Goal: Task Accomplishment & Management: Complete application form

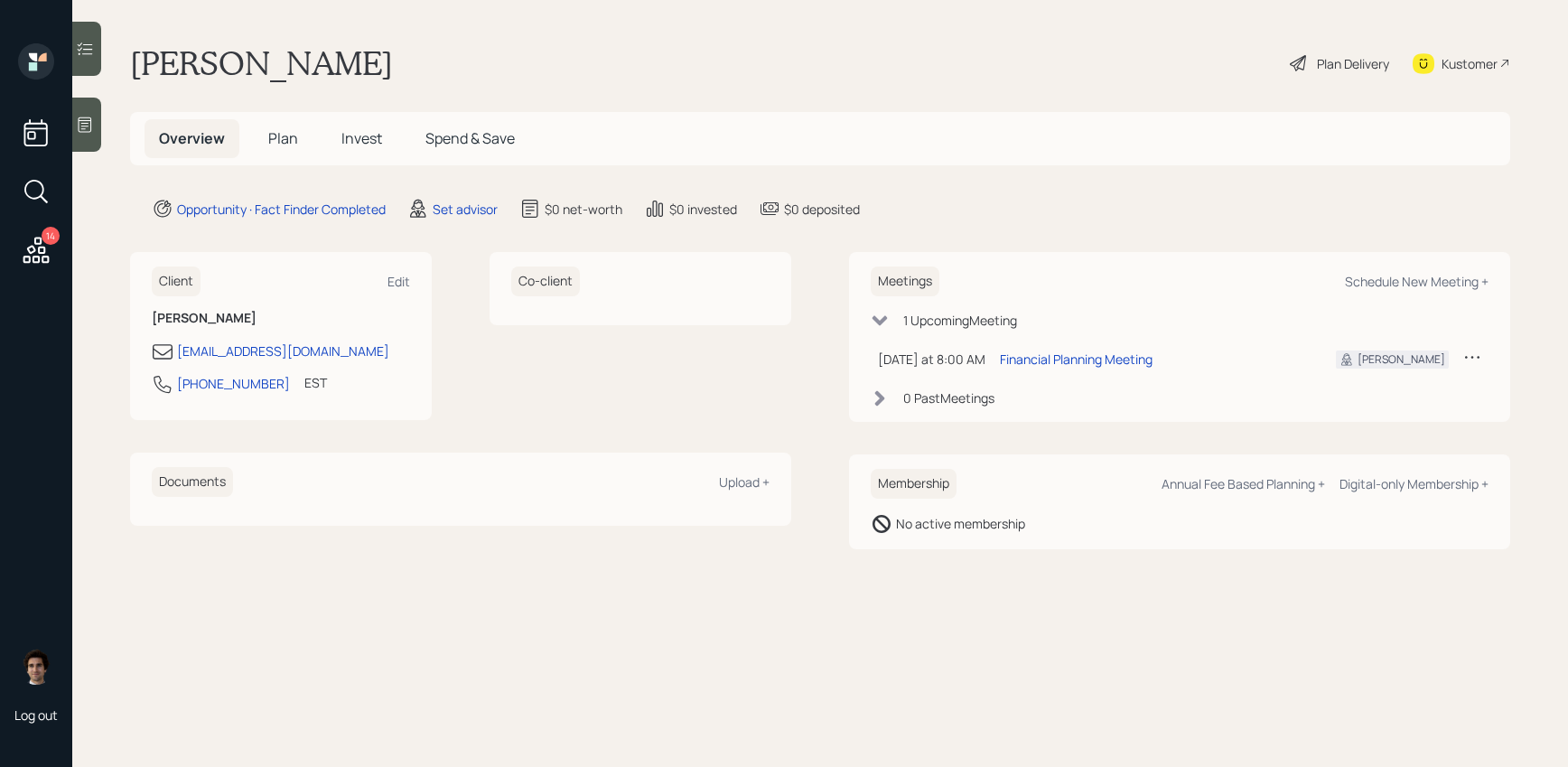
click at [491, 174] on main "[PERSON_NAME] Plan Delivery Kustomer Overview Plan Invest Spend & Save Opportun…" at bounding box center [820, 384] width 1496 height 767
click at [480, 211] on div "Set advisor" at bounding box center [465, 209] width 65 height 19
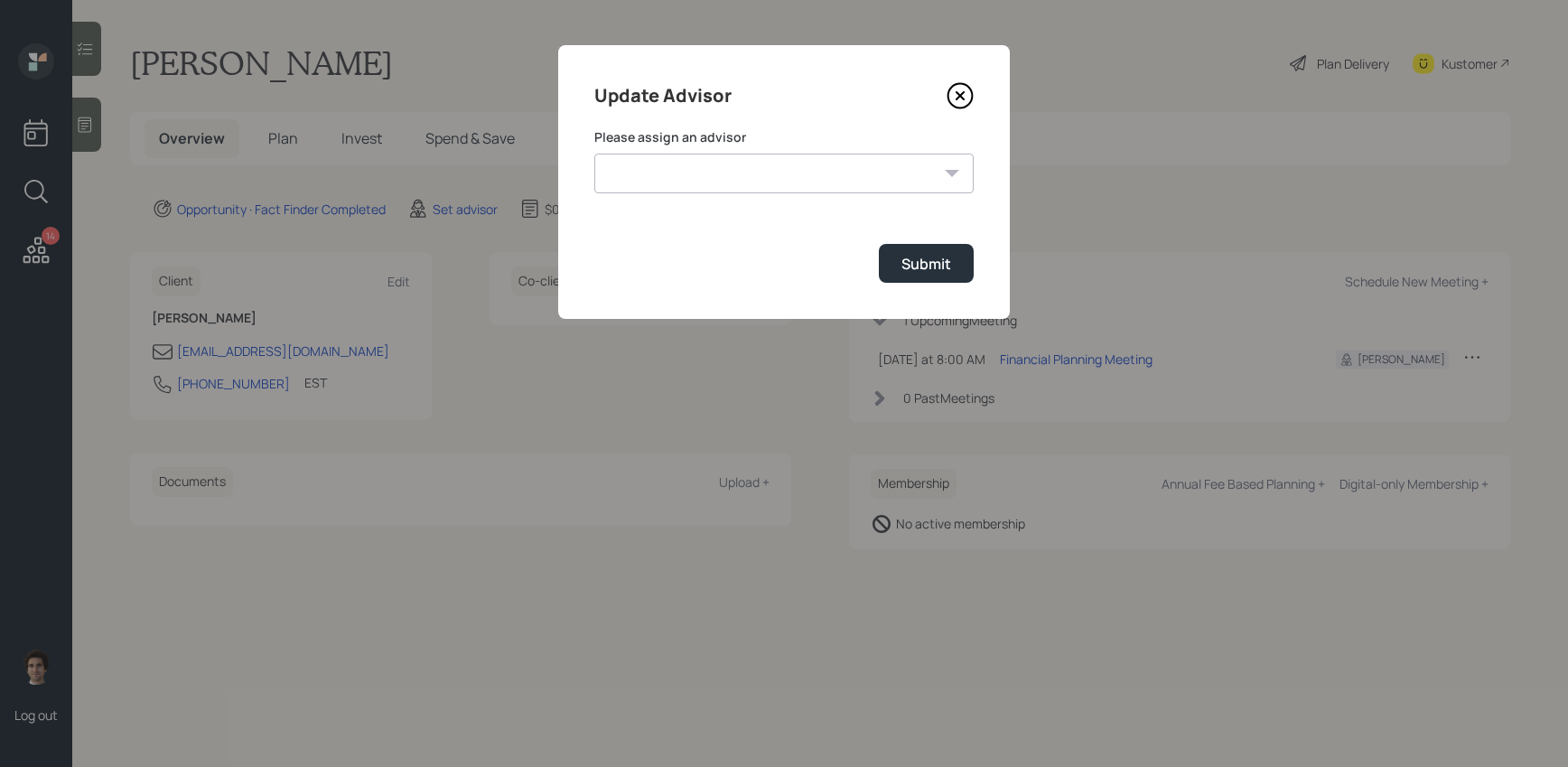
click at [786, 163] on select "Jonah Coleman Tyler End James DiStasi Treva Nostdahl Eric Schwartz Aleksandra S…" at bounding box center [784, 174] width 379 height 40
select select "59554aeb-d739-4552-90b9-0d27d70b4bf7"
click at [594, 154] on select "Jonah Coleman Tyler End James DiStasi Treva Nostdahl Eric Schwartz Aleksandra S…" at bounding box center [784, 174] width 379 height 40
click at [933, 270] on div "Submit" at bounding box center [926, 264] width 50 height 20
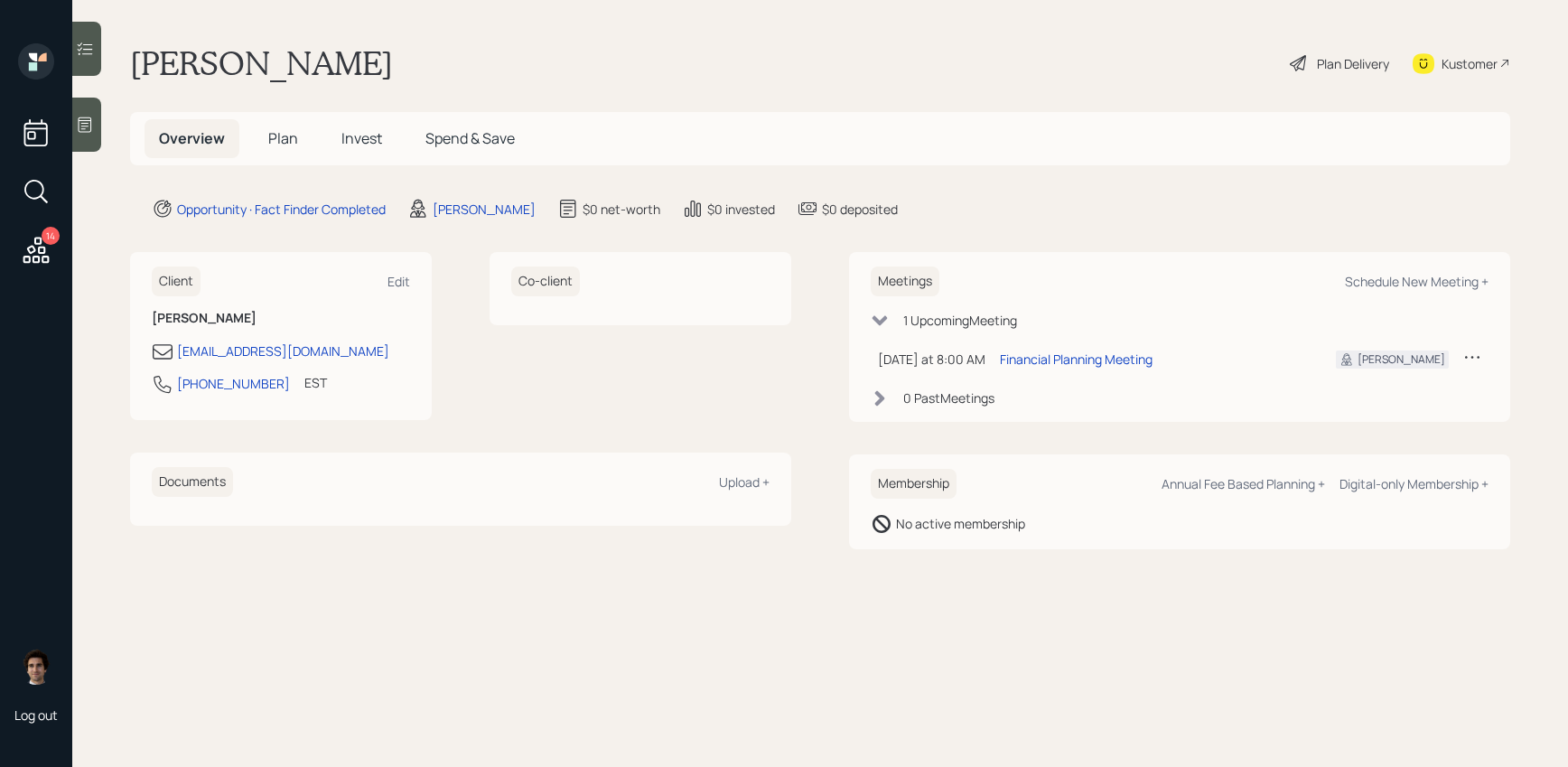
click at [88, 118] on icon at bounding box center [85, 125] width 14 height 15
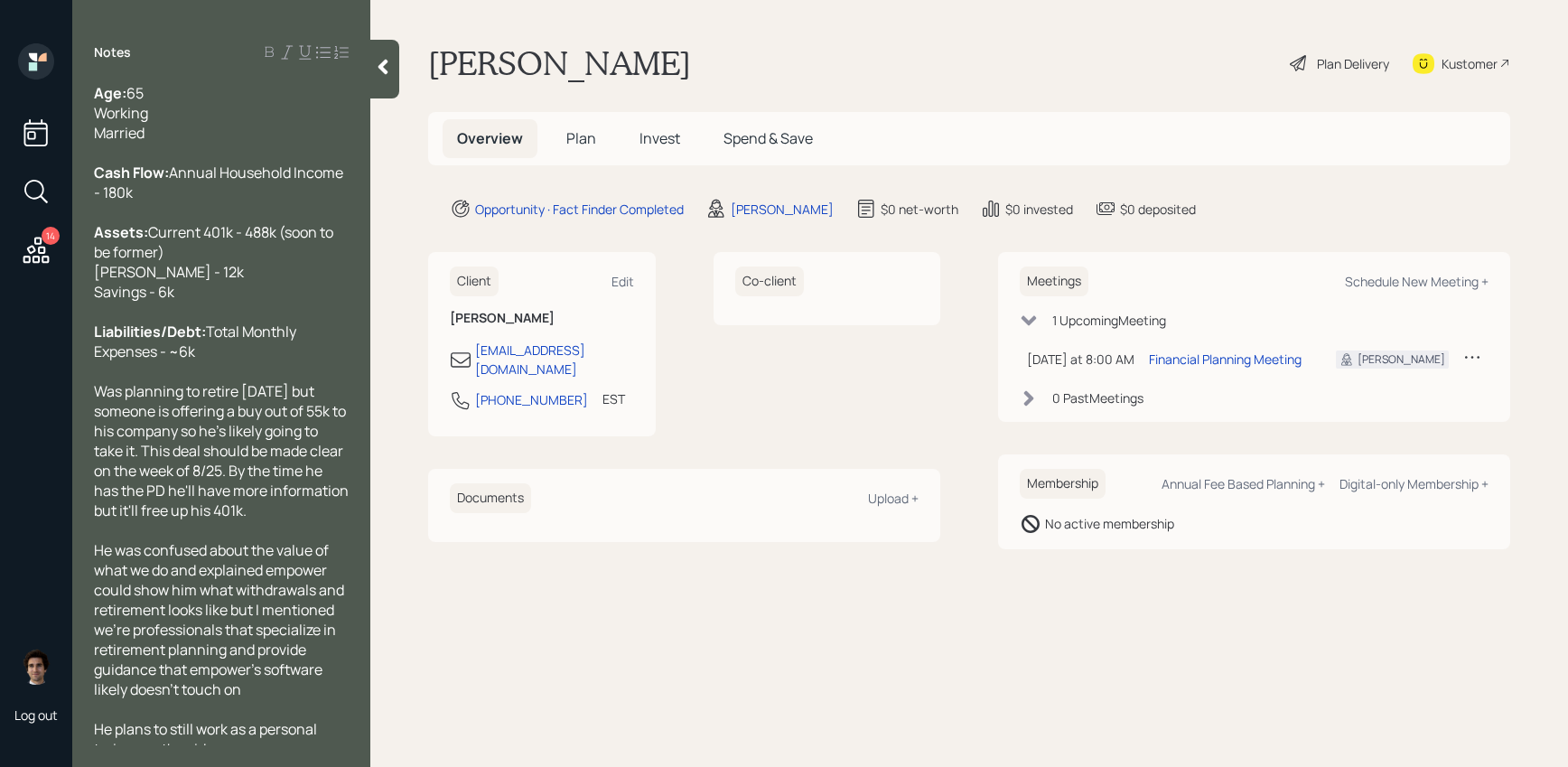
scroll to position [73, 0]
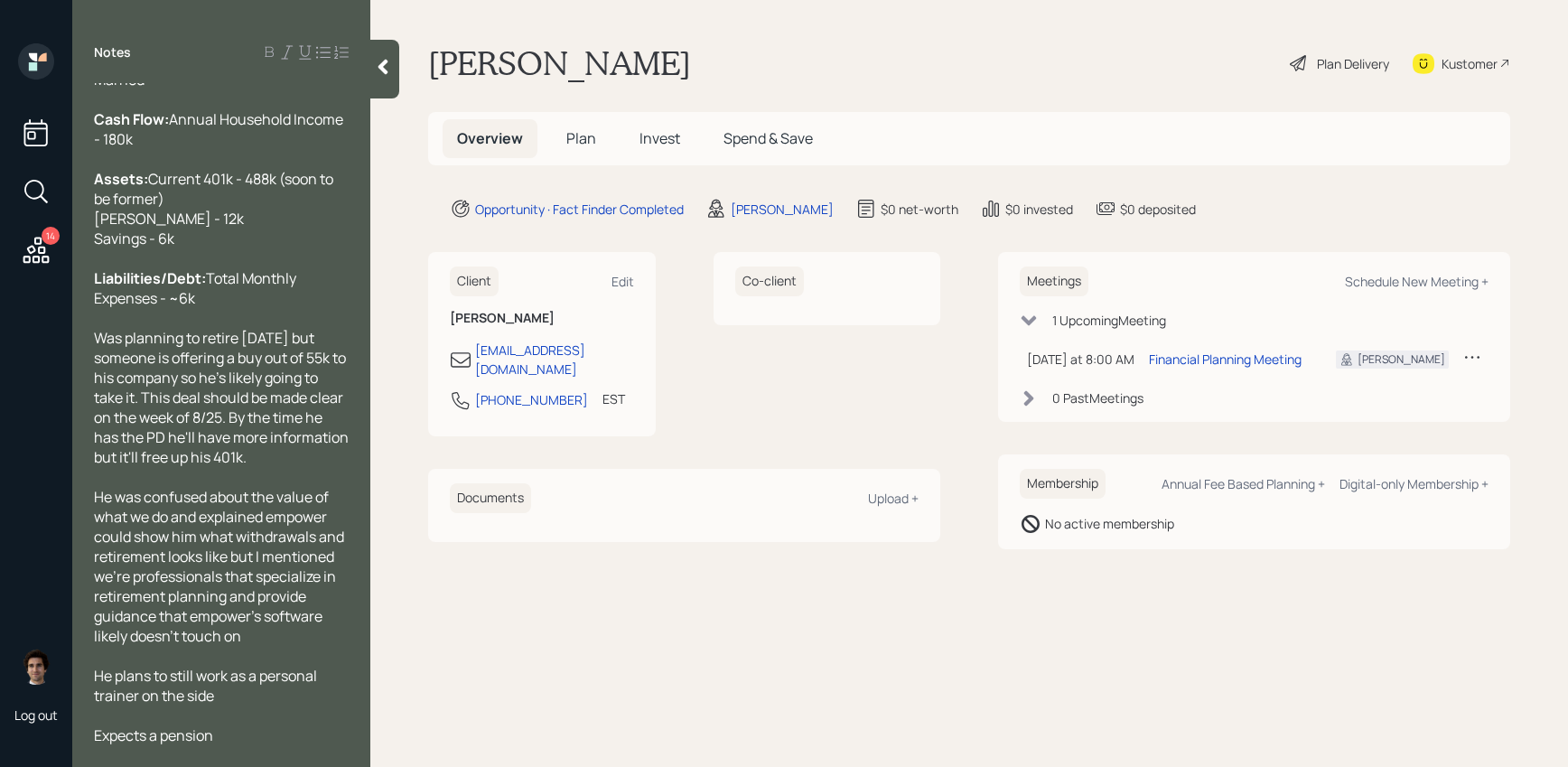
click at [389, 56] on div at bounding box center [384, 69] width 29 height 58
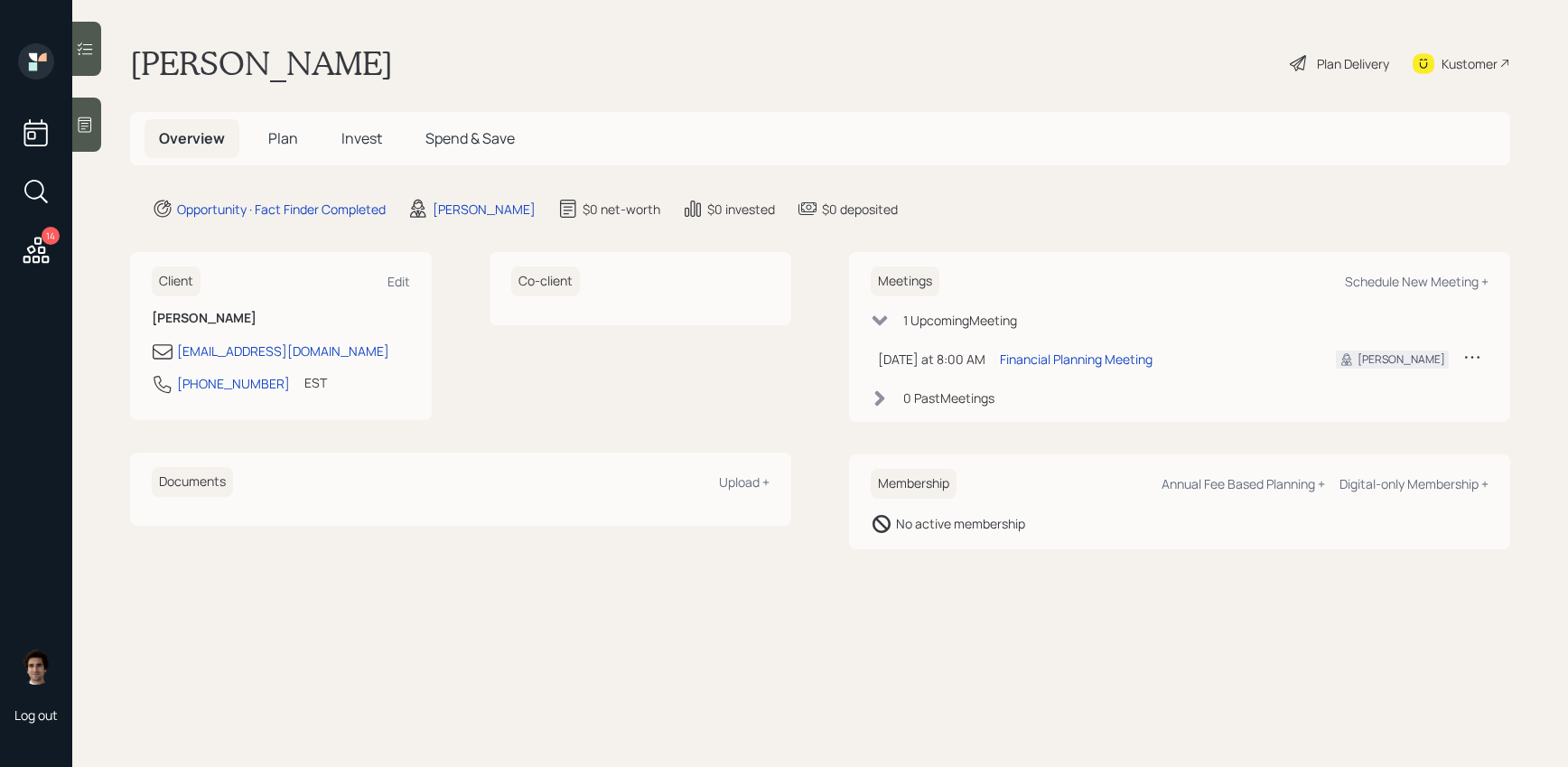
click at [73, 122] on div at bounding box center [87, 124] width 29 height 54
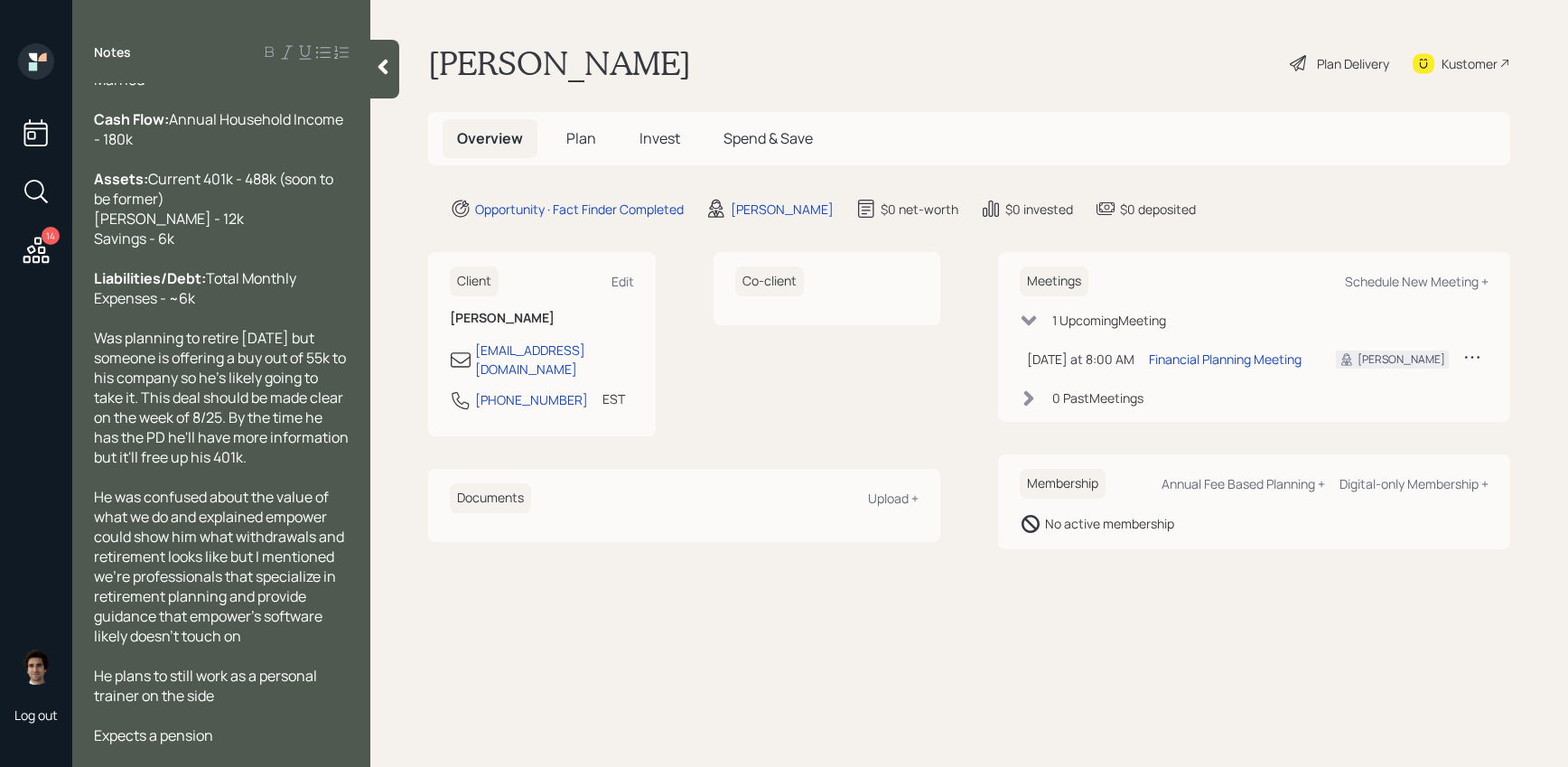
click at [387, 79] on div at bounding box center [384, 69] width 29 height 58
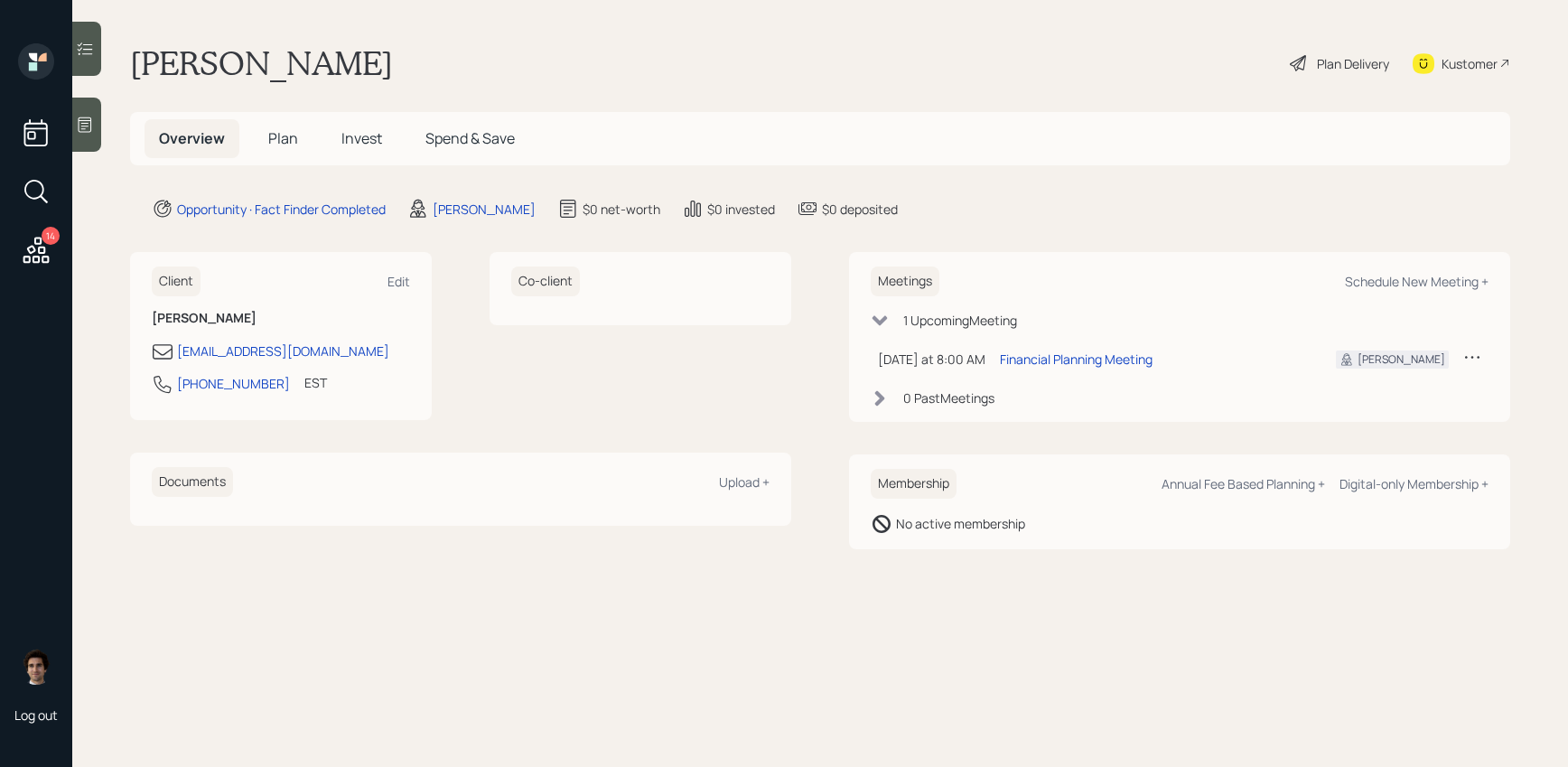
click at [43, 254] on icon at bounding box center [36, 251] width 33 height 33
click at [1444, 67] on div "Kustomer" at bounding box center [1469, 63] width 56 height 19
click at [0, 0] on div "14 Log out [PERSON_NAME] Plan Delivery Kustomer Overview Plan Invest Spend & Sa…" at bounding box center [784, 384] width 1568 height 767
click at [71, 118] on div "14 Log out" at bounding box center [36, 384] width 72 height 767
click at [90, 120] on icon at bounding box center [85, 125] width 14 height 15
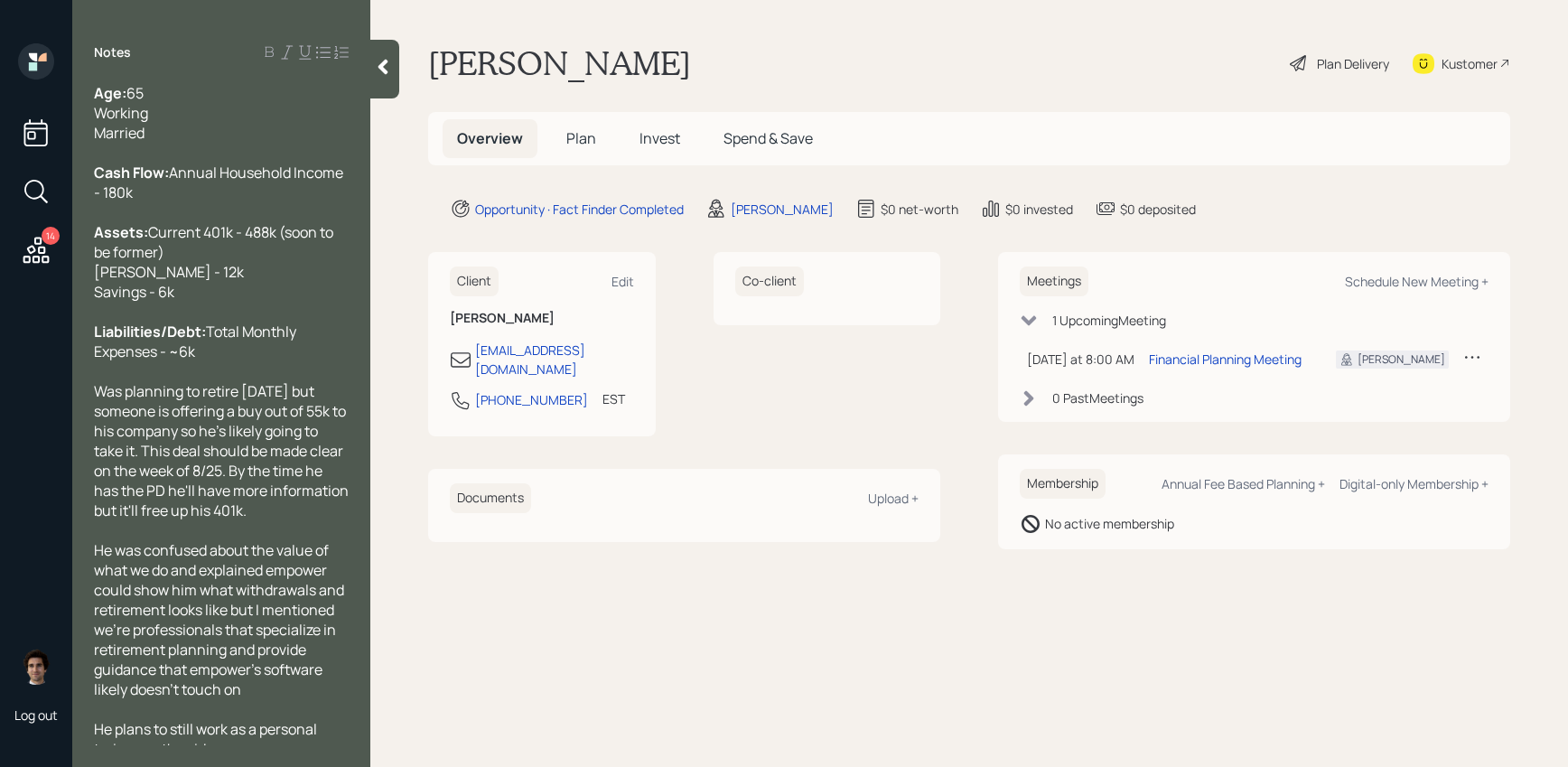
scroll to position [73, 0]
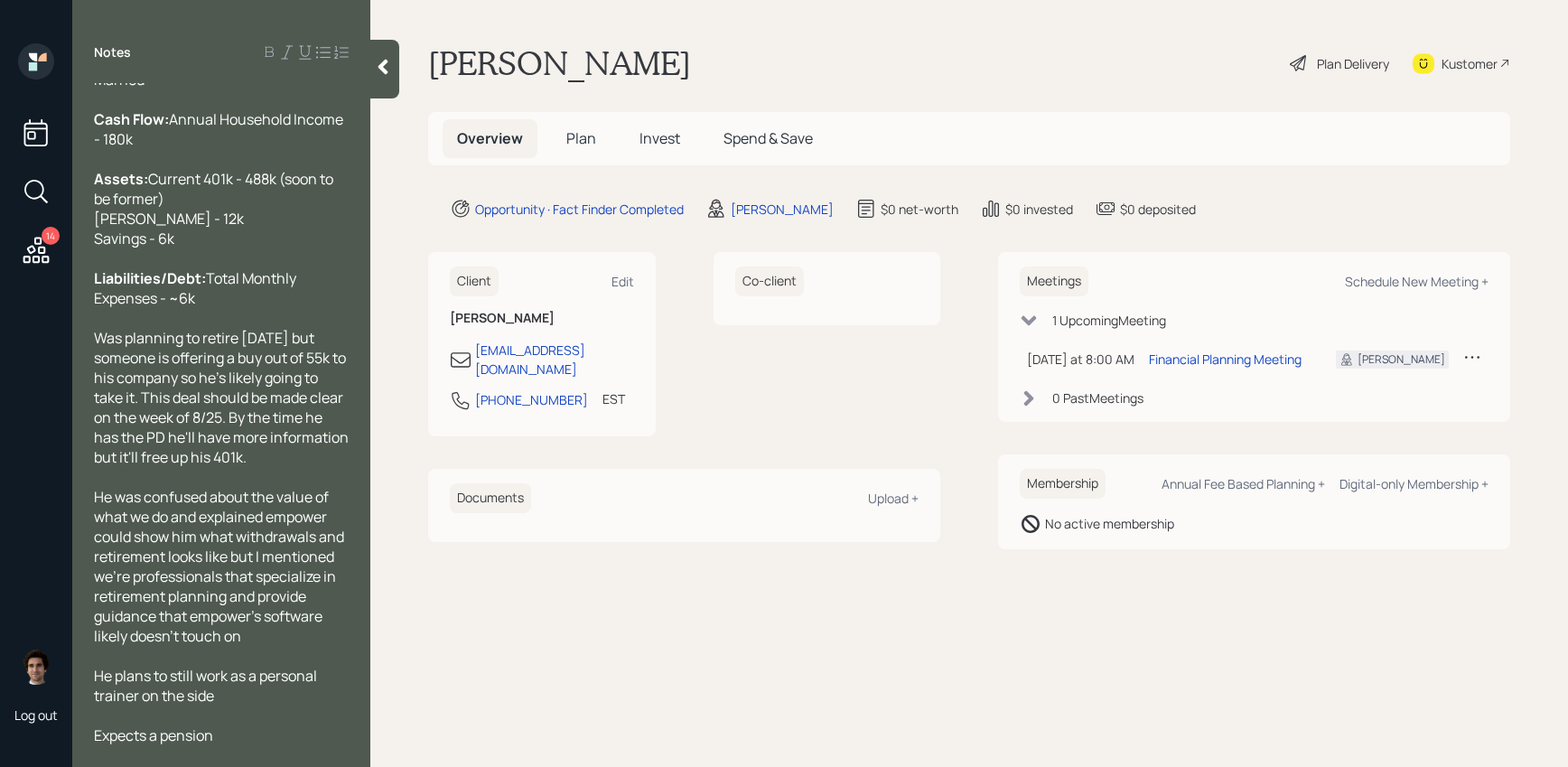
click at [378, 62] on icon at bounding box center [383, 66] width 18 height 18
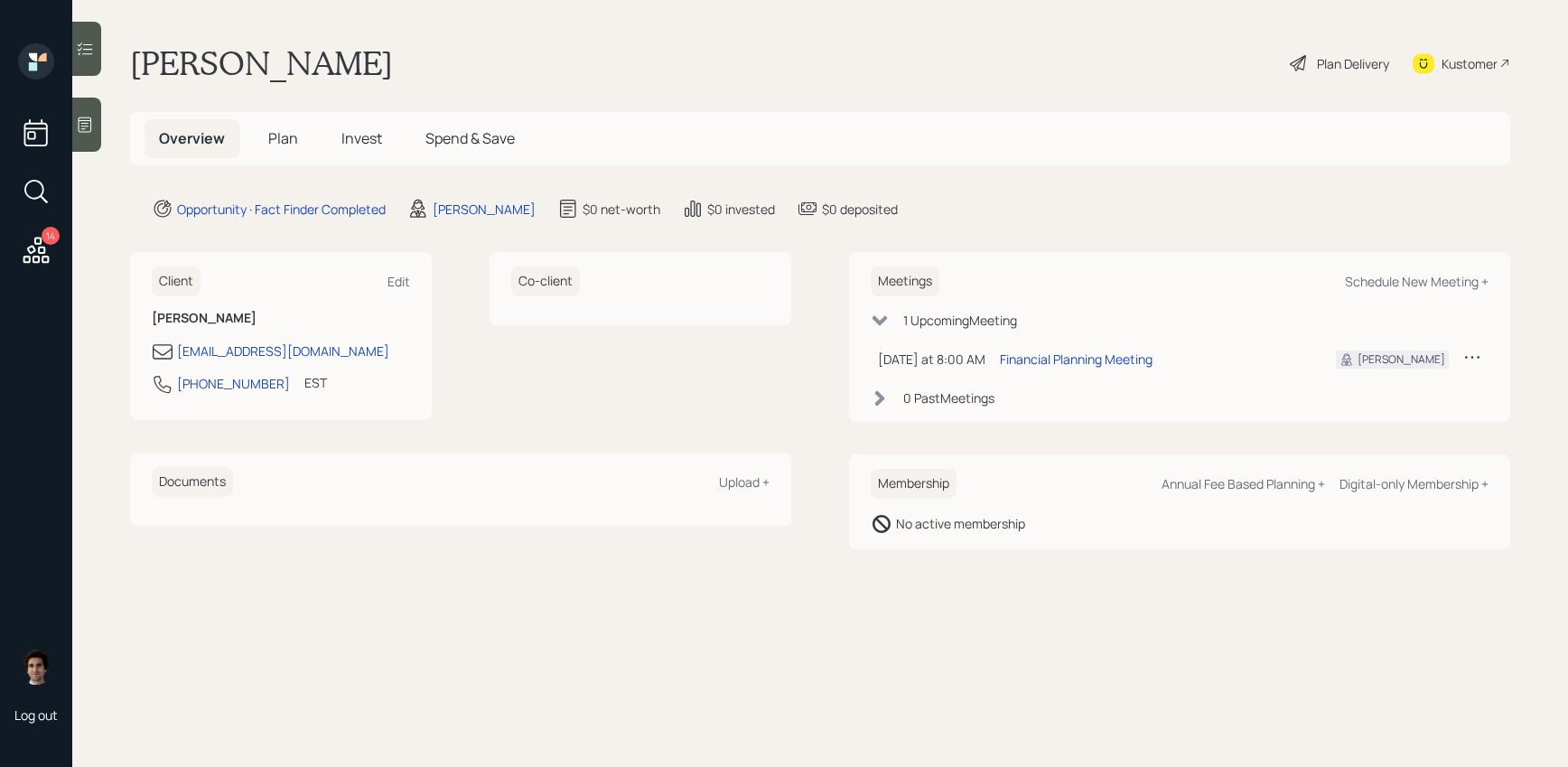
click at [1339, 63] on div "Plan Delivery" at bounding box center [1352, 63] width 72 height 19
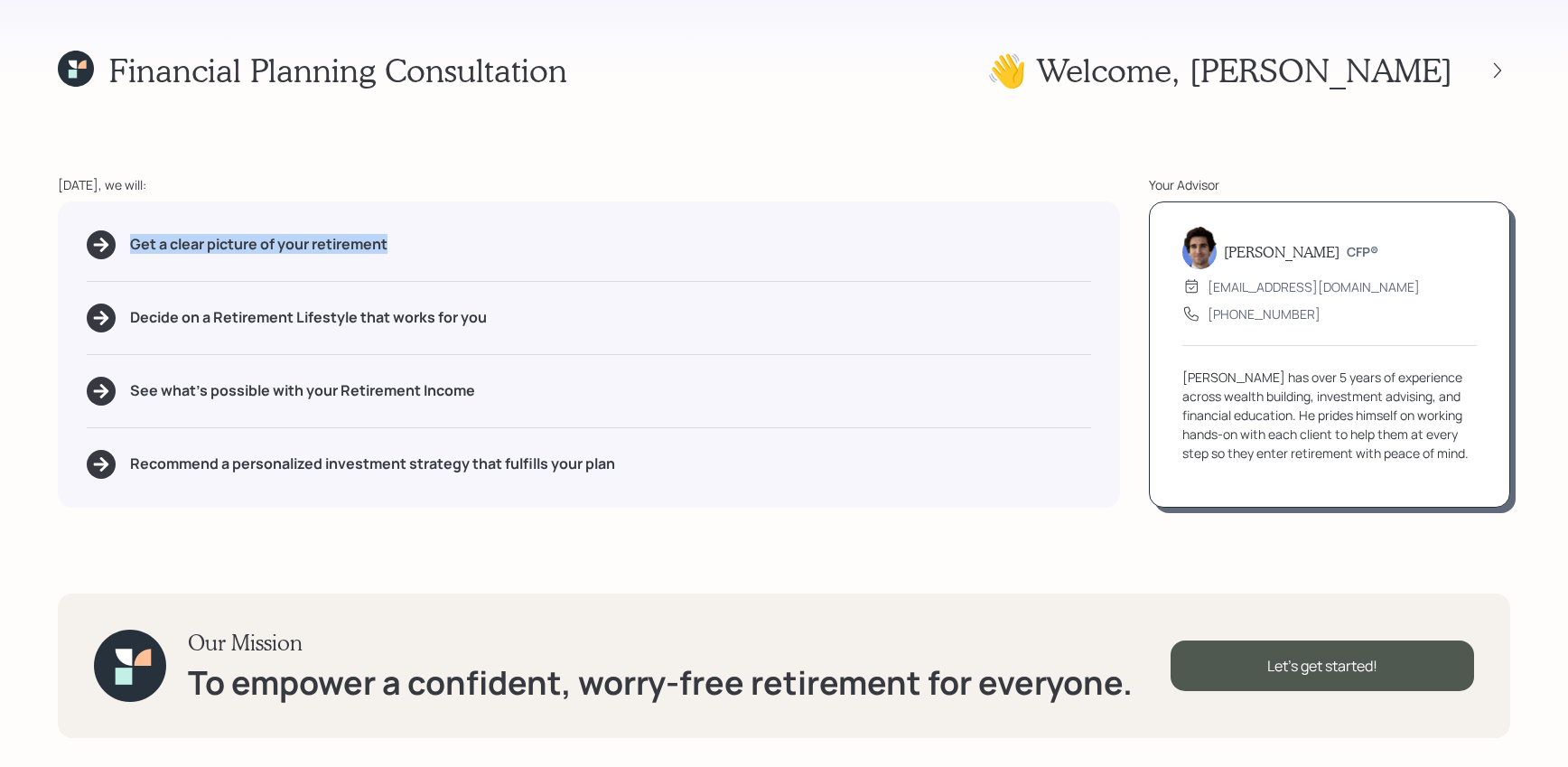
drag, startPoint x: 400, startPoint y: 246, endPoint x: 77, endPoint y: 242, distance: 323.0
click at [77, 242] on div "Get a clear picture of your retirement Decide on a Retirement Lifestyle that wo…" at bounding box center [589, 354] width 1062 height 306
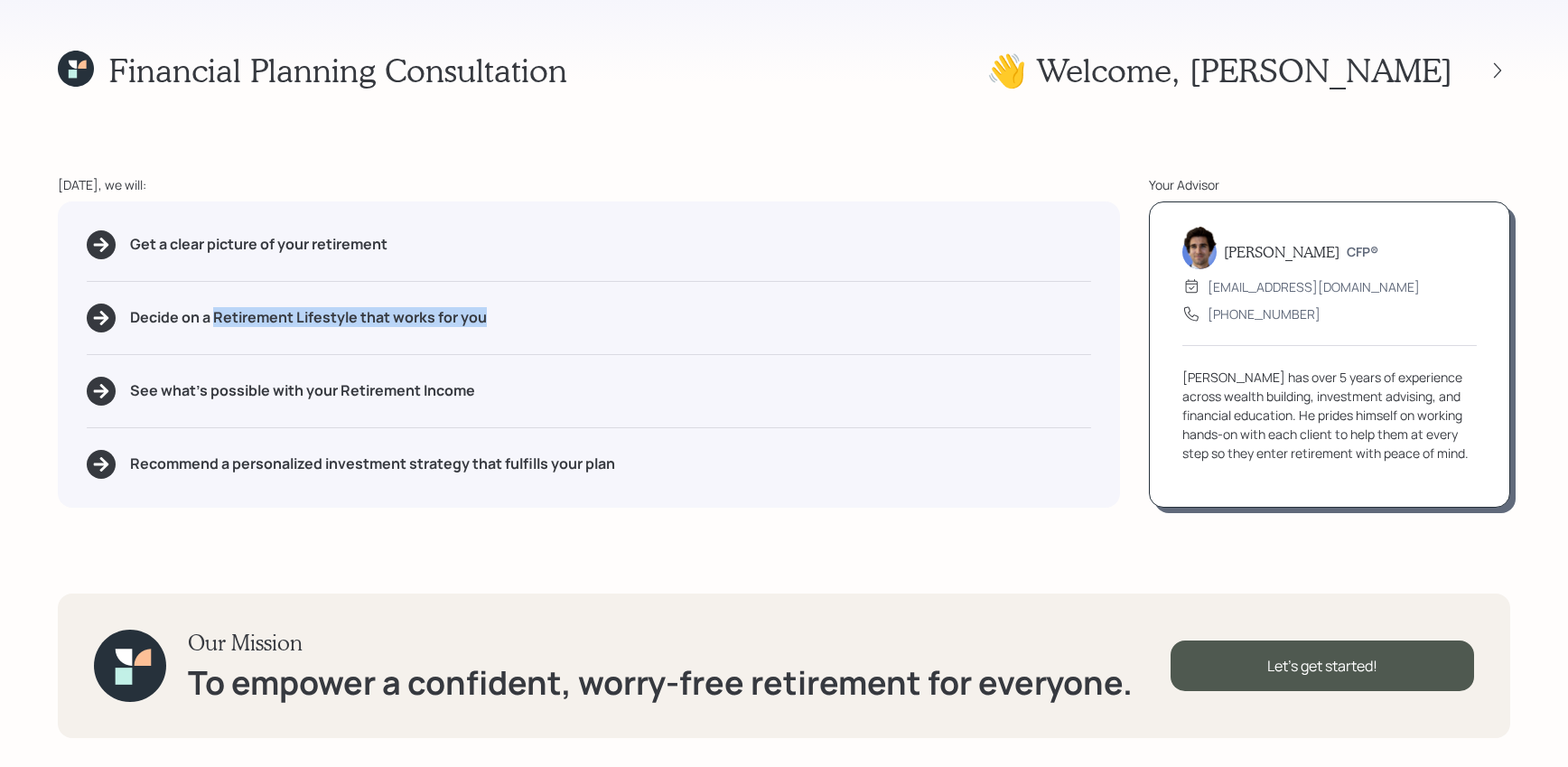
drag, startPoint x: 501, startPoint y: 312, endPoint x: 214, endPoint y: 320, distance: 287.1
click at [214, 320] on div "Decide on a Retirement Lifestyle that works for you" at bounding box center [589, 318] width 1004 height 29
drag, startPoint x: 480, startPoint y: 395, endPoint x: 340, endPoint y: 392, distance: 140.0
click at [340, 392] on div "See what's possible with your Retirement Income" at bounding box center [589, 391] width 1004 height 29
click at [436, 469] on h5 "Recommend a personalized investment strategy that fulfills your plan" at bounding box center [373, 464] width 485 height 17
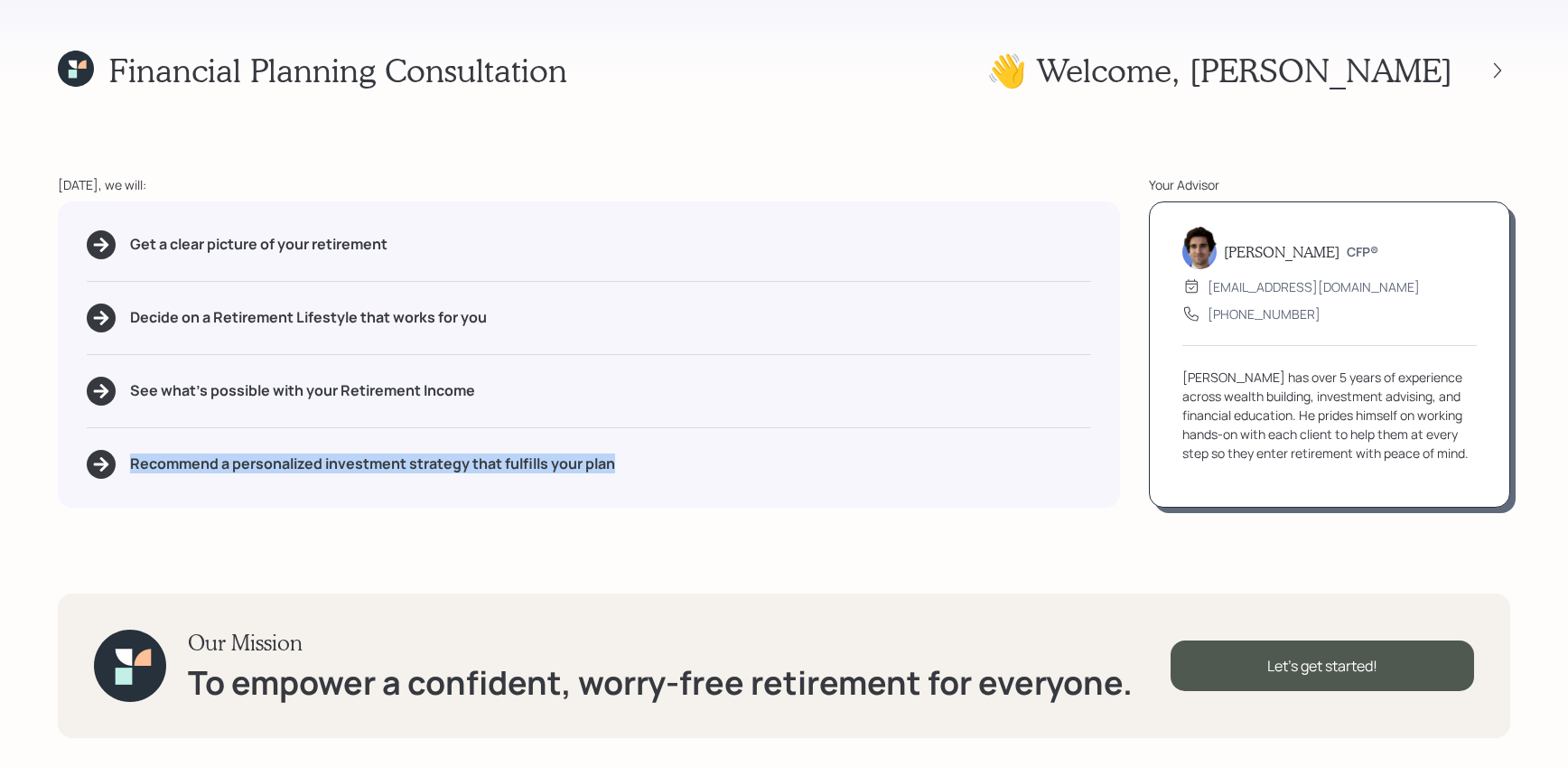
drag, startPoint x: 614, startPoint y: 459, endPoint x: 179, endPoint y: 440, distance: 435.4
click at [179, 440] on div "Get a clear picture of your retirement Decide on a Retirement Lifestyle that wo…" at bounding box center [589, 354] width 1062 height 306
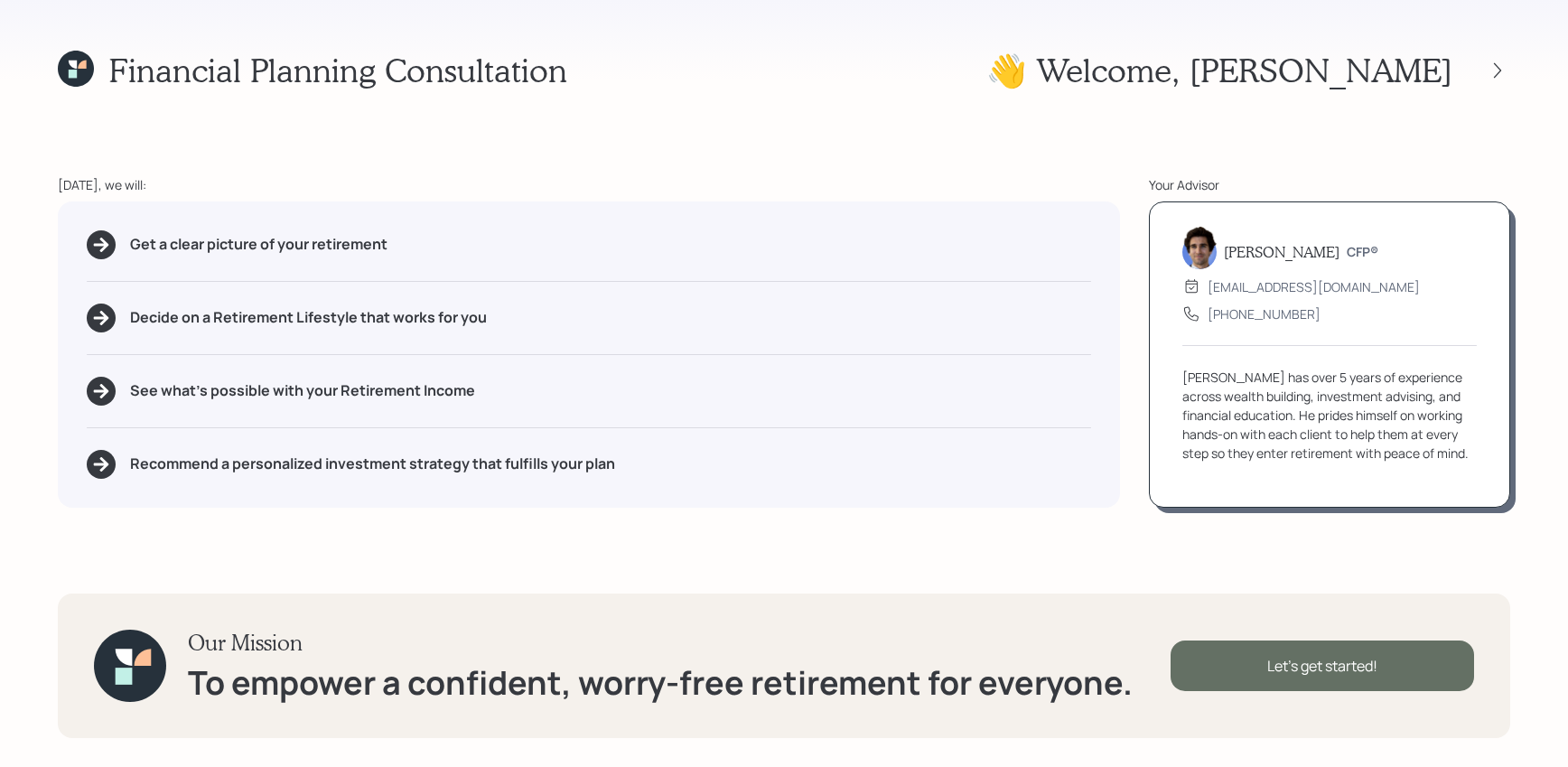
click at [1214, 640] on div "Let's get started!" at bounding box center [1322, 666] width 303 height 51
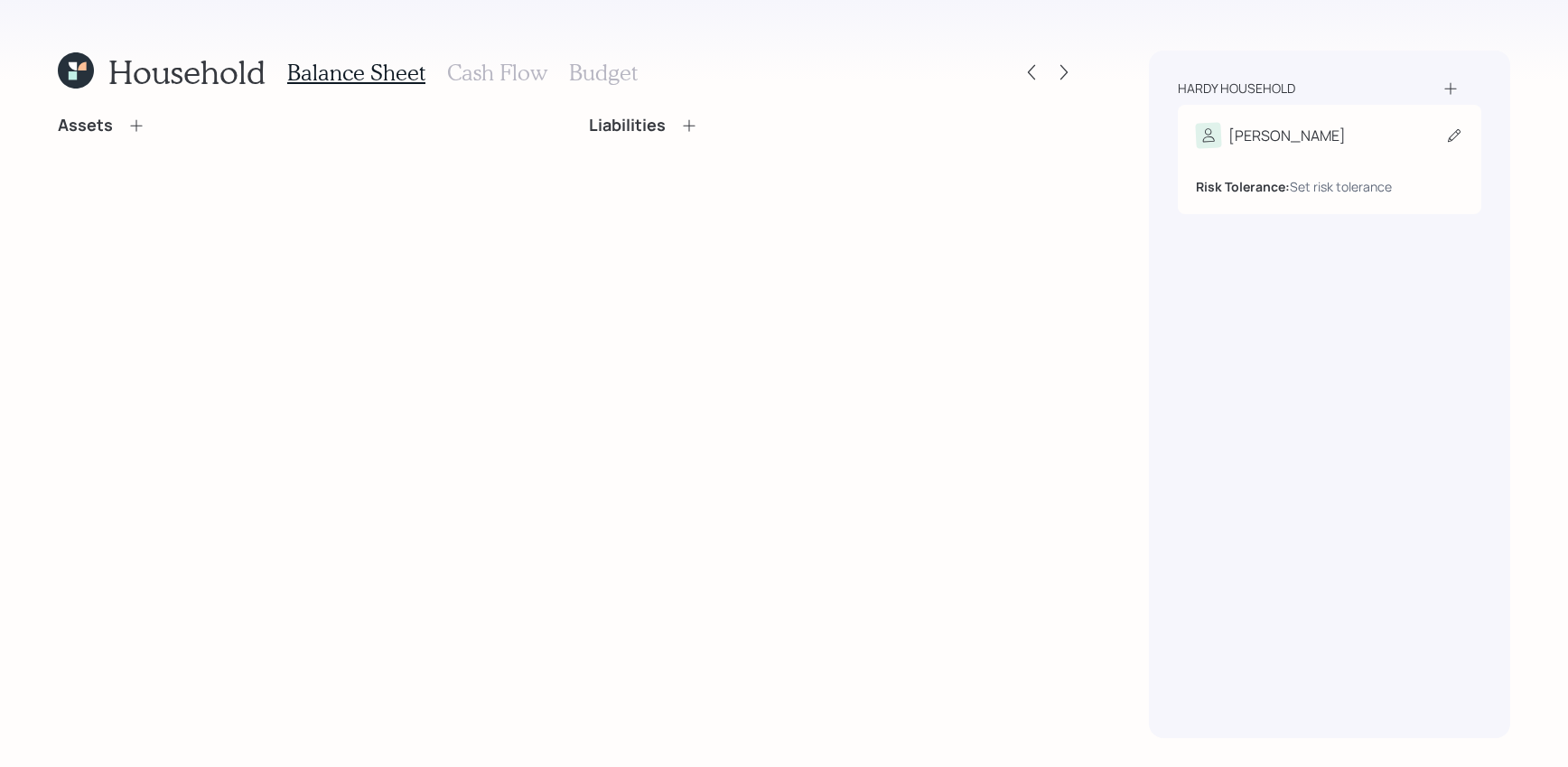
click at [1307, 129] on div "[PERSON_NAME]" at bounding box center [1328, 136] width 267 height 26
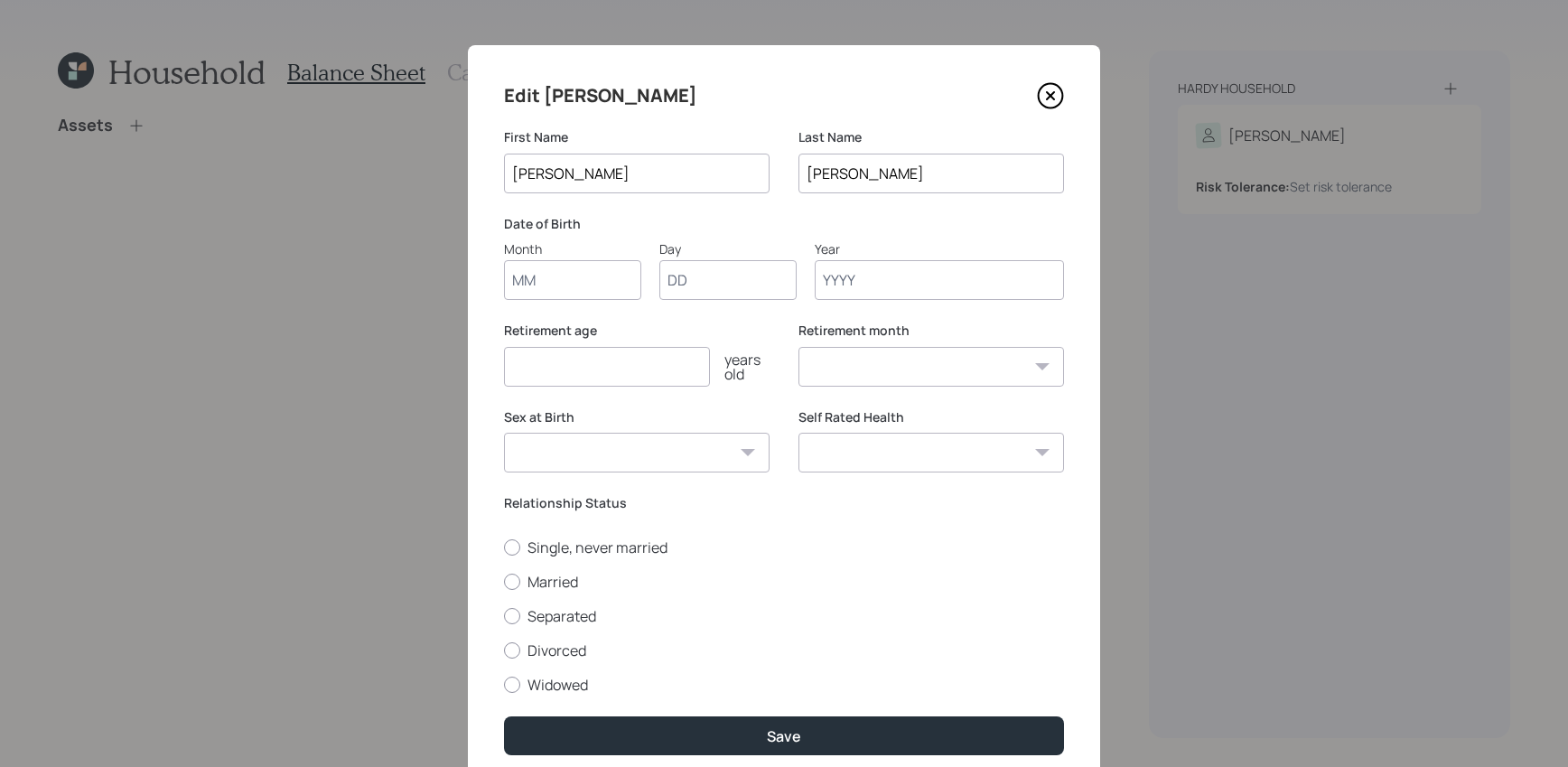
click at [634, 115] on div "Edit [PERSON_NAME] First Name [PERSON_NAME] Name [PERSON_NAME] Date of Birth Mo…" at bounding box center [784, 418] width 632 height 746
click at [580, 283] on input "Month" at bounding box center [572, 280] width 138 height 40
type input "05"
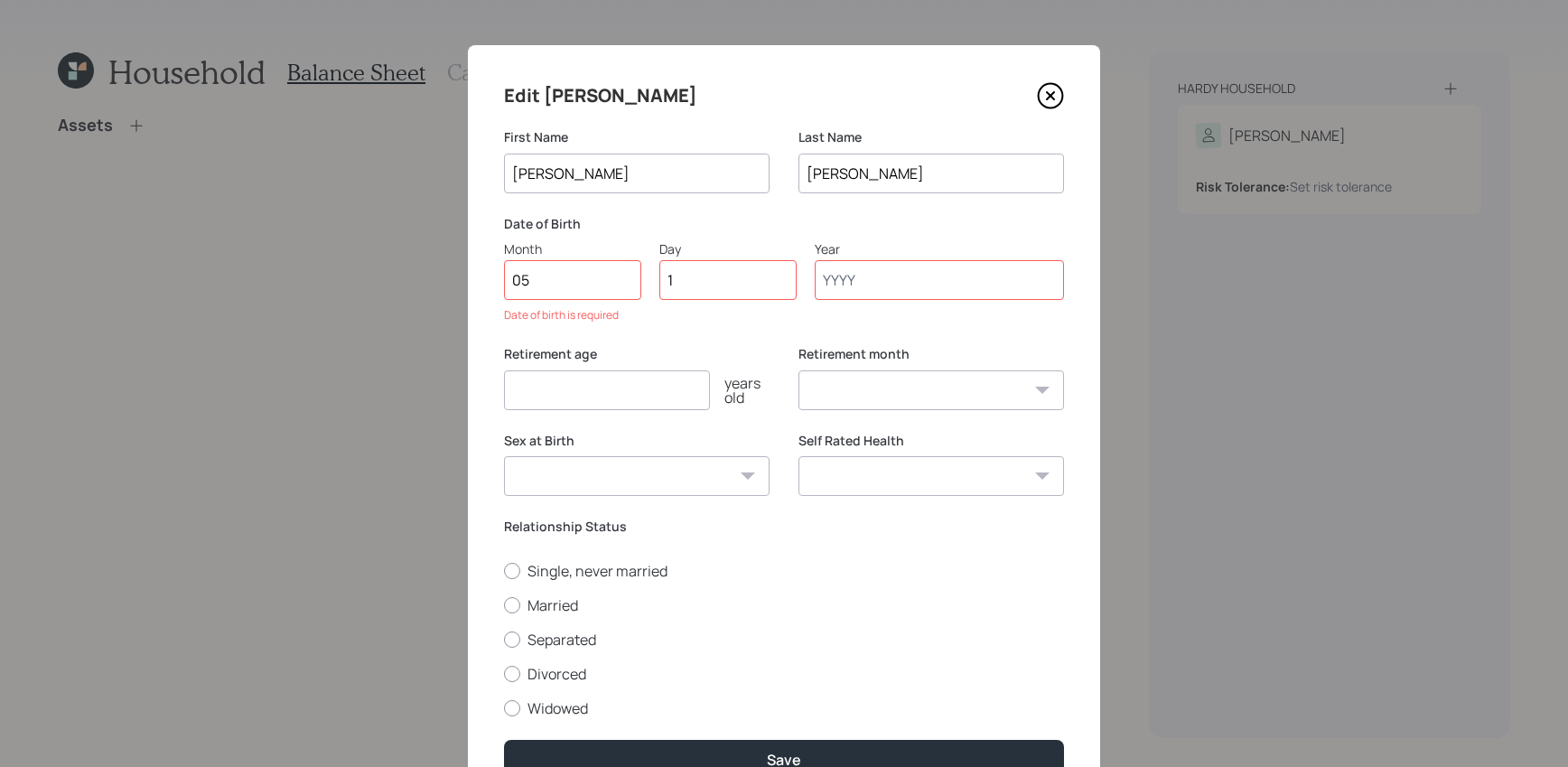
type input "19"
type input "1960"
select select "5"
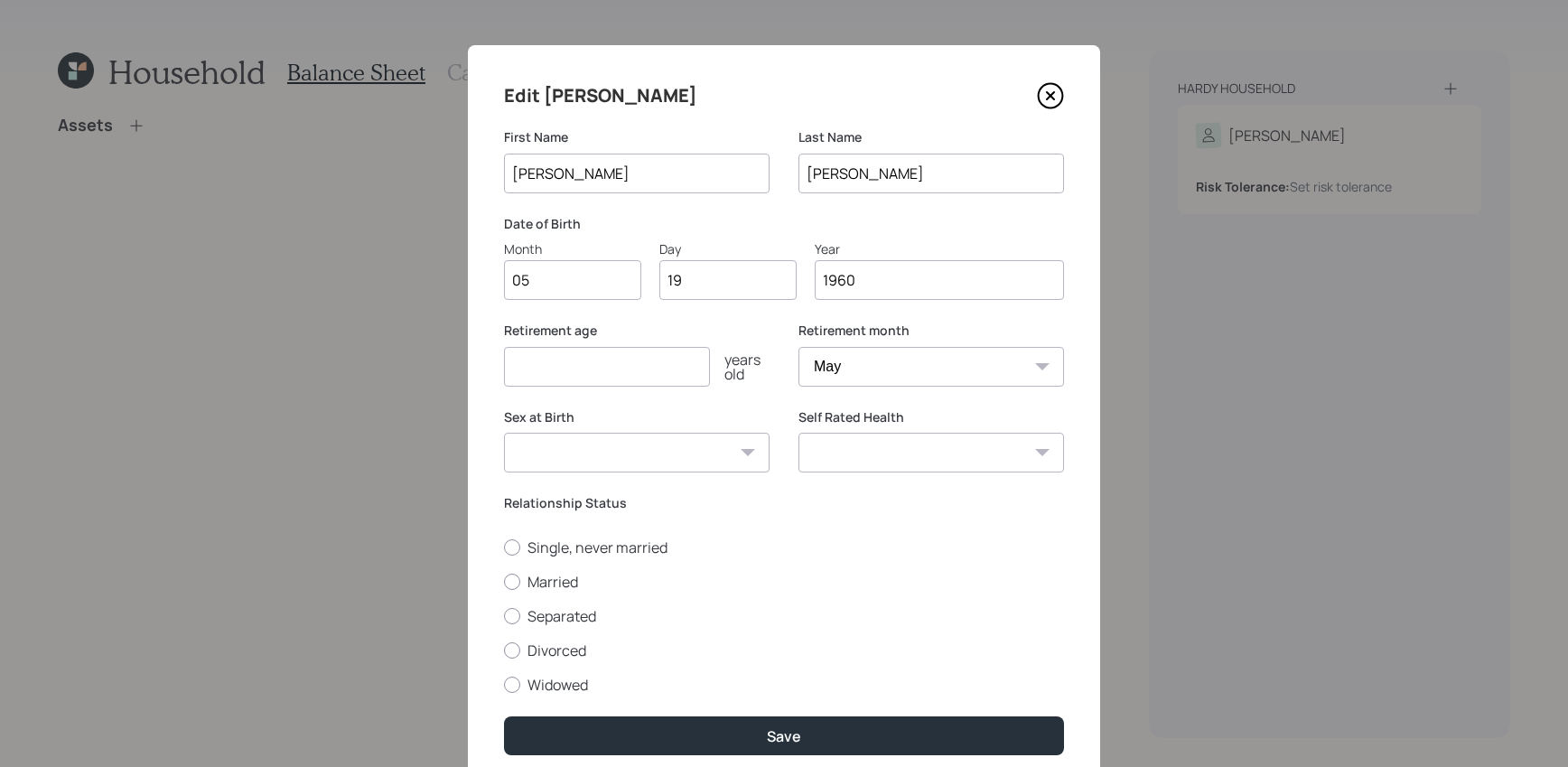
type input "1960"
click at [641, 354] on input "number" at bounding box center [607, 367] width 206 height 40
type input "66"
click at [926, 363] on select "January February March April May June July August September October November De…" at bounding box center [930, 367] width 265 height 40
select select "1"
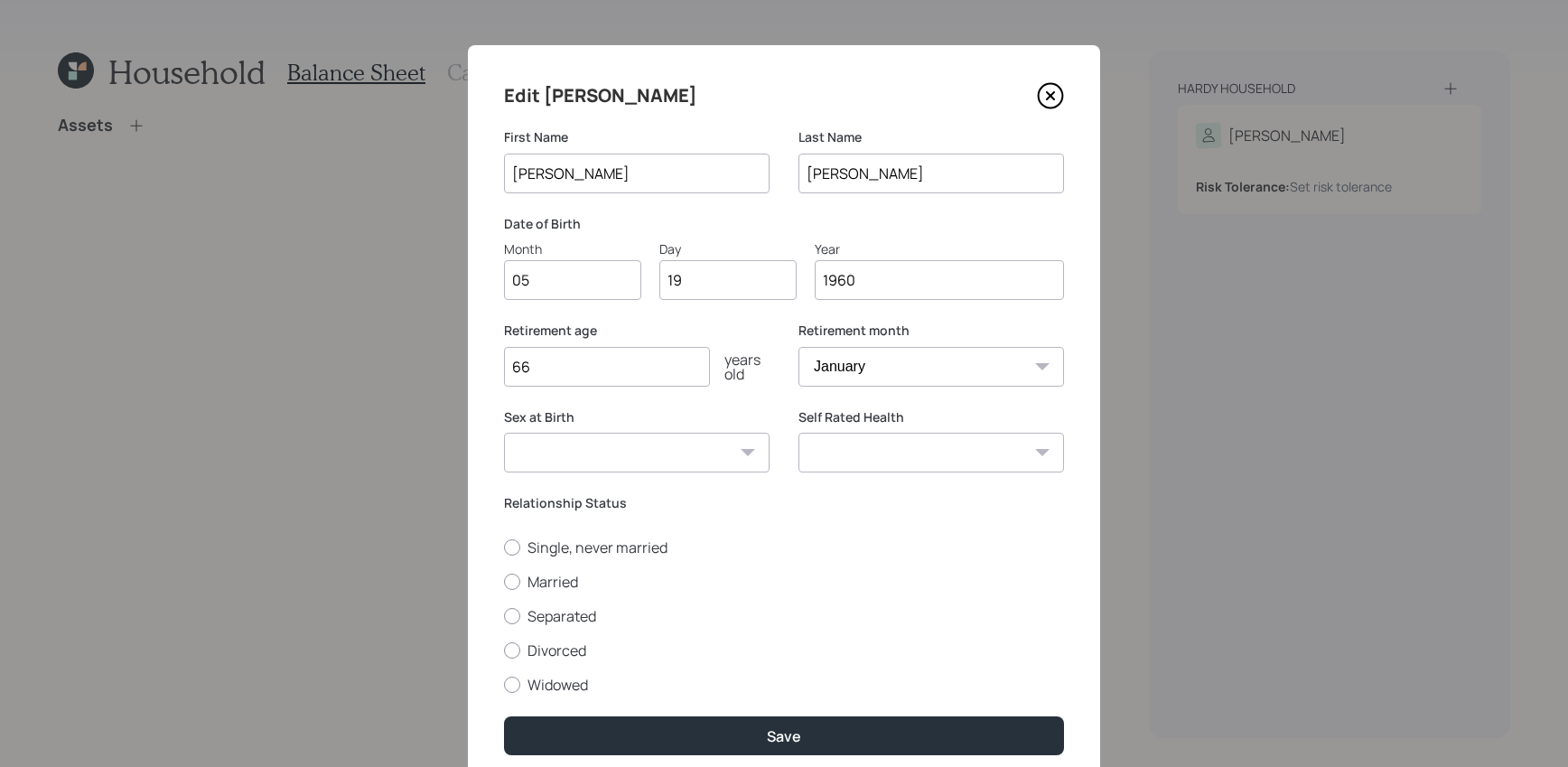
click at [798, 347] on select "January February March April May June July August September October November De…" at bounding box center [930, 367] width 265 height 40
click at [611, 464] on select "[DEMOGRAPHIC_DATA] [DEMOGRAPHIC_DATA] Other / Prefer not to say" at bounding box center [636, 453] width 265 height 40
select select "[DEMOGRAPHIC_DATA]"
click at [504, 433] on select "[DEMOGRAPHIC_DATA] [DEMOGRAPHIC_DATA] Other / Prefer not to say" at bounding box center [636, 453] width 265 height 40
click at [846, 449] on select "Excellent Very Good Good Fair Poor" at bounding box center [930, 453] width 265 height 40
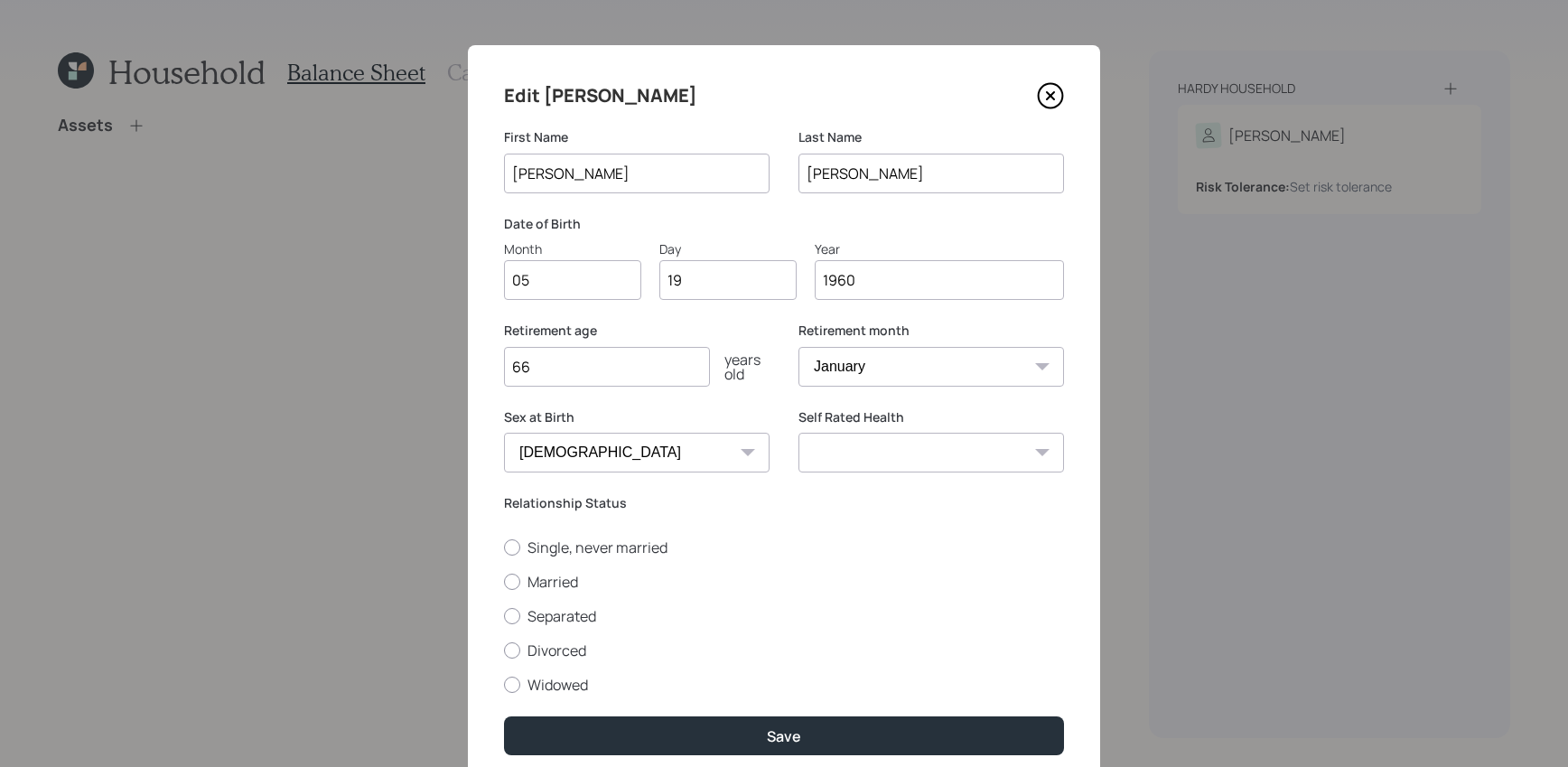
select select "excellent"
click at [798, 433] on select "Excellent Very Good Good Fair Poor" at bounding box center [930, 453] width 265 height 40
click at [518, 582] on div at bounding box center [512, 581] width 16 height 16
click at [504, 581] on input "Married" at bounding box center [503, 580] width 1 height 1
radio input "true"
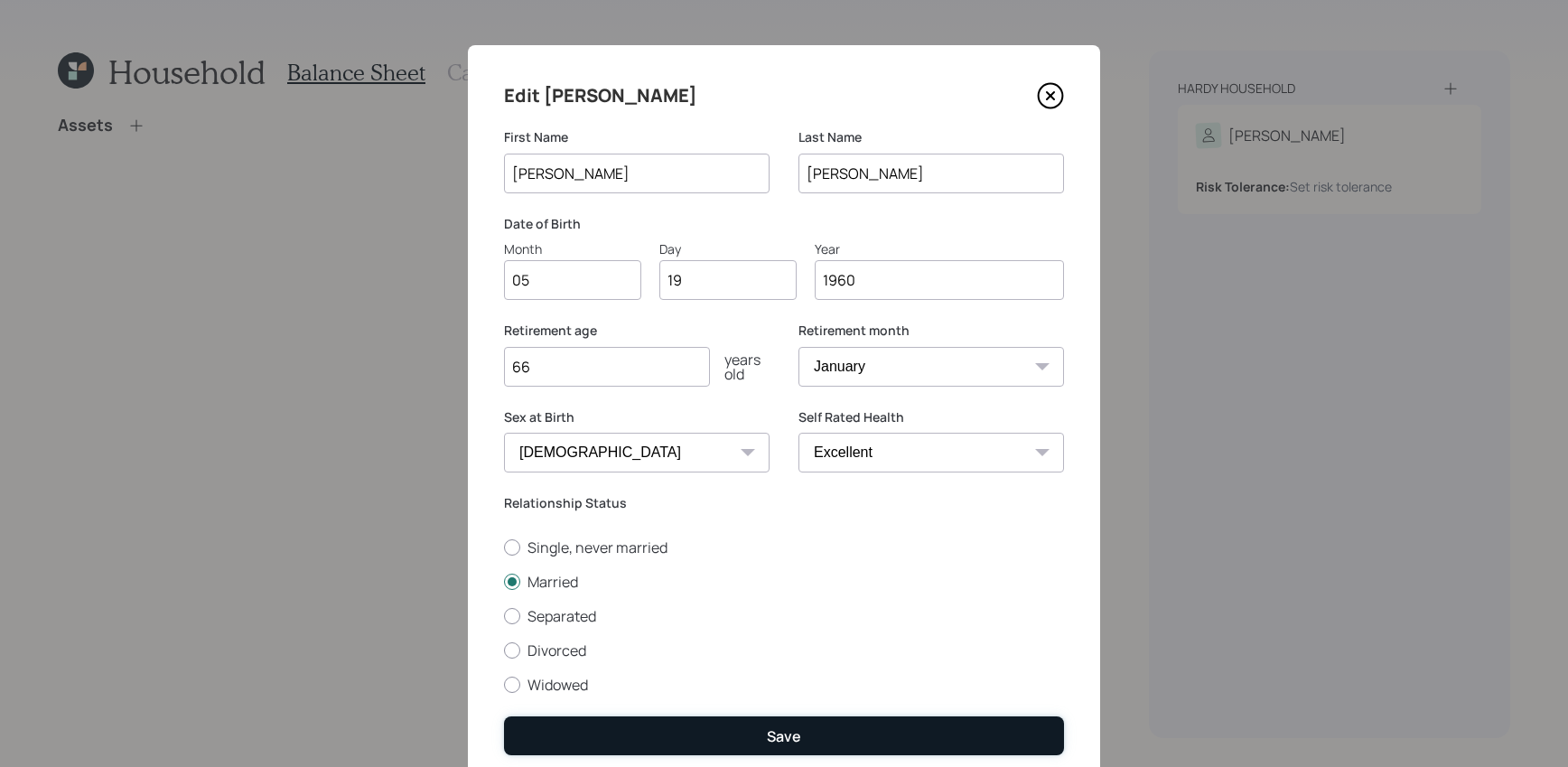
click at [580, 721] on button "Save" at bounding box center [784, 735] width 560 height 39
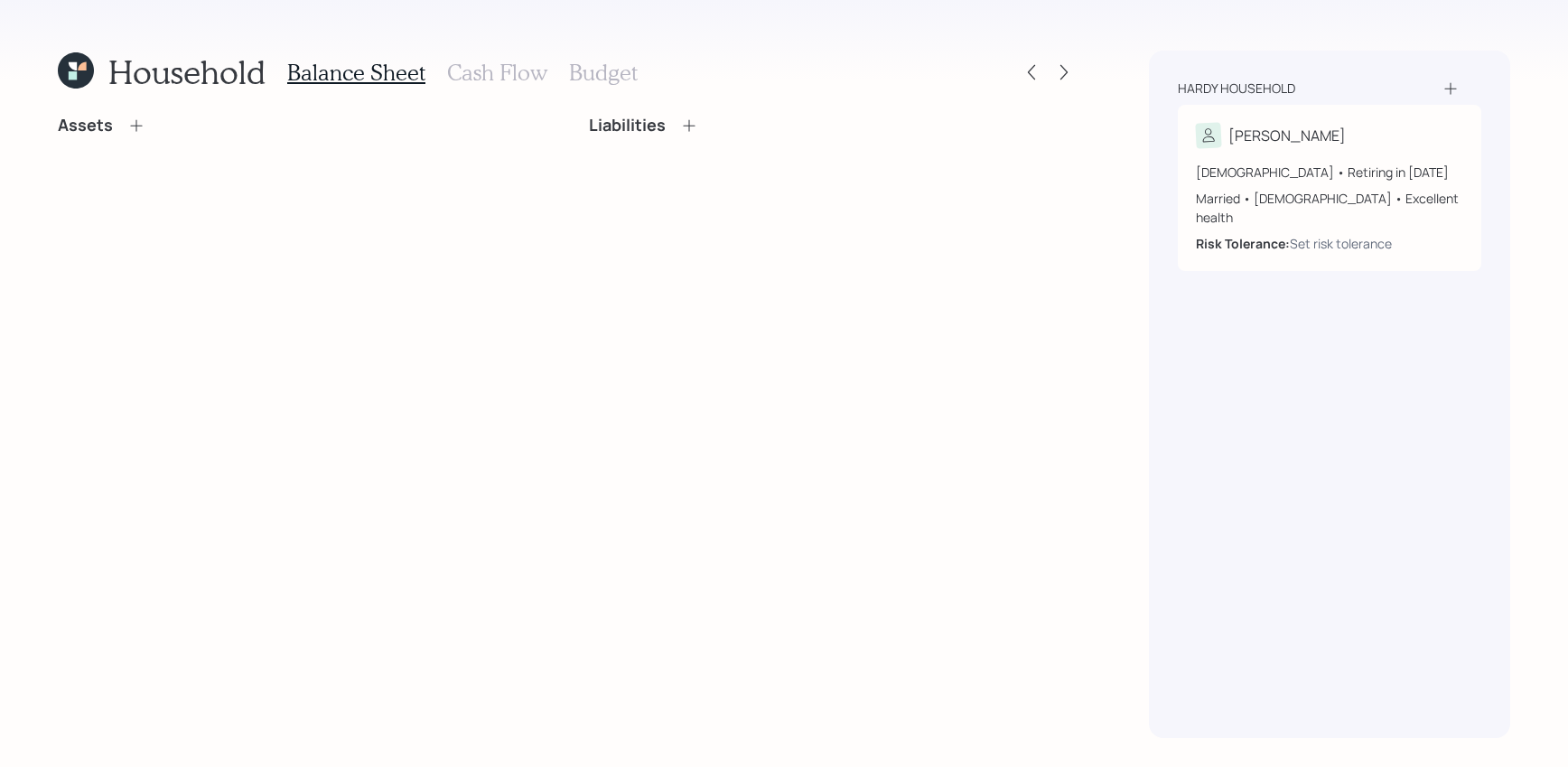
click at [1448, 84] on icon at bounding box center [1450, 88] width 18 height 18
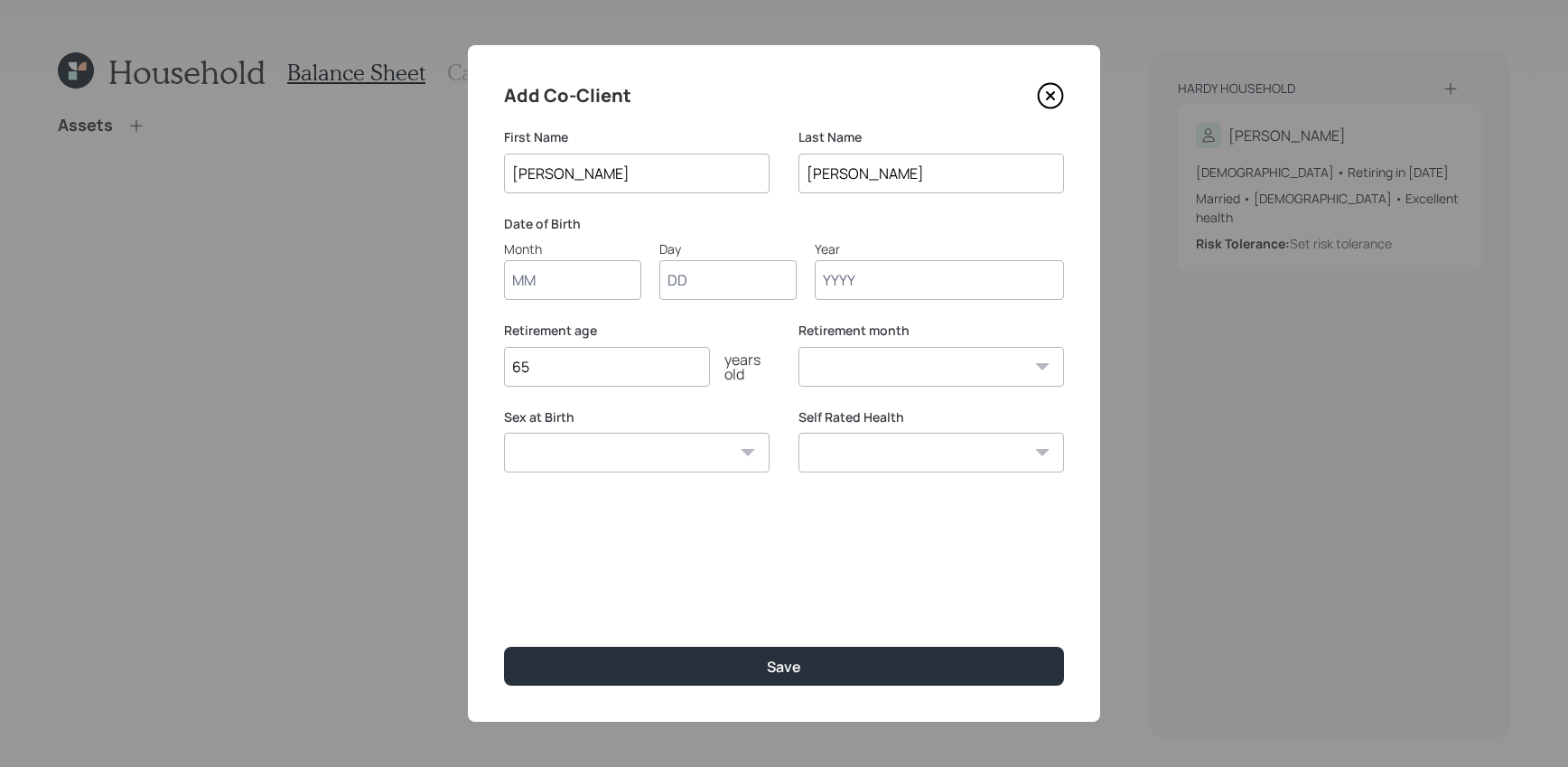
type input "[PERSON_NAME]"
click at [589, 285] on input "Month" at bounding box center [572, 280] width 138 height 40
type input "10"
type input "22"
type input "1960"
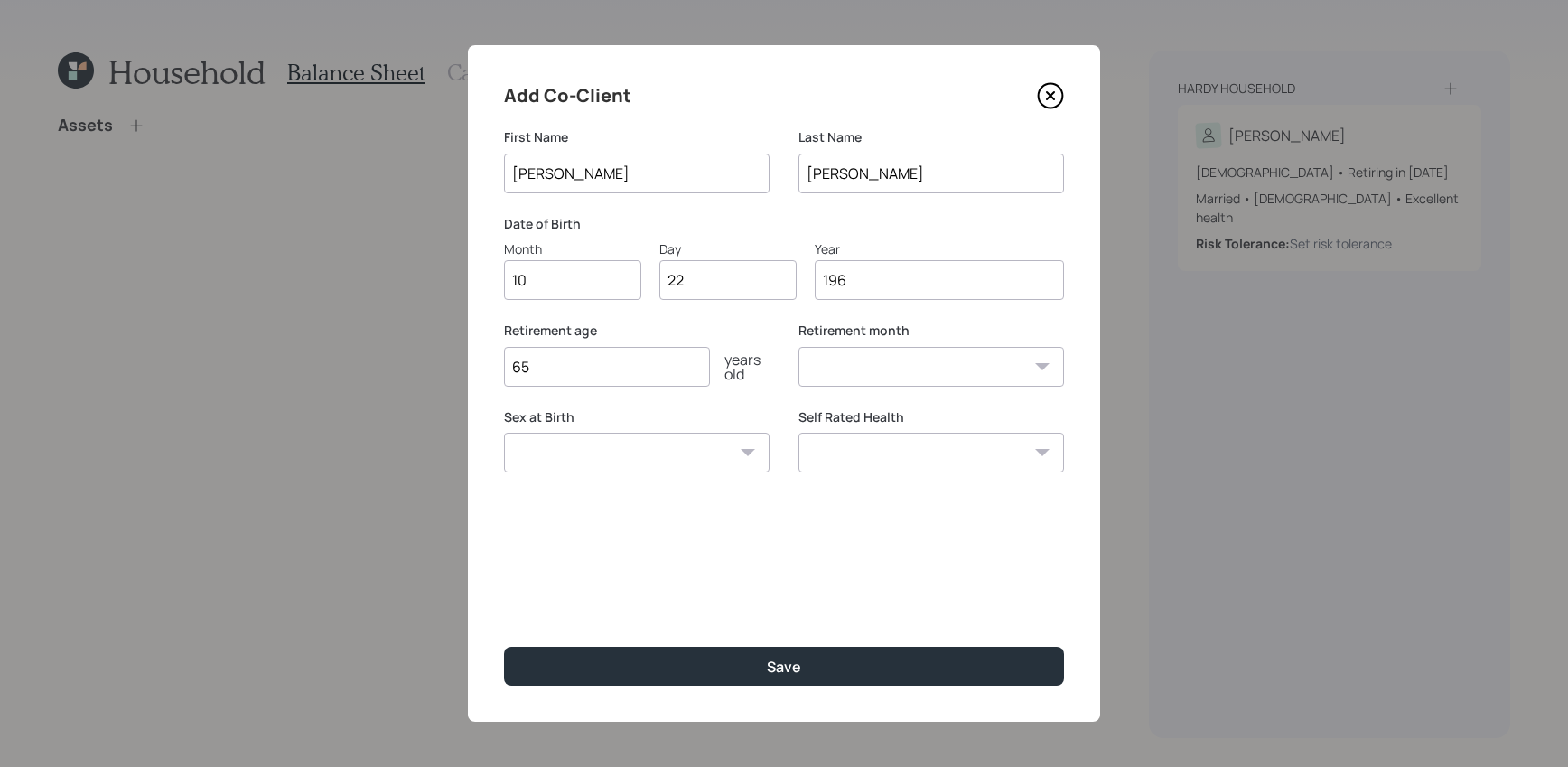
select select "10"
type input "1960"
click at [921, 369] on select "January February March April May June July August September October November De…" at bounding box center [930, 367] width 265 height 40
click at [798, 347] on select "January February March April May June July August September October November De…" at bounding box center [930, 367] width 265 height 40
click at [611, 458] on select "[DEMOGRAPHIC_DATA] [DEMOGRAPHIC_DATA] Other / Prefer not to say" at bounding box center [636, 453] width 265 height 40
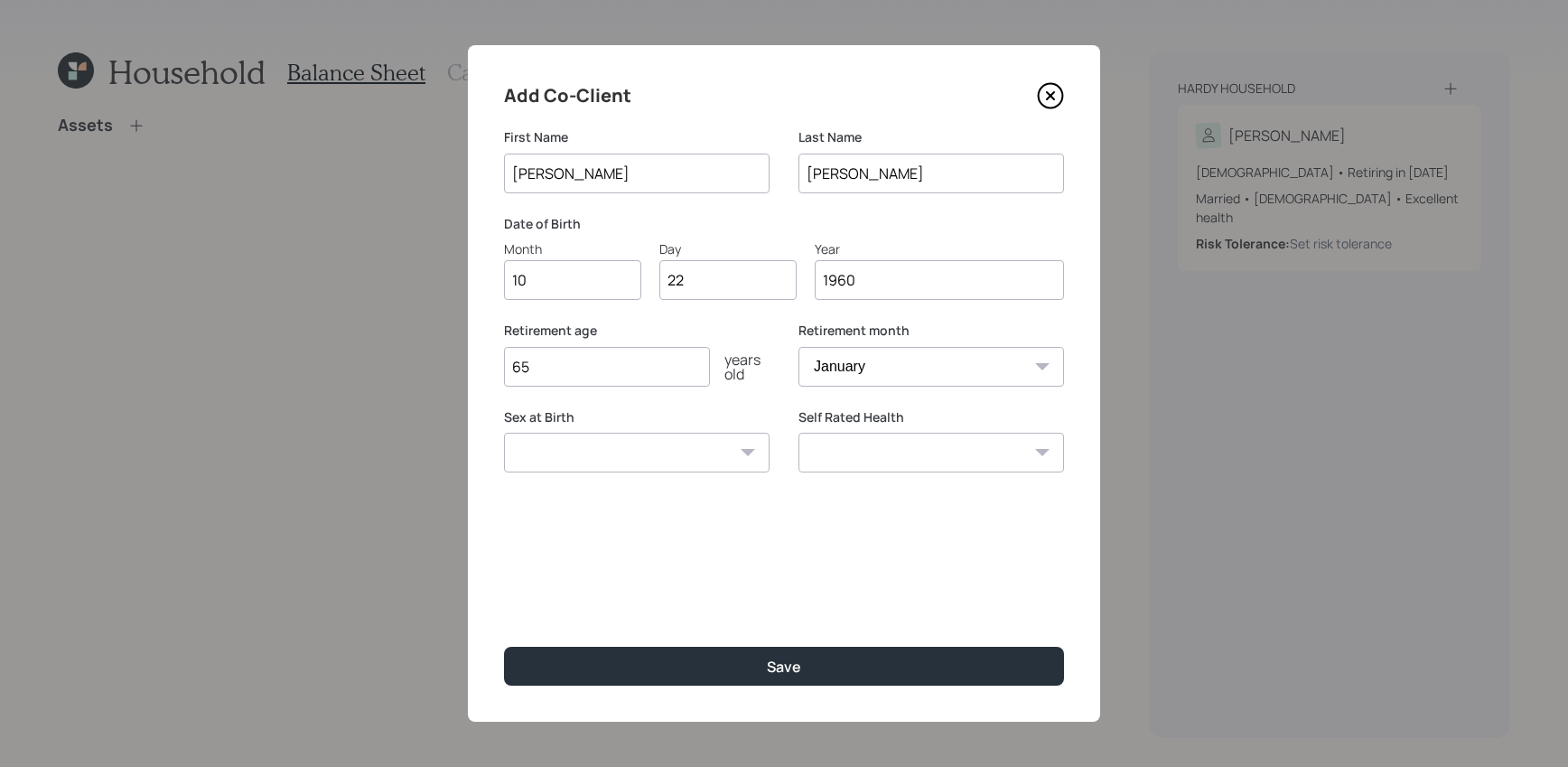
click at [882, 357] on select "January February March April May June July August September October November De…" at bounding box center [930, 367] width 265 height 40
select select "8"
click at [798, 347] on select "January February March April May June July August September October November De…" at bounding box center [930, 367] width 265 height 40
click at [684, 450] on select "[DEMOGRAPHIC_DATA] [DEMOGRAPHIC_DATA] Other / Prefer not to say" at bounding box center [636, 453] width 265 height 40
select select "[DEMOGRAPHIC_DATA]"
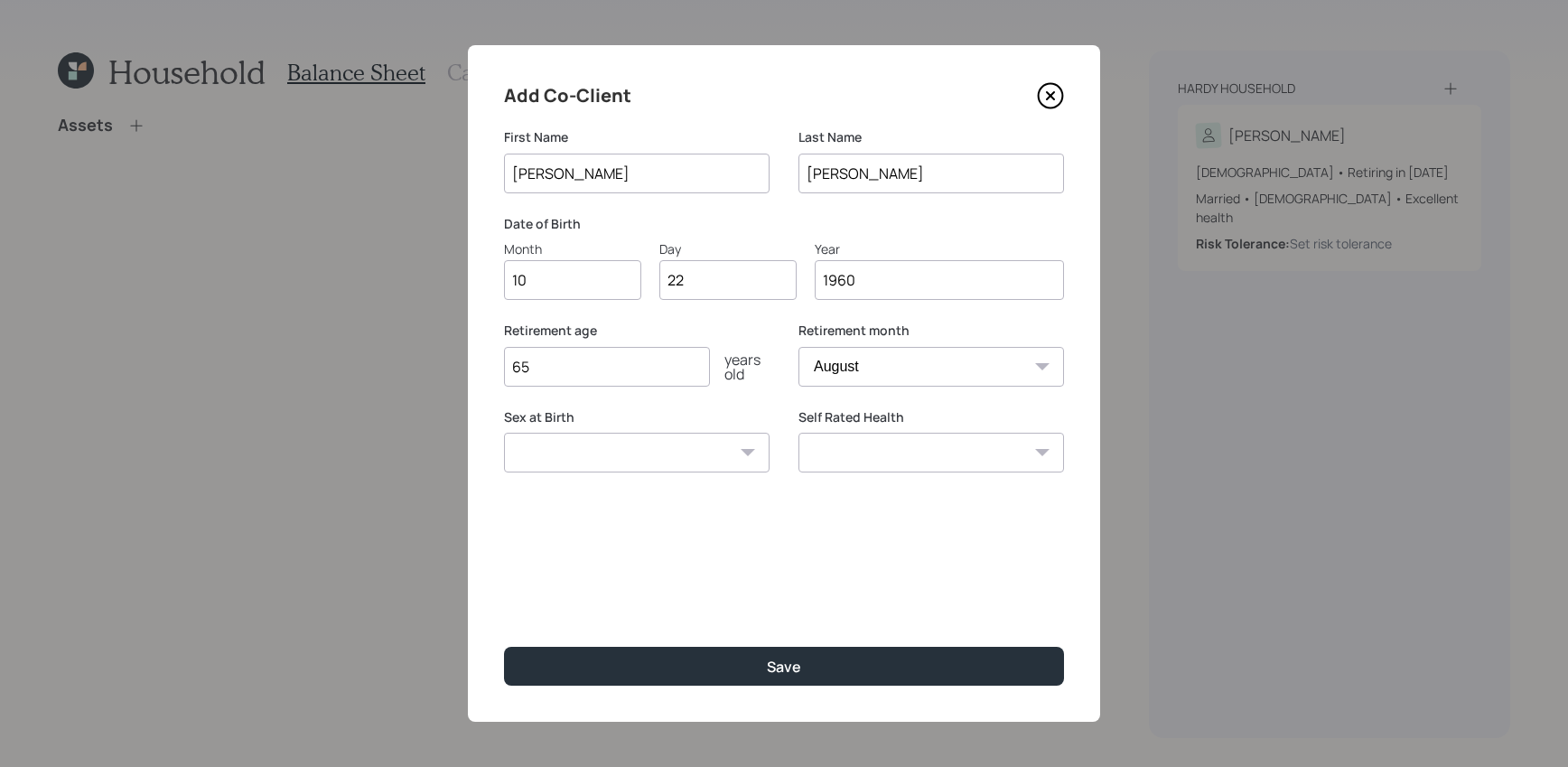
click at [504, 433] on select "[DEMOGRAPHIC_DATA] [DEMOGRAPHIC_DATA] Other / Prefer not to say" at bounding box center [636, 453] width 265 height 40
click at [849, 452] on select "Excellent Very Good Good Fair Poor" at bounding box center [930, 453] width 265 height 40
select select "excellent"
click at [798, 433] on select "Excellent Very Good Good Fair Poor" at bounding box center [930, 453] width 265 height 40
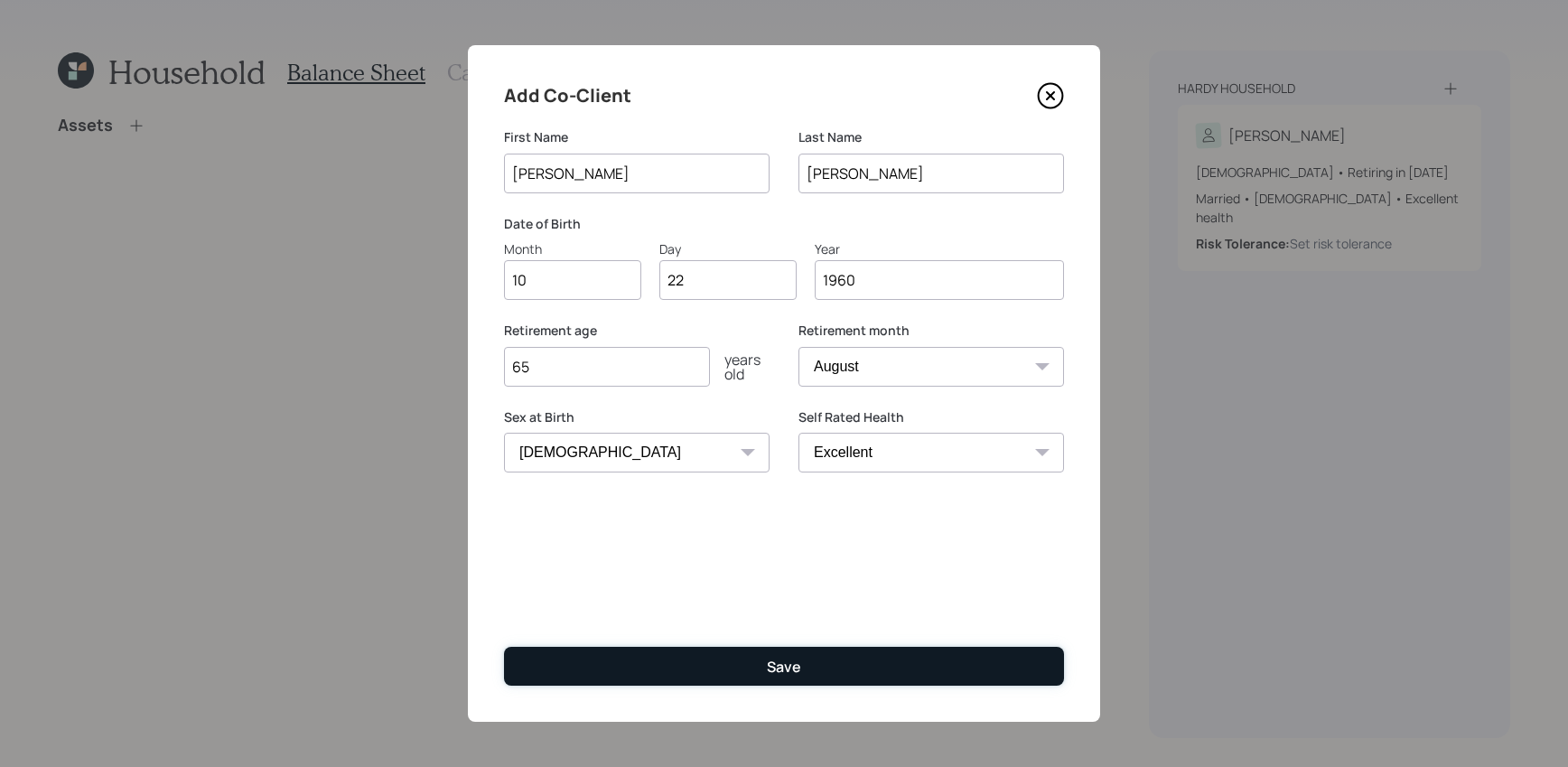
click at [650, 666] on button "Save" at bounding box center [784, 666] width 560 height 39
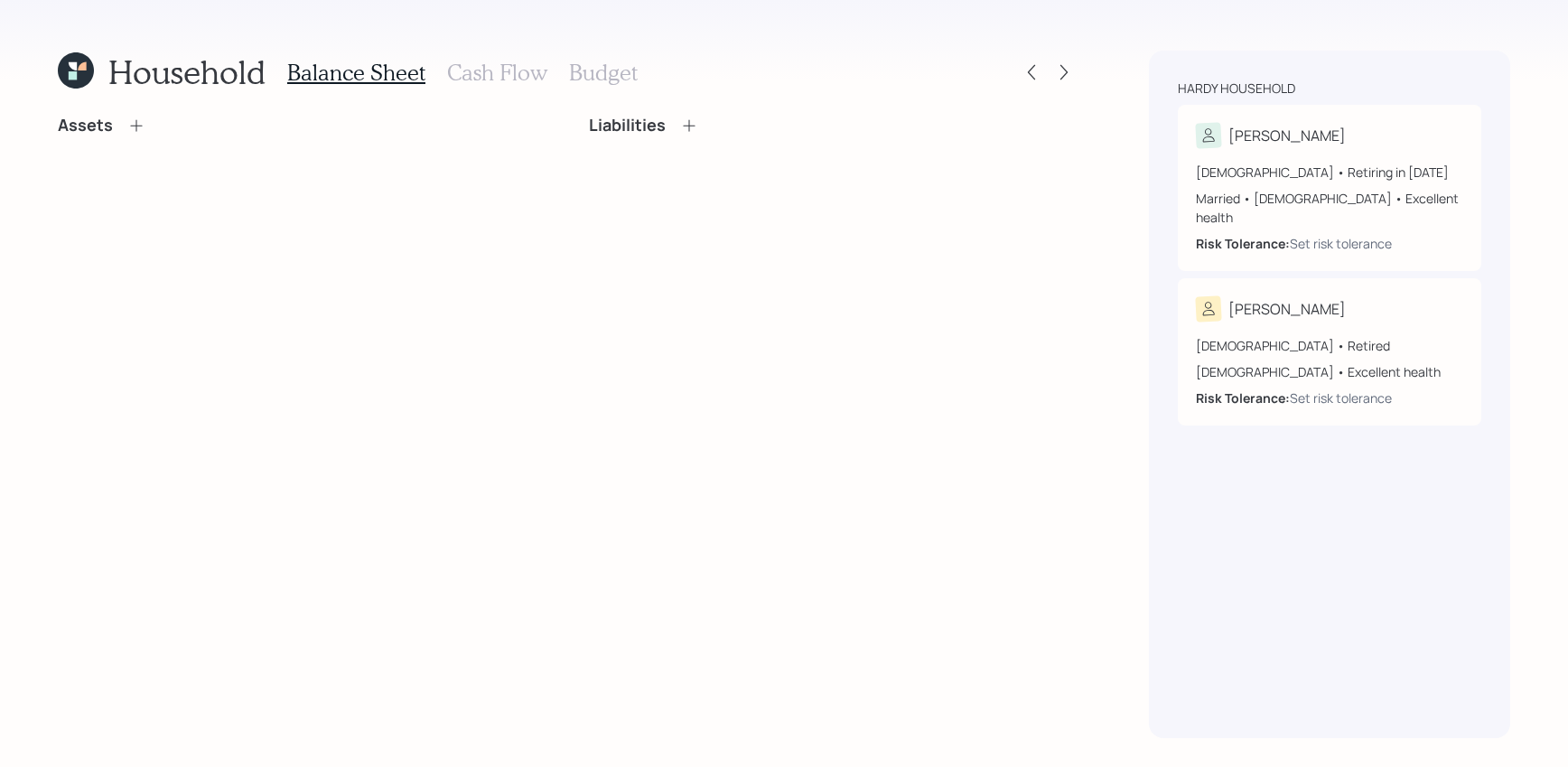
click at [124, 129] on div "Assets" at bounding box center [101, 126] width 87 height 20
click at [129, 129] on icon at bounding box center [137, 126] width 18 height 18
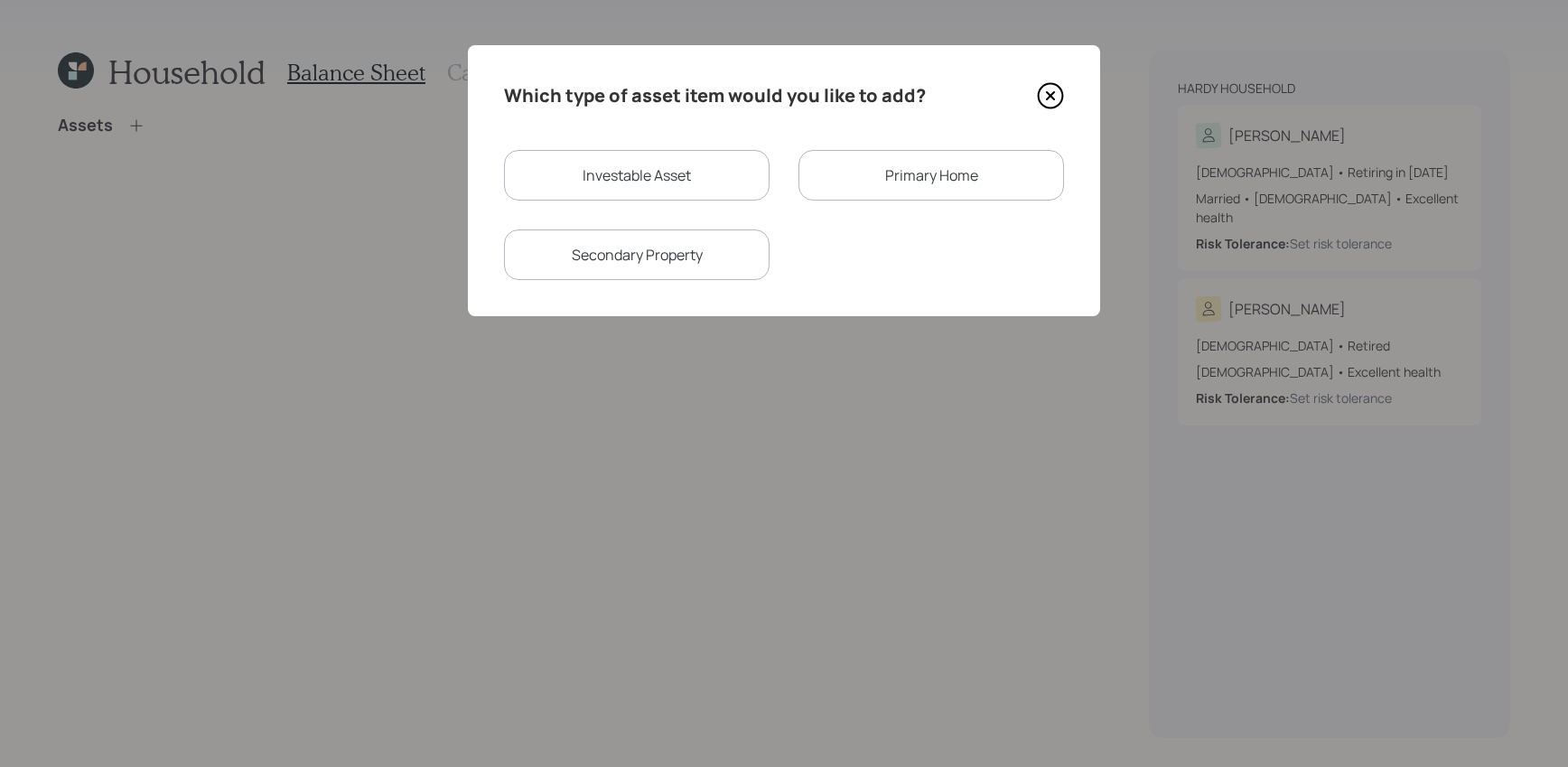
click at [623, 188] on div "Investable Asset" at bounding box center [636, 176] width 265 height 51
select select "taxable"
select select "balanced"
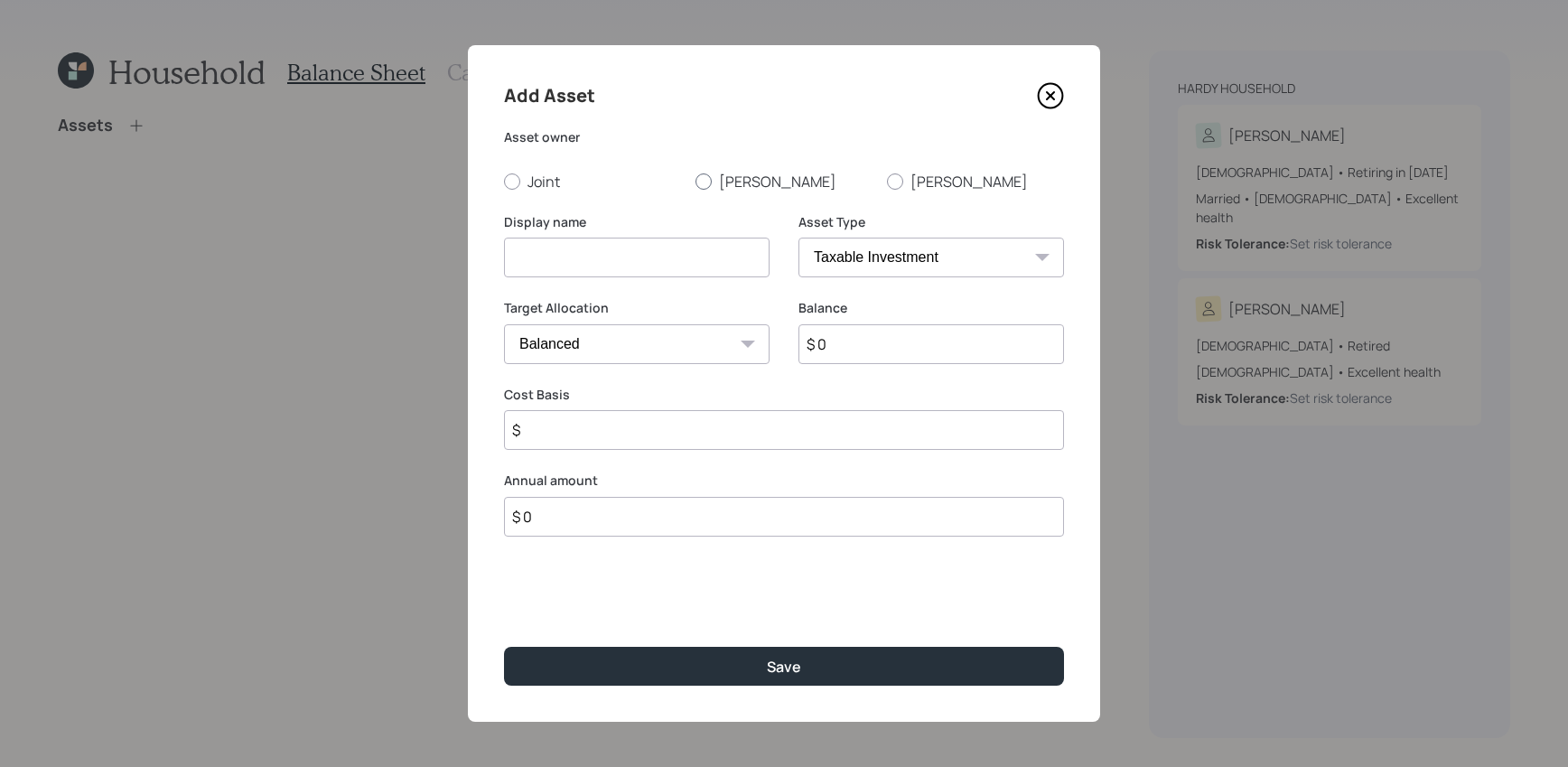
click at [722, 172] on label "[PERSON_NAME]" at bounding box center [784, 181] width 177 height 20
click at [695, 180] on input "[PERSON_NAME]" at bounding box center [694, 180] width 1 height 1
radio input "true"
click at [824, 251] on select "SEP [PERSON_NAME] IRA 401(k) [PERSON_NAME] 401(k) 403(b) [PERSON_NAME] 403(b) 4…" at bounding box center [930, 258] width 265 height 40
click at [798, 238] on select "SEP [PERSON_NAME] IRA 401(k) [PERSON_NAME] 401(k) 403(b) [PERSON_NAME] 403(b) 4…" at bounding box center [930, 258] width 265 height 40
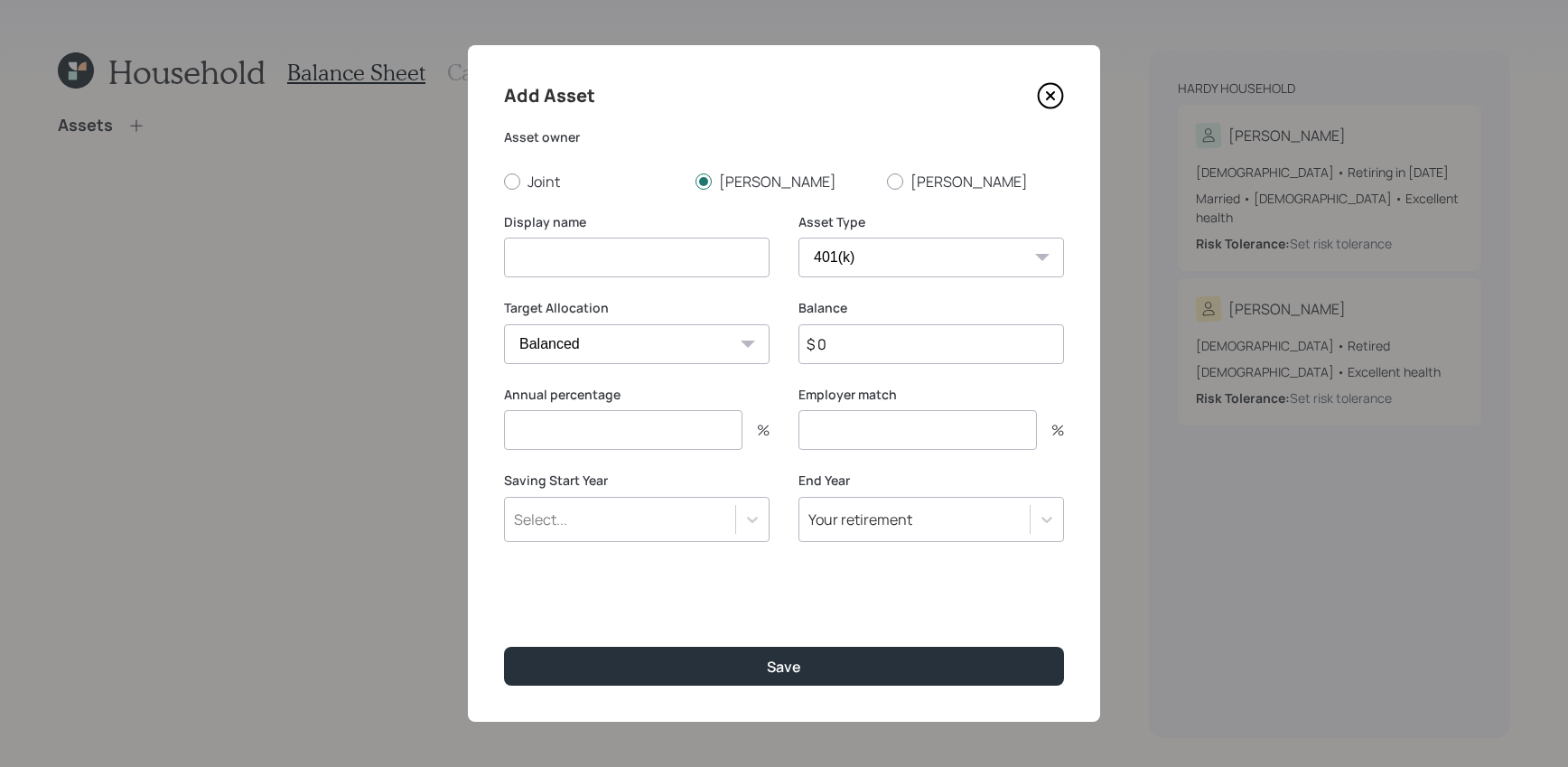
click at [624, 240] on input at bounding box center [636, 258] width 265 height 40
click at [845, 253] on select "SEP [PERSON_NAME] IRA 401(k) [PERSON_NAME] 401(k) 403(b) [PERSON_NAME] 403(b) 4…" at bounding box center [930, 258] width 265 height 40
select select "public_school_sponsored"
click at [798, 238] on select "SEP [PERSON_NAME] IRA 401(k) [PERSON_NAME] 401(k) 403(b) [PERSON_NAME] 403(b) 4…" at bounding box center [930, 258] width 265 height 40
click at [561, 259] on input at bounding box center [636, 258] width 265 height 40
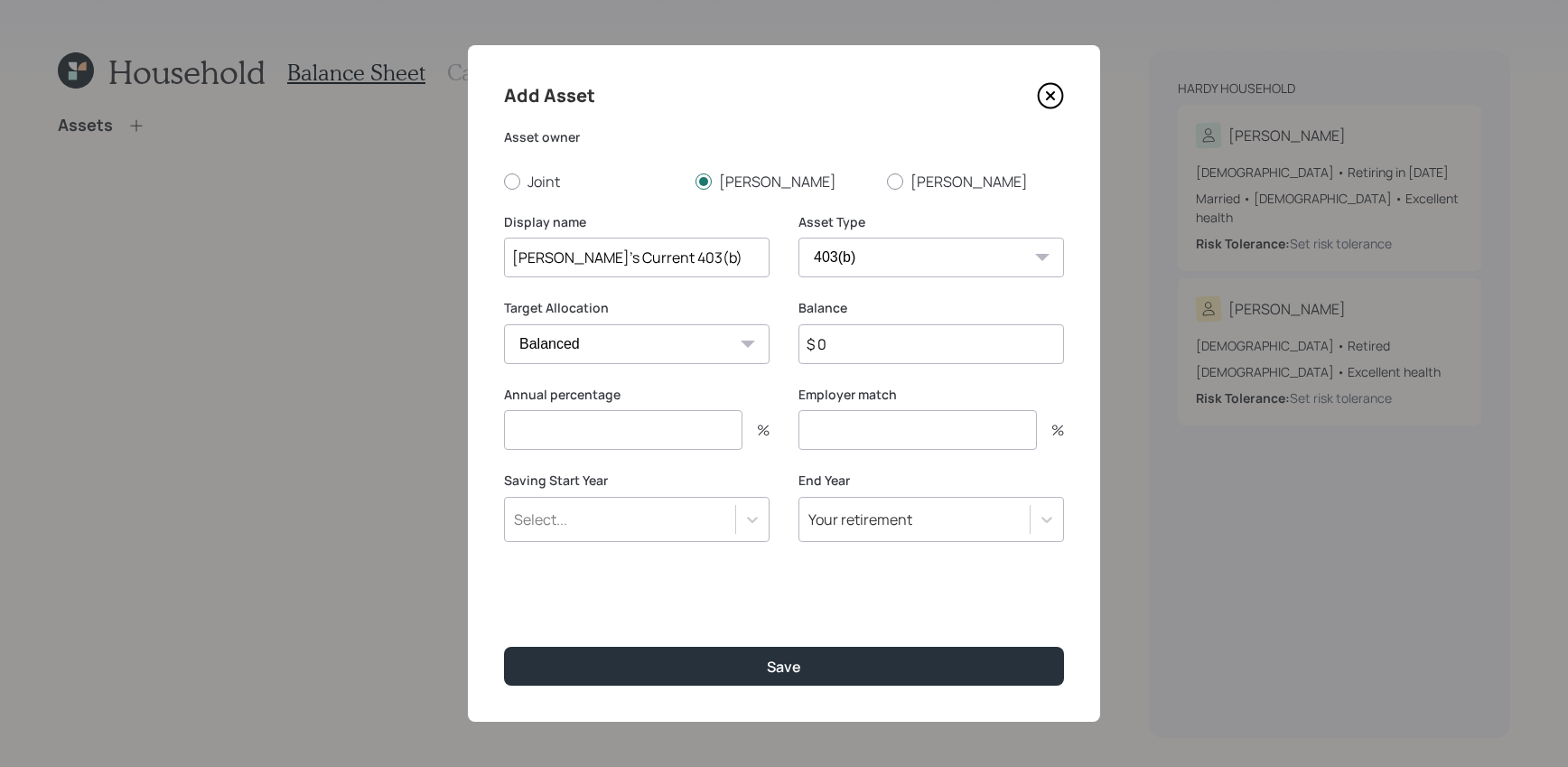
type input "[PERSON_NAME]'s Current 403(b)"
click at [837, 363] on div "Balance $ 0" at bounding box center [930, 342] width 265 height 87
click at [851, 343] on input "$ 0" at bounding box center [930, 344] width 265 height 40
type input "$ 490,000"
click at [671, 430] on input "number" at bounding box center [623, 430] width 239 height 40
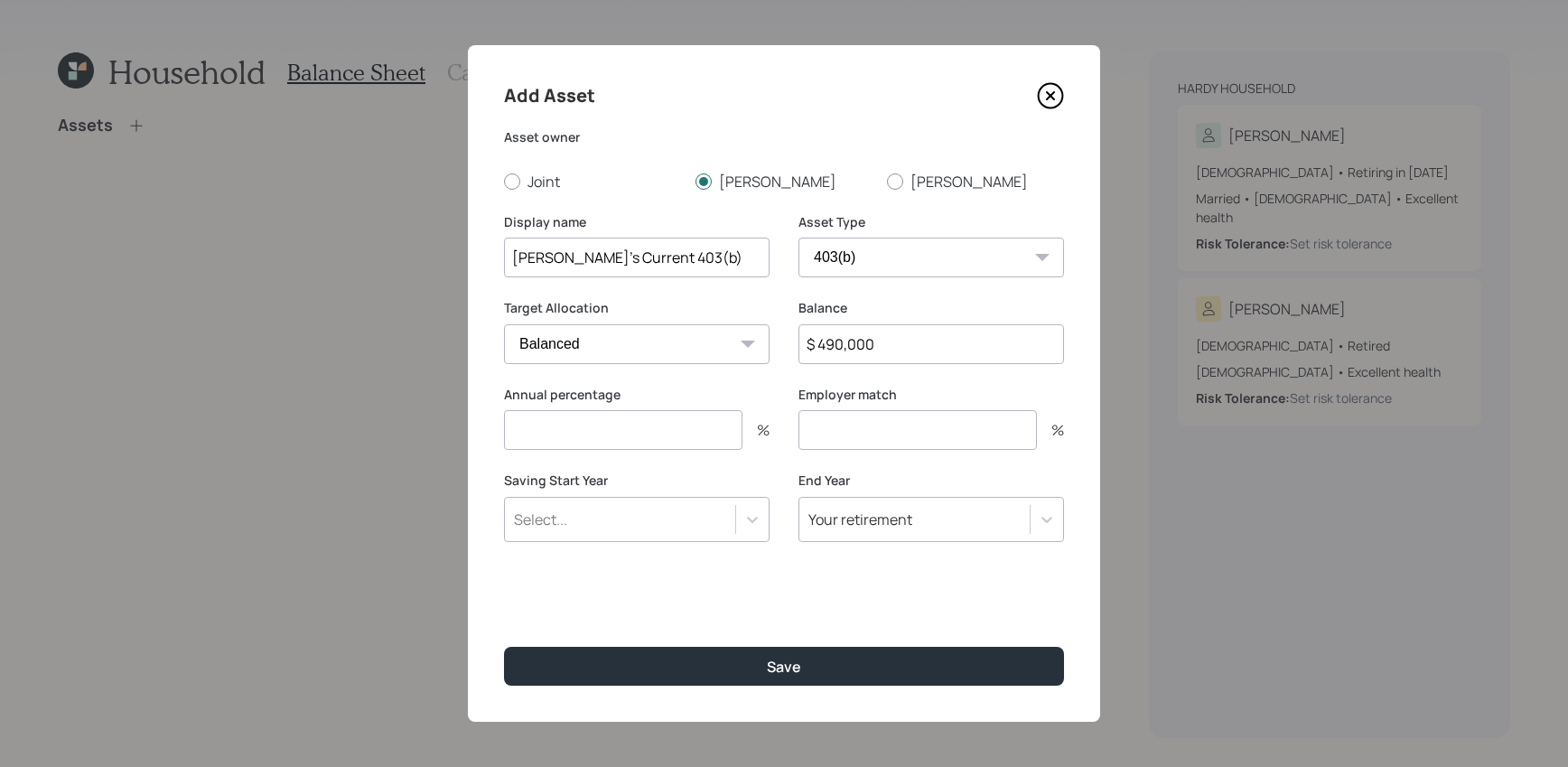
click at [717, 531] on div "Saving Start Year Select..." at bounding box center [636, 506] width 265 height 70
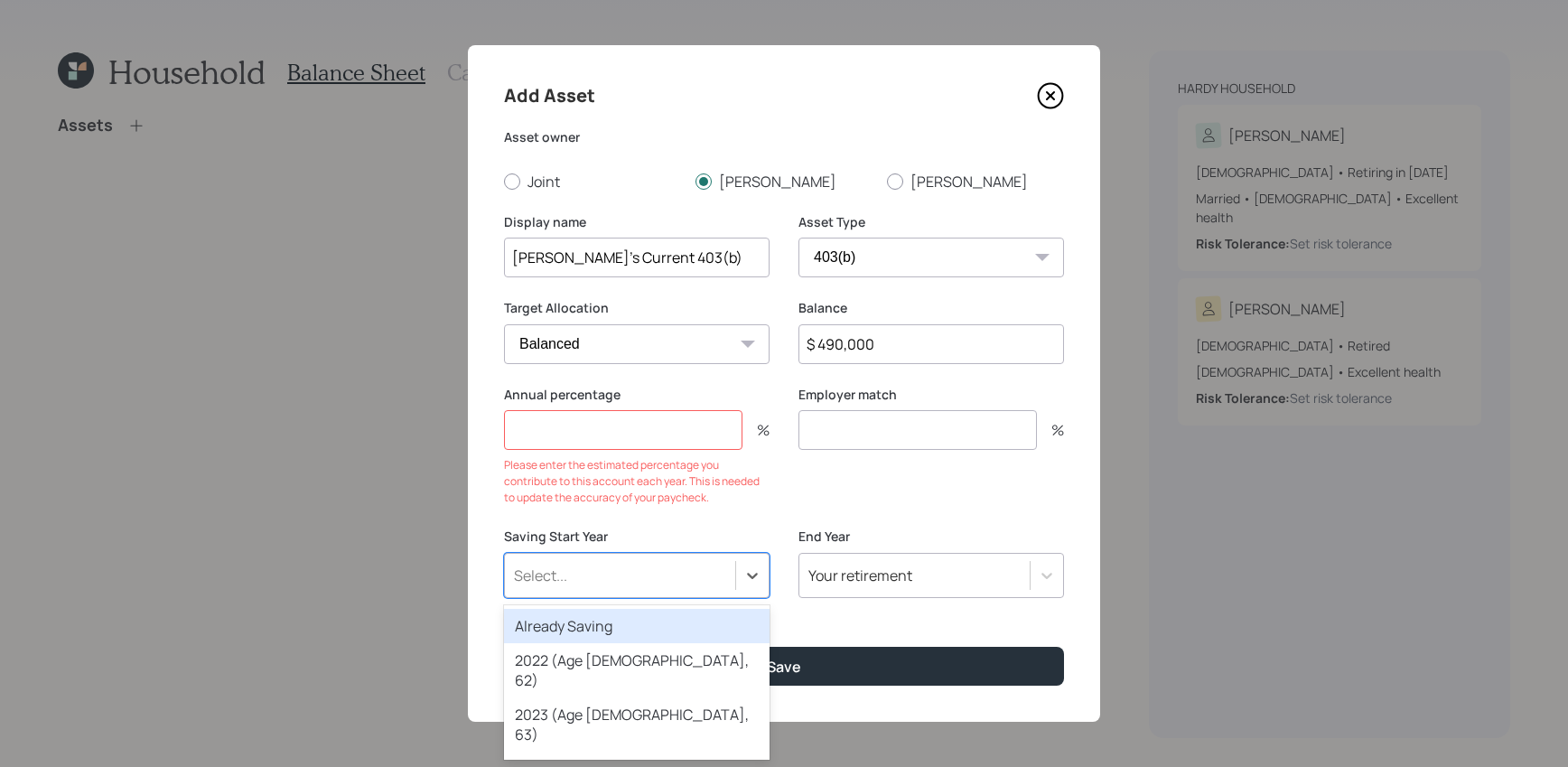
click at [689, 632] on div "Already Saving" at bounding box center [636, 626] width 265 height 35
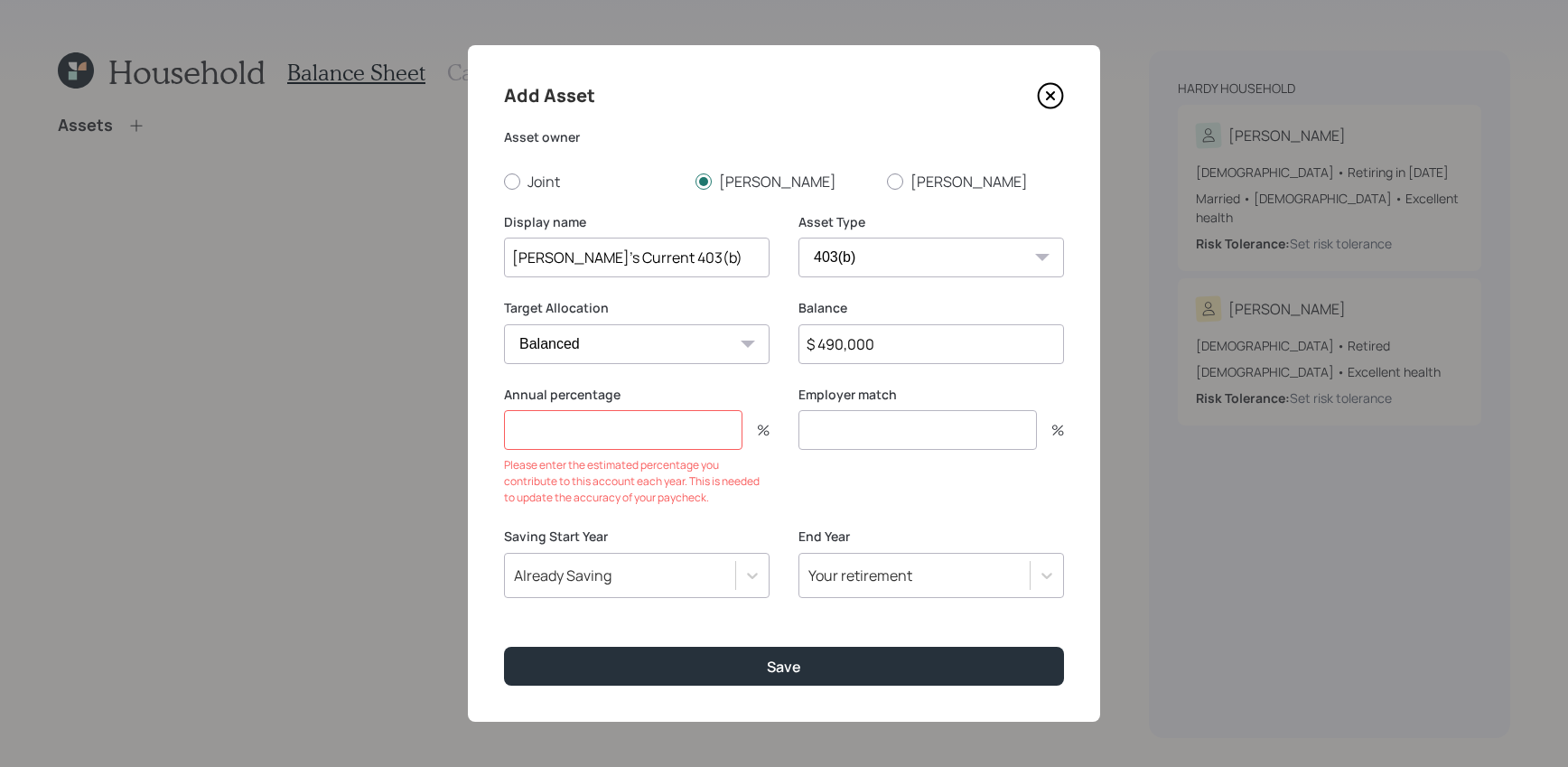
click at [663, 404] on div "Annual percentage % Please enter the estimated percentage you contribute to thi…" at bounding box center [636, 445] width 265 height 121
click at [663, 441] on input "number" at bounding box center [623, 430] width 239 height 40
click at [649, 437] on input "number" at bounding box center [623, 430] width 239 height 40
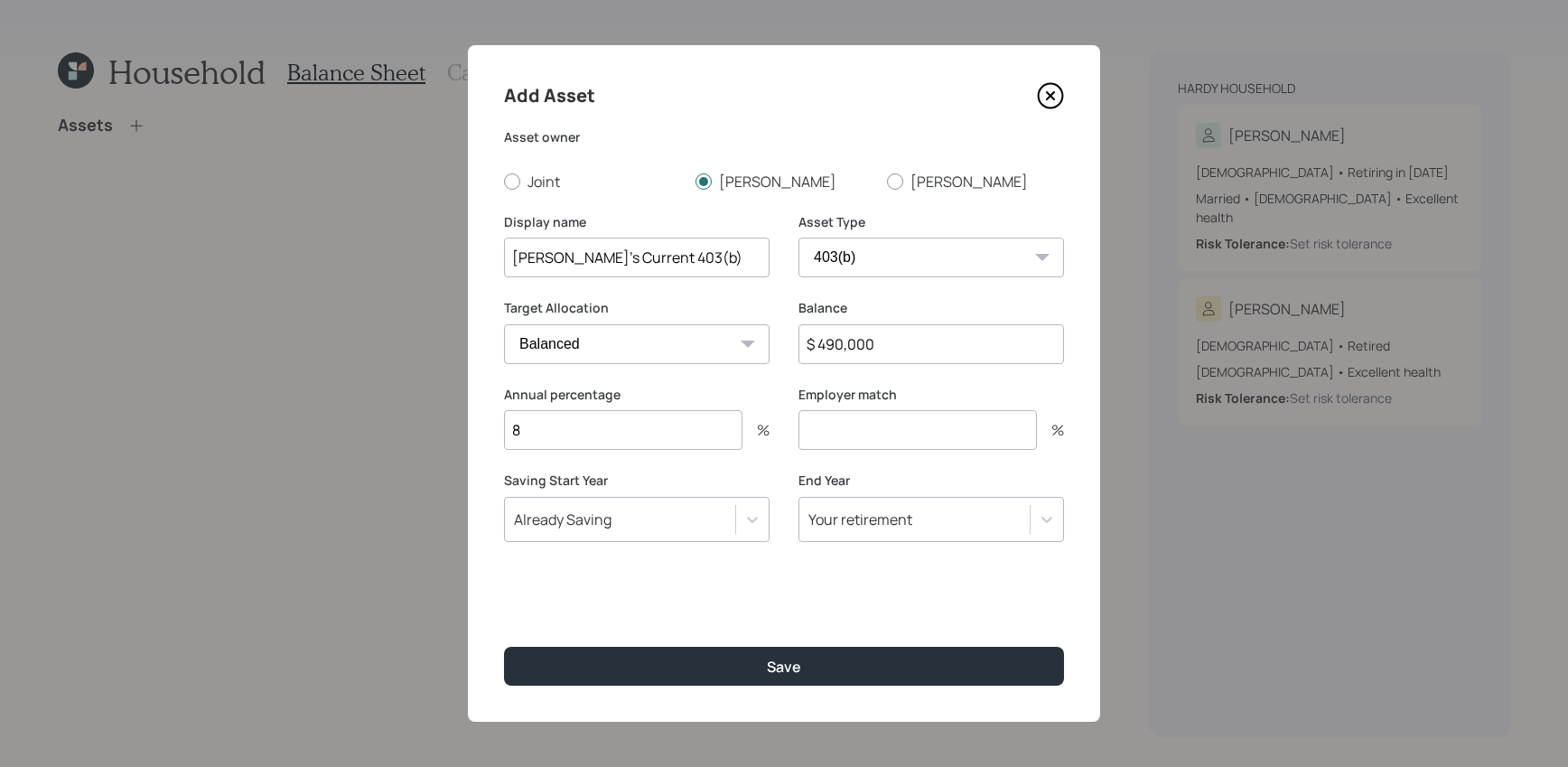
type input "8"
click at [961, 445] on input "number" at bounding box center [917, 430] width 239 height 40
type input "0"
click at [504, 647] on button "Save" at bounding box center [784, 666] width 560 height 39
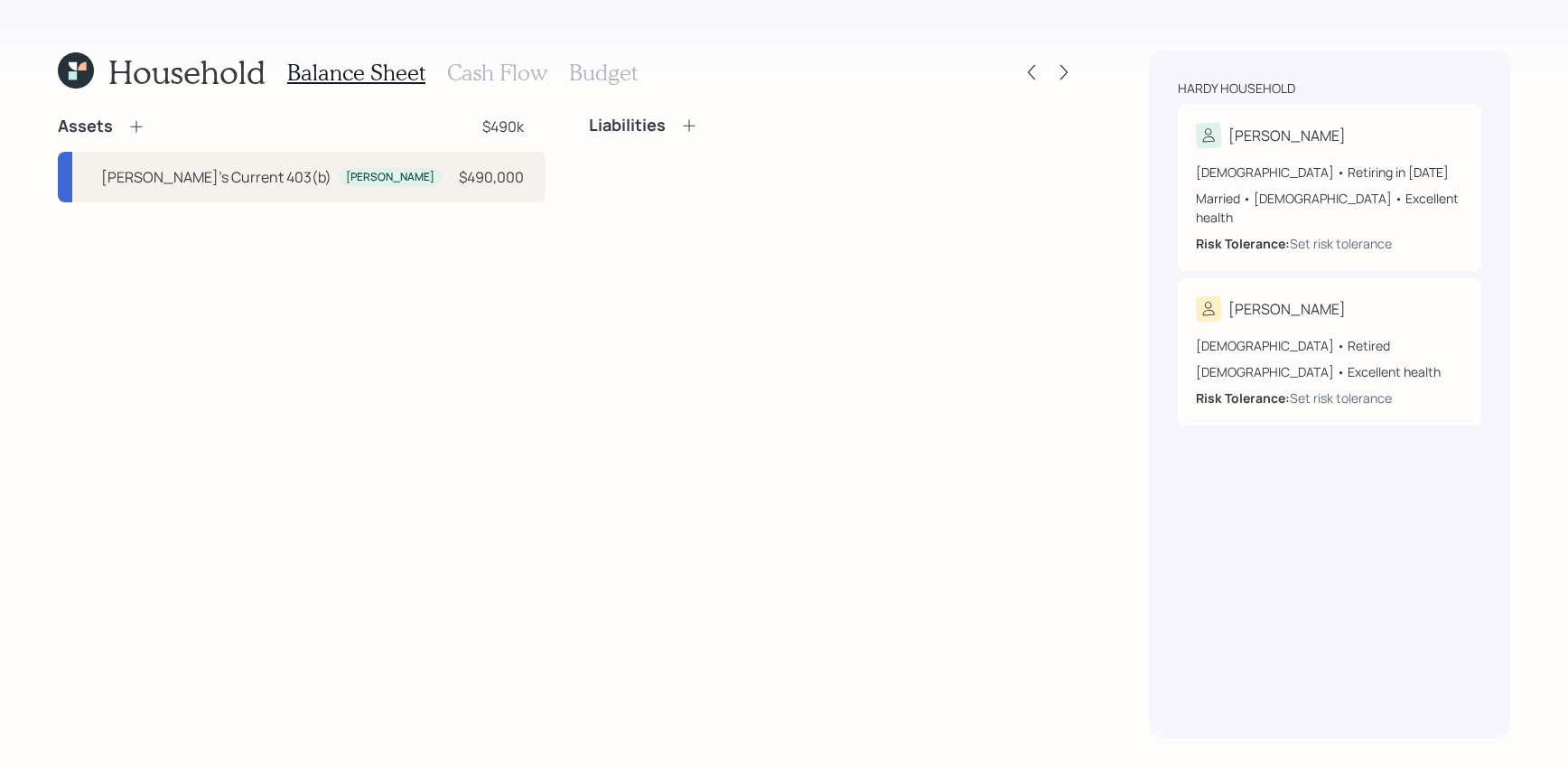
click at [140, 128] on icon at bounding box center [137, 127] width 18 height 18
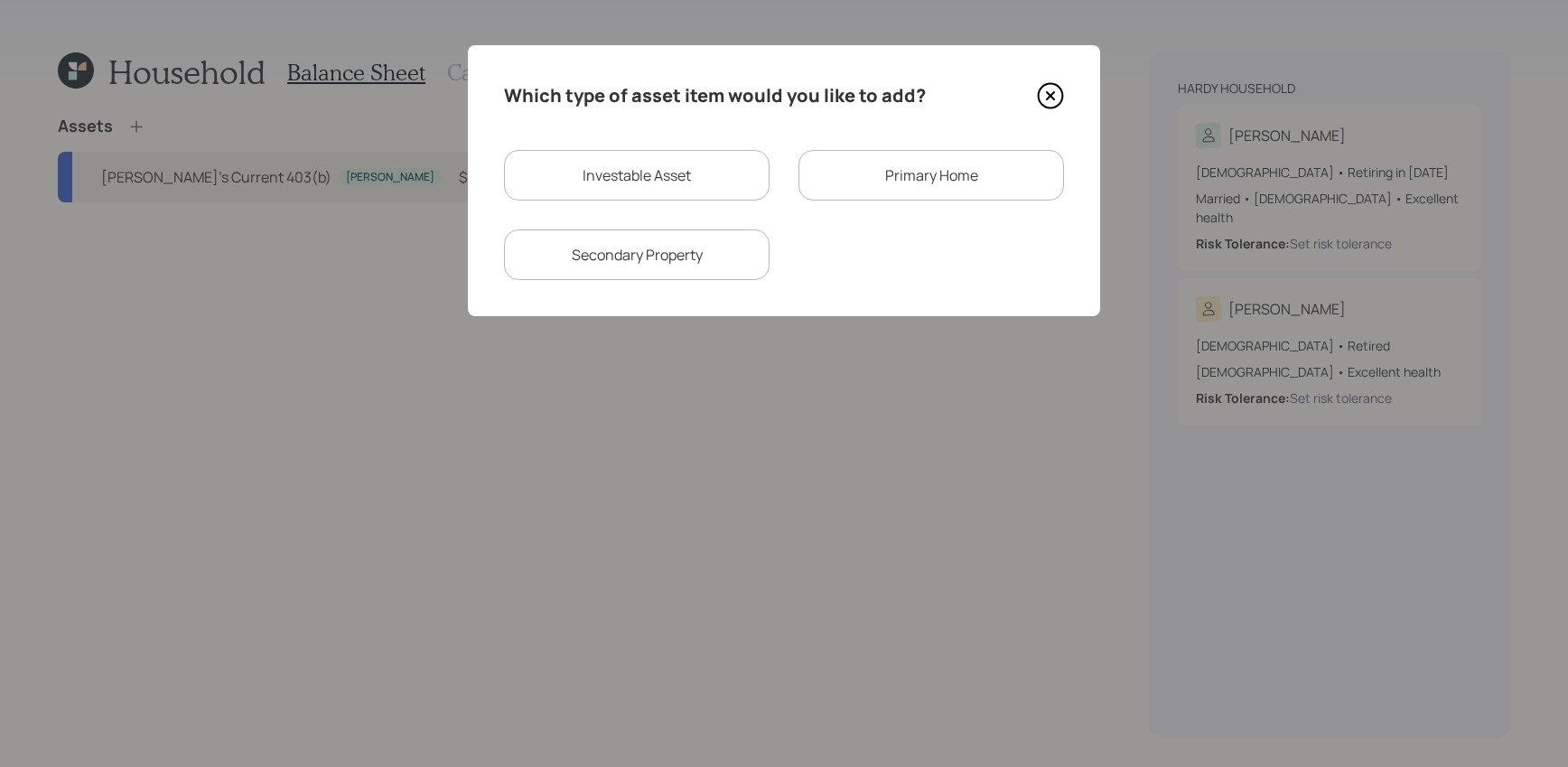
click at [743, 179] on div "Investable Asset" at bounding box center [636, 176] width 265 height 51
select select "taxable"
select select "balanced"
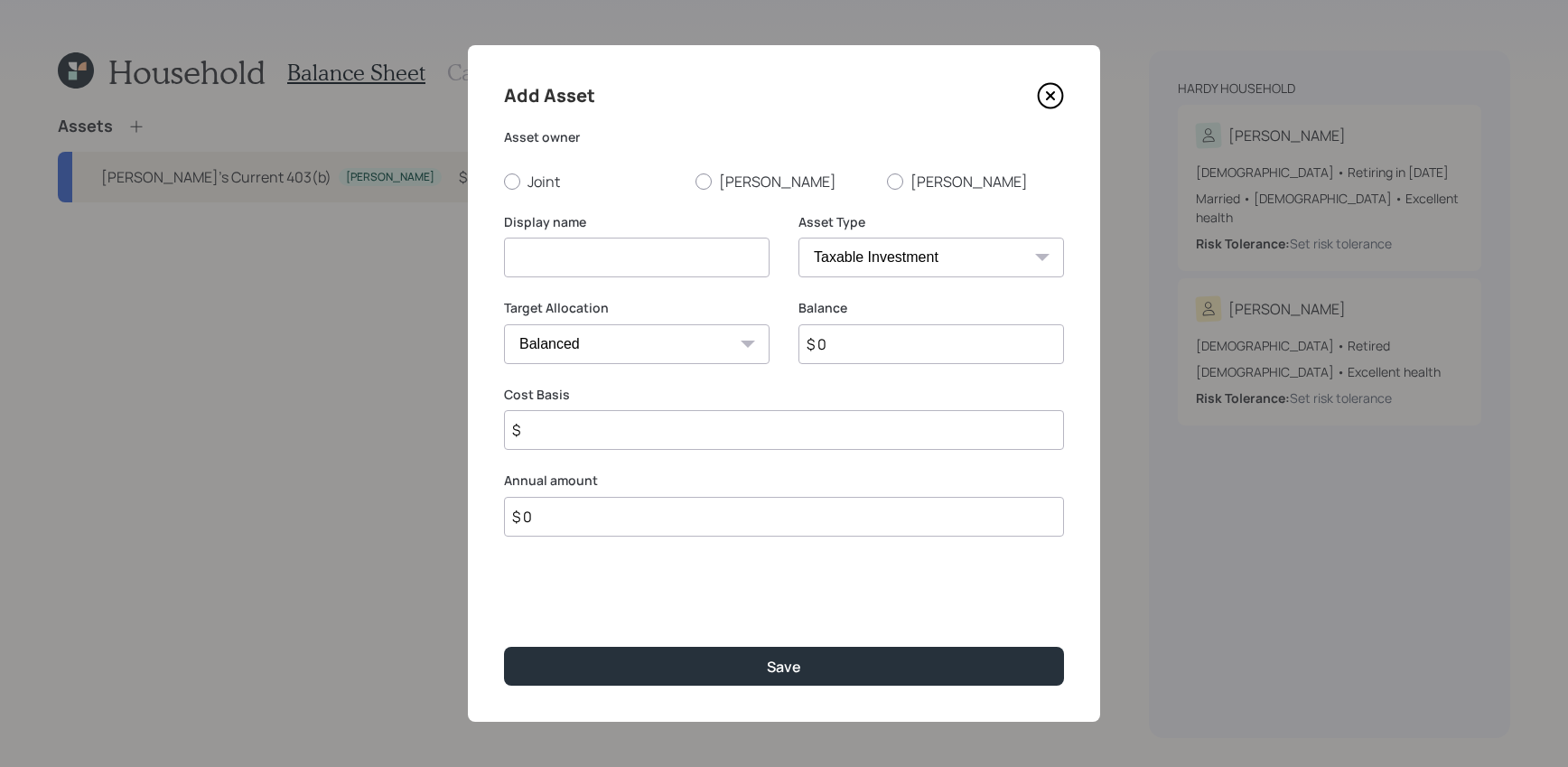
click at [872, 259] on select "SEP [PERSON_NAME] IRA 401(k) [PERSON_NAME] 401(k) 403(b) [PERSON_NAME] 403(b) 4…" at bounding box center [930, 258] width 265 height 40
select select "roth_ira"
click at [798, 238] on select "SEP [PERSON_NAME] IRA 401(k) [PERSON_NAME] 401(k) 403(b) [PERSON_NAME] 403(b) 4…" at bounding box center [930, 258] width 265 height 40
type input "$"
click at [701, 186] on div at bounding box center [703, 181] width 16 height 16
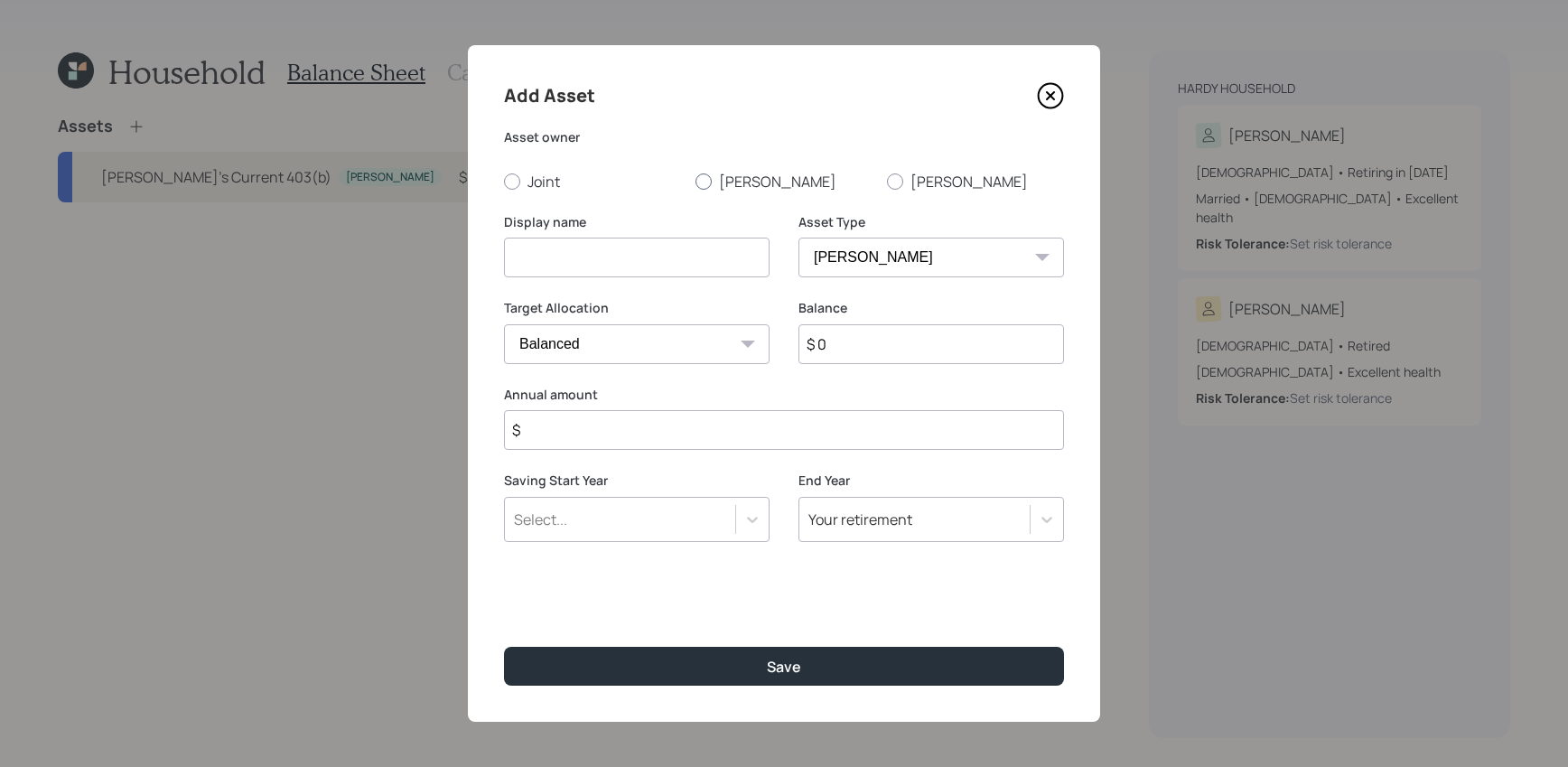
click at [695, 181] on input "[PERSON_NAME]" at bounding box center [694, 180] width 1 height 1
radio input "true"
click at [611, 291] on div "Display name" at bounding box center [636, 256] width 265 height 87
click at [615, 270] on input at bounding box center [636, 258] width 265 height 40
type input "[PERSON_NAME]'s [PERSON_NAME]"
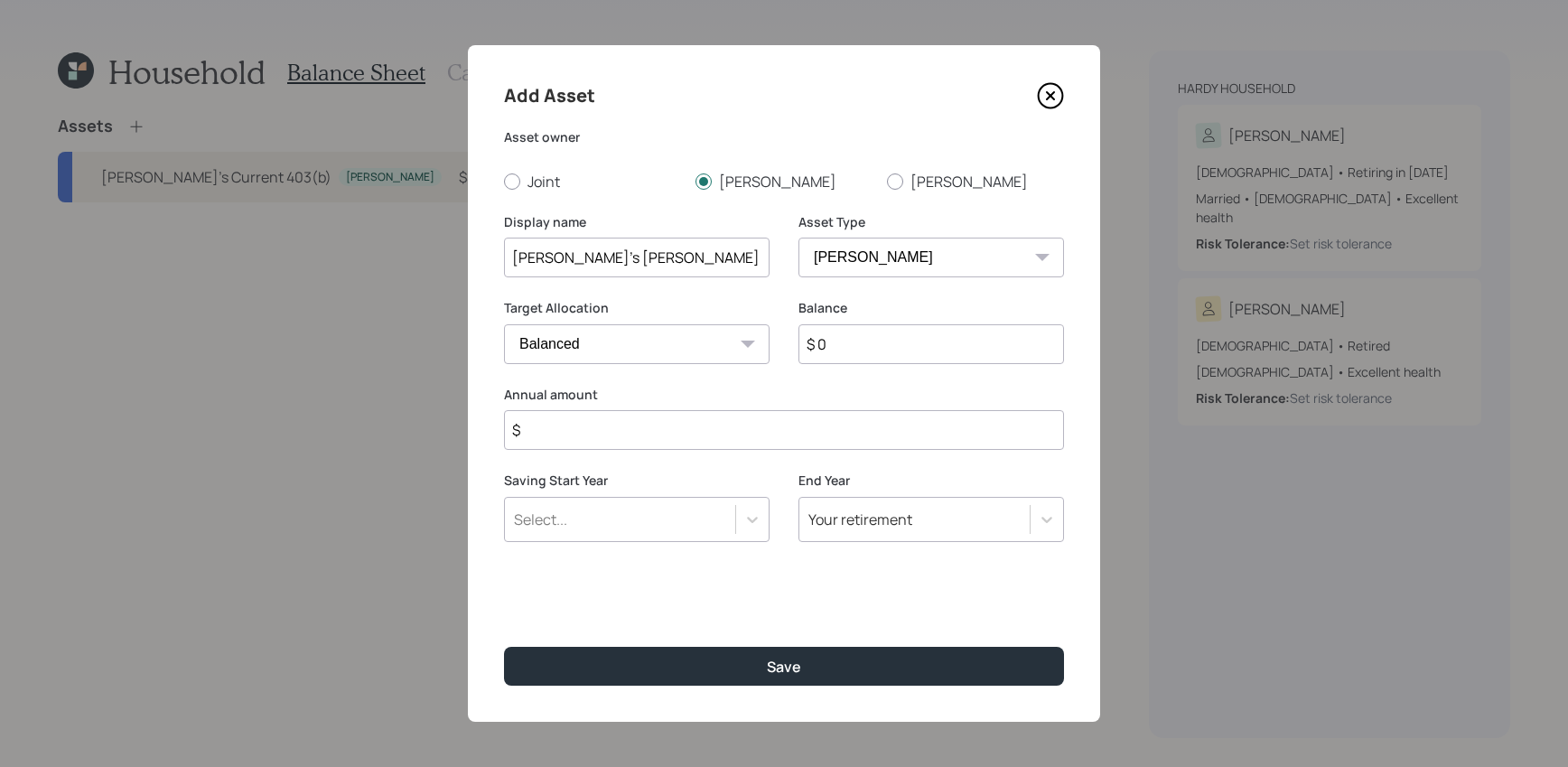
click at [823, 331] on input "$ 0" at bounding box center [930, 344] width 265 height 40
click at [849, 351] on input "$ 0" at bounding box center [930, 344] width 265 height 40
type input "$ 12,000"
click at [641, 433] on input "$" at bounding box center [784, 430] width 560 height 40
click at [689, 532] on div "Select..." at bounding box center [620, 519] width 231 height 31
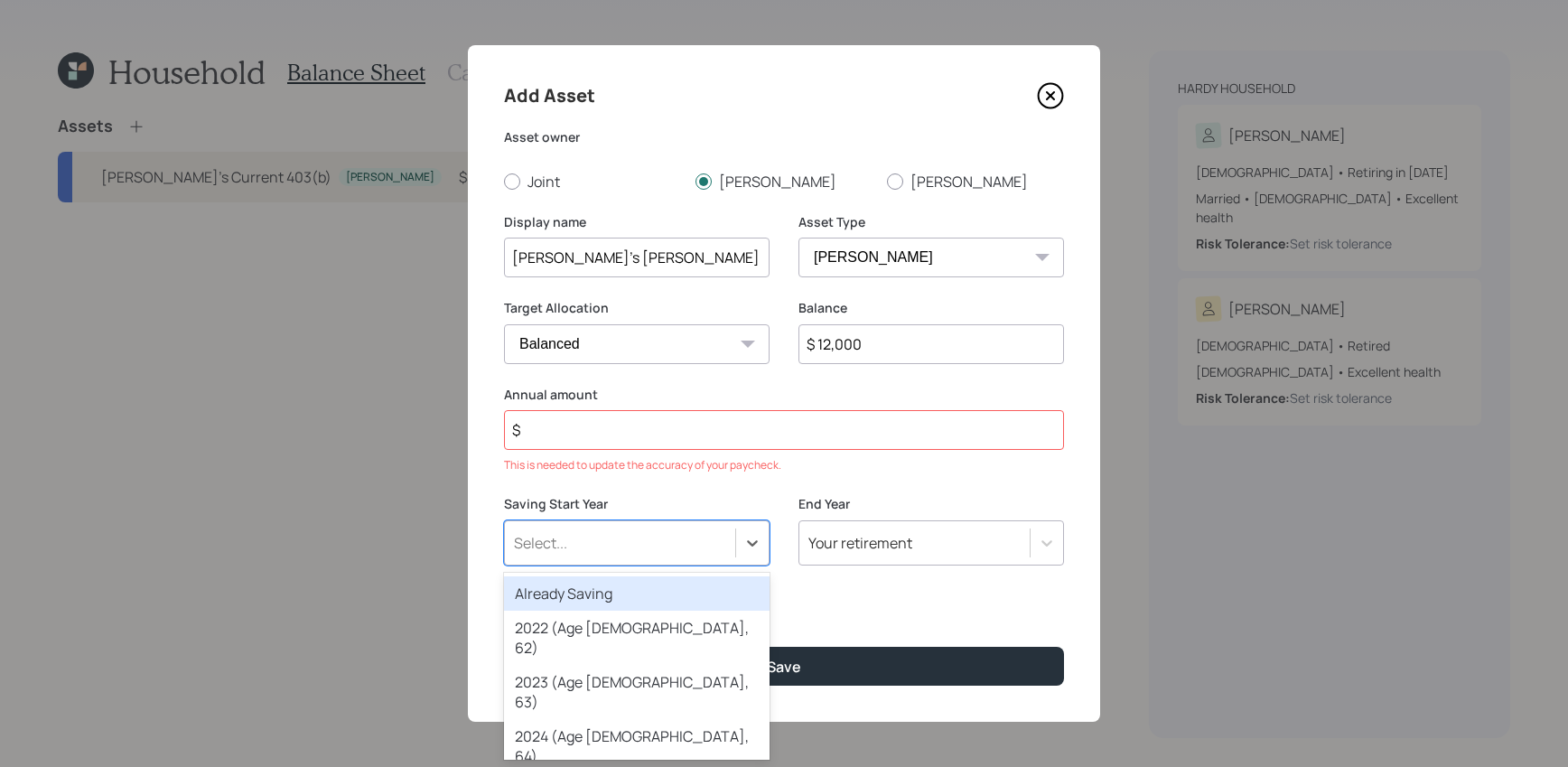
click at [679, 587] on div "Already Saving" at bounding box center [636, 593] width 265 height 35
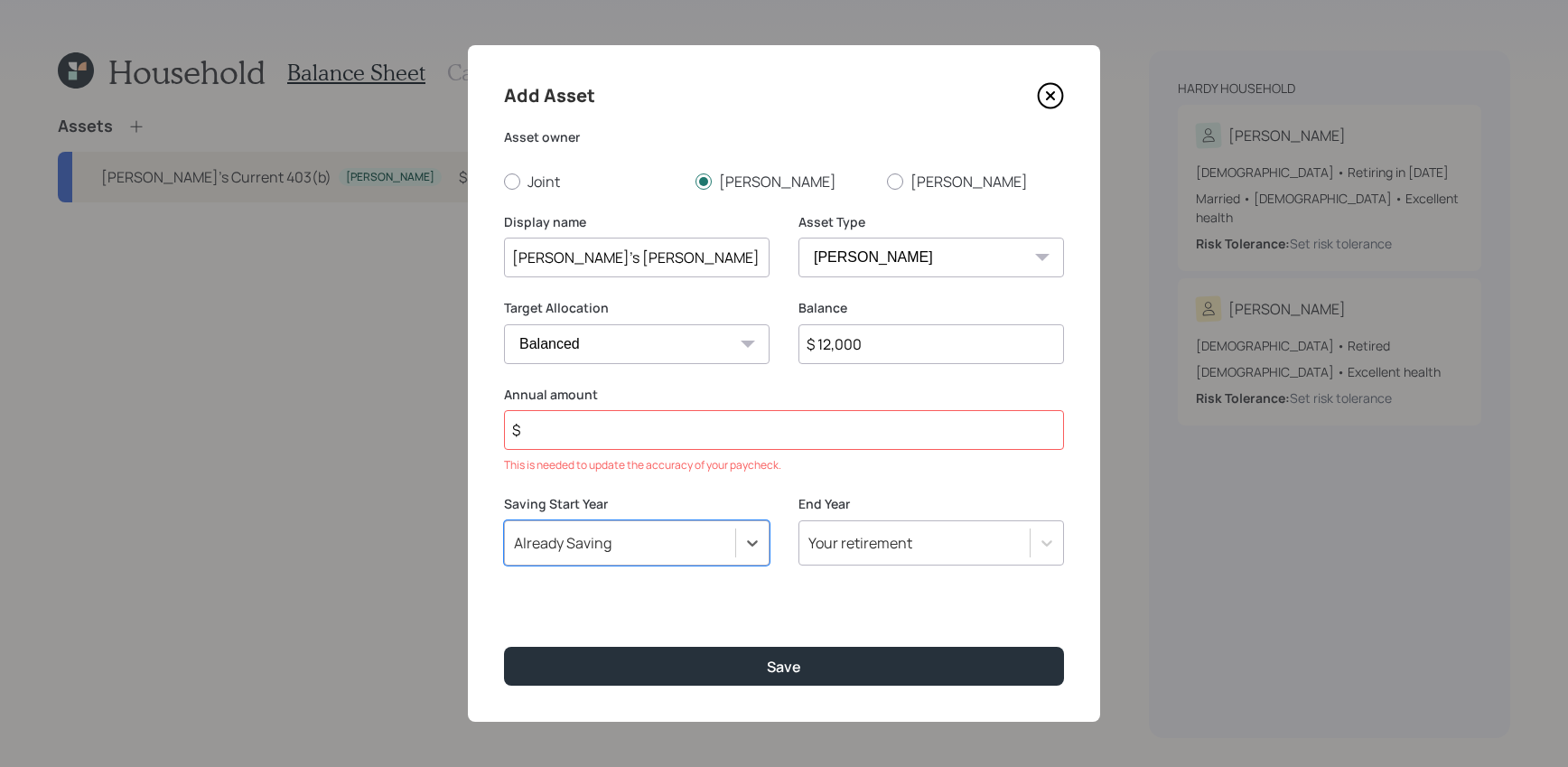
click at [710, 434] on input "$" at bounding box center [784, 430] width 560 height 40
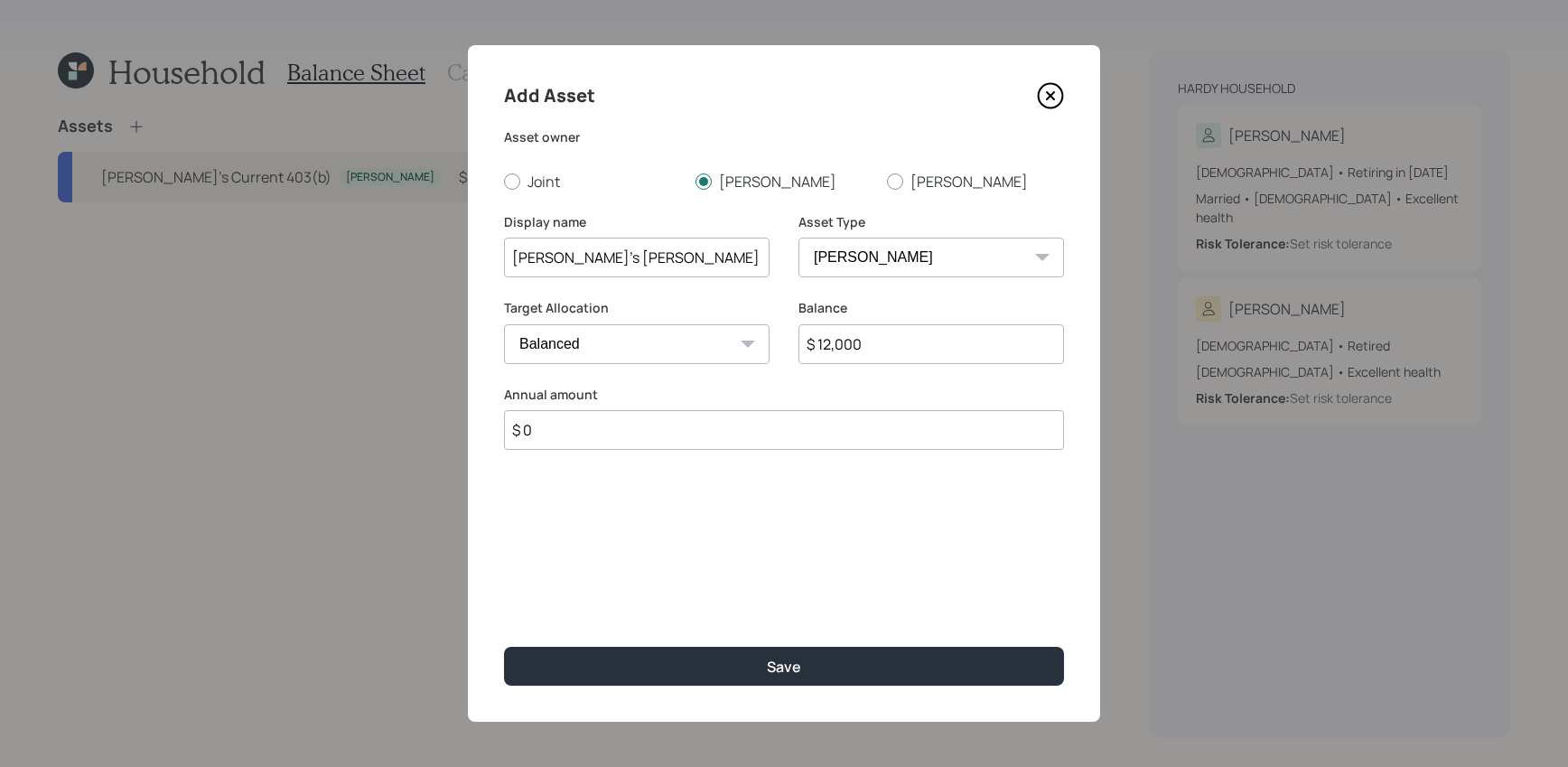
type input "$ 0"
click at [504, 647] on button "Save" at bounding box center [784, 666] width 560 height 39
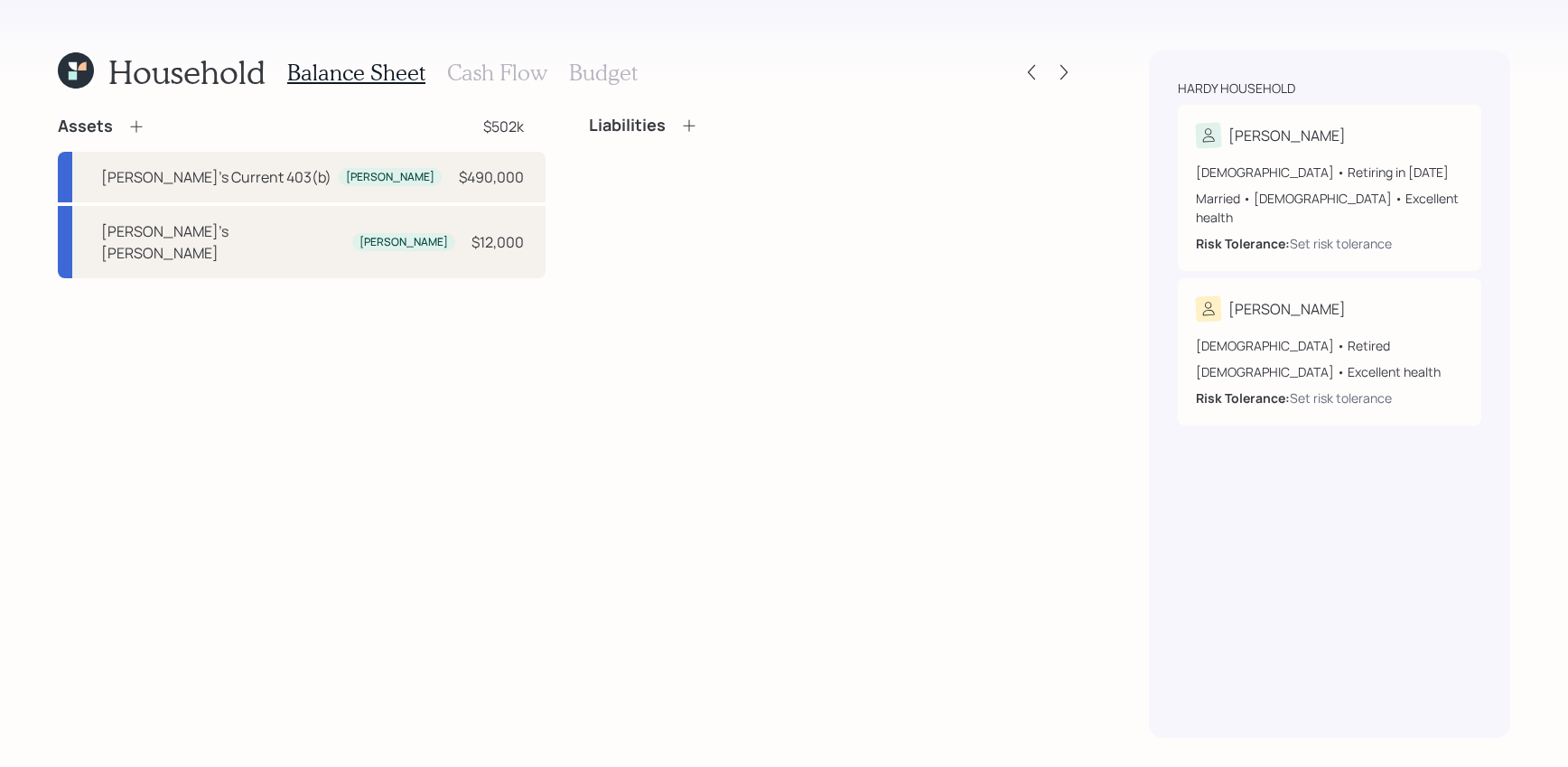
click at [138, 129] on icon at bounding box center [137, 127] width 18 height 18
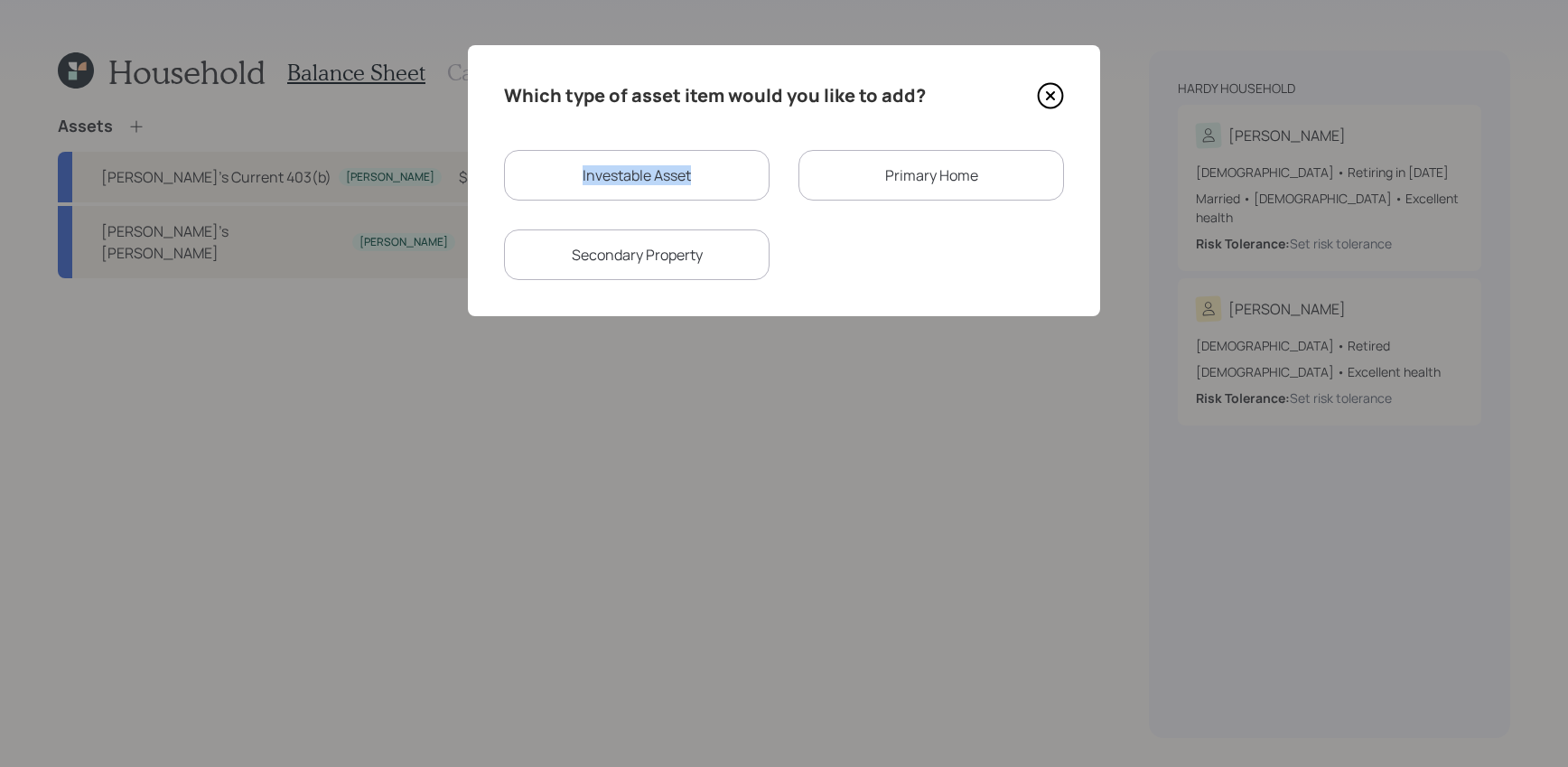
click at [724, 166] on div "Investable Asset" at bounding box center [636, 176] width 265 height 51
select select "taxable"
select select "balanced"
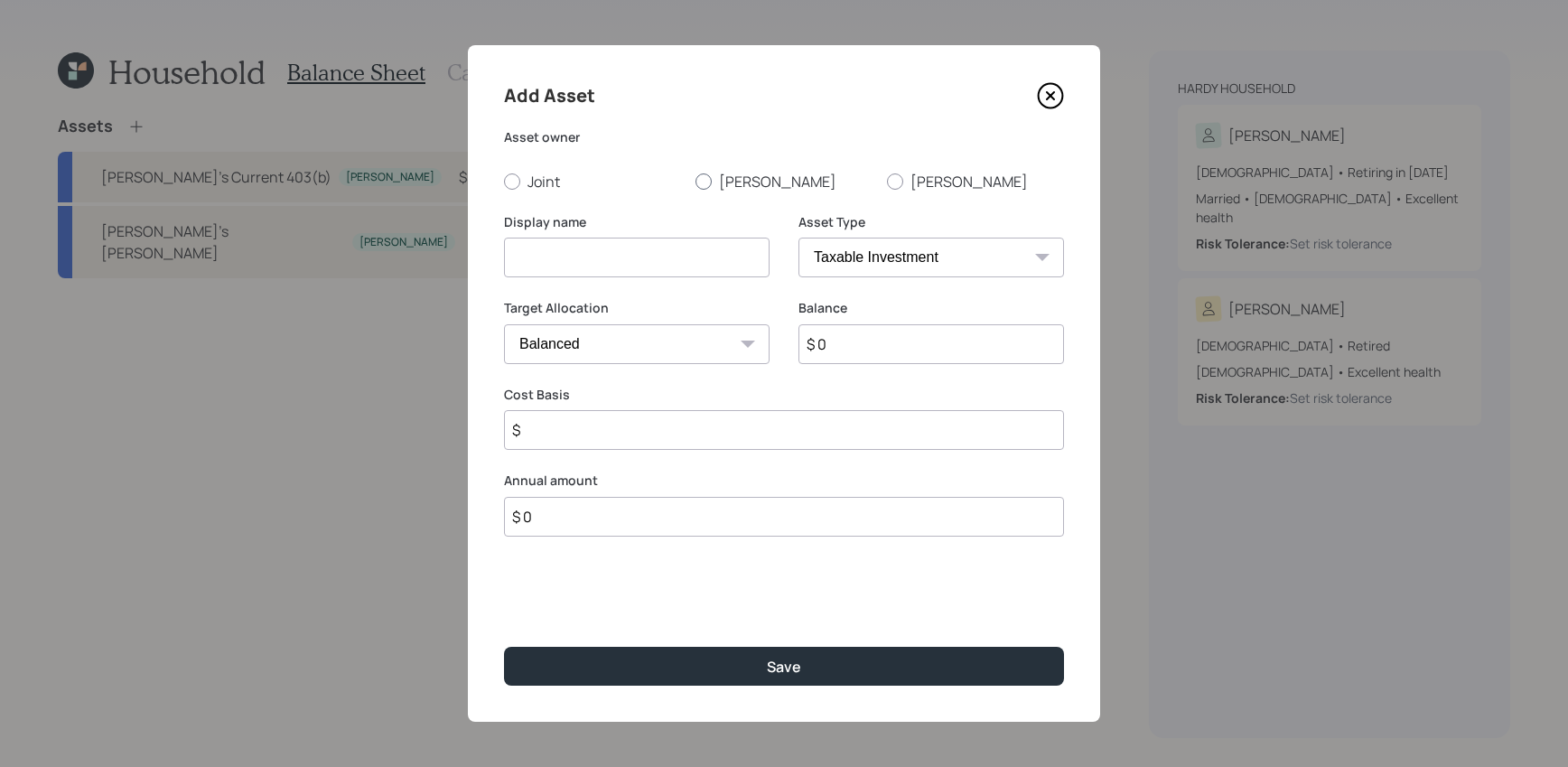
click at [724, 176] on label "[PERSON_NAME]" at bounding box center [784, 181] width 177 height 20
click at [695, 180] on input "[PERSON_NAME]" at bounding box center [694, 180] width 1 height 1
radio input "true"
click at [698, 269] on input at bounding box center [636, 258] width 265 height 40
type input "[PERSON_NAME]'s Traditional IRA"
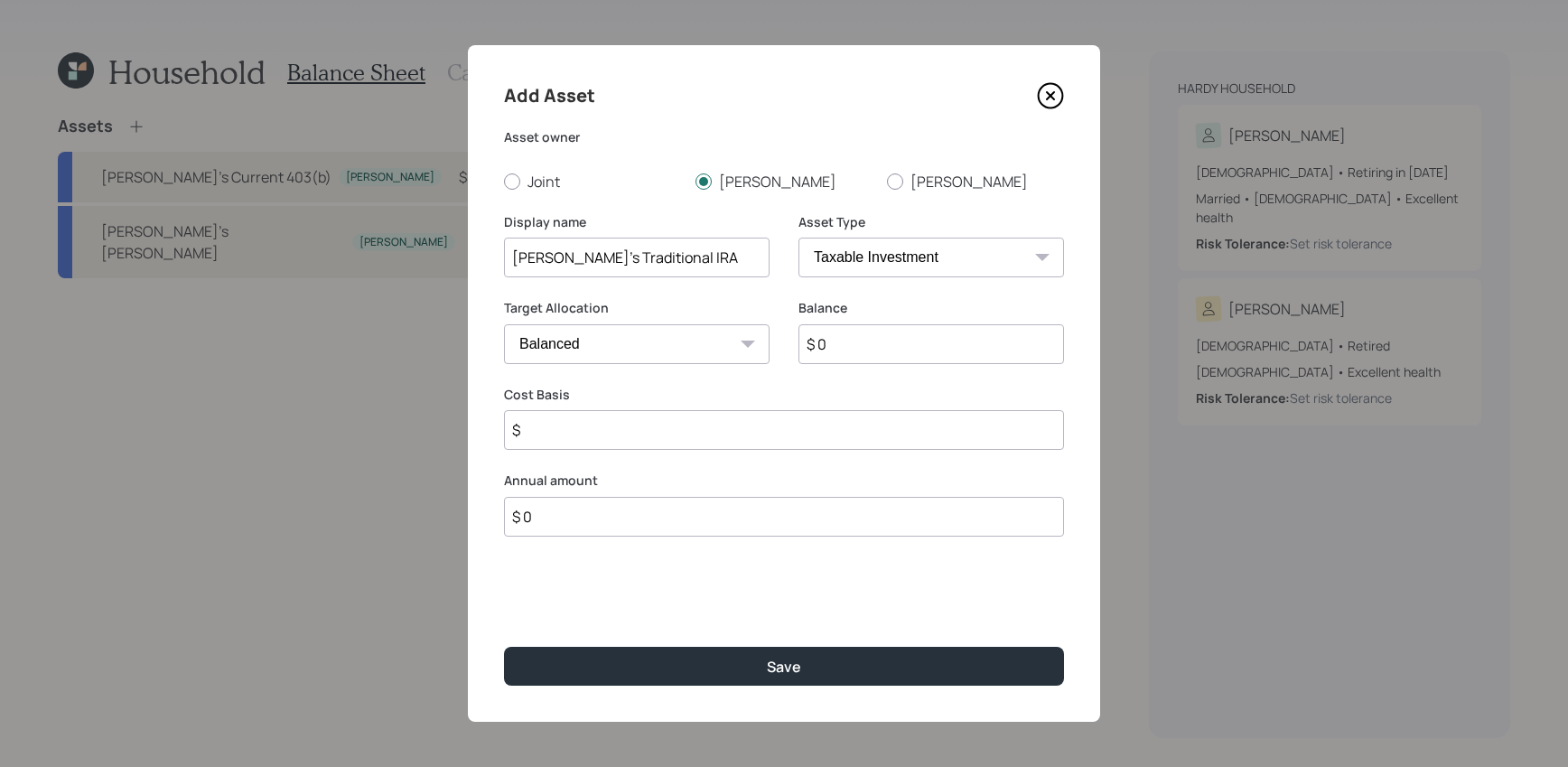
click at [969, 279] on div "Asset Type SEP [PERSON_NAME] IRA 401(k) [PERSON_NAME] 401(k) 403(b) [PERSON_NAM…" at bounding box center [930, 256] width 265 height 87
click at [967, 251] on select "SEP [PERSON_NAME] IRA 401(k) [PERSON_NAME] 401(k) 403(b) [PERSON_NAME] 403(b) 4…" at bounding box center [930, 258] width 265 height 40
select select "ira"
click at [798, 238] on select "SEP [PERSON_NAME] IRA 401(k) [PERSON_NAME] 401(k) 403(b) [PERSON_NAME] 403(b) 4…" at bounding box center [930, 258] width 265 height 40
type input "$"
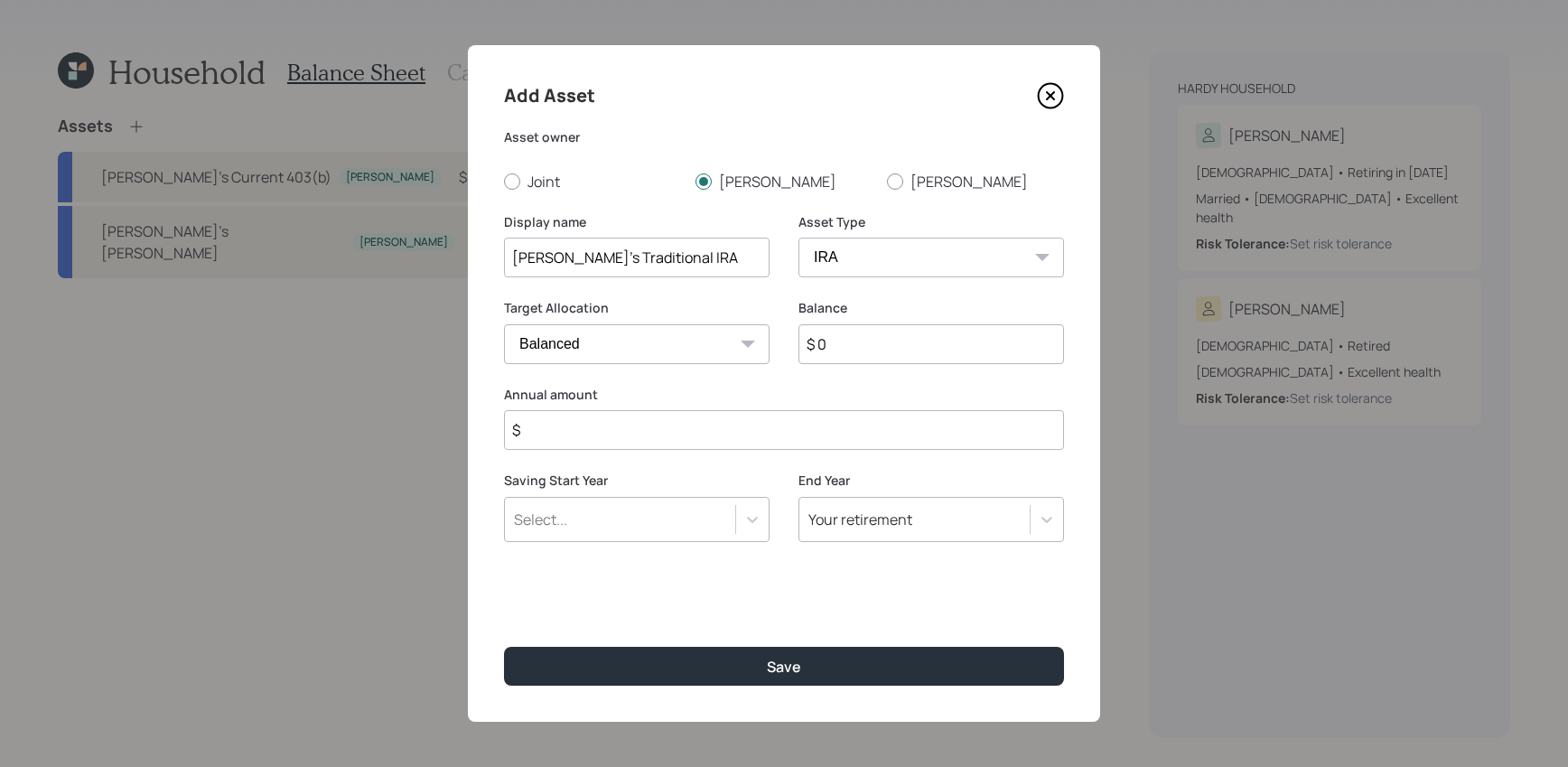
click at [897, 320] on div "Balance $ 0" at bounding box center [930, 331] width 265 height 65
click at [897, 332] on input "$ 0" at bounding box center [930, 344] width 265 height 40
click at [898, 355] on input "$ 0" at bounding box center [930, 344] width 265 height 40
type input "$ 90,000"
type input "$ 0"
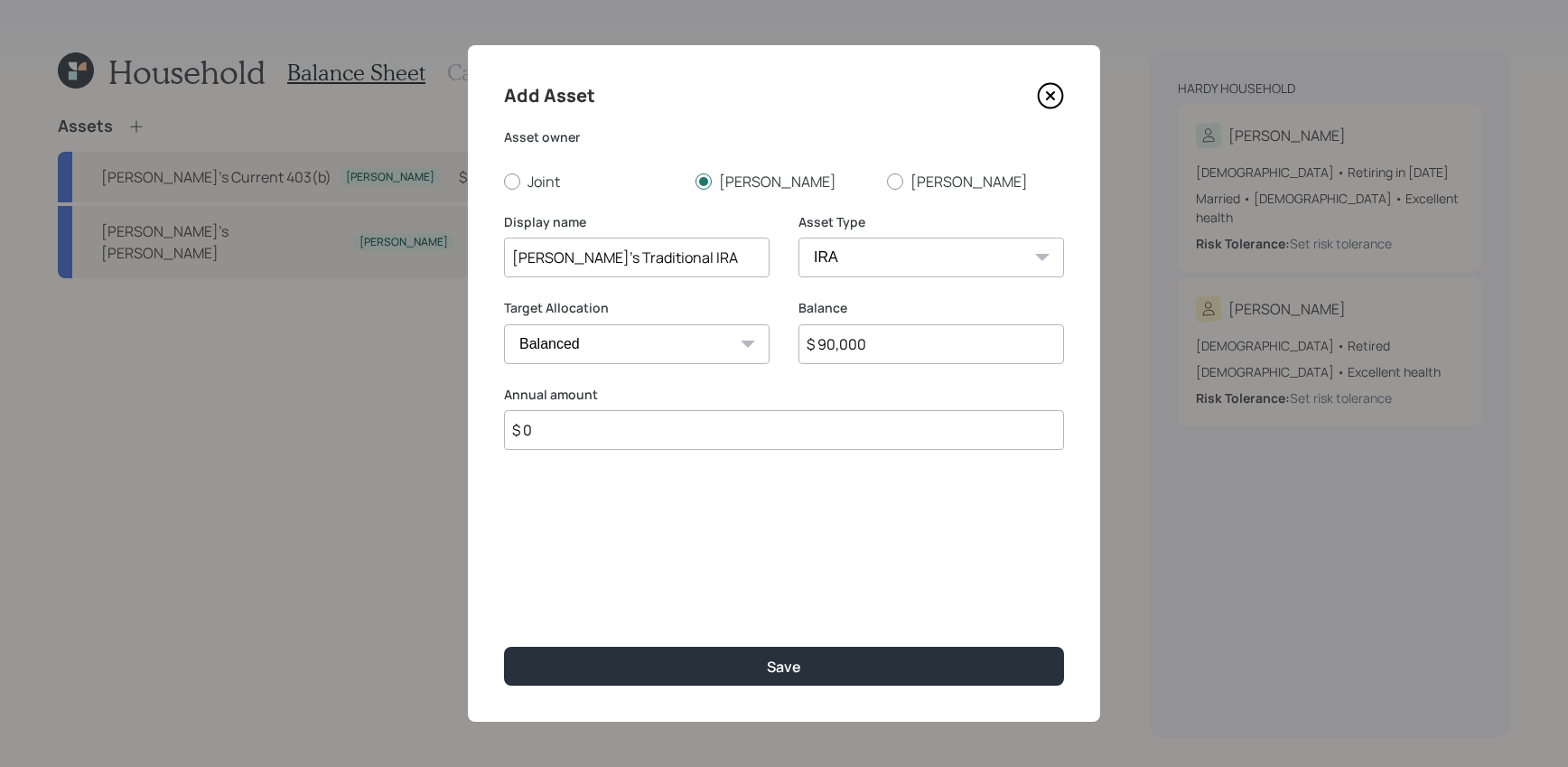
click at [504, 647] on button "Save" at bounding box center [784, 666] width 560 height 39
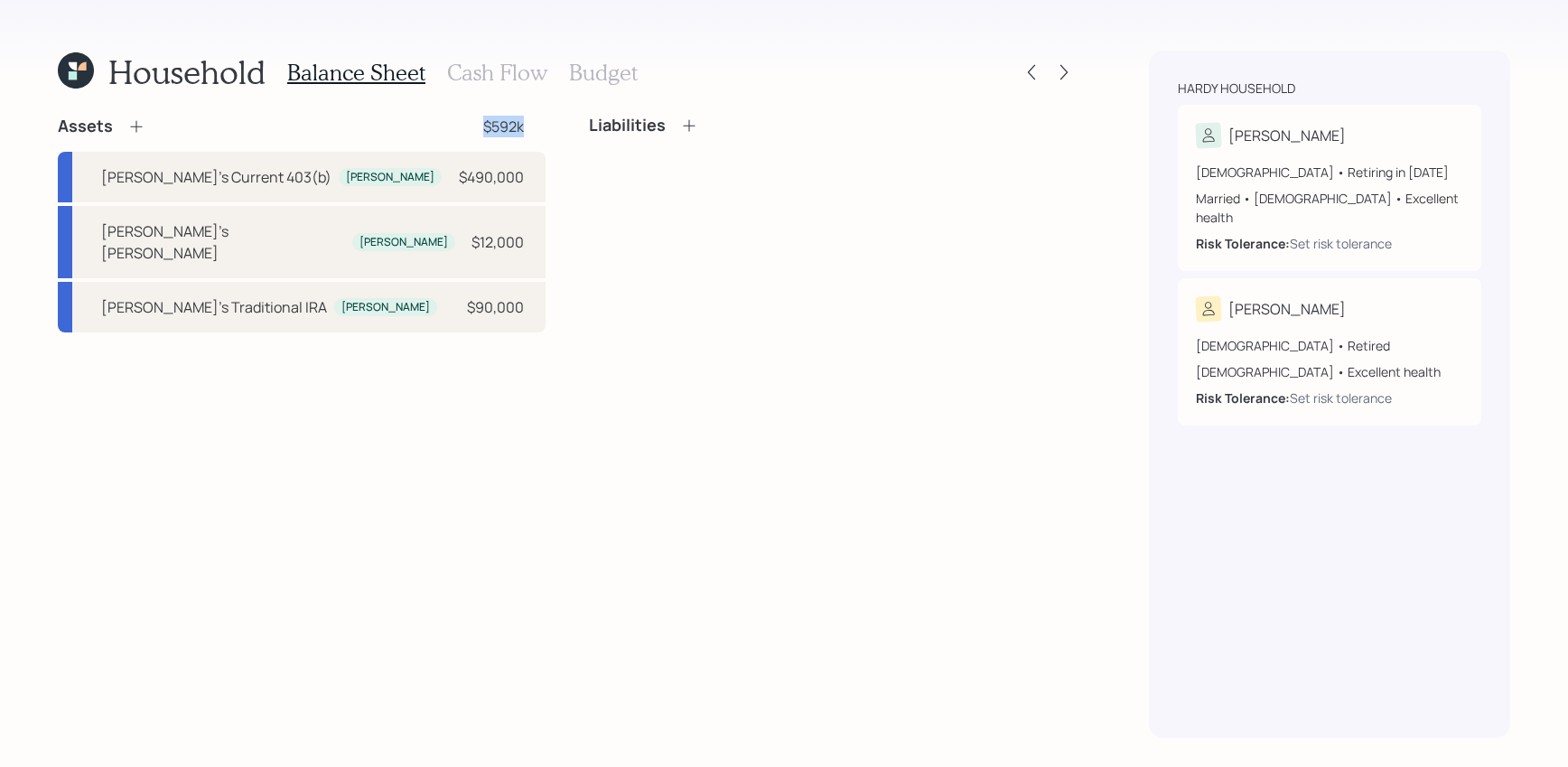
drag, startPoint x: 527, startPoint y: 124, endPoint x: 482, endPoint y: 124, distance: 45.0
click at [482, 124] on div "Assets $592k" at bounding box center [301, 127] width 487 height 22
click at [641, 266] on div "Liabilities" at bounding box center [832, 224] width 487 height 217
click at [153, 128] on div "Assets $592k" at bounding box center [301, 127] width 487 height 22
click at [129, 128] on icon at bounding box center [137, 127] width 18 height 18
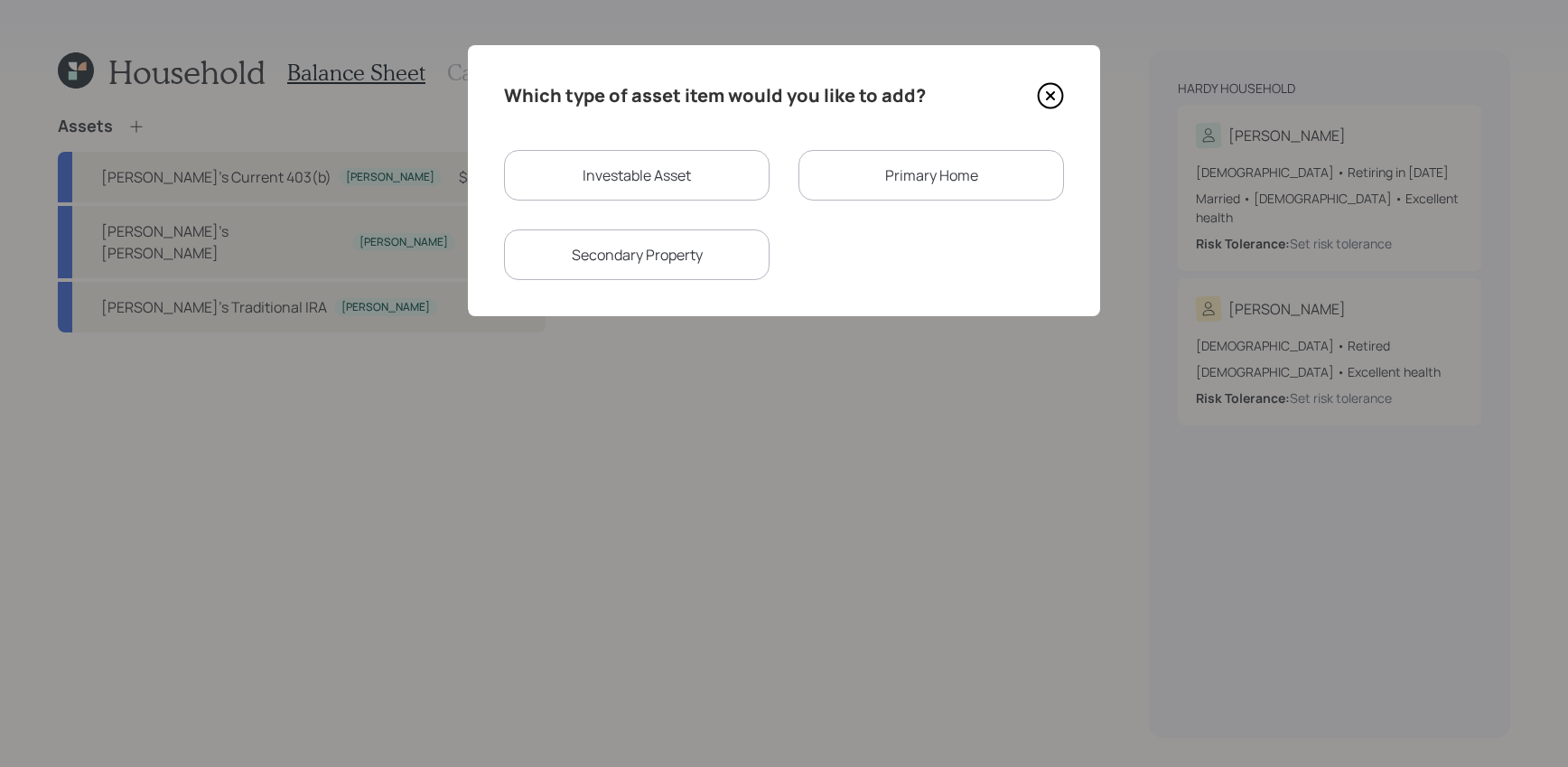
click at [673, 163] on div "Investable Asset" at bounding box center [636, 176] width 265 height 51
select select "taxable"
select select "balanced"
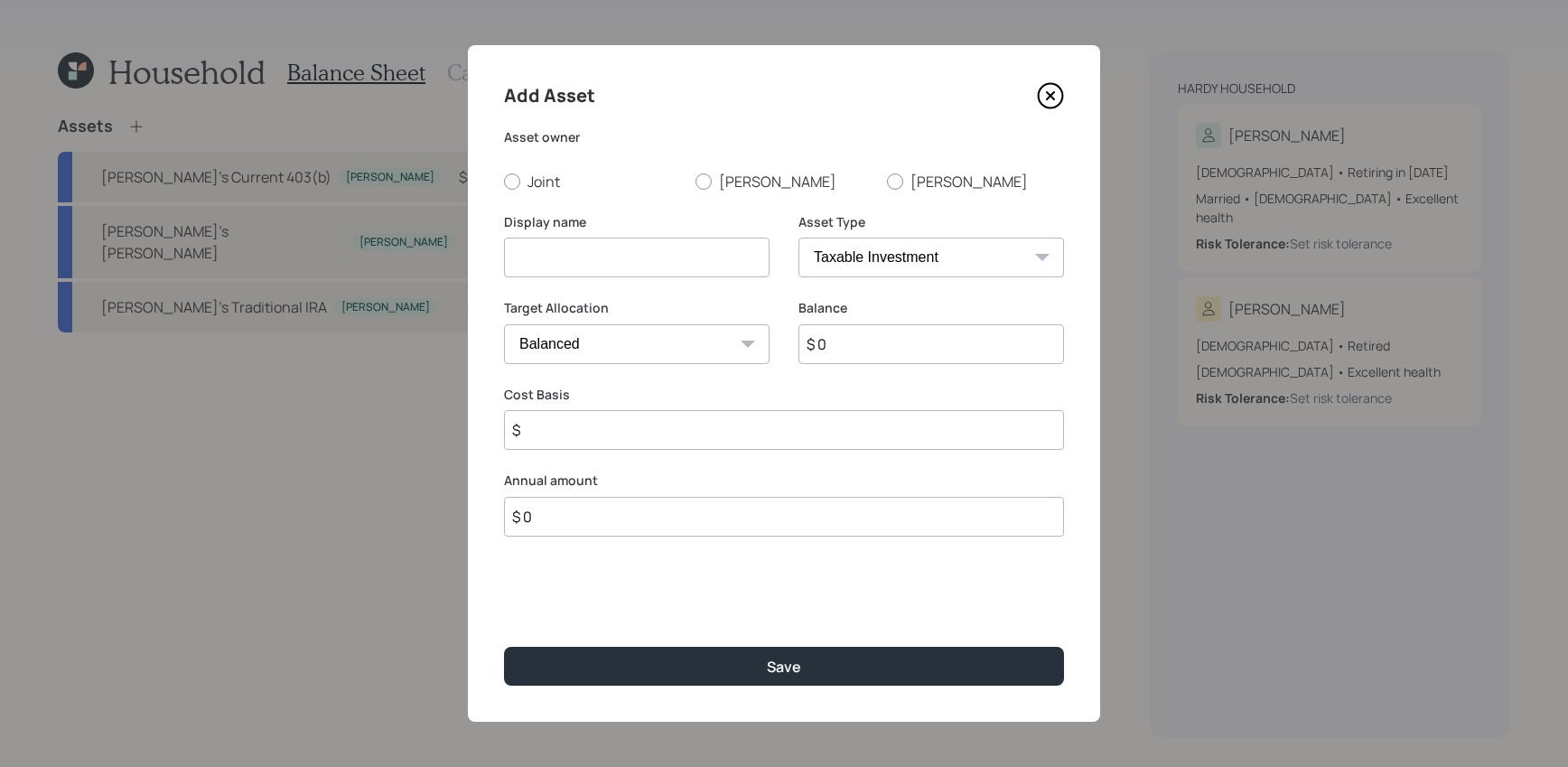
click at [951, 192] on div "Add Asset Asset owner Joint [PERSON_NAME] Display name Asset Type SEP [PERSON_N…" at bounding box center [784, 384] width 632 height 676
click at [951, 186] on label "[PERSON_NAME]" at bounding box center [975, 181] width 177 height 20
click at [886, 181] on input "[PERSON_NAME]" at bounding box center [886, 180] width 1 height 1
radio input "true"
click at [811, 251] on select "SEP [PERSON_NAME] IRA 401(k) [PERSON_NAME] 401(k) 403(b) [PERSON_NAME] 403(b) 4…" at bounding box center [930, 258] width 265 height 40
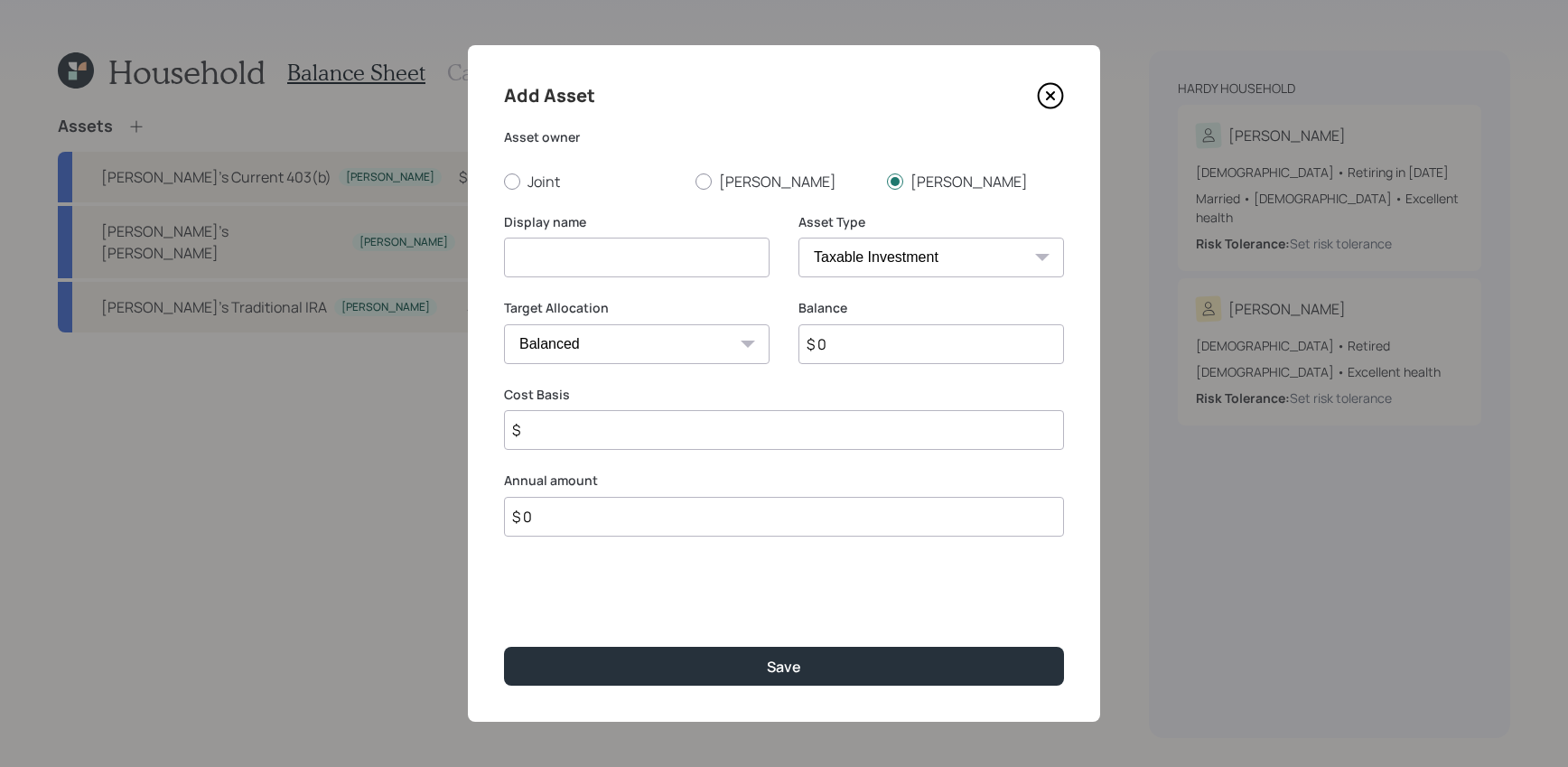
select select "public_school_sponsored"
click at [798, 238] on select "SEP [PERSON_NAME] IRA 401(k) [PERSON_NAME] 401(k) 403(b) [PERSON_NAME] 403(b) 4…" at bounding box center [930, 258] width 265 height 40
click at [676, 270] on input at bounding box center [636, 258] width 265 height 40
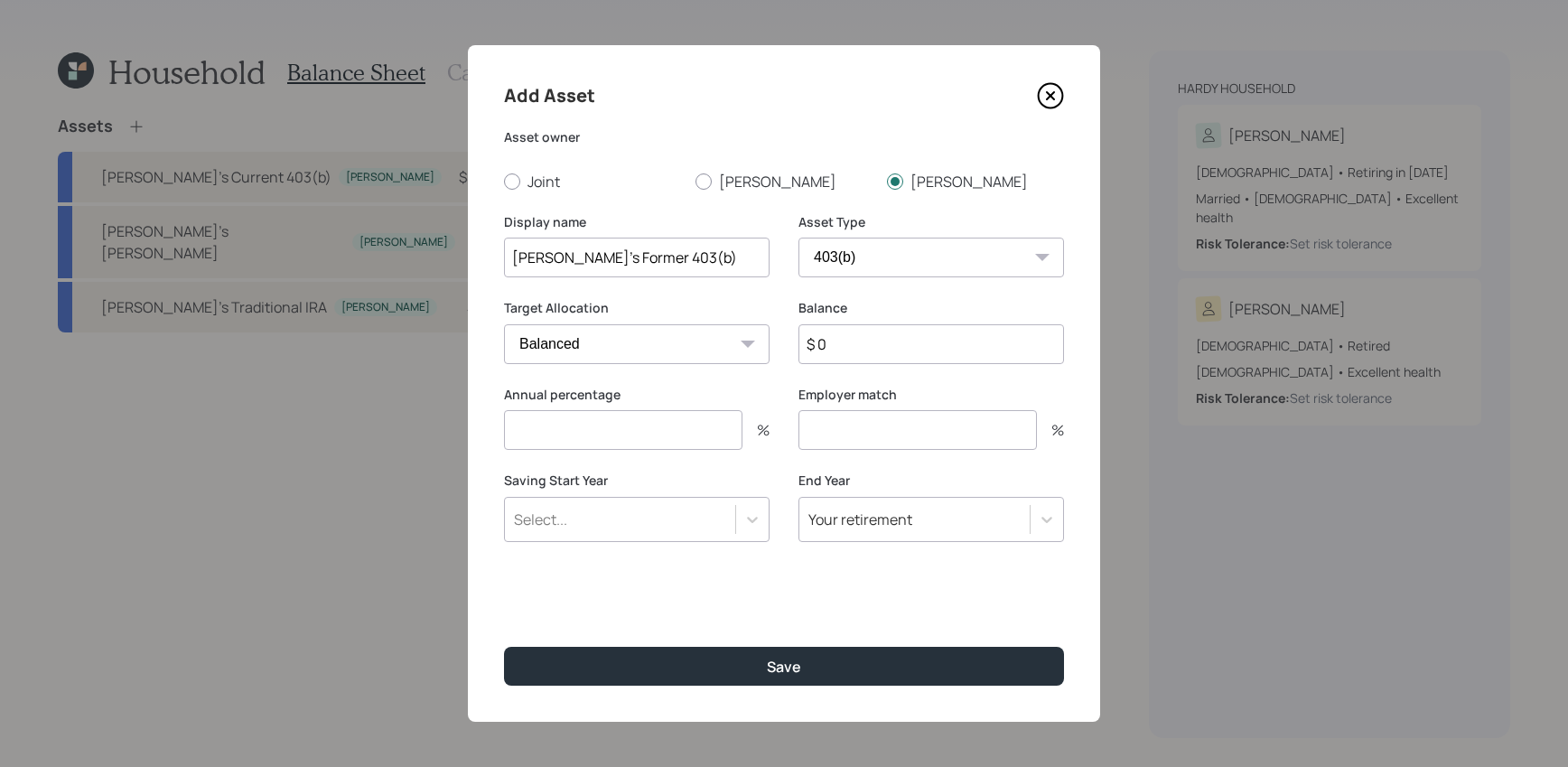
type input "[PERSON_NAME]'s Former 403(b)"
click at [890, 346] on input "$ 0" at bounding box center [930, 344] width 265 height 40
type input "$ 500,000"
type input "0"
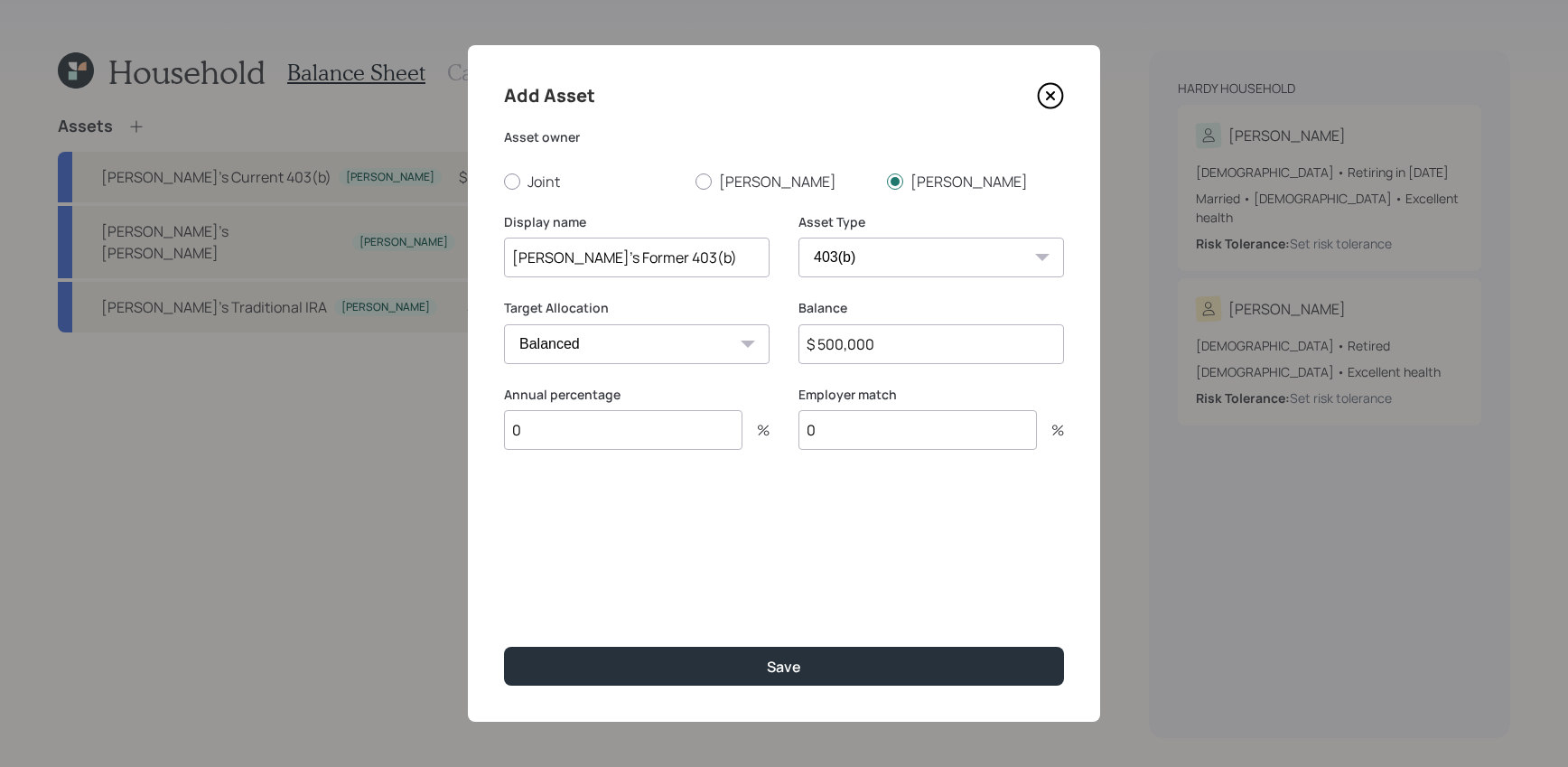
click at [504, 647] on button "Save" at bounding box center [784, 666] width 560 height 39
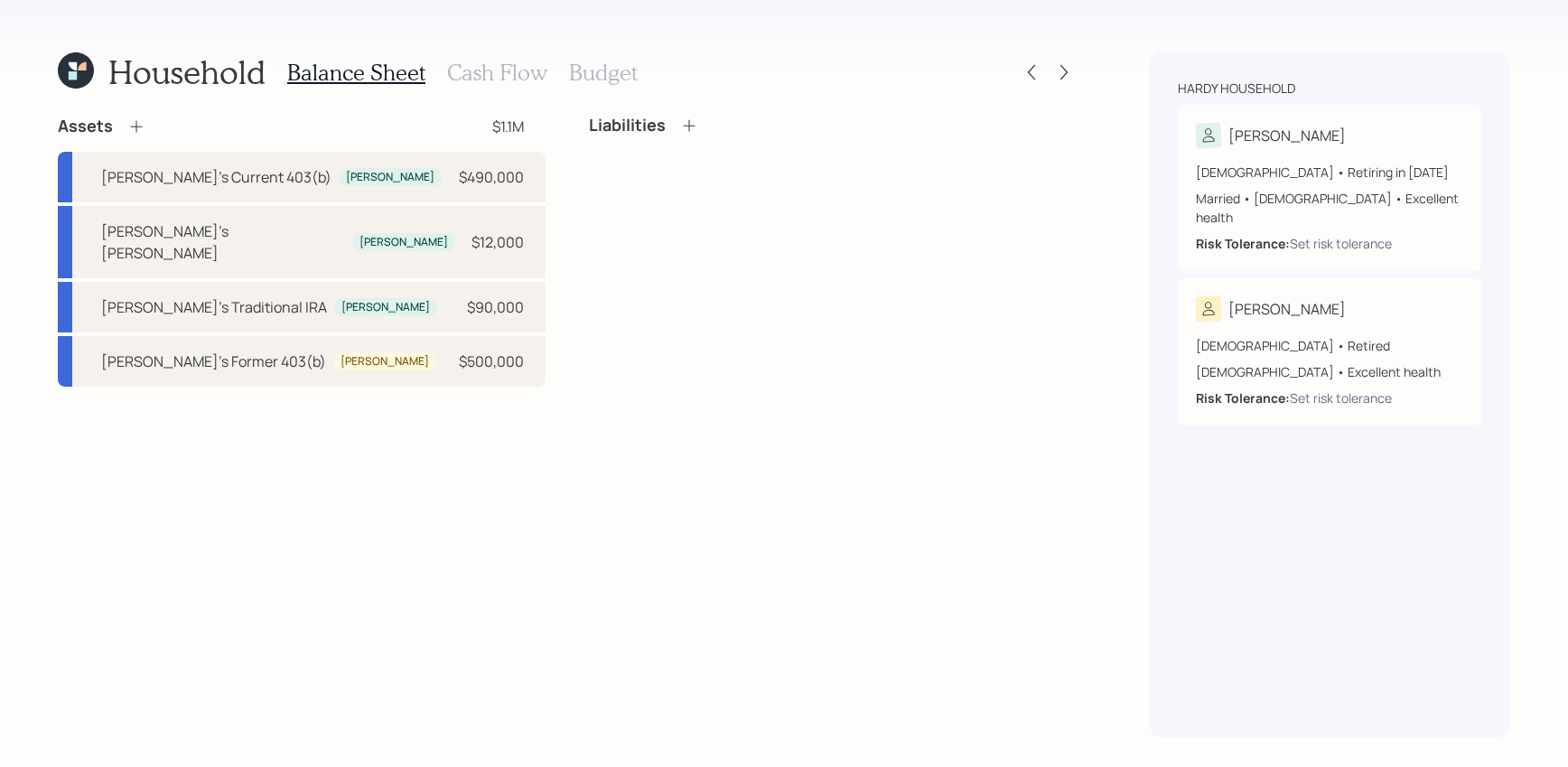
click at [144, 131] on icon at bounding box center [137, 127] width 18 height 18
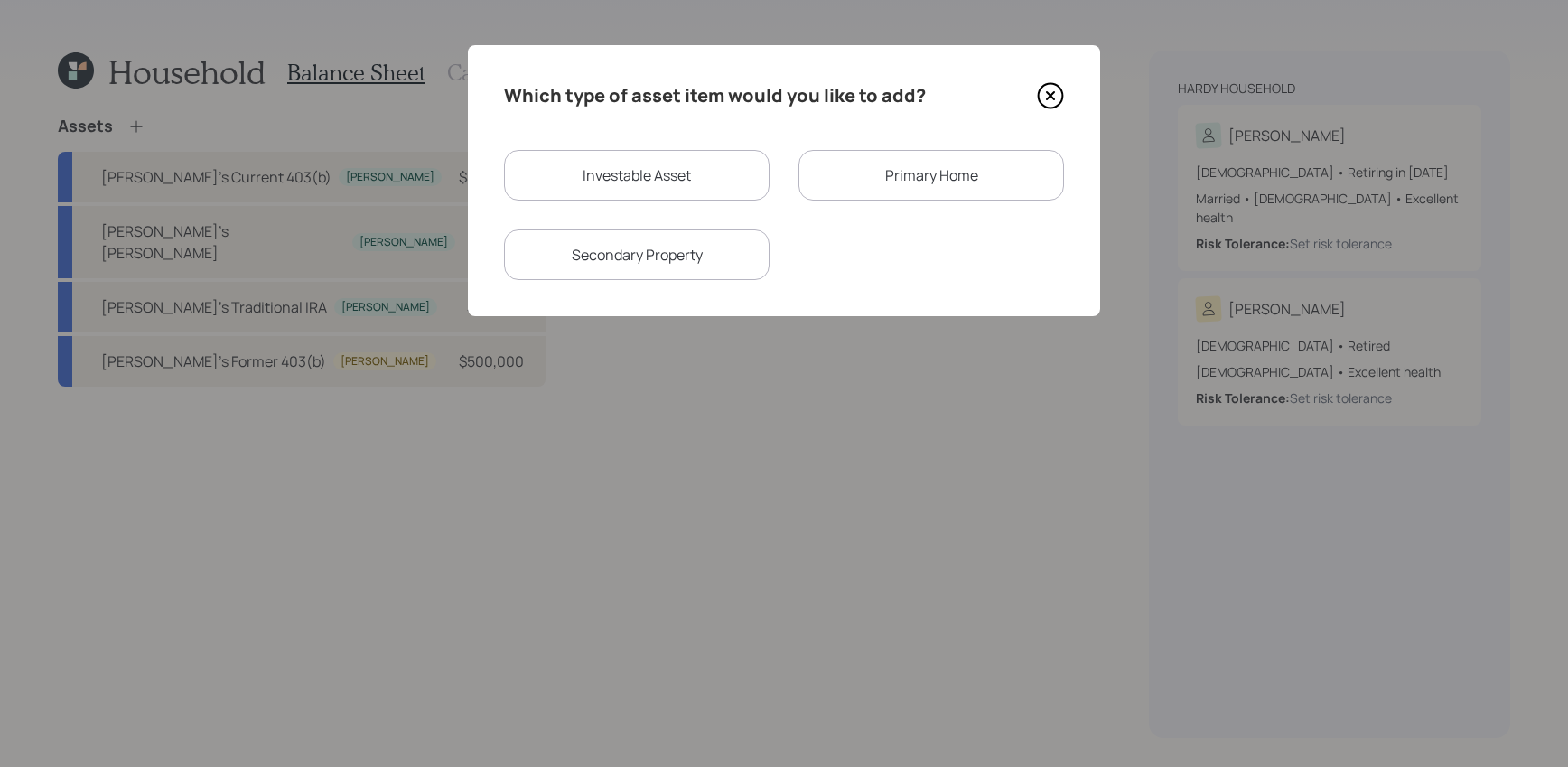
click at [580, 155] on div "Investable Asset" at bounding box center [636, 176] width 265 height 51
select select "taxable"
select select "balanced"
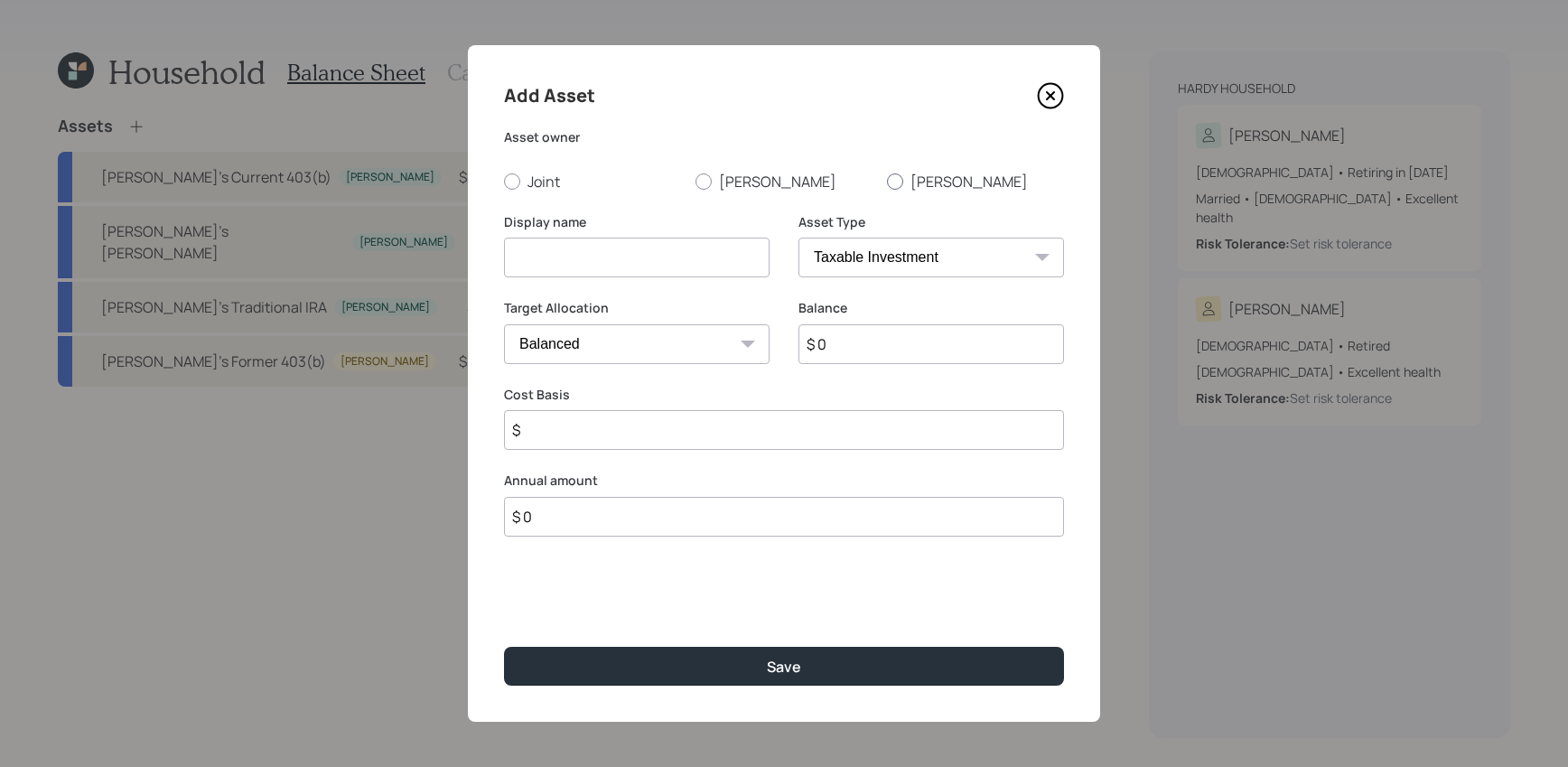
click at [917, 189] on label "[PERSON_NAME]" at bounding box center [975, 181] width 177 height 20
click at [886, 181] on input "[PERSON_NAME]" at bounding box center [886, 180] width 1 height 1
radio input "true"
click at [917, 187] on label "[PERSON_NAME]" at bounding box center [975, 181] width 177 height 20
click at [886, 181] on input "[PERSON_NAME]" at bounding box center [886, 180] width 1 height 1
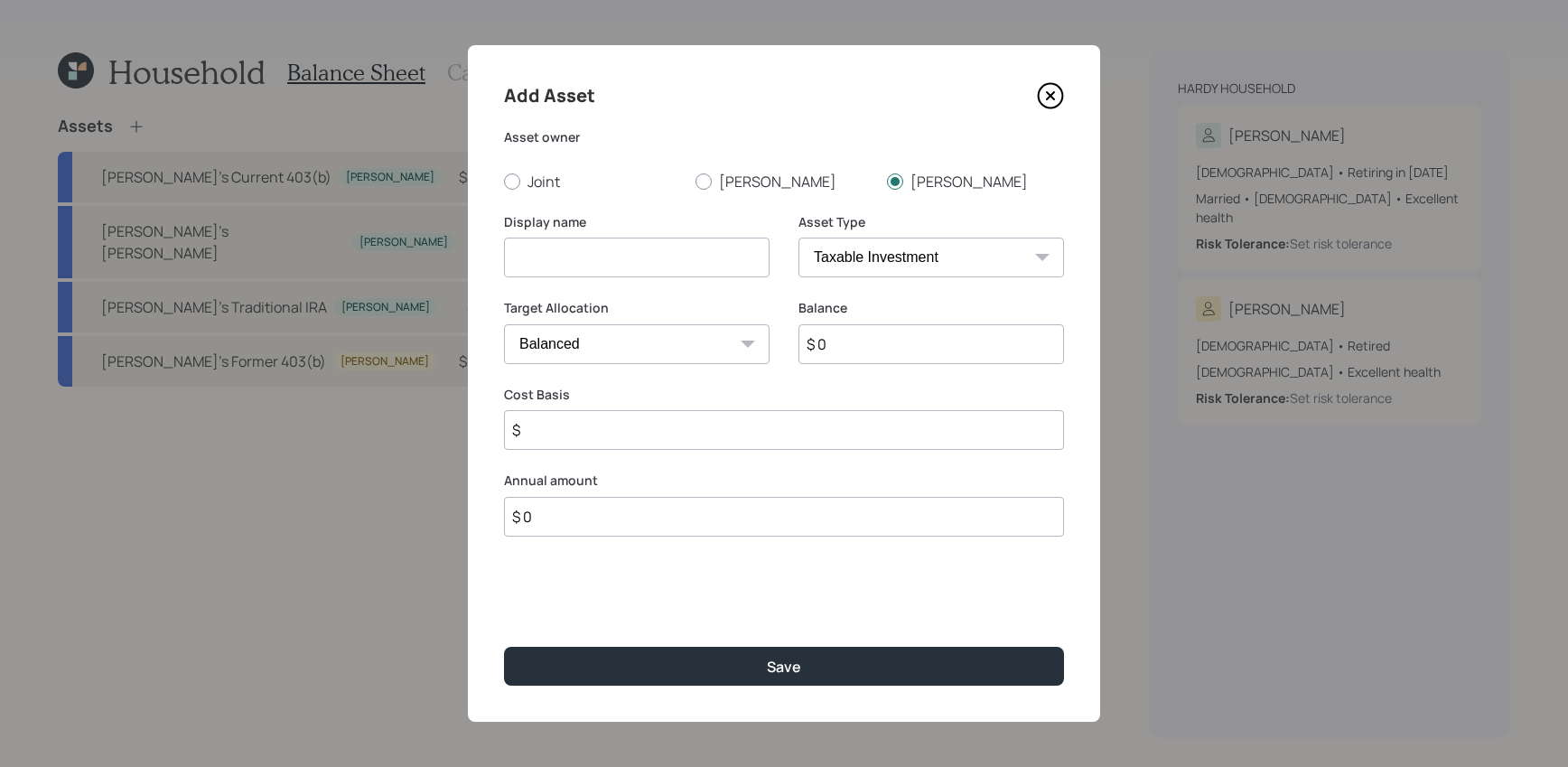
click at [906, 261] on select "SEP [PERSON_NAME] IRA 401(k) [PERSON_NAME] 401(k) 403(b) [PERSON_NAME] 403(b) 4…" at bounding box center [930, 258] width 265 height 40
select select "state_local_government_sponsored"
click at [798, 238] on select "SEP [PERSON_NAME] IRA 401(k) [PERSON_NAME] 401(k) 403(b) [PERSON_NAME] 403(b) 4…" at bounding box center [930, 258] width 265 height 40
click at [680, 256] on input at bounding box center [636, 258] width 265 height 40
click at [577, 255] on input "Alethea's 457(b)" at bounding box center [636, 258] width 265 height 40
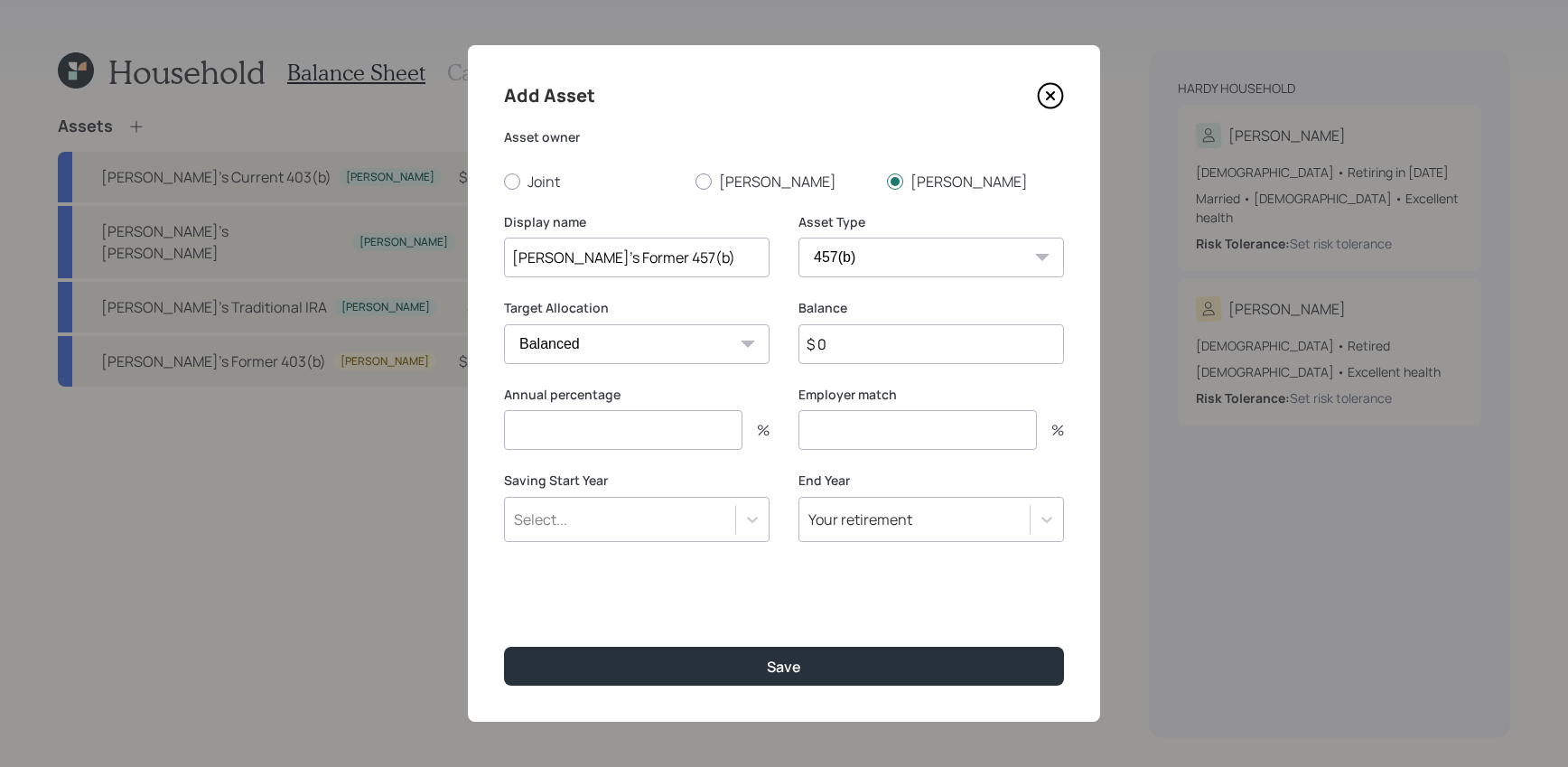
type input "[PERSON_NAME]'s Former 457(b)"
click at [872, 364] on div "Balance $ 0" at bounding box center [930, 342] width 265 height 87
click at [872, 349] on input "$ 0" at bounding box center [930, 344] width 265 height 40
type input "$ 300,000"
type input "0"
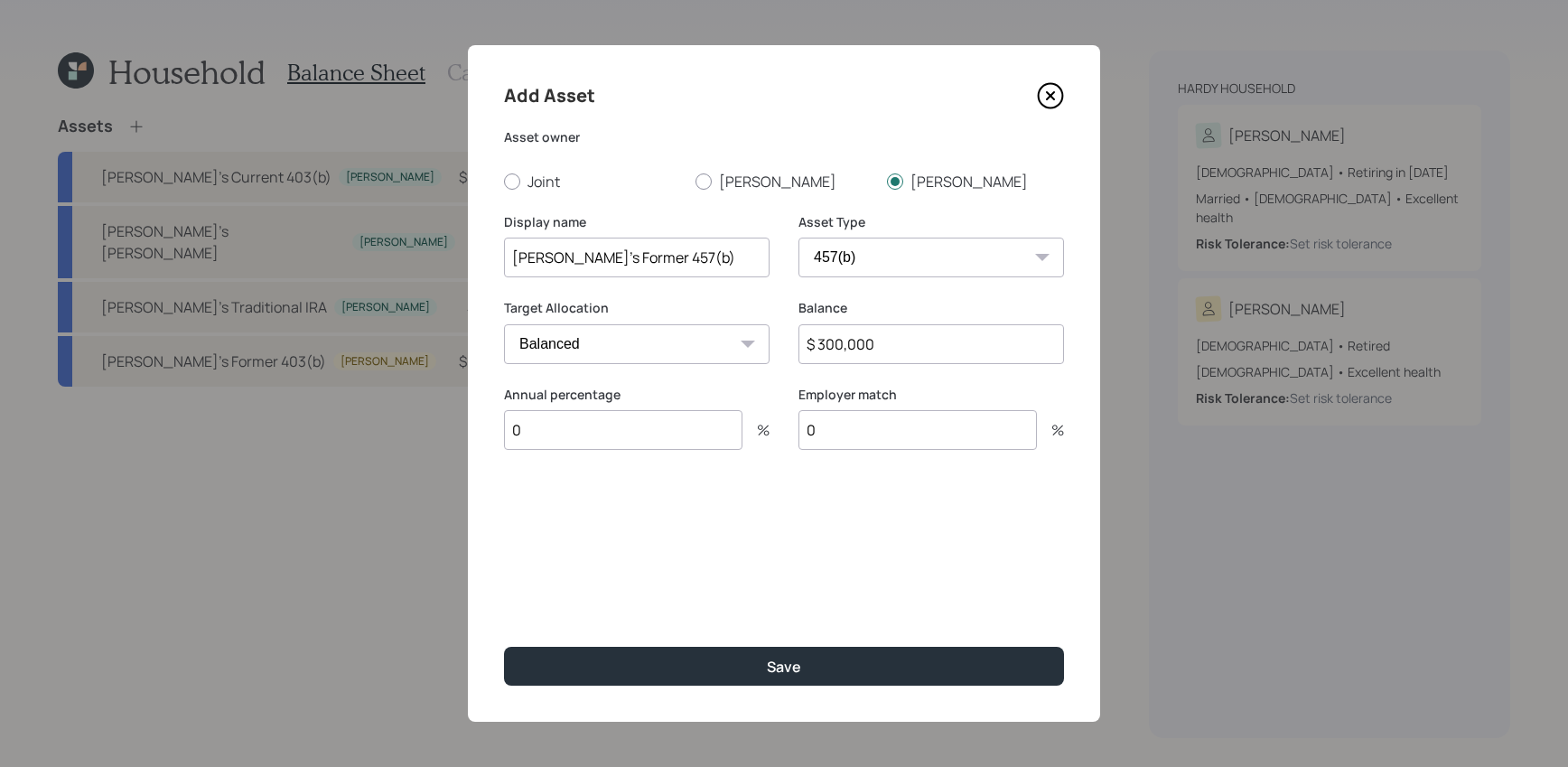
type input "0"
click at [504, 647] on button "Save" at bounding box center [784, 666] width 560 height 39
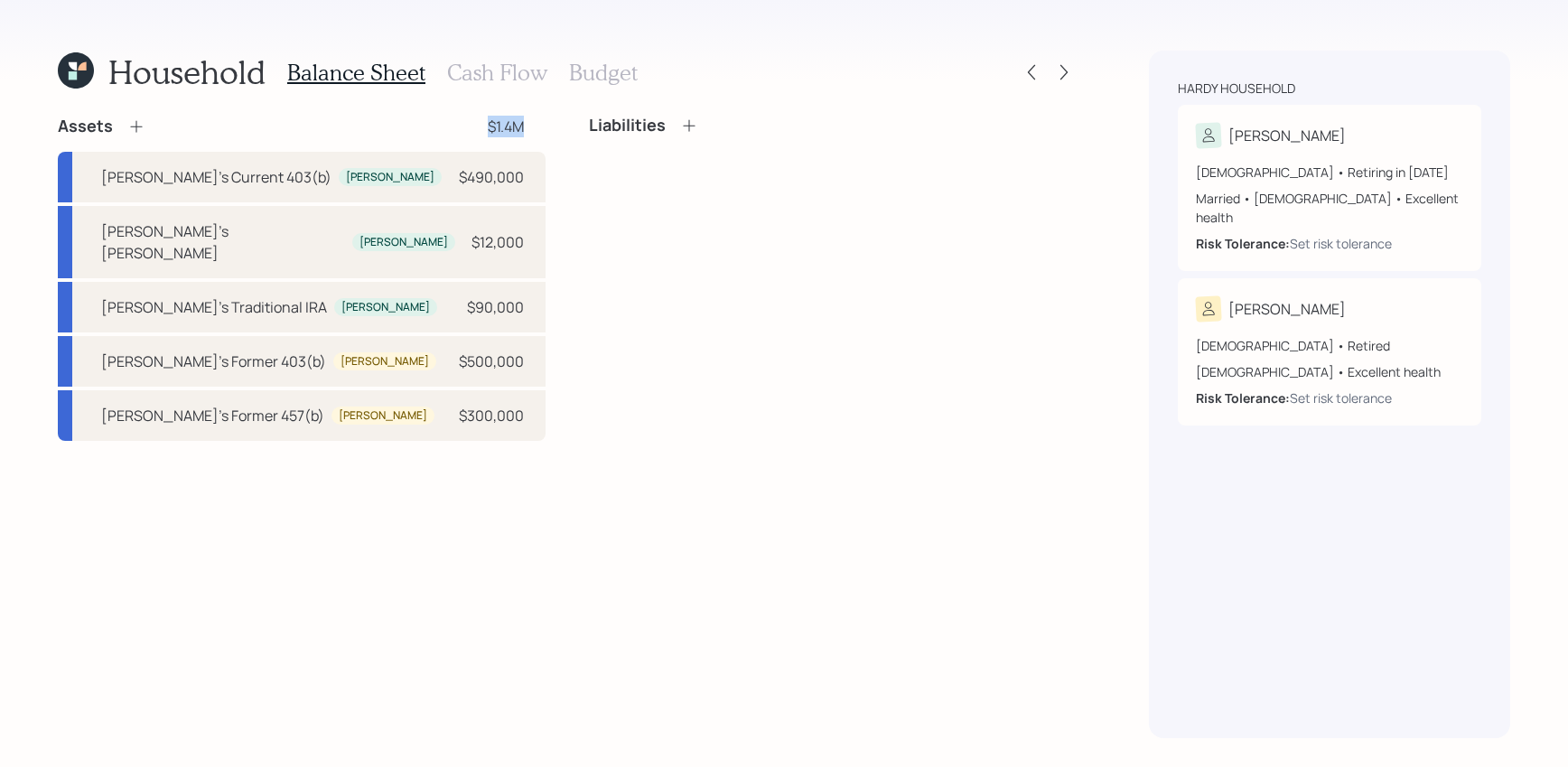
drag, startPoint x: 532, startPoint y: 134, endPoint x: 466, endPoint y: 134, distance: 66.0
click at [466, 134] on div "Assets $1.4M" at bounding box center [301, 127] width 487 height 22
click at [425, 140] on div "Assets $1.4M [PERSON_NAME]'s Current 403(b) [PERSON_NAME] $490,000 [PERSON_NAME…" at bounding box center [301, 278] width 487 height 325
click at [141, 116] on div "Assets" at bounding box center [101, 127] width 87 height 22
click at [141, 122] on icon at bounding box center [137, 127] width 18 height 18
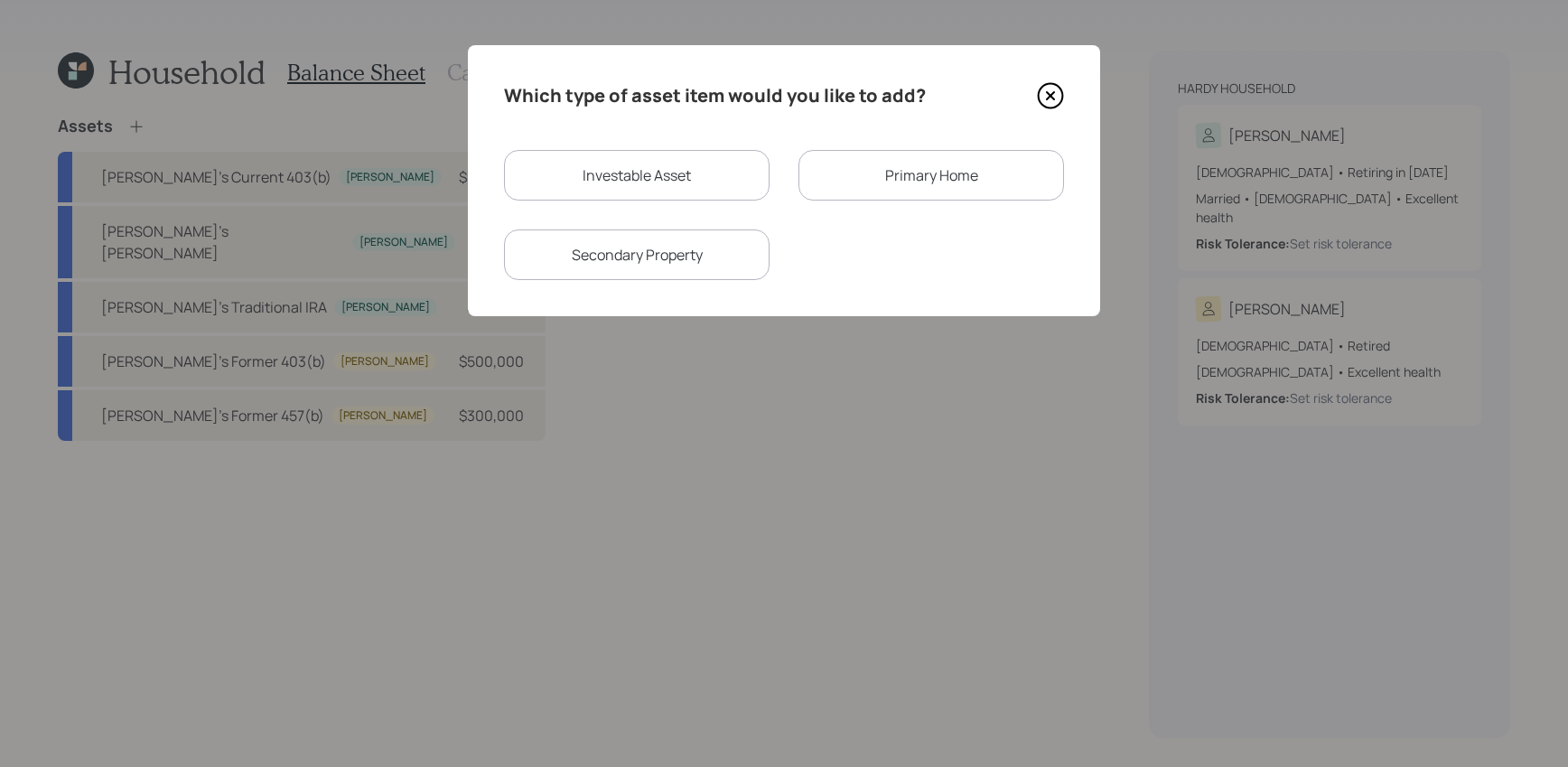
click at [658, 159] on div "Investable Asset" at bounding box center [636, 176] width 265 height 51
select select "taxable"
select select "balanced"
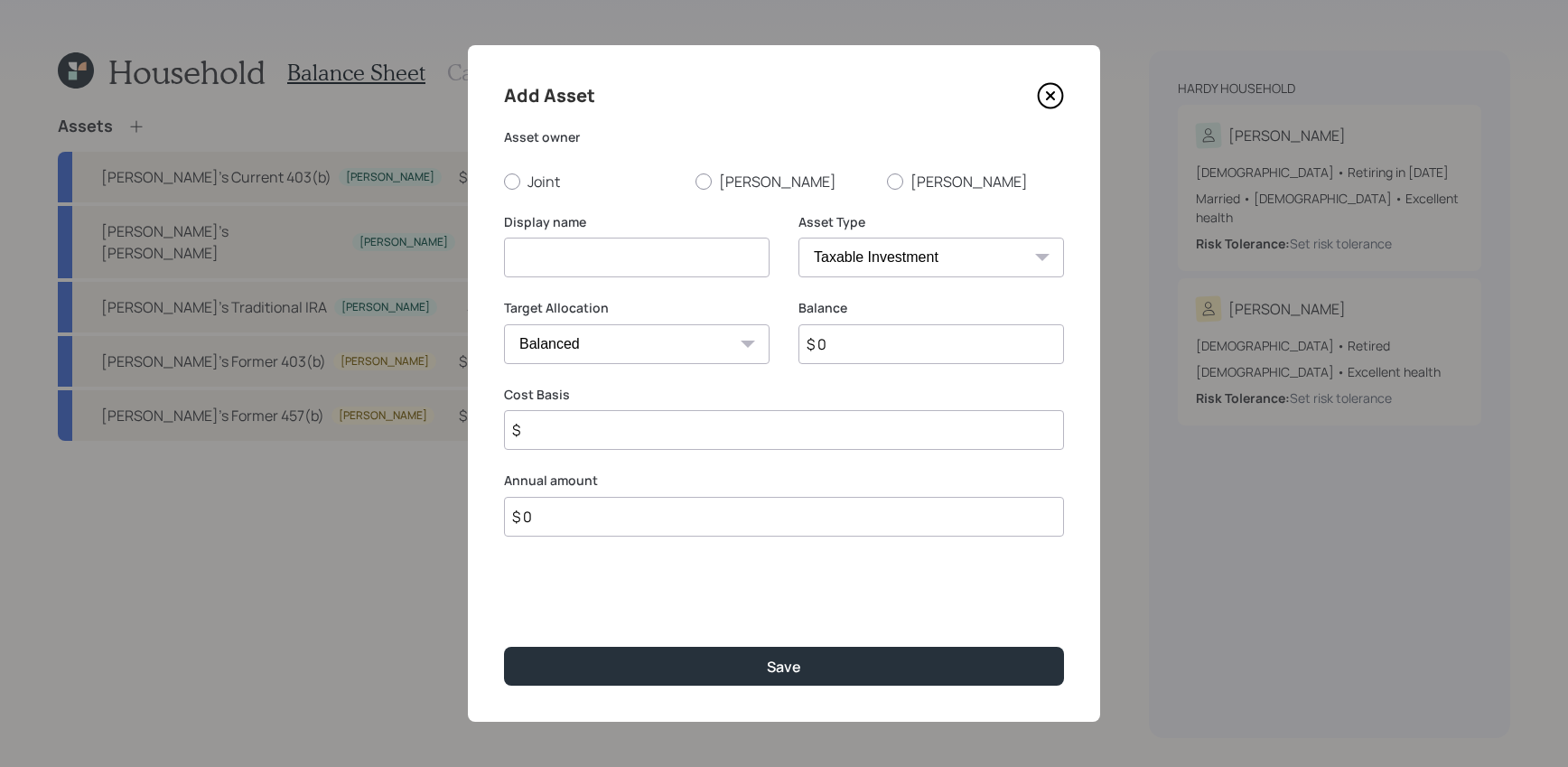
click at [996, 259] on select "SEP [PERSON_NAME] IRA 401(k) [PERSON_NAME] 401(k) 403(b) [PERSON_NAME] 403(b) 4…" at bounding box center [930, 258] width 265 height 40
select select "emergency_fund"
click at [798, 238] on select "SEP [PERSON_NAME] IRA 401(k) [PERSON_NAME] 401(k) 403(b) [PERSON_NAME] 403(b) 4…" at bounding box center [930, 258] width 265 height 40
click at [684, 271] on input at bounding box center [636, 258] width 265 height 40
type input "Emergency Savings"
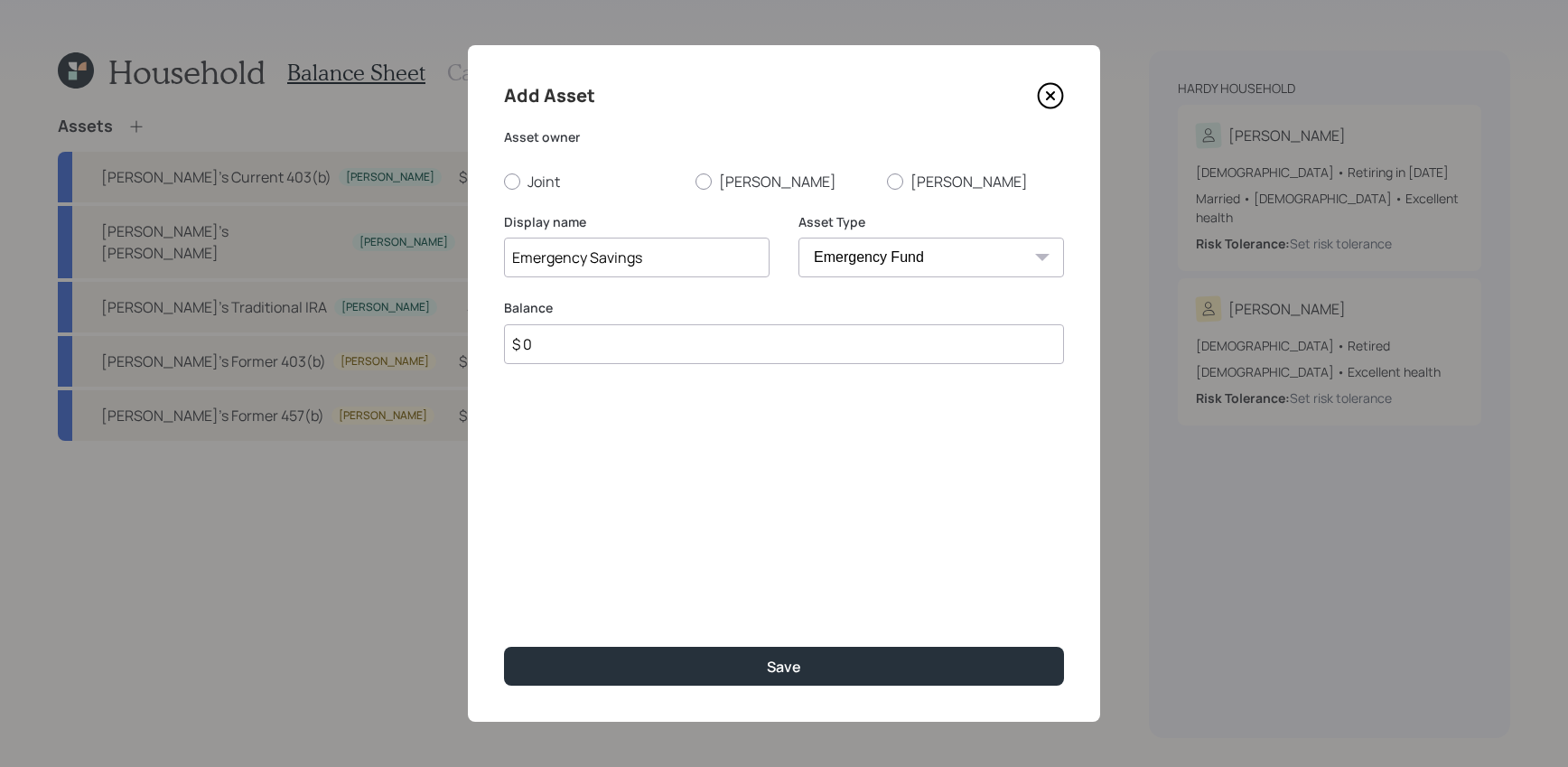
click at [641, 341] on input "$ 0" at bounding box center [784, 344] width 560 height 40
type input "$ 10,000"
click at [547, 204] on div "Add Asset Asset owner Joint [PERSON_NAME] Display name Emergency Savings Asset …" at bounding box center [784, 384] width 632 height 676
click at [547, 192] on div "Add Asset Asset owner Joint [PERSON_NAME] Display name Emergency Savings Asset …" at bounding box center [784, 384] width 632 height 676
click at [547, 189] on label "Joint" at bounding box center [592, 181] width 177 height 20
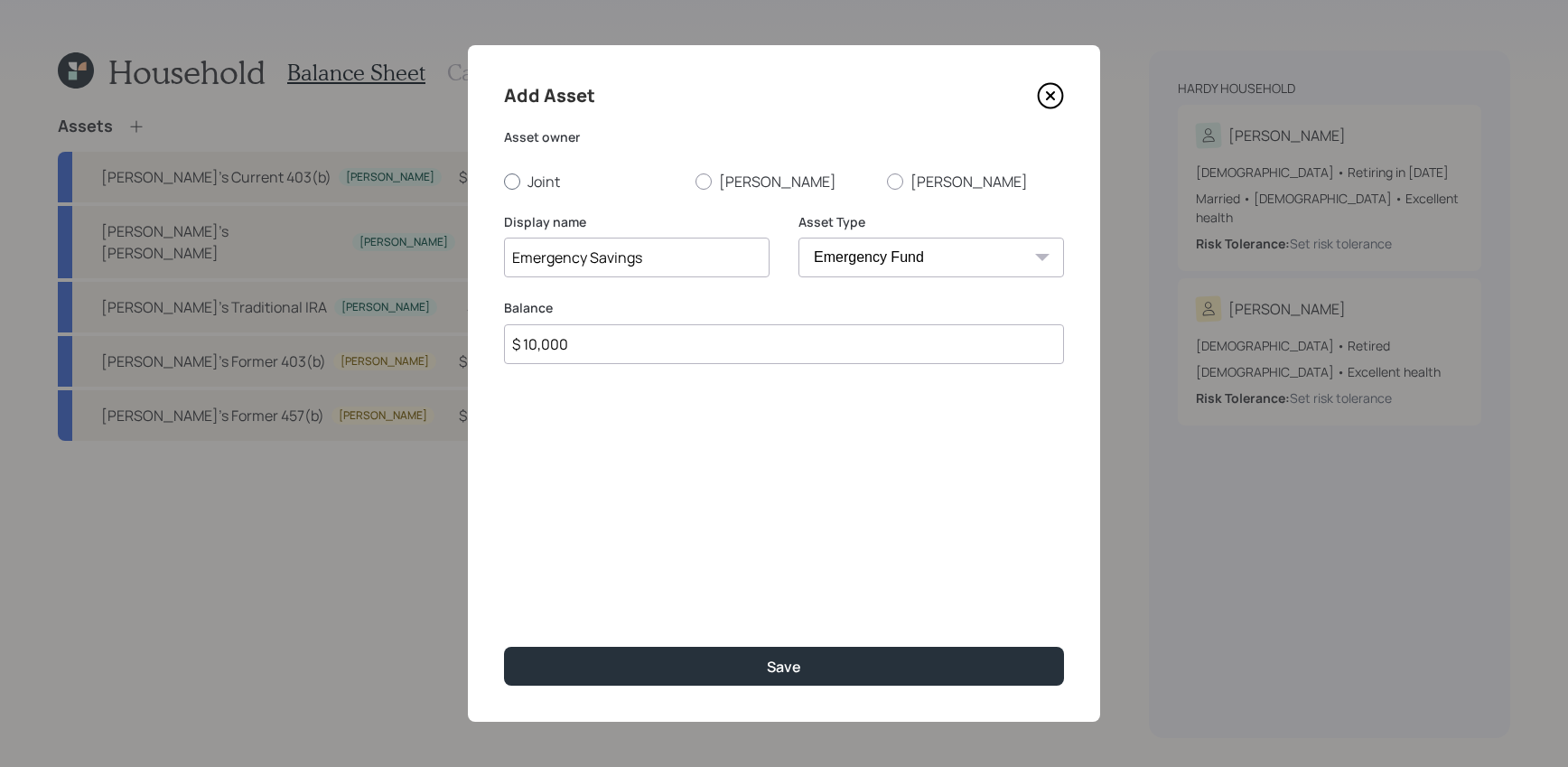
click at [504, 181] on input "Joint" at bounding box center [503, 180] width 1 height 1
radio input "true"
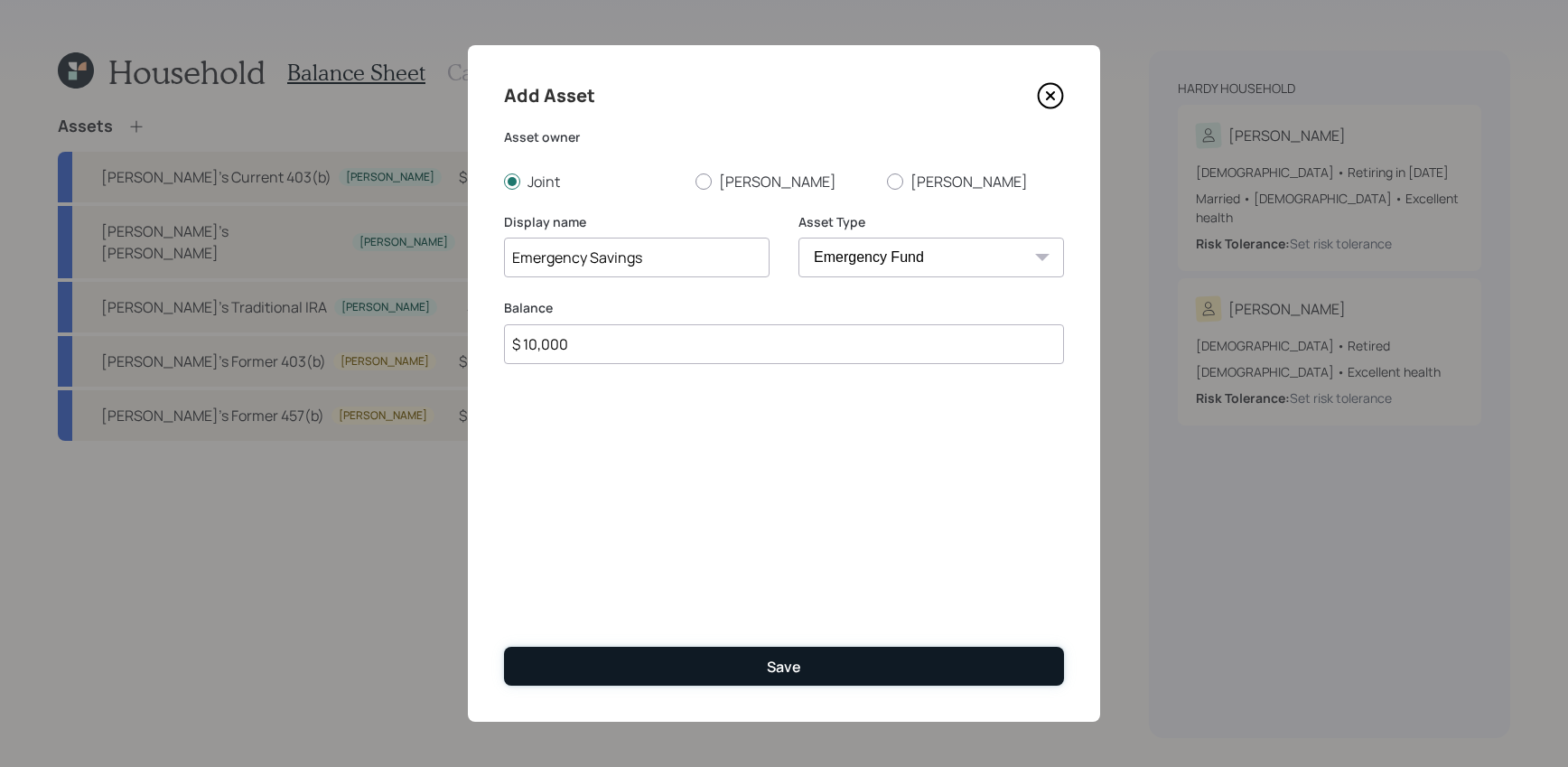
click at [778, 679] on button "Save" at bounding box center [784, 666] width 560 height 39
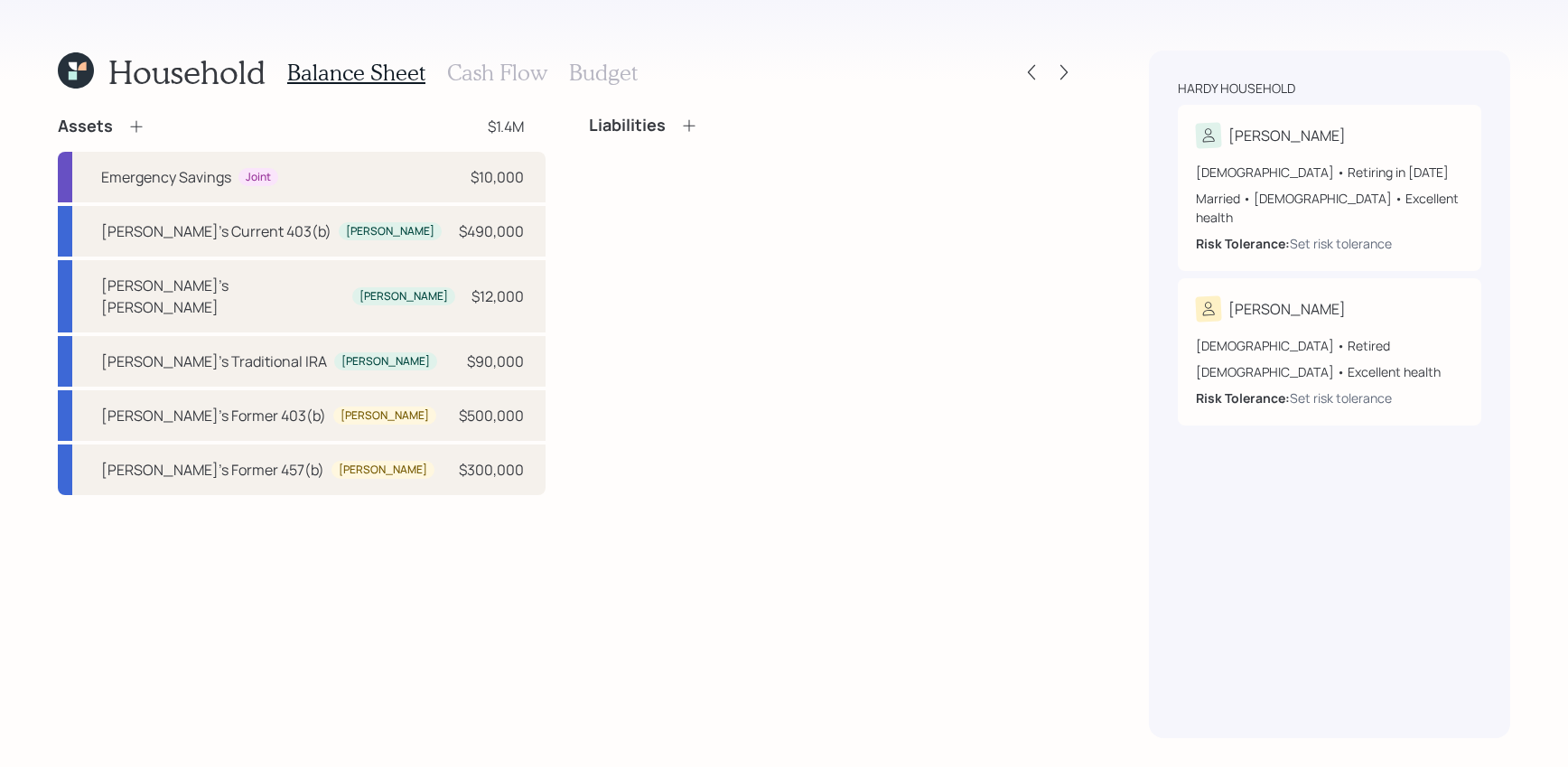
click at [133, 130] on icon at bounding box center [137, 127] width 18 height 18
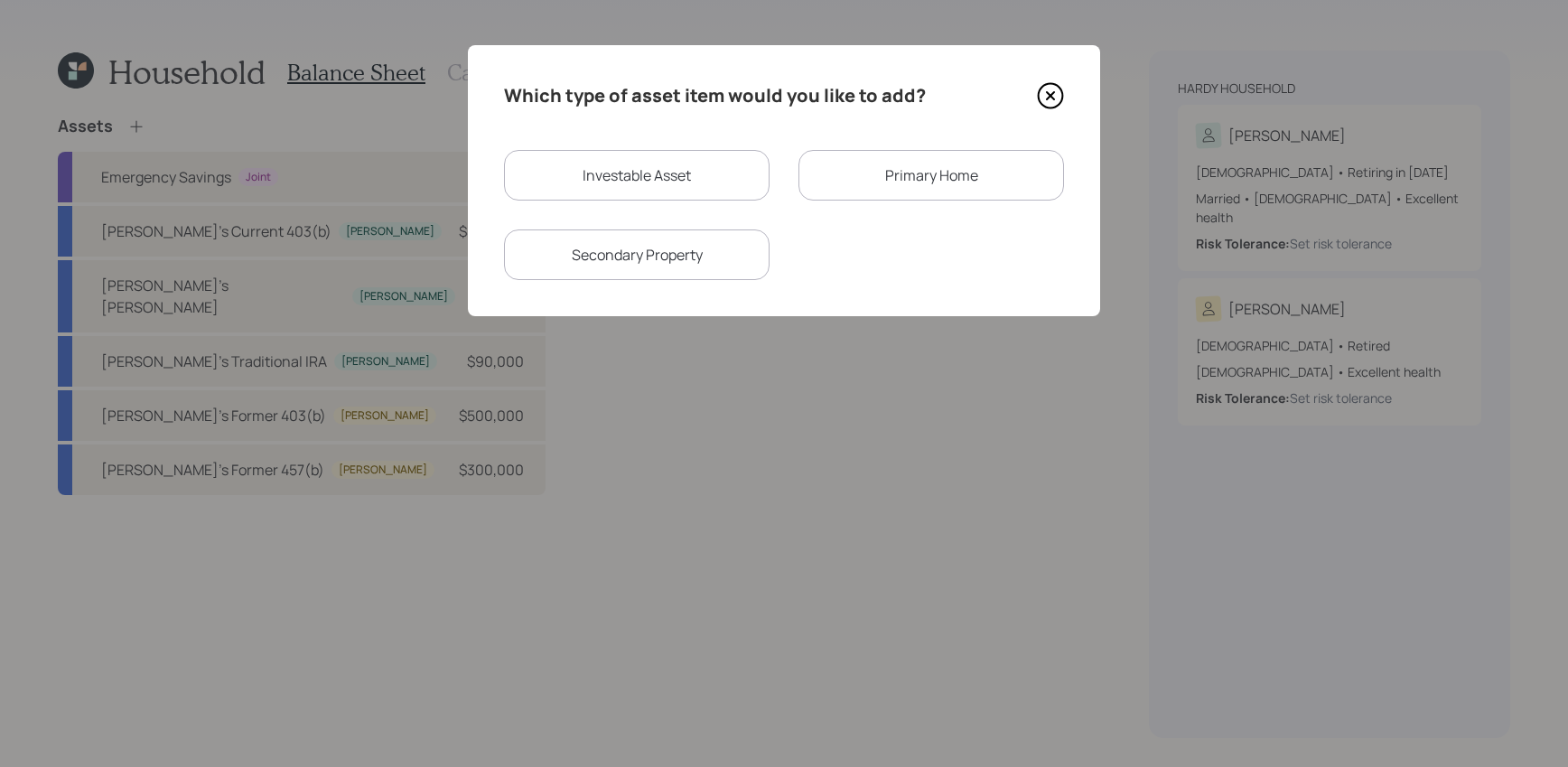
click at [1020, 171] on div "Primary Home" at bounding box center [930, 176] width 265 height 51
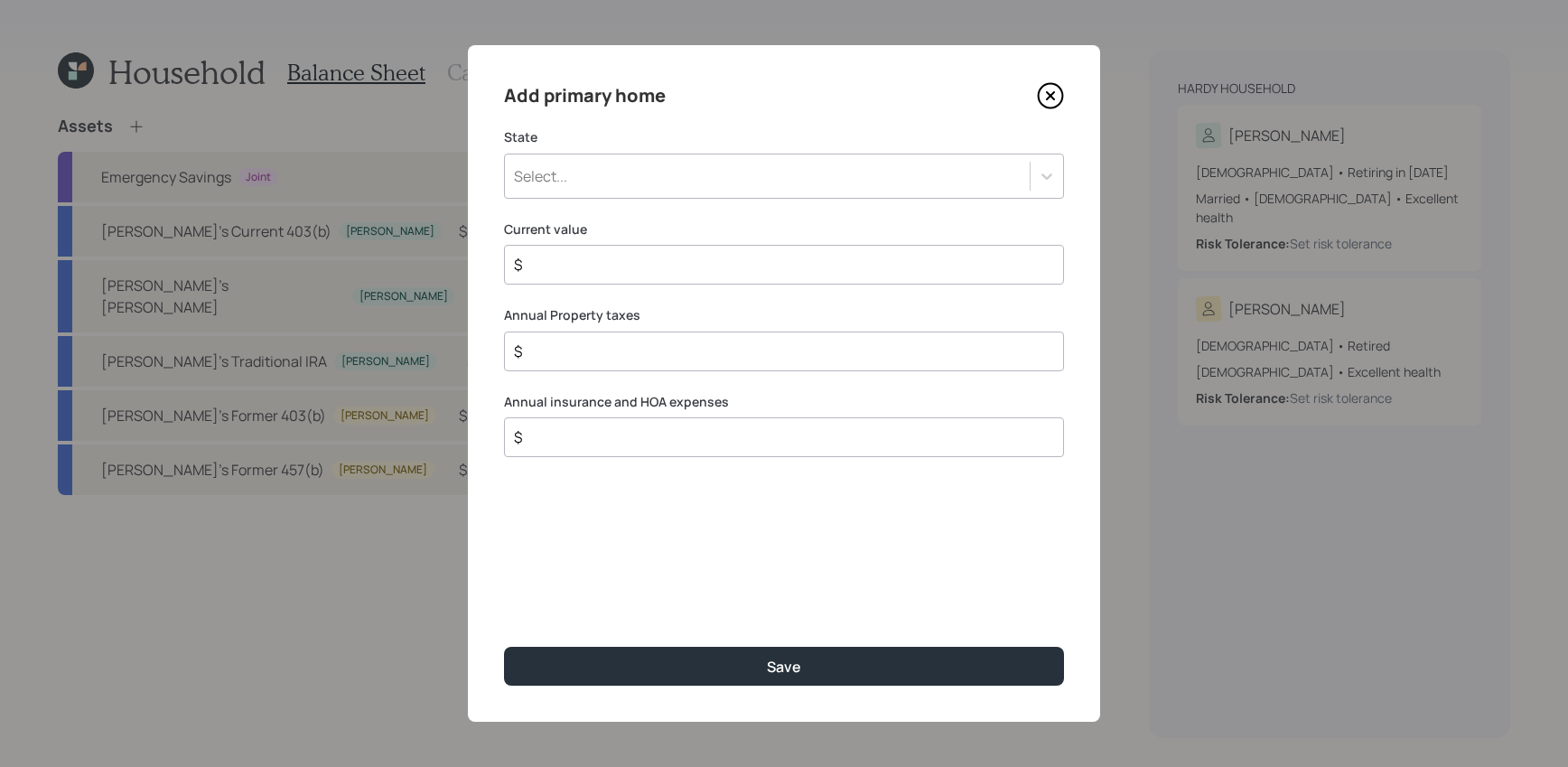
click at [694, 184] on div "Select..." at bounding box center [767, 176] width 525 height 31
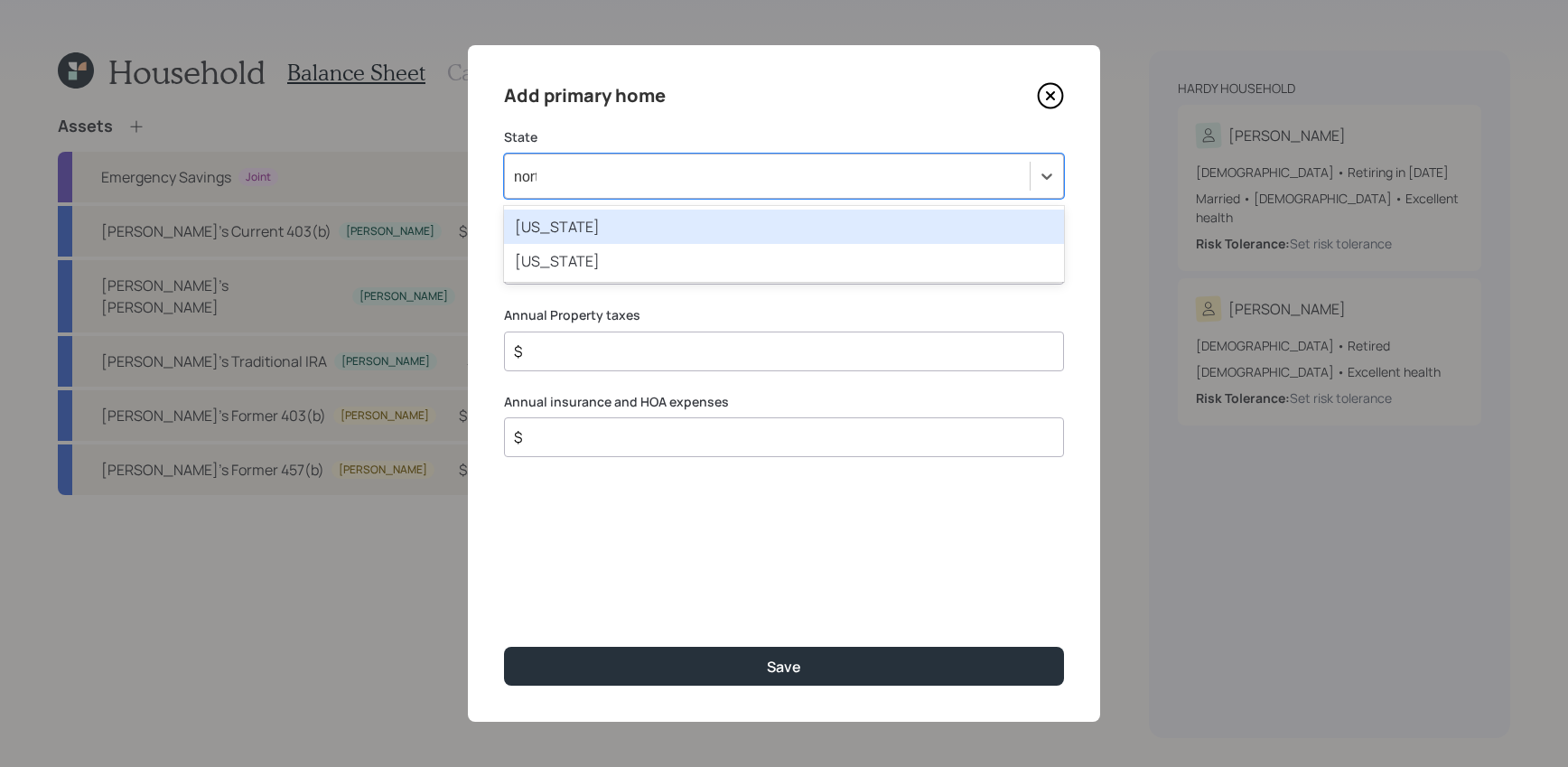
type input "north"
click at [668, 215] on div "[US_STATE]" at bounding box center [784, 227] width 560 height 35
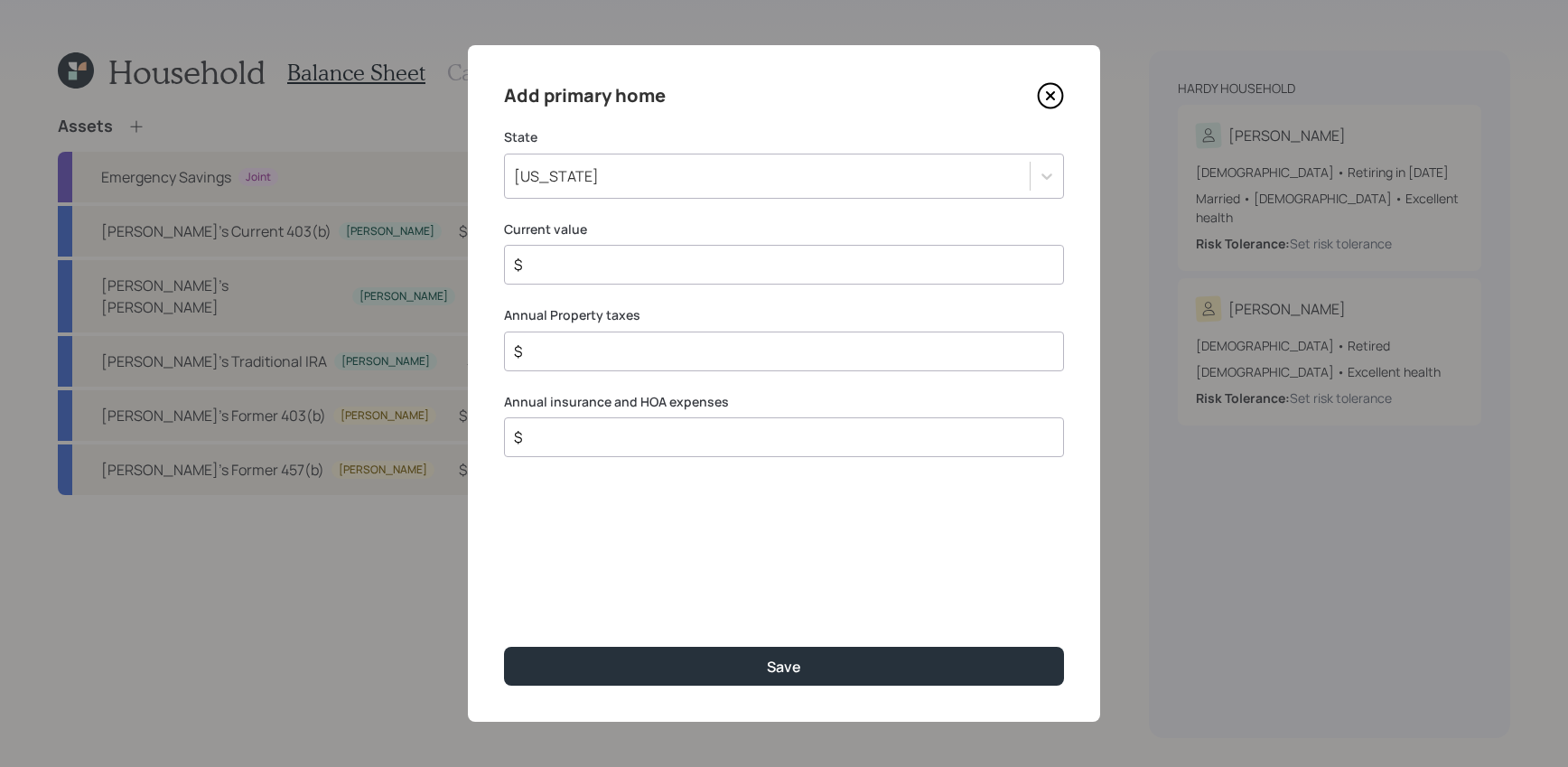
click at [669, 273] on input "$" at bounding box center [776, 265] width 529 height 22
type input "$ 800,000"
click at [649, 346] on input "$" at bounding box center [776, 352] width 529 height 22
type input "$ 11,000"
click at [580, 403] on label "Annual insurance and HOA expenses" at bounding box center [784, 402] width 560 height 18
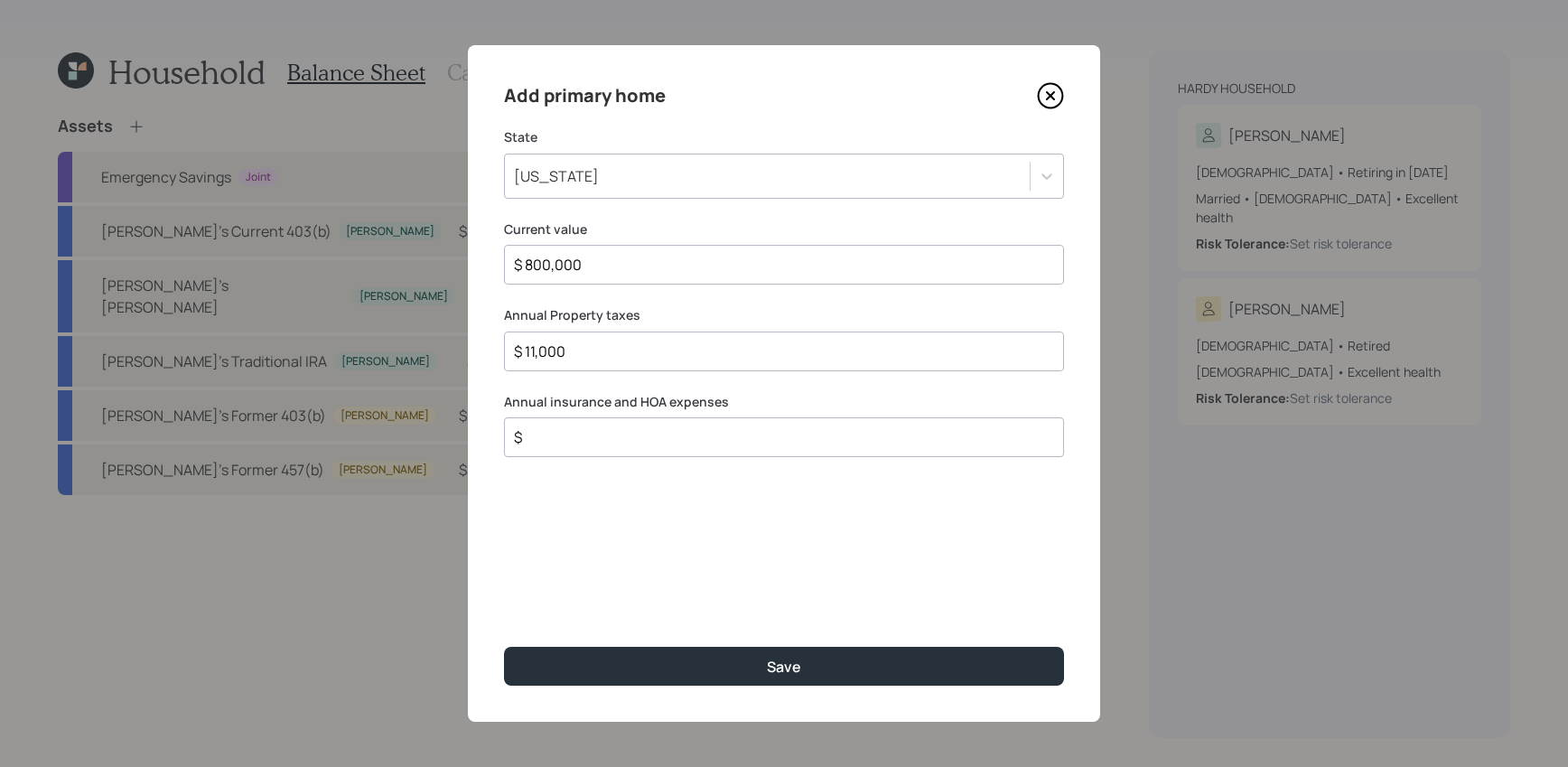
click at [580, 452] on div "$" at bounding box center [784, 437] width 560 height 40
click at [580, 435] on input "$" at bounding box center [776, 437] width 529 height 22
drag, startPoint x: 739, startPoint y: 402, endPoint x: 630, endPoint y: 401, distance: 109.0
click at [630, 401] on label "Annual insurance and HOA expenses" at bounding box center [784, 402] width 560 height 18
click at [630, 432] on input "$" at bounding box center [776, 437] width 529 height 22
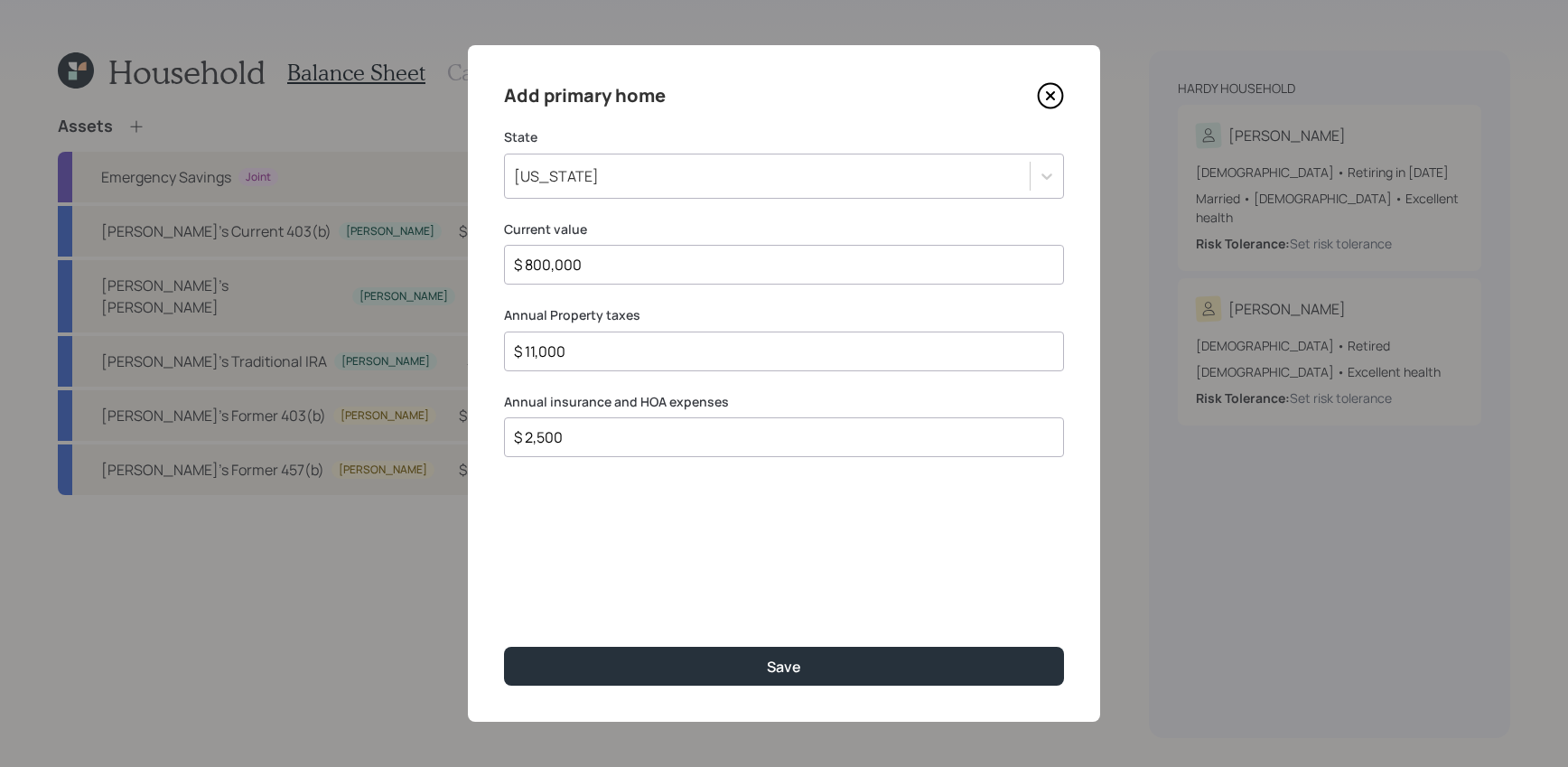
type input "$ 2,500"
click at [504, 647] on button "Save" at bounding box center [784, 666] width 560 height 39
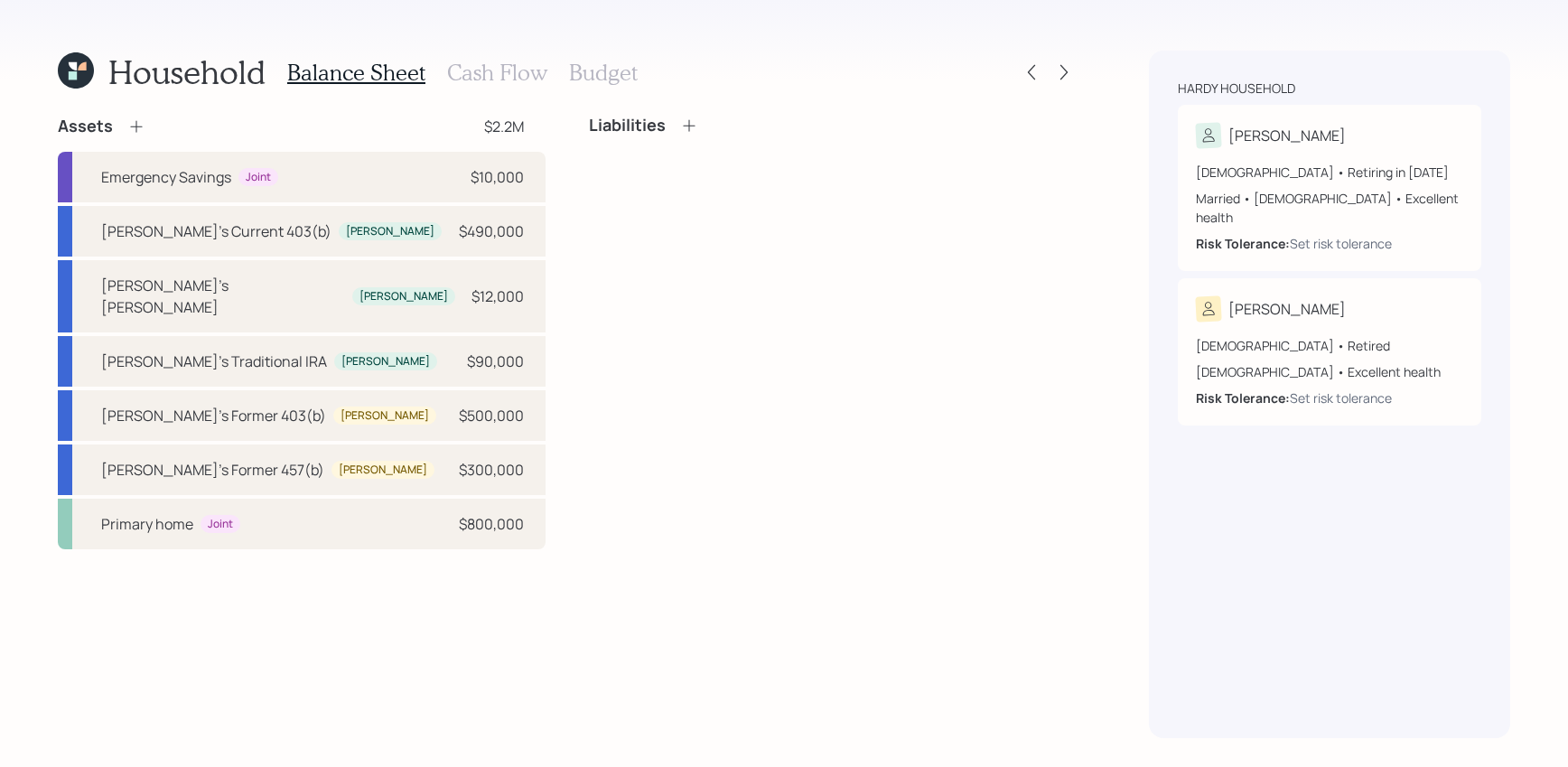
click at [689, 120] on icon at bounding box center [689, 126] width 18 height 18
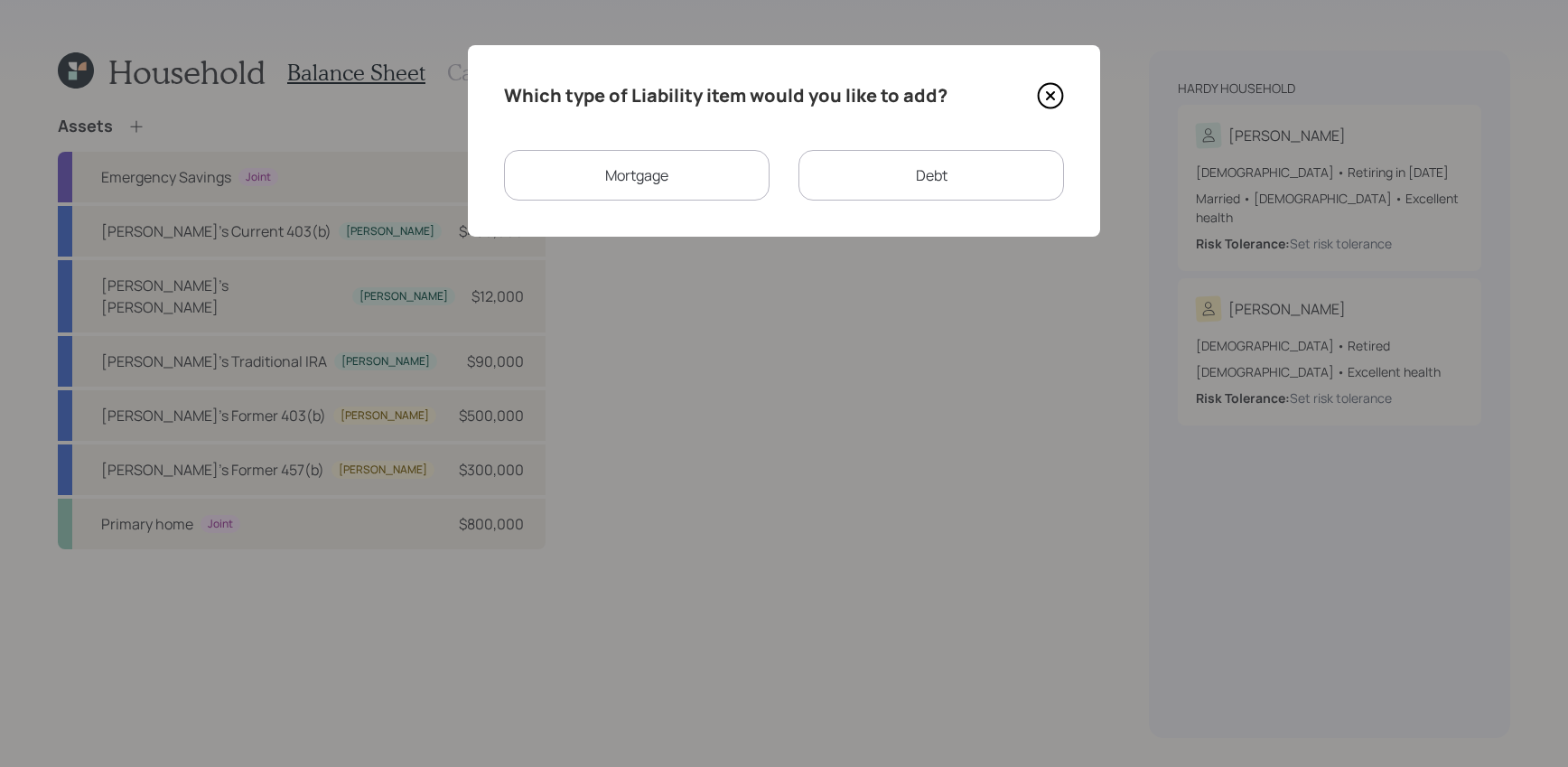
click at [727, 177] on div "Mortgage" at bounding box center [636, 176] width 265 height 51
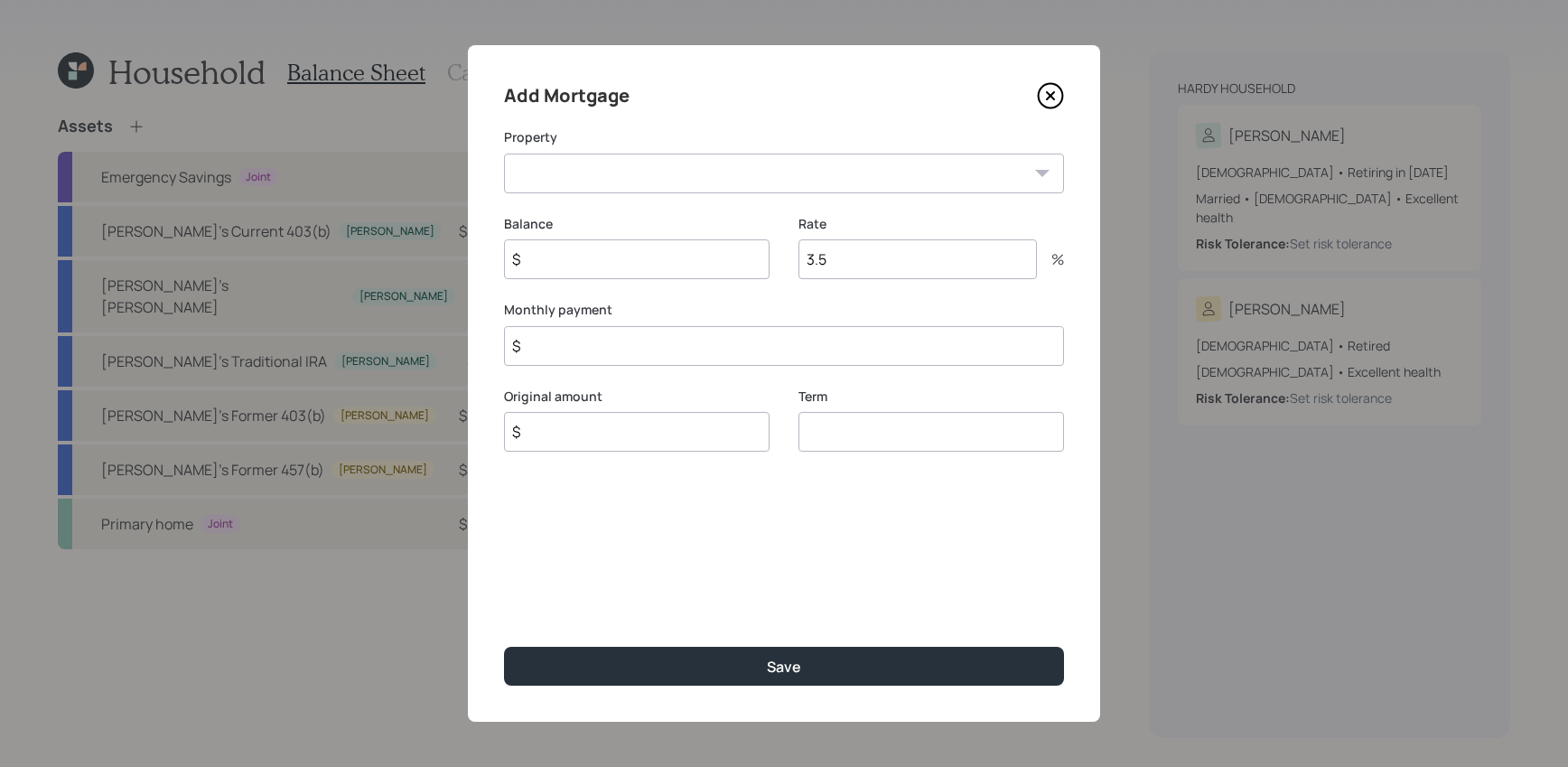
click at [720, 176] on select "NC Primary home" at bounding box center [784, 174] width 560 height 40
select select "5bb1dbd0-d09a-4afa-913e-9d2b4522a804"
click at [504, 154] on select "NC Primary home" at bounding box center [784, 174] width 560 height 40
click at [727, 262] on input "$" at bounding box center [636, 260] width 265 height 40
type input "$ 80,000"
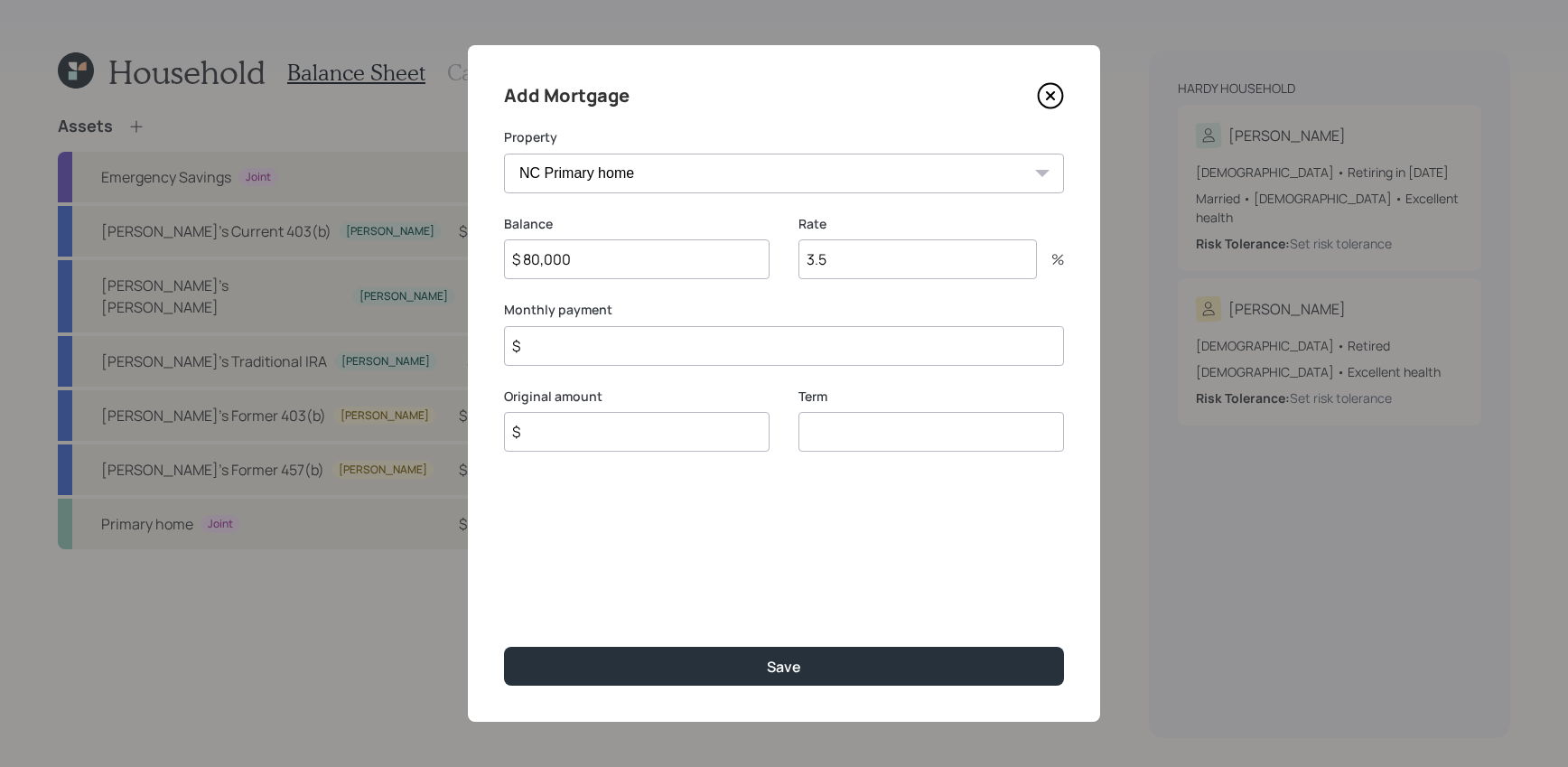
drag, startPoint x: 835, startPoint y: 252, endPoint x: 732, endPoint y: 243, distance: 103.4
click at [732, 243] on div "Balance $ 80,000 Rate 3.5 %" at bounding box center [784, 258] width 560 height 87
type input "2"
type input "3"
click at [742, 350] on input "$" at bounding box center [784, 346] width 560 height 40
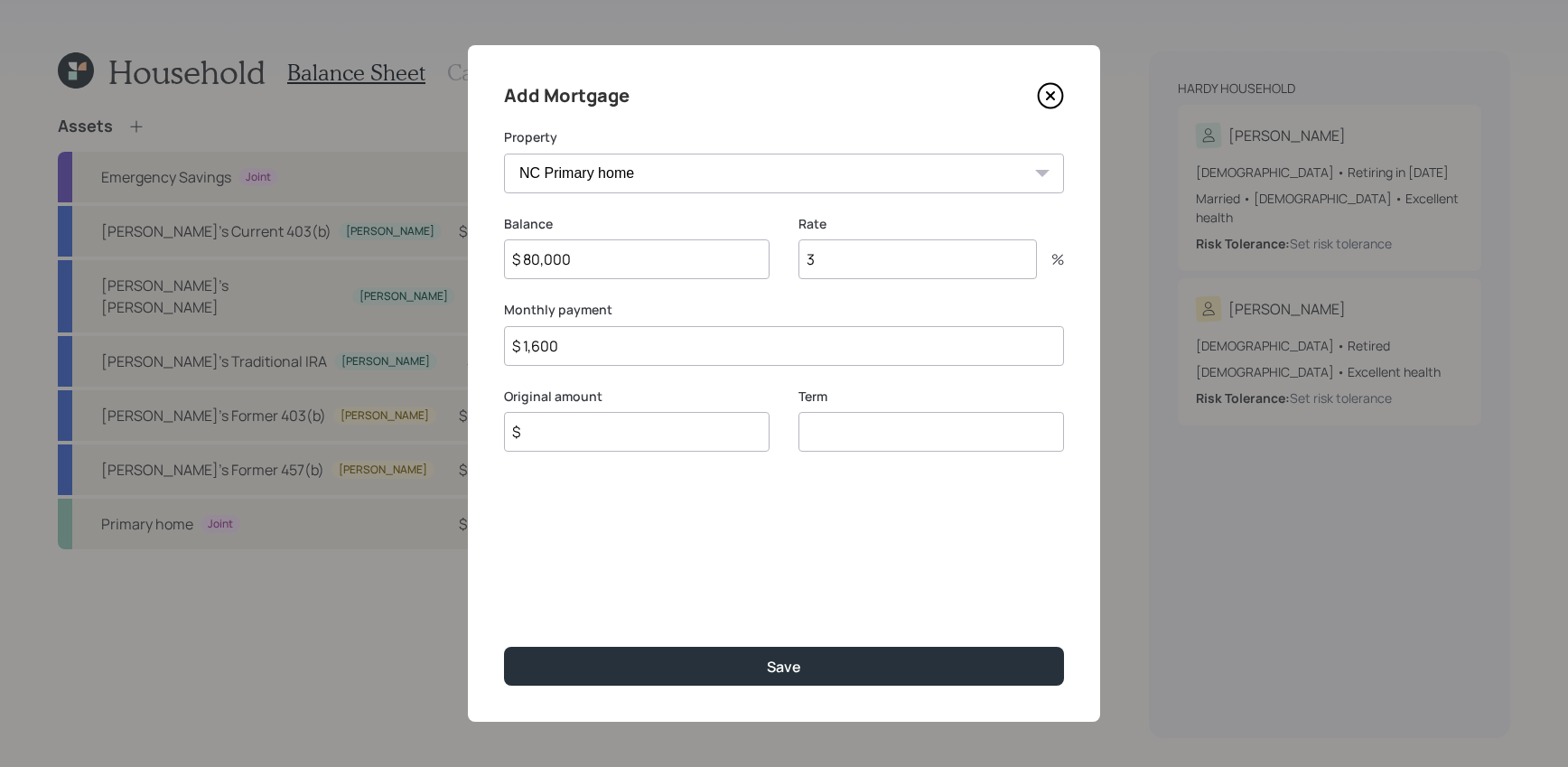
type input "$ 1,600"
click at [860, 448] on input "number" at bounding box center [930, 432] width 265 height 40
type input "20"
click at [637, 432] on input "$" at bounding box center [636, 432] width 265 height 40
type input "$ 80,000"
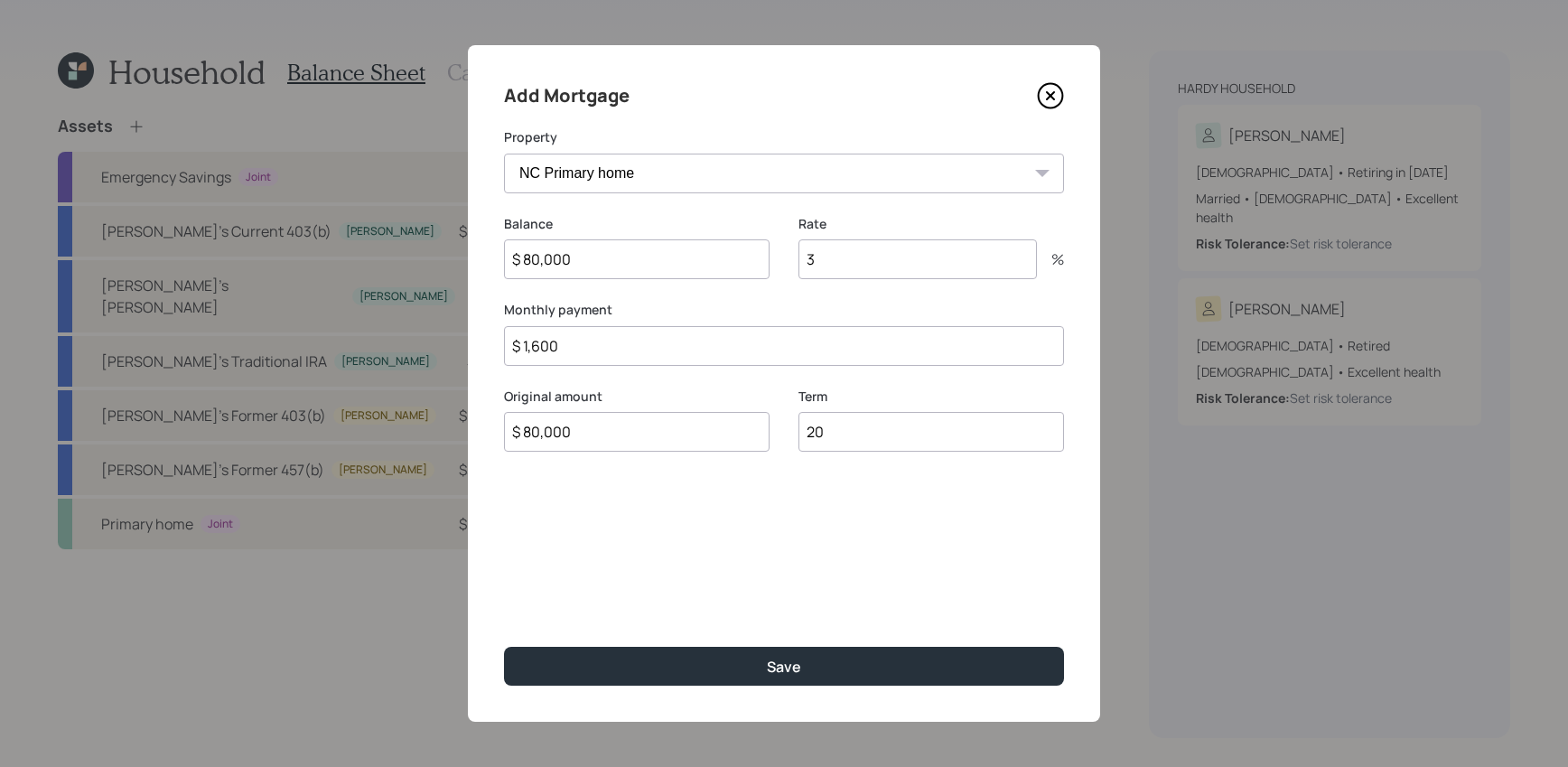
click at [504, 647] on button "Save" at bounding box center [784, 666] width 560 height 39
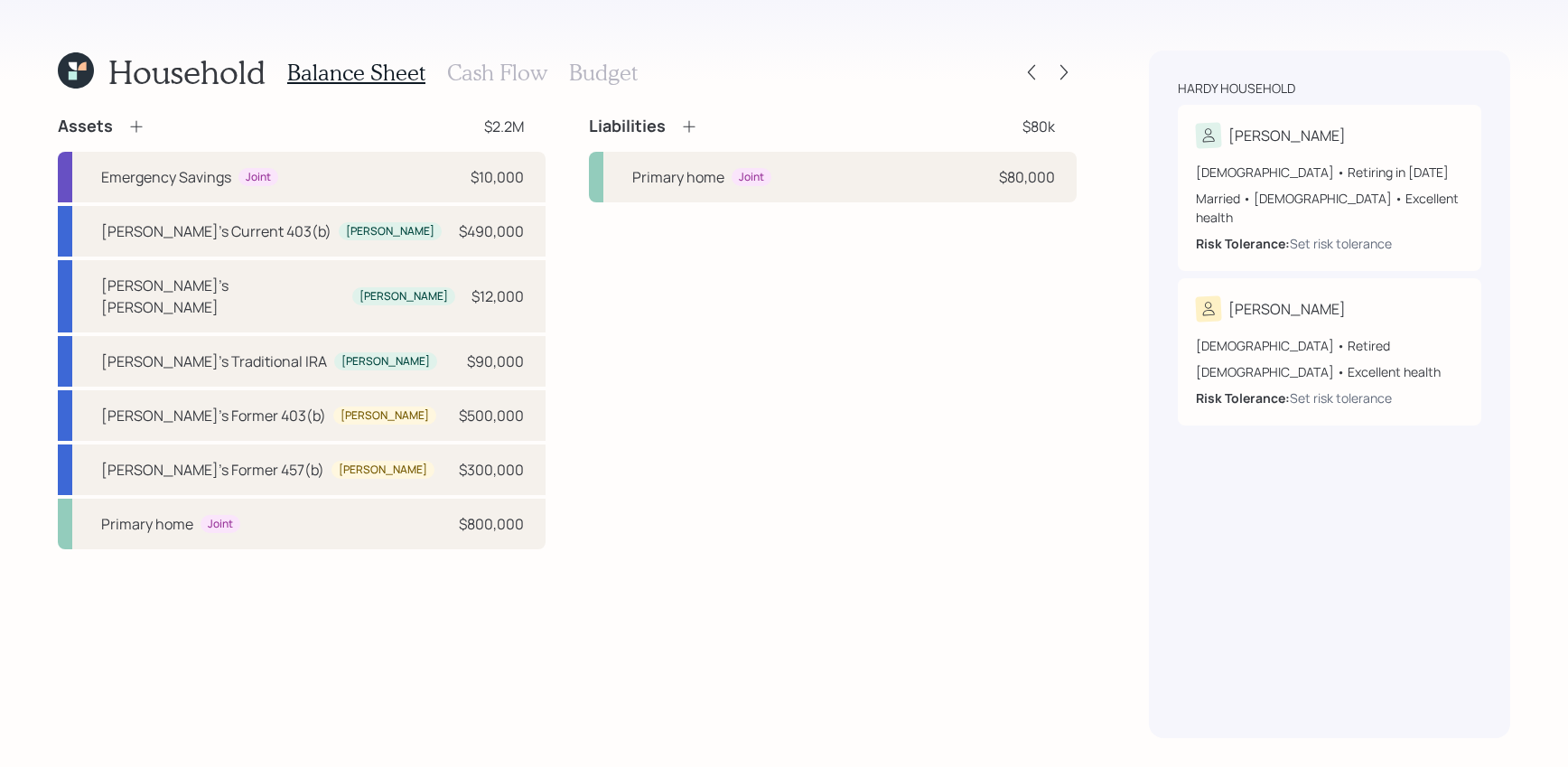
click at [699, 132] on div "Liabilities $80k" at bounding box center [832, 127] width 487 height 22
click at [694, 132] on icon at bounding box center [689, 127] width 18 height 18
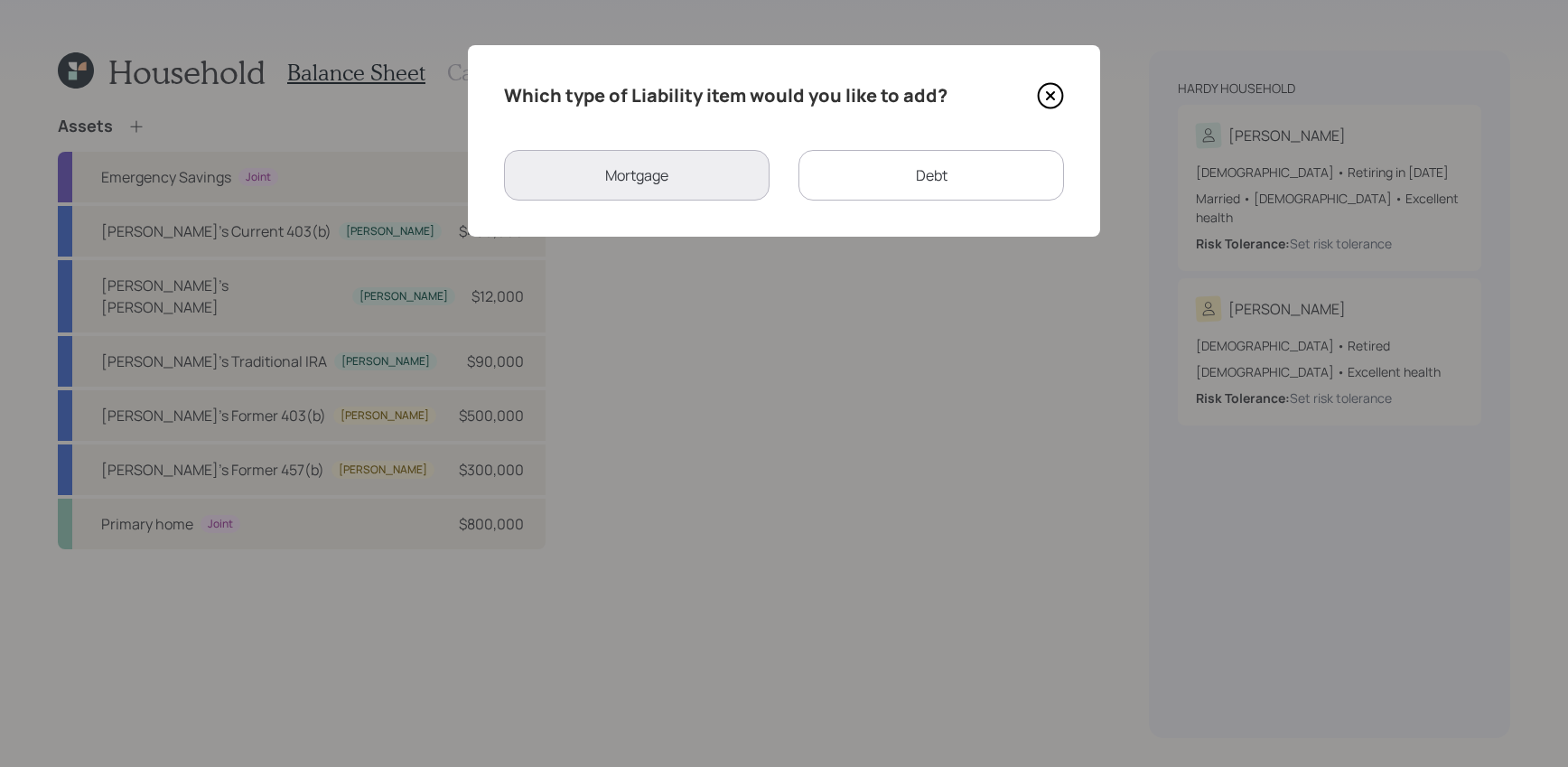
click at [866, 156] on div "Debt" at bounding box center [930, 176] width 265 height 51
select select "credit_card"
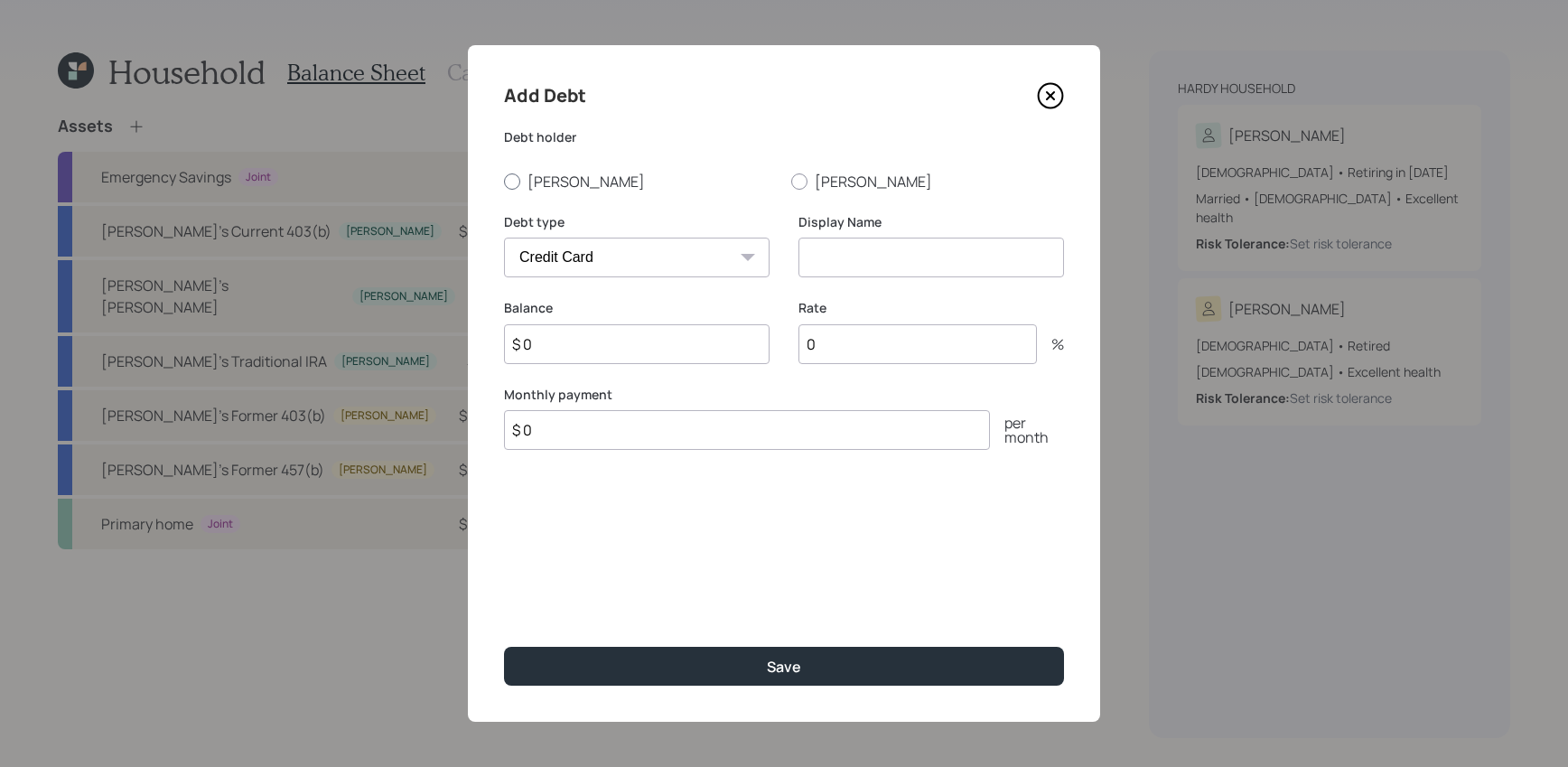
click at [539, 179] on label "[PERSON_NAME]" at bounding box center [640, 181] width 272 height 20
click at [504, 180] on input "[PERSON_NAME]" at bounding box center [503, 180] width 1 height 1
radio input "true"
click at [613, 237] on div "Debt type Car Credit Card Medical Student Other" at bounding box center [636, 245] width 265 height 65
click at [616, 267] on select "Car Credit Card Medical Student Other" at bounding box center [636, 258] width 265 height 40
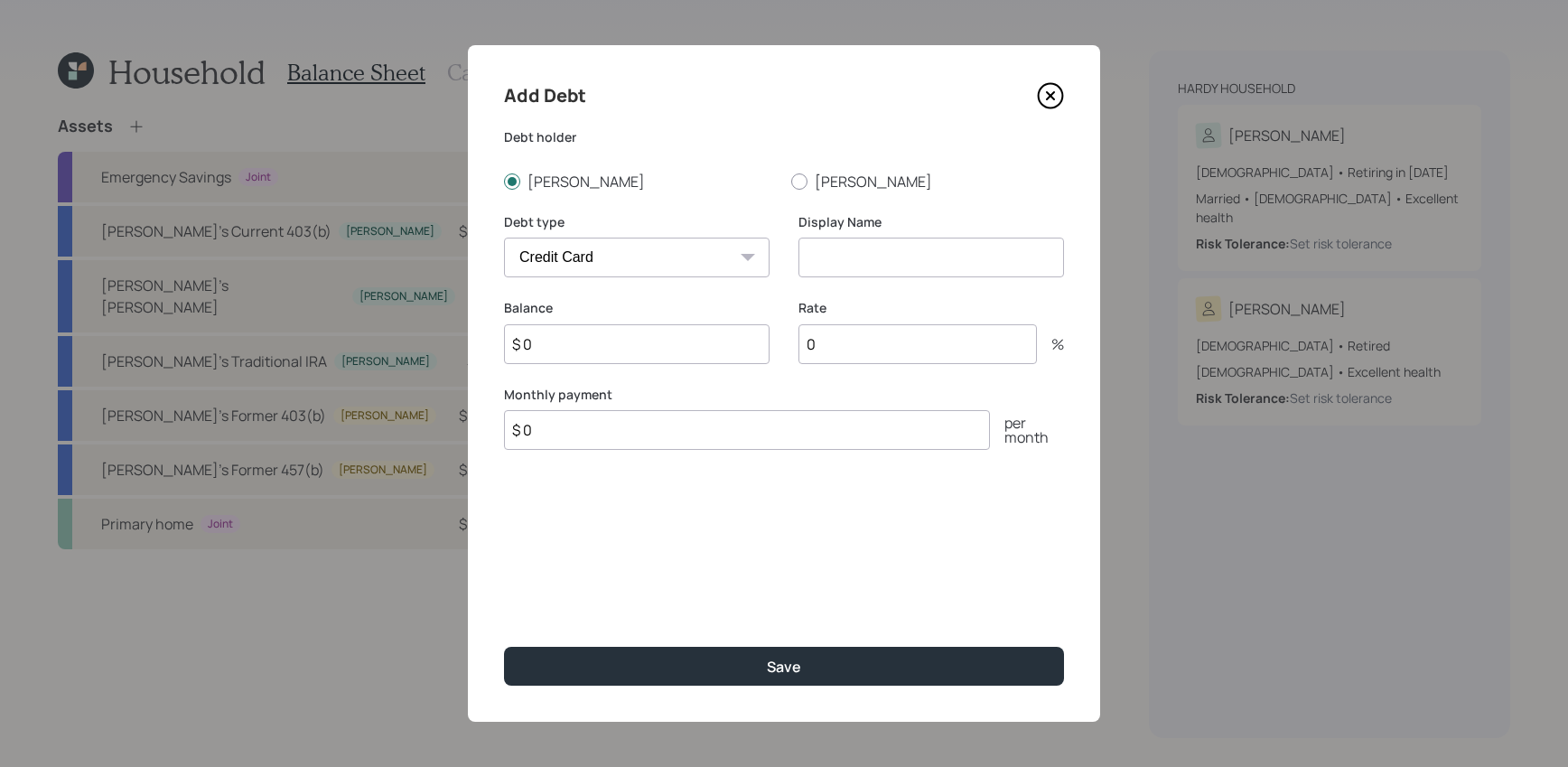
select select "other"
click at [504, 238] on select "Car Credit Card Medical Student Other" at bounding box center [636, 258] width 265 height 40
click at [881, 267] on input at bounding box center [930, 258] width 265 height 40
type input "HELOC"
click at [607, 341] on input "$ 0" at bounding box center [636, 344] width 265 height 40
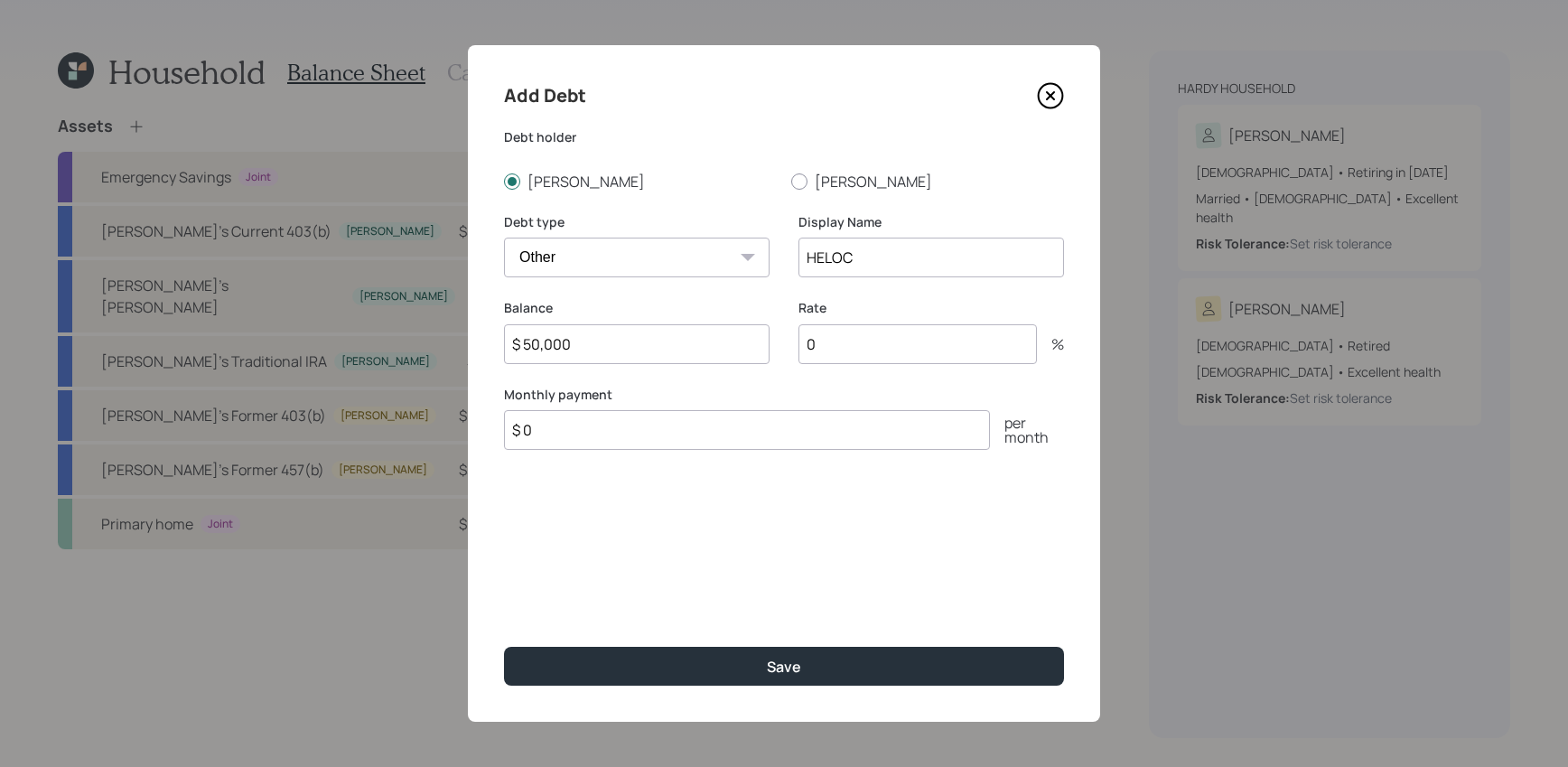
type input "$ 50,000"
click at [826, 359] on input "0" at bounding box center [917, 344] width 239 height 40
type input "8"
click at [772, 403] on div "Monthly payment $ 0 per month" at bounding box center [784, 417] width 560 height 65
click at [772, 425] on input "$ 0" at bounding box center [746, 430] width 486 height 40
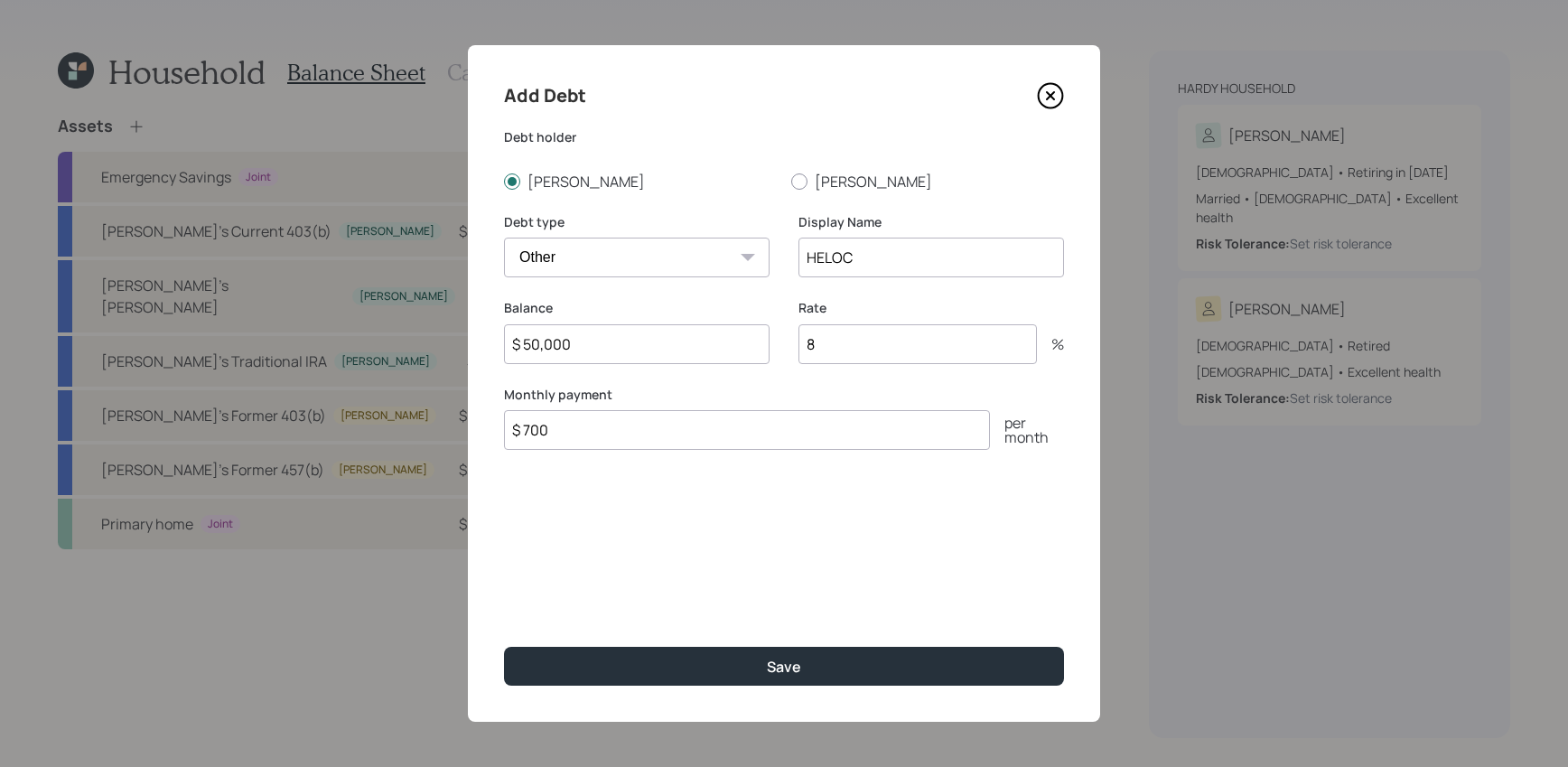
type input "$ 700"
click at [504, 647] on button "Save" at bounding box center [784, 666] width 560 height 39
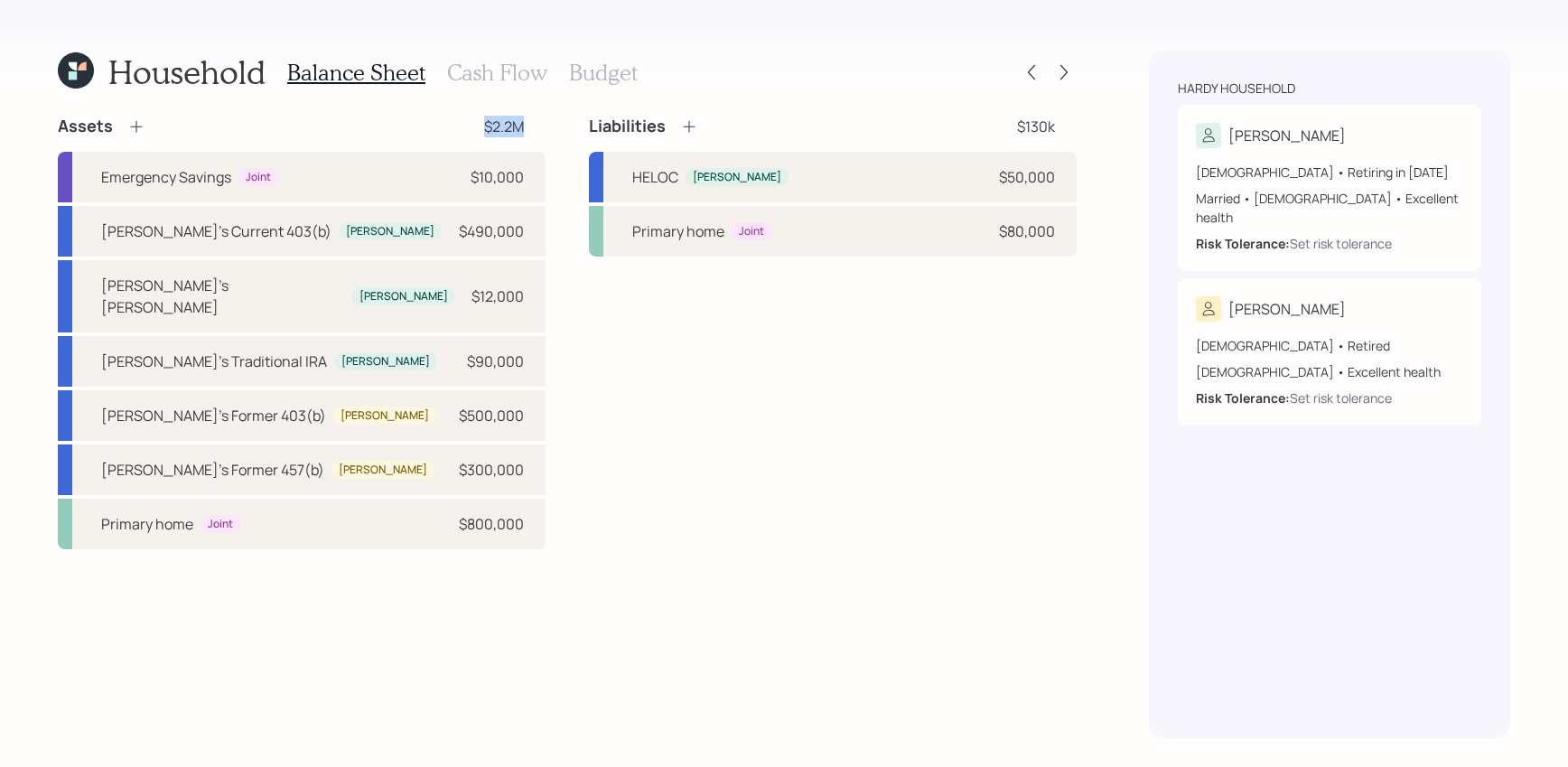
drag, startPoint x: 528, startPoint y: 126, endPoint x: 434, endPoint y: 126, distance: 94.0
click at [434, 126] on div "Assets $2.2M" at bounding box center [301, 127] width 487 height 22
click at [953, 341] on div "Liabilities $130k HELOC [PERSON_NAME] $50,000 Primary home Joint $80,000" at bounding box center [832, 332] width 487 height 434
click at [450, 62] on h3 "Cash Flow" at bounding box center [497, 72] width 100 height 26
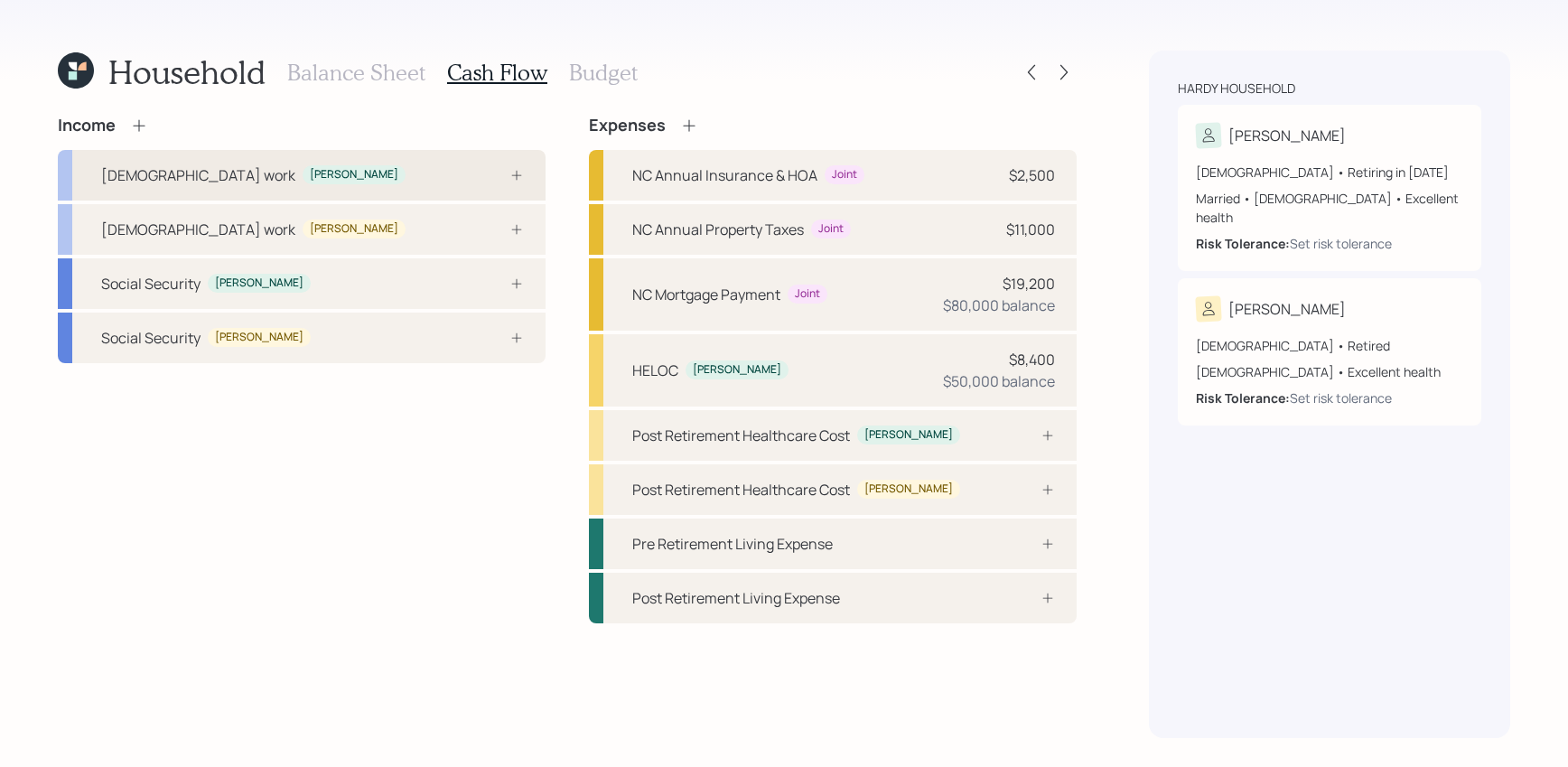
click at [307, 187] on div "[DEMOGRAPHIC_DATA] work [PERSON_NAME]" at bounding box center [301, 176] width 487 height 51
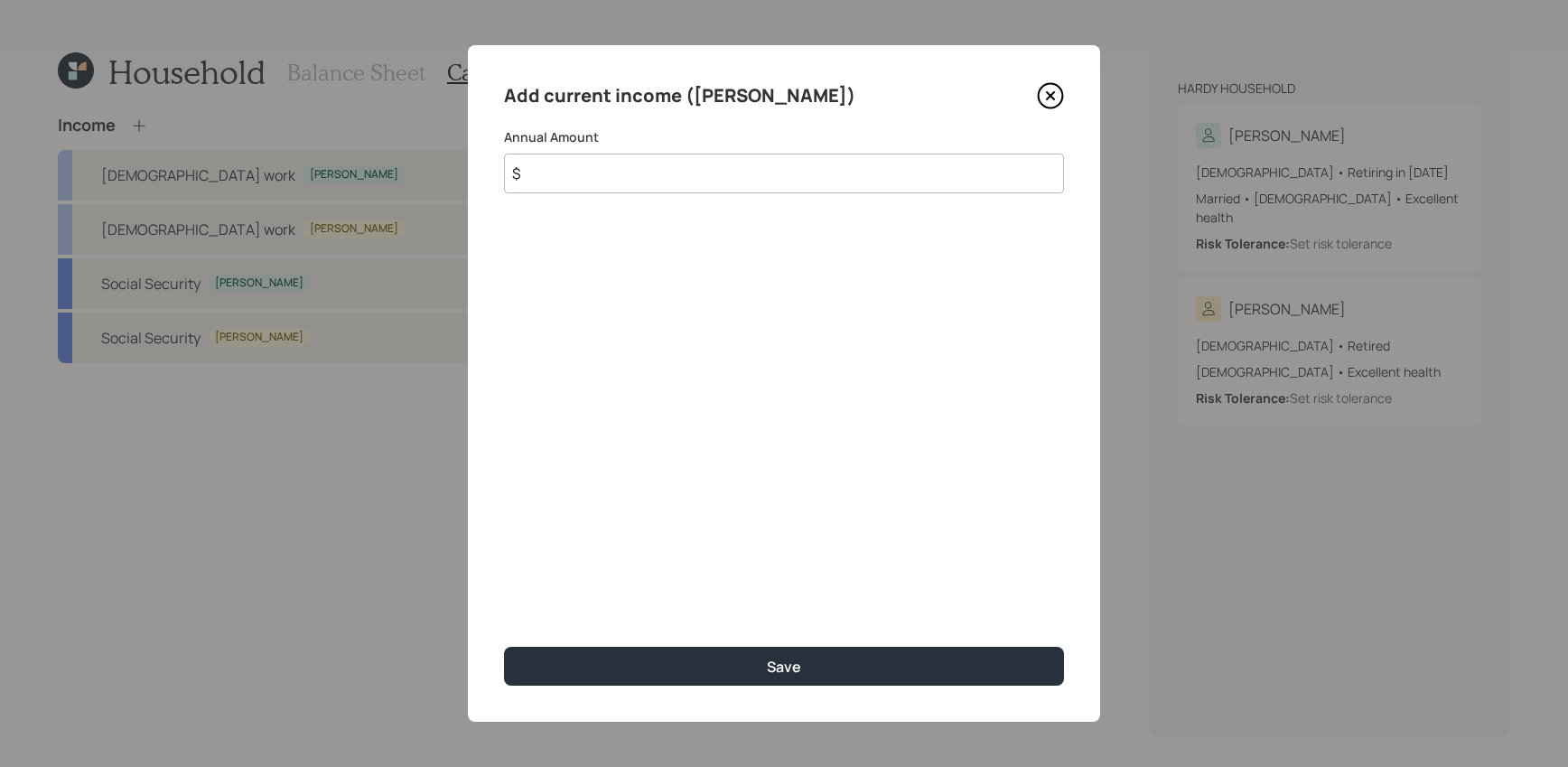
click at [729, 185] on input "$" at bounding box center [784, 174] width 560 height 40
type input "$ 78,000"
click at [504, 647] on button "Save" at bounding box center [784, 666] width 560 height 39
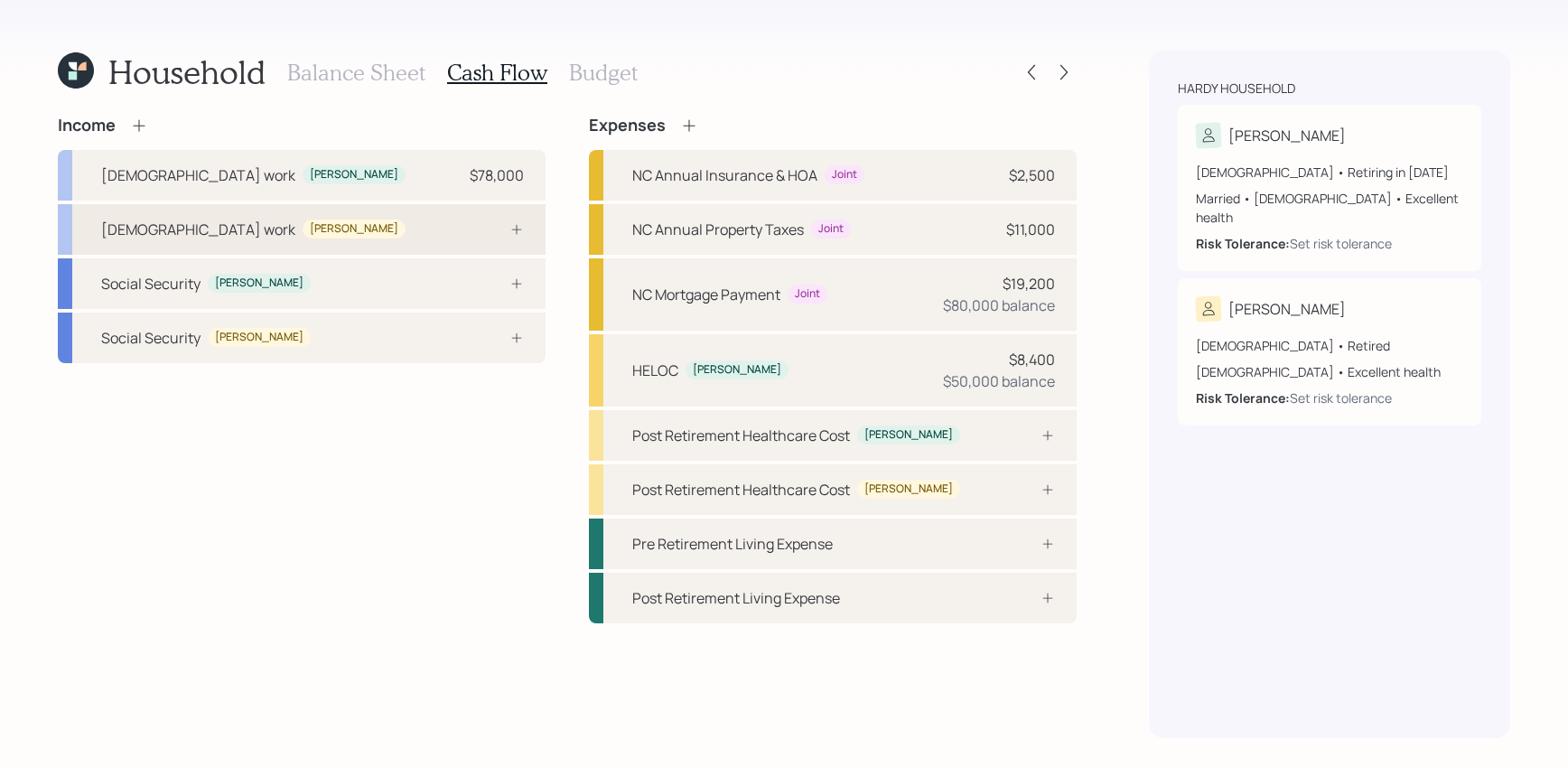
click at [436, 224] on div "[DEMOGRAPHIC_DATA] work [PERSON_NAME]" at bounding box center [301, 230] width 487 height 51
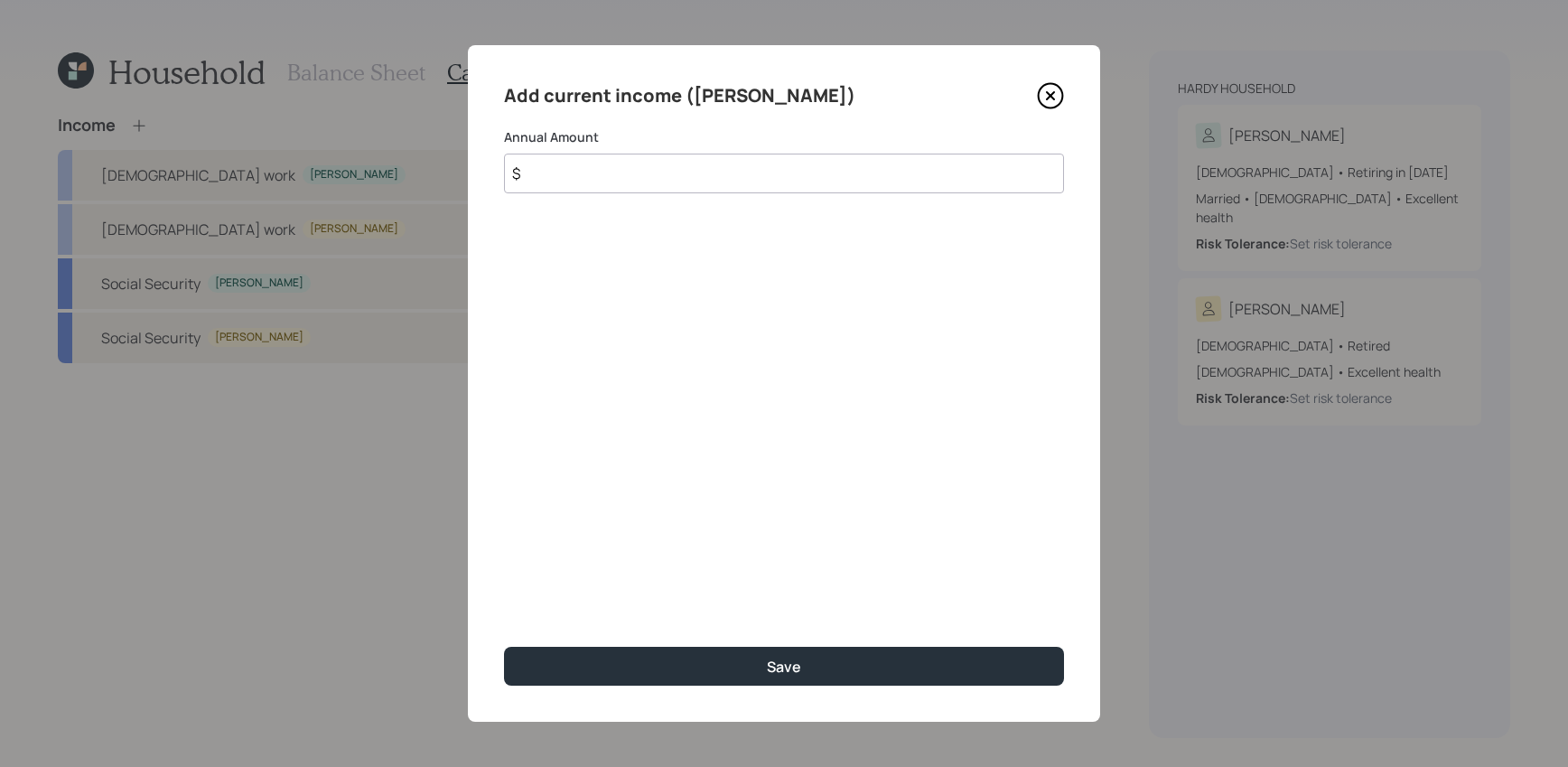
click at [1064, 98] on div "Add current income ([PERSON_NAME]) Annual Amount $ Save" at bounding box center [784, 384] width 632 height 676
click at [1058, 97] on icon at bounding box center [1050, 96] width 27 height 27
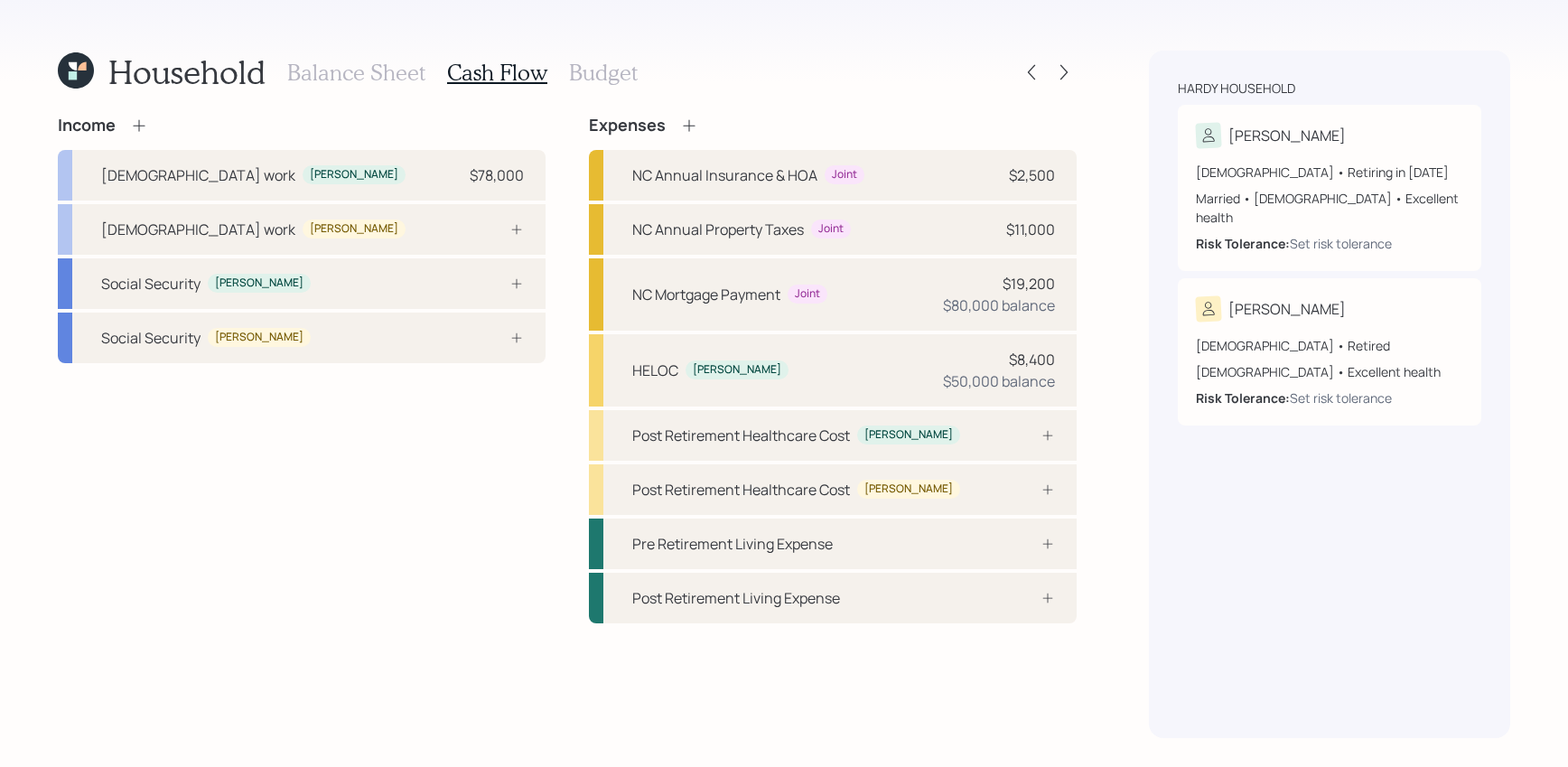
click at [138, 127] on icon at bounding box center [139, 126] width 18 height 18
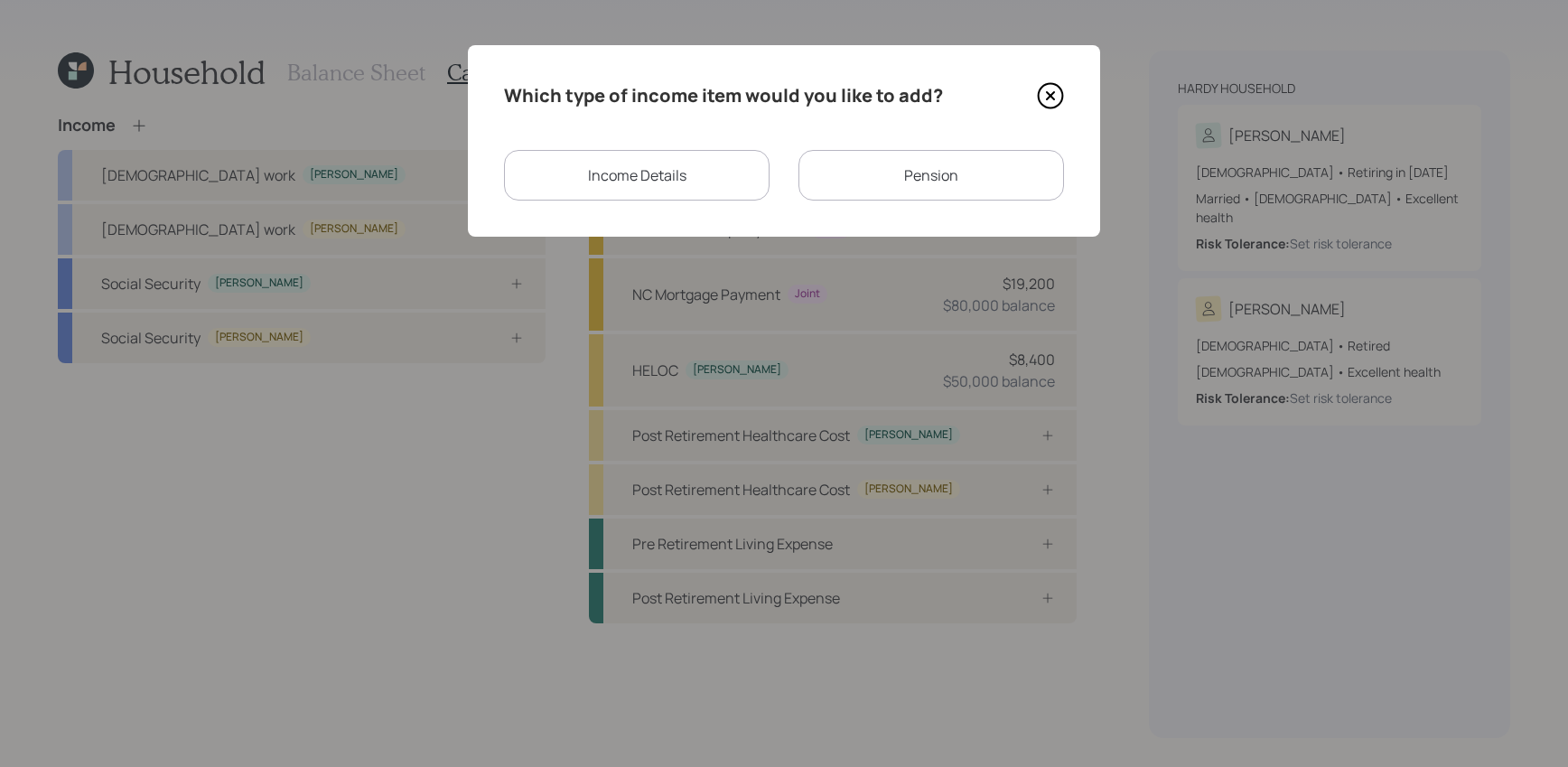
click at [730, 179] on div "Income Details" at bounding box center [636, 176] width 265 height 51
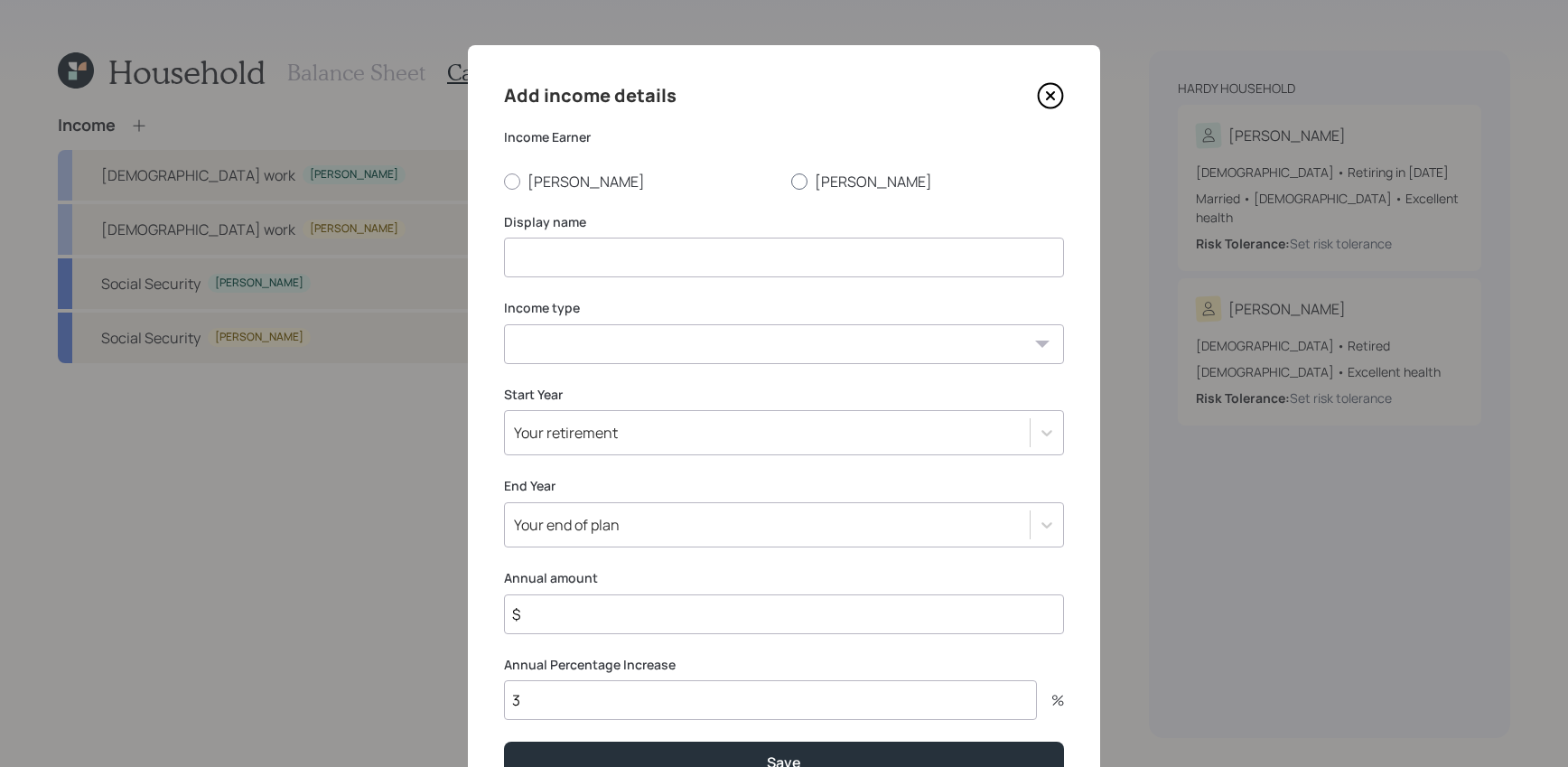
click at [826, 179] on label "[PERSON_NAME]" at bounding box center [927, 181] width 272 height 20
click at [791, 180] on input "[PERSON_NAME]" at bounding box center [790, 180] width 1 height 1
radio input "true"
click at [694, 263] on input at bounding box center [784, 258] width 560 height 40
type input "Alethea's 2025 income"
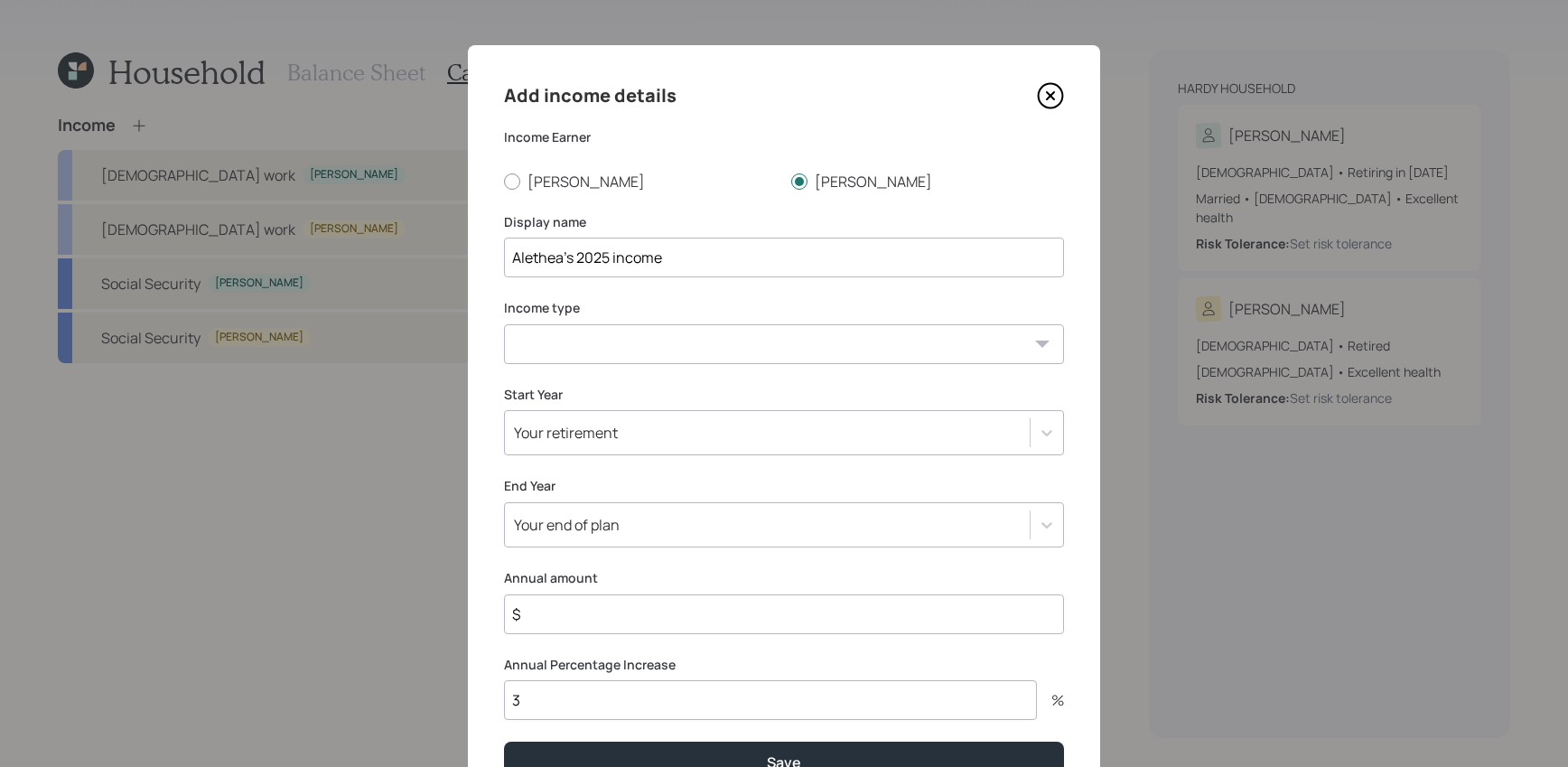
click at [658, 345] on select "[DEMOGRAPHIC_DATA] work [DEMOGRAPHIC_DATA] work Self employment Other" at bounding box center [784, 344] width 560 height 40
select select "other"
click at [504, 324] on select "[DEMOGRAPHIC_DATA] work [DEMOGRAPHIC_DATA] work Self employment Other" at bounding box center [784, 344] width 560 height 40
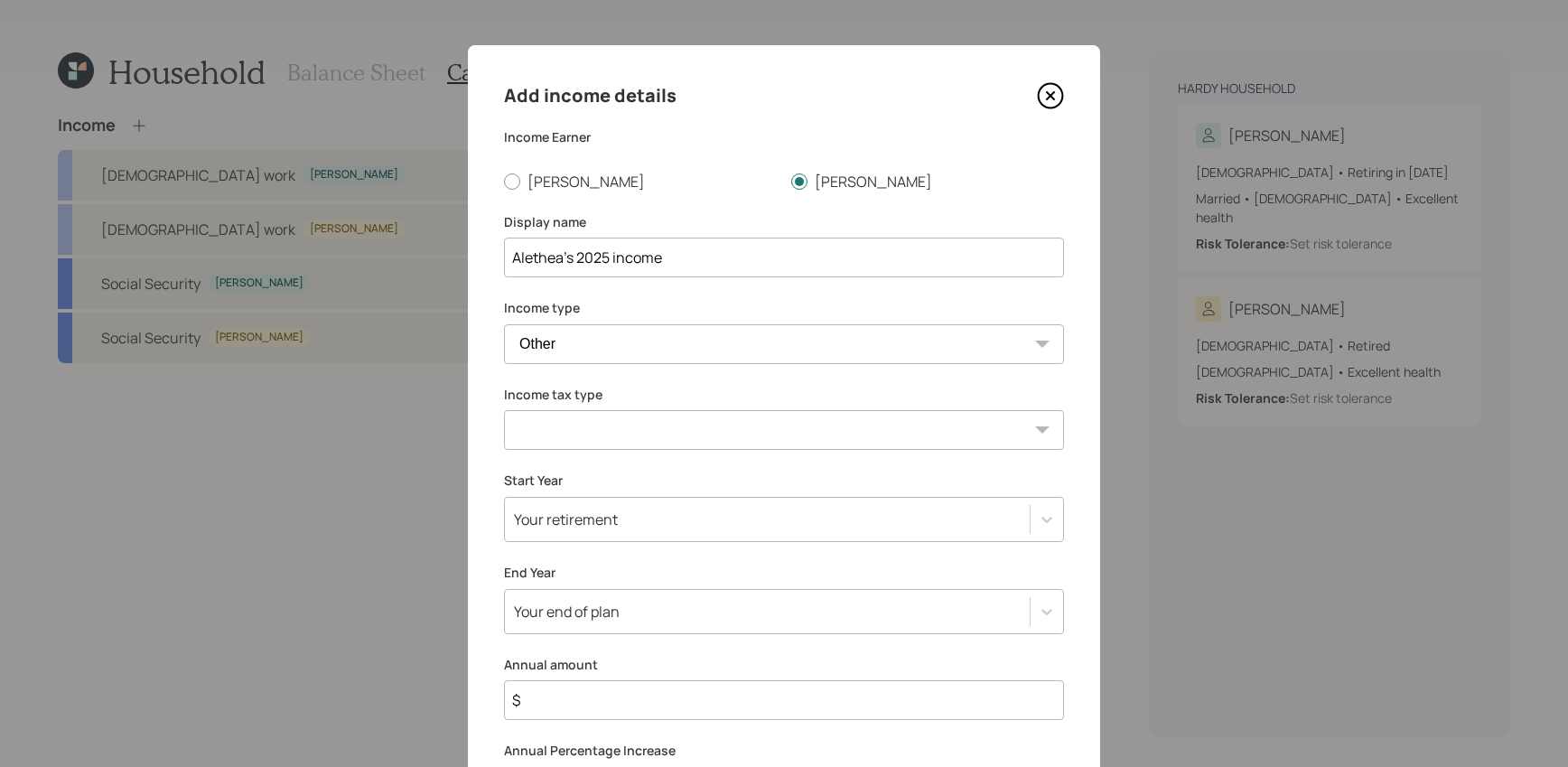
click at [641, 422] on select "Tax-free Earned Self Employment Alimony Royalties Pension / Annuity Interest Di…" at bounding box center [784, 430] width 560 height 40
select select "earned"
click at [504, 410] on select "Tax-free Earned Self Employment Alimony Royalties Pension / Annuity Interest Di…" at bounding box center [784, 430] width 560 height 40
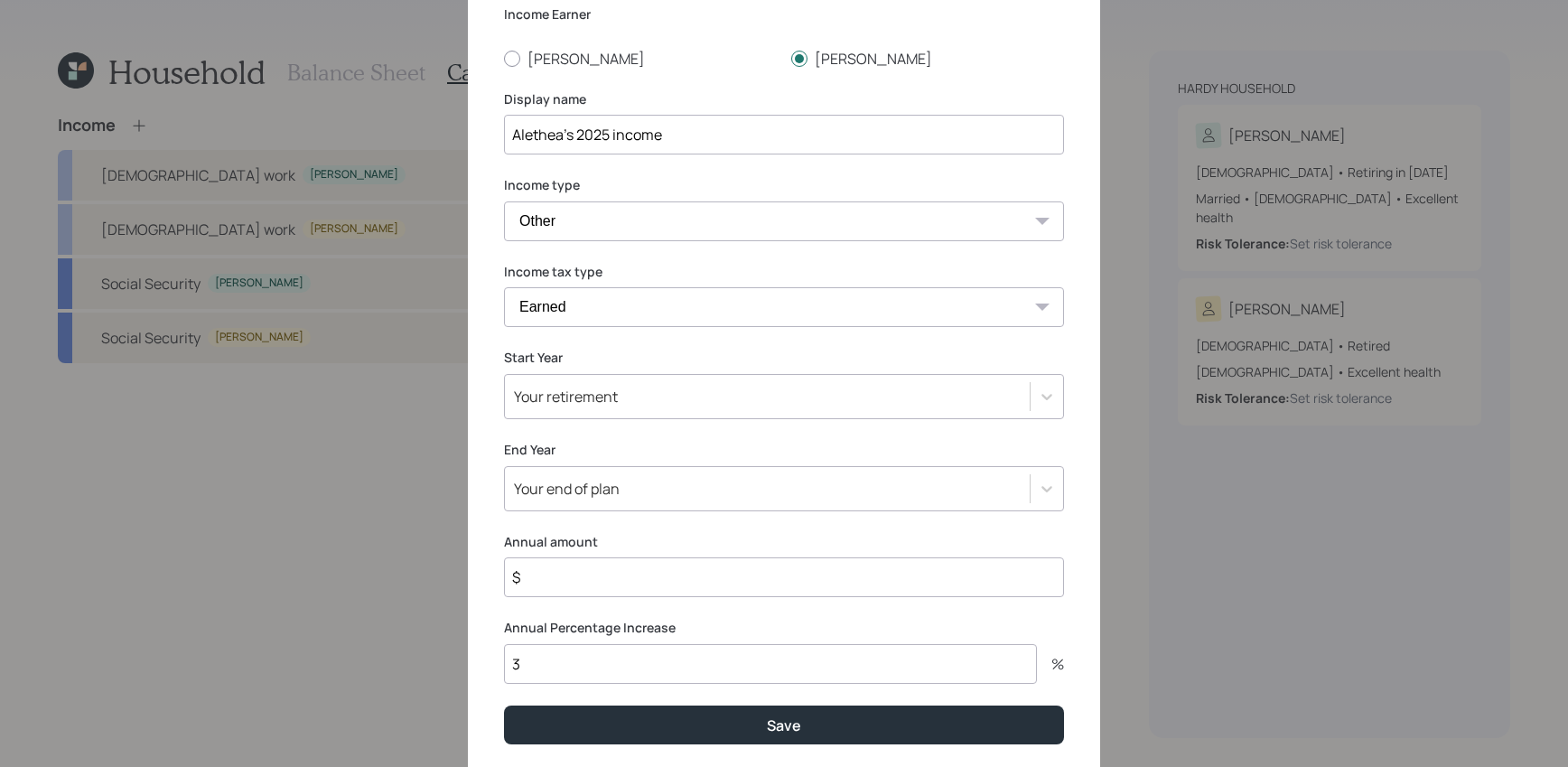
scroll to position [181, 0]
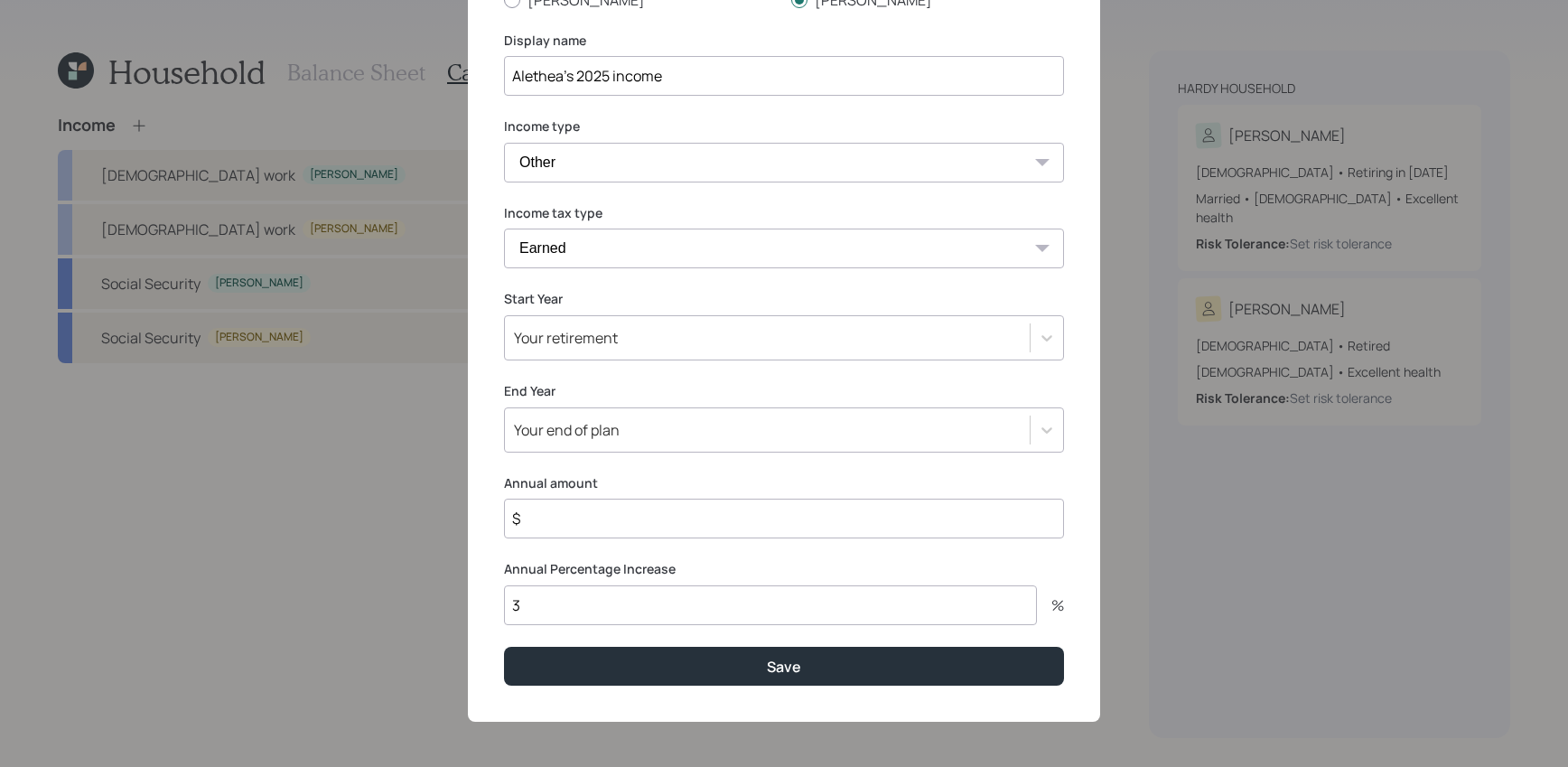
click at [610, 529] on input "$" at bounding box center [784, 518] width 560 height 40
type input "$ 82,000"
click at [577, 319] on div "Your retirement" at bounding box center [784, 338] width 560 height 46
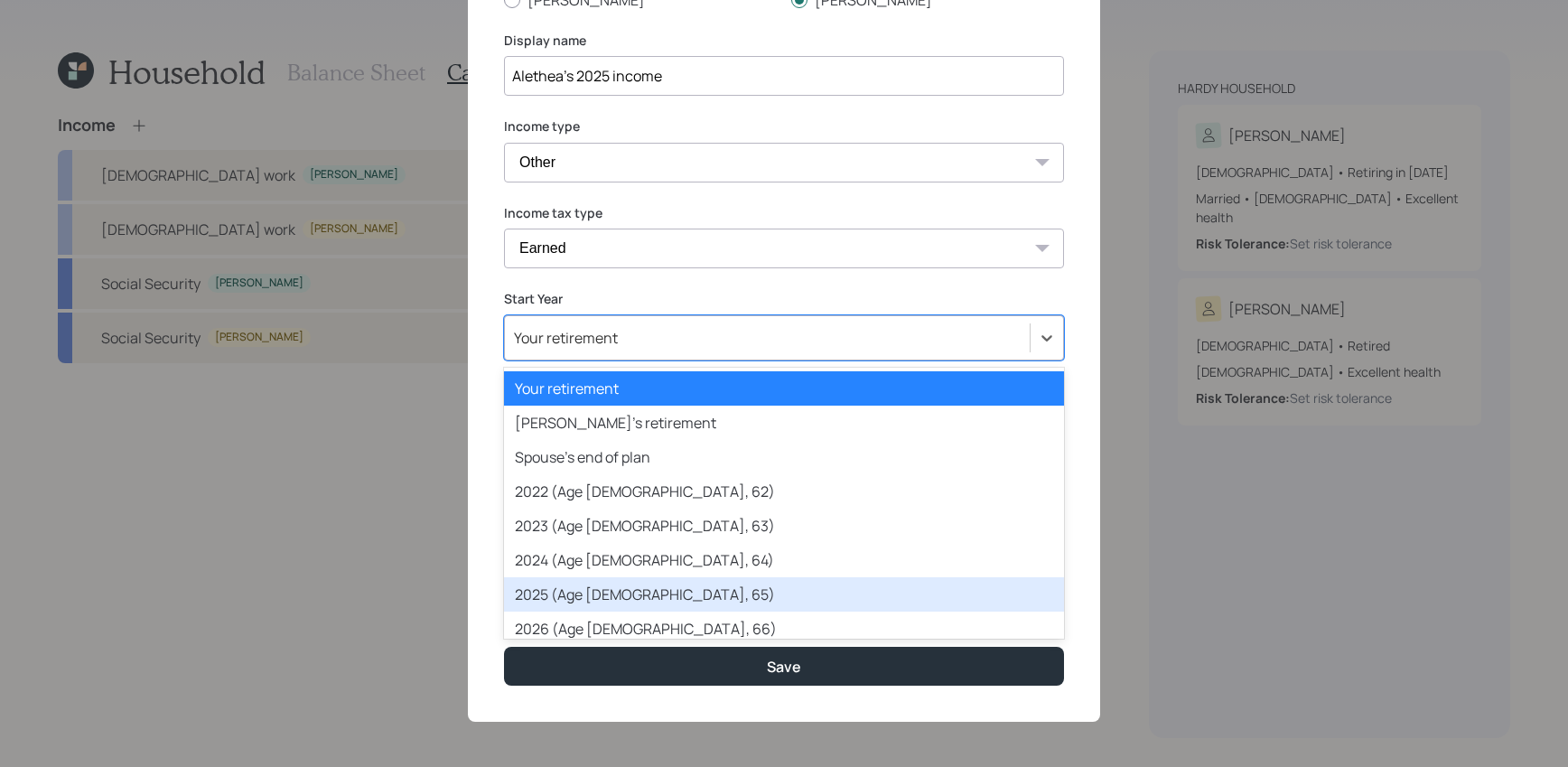
click at [622, 583] on div "2025 (Age [DEMOGRAPHIC_DATA], 65)" at bounding box center [784, 594] width 560 height 35
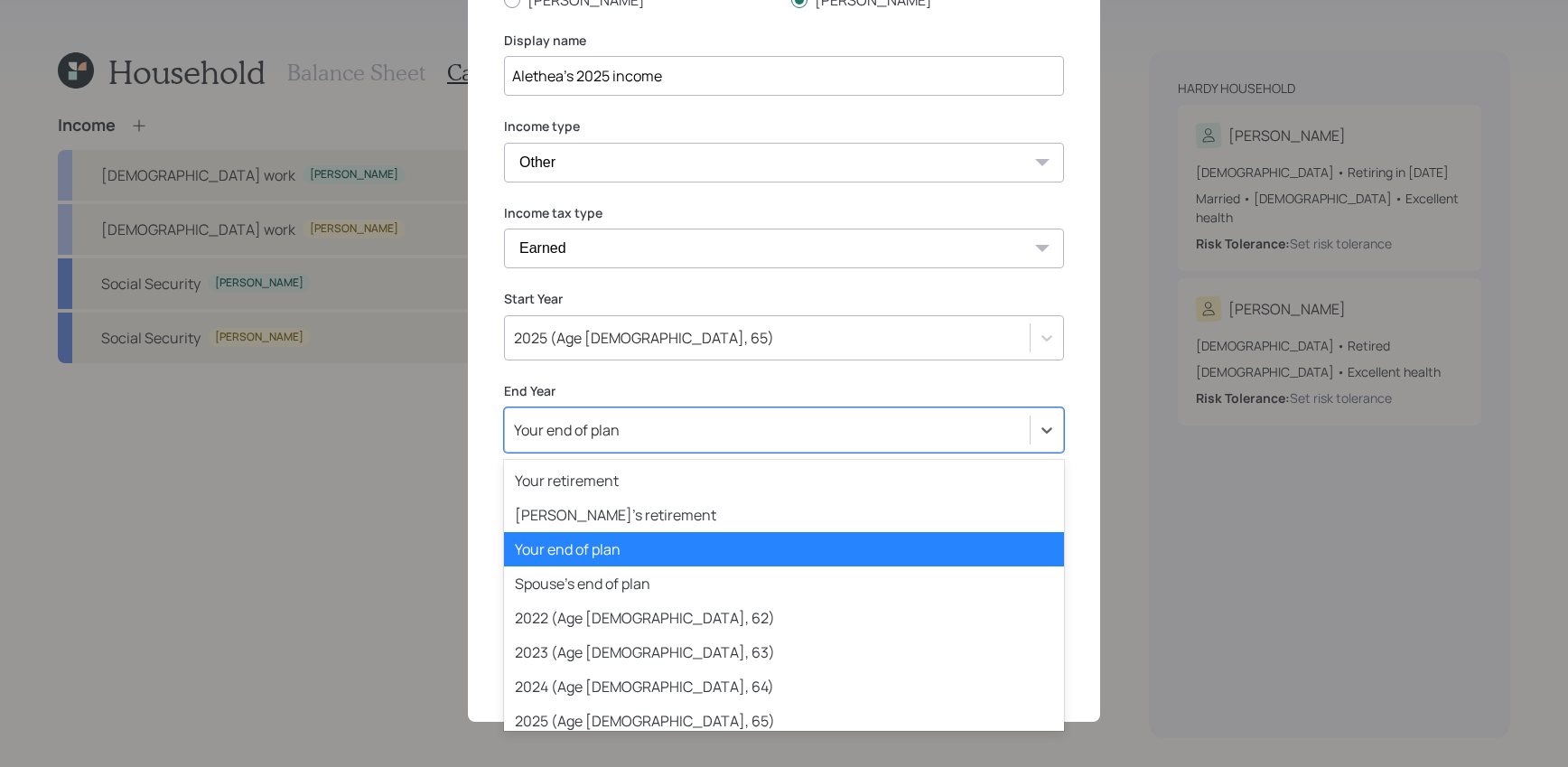
click at [651, 411] on div "Your end of plan" at bounding box center [784, 430] width 560 height 46
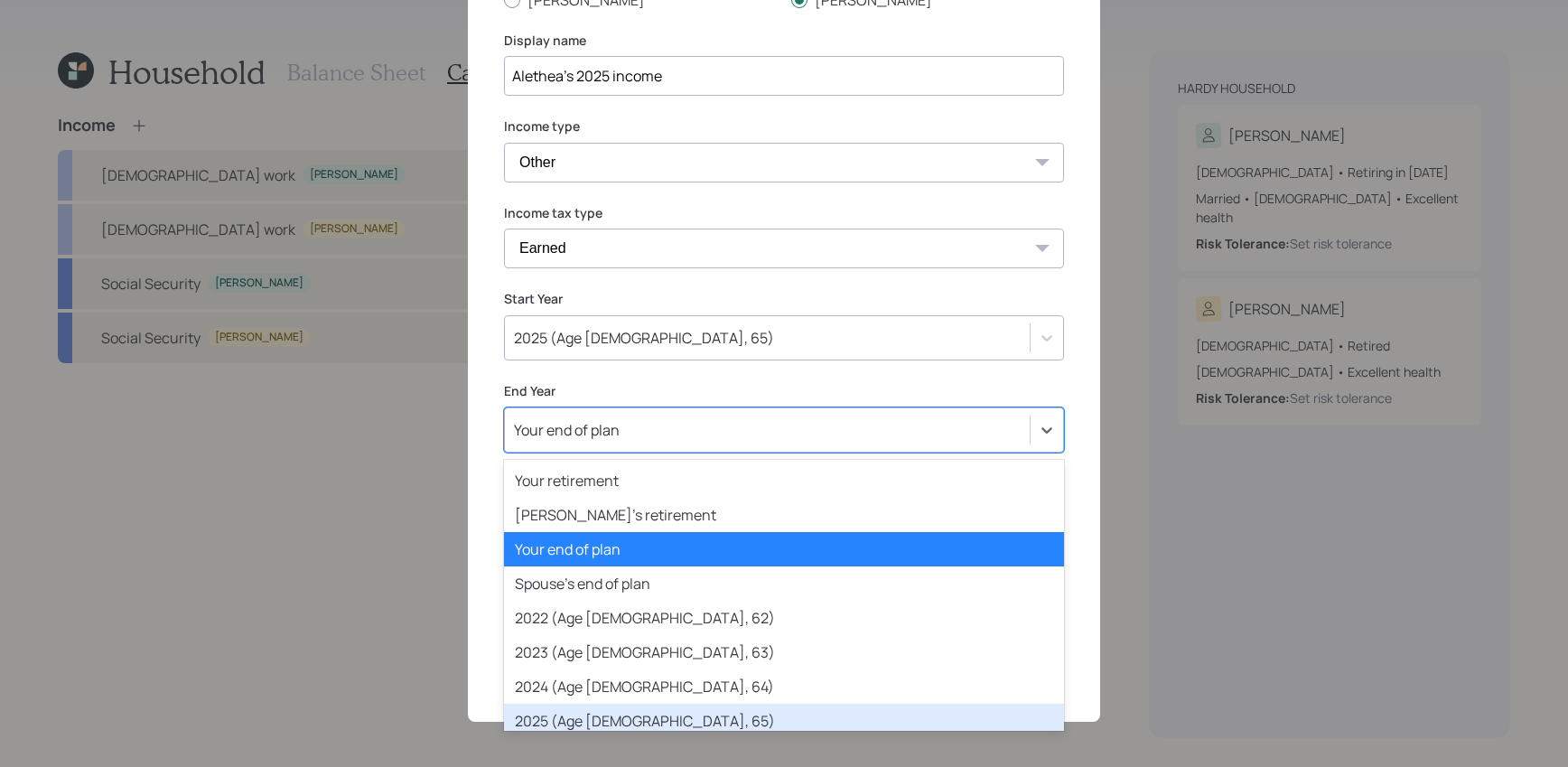
click at [660, 706] on div "2025 (Age [DEMOGRAPHIC_DATA], 65)" at bounding box center [784, 721] width 560 height 35
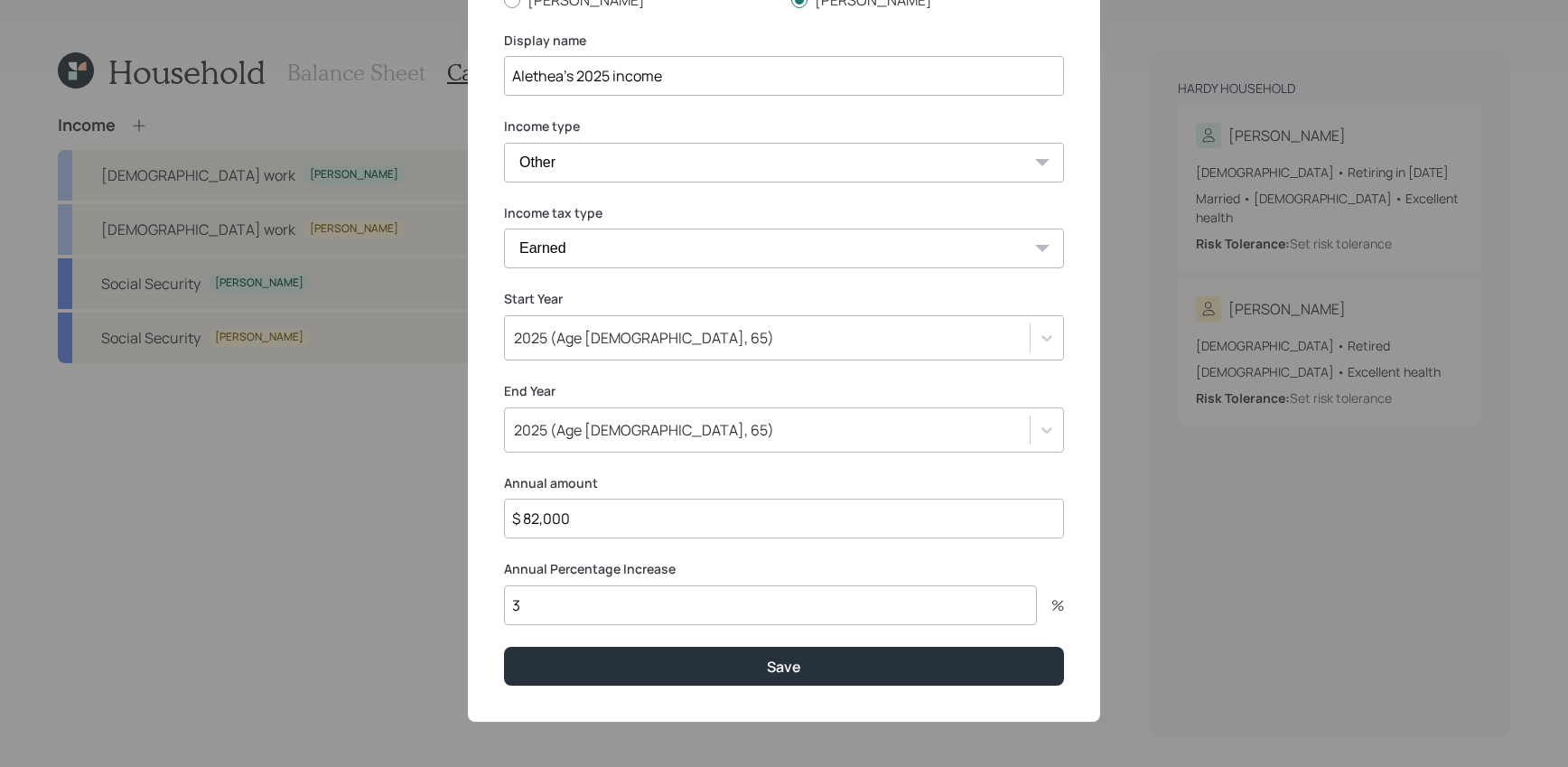
click at [606, 608] on input "3" at bounding box center [770, 605] width 533 height 40
type input "0"
click at [504, 647] on button "Save" at bounding box center [784, 666] width 560 height 39
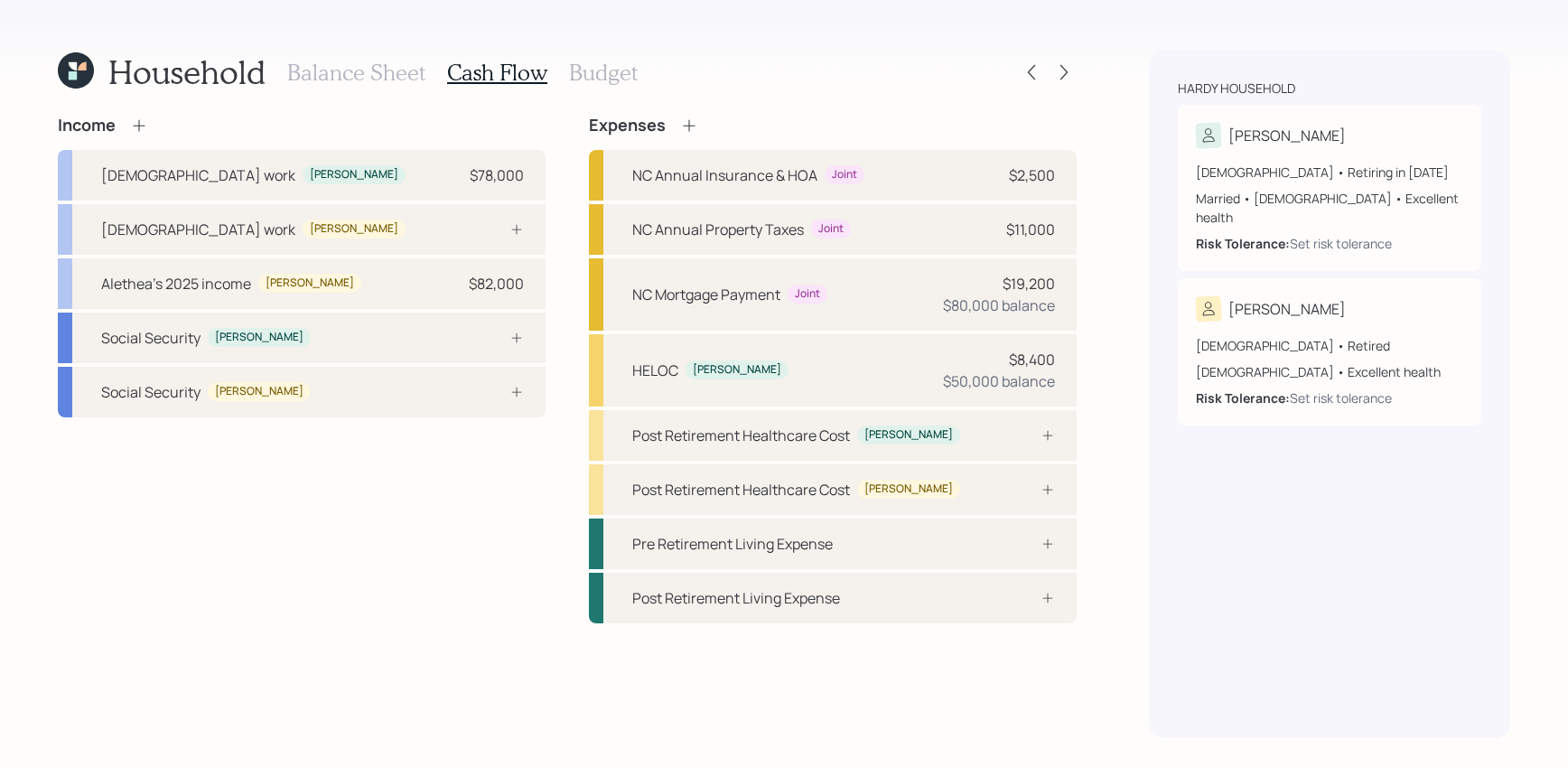
click at [151, 128] on div "Income" at bounding box center [301, 126] width 487 height 20
click at [143, 128] on icon at bounding box center [139, 126] width 18 height 18
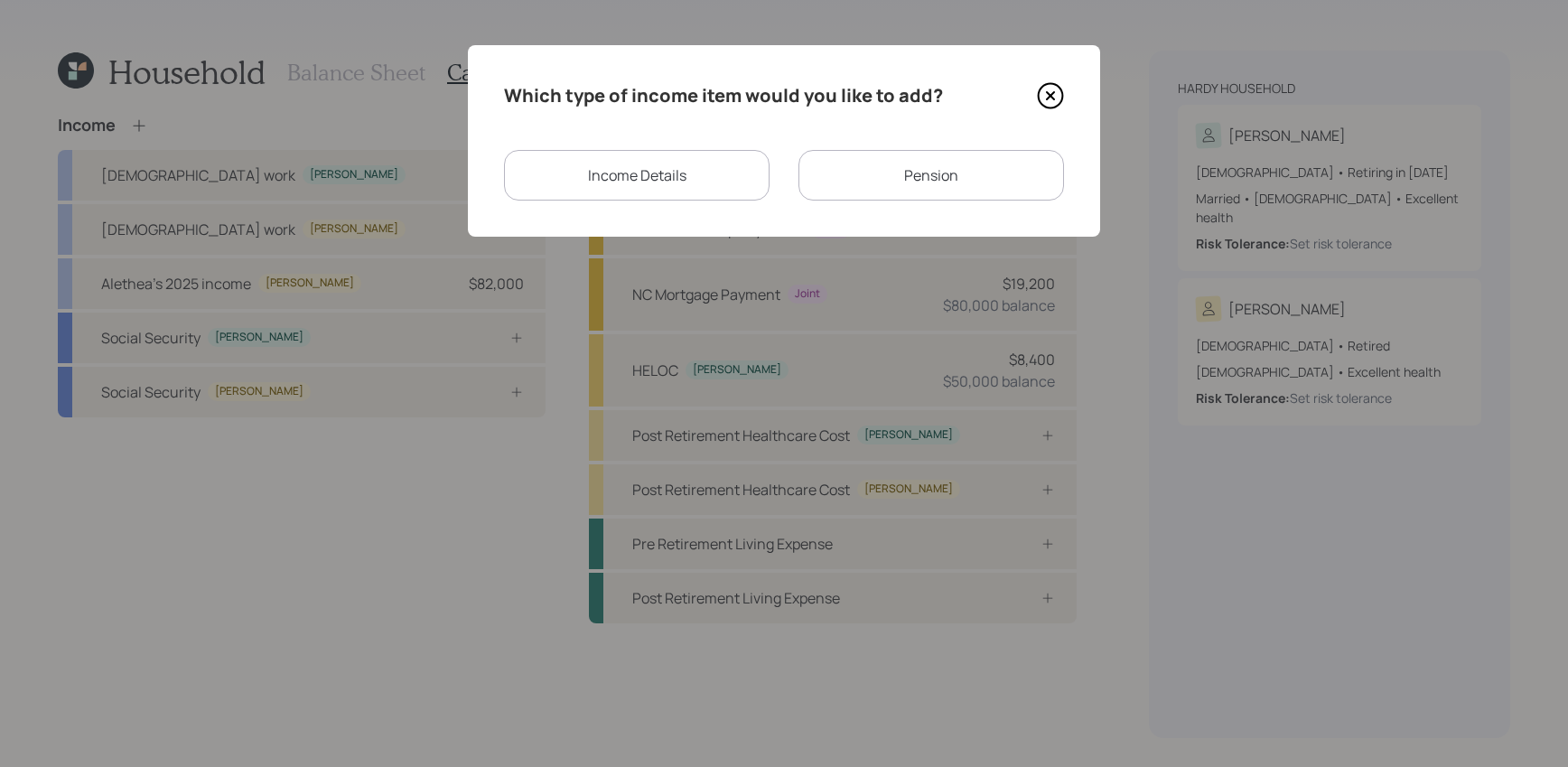
click at [732, 201] on div "Which type of income item would you like to add? Income Details Pension" at bounding box center [784, 141] width 632 height 191
click at [730, 179] on div "Income Details" at bounding box center [636, 176] width 265 height 51
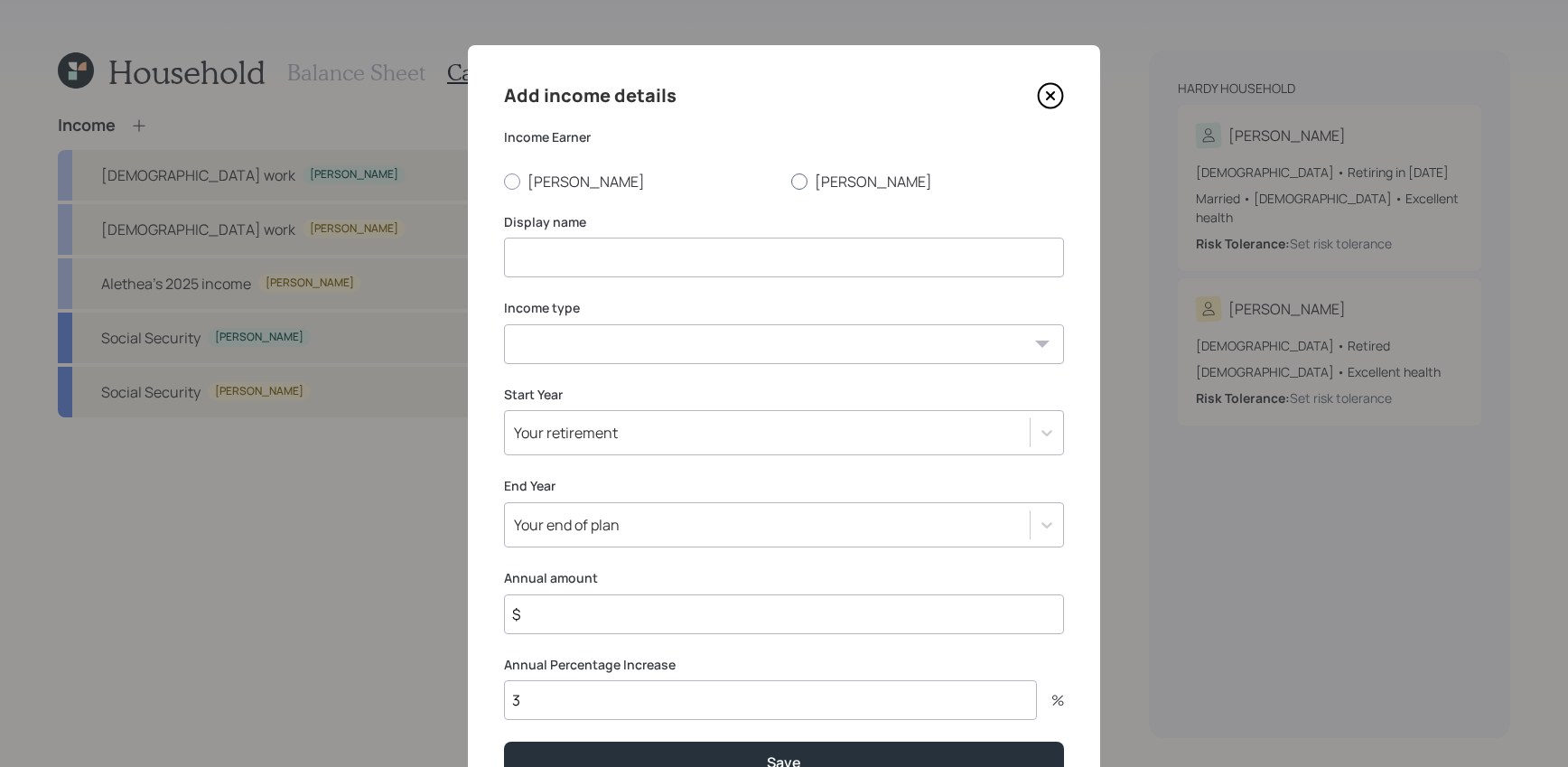
click at [800, 183] on div at bounding box center [799, 181] width 16 height 16
click at [791, 181] on input "[PERSON_NAME]" at bounding box center [790, 180] width 1 height 1
radio input "true"
click at [676, 226] on label "Display name" at bounding box center [784, 222] width 560 height 18
click at [676, 259] on input at bounding box center [784, 258] width 560 height 40
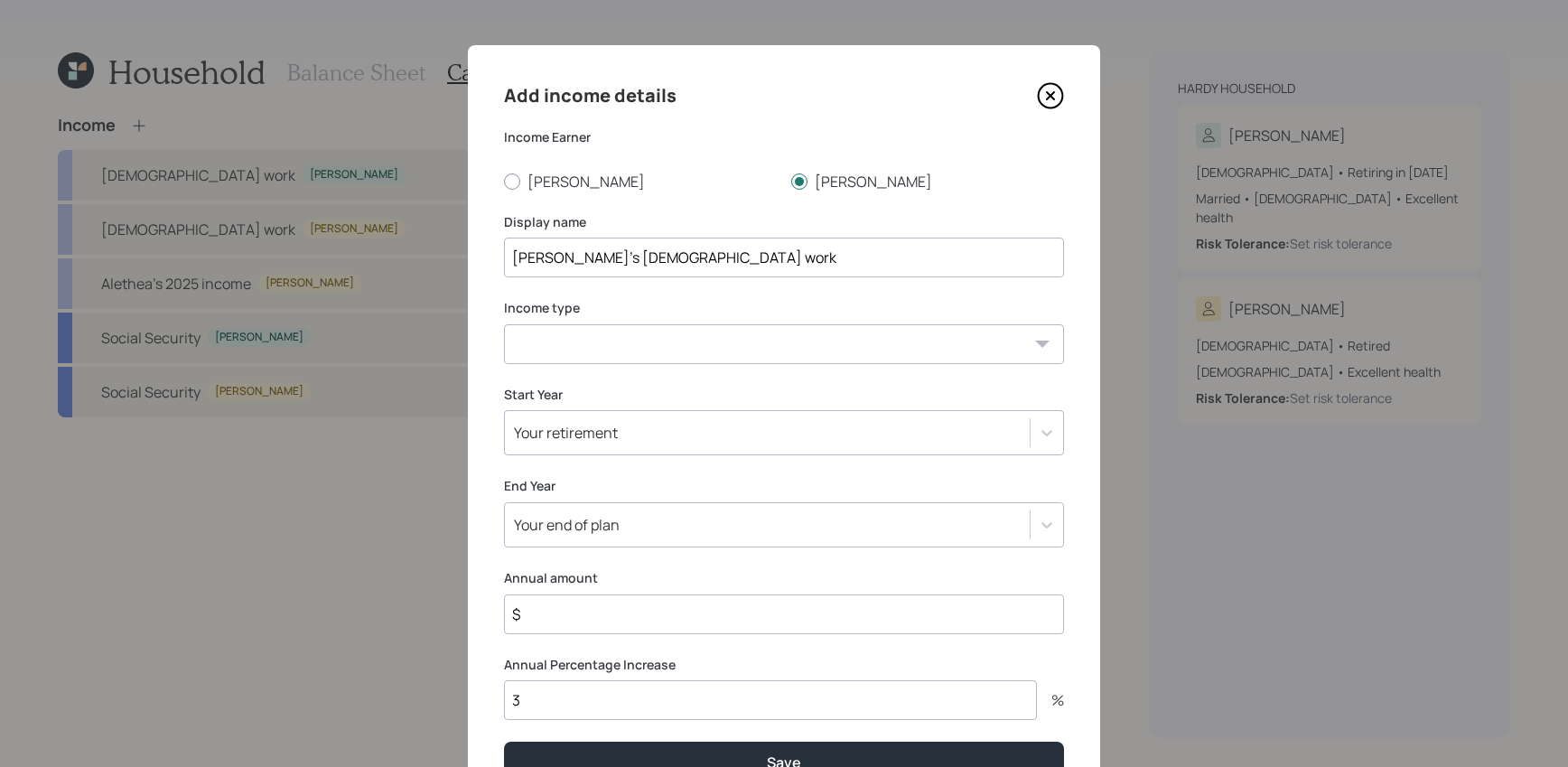
type input "[PERSON_NAME]'s [DEMOGRAPHIC_DATA] work"
click at [647, 343] on select "[DEMOGRAPHIC_DATA] work [DEMOGRAPHIC_DATA] work Self employment Other" at bounding box center [784, 344] width 560 height 40
select select "part_time"
click at [504, 324] on select "[DEMOGRAPHIC_DATA] work [DEMOGRAPHIC_DATA] work Self employment Other" at bounding box center [784, 344] width 560 height 40
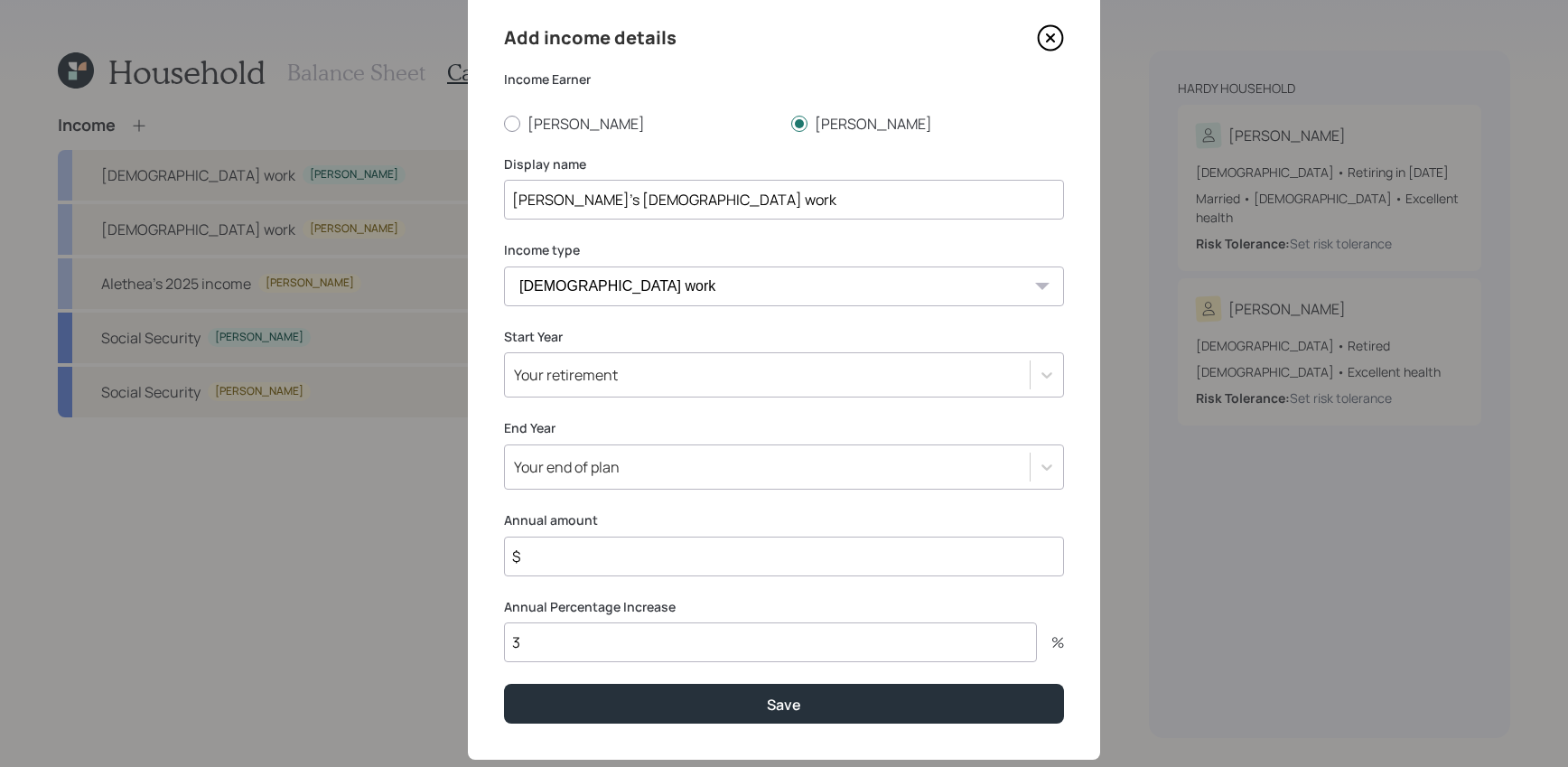
scroll to position [58, 0]
click at [642, 379] on div "Your retirement" at bounding box center [767, 374] width 525 height 31
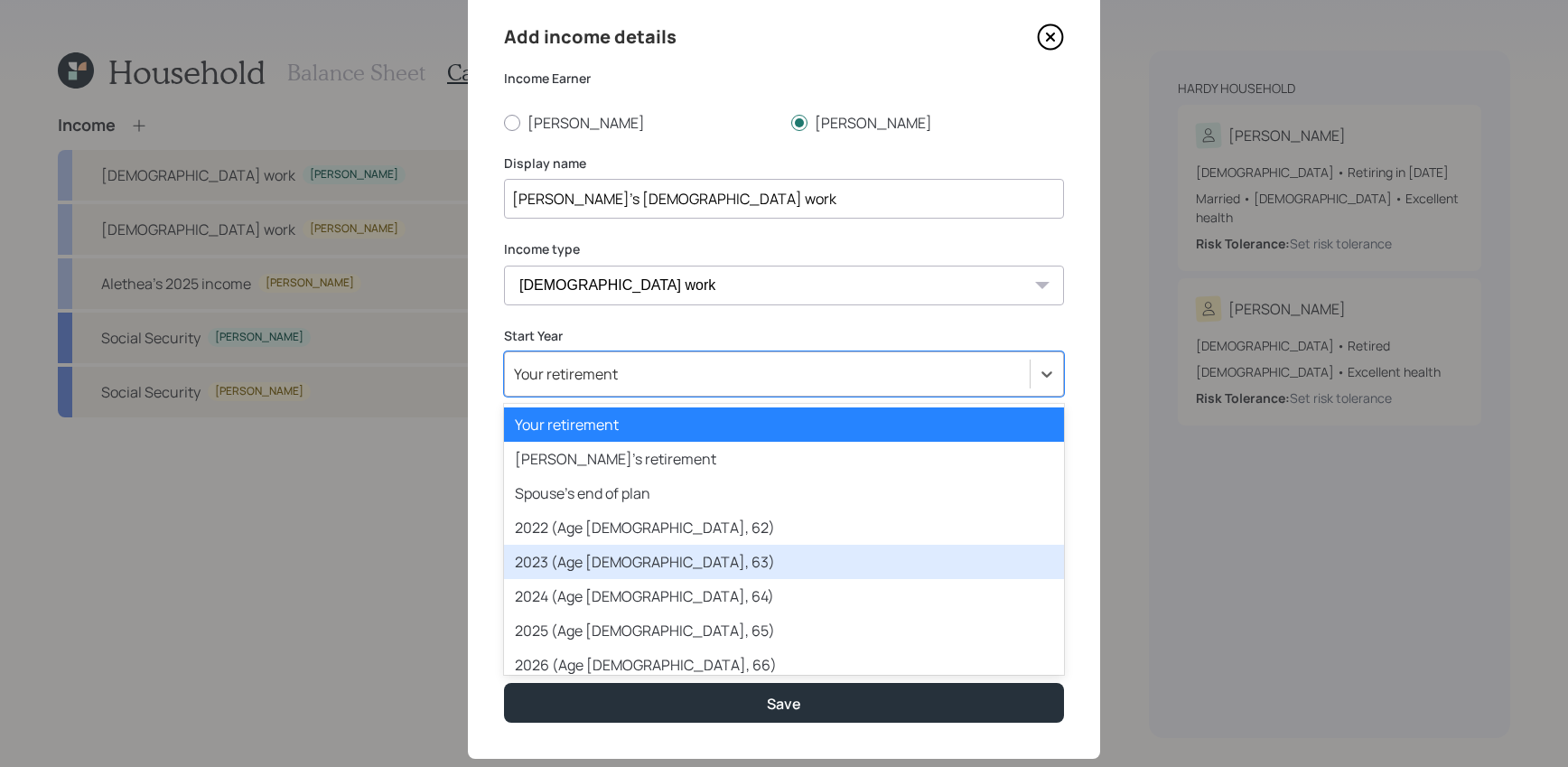
scroll to position [48, 0]
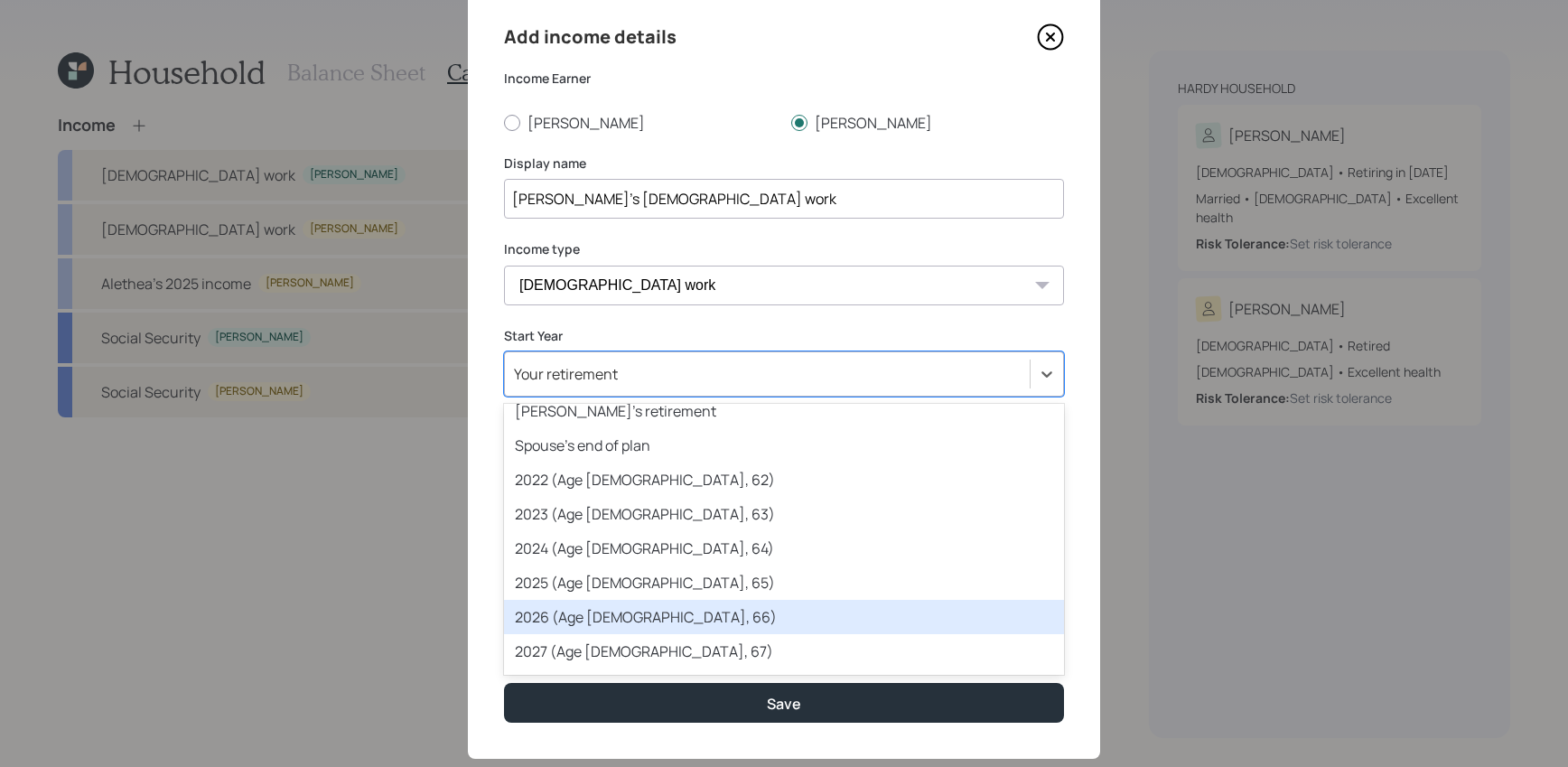
click at [619, 611] on div "2026 (Age [DEMOGRAPHIC_DATA], 66)" at bounding box center [784, 617] width 560 height 35
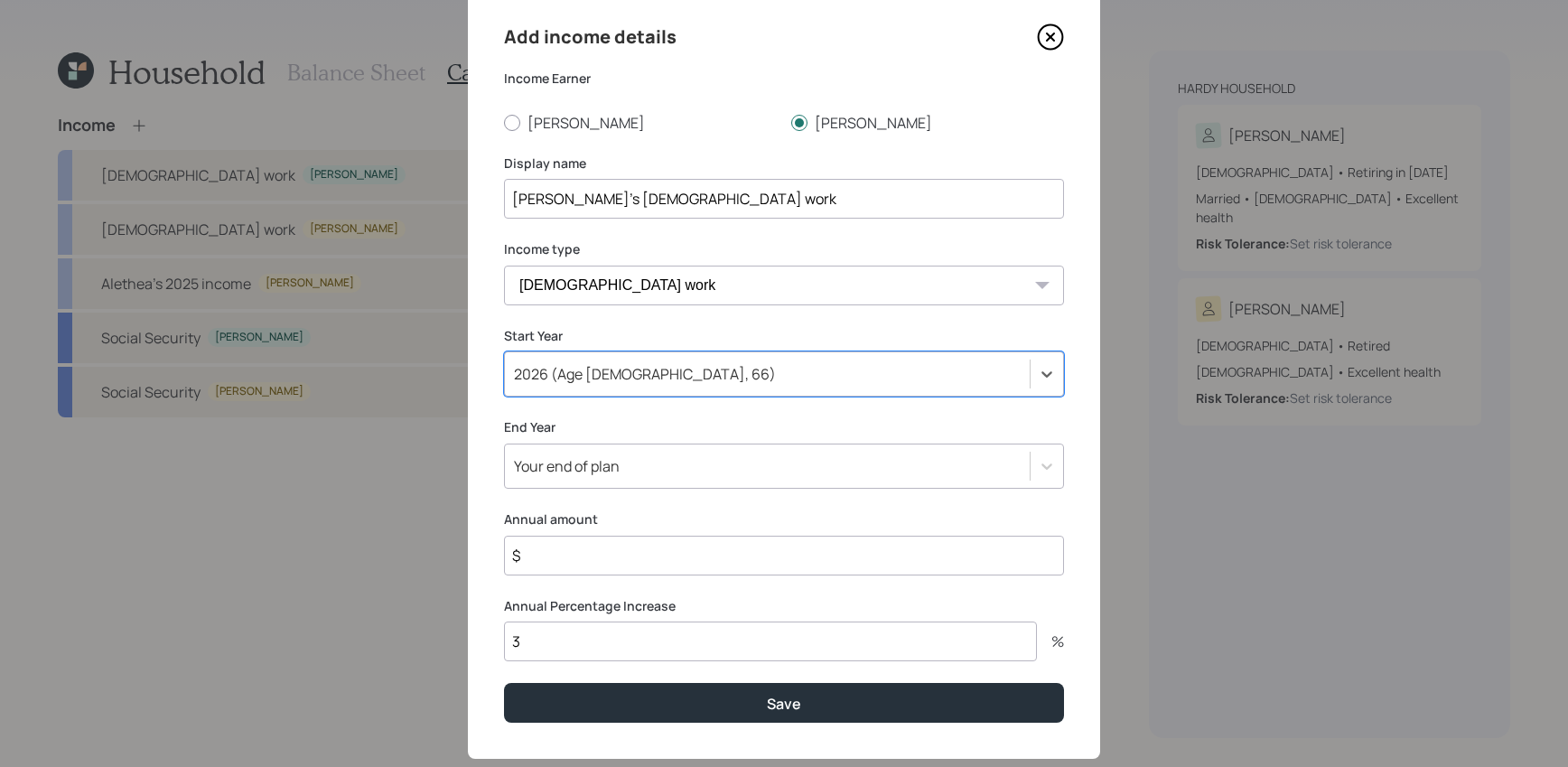
click at [622, 473] on div "Your end of plan" at bounding box center [767, 466] width 525 height 31
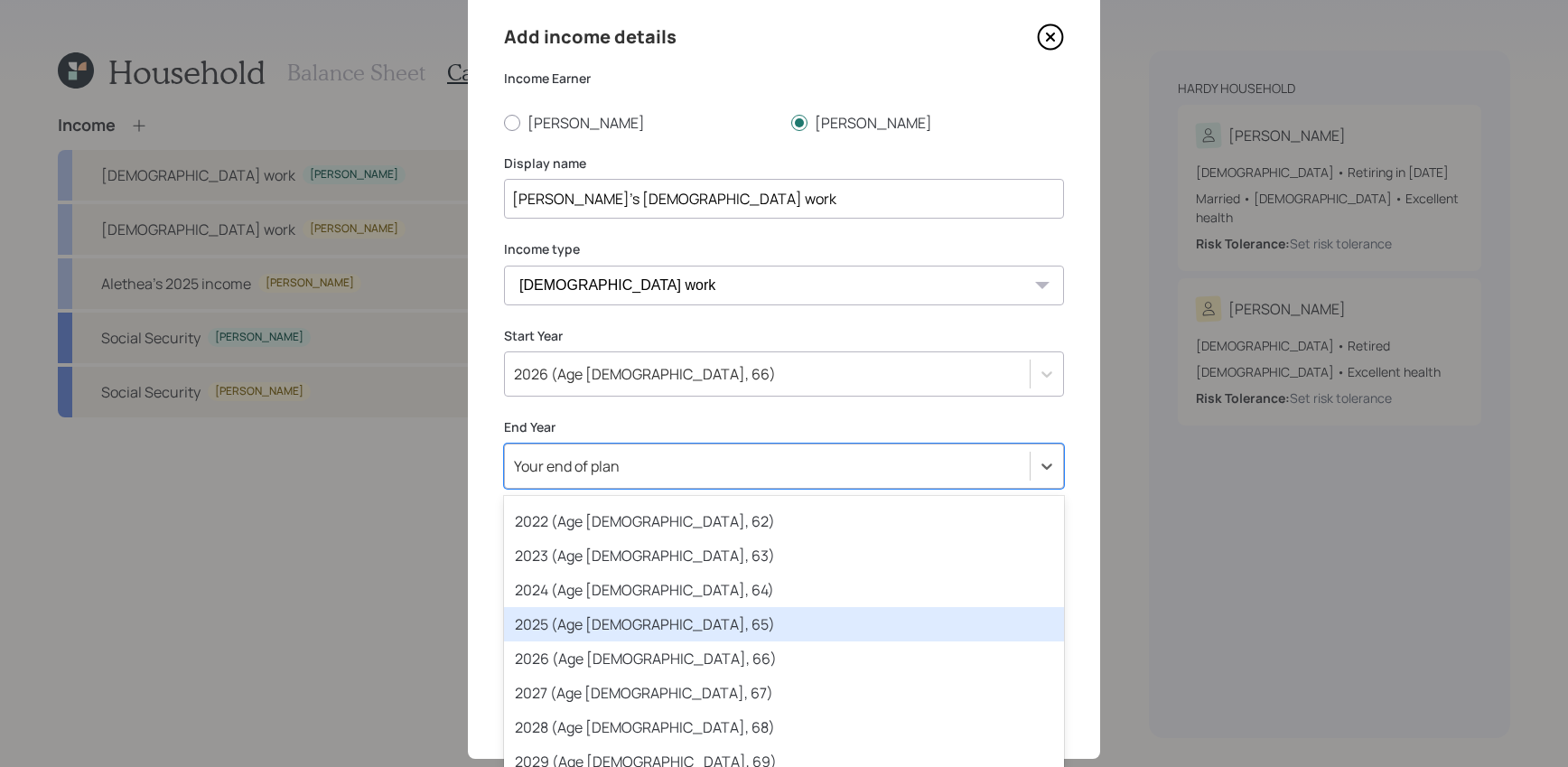
scroll to position [202, 0]
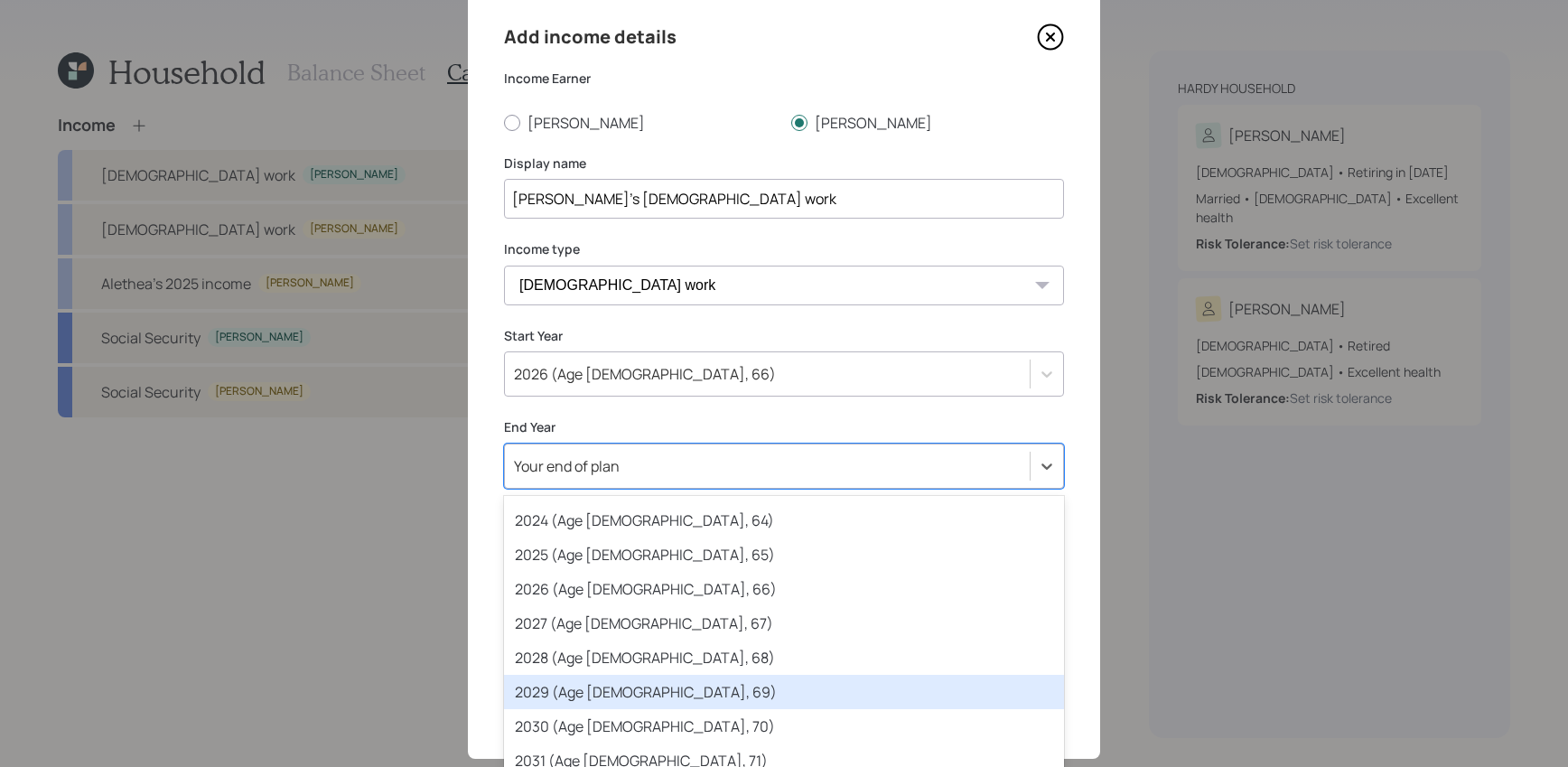
click at [600, 686] on div "2029 (Age [DEMOGRAPHIC_DATA], 69)" at bounding box center [784, 691] width 560 height 35
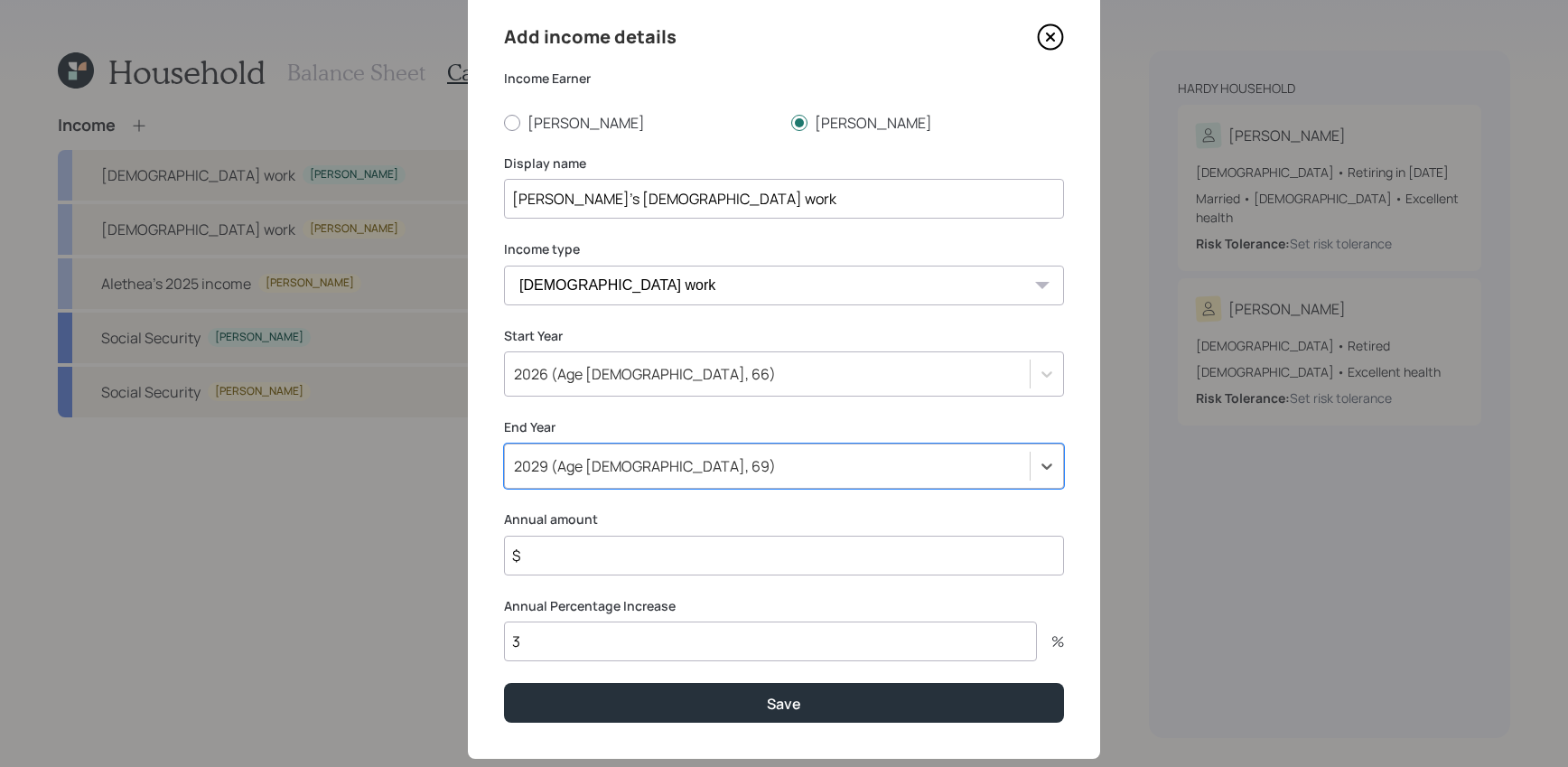
click at [607, 568] on input "$" at bounding box center [784, 556] width 560 height 40
type input "$ 38,000"
click at [504, 682] on button "Save" at bounding box center [784, 701] width 560 height 39
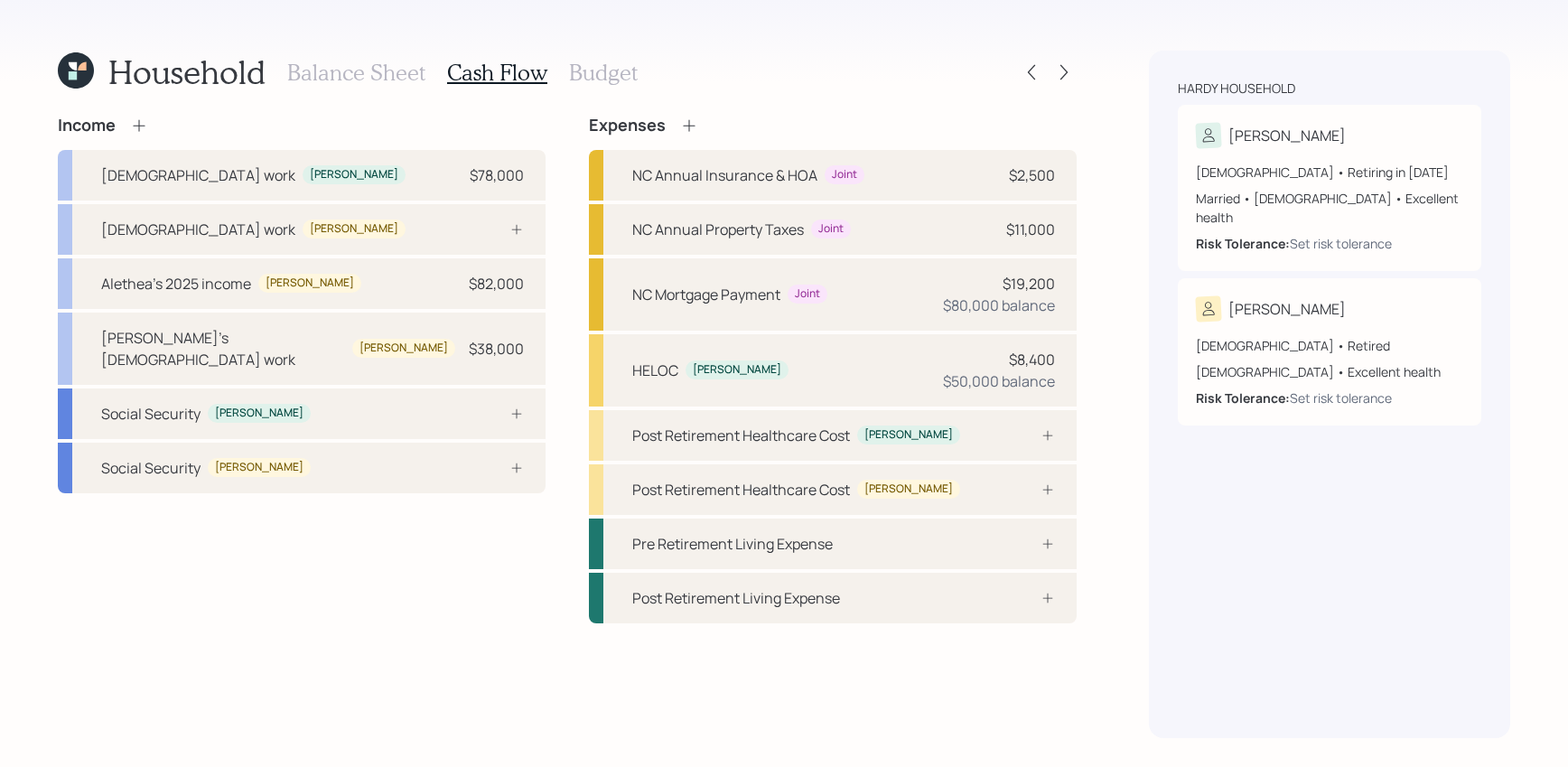
click at [135, 128] on icon at bounding box center [139, 126] width 18 height 18
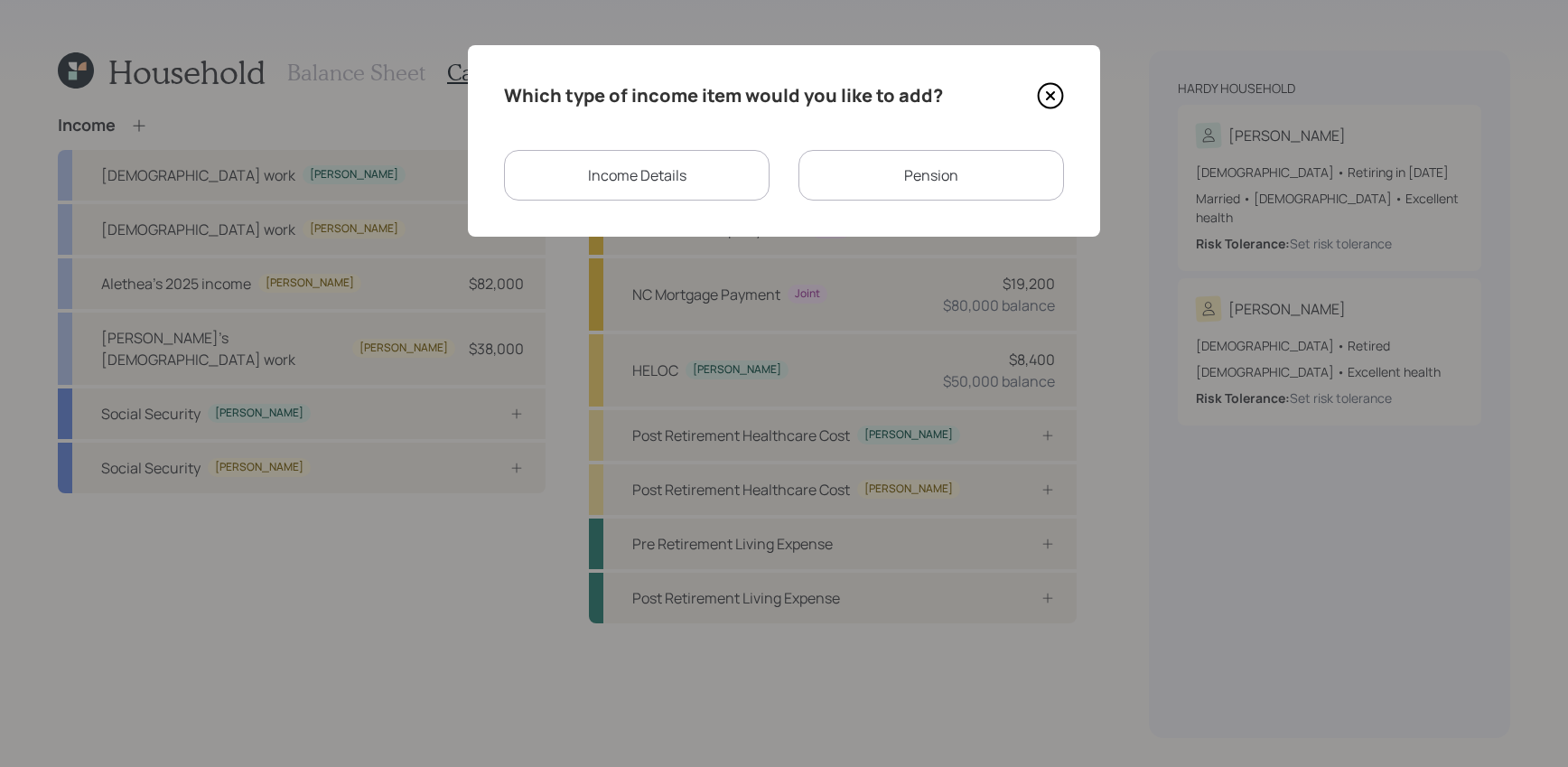
click at [700, 157] on div "Income Details" at bounding box center [636, 176] width 265 height 51
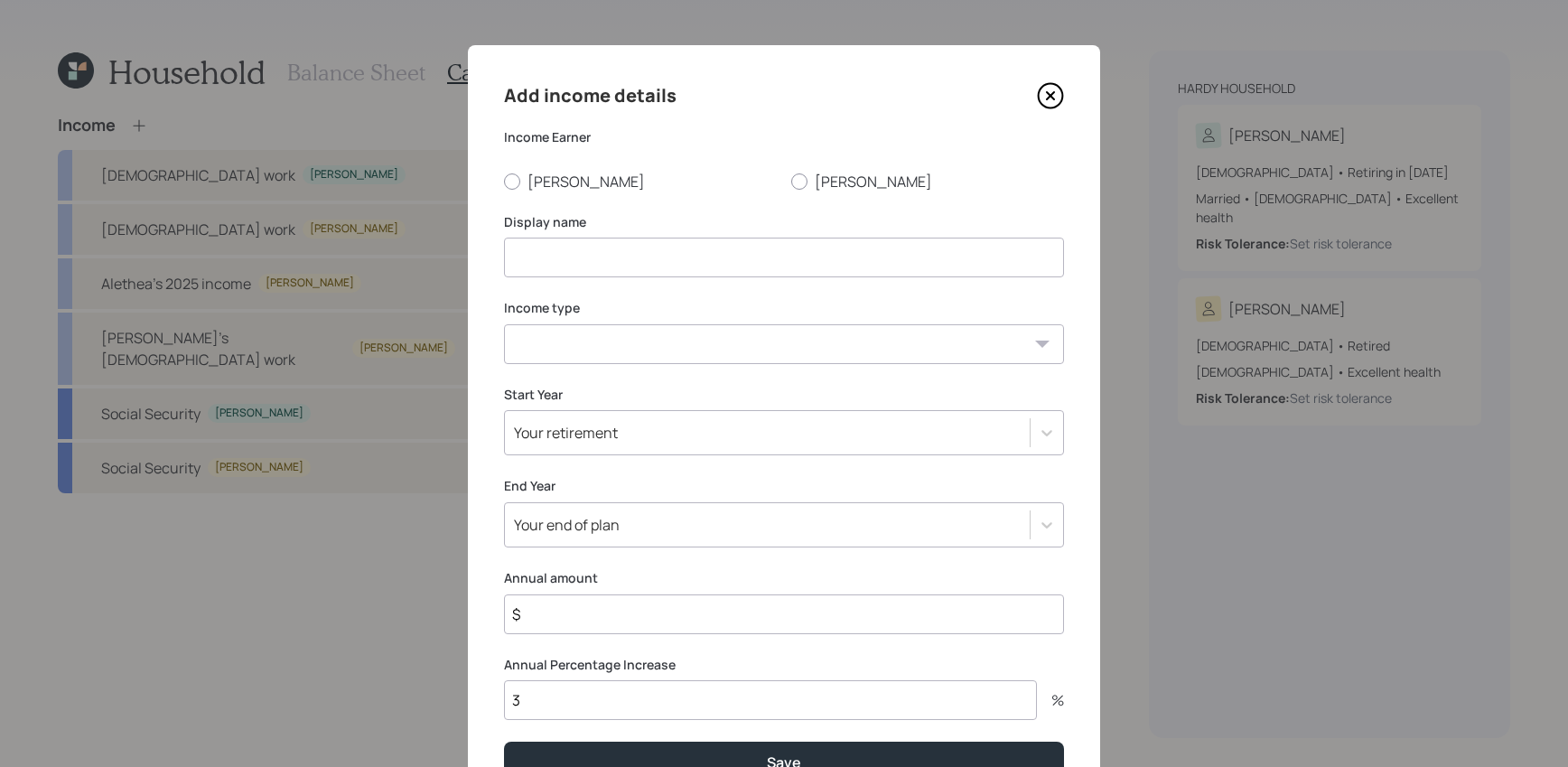
click at [1054, 93] on icon at bounding box center [1050, 96] width 27 height 27
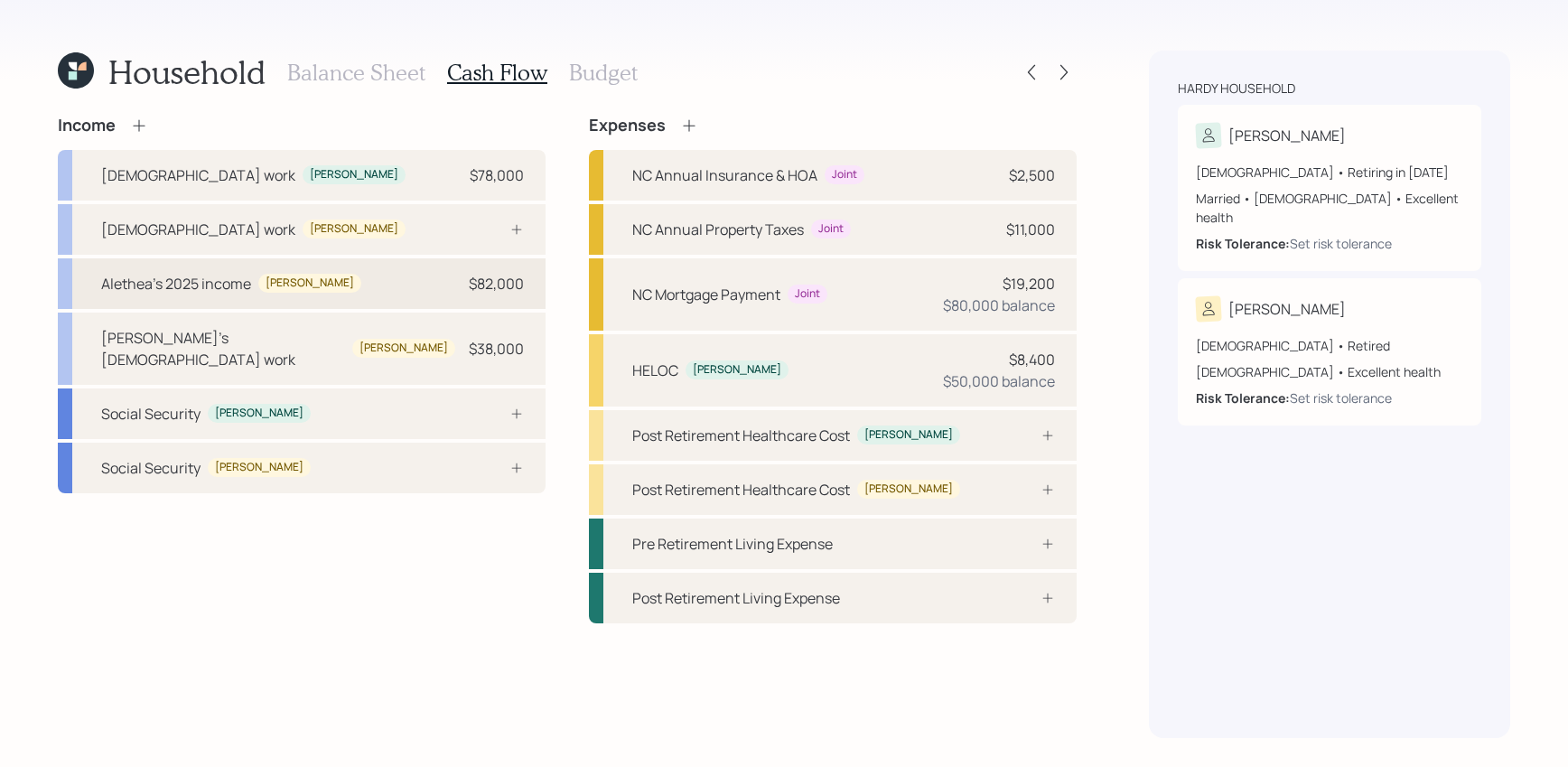
click at [259, 295] on div "Alethea's 2025 income [PERSON_NAME] $82,000" at bounding box center [301, 284] width 487 height 51
select select "other"
select select "earned"
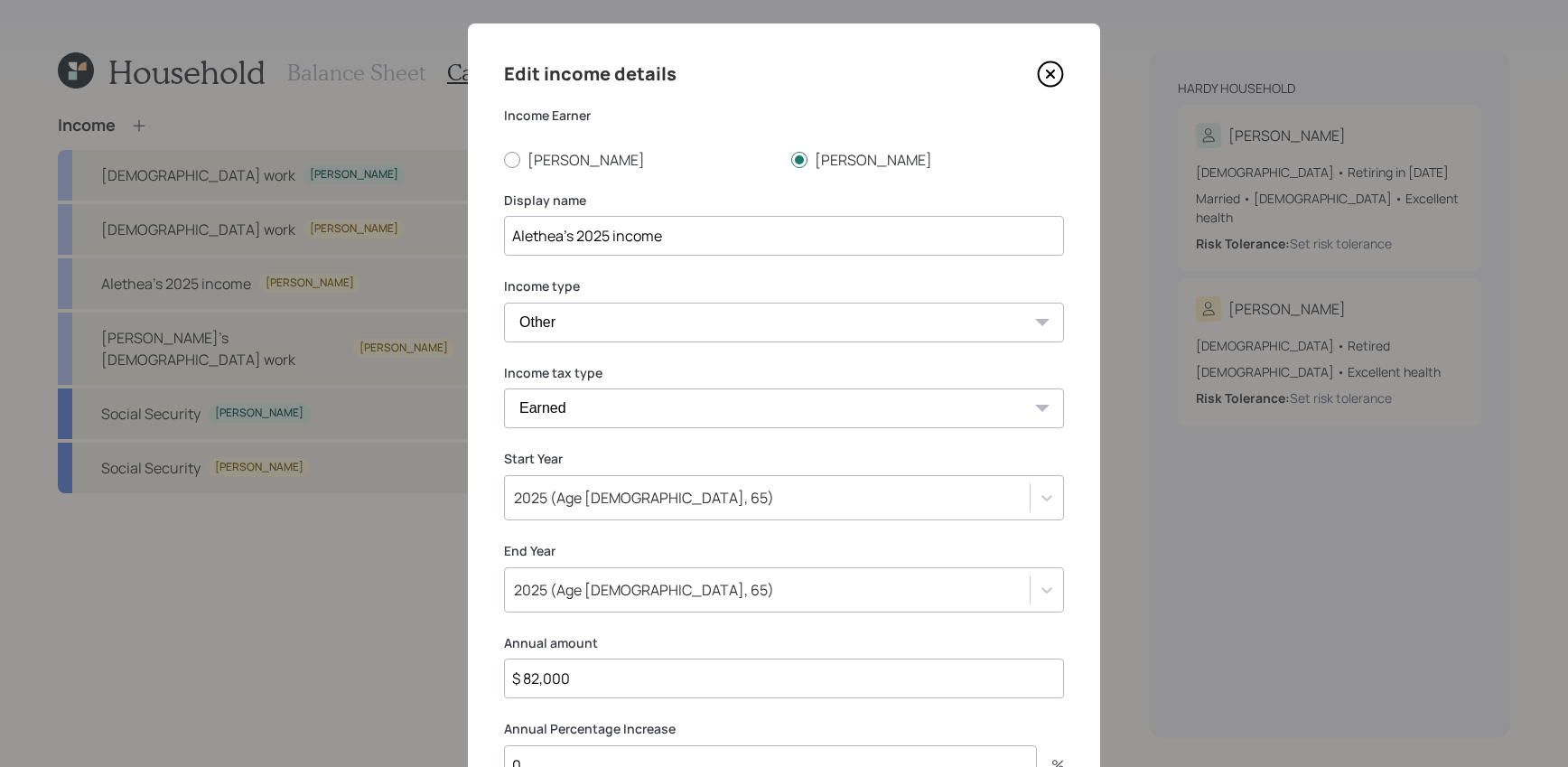
scroll to position [186, 0]
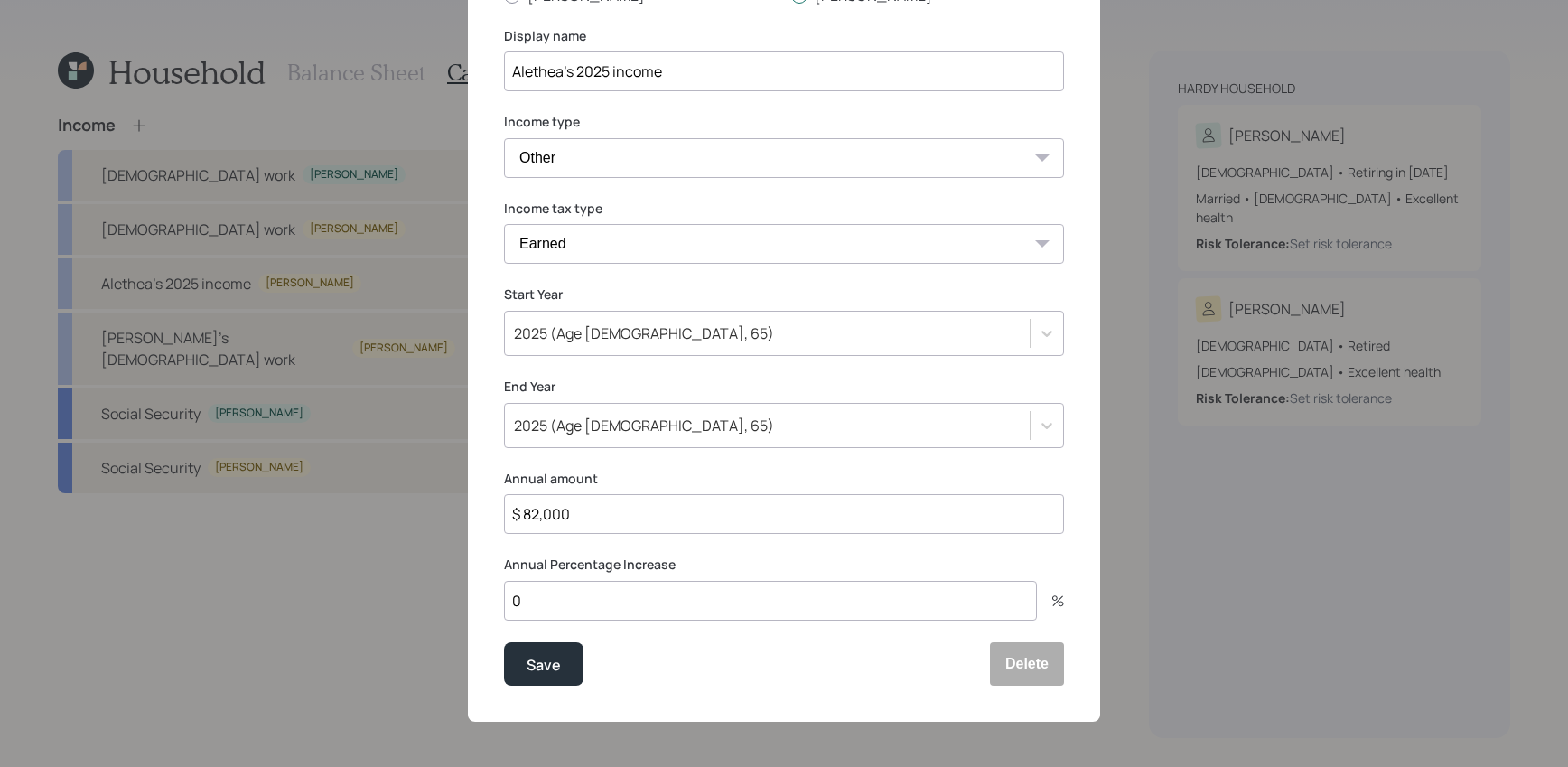
click at [610, 532] on input "$ 82,000" at bounding box center [784, 514] width 560 height 40
drag, startPoint x: 610, startPoint y: 532, endPoint x: 394, endPoint y: 510, distance: 217.1
click at [394, 510] on div "Edit income details Income Earner [PERSON_NAME] Display name Alethea's 2025 inc…" at bounding box center [784, 384] width 1568 height 767
type input "$ 91,600"
click at [504, 642] on button "Save" at bounding box center [543, 664] width 79 height 44
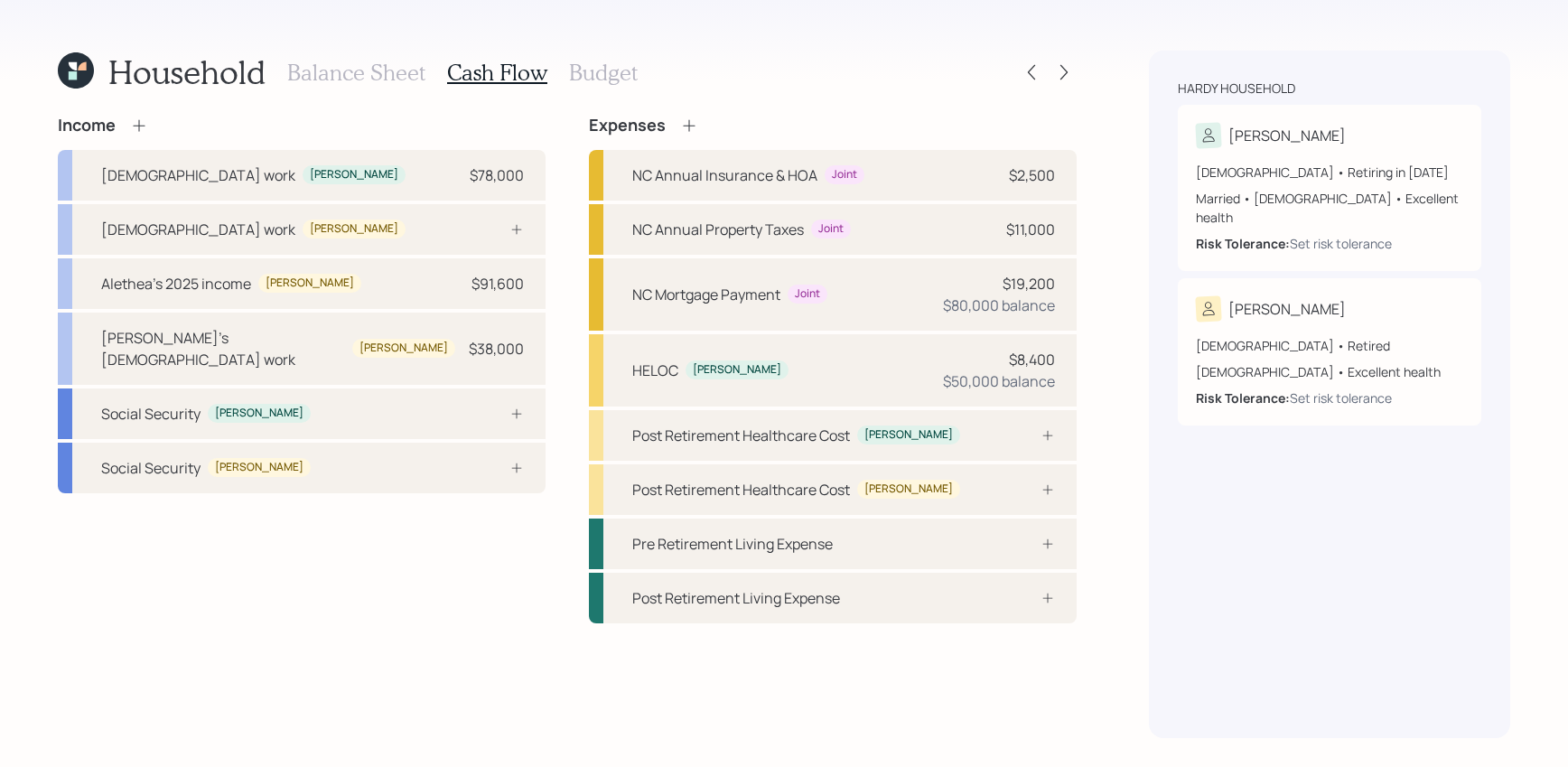
click at [150, 128] on div "Income" at bounding box center [301, 126] width 487 height 20
click at [148, 128] on icon at bounding box center [139, 126] width 18 height 18
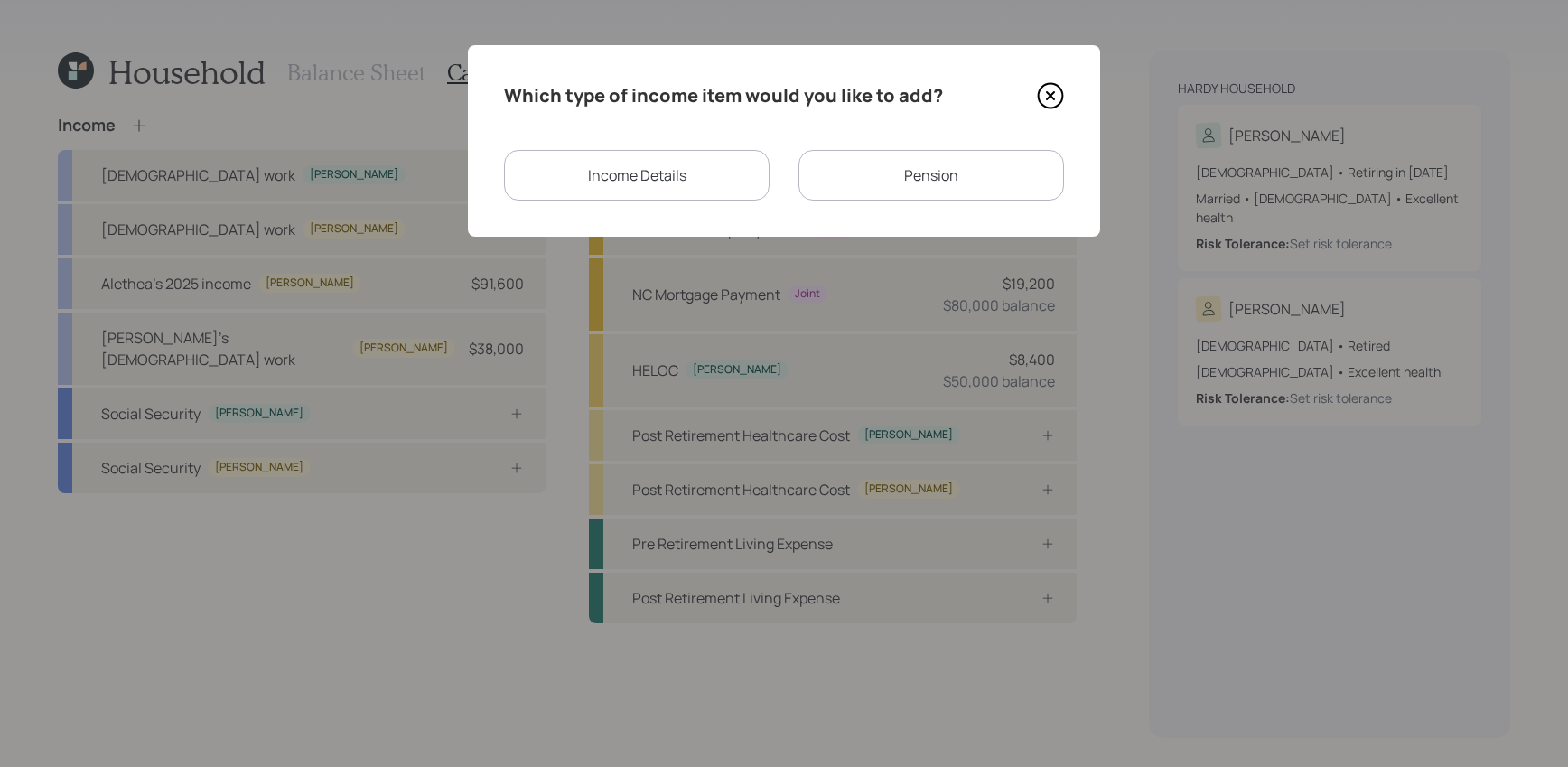
click at [675, 180] on div "Income Details" at bounding box center [636, 176] width 265 height 51
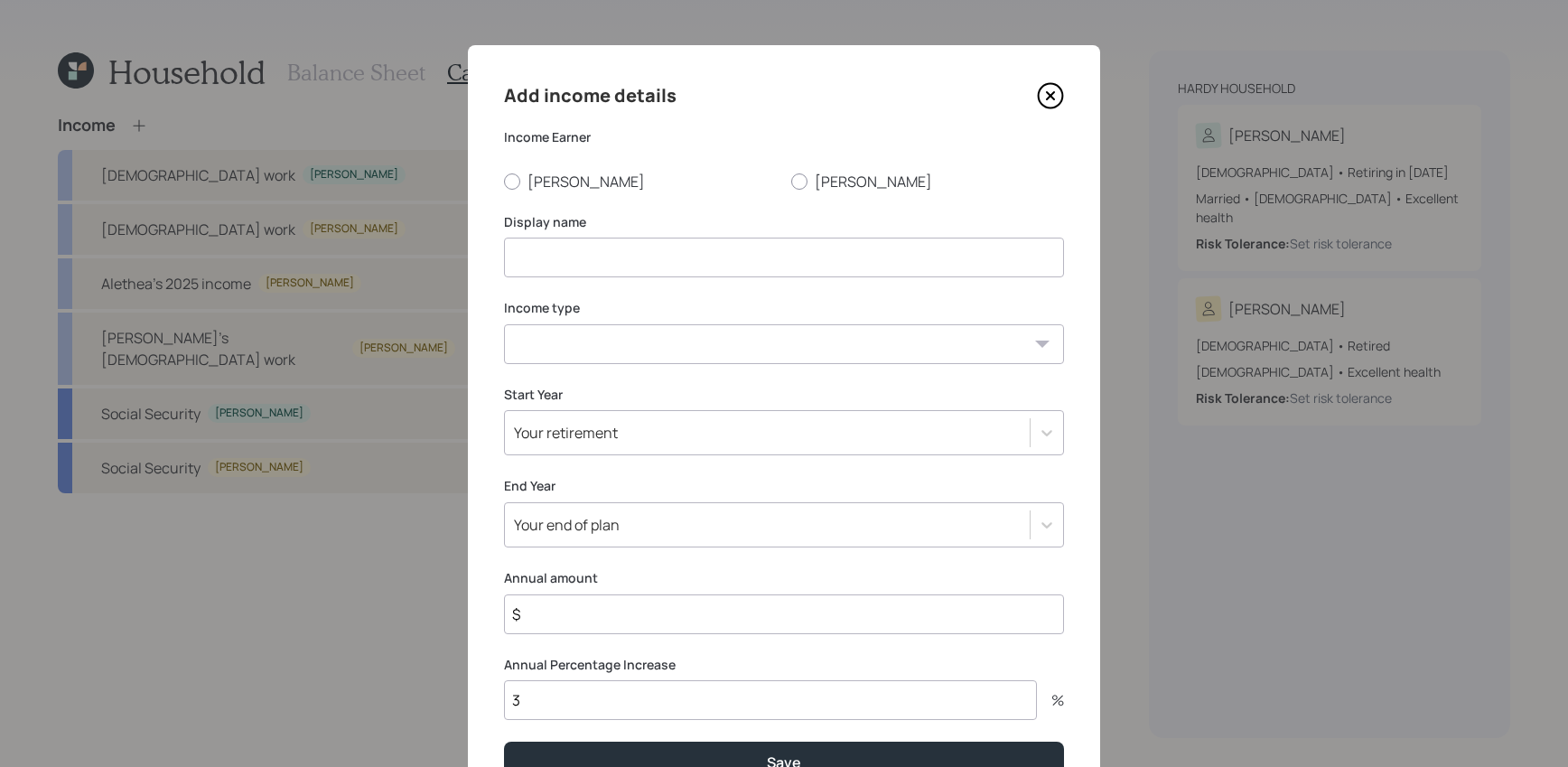
click at [527, 194] on div "Add income details Income Earner [PERSON_NAME] Display name Income type [DEMOGR…" at bounding box center [784, 432] width 632 height 772
click at [532, 183] on label "[PERSON_NAME]" at bounding box center [640, 181] width 272 height 20
click at [504, 181] on input "[PERSON_NAME]" at bounding box center [503, 180] width 1 height 1
radio input "true"
click at [532, 244] on input at bounding box center [784, 258] width 560 height 40
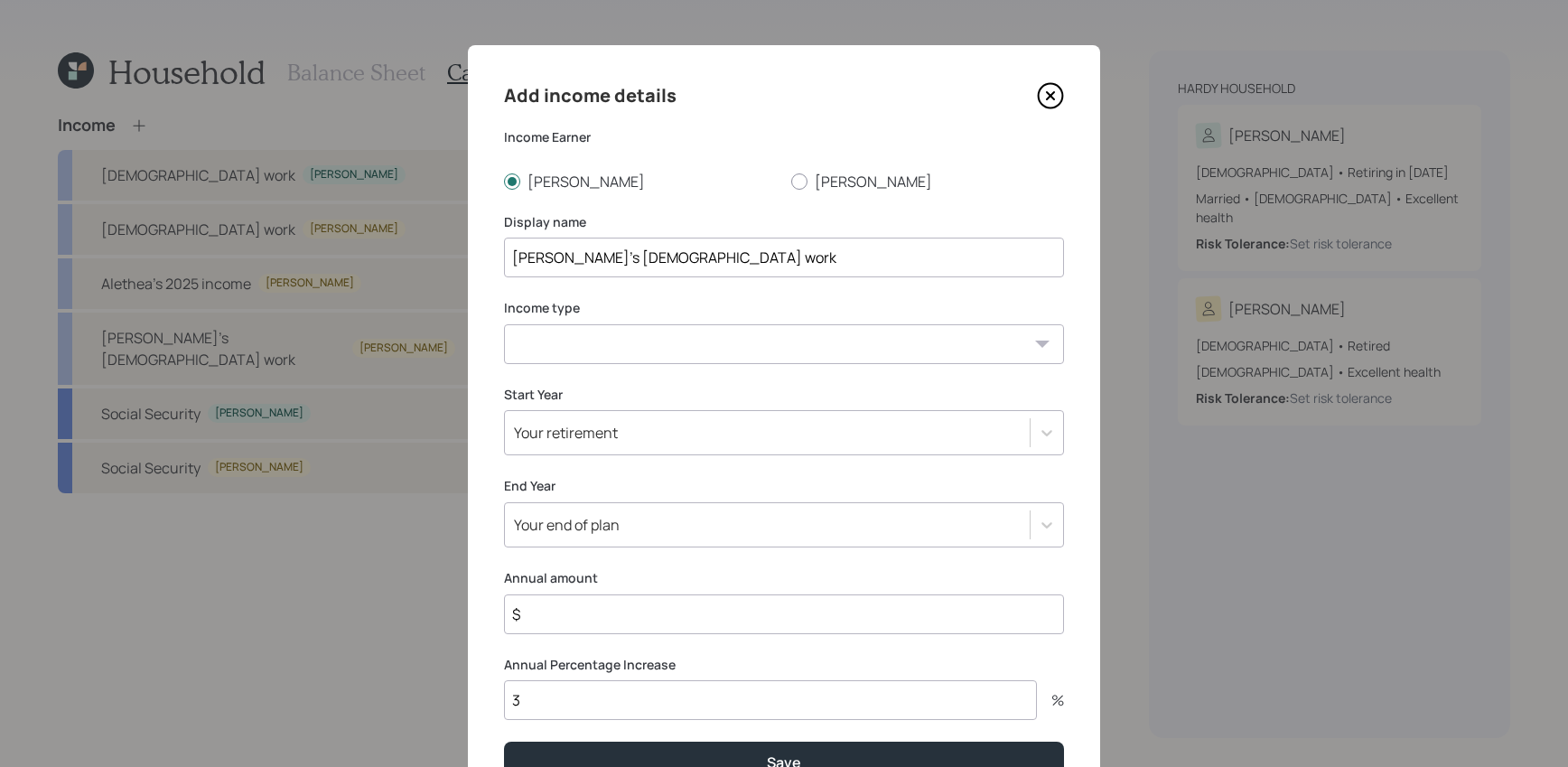
type input "[PERSON_NAME]'s [DEMOGRAPHIC_DATA] work"
click at [551, 347] on select "[DEMOGRAPHIC_DATA] work [DEMOGRAPHIC_DATA] work Self employment Other" at bounding box center [784, 344] width 560 height 40
click at [504, 324] on select "[DEMOGRAPHIC_DATA] work [DEMOGRAPHIC_DATA] work Self employment Other" at bounding box center [784, 344] width 560 height 40
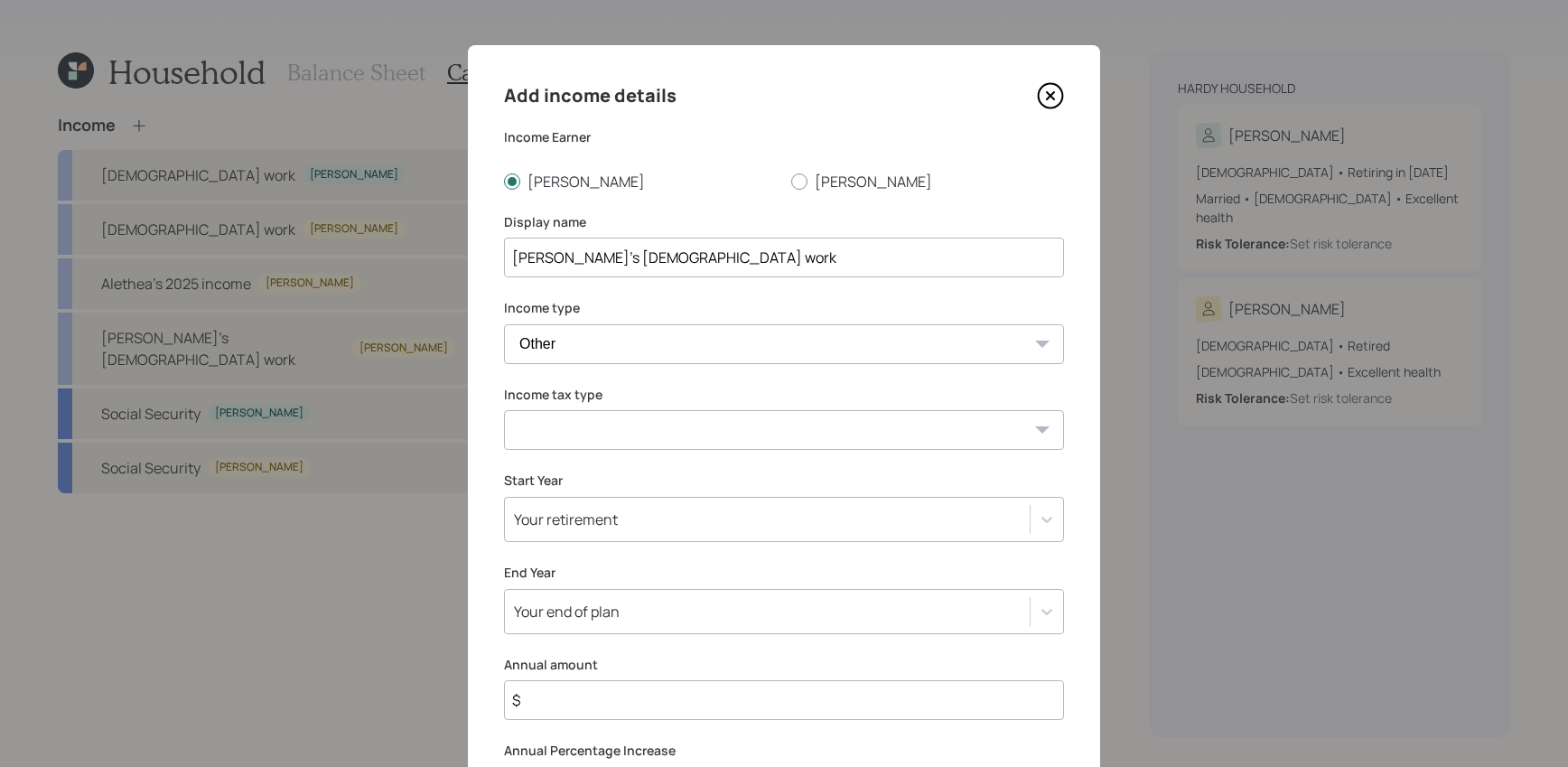
click at [615, 333] on select "[DEMOGRAPHIC_DATA] work [DEMOGRAPHIC_DATA] work Self employment Other" at bounding box center [784, 344] width 560 height 40
select select "part_time"
click at [504, 324] on select "[DEMOGRAPHIC_DATA] work [DEMOGRAPHIC_DATA] work Self employment Other" at bounding box center [784, 344] width 560 height 40
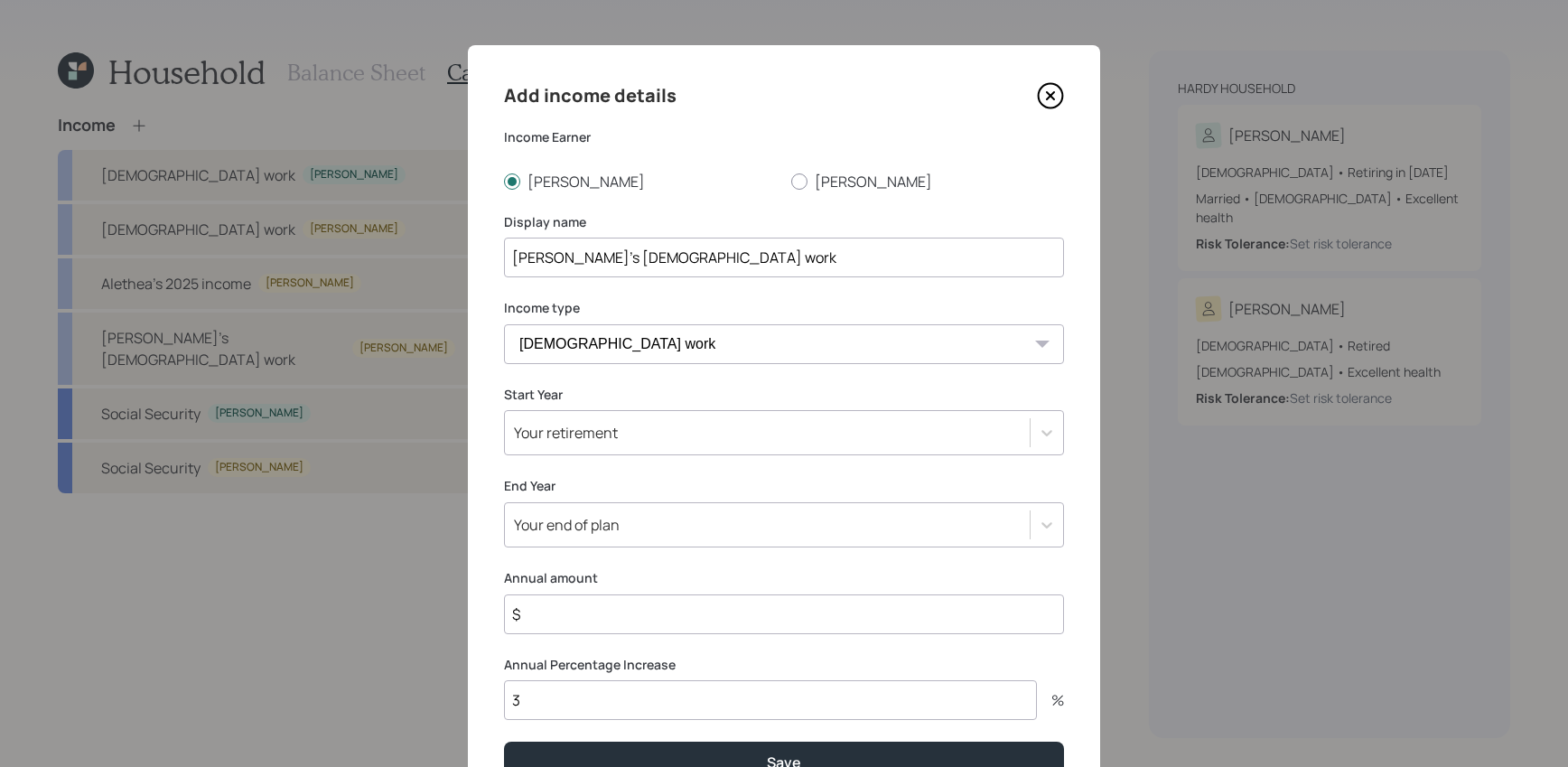
click at [594, 420] on div "Your retirement" at bounding box center [767, 433] width 525 height 31
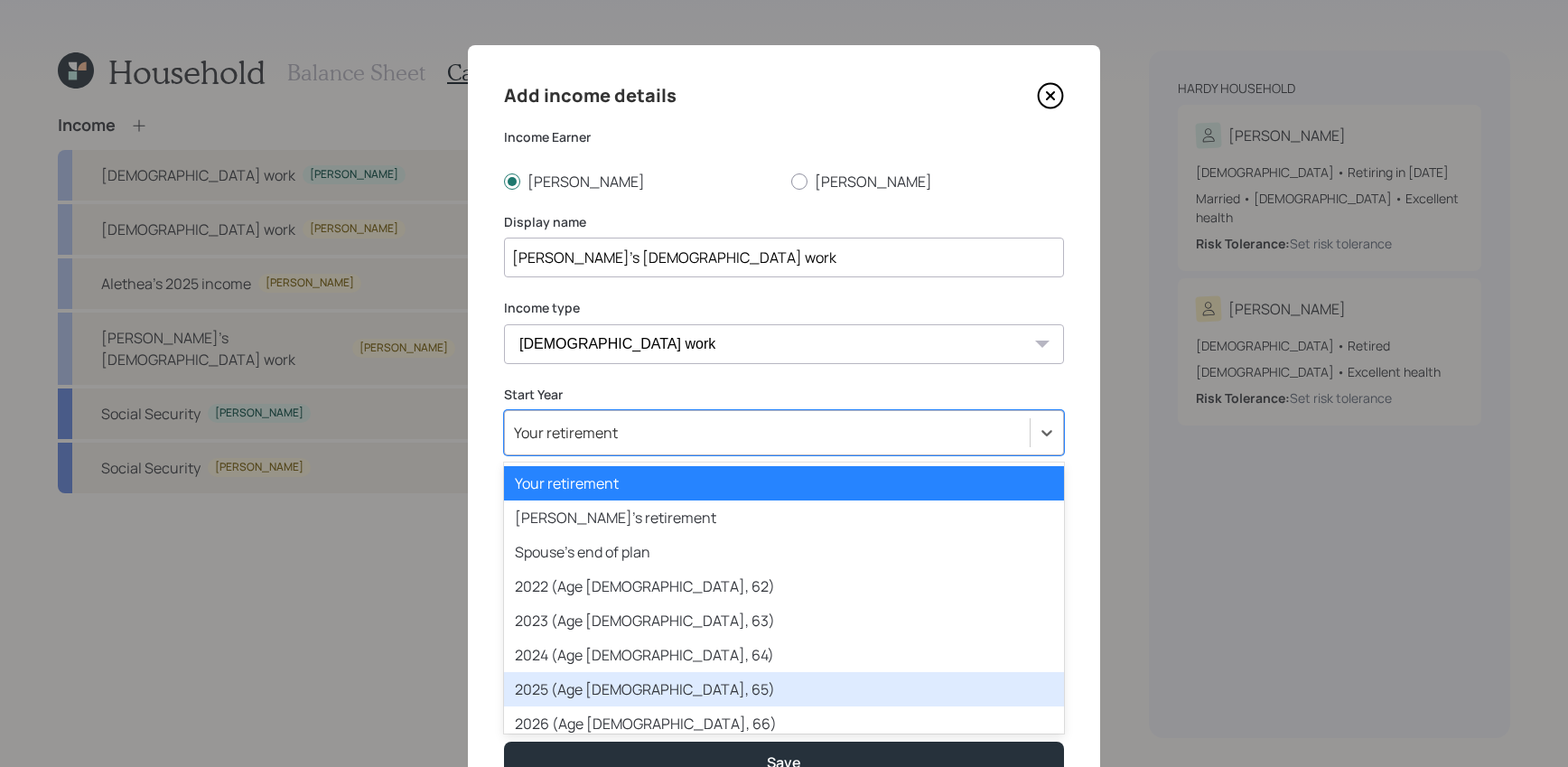
click at [634, 694] on div "2025 (Age [DEMOGRAPHIC_DATA], 65)" at bounding box center [784, 690] width 560 height 35
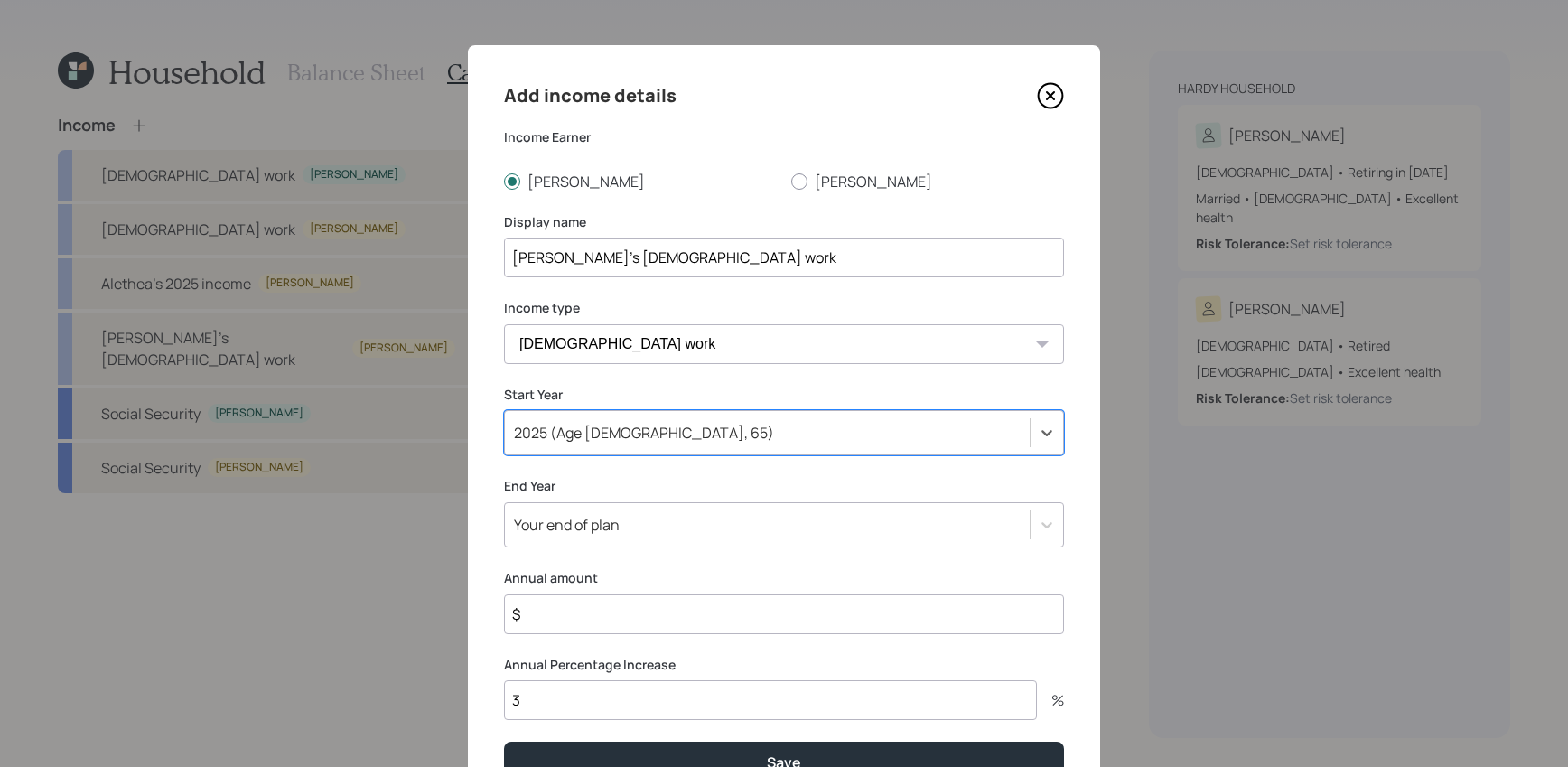
scroll to position [96, 0]
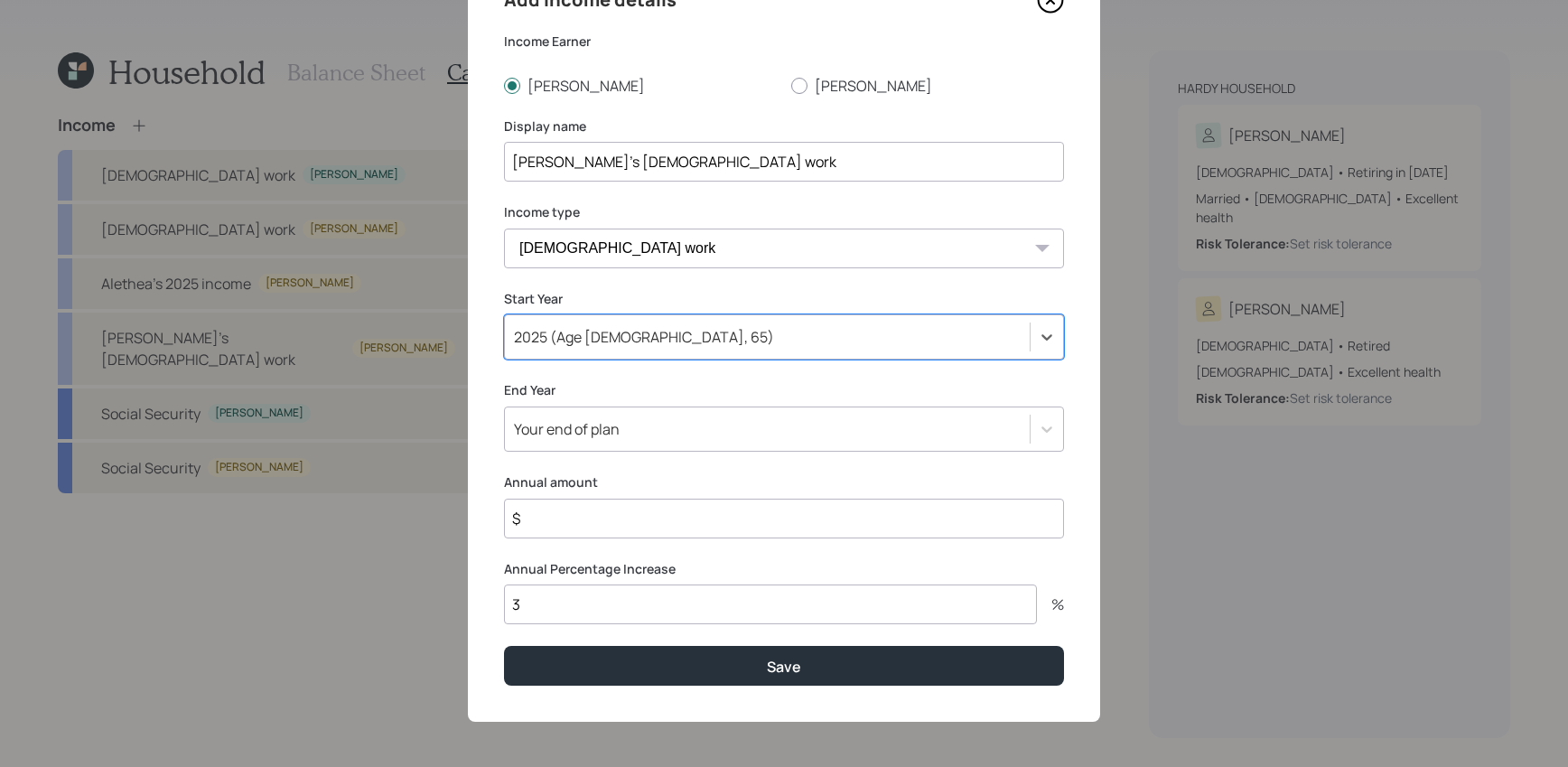
click at [599, 518] on input "$" at bounding box center [784, 518] width 560 height 40
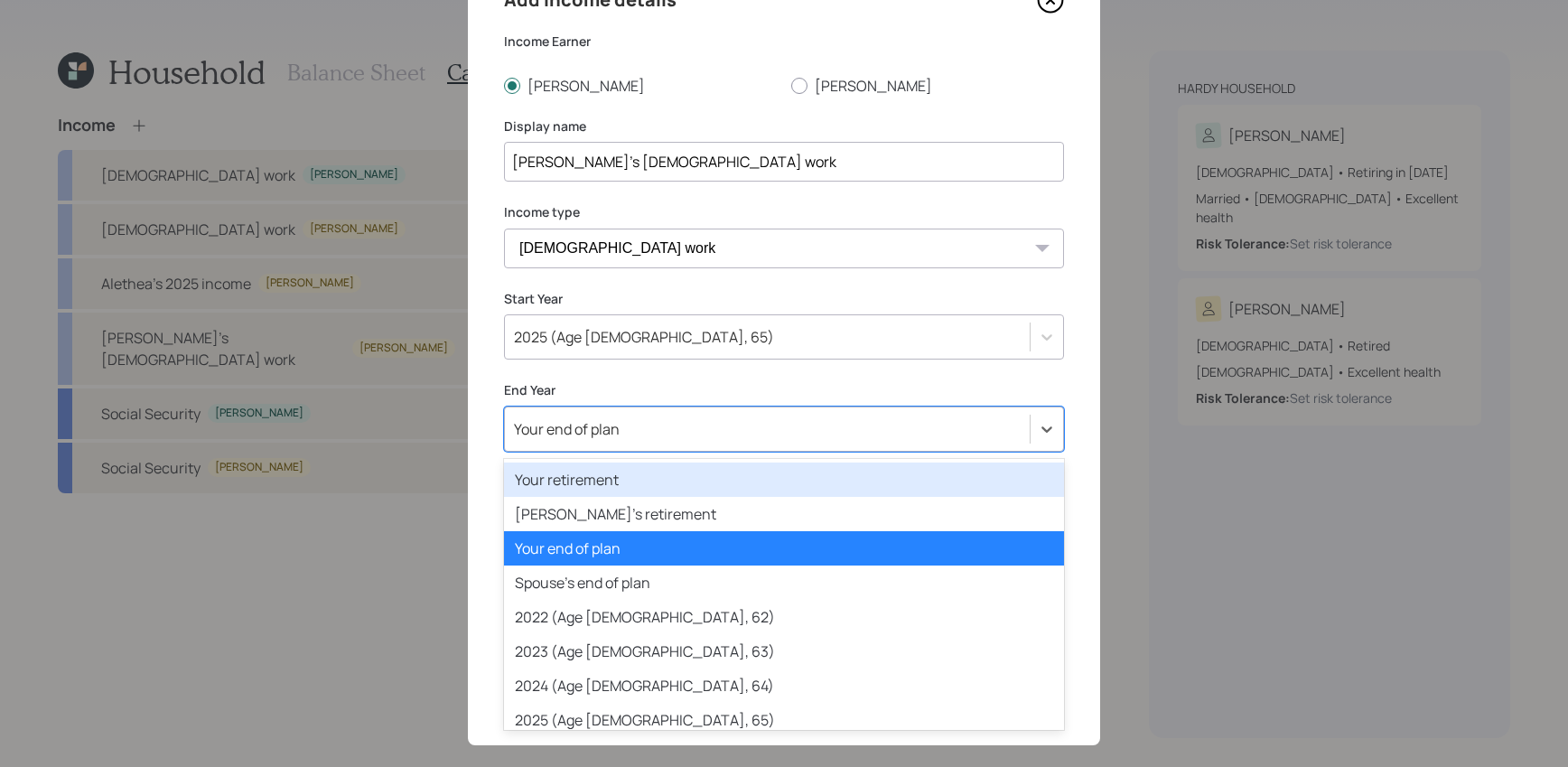
click at [595, 423] on div "Your end of plan" at bounding box center [567, 429] width 106 height 20
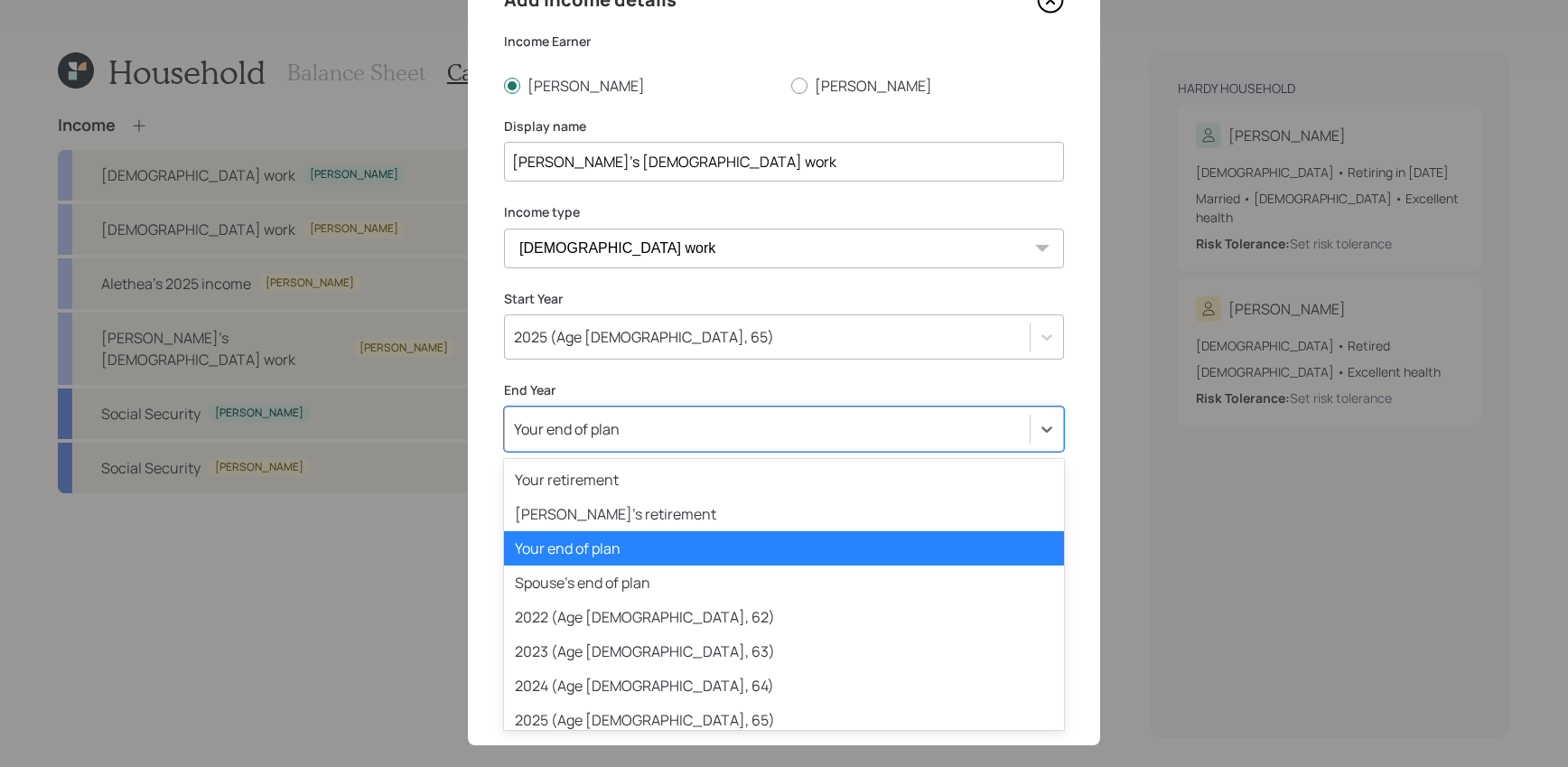
scroll to position [235, 0]
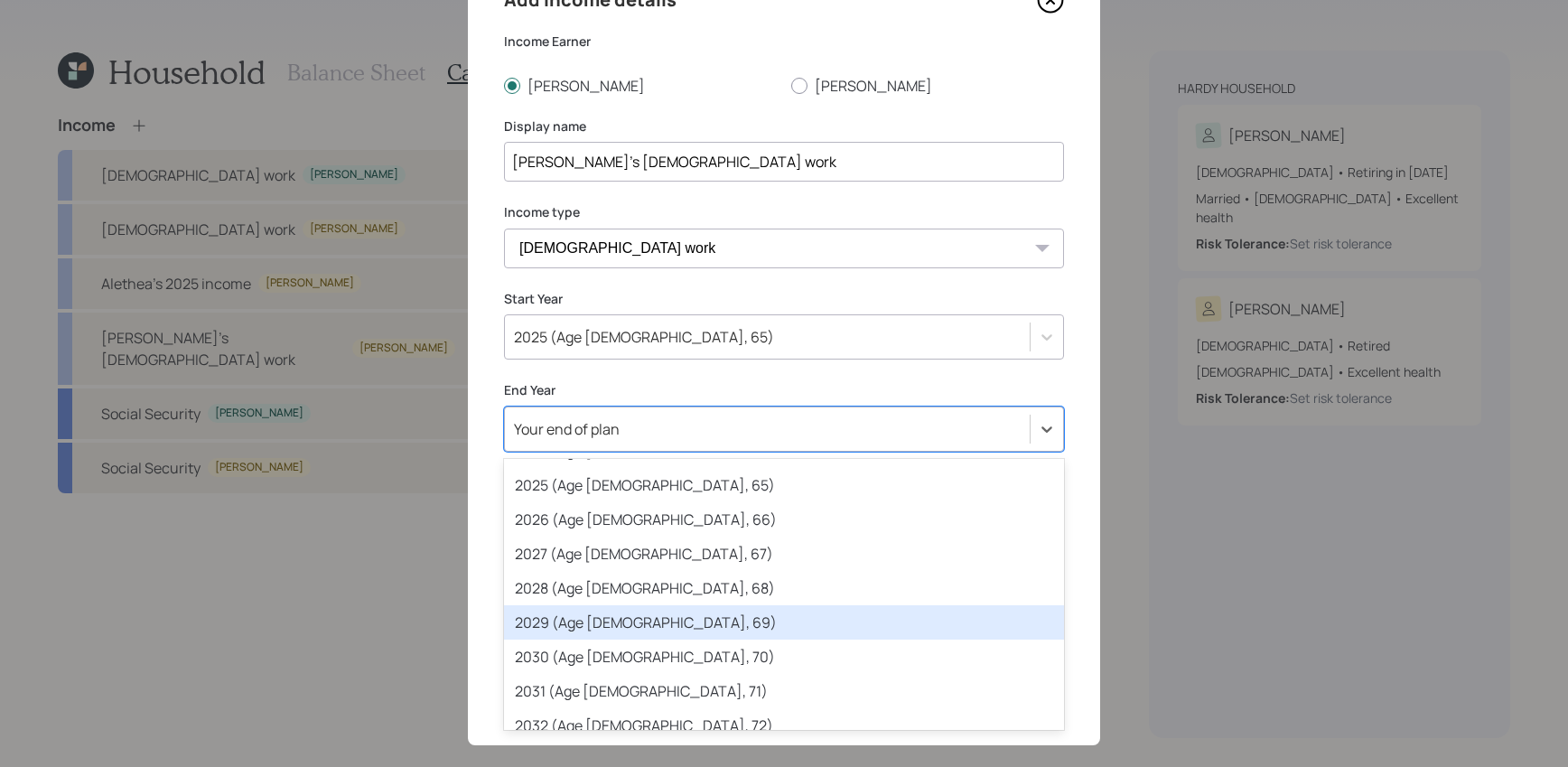
click at [598, 647] on div "2030 (Age [DEMOGRAPHIC_DATA], 70)" at bounding box center [784, 657] width 560 height 35
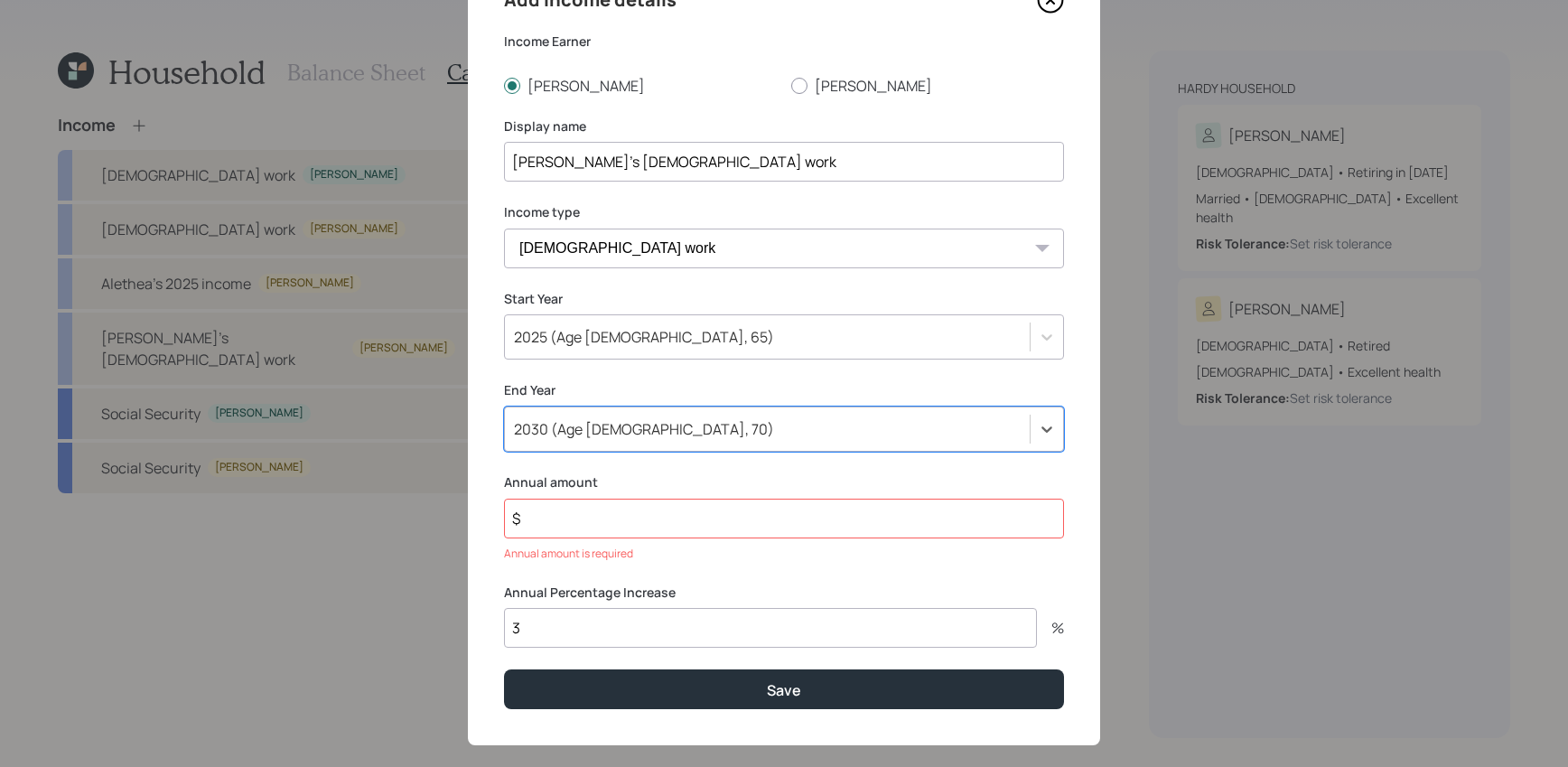
click at [569, 528] on input "$" at bounding box center [784, 518] width 560 height 40
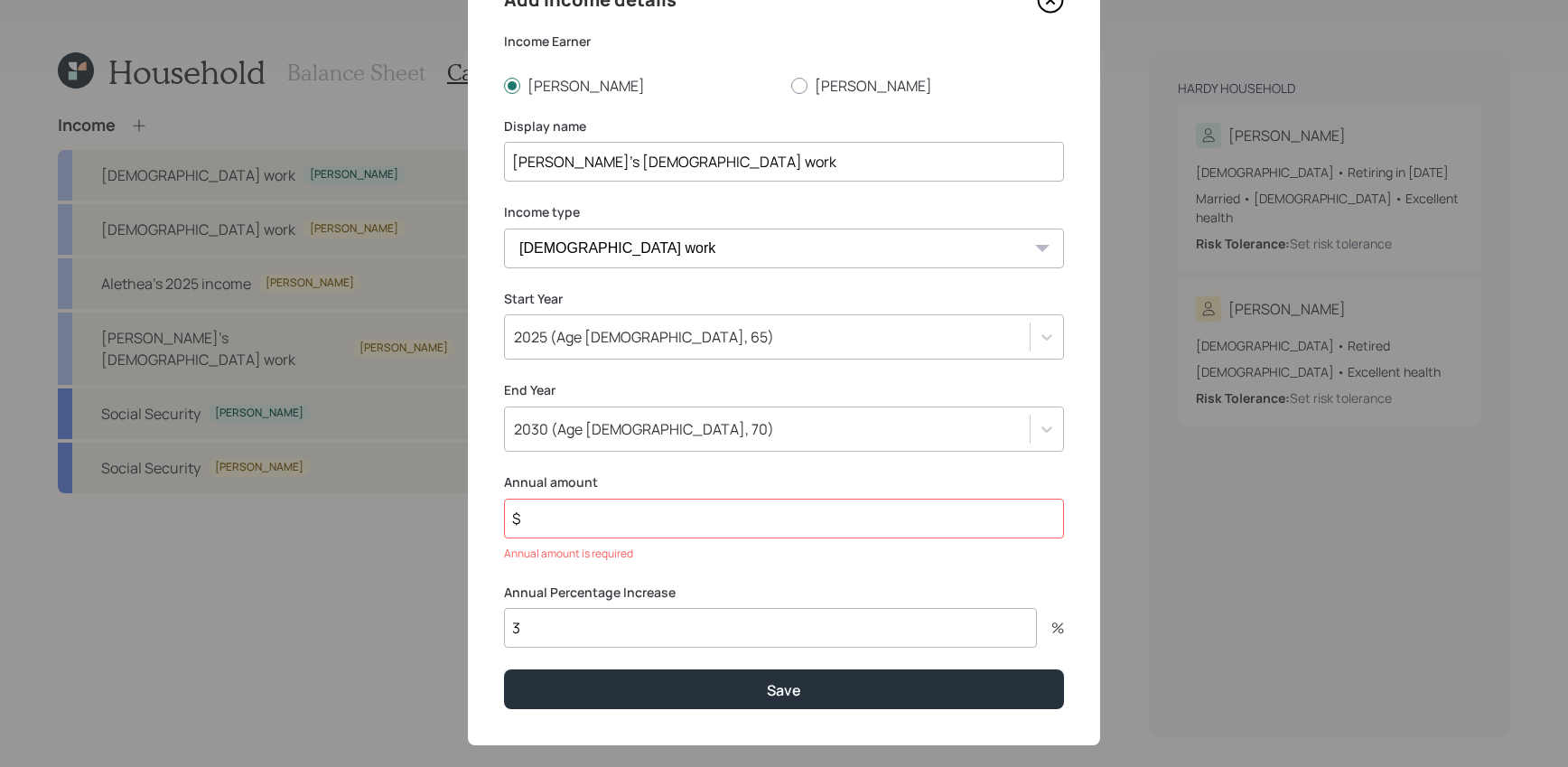
click at [569, 457] on div "Add income details Income Earner [PERSON_NAME] Display name [PERSON_NAME]'s [DE…" at bounding box center [784, 346] width 632 height 795
click at [569, 444] on div "2030 (Age [DEMOGRAPHIC_DATA], 70)" at bounding box center [784, 429] width 560 height 46
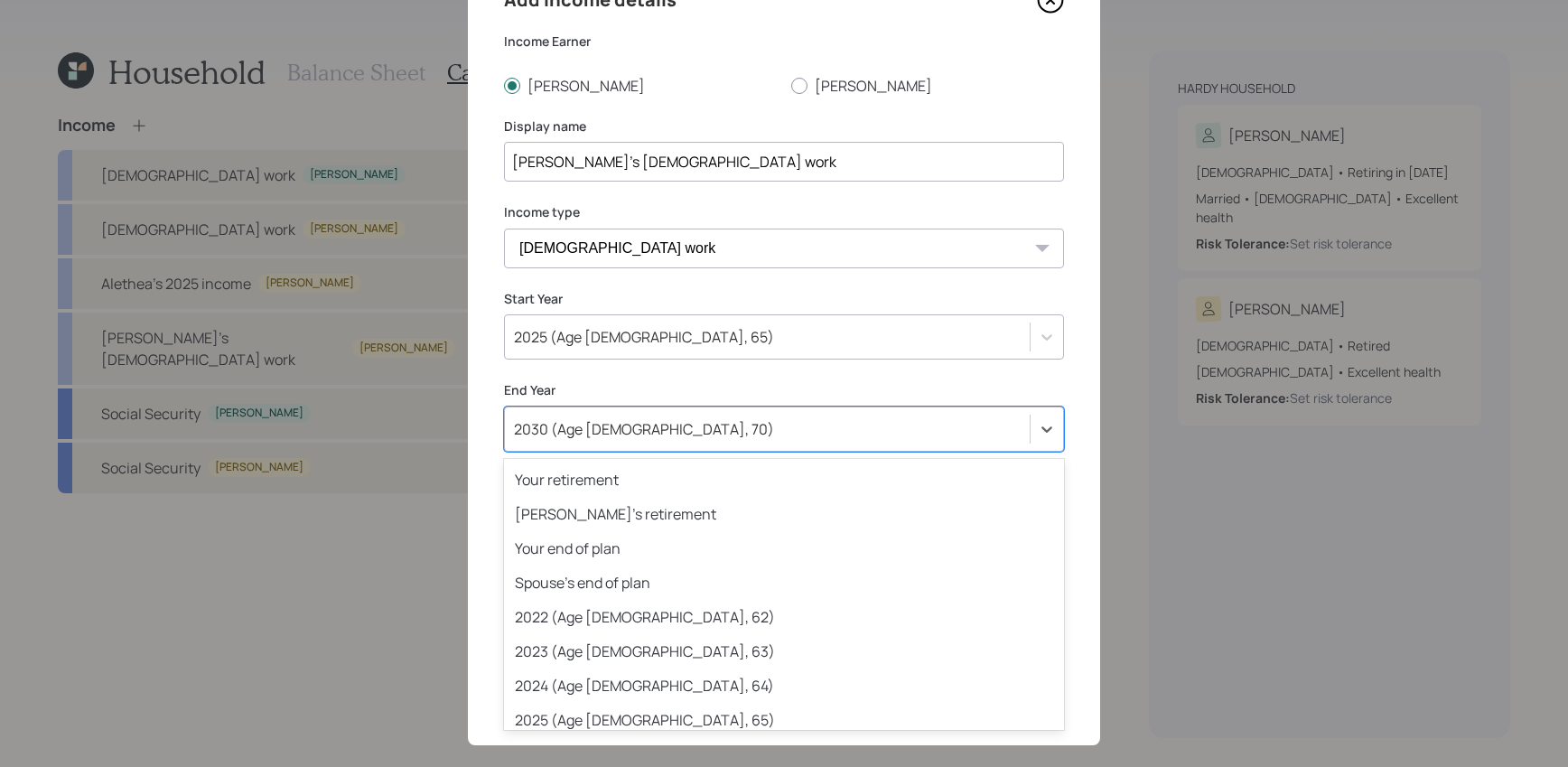
scroll to position [190, 0]
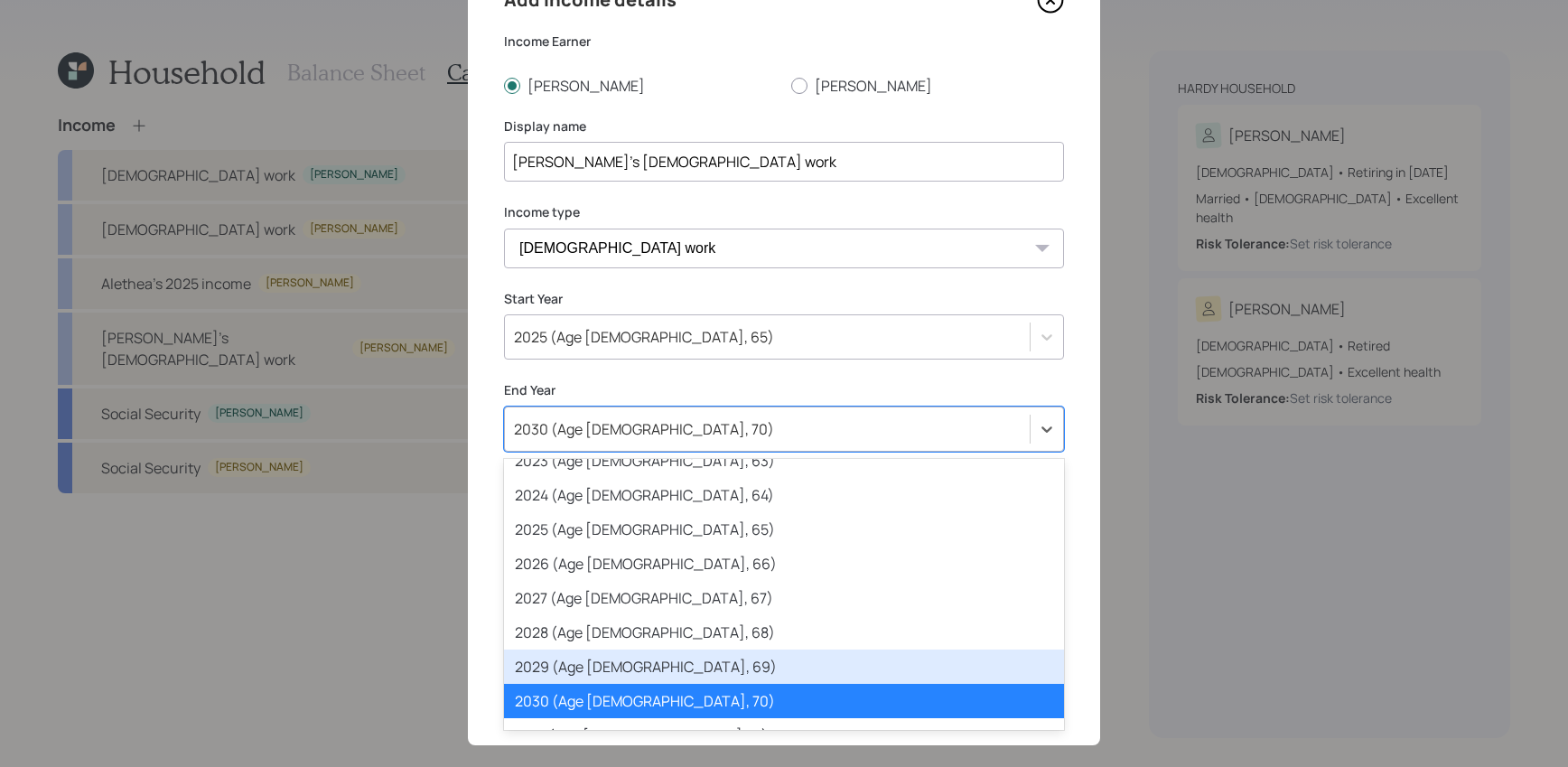
click at [576, 652] on div "2029 (Age [DEMOGRAPHIC_DATA], 69)" at bounding box center [784, 667] width 560 height 35
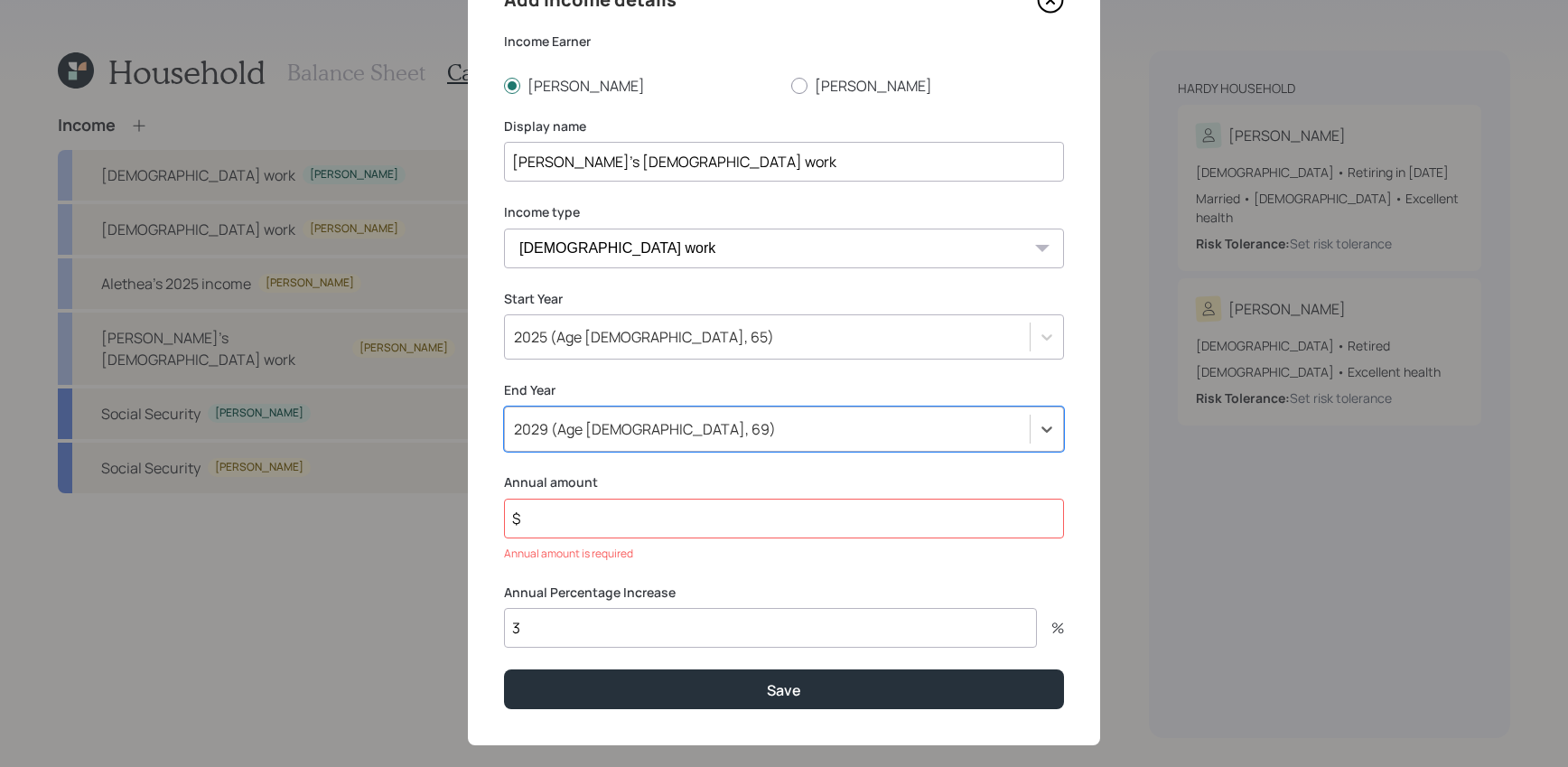
click at [568, 518] on input "$" at bounding box center [784, 518] width 560 height 40
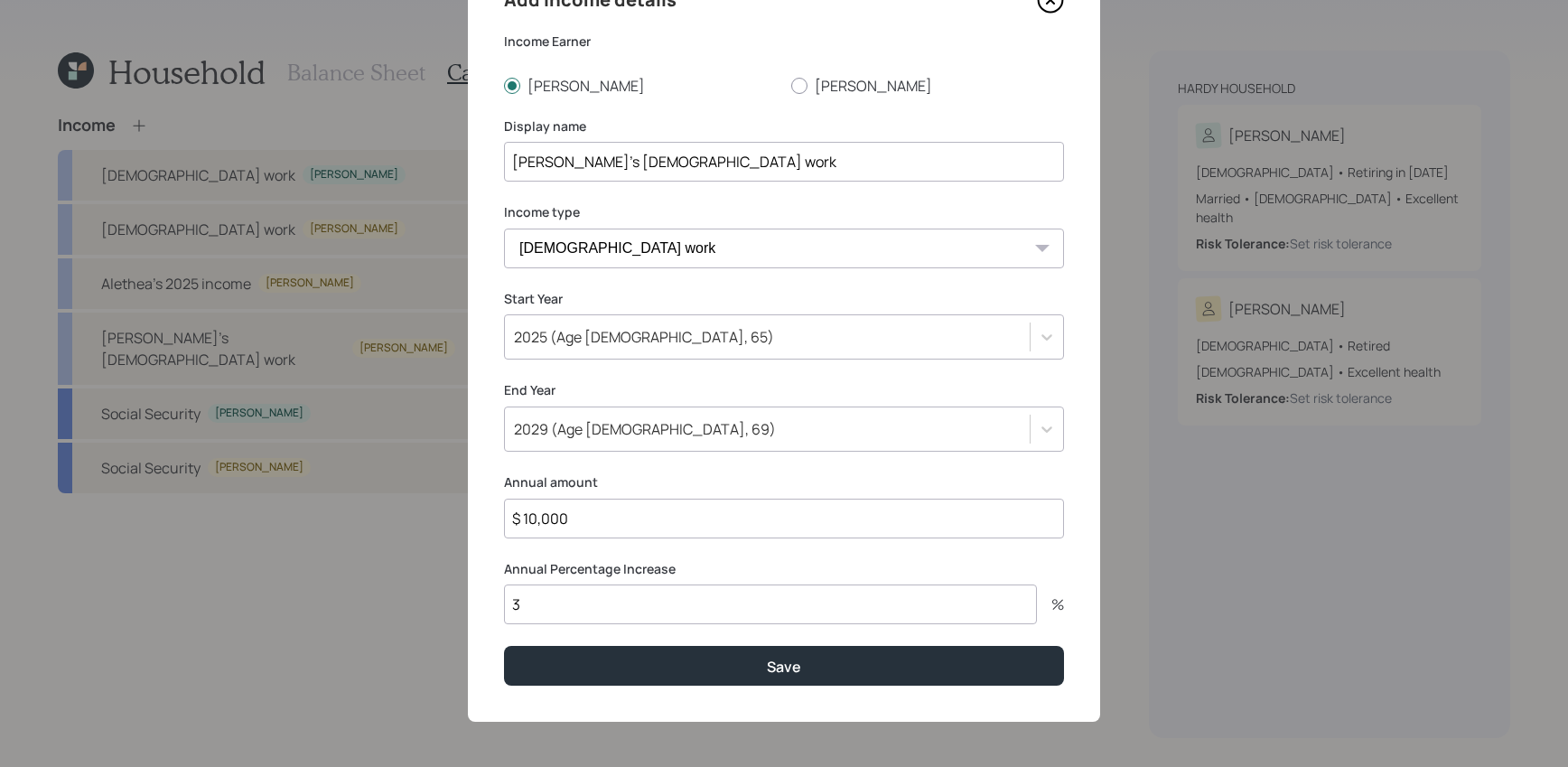
type input "$ 10,000"
click at [504, 646] on button "Save" at bounding box center [784, 665] width 560 height 39
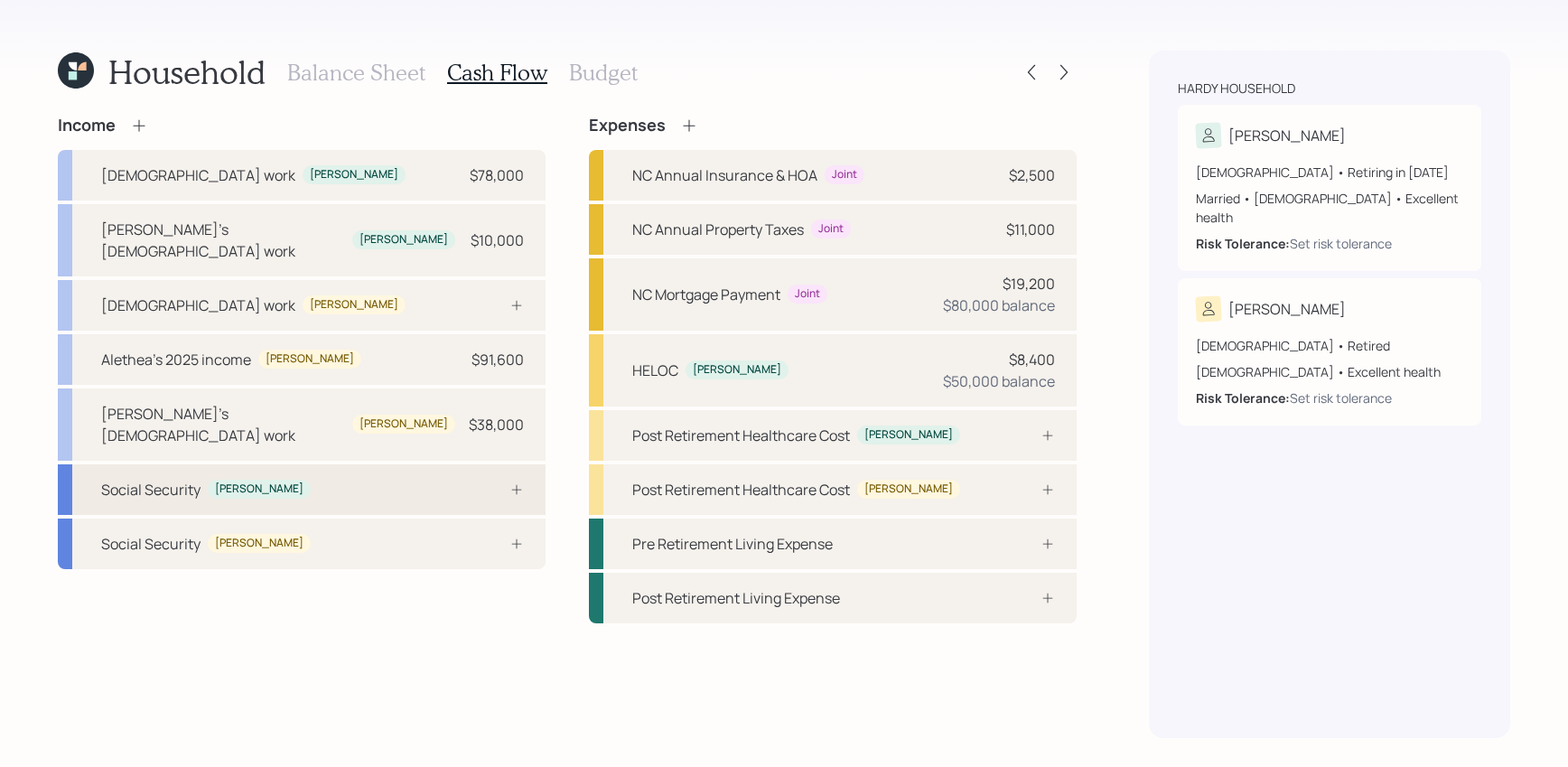
click at [347, 465] on div "Social Security [PERSON_NAME]" at bounding box center [301, 490] width 487 height 51
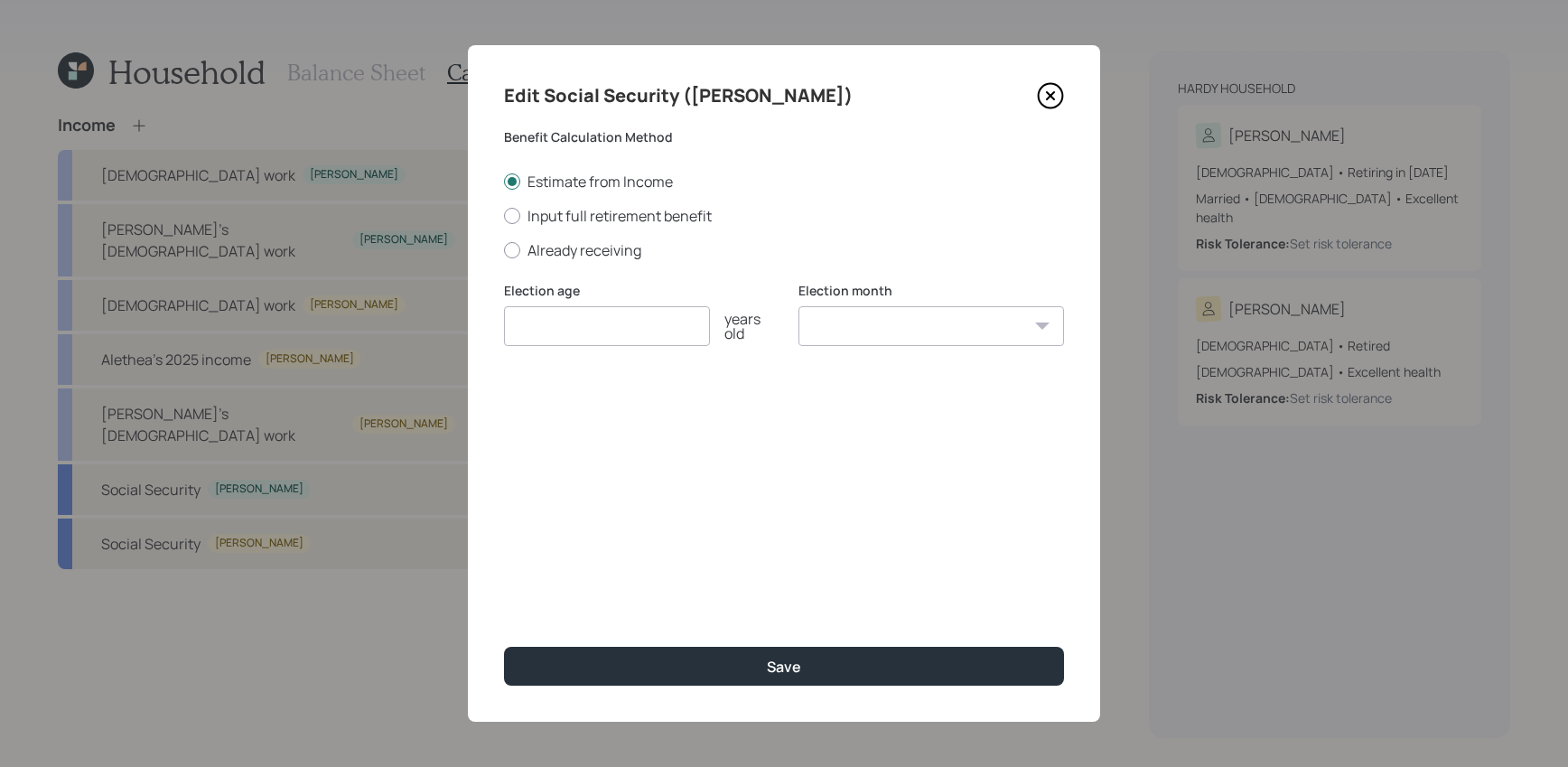
click at [1061, 97] on icon at bounding box center [1050, 96] width 27 height 27
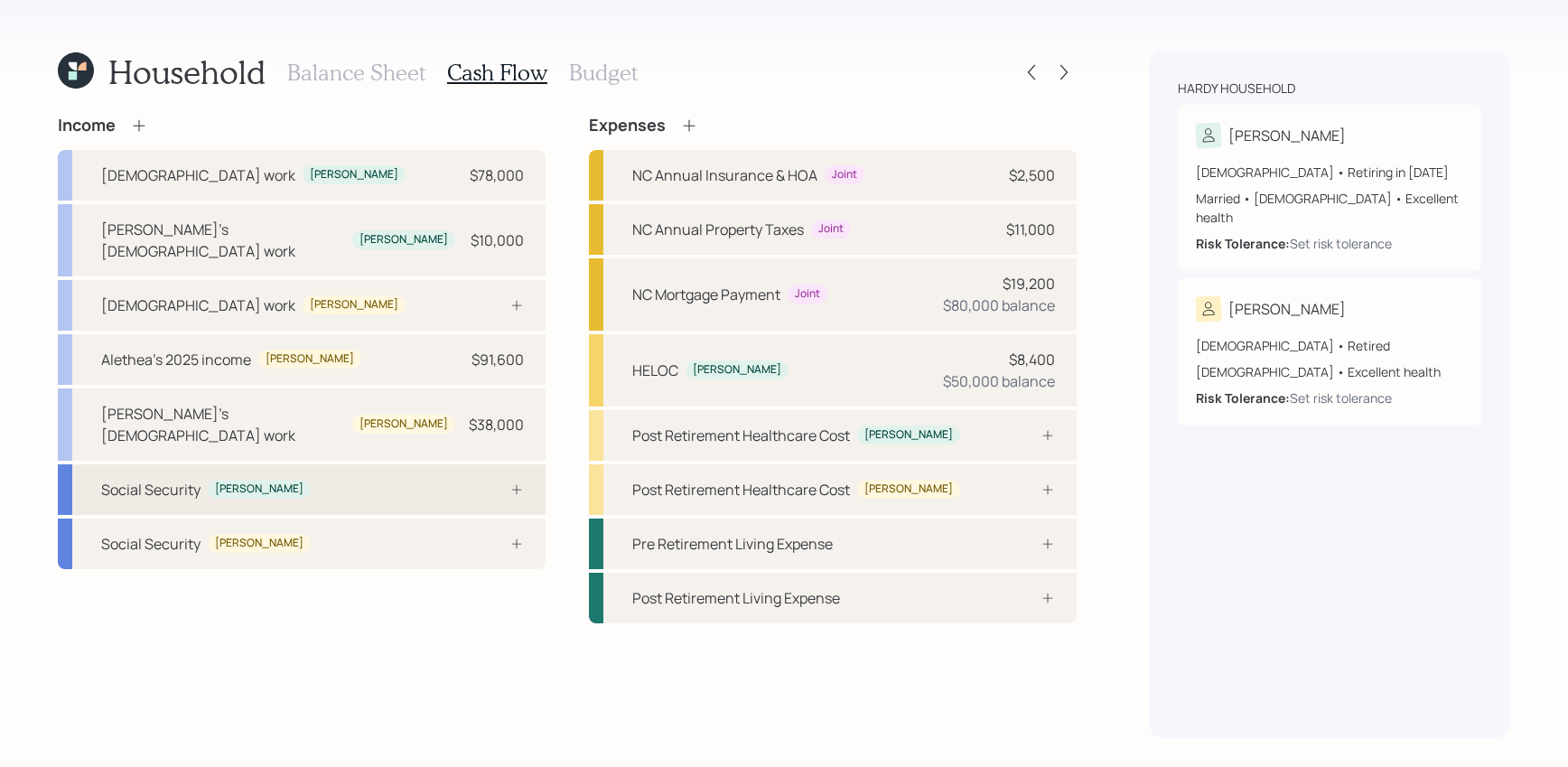
click at [457, 465] on div "Social Security [PERSON_NAME]" at bounding box center [301, 490] width 487 height 51
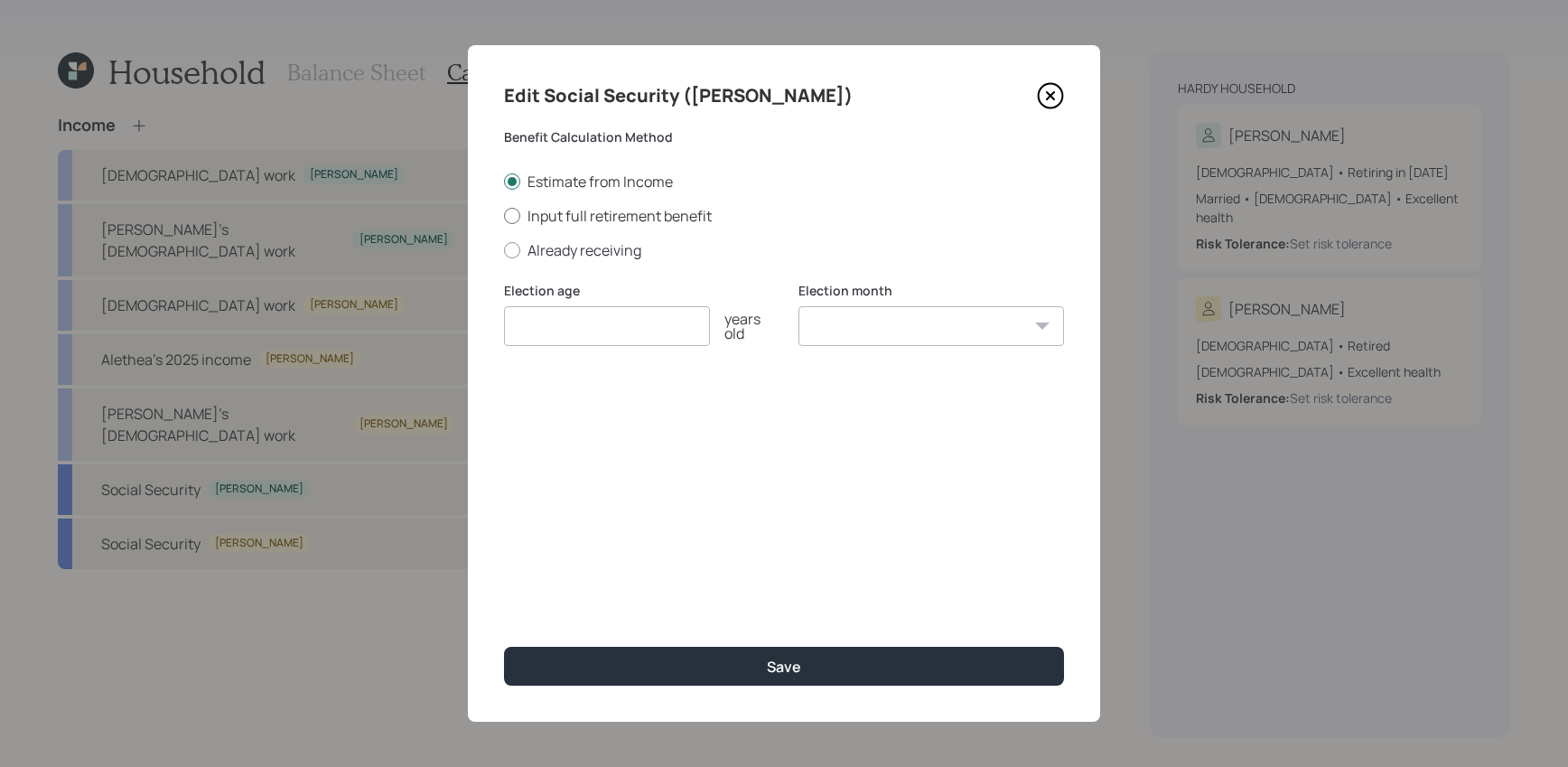
click at [595, 222] on label "Input full retirement benefit" at bounding box center [784, 216] width 560 height 20
click at [504, 216] on input "Input full retirement benefit" at bounding box center [503, 215] width 1 height 1
radio input "true"
click at [670, 340] on input "number" at bounding box center [607, 326] width 206 height 40
type input "67"
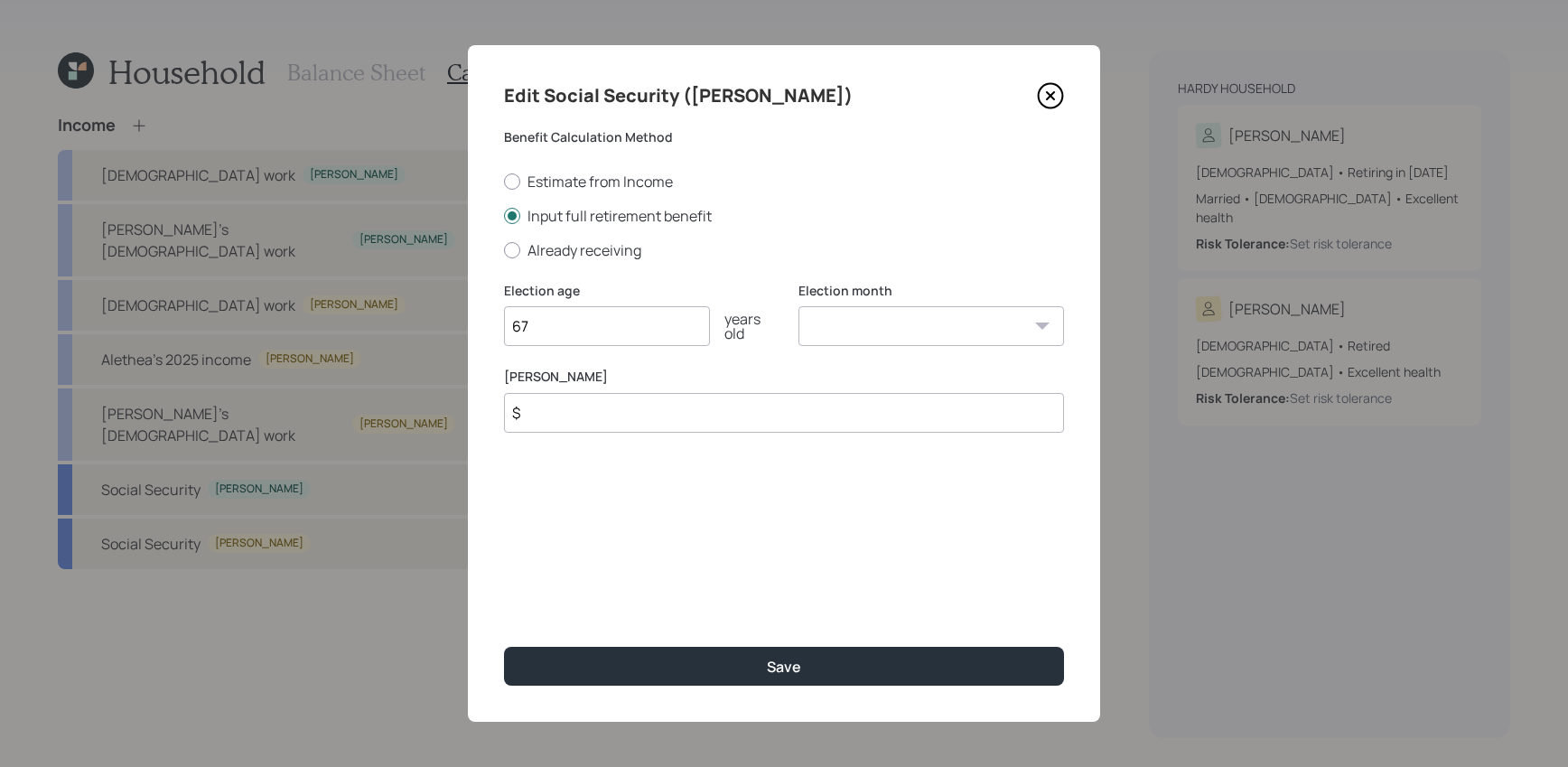
click at [981, 332] on select "January February March April May June July August September October November De…" at bounding box center [930, 326] width 265 height 40
select select "5"
click at [798, 306] on select "January February March April May June July August September October November De…" at bounding box center [930, 326] width 265 height 40
click at [657, 417] on input "$" at bounding box center [784, 413] width 560 height 40
type input "$ 2,500"
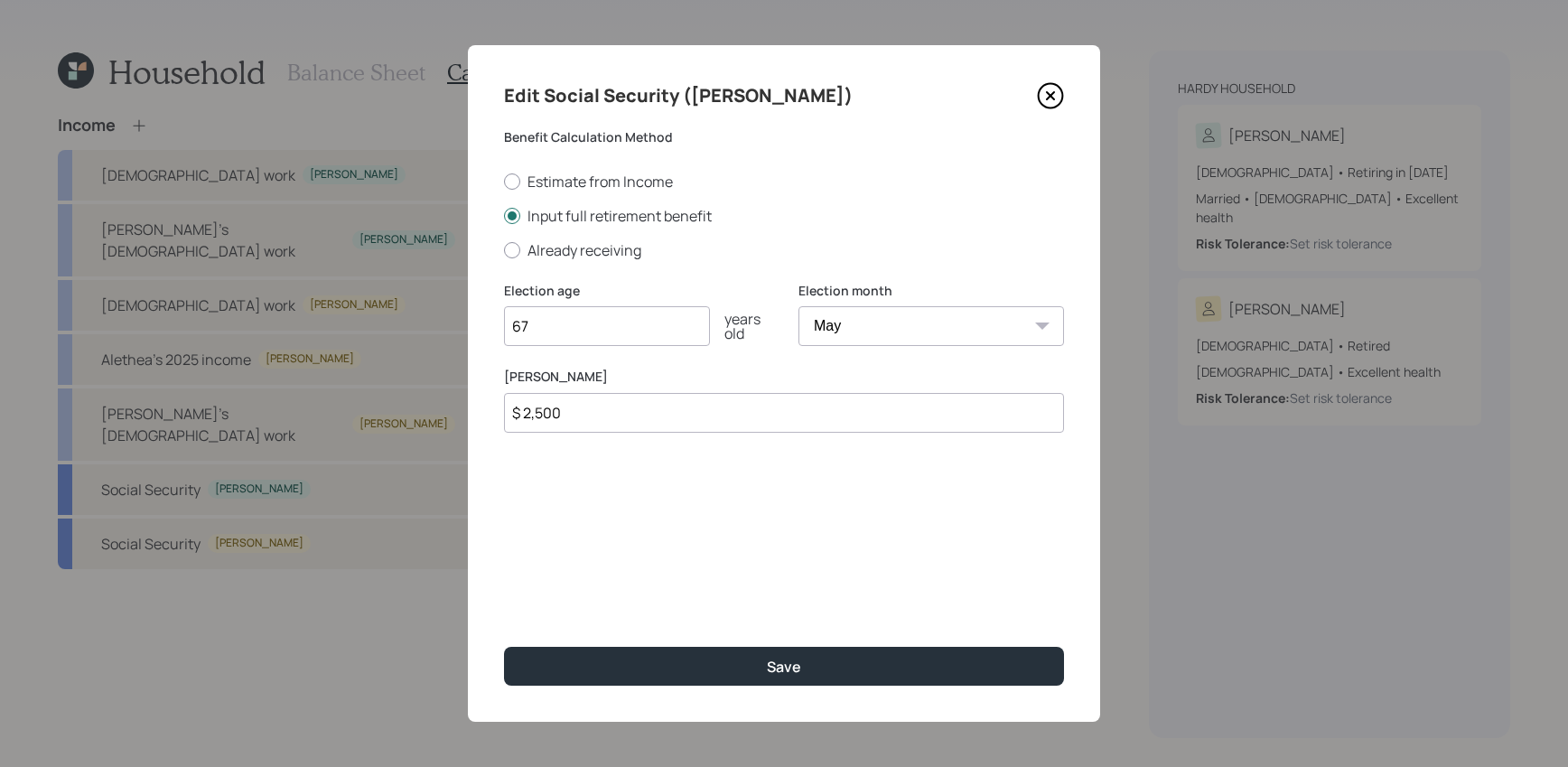
click at [504, 647] on button "Save" at bounding box center [784, 666] width 560 height 39
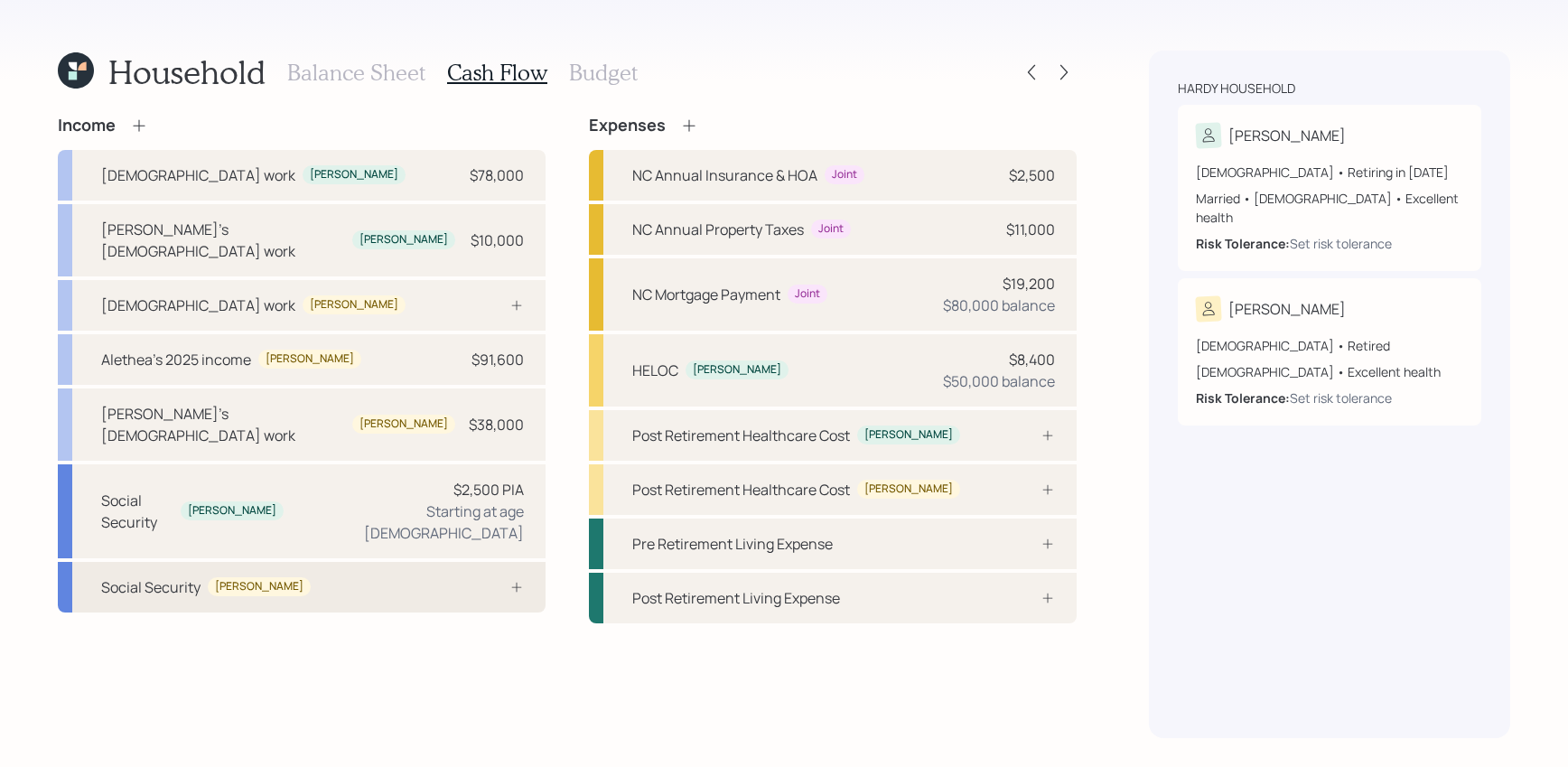
click at [371, 562] on div "Social Security [PERSON_NAME]" at bounding box center [301, 588] width 487 height 51
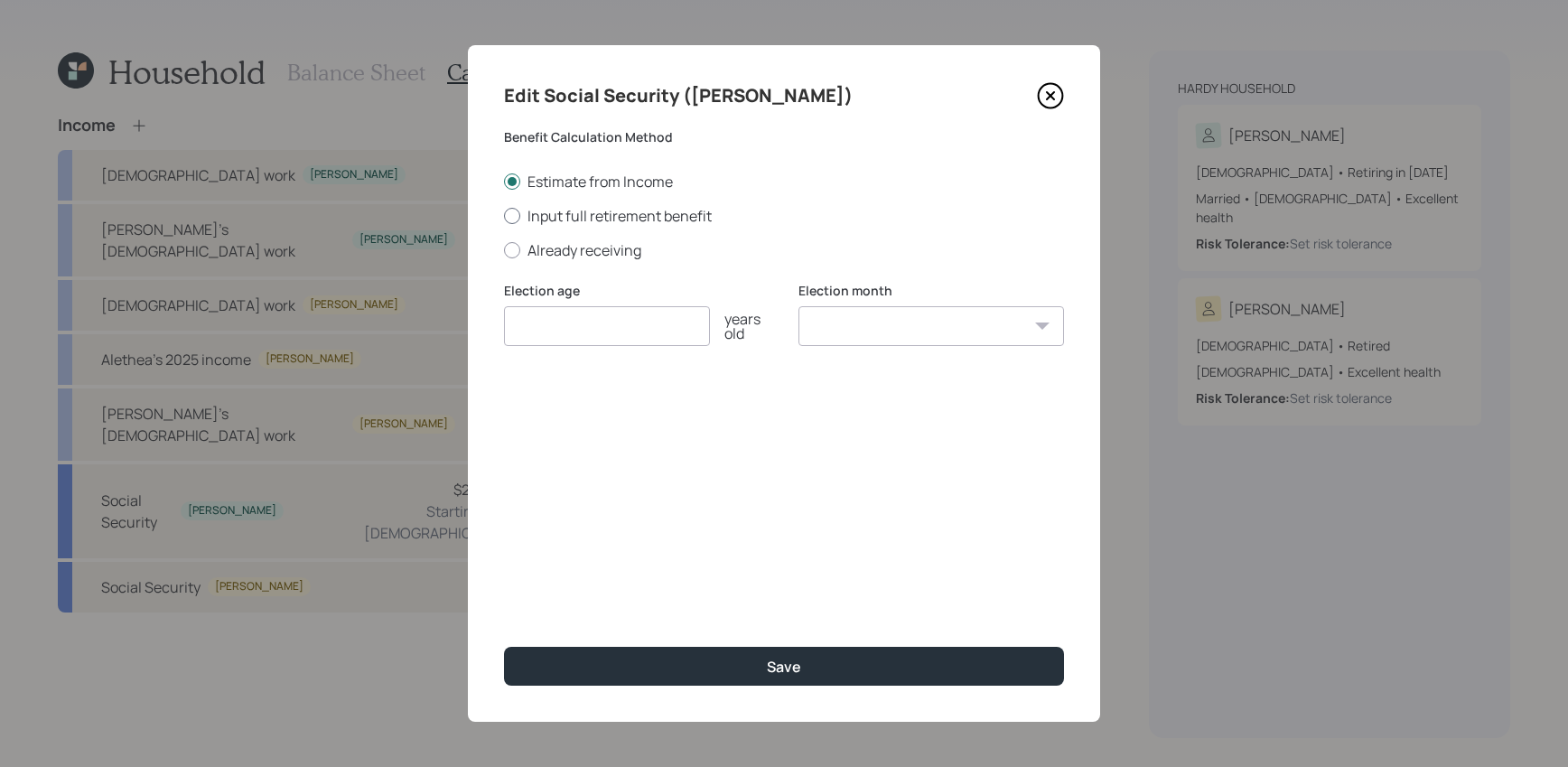
click at [560, 209] on label "Input full retirement benefit" at bounding box center [784, 216] width 560 height 20
click at [504, 215] on input "Input full retirement benefit" at bounding box center [503, 215] width 1 height 1
radio input "true"
click at [527, 332] on input "number" at bounding box center [607, 326] width 206 height 40
click at [842, 331] on select "January February March April May June July August September October November De…" at bounding box center [930, 326] width 265 height 40
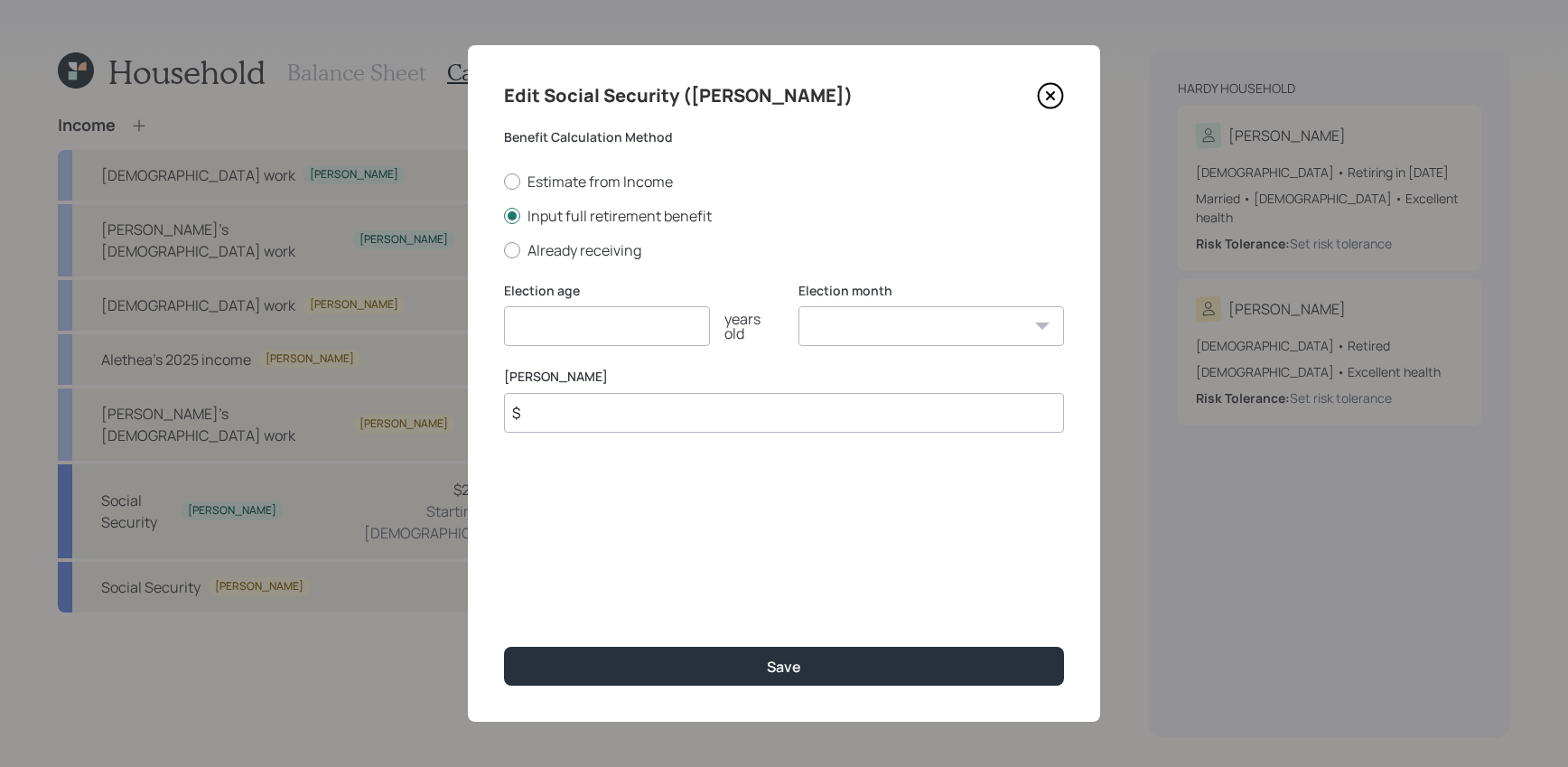
click at [1054, 95] on icon at bounding box center [1050, 96] width 27 height 27
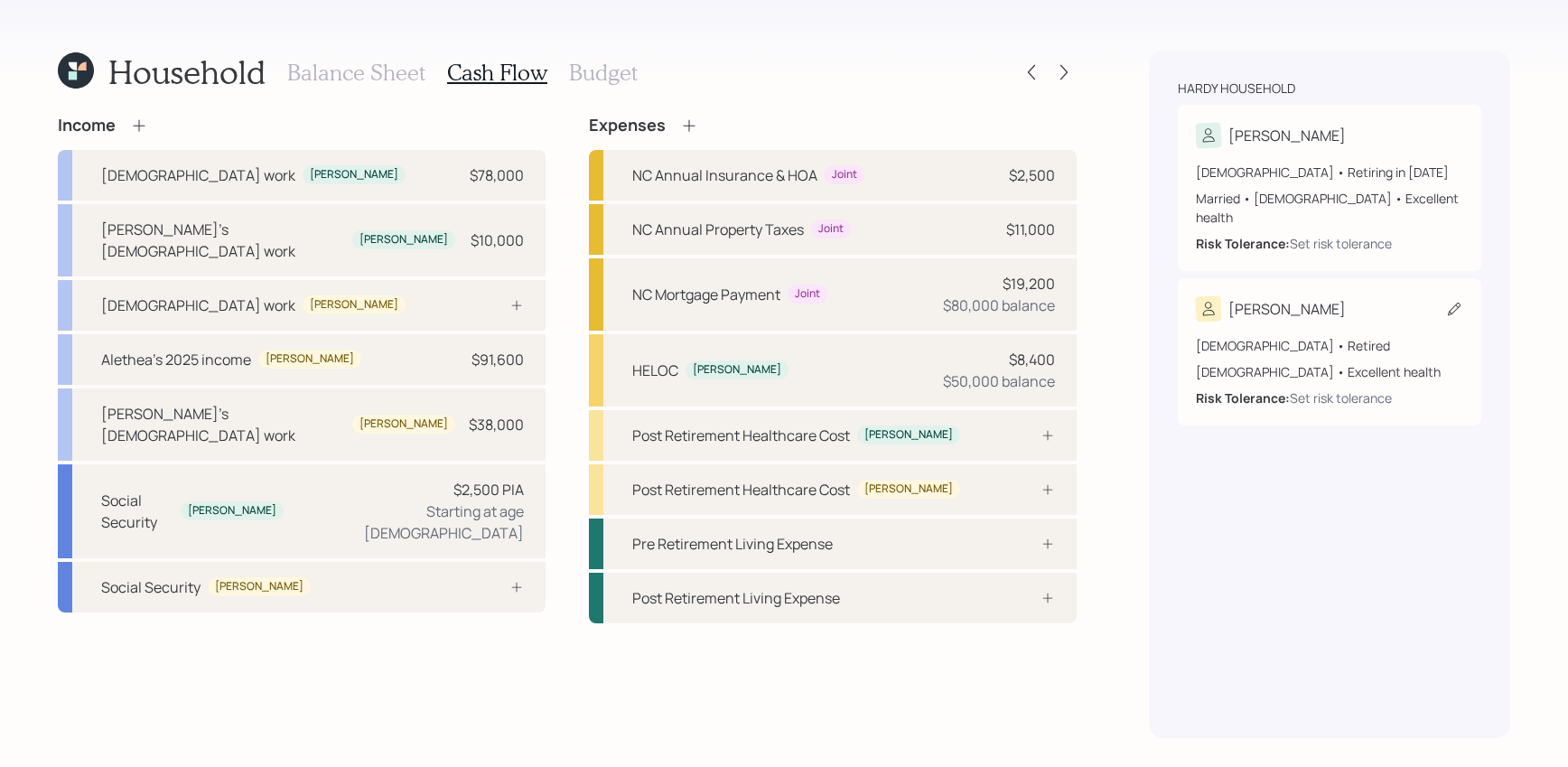
click at [1292, 322] on div "[DEMOGRAPHIC_DATA] • Retired [DEMOGRAPHIC_DATA] • Excellent health Risk Toleran…" at bounding box center [1328, 364] width 267 height 86
select select "8"
select select "[DEMOGRAPHIC_DATA]"
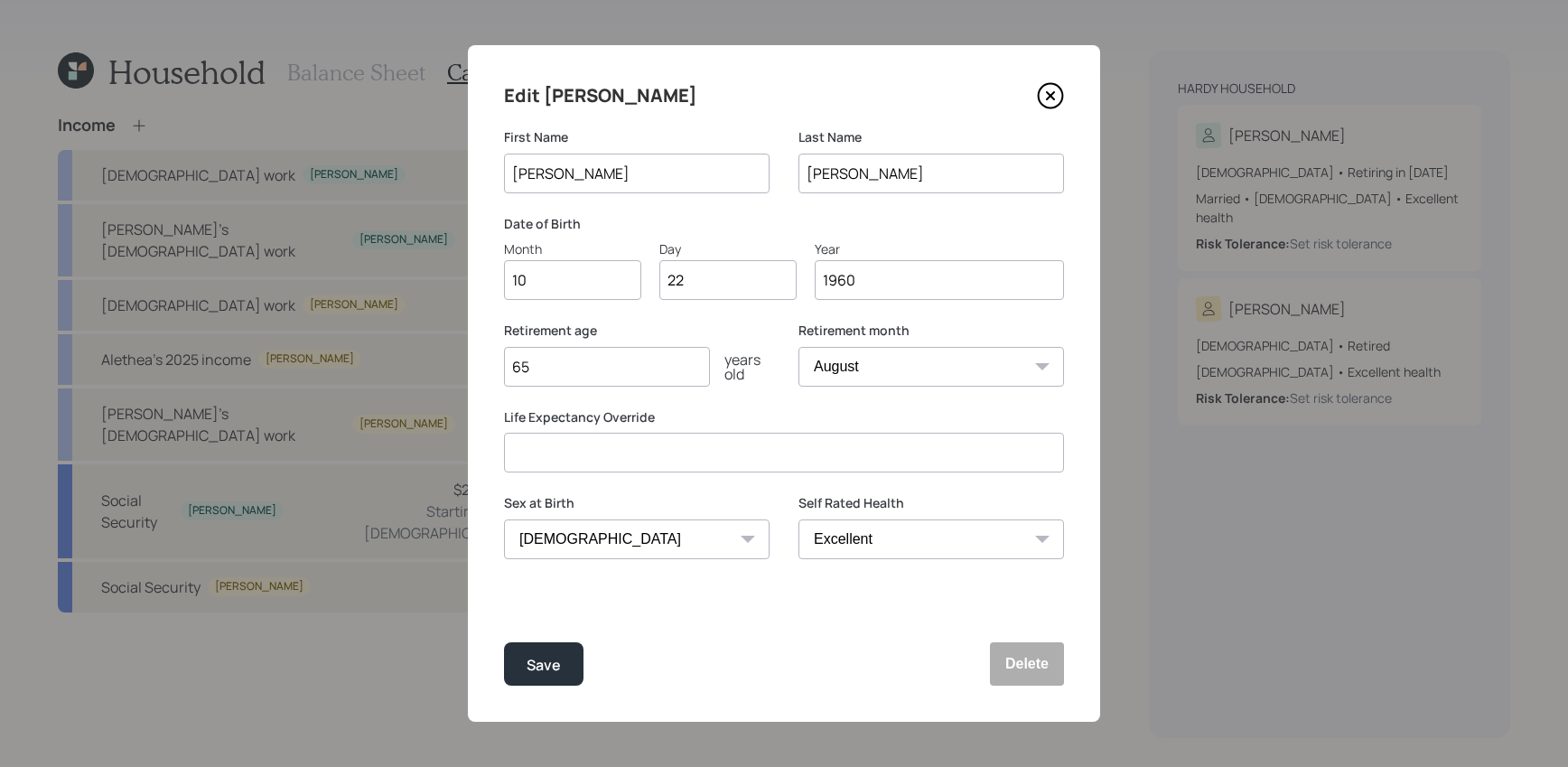
click at [1062, 99] on icon at bounding box center [1050, 96] width 27 height 27
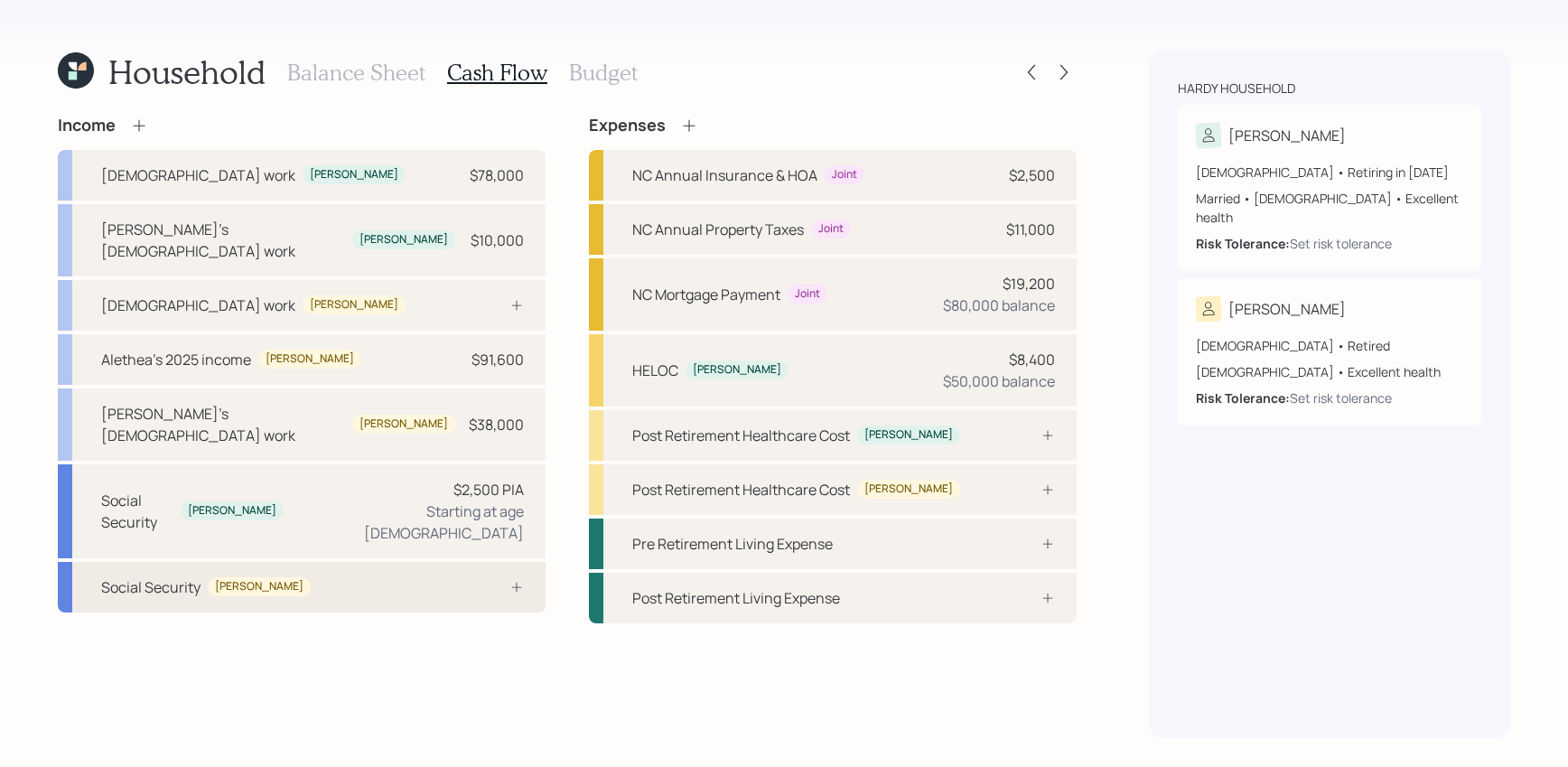
click at [375, 562] on div "Social Security [PERSON_NAME]" at bounding box center [301, 588] width 487 height 51
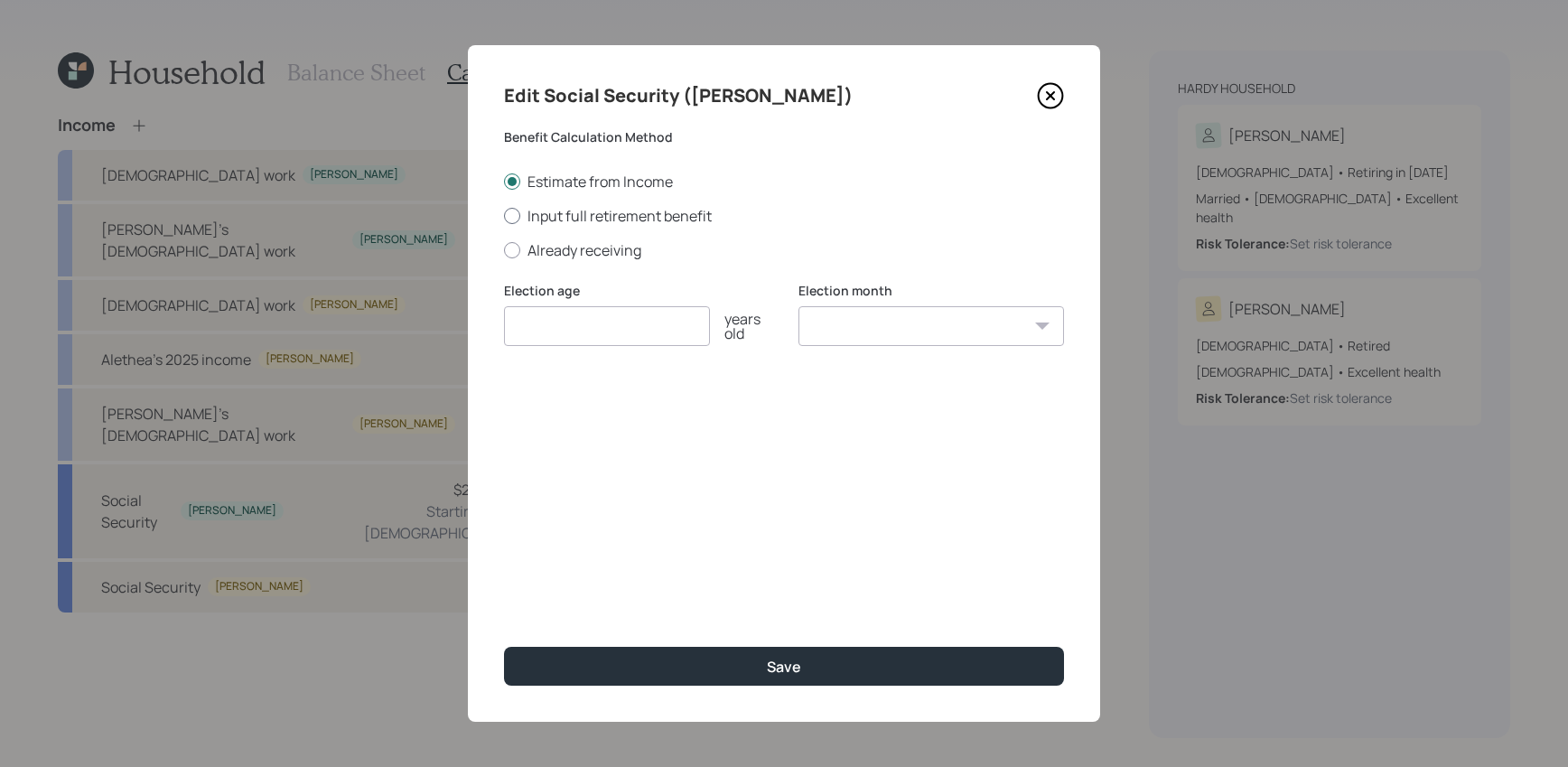
click at [592, 210] on label "Input full retirement benefit" at bounding box center [784, 216] width 560 height 20
click at [504, 215] on input "Input full retirement benefit" at bounding box center [503, 215] width 1 height 1
radio input "true"
click at [602, 316] on input "number" at bounding box center [607, 326] width 206 height 40
type input "67"
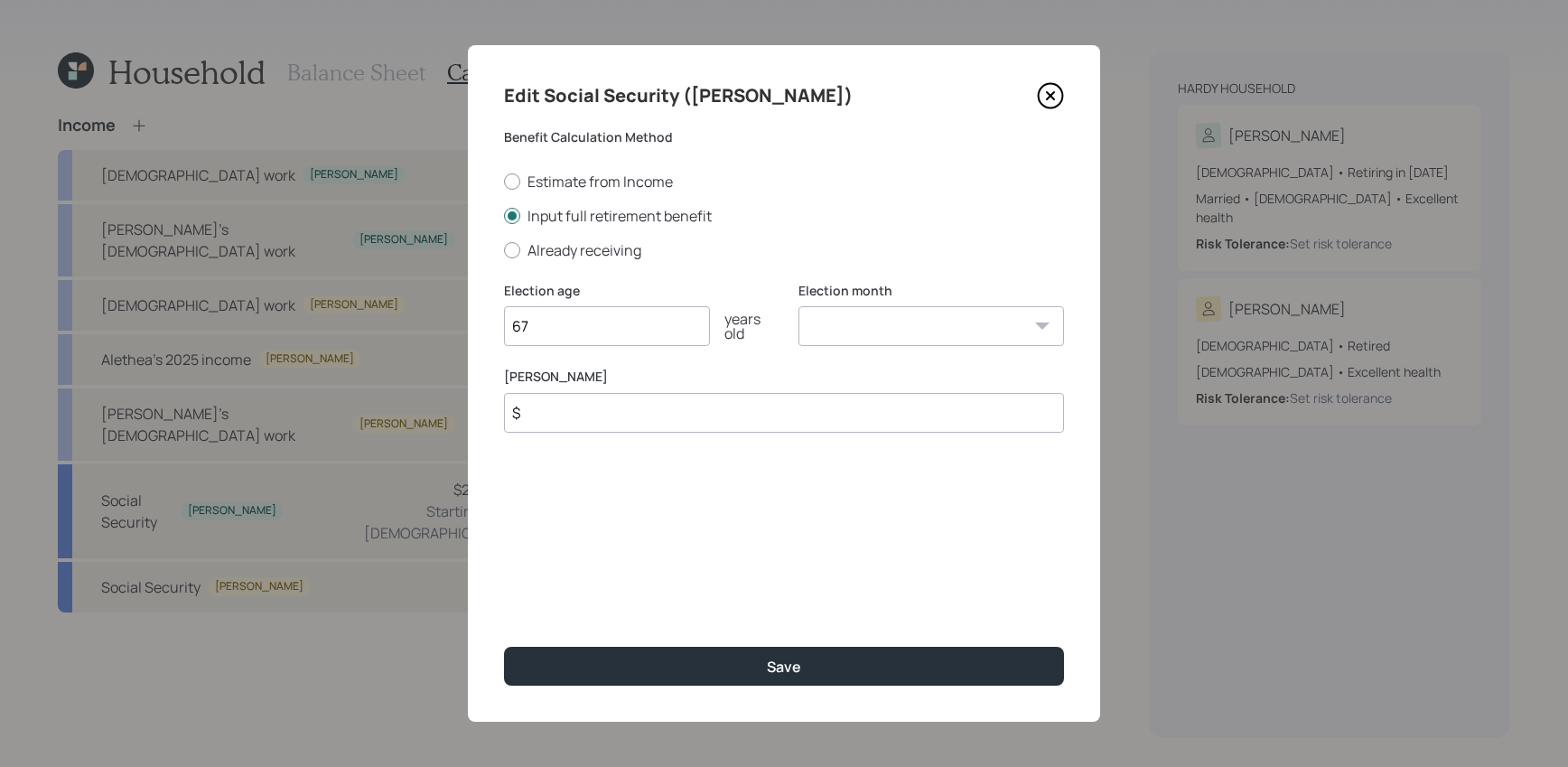
click at [817, 321] on select "January February March April May June July August September October November De…" at bounding box center [930, 326] width 265 height 40
select select "10"
click at [798, 306] on select "January February March April May June July August September October November De…" at bounding box center [930, 326] width 265 height 40
click at [682, 436] on div "Edit Social Security ([PERSON_NAME]) Benefit Calculation Method Estimate from I…" at bounding box center [784, 384] width 632 height 676
click at [682, 416] on input "$" at bounding box center [784, 413] width 560 height 40
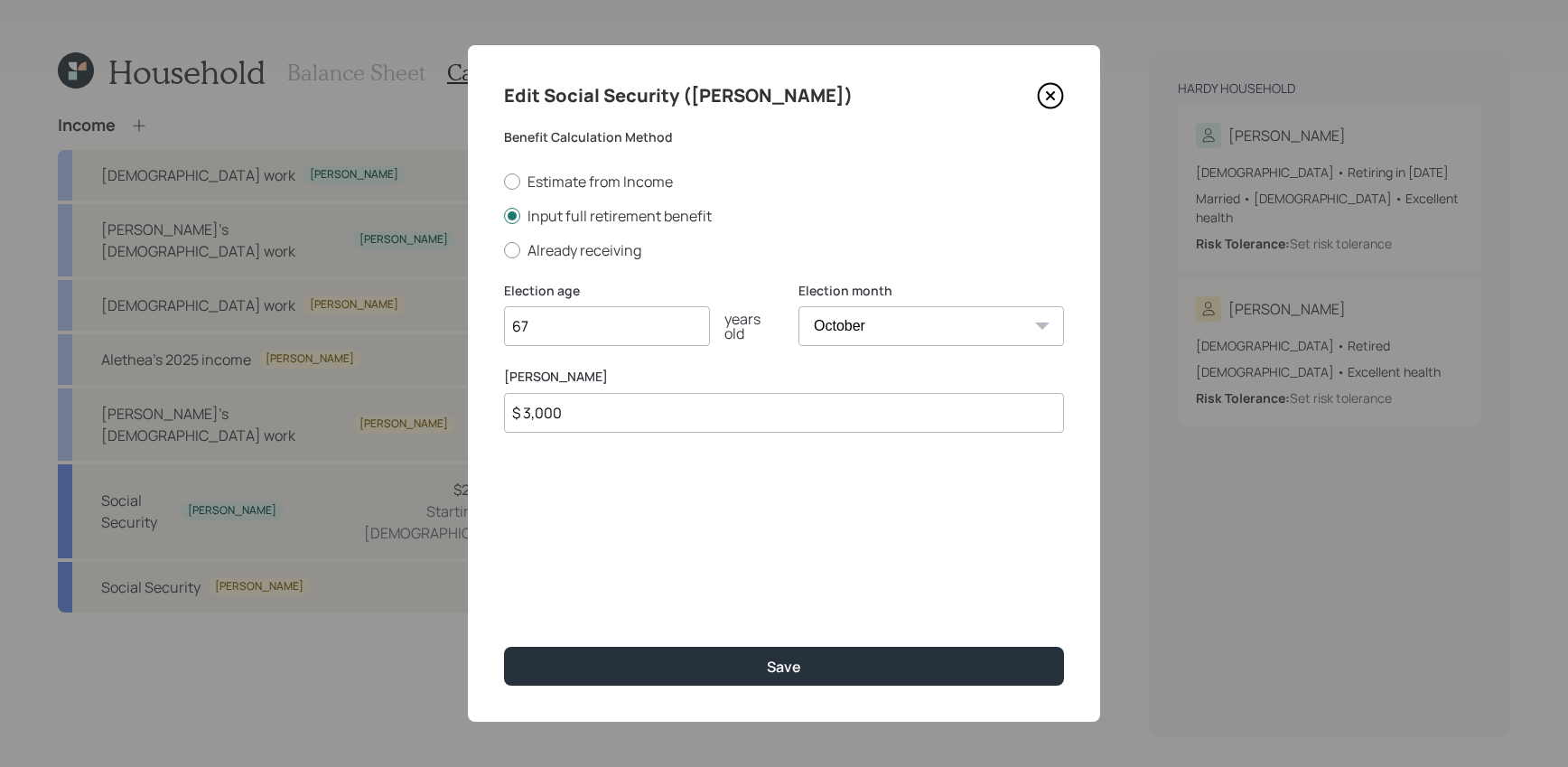
type input "$ 3,000"
click at [504, 647] on button "Save" at bounding box center [784, 666] width 560 height 39
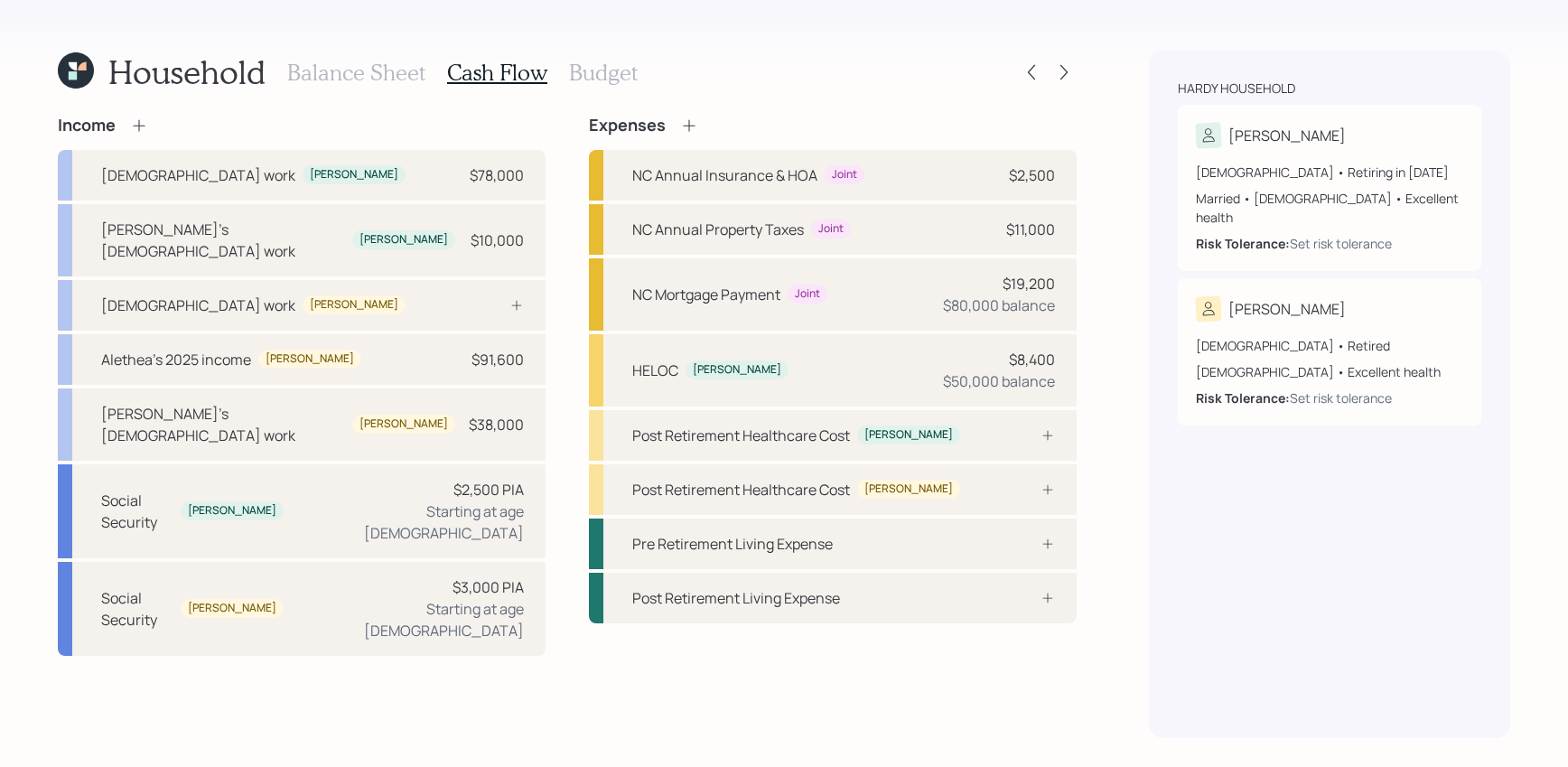
click at [151, 127] on div "Income" at bounding box center [301, 126] width 487 height 20
click at [138, 127] on icon at bounding box center [139, 126] width 18 height 18
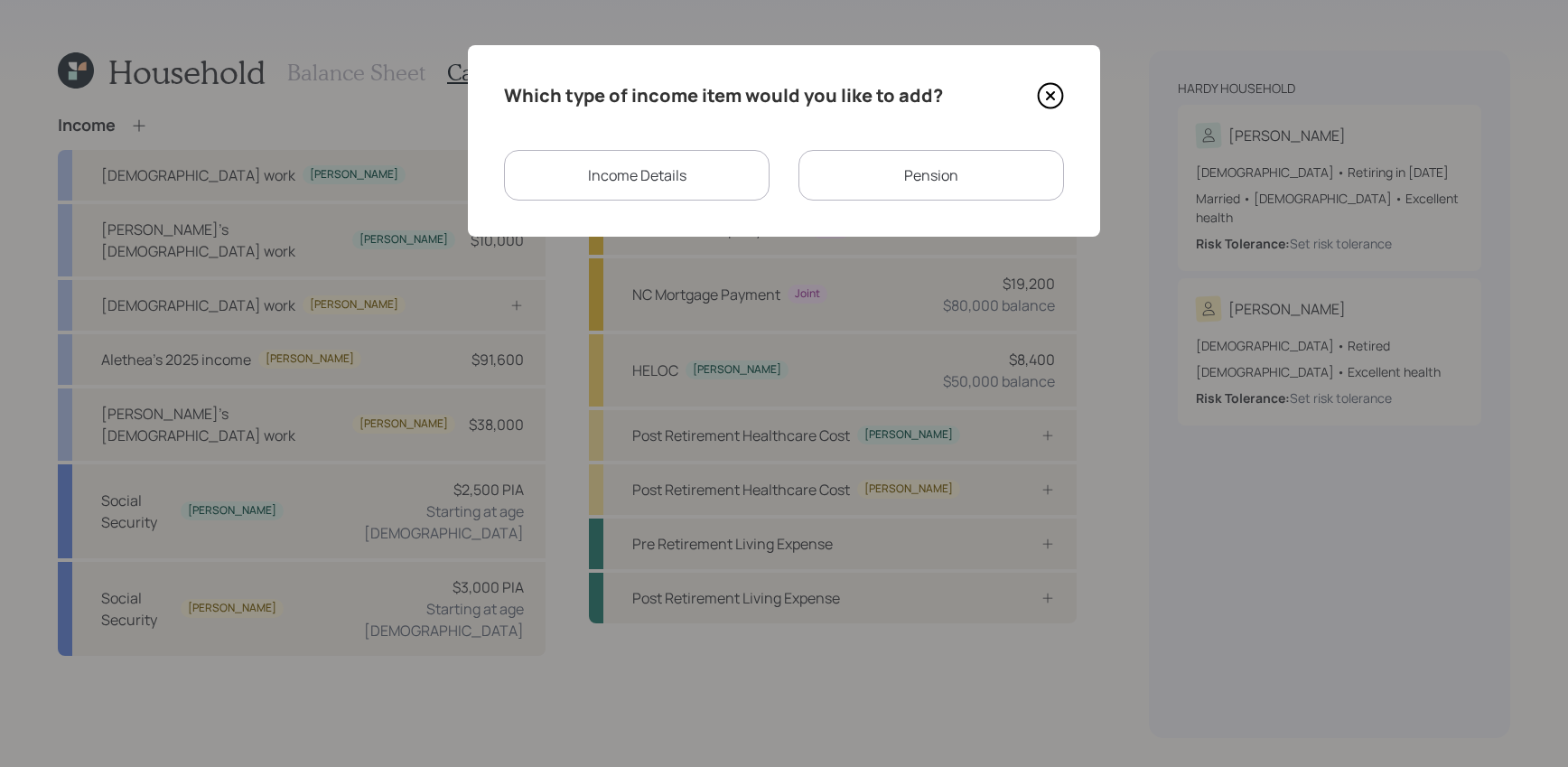
click at [936, 177] on div "Pension" at bounding box center [930, 176] width 265 height 51
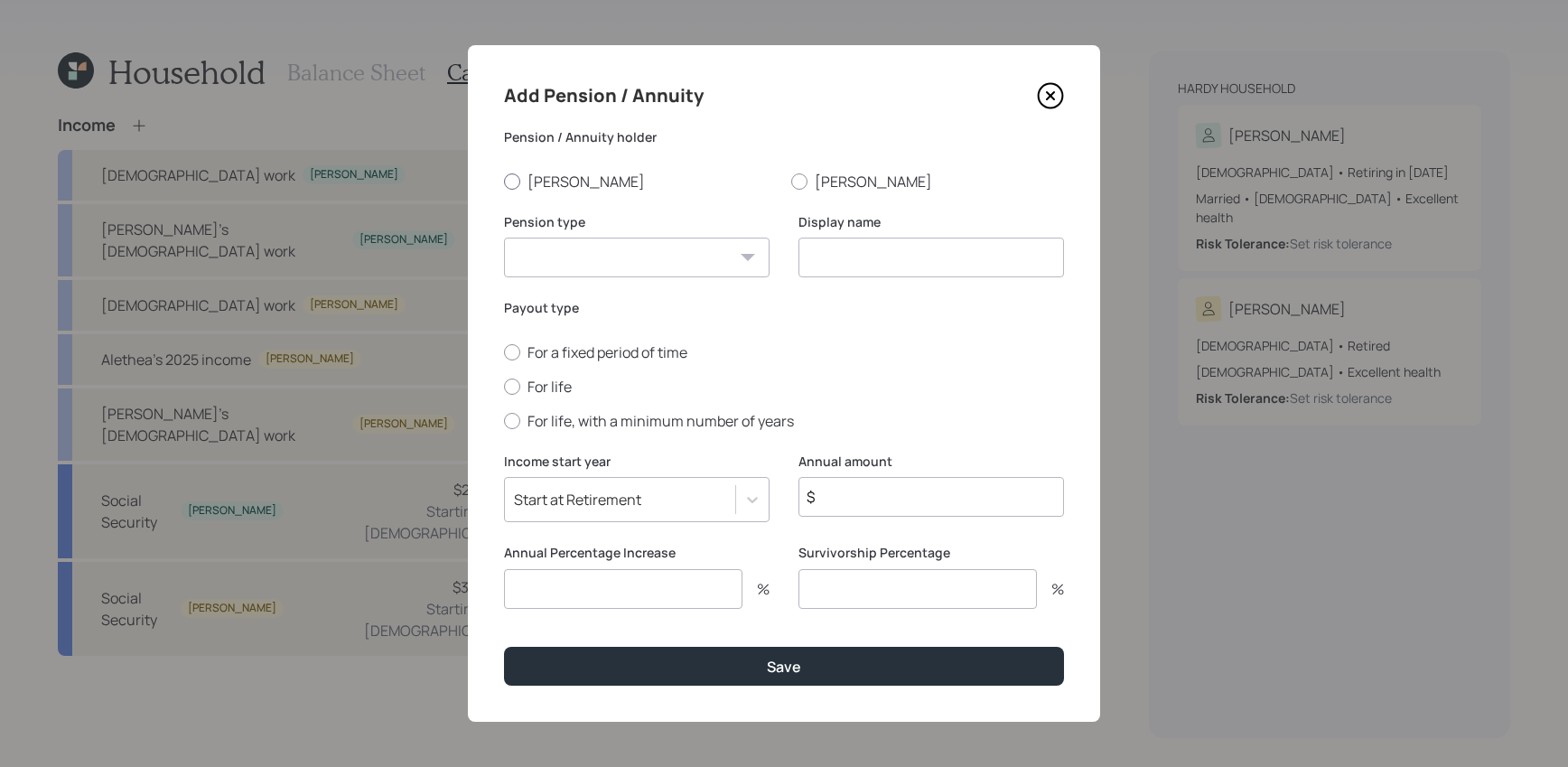
click at [546, 179] on label "[PERSON_NAME]" at bounding box center [640, 181] width 272 height 20
click at [504, 180] on input "[PERSON_NAME]" at bounding box center [503, 180] width 1 height 1
radio input "true"
click at [571, 255] on select "Pension Annuity" at bounding box center [636, 258] width 265 height 40
select select "pension"
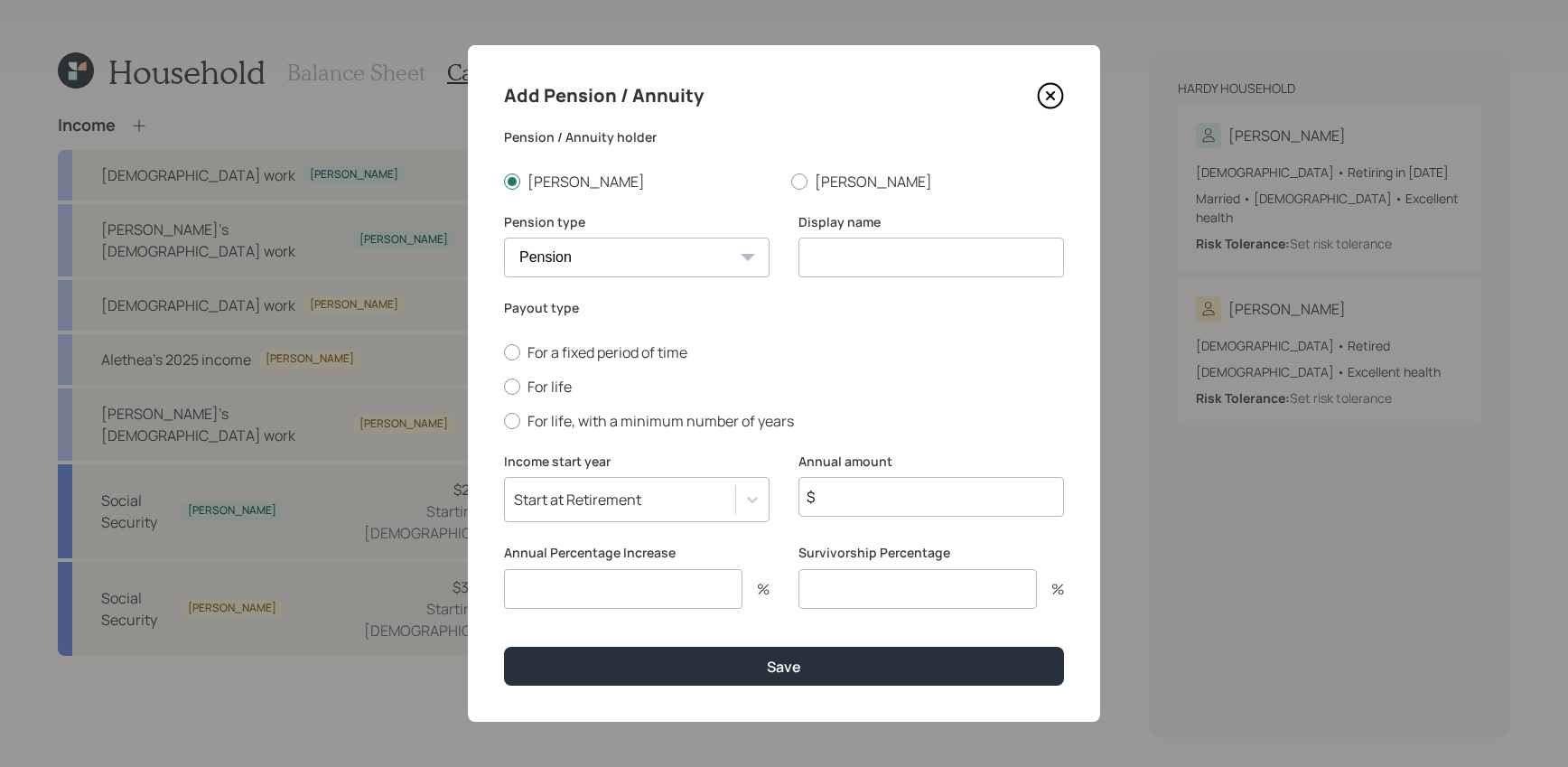
click at [504, 238] on select "Pension Annuity" at bounding box center [636, 258] width 265 height 40
click at [825, 259] on input at bounding box center [930, 258] width 265 height 40
type input "[PERSON_NAME]'s Pension"
click at [538, 402] on div "For a fixed period of time For life For life, with a minimum number of years" at bounding box center [784, 386] width 560 height 88
click at [540, 394] on label "For life" at bounding box center [784, 386] width 560 height 20
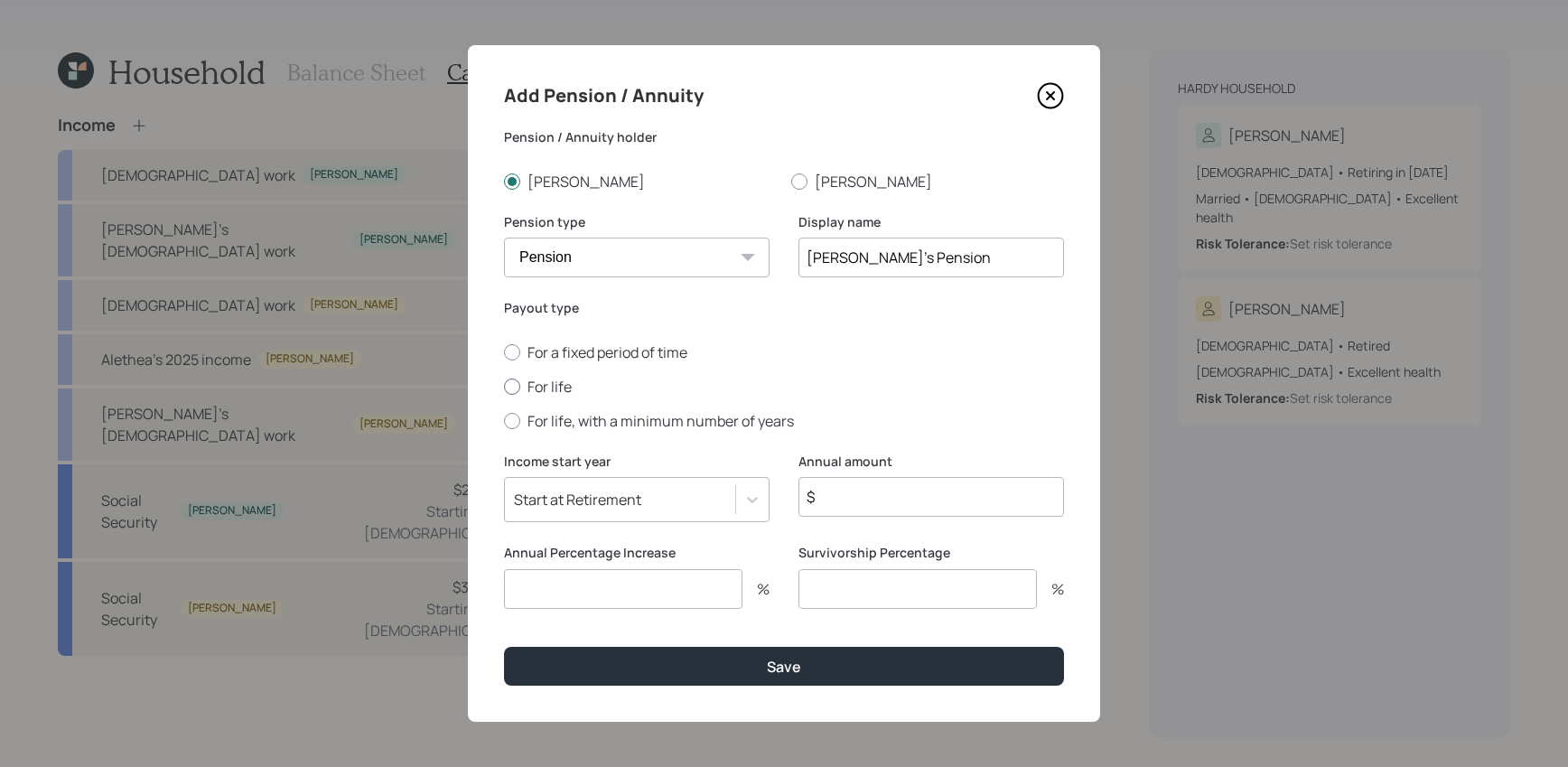
click at [504, 386] on input "For life" at bounding box center [503, 385] width 1 height 1
radio input "true"
click at [692, 506] on div "Start at Retirement" at bounding box center [620, 499] width 231 height 31
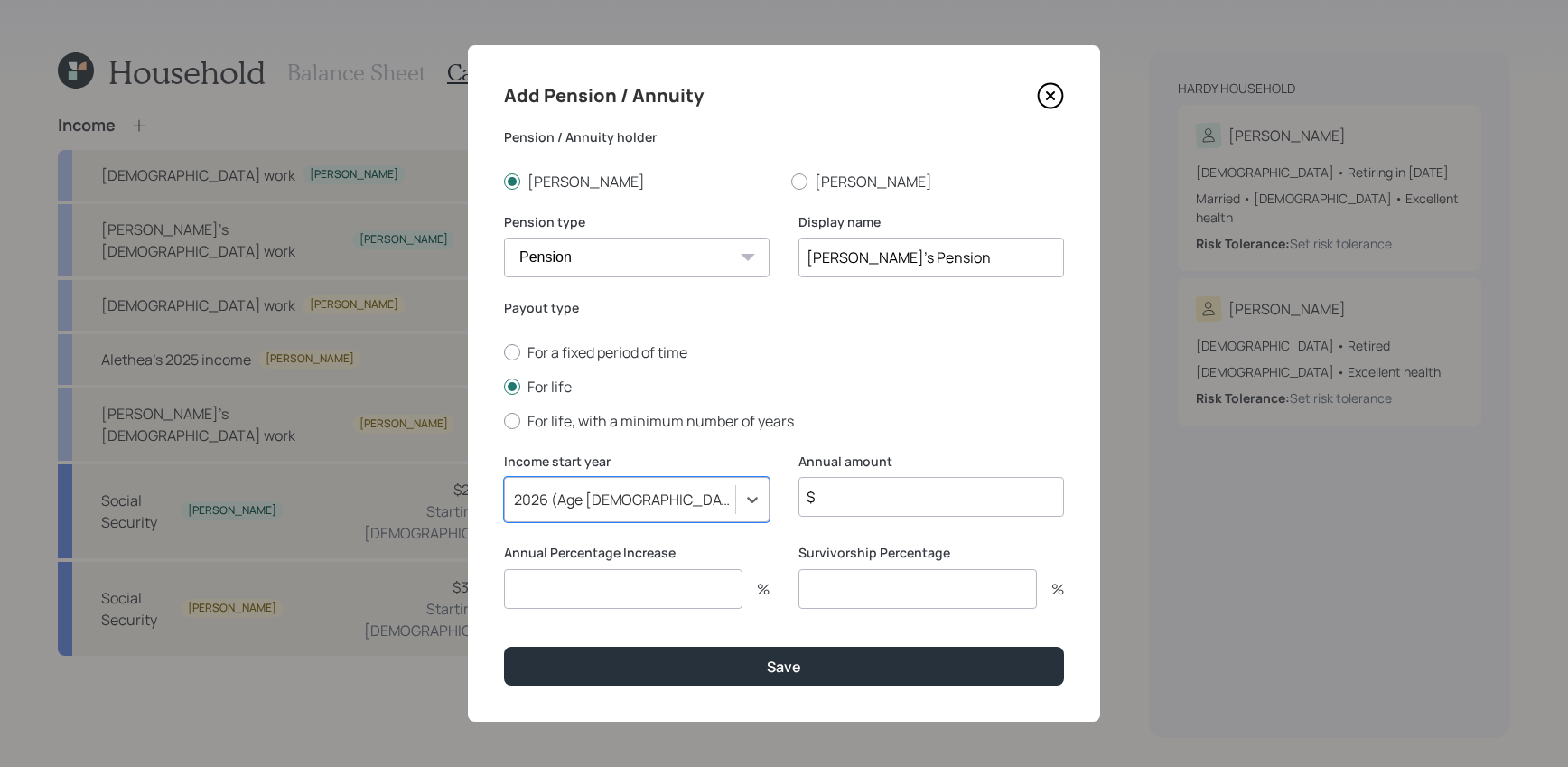
click at [865, 614] on div "Survivorship Percentage %" at bounding box center [930, 587] width 265 height 87
click at [870, 496] on input "$" at bounding box center [930, 496] width 265 height 40
type input "$ 22,800"
click at [613, 570] on input "number" at bounding box center [623, 589] width 239 height 40
click at [979, 541] on div "Annual amount $ 22,800" at bounding box center [930, 498] width 265 height 92
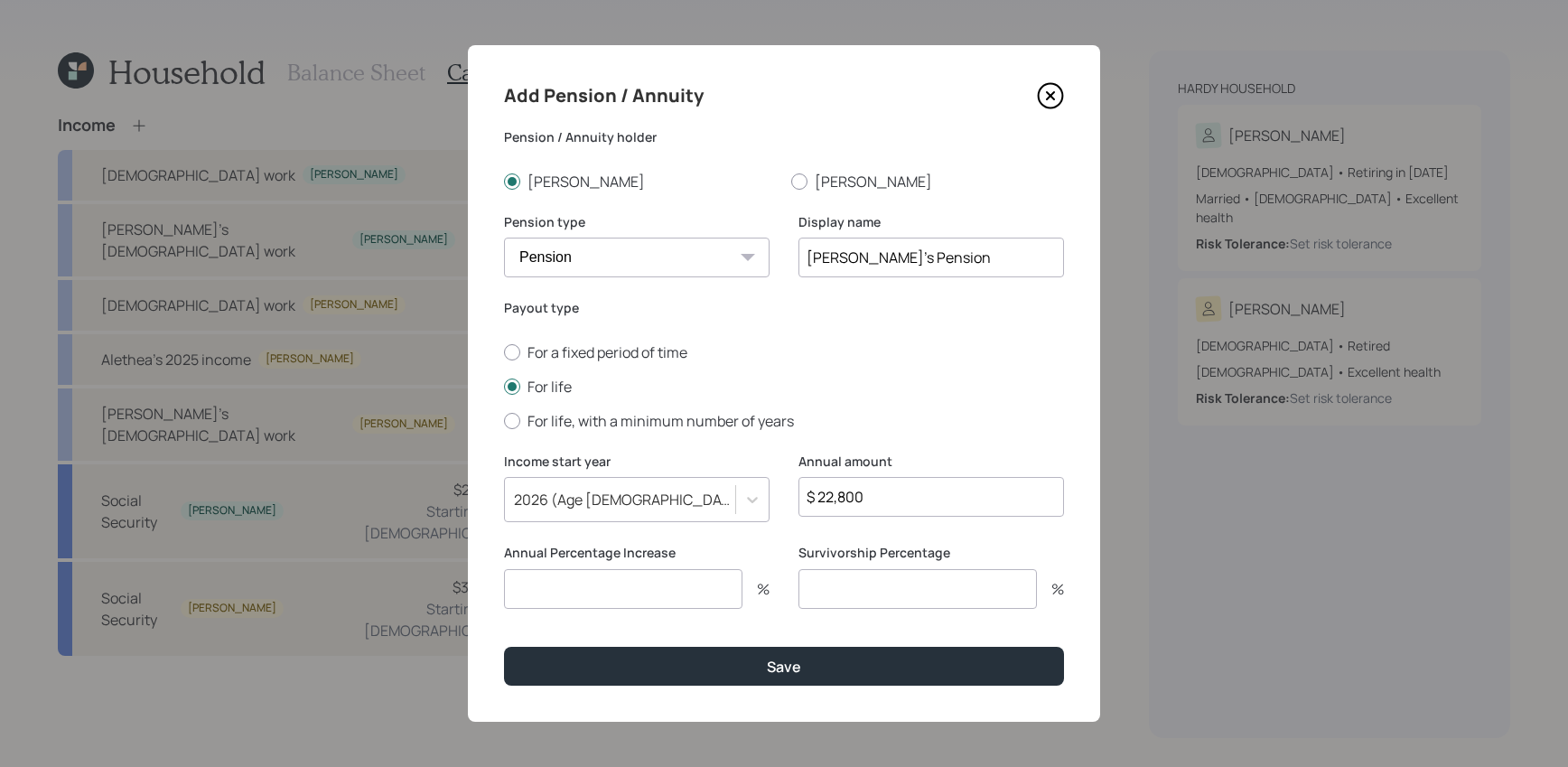
click at [954, 608] on div "Survivorship Percentage %" at bounding box center [930, 587] width 265 height 87
click at [954, 606] on input "number" at bounding box center [917, 589] width 239 height 40
type input "0"
click at [704, 601] on input "number" at bounding box center [623, 589] width 239 height 40
type input "1"
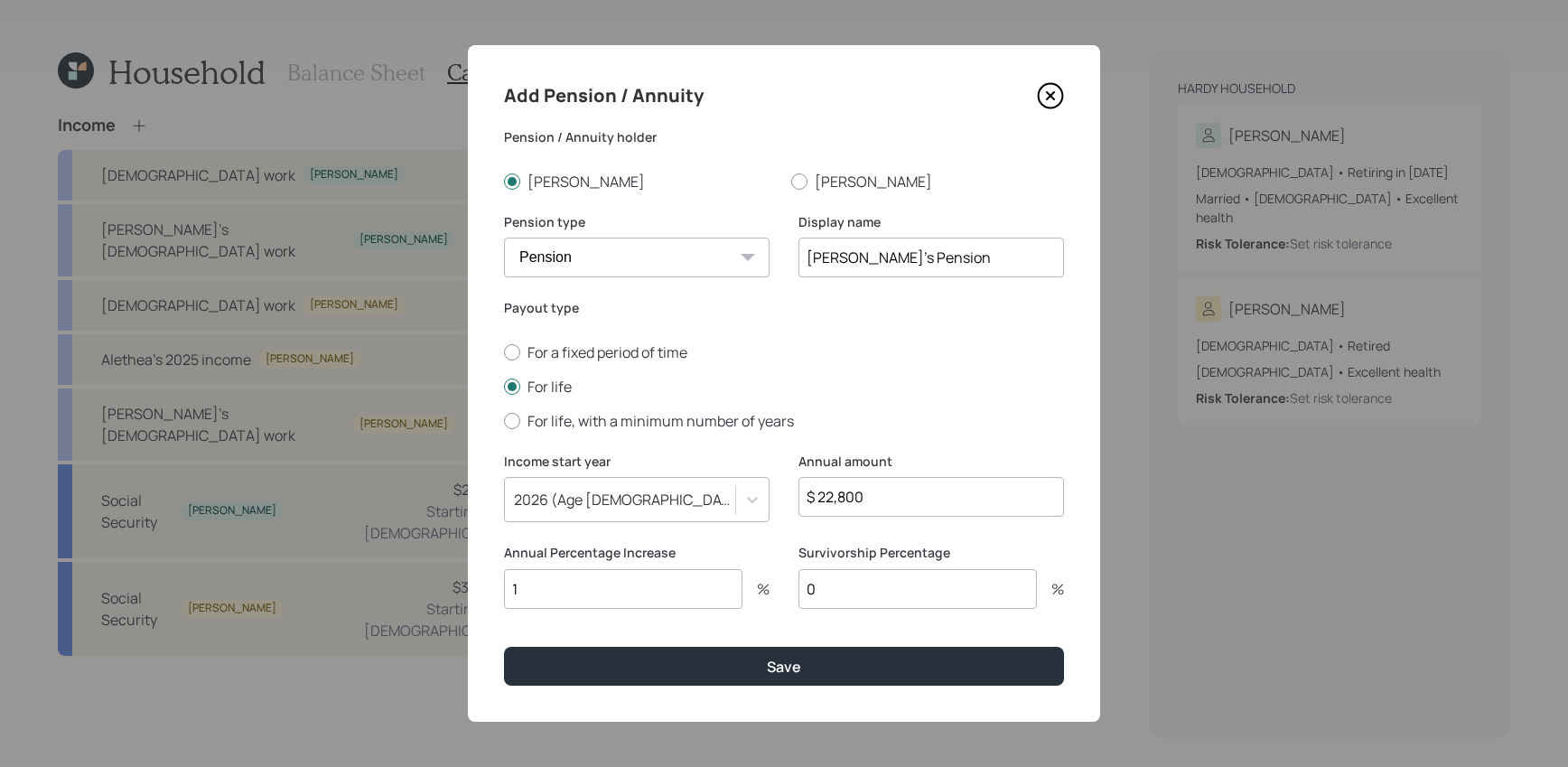
click at [504, 647] on button "Save" at bounding box center [784, 666] width 560 height 39
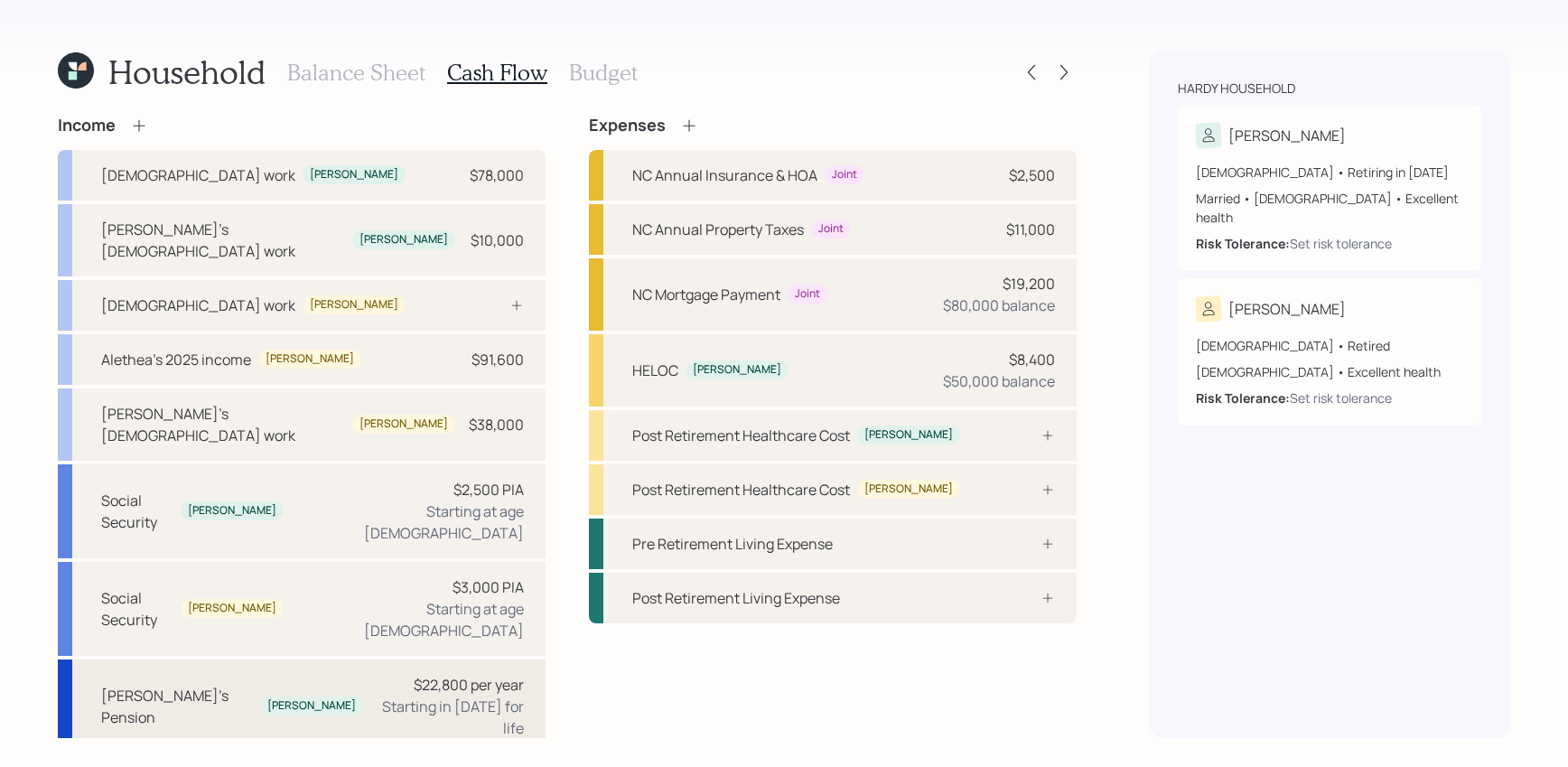
click at [371, 660] on div "[PERSON_NAME]'s Pension [PERSON_NAME] $22,800 per year Starting in [DATE] for l…" at bounding box center [301, 706] width 487 height 94
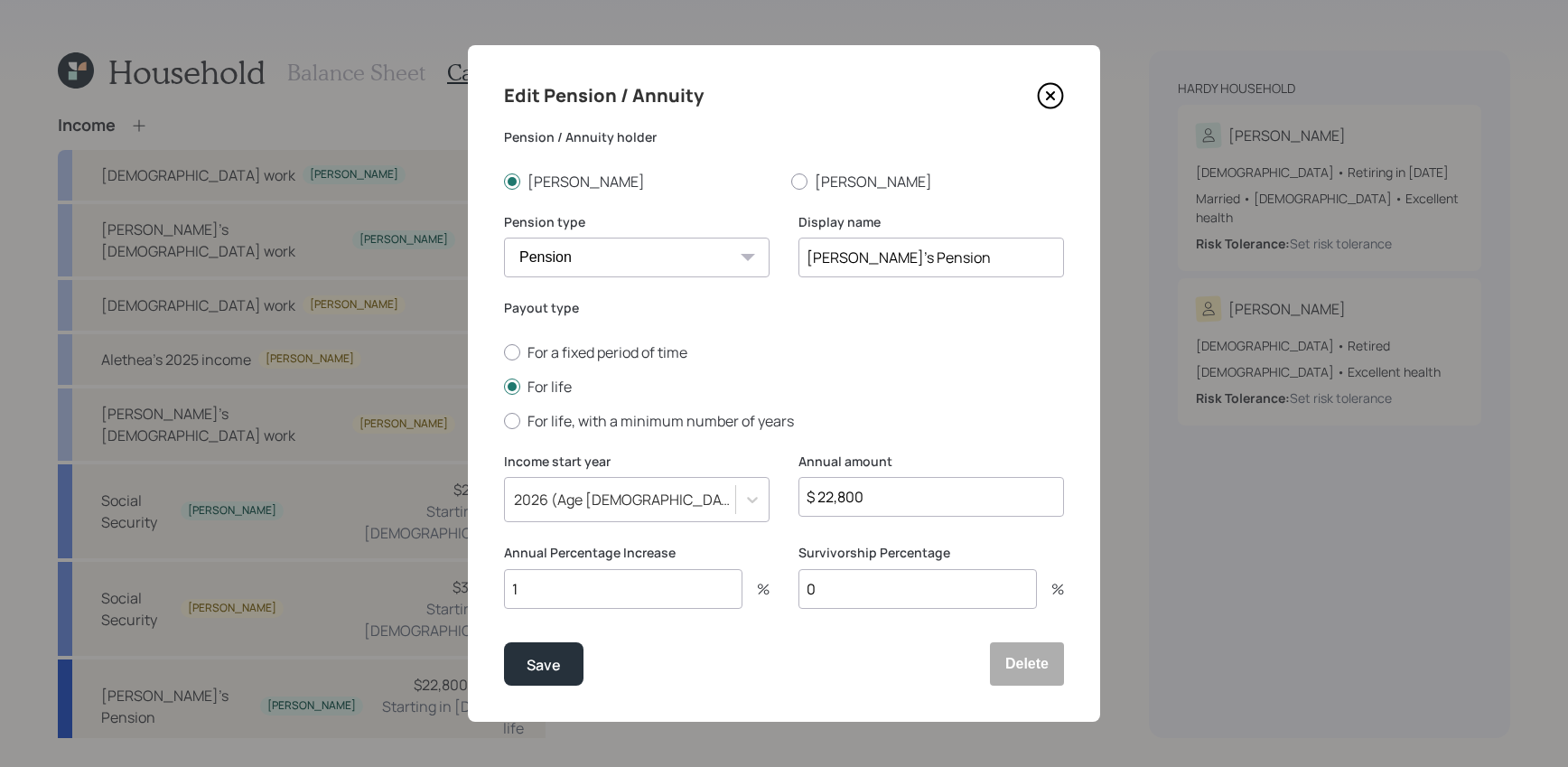
click at [569, 581] on input "1" at bounding box center [623, 589] width 239 height 40
type input "1"
type input "2"
click at [504, 642] on button "Save" at bounding box center [543, 664] width 79 height 44
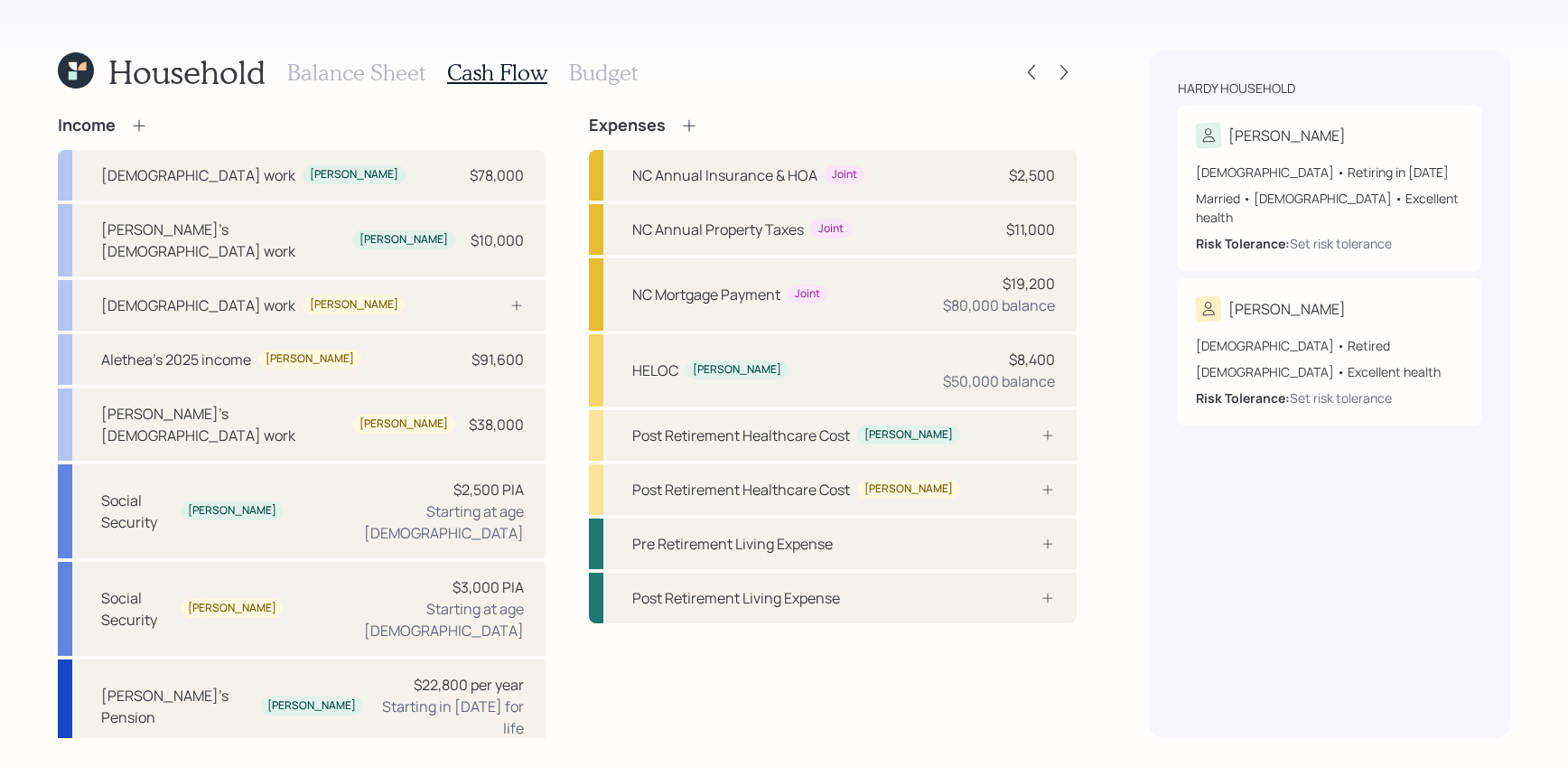
click at [134, 124] on icon at bounding box center [139, 126] width 18 height 18
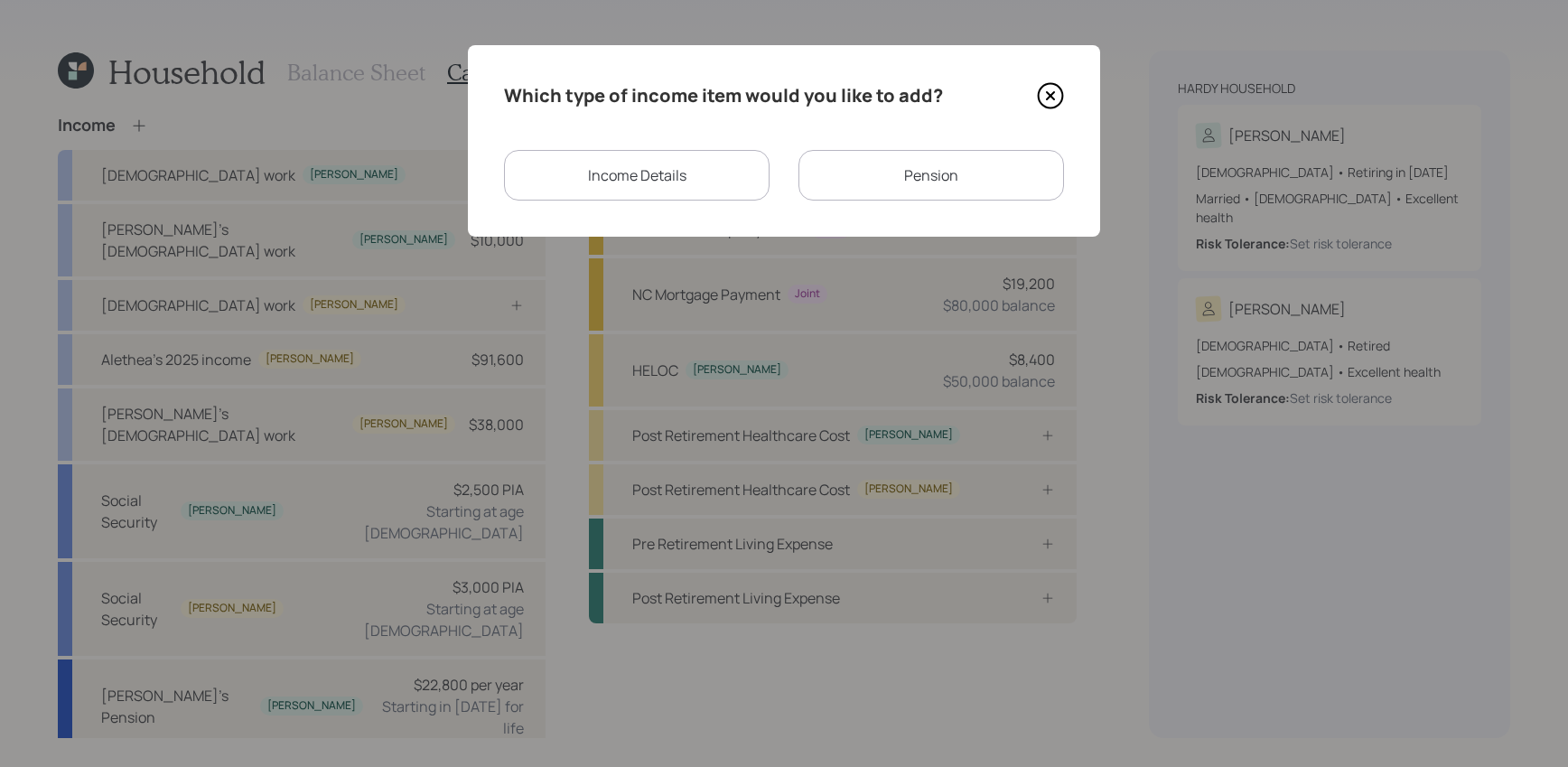
click at [896, 164] on div "Pension" at bounding box center [930, 176] width 265 height 51
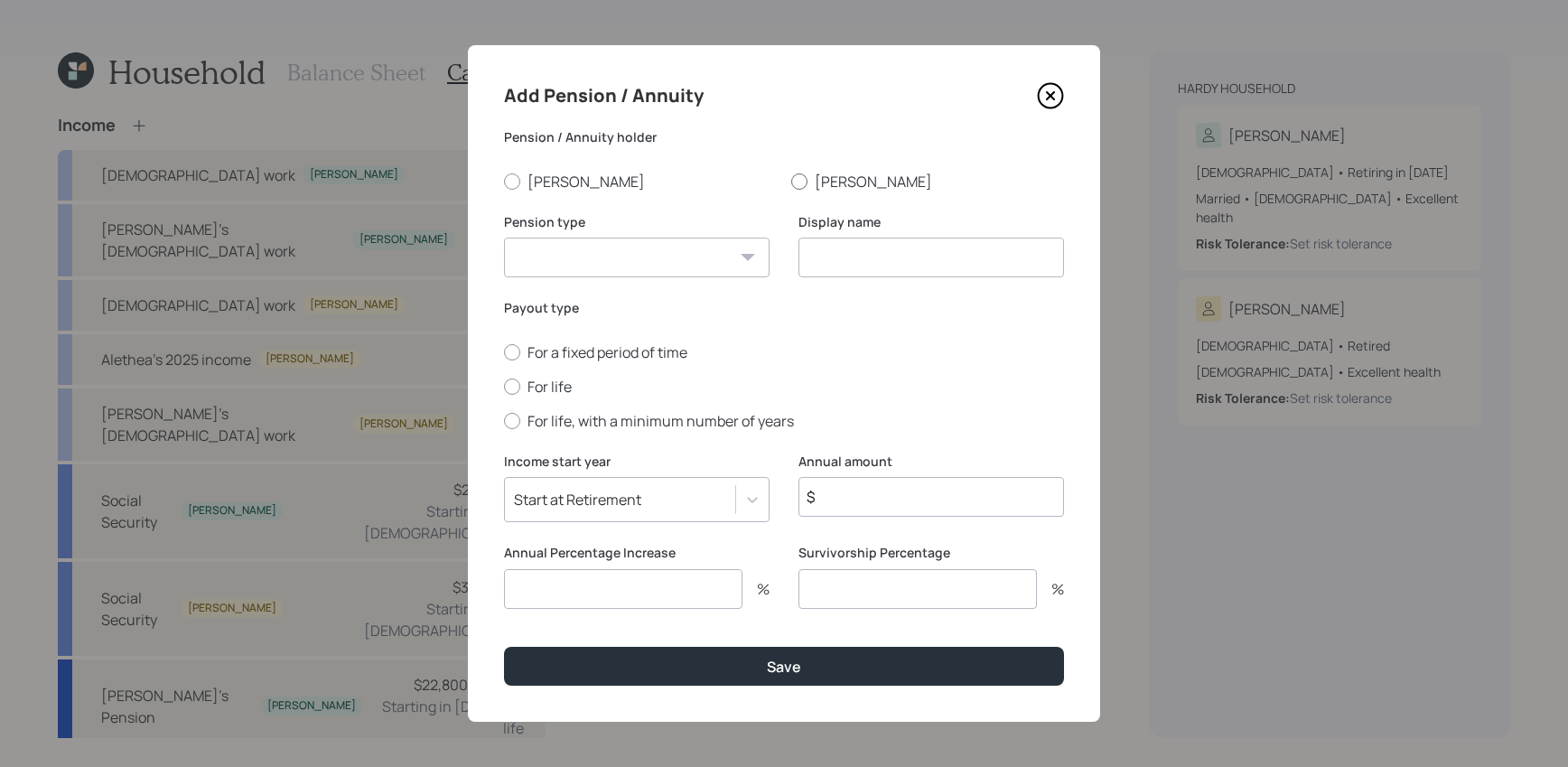
click at [865, 171] on label "[PERSON_NAME]" at bounding box center [927, 181] width 272 height 20
click at [791, 180] on input "[PERSON_NAME]" at bounding box center [790, 180] width 1 height 1
radio input "true"
click at [604, 249] on select "Pension Annuity" at bounding box center [636, 258] width 265 height 40
select select "pension"
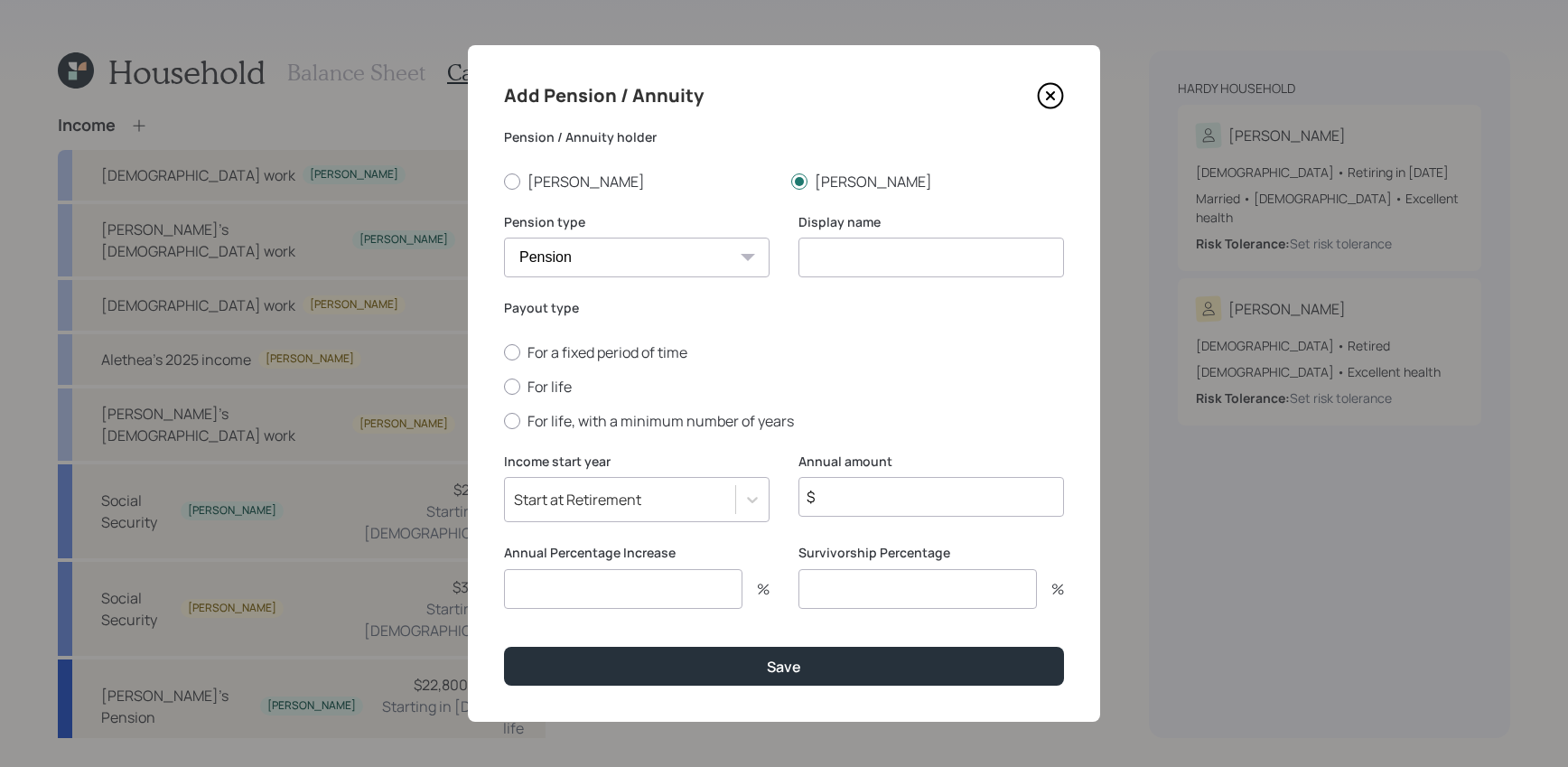
click at [504, 238] on select "Pension Annuity" at bounding box center [636, 258] width 265 height 40
click at [837, 249] on input at bounding box center [930, 258] width 265 height 40
type input "[PERSON_NAME]'s Pension"
click at [523, 403] on div "For a fixed period of time For life For life, with a minimum number of years" at bounding box center [784, 386] width 560 height 88
click at [532, 382] on label "For life" at bounding box center [784, 386] width 560 height 20
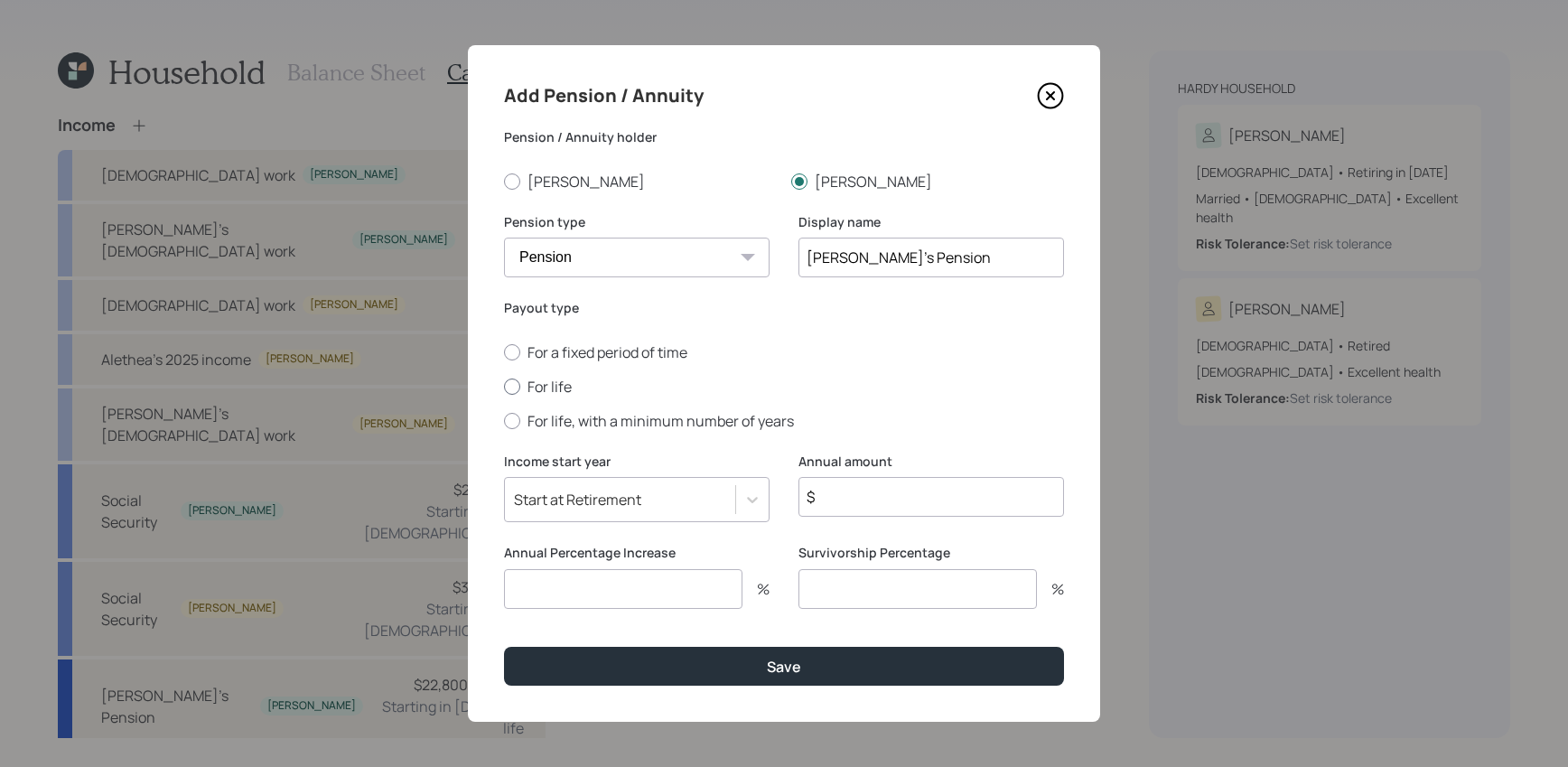
click at [504, 385] on input "For life" at bounding box center [503, 385] width 1 height 1
radio input "true"
click at [990, 485] on input "$" at bounding box center [930, 496] width 265 height 40
click at [995, 526] on div "Annual amount $" at bounding box center [930, 498] width 265 height 92
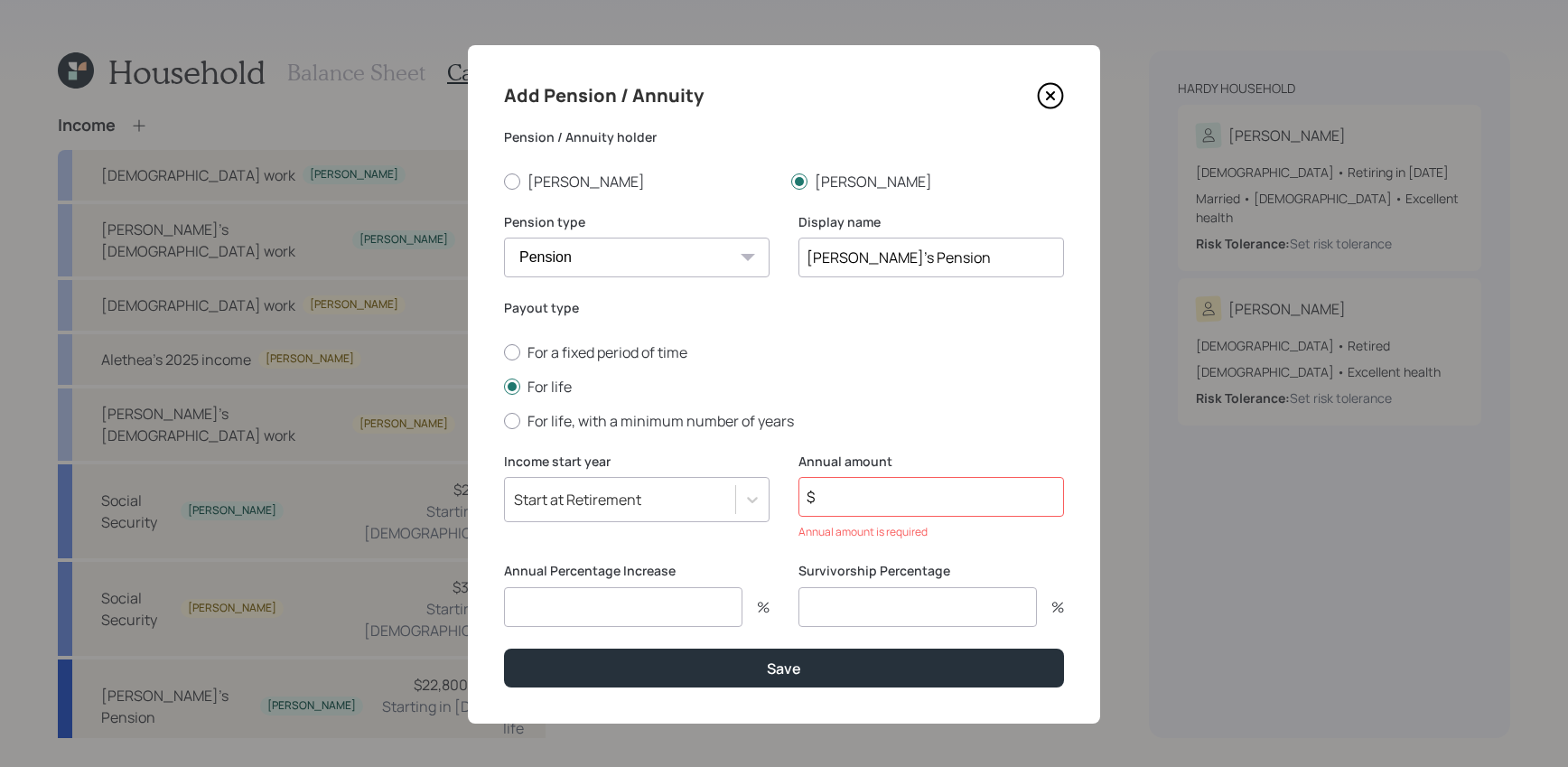
click at [991, 516] on div "$" at bounding box center [930, 496] width 265 height 40
click at [990, 490] on input "$" at bounding box center [930, 496] width 265 height 40
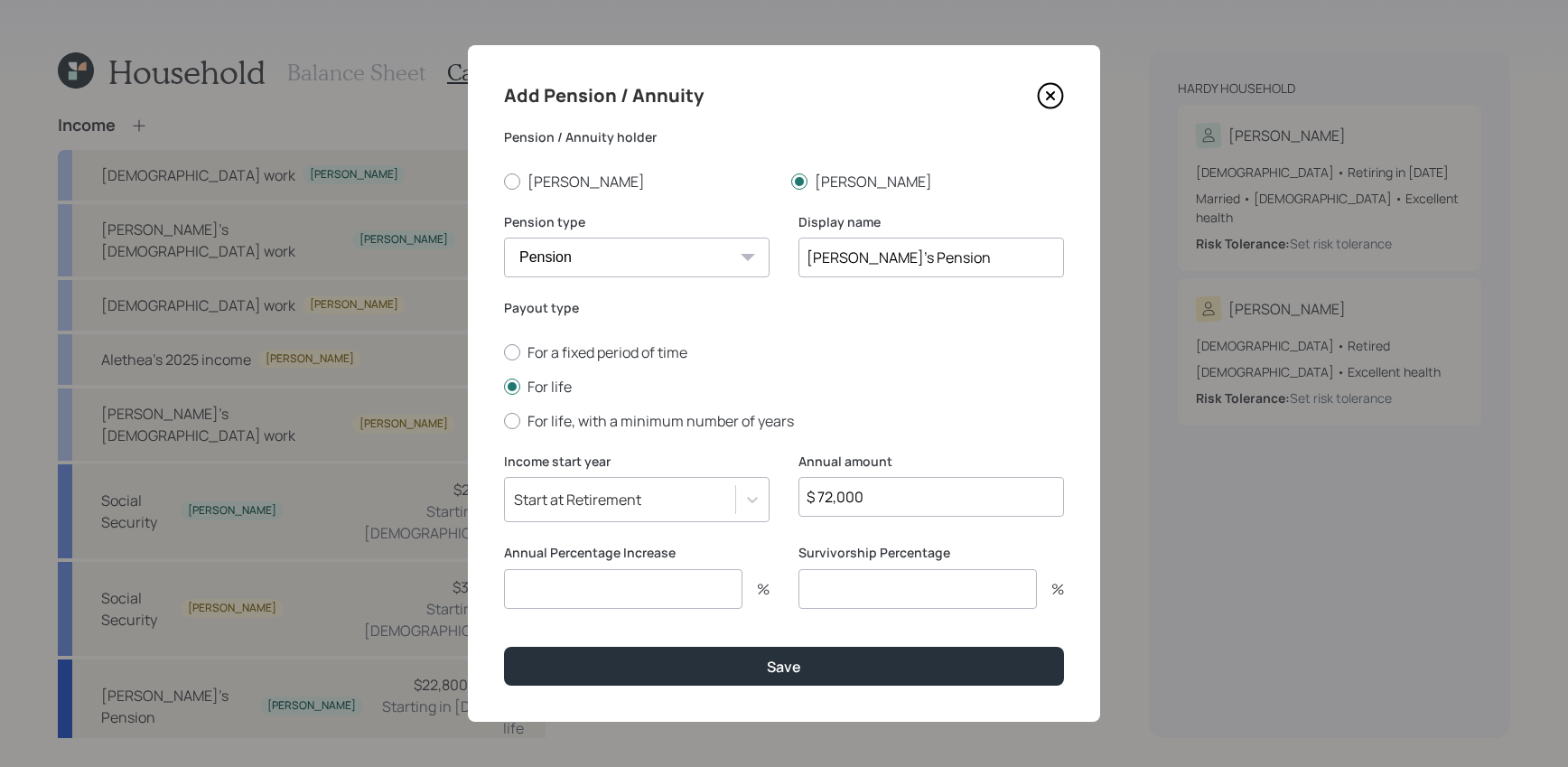
type input "$ 72,000"
click at [547, 560] on label "Annual Percentage Increase" at bounding box center [636, 553] width 265 height 18
click at [547, 599] on input "number" at bounding box center [623, 589] width 239 height 40
type input "2"
click at [1015, 594] on input "number" at bounding box center [917, 589] width 239 height 40
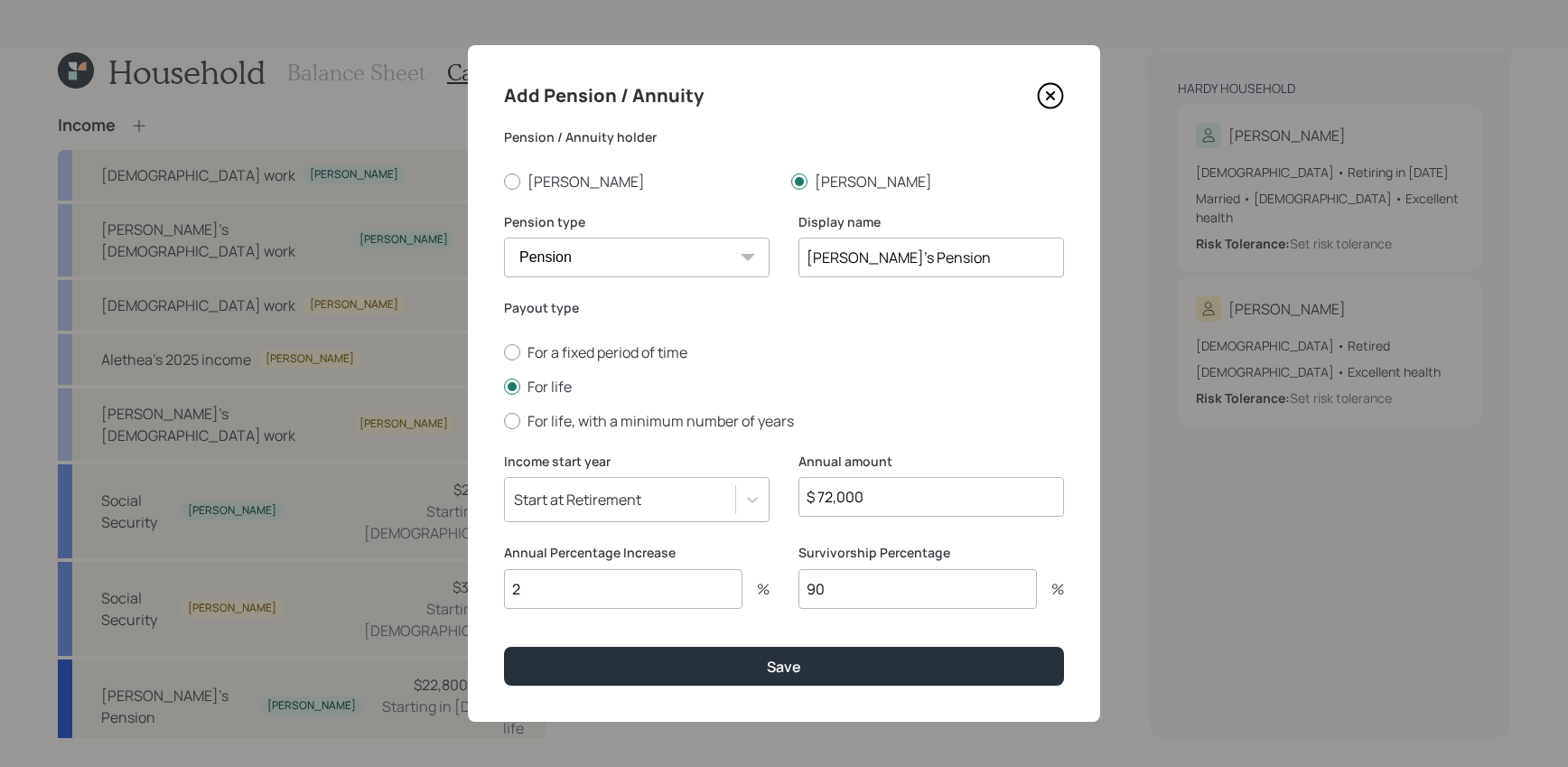
type input "90"
click at [504, 647] on button "Save" at bounding box center [784, 666] width 560 height 39
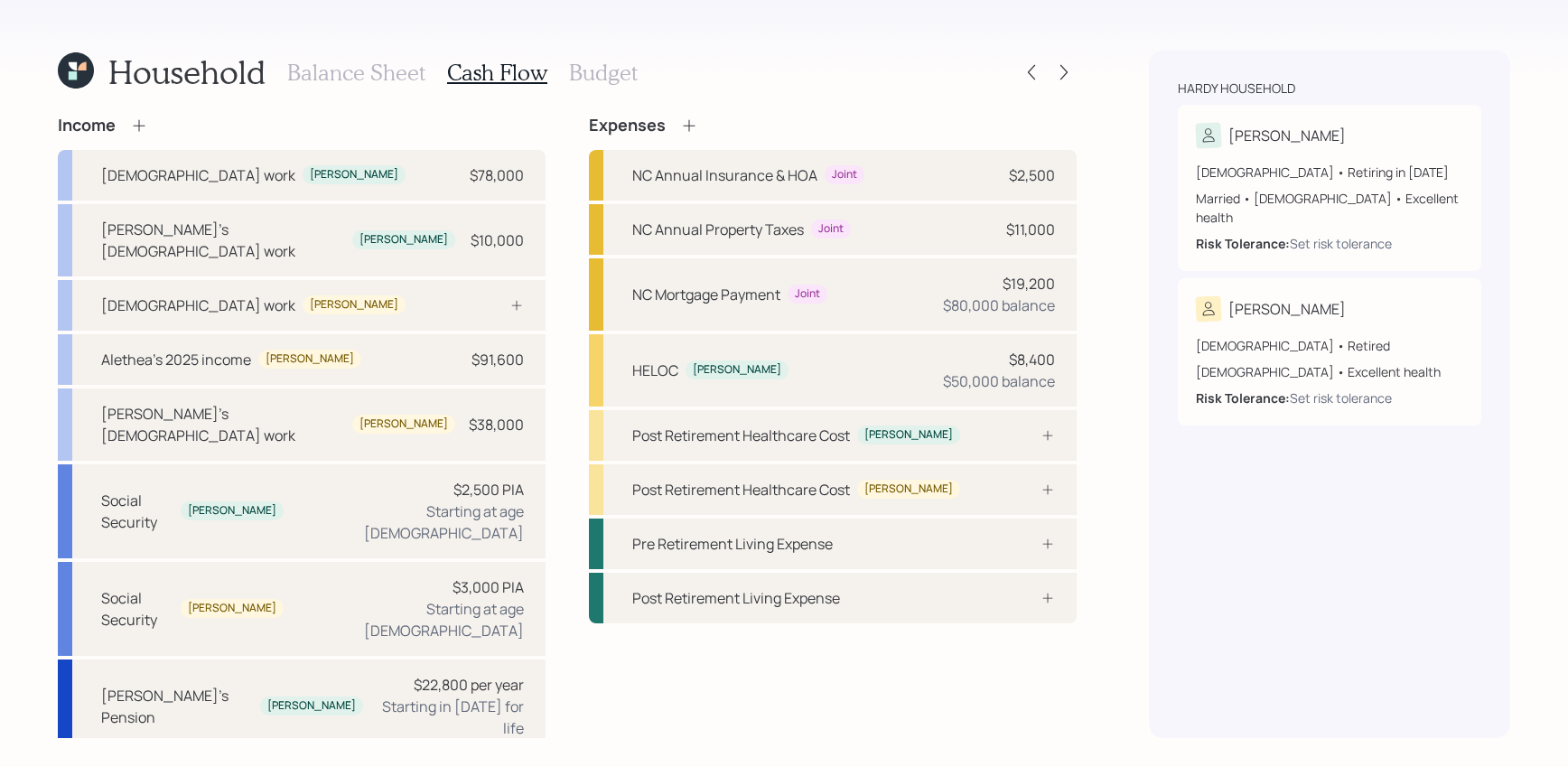
scroll to position [5, 0]
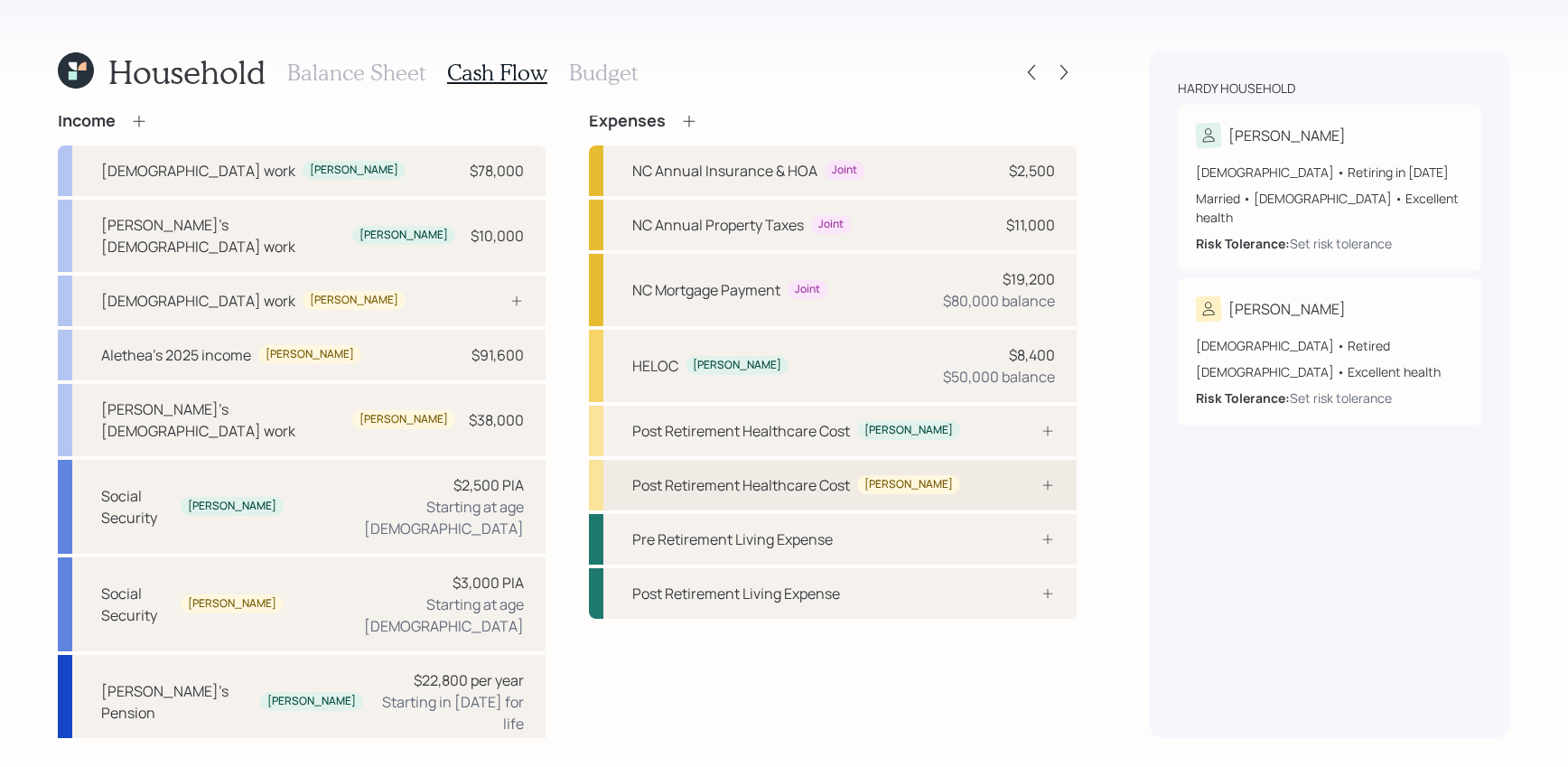
click at [973, 487] on div "Post Retirement Healthcare Cost [PERSON_NAME]" at bounding box center [832, 486] width 487 height 51
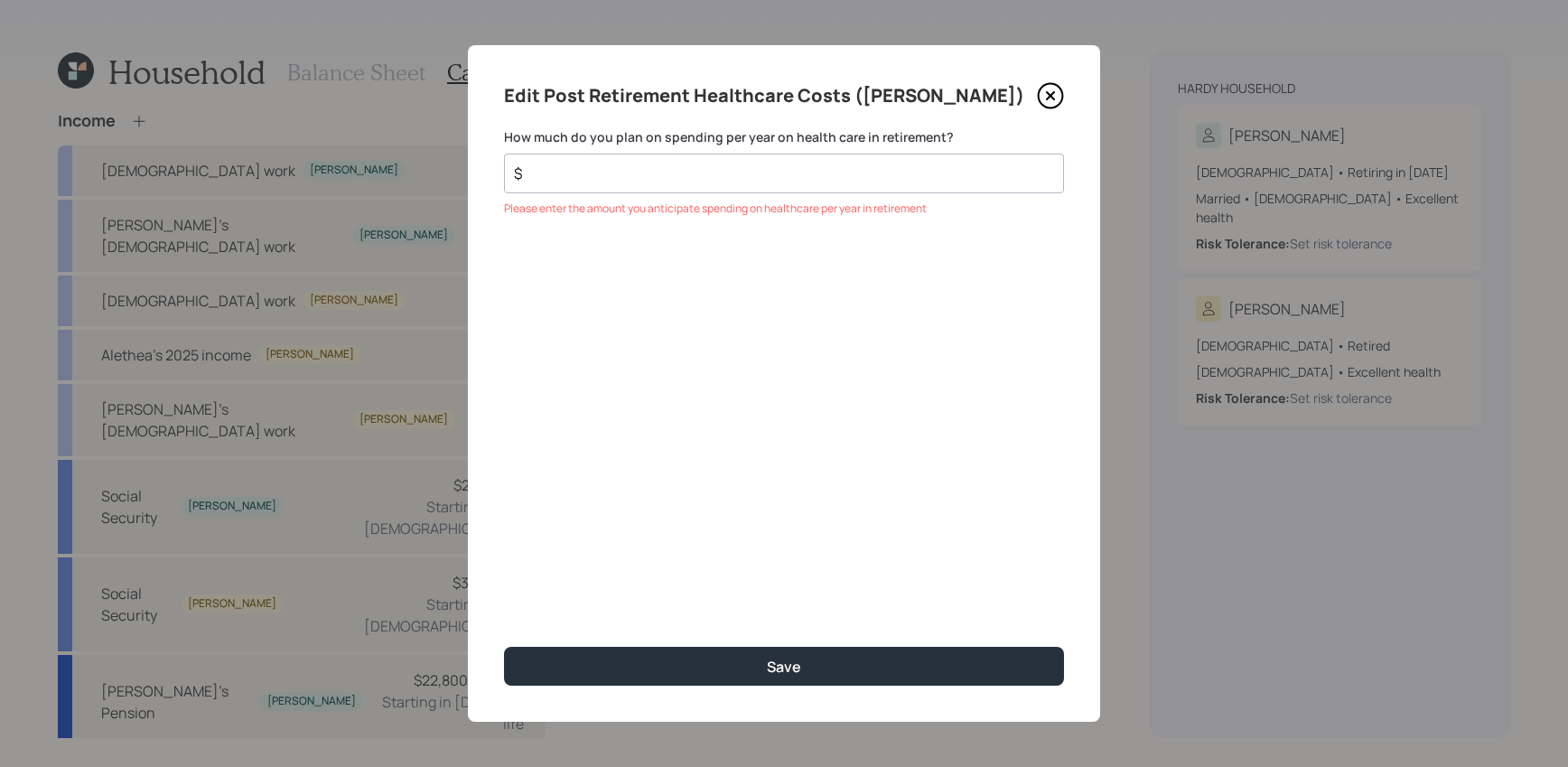
click at [1061, 93] on icon at bounding box center [1050, 96] width 27 height 27
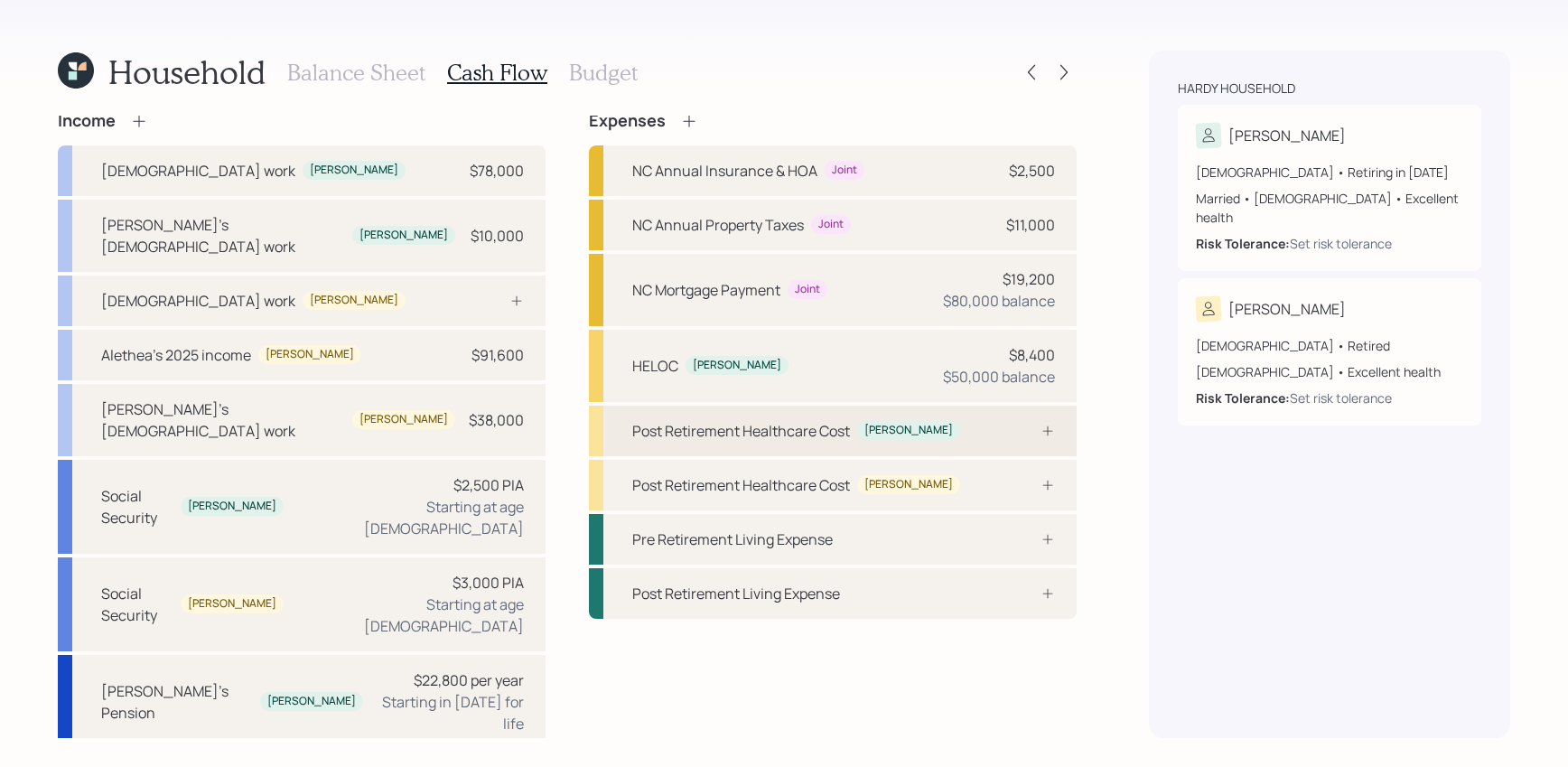
click at [1032, 426] on div at bounding box center [1027, 431] width 54 height 15
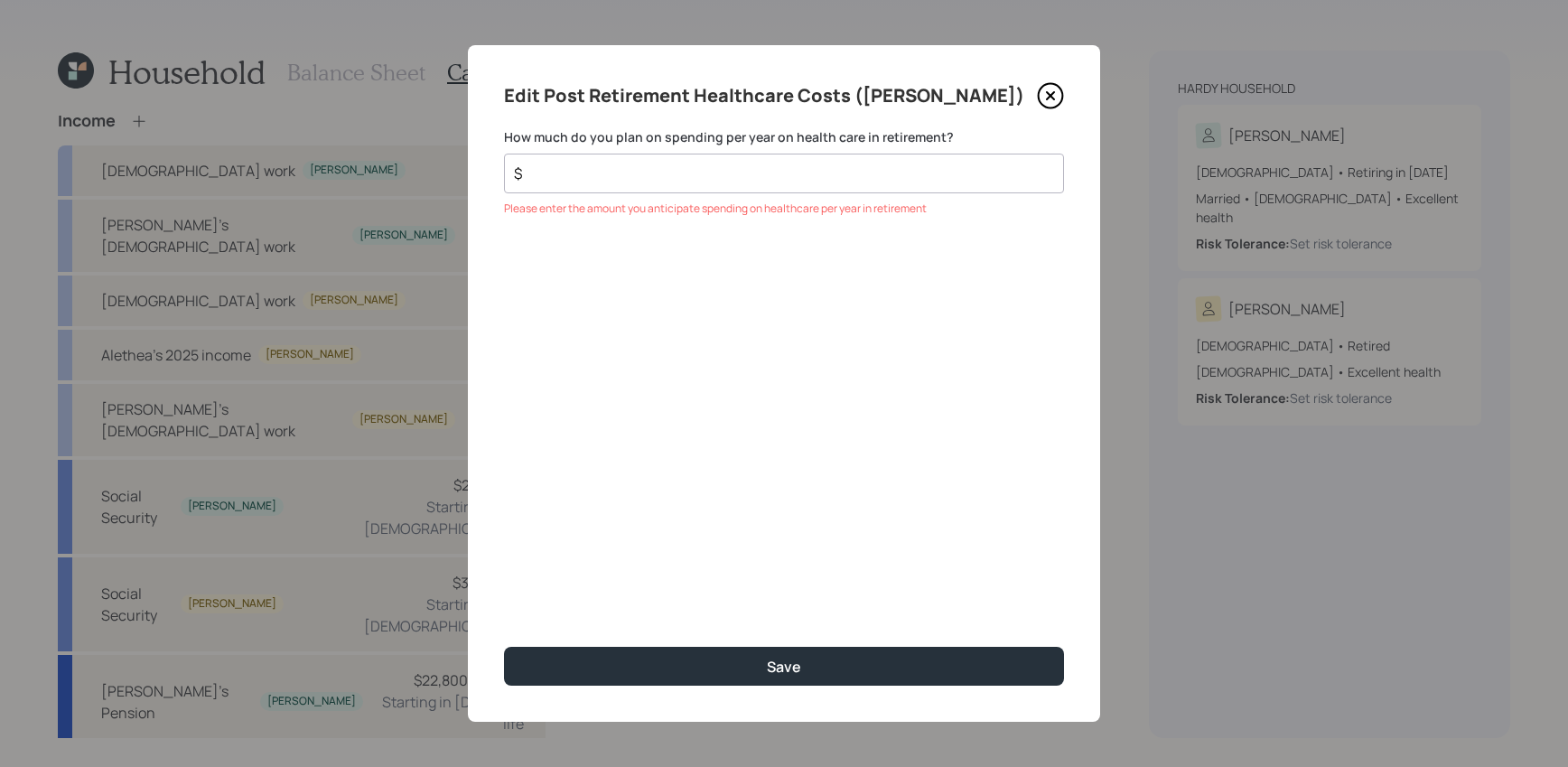
click at [781, 194] on div "Edit Post Retirement Healthcare Costs ([PERSON_NAME]) How much do you plan on s…" at bounding box center [784, 384] width 632 height 676
click at [781, 177] on input "$" at bounding box center [776, 173] width 529 height 22
type input "$ 2,500"
click at [504, 647] on button "Save" at bounding box center [784, 666] width 560 height 39
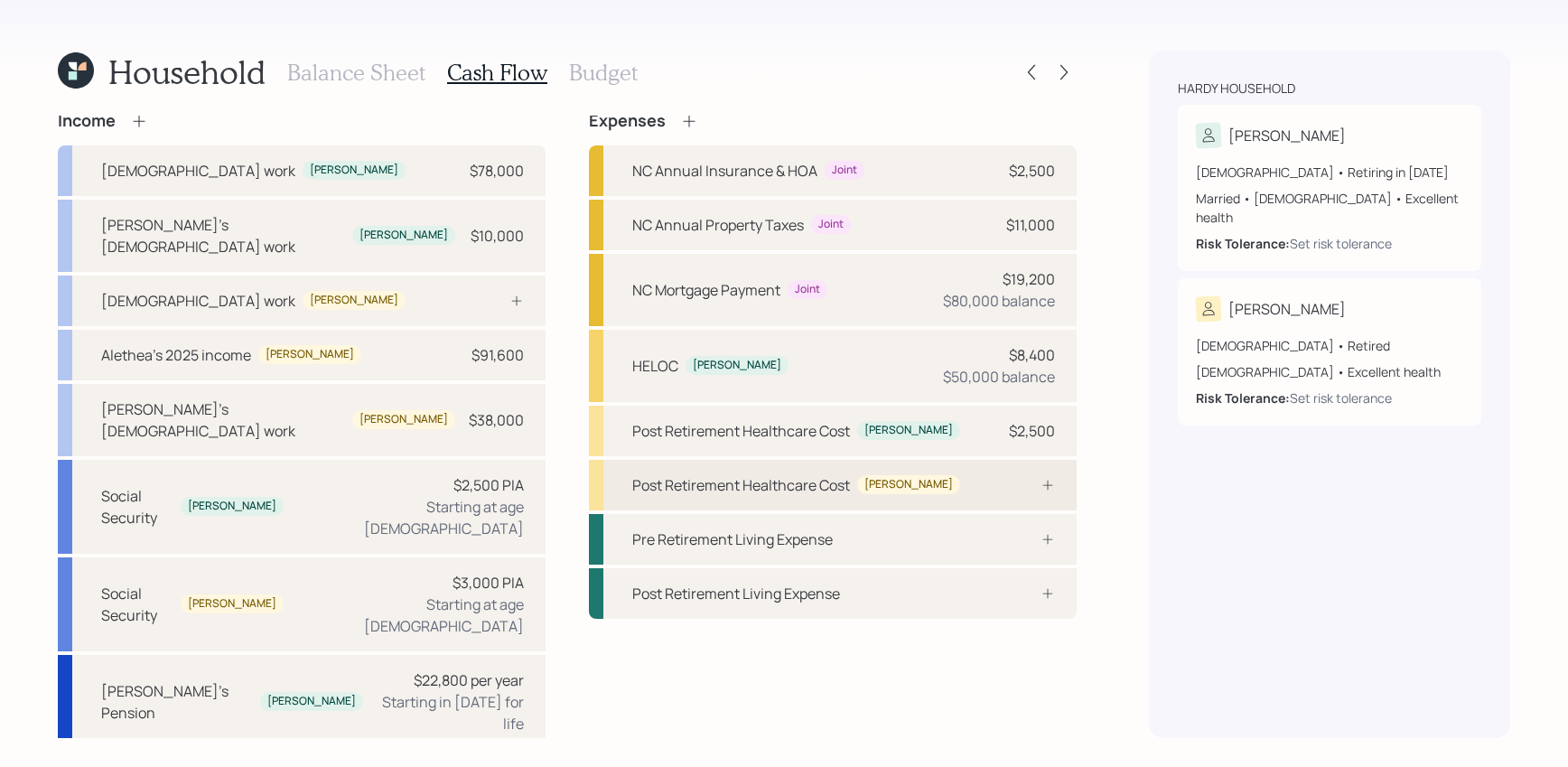
click at [948, 502] on div "Post Retirement Healthcare Cost [PERSON_NAME]" at bounding box center [832, 486] width 487 height 51
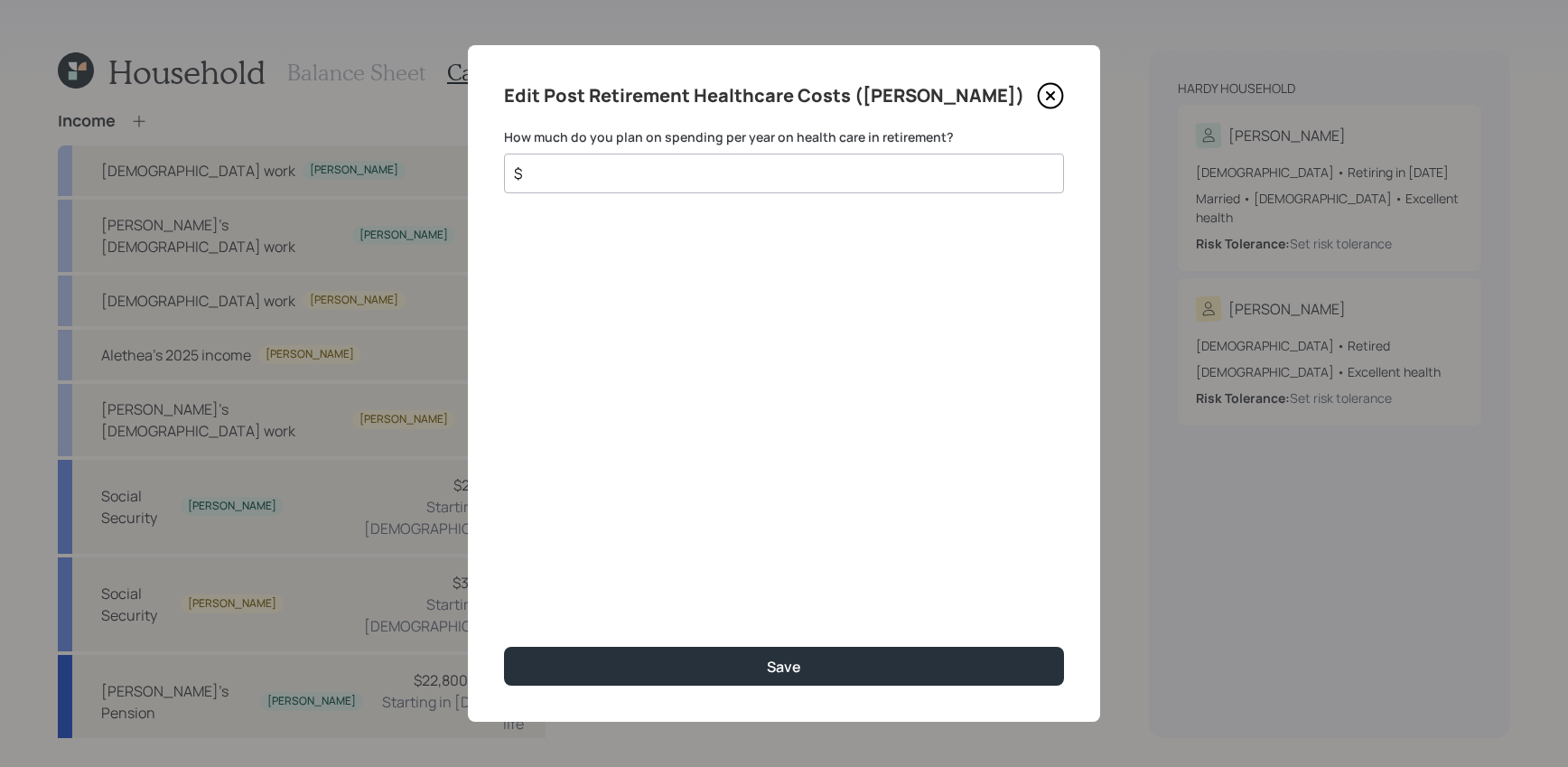
drag, startPoint x: 783, startPoint y: 153, endPoint x: 783, endPoint y: 195, distance: 42.0
click at [783, 154] on div "$" at bounding box center [784, 174] width 560 height 40
click at [783, 200] on div "Please enter the amount you anticipate spending on healthcare per year in retir…" at bounding box center [784, 209] width 560 height 16
click at [789, 179] on input "$" at bounding box center [776, 173] width 529 height 22
type input "$ 2,500"
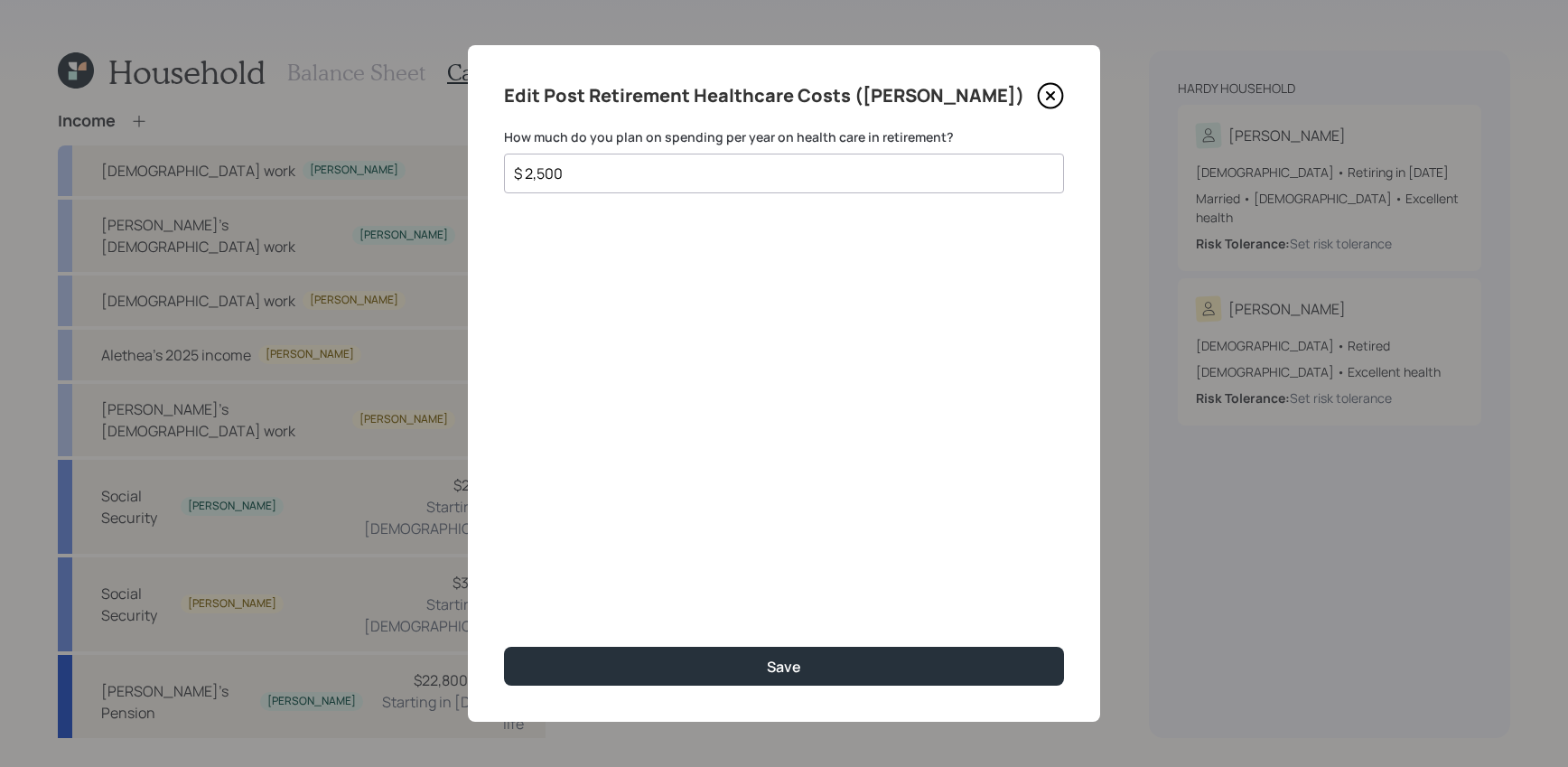
click at [504, 647] on button "Save" at bounding box center [784, 666] width 560 height 39
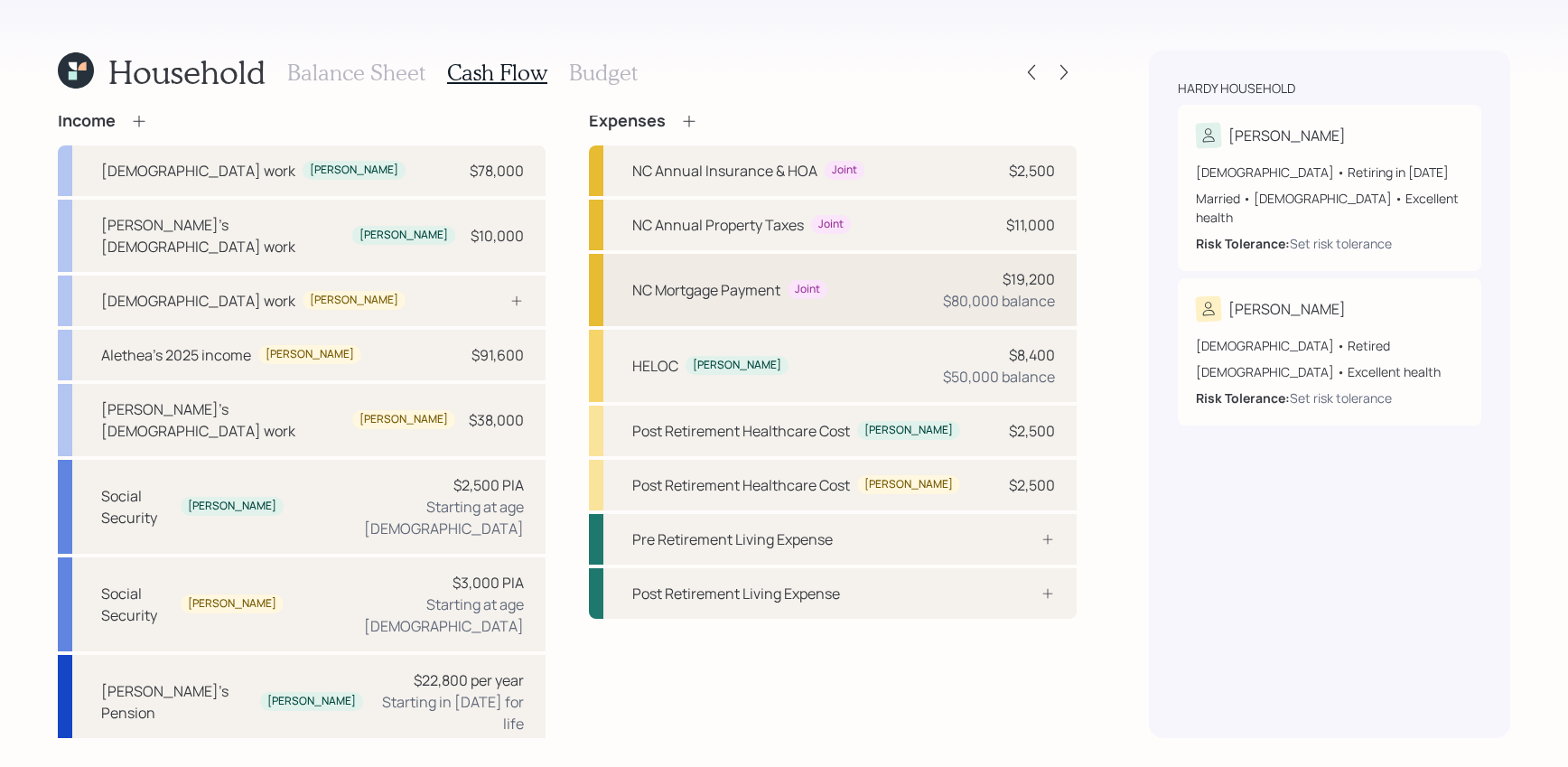
click at [853, 322] on div "NC Mortgage Payment Joint $19,200 $80,000 balance" at bounding box center [832, 290] width 487 height 72
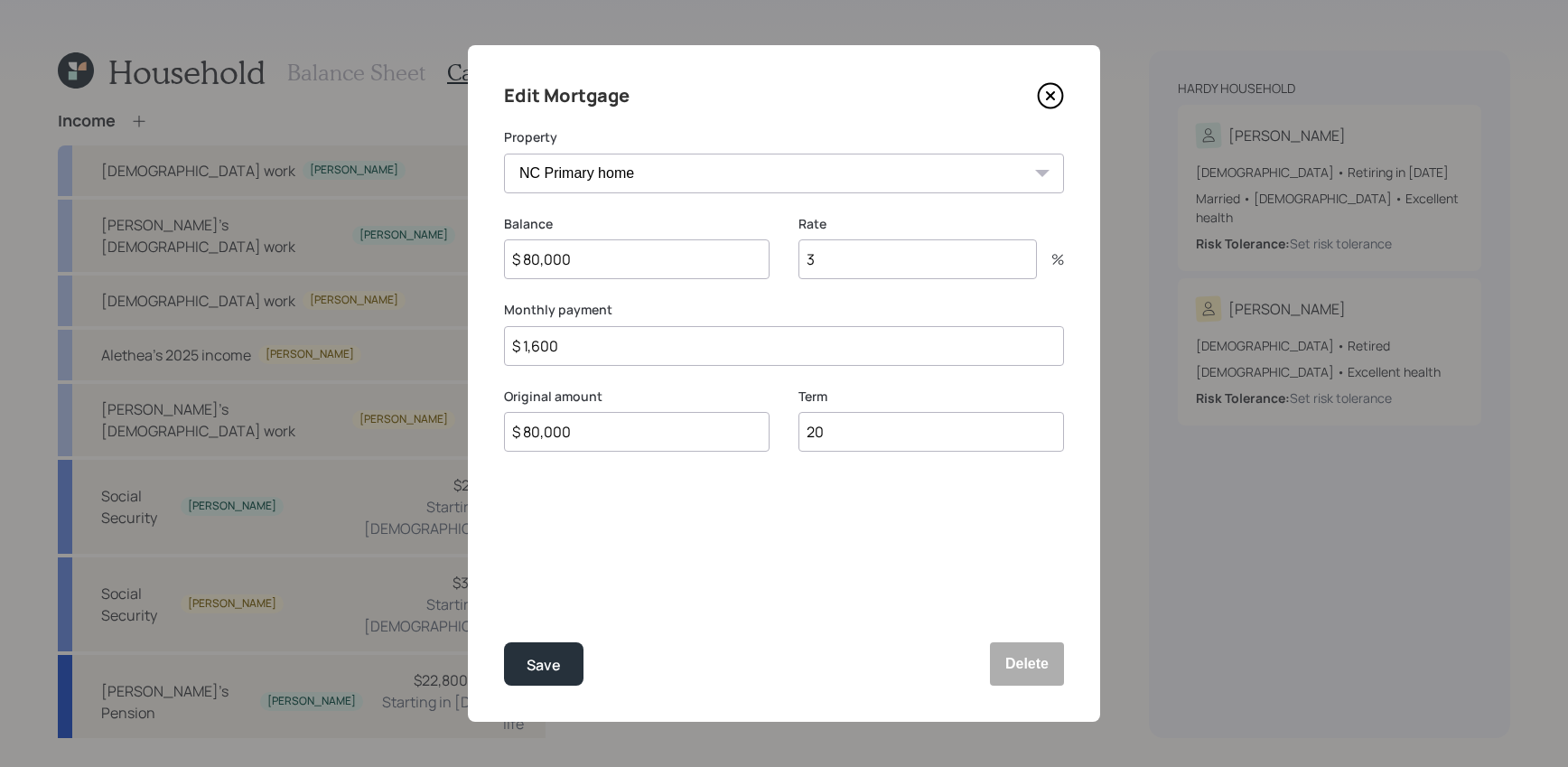
click at [1040, 98] on icon at bounding box center [1050, 96] width 27 height 27
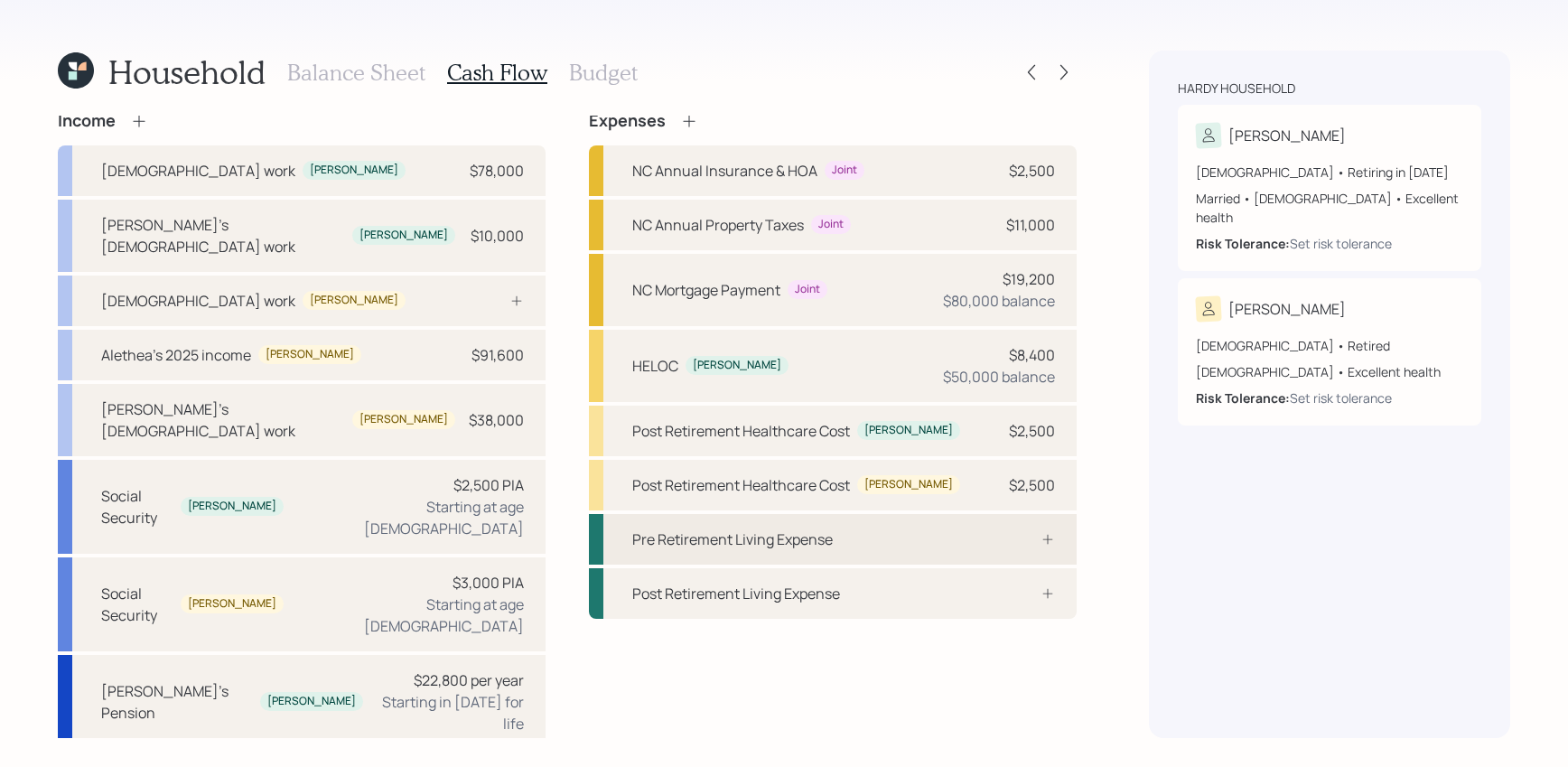
click at [849, 553] on div "Pre Retirement Living Expense" at bounding box center [832, 539] width 487 height 51
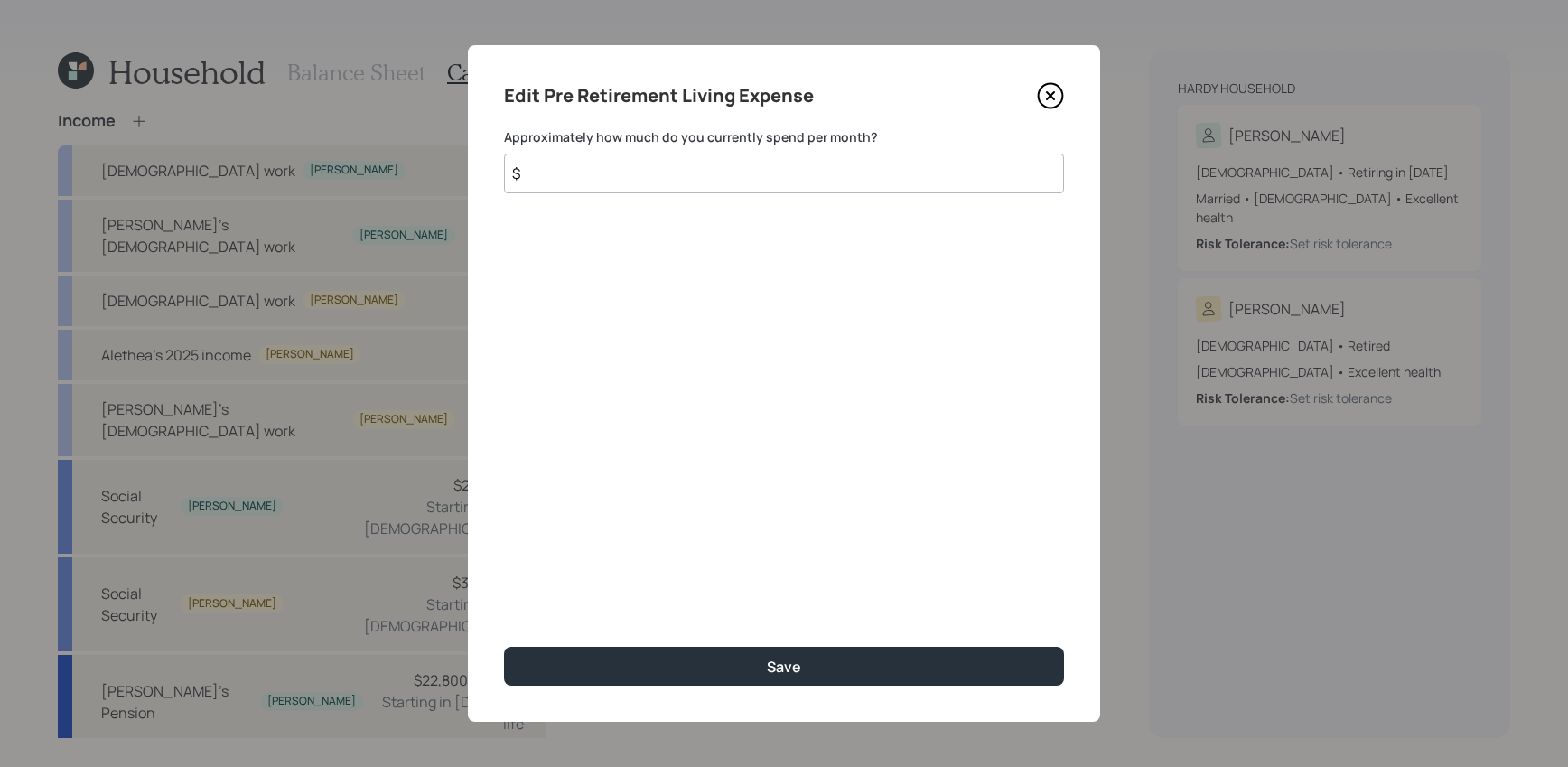
click at [746, 172] on input "$" at bounding box center [784, 174] width 560 height 40
type input "$ 3,000"
click at [504, 647] on button "Save" at bounding box center [784, 666] width 560 height 39
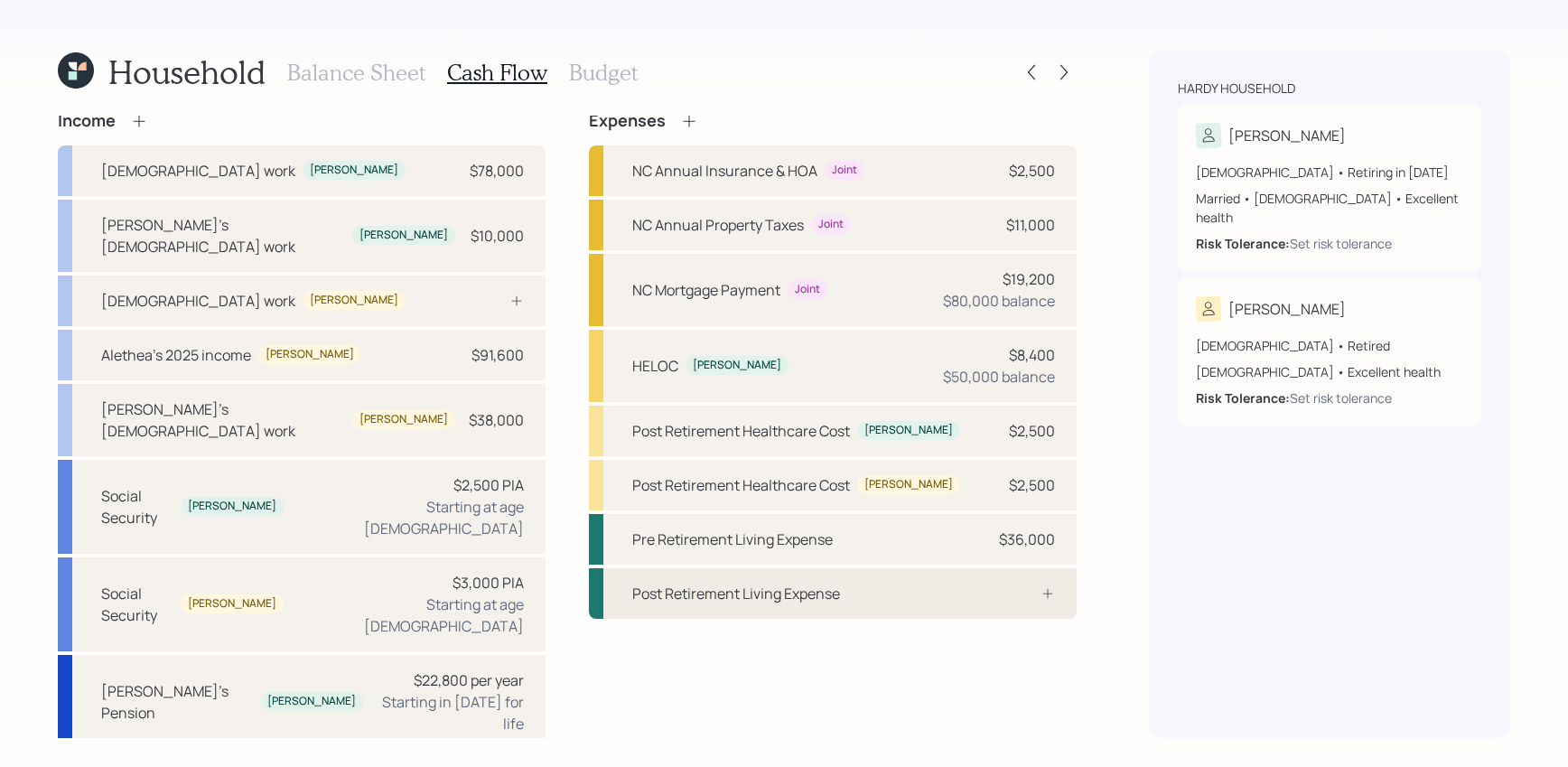
click at [848, 601] on div "Post Retirement Living Expense" at bounding box center [832, 594] width 487 height 51
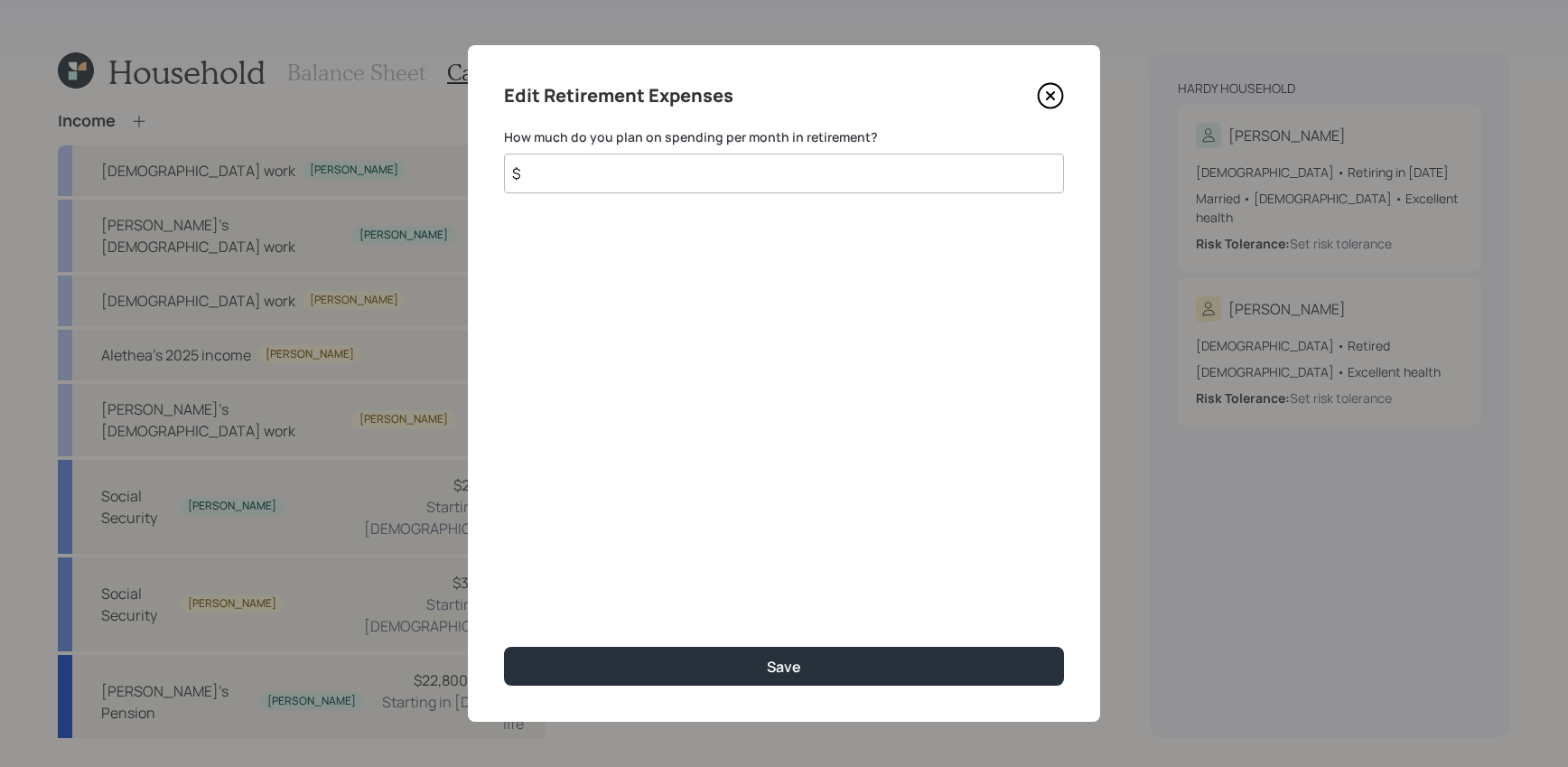
click at [671, 173] on input "$" at bounding box center [784, 174] width 560 height 40
type input "$ 3,000"
click at [504, 647] on button "Save" at bounding box center [784, 666] width 560 height 39
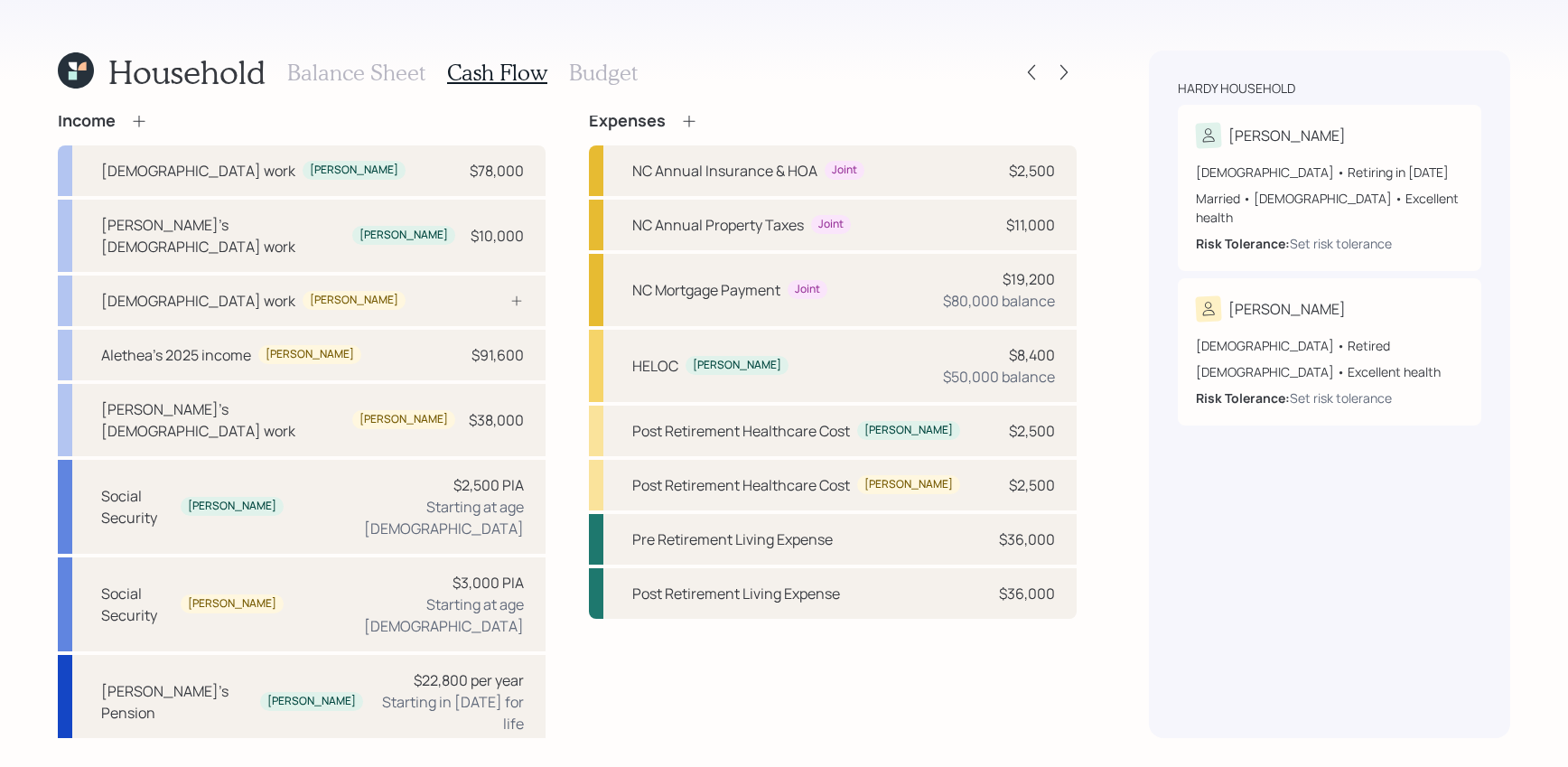
click at [582, 74] on h3 "Budget" at bounding box center [603, 72] width 68 height 26
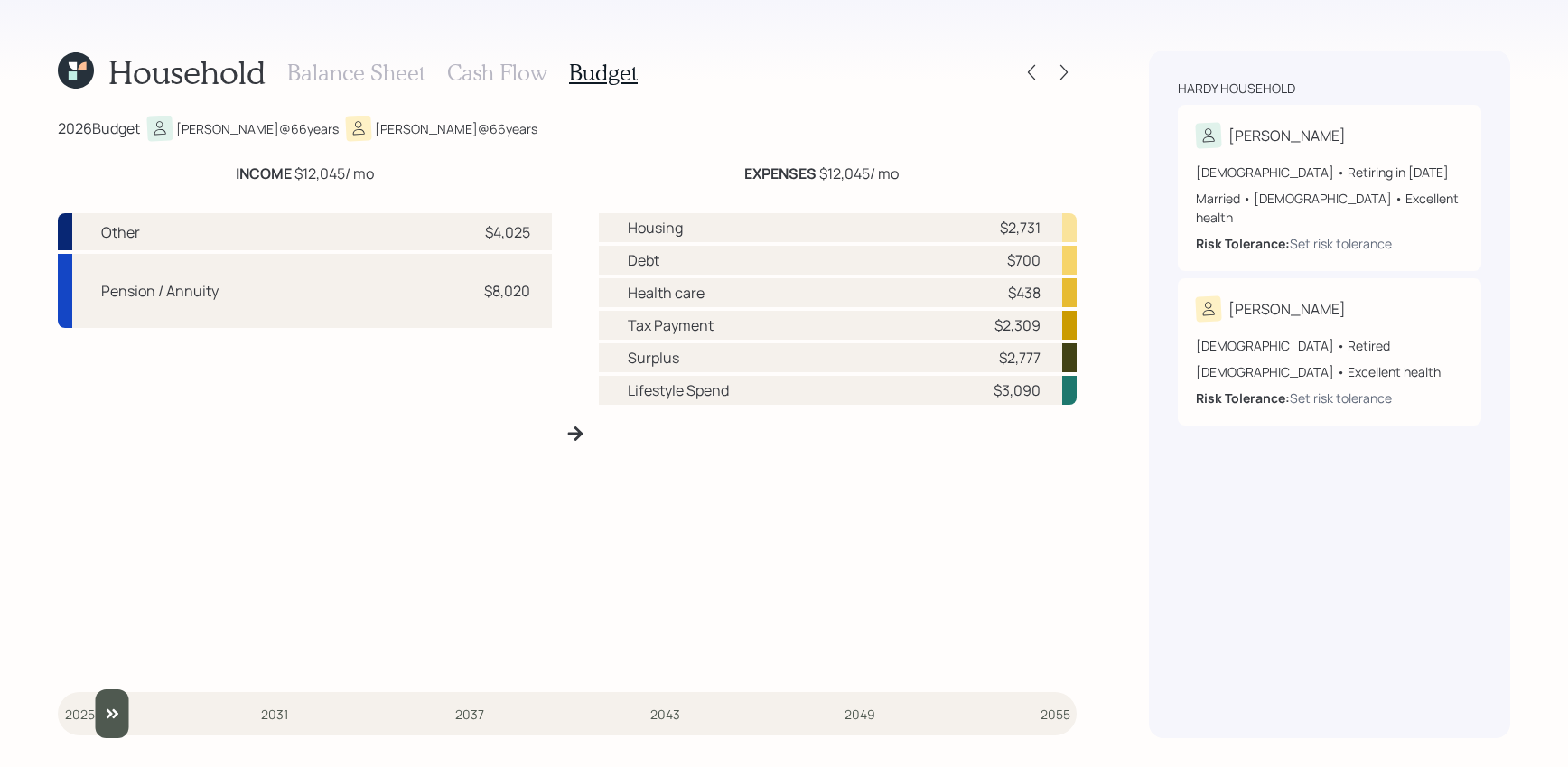
type input "2025"
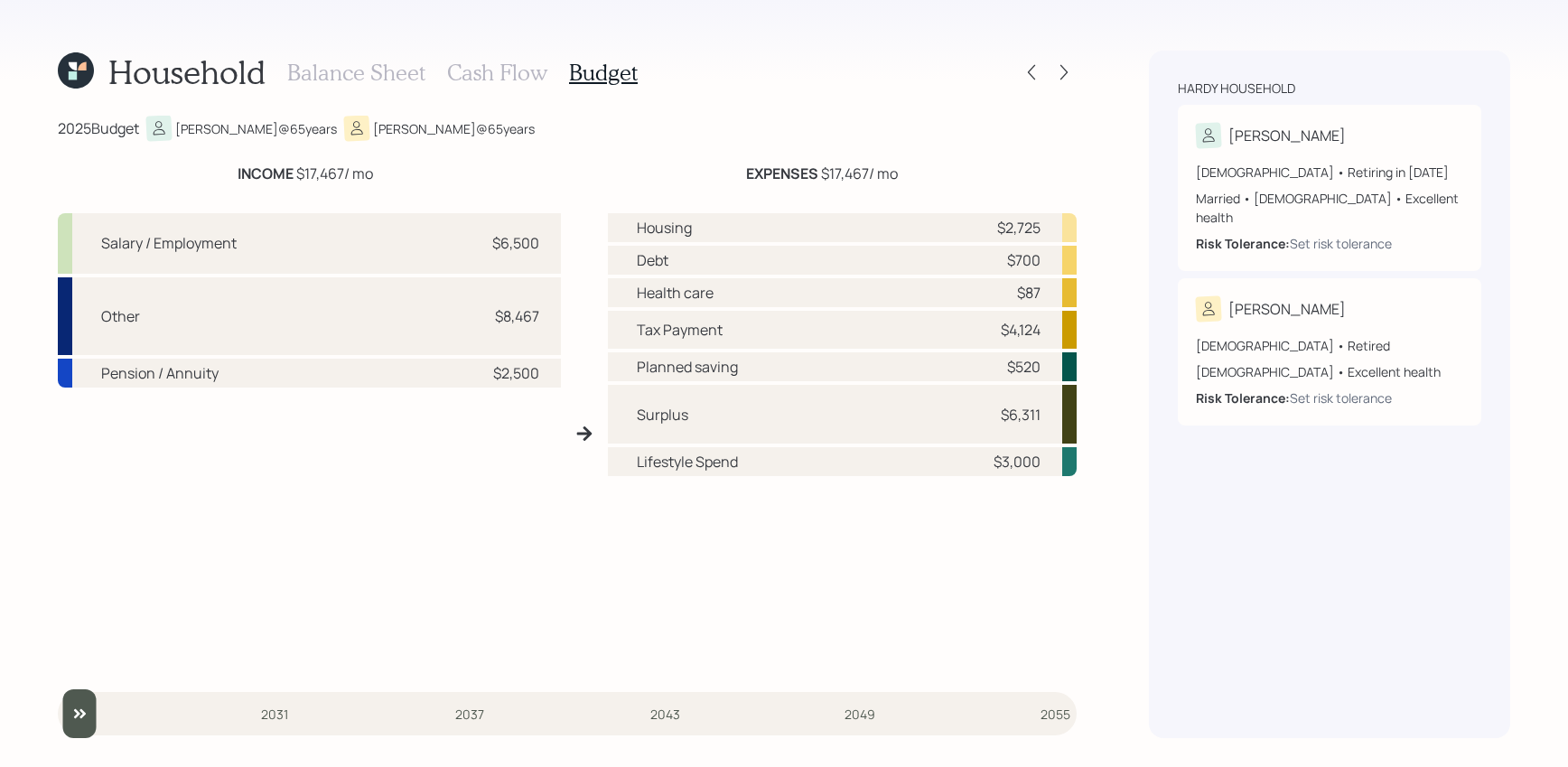
click at [68, 712] on input "slider" at bounding box center [567, 713] width 1019 height 49
drag, startPoint x: 1043, startPoint y: 418, endPoint x: 953, endPoint y: 418, distance: 90.0
click at [953, 418] on div "Surplus $6,311" at bounding box center [842, 414] width 468 height 58
click at [993, 420] on div "$6,311" at bounding box center [1012, 414] width 54 height 22
click at [518, 62] on h3 "Cash Flow" at bounding box center [497, 72] width 100 height 26
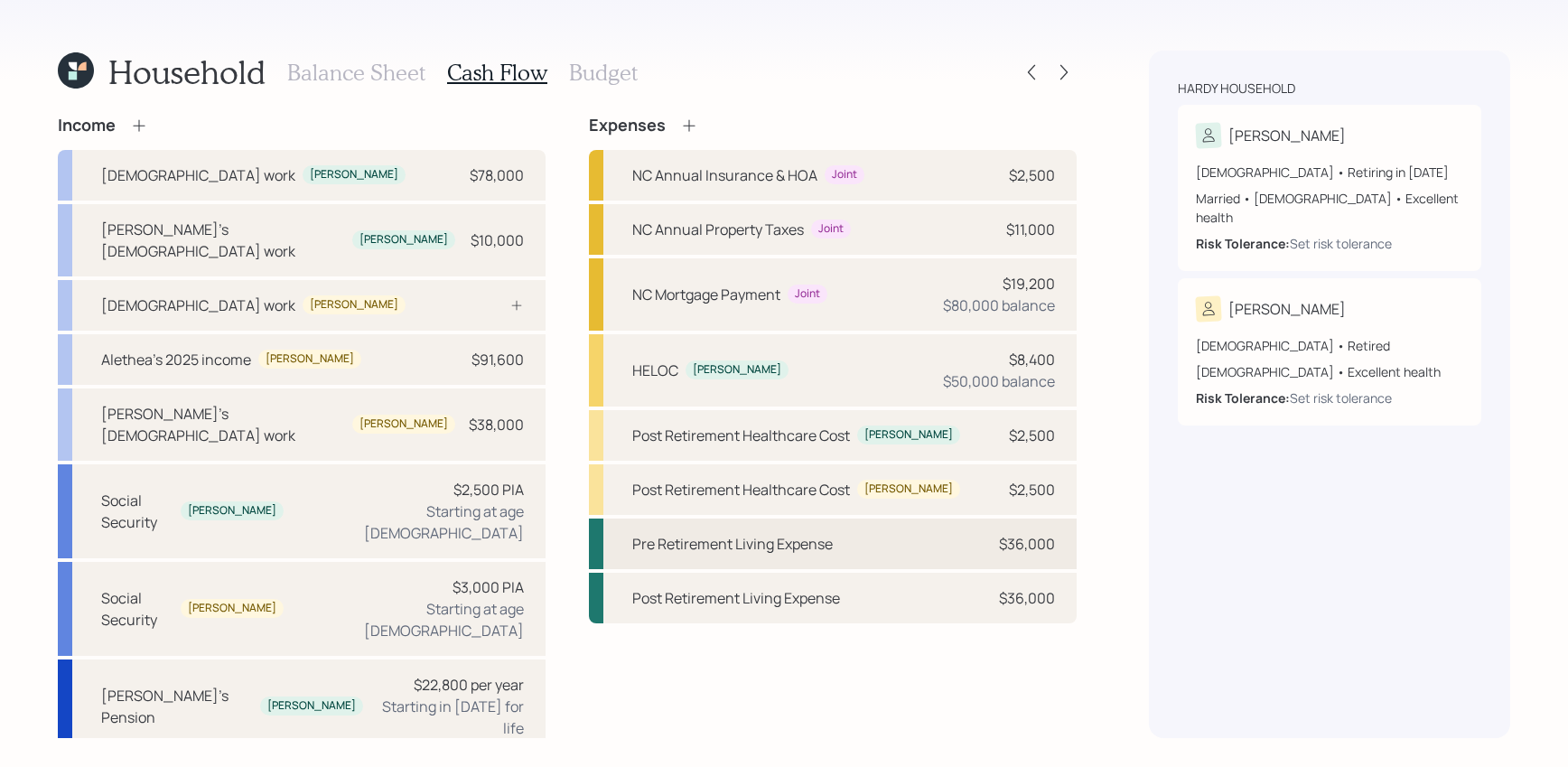
click at [948, 538] on div "Pre Retirement Living Expense $36,000" at bounding box center [832, 544] width 487 height 51
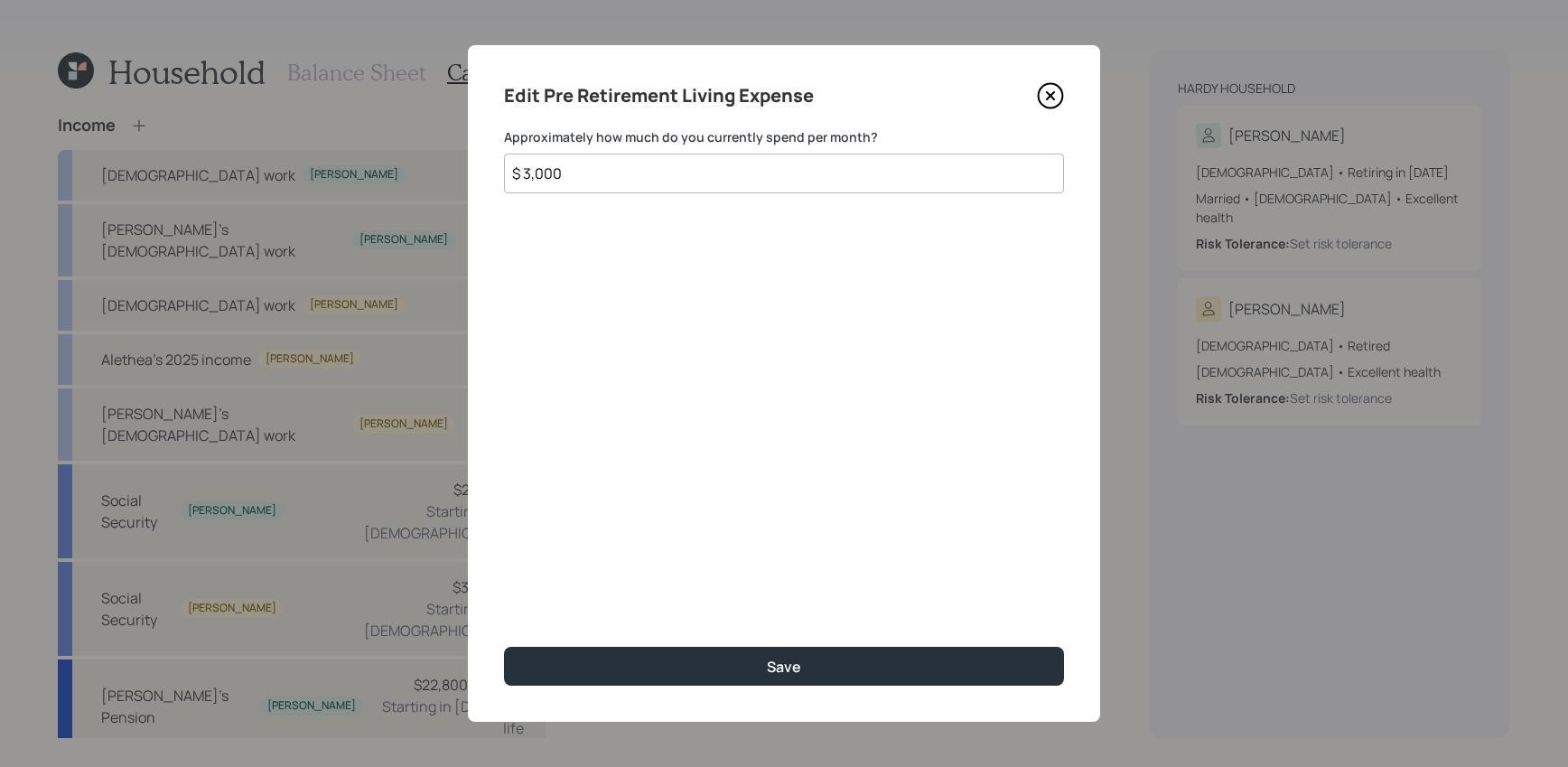
drag, startPoint x: 717, startPoint y: 164, endPoint x: 300, endPoint y: 144, distance: 417.5
click at [300, 144] on div "Edit Pre Retirement Living Expense Approximately how much do you currently spen…" at bounding box center [784, 384] width 1568 height 767
type input "$ 4,000"
click at [504, 647] on button "Save" at bounding box center [784, 666] width 560 height 39
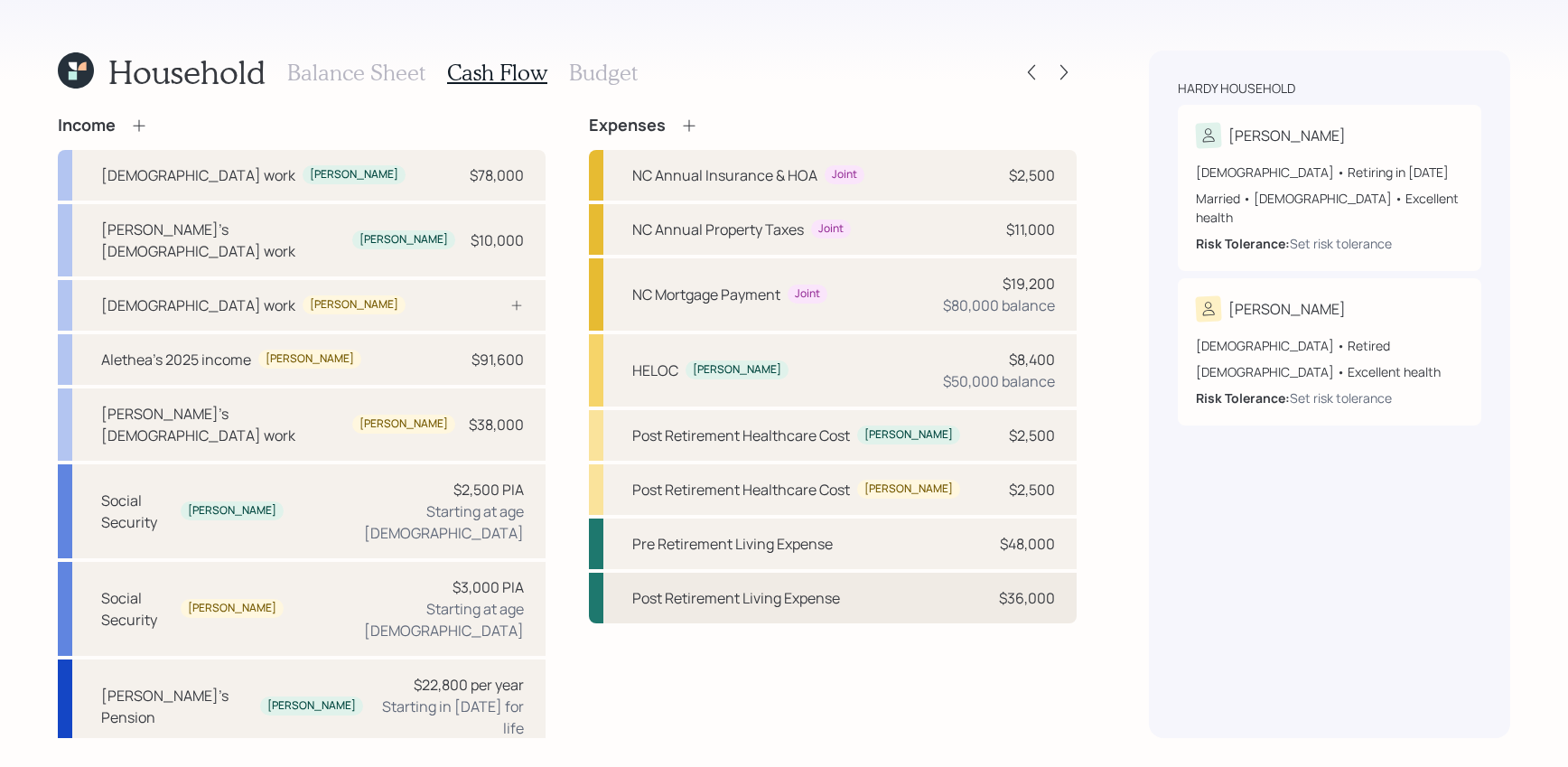
click at [878, 615] on div "Post Retirement Living Expense $36,000" at bounding box center [832, 598] width 487 height 51
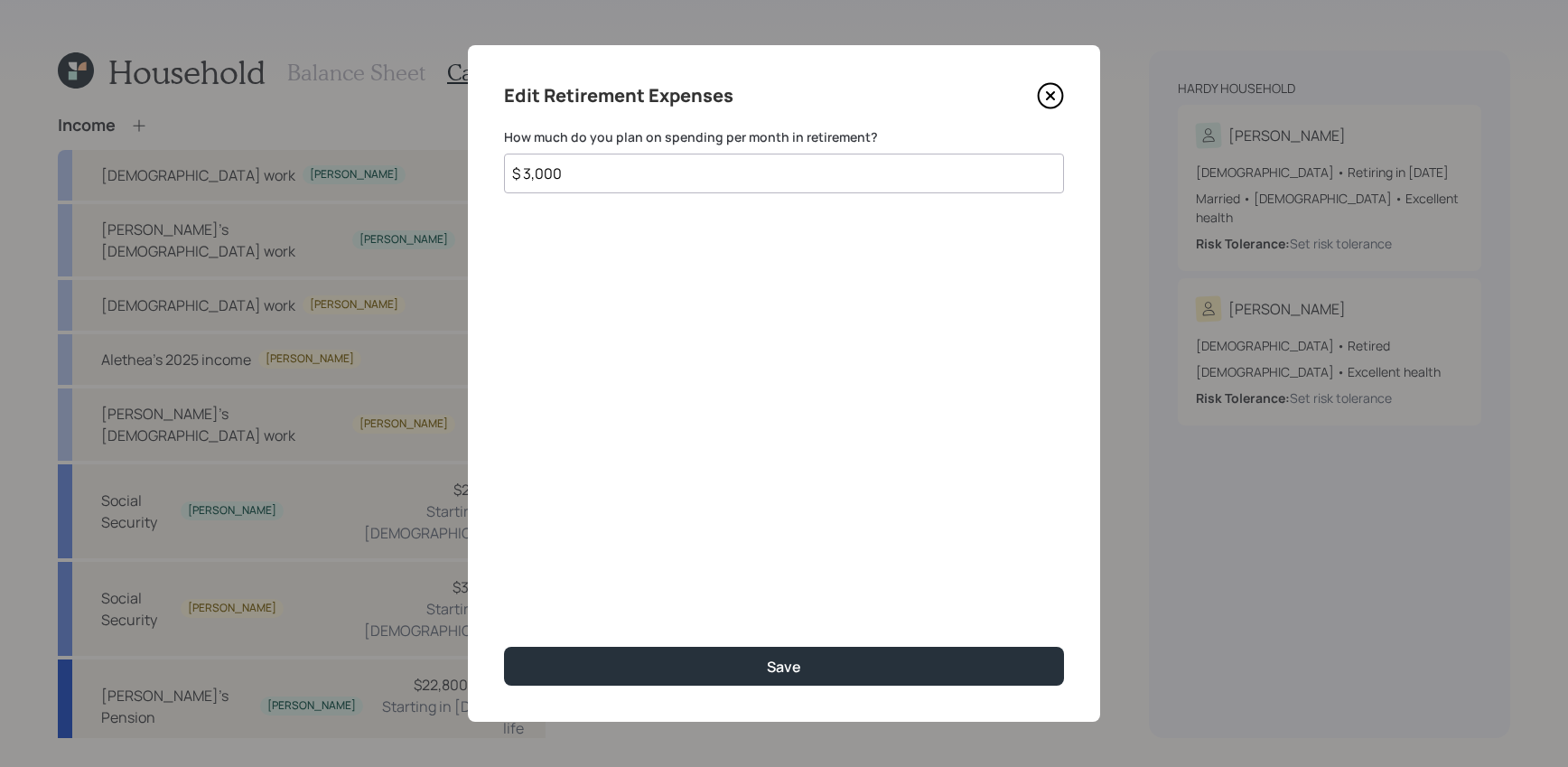
drag, startPoint x: 610, startPoint y: 178, endPoint x: 446, endPoint y: 164, distance: 164.6
click at [447, 166] on div "Edit Retirement Expenses How much do you plan on spending per month in retireme…" at bounding box center [784, 384] width 1568 height 767
type input "$ 4,000"
click at [504, 647] on button "Save" at bounding box center [784, 666] width 560 height 39
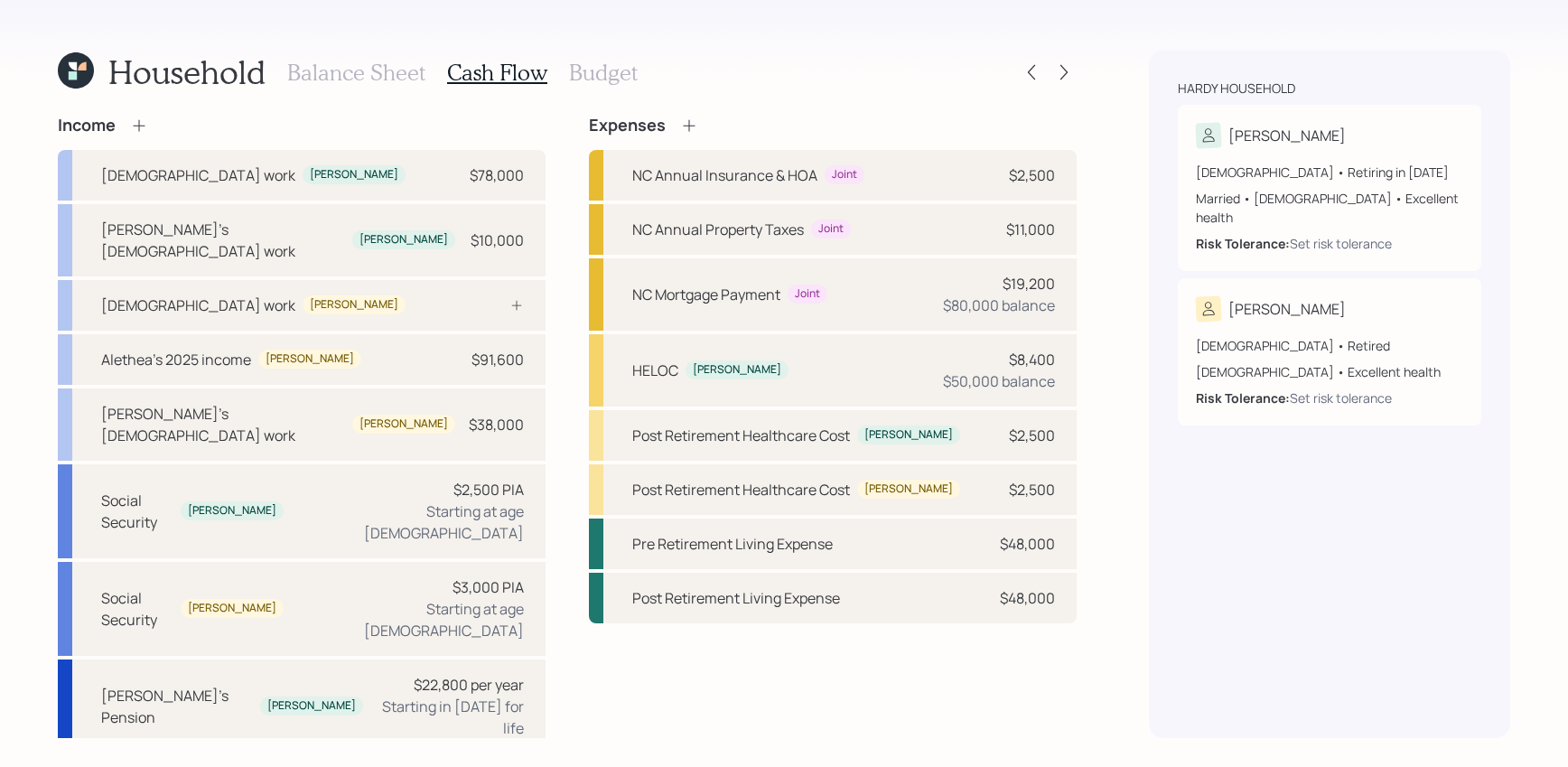
click at [597, 62] on h3 "Budget" at bounding box center [603, 72] width 68 height 26
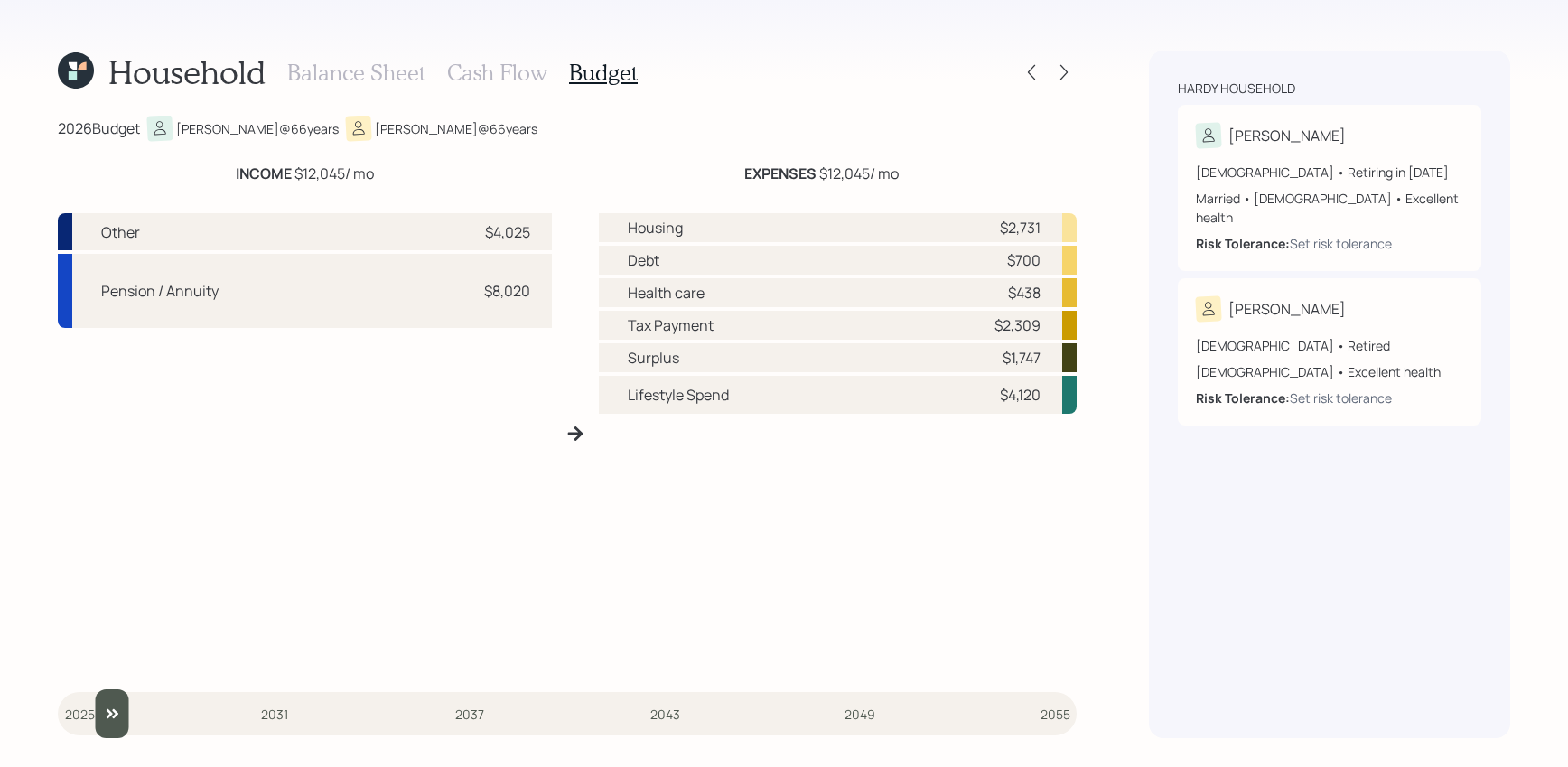
type input "2026"
click at [86, 702] on input "slider" at bounding box center [567, 713] width 1019 height 49
drag, startPoint x: 542, startPoint y: 235, endPoint x: 482, endPoint y: 234, distance: 60.0
click at [482, 234] on div "Other $4,025" at bounding box center [304, 231] width 494 height 37
drag, startPoint x: 531, startPoint y: 291, endPoint x: 471, endPoint y: 292, distance: 60.0
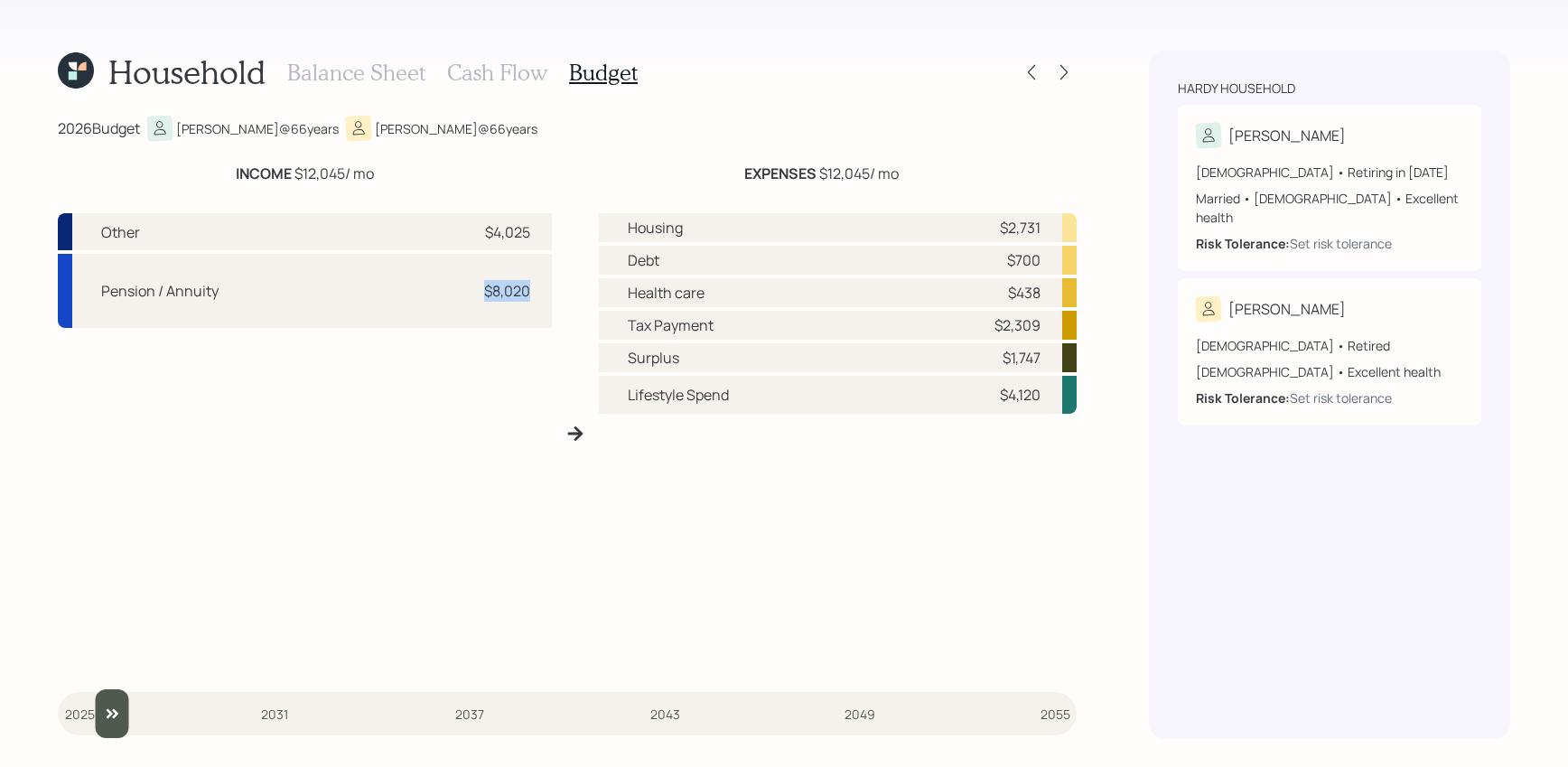
click at [471, 291] on div "Pension / Annuity $8,020" at bounding box center [304, 291] width 494 height 74
click at [471, 292] on div "Pension / Annuity $8,020" at bounding box center [304, 291] width 494 height 74
drag, startPoint x: 386, startPoint y: 177, endPoint x: 229, endPoint y: 181, distance: 157.1
click at [229, 181] on div "INCOME $12,045 / mo" at bounding box center [304, 173] width 494 height 22
click at [782, 219] on div "Housing $2,731" at bounding box center [837, 228] width 477 height 29
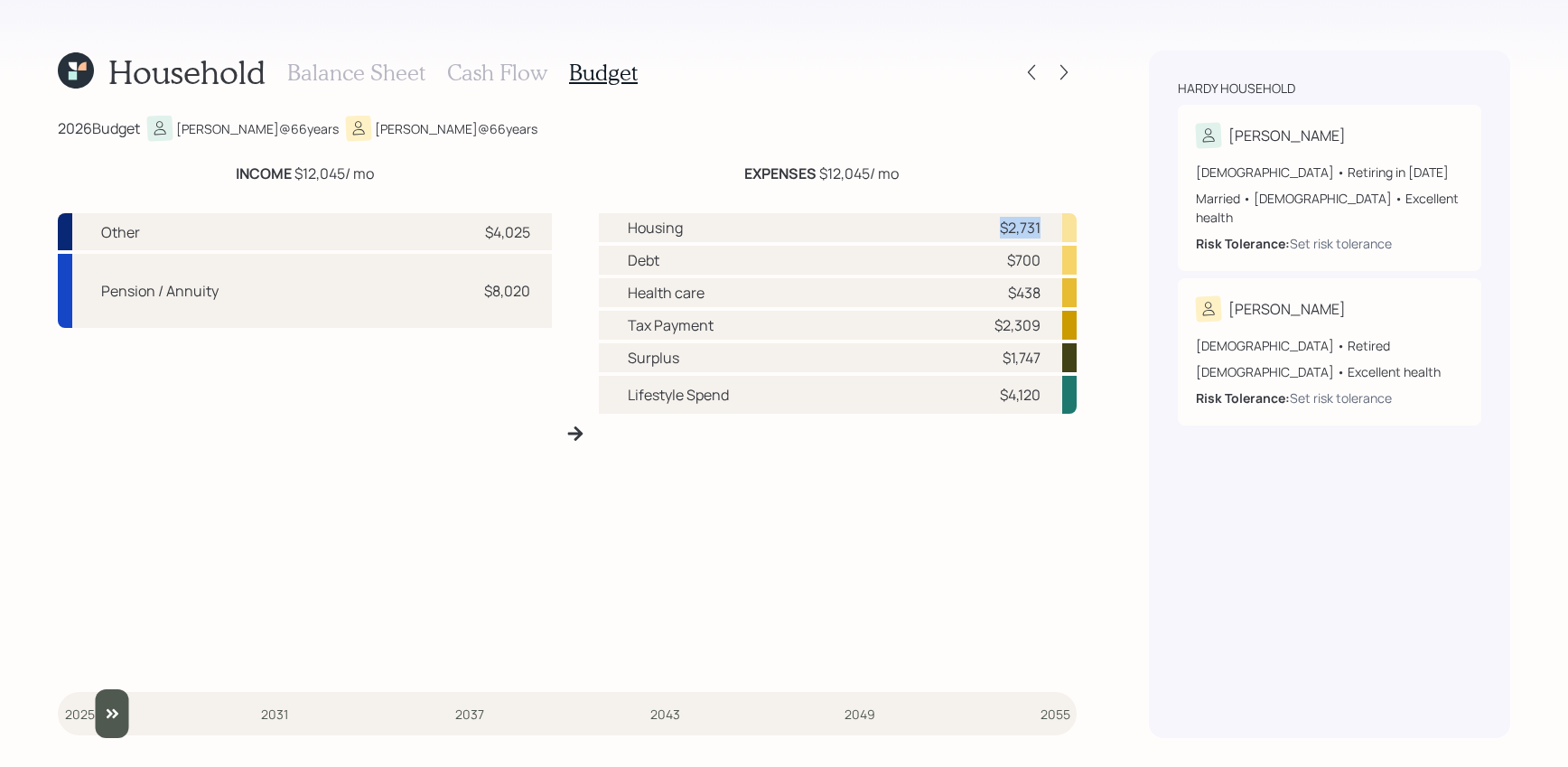
drag, startPoint x: 1039, startPoint y: 220, endPoint x: 988, endPoint y: 220, distance: 51.0
click at [988, 220] on div "$2,731" at bounding box center [1012, 228] width 54 height 22
drag, startPoint x: 1042, startPoint y: 263, endPoint x: 1000, endPoint y: 263, distance: 42.0
click at [1000, 263] on div "Debt $700" at bounding box center [837, 261] width 477 height 29
drag, startPoint x: 1048, startPoint y: 299, endPoint x: 977, endPoint y: 299, distance: 71.0
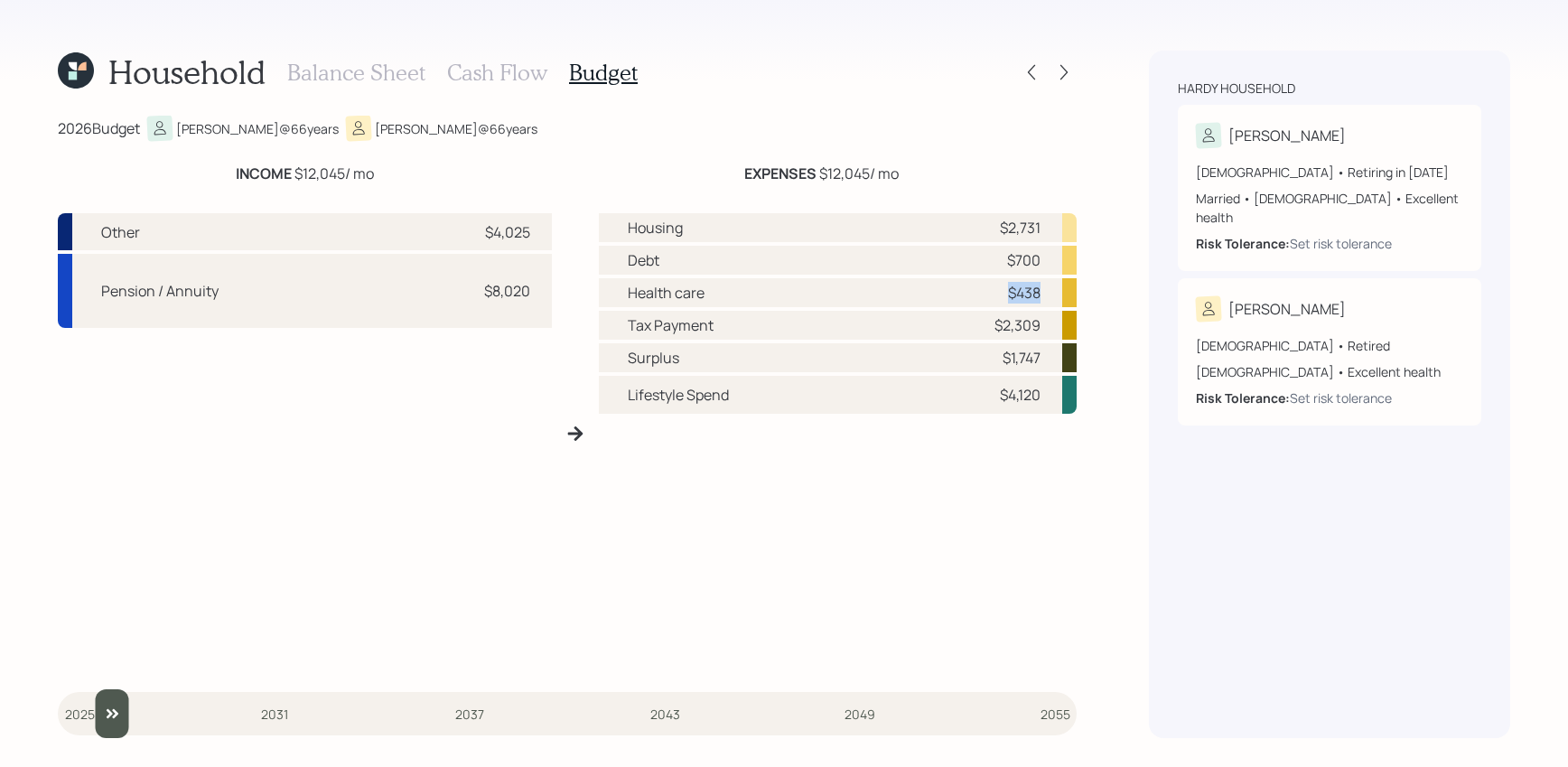
click at [977, 299] on div "Health care $438" at bounding box center [837, 292] width 477 height 29
drag, startPoint x: 1040, startPoint y: 323, endPoint x: 959, endPoint y: 323, distance: 81.0
click at [959, 323] on div "Tax Payment $2,309" at bounding box center [837, 325] width 477 height 29
drag, startPoint x: 1042, startPoint y: 394, endPoint x: 973, endPoint y: 395, distance: 69.0
click at [973, 394] on div "Lifestyle Spend $4,120" at bounding box center [837, 394] width 477 height 38
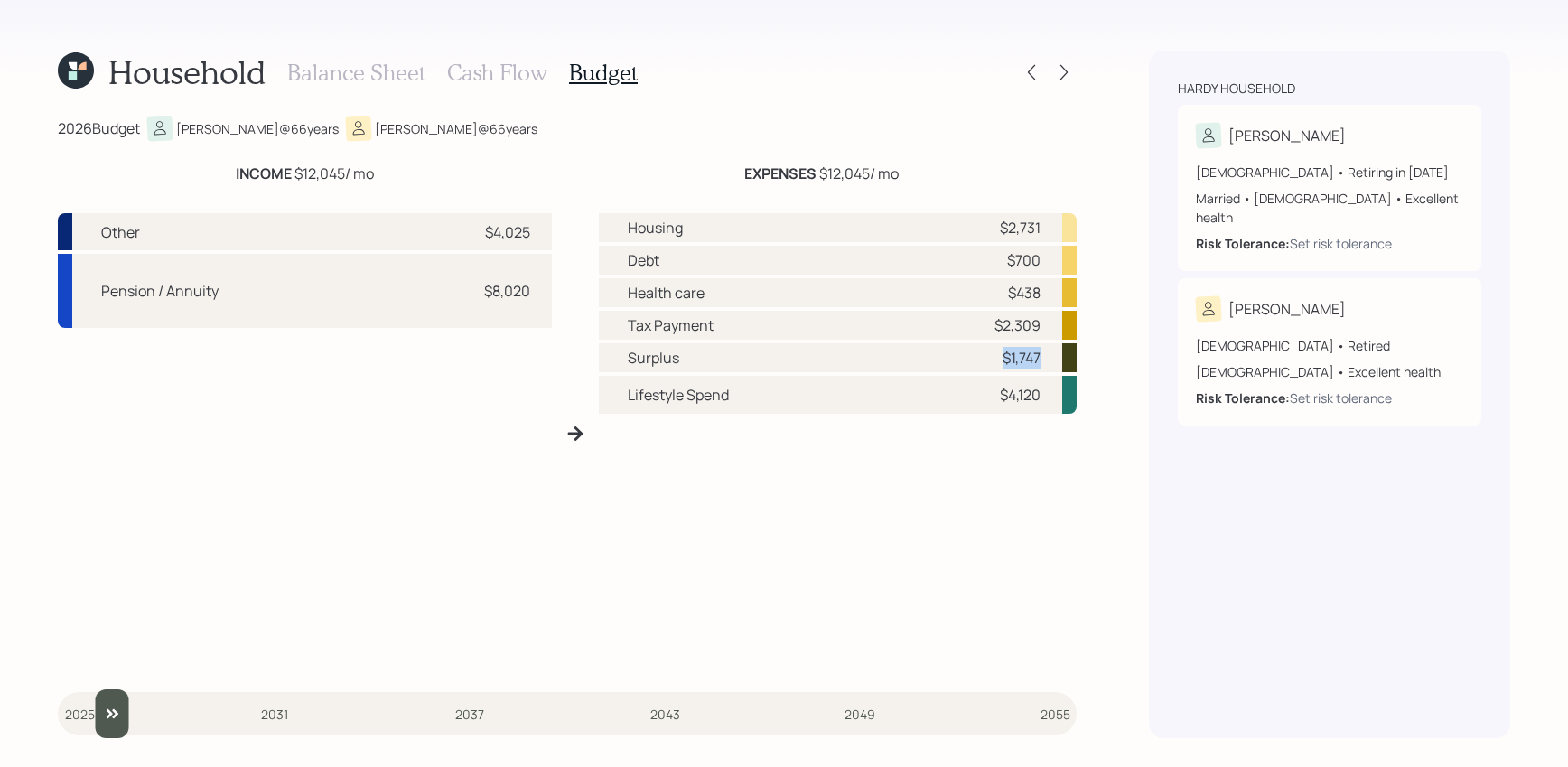
drag, startPoint x: 1042, startPoint y: 357, endPoint x: 1000, endPoint y: 357, distance: 42.0
click at [1000, 357] on div "Surplus $1,747" at bounding box center [837, 358] width 477 height 29
click at [510, 73] on h3 "Cash Flow" at bounding box center [497, 72] width 100 height 26
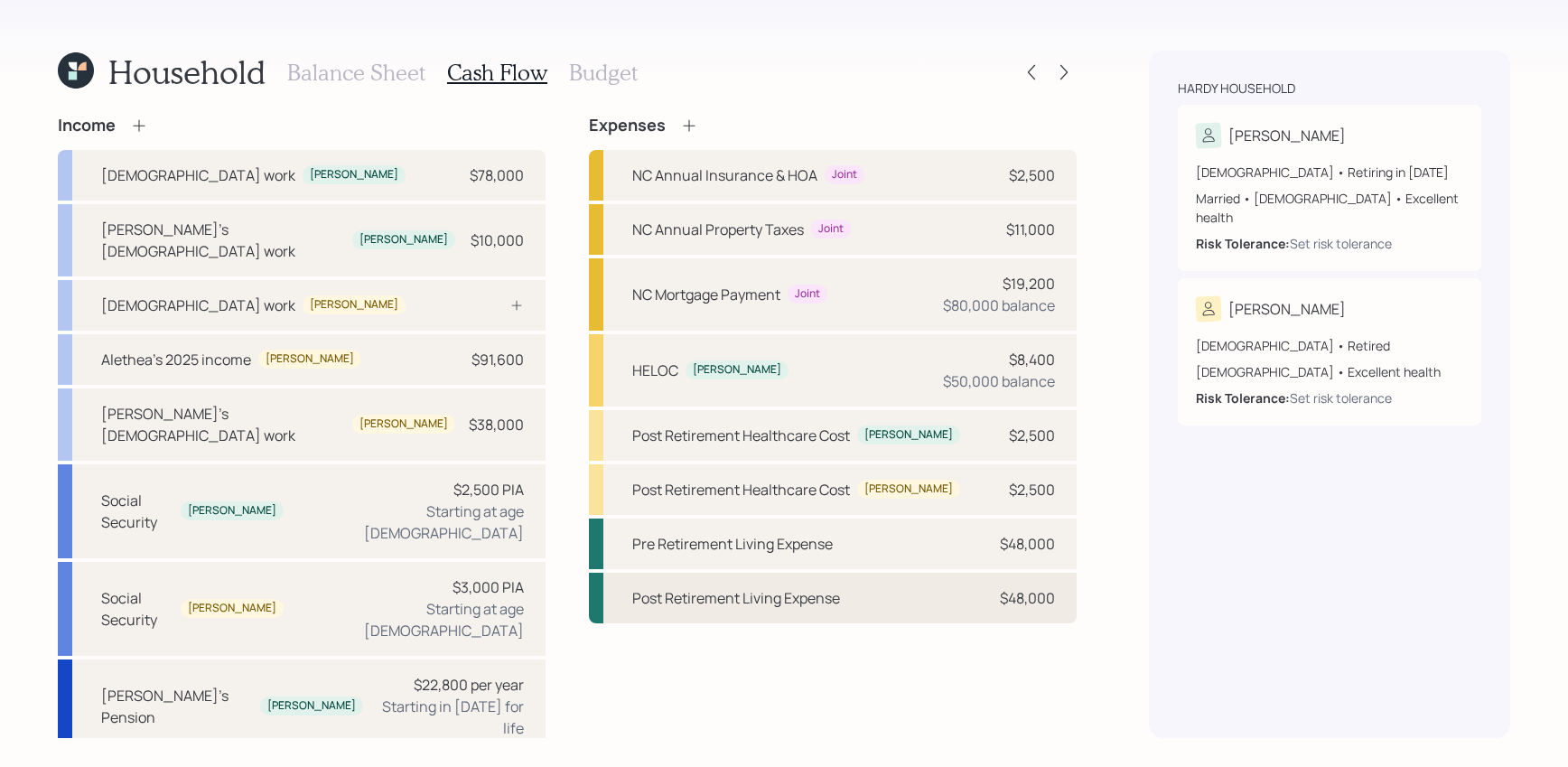
click at [916, 585] on div "Post Retirement Living Expense $48,000" at bounding box center [832, 598] width 487 height 51
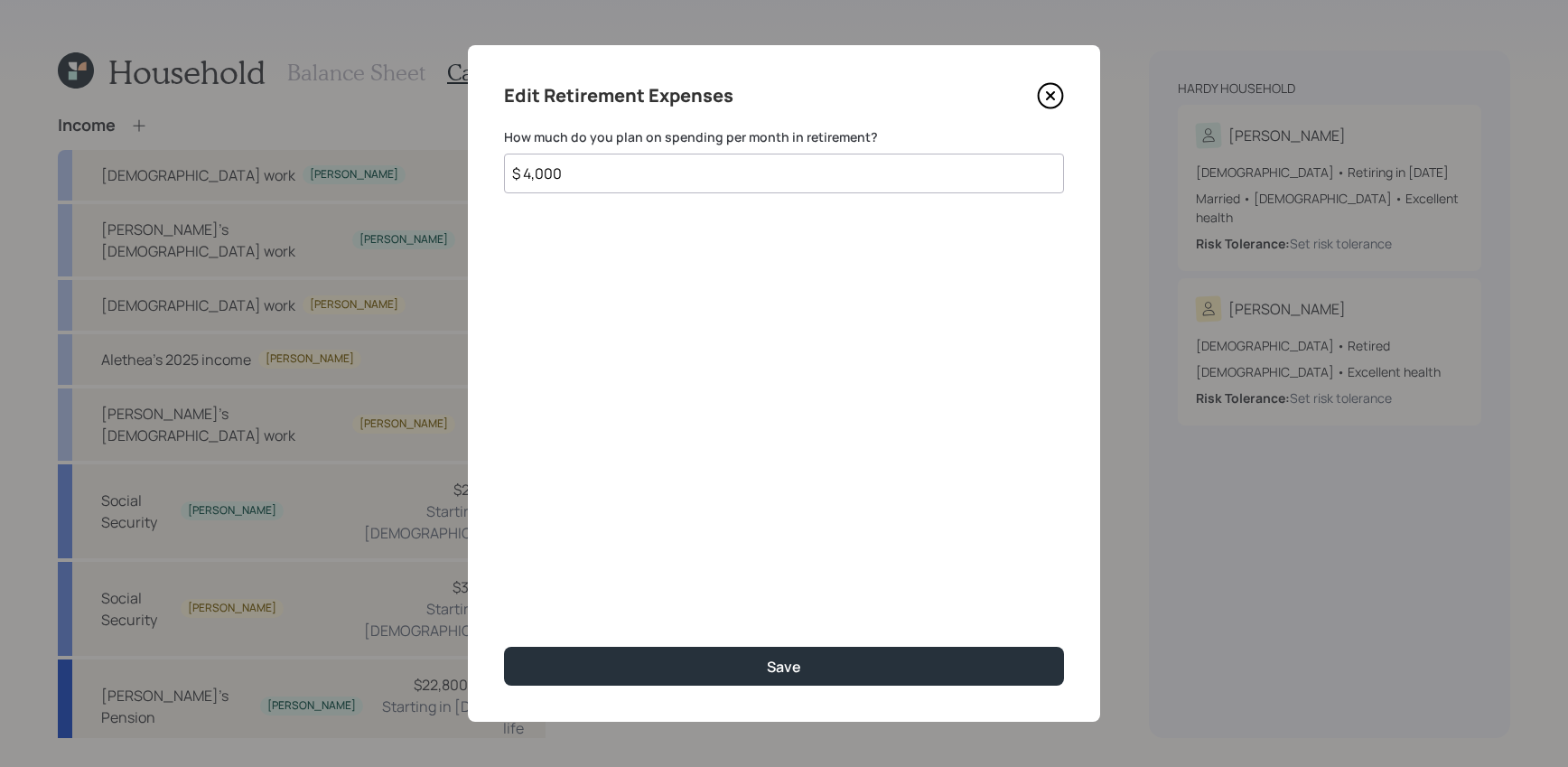
drag, startPoint x: 647, startPoint y: 163, endPoint x: 449, endPoint y: 153, distance: 198.3
click at [449, 153] on div "Edit Retirement Expenses How much do you plan on spending per month in retireme…" at bounding box center [784, 384] width 1568 height 767
click at [688, 169] on input "$ 5" at bounding box center [784, 174] width 560 height 40
click at [684, 172] on input "$ 5" at bounding box center [784, 174] width 560 height 40
type input "$ 5,000"
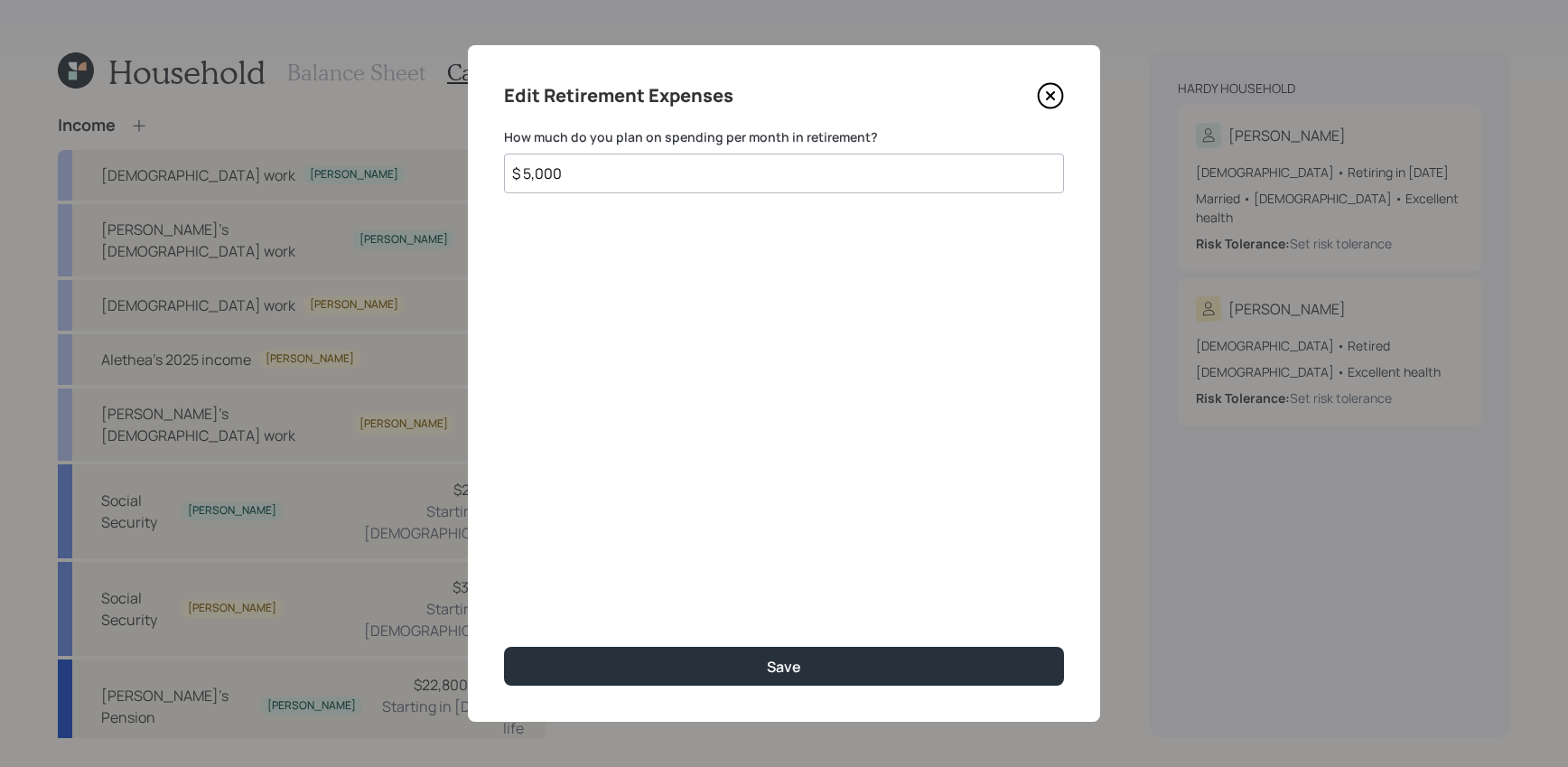
click at [504, 647] on button "Save" at bounding box center [784, 666] width 560 height 39
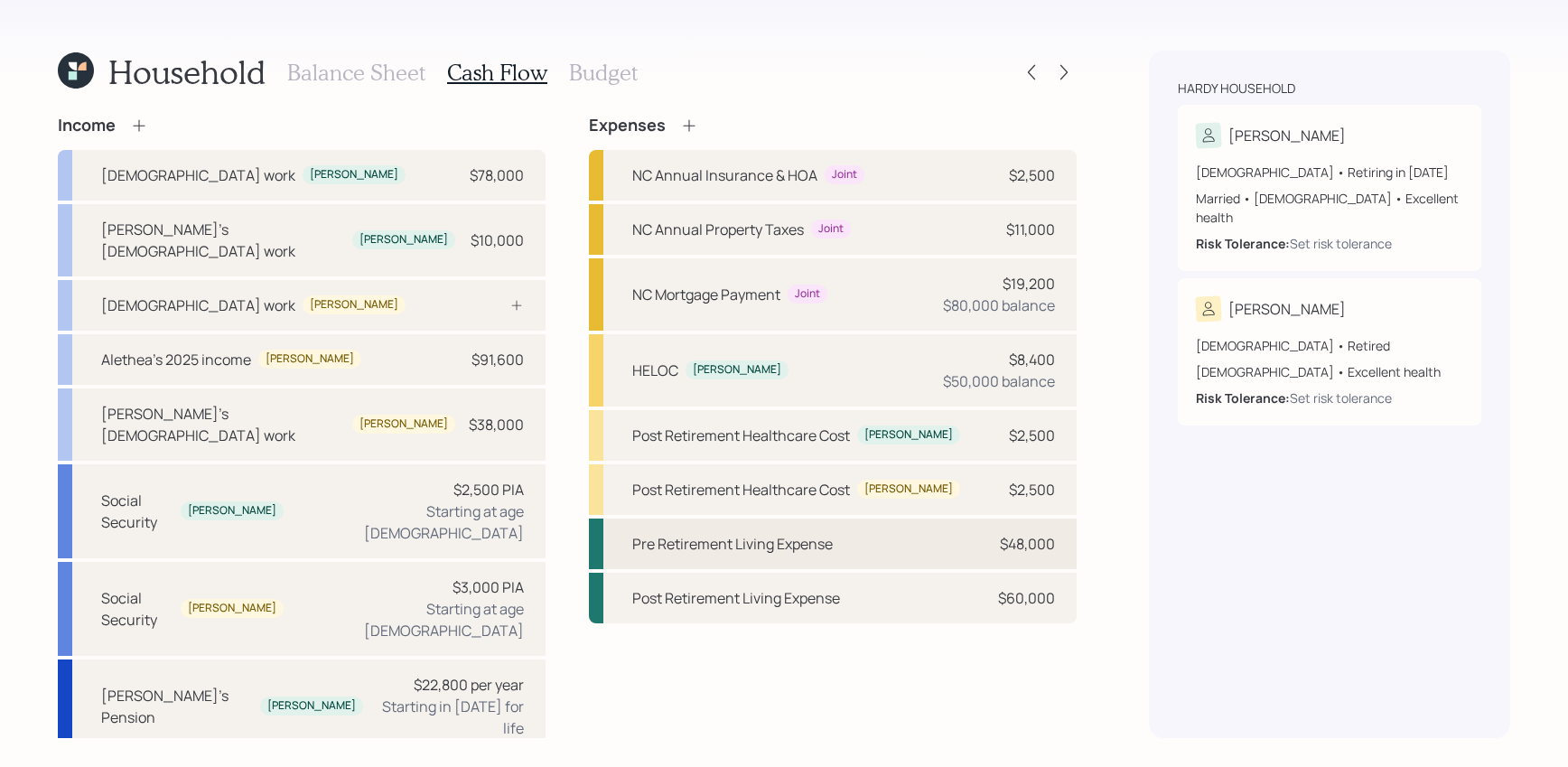
click at [855, 530] on div "Pre Retirement Living Expense $48,000" at bounding box center [832, 544] width 487 height 51
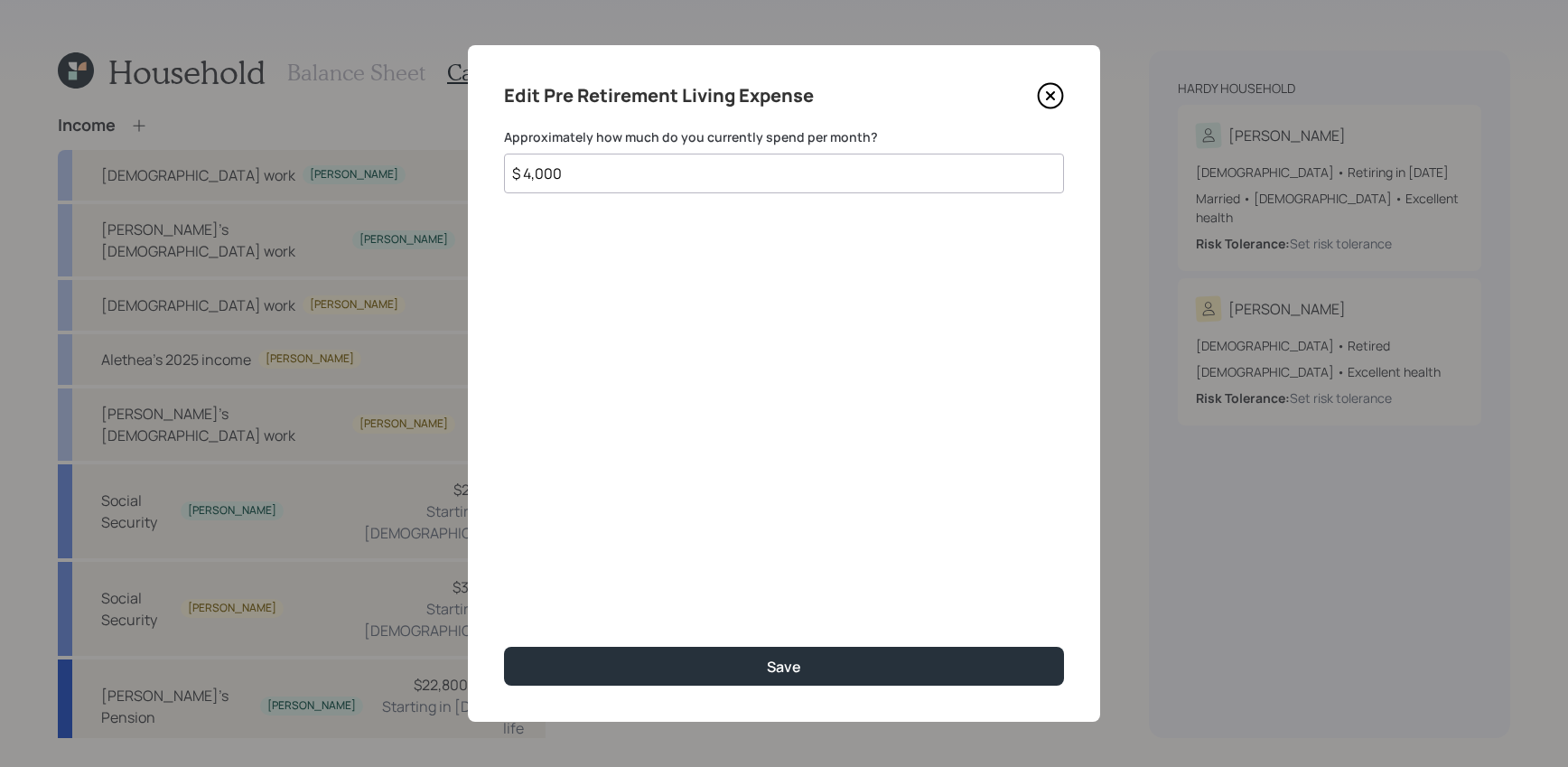
click at [571, 155] on input "$ 4,000" at bounding box center [784, 174] width 560 height 40
drag, startPoint x: 573, startPoint y: 165, endPoint x: 335, endPoint y: 156, distance: 238.2
click at [335, 156] on div "Edit Pre Retirement Living Expense Approximately how much do you currently spen…" at bounding box center [784, 384] width 1568 height 767
type input "$ 5,000"
click at [504, 647] on button "Save" at bounding box center [784, 666] width 560 height 39
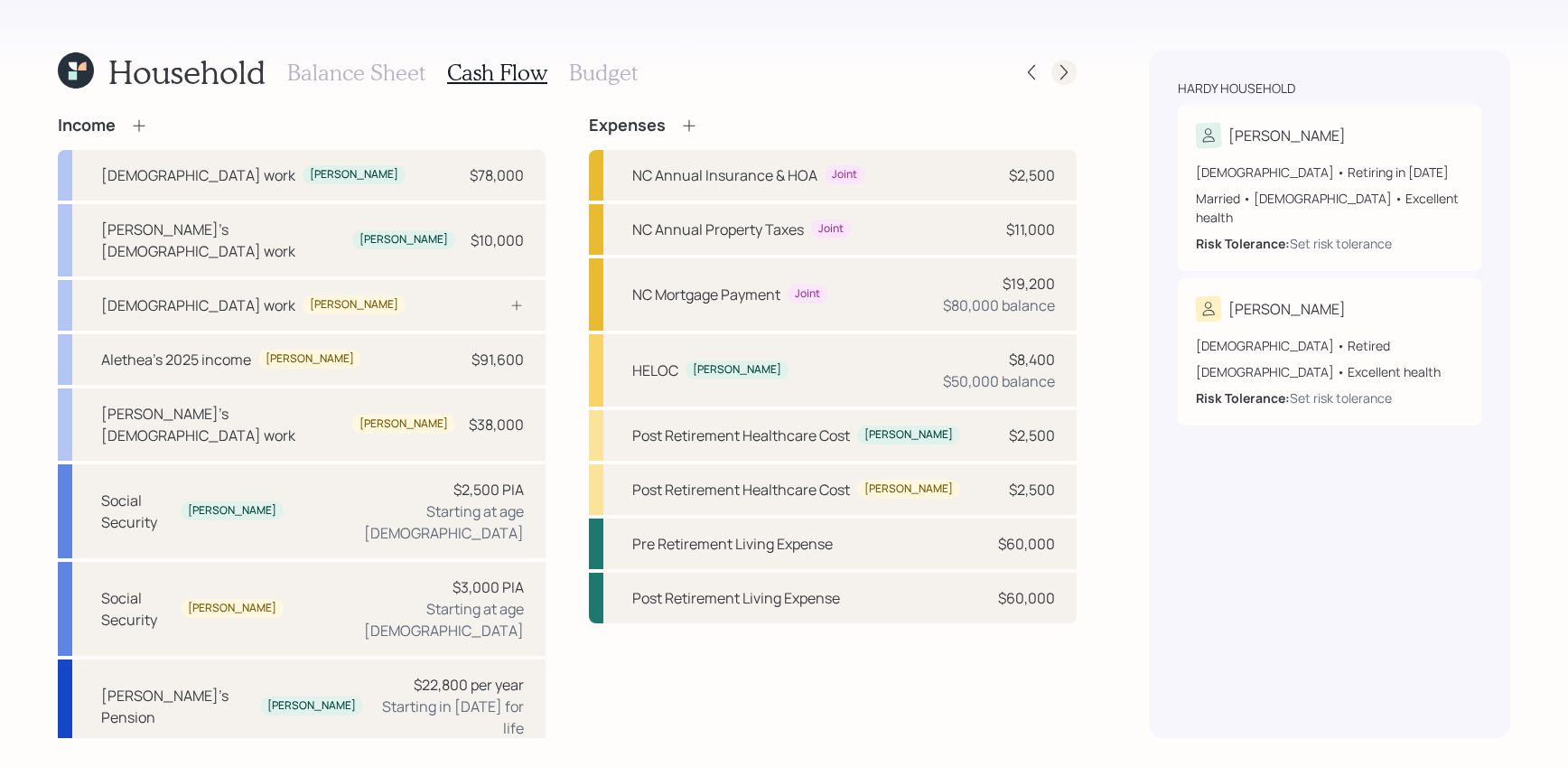
click at [1074, 78] on div at bounding box center [1064, 72] width 26 height 26
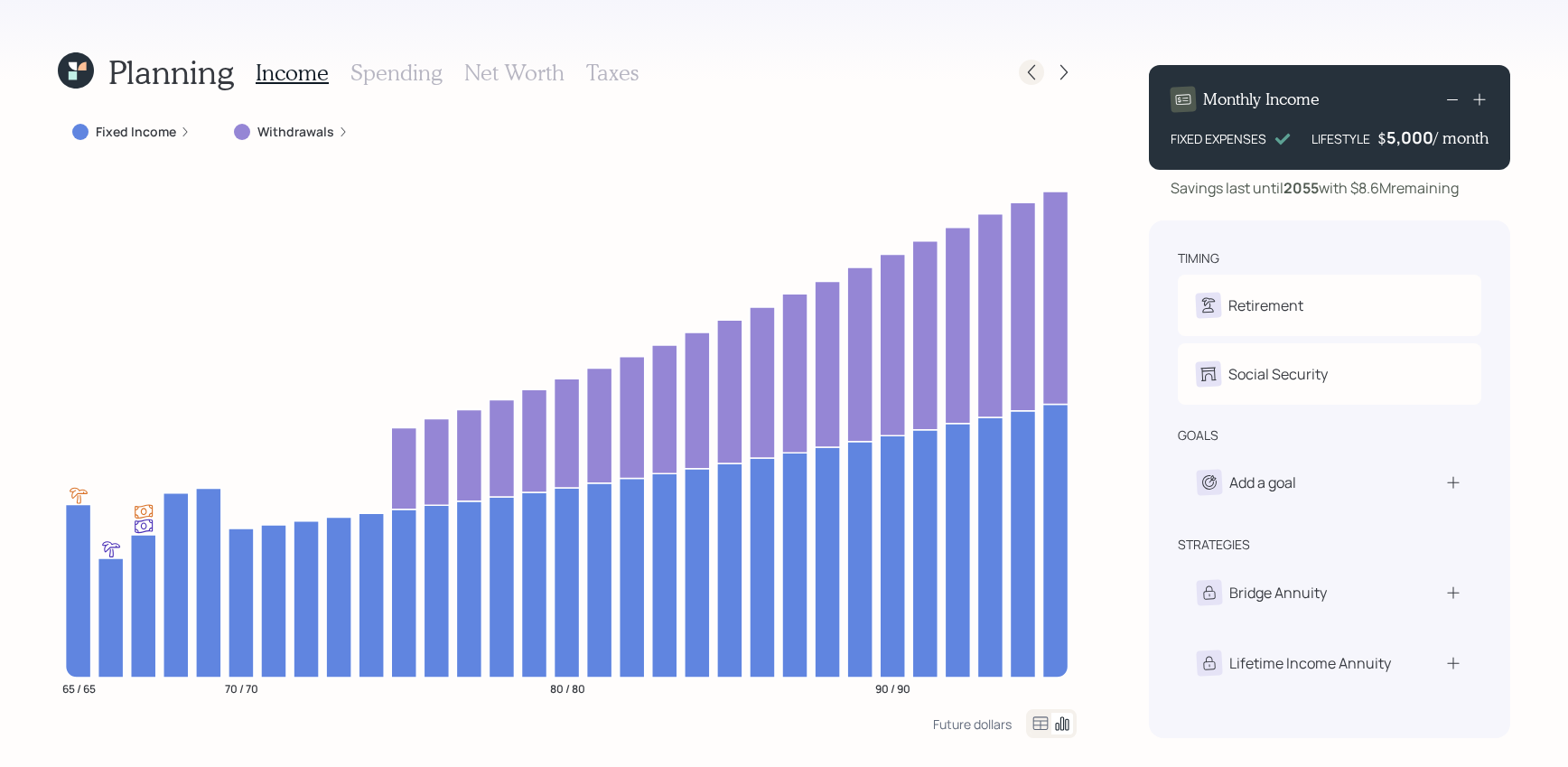
click at [1023, 72] on icon at bounding box center [1031, 72] width 18 height 18
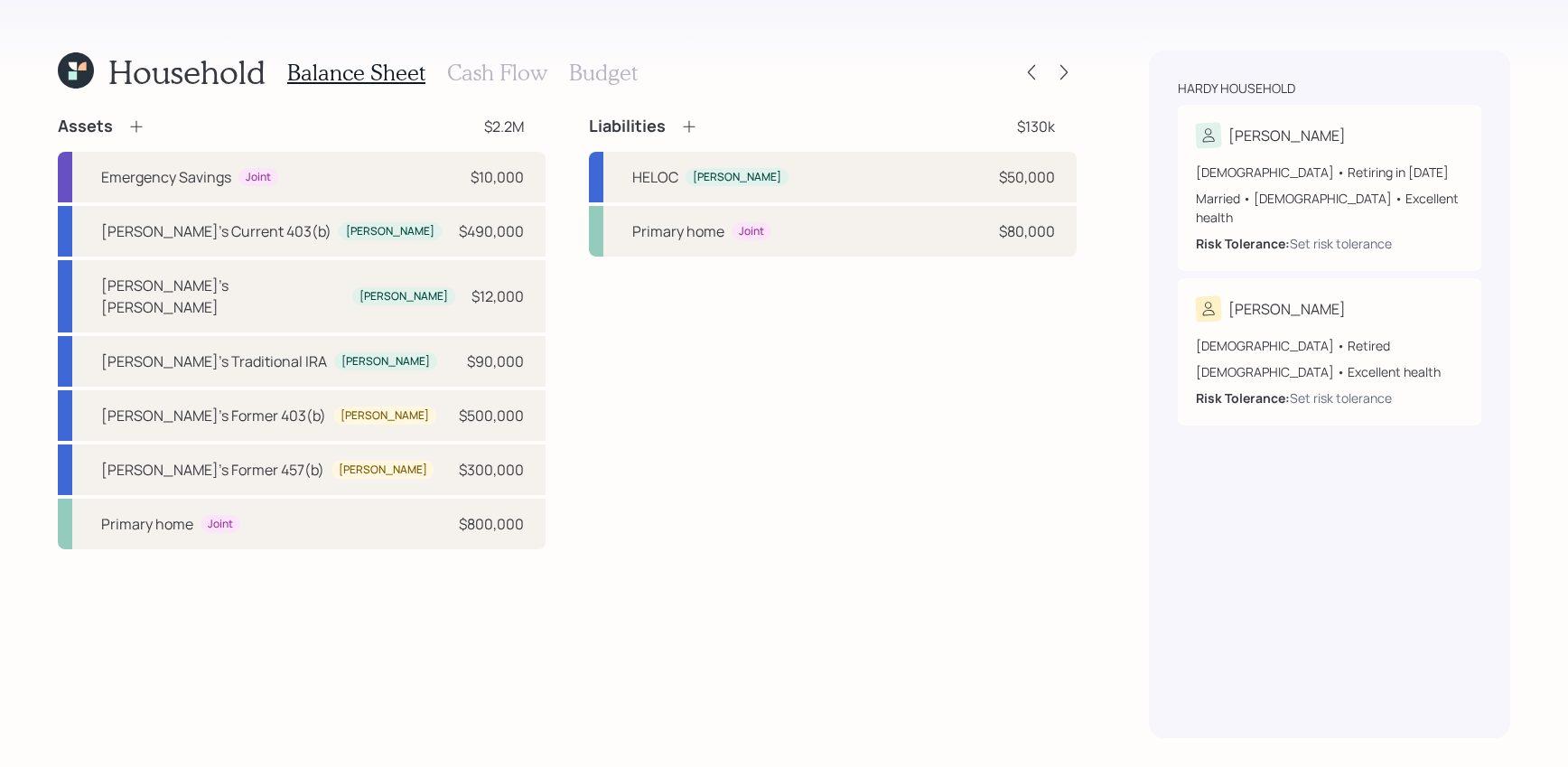
click at [603, 63] on h3 "Budget" at bounding box center [603, 72] width 68 height 26
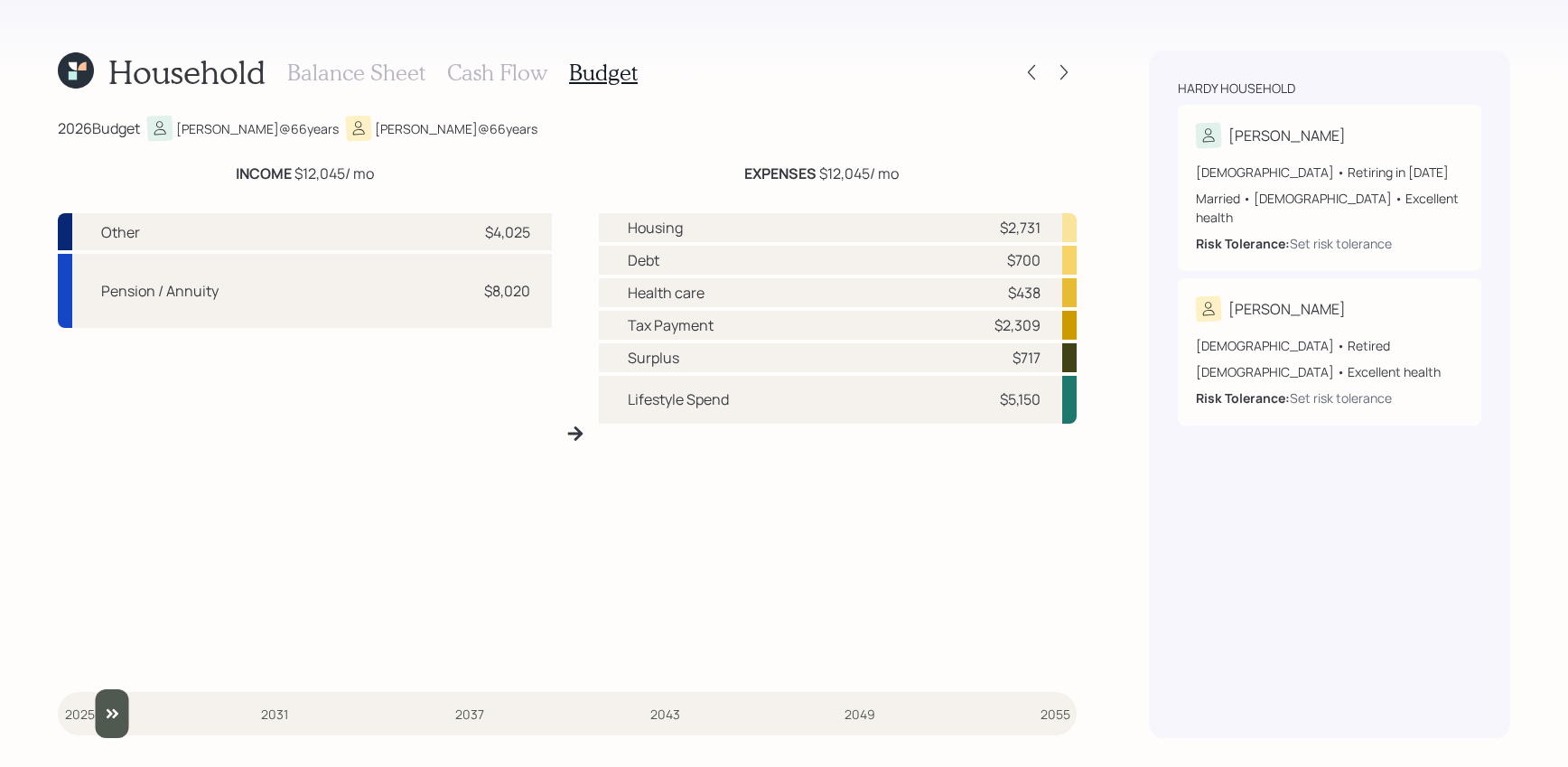
type input "2026"
click at [92, 704] on input "slider" at bounding box center [567, 713] width 1019 height 49
drag, startPoint x: 1052, startPoint y: 352, endPoint x: 1015, endPoint y: 357, distance: 37.3
click at [1015, 357] on div "Surplus $717" at bounding box center [837, 358] width 477 height 29
click at [858, 535] on div "Housing $2,731 Debt $700 Health care $438 Tax Payment $2,309 Surplus $717 Lifes…" at bounding box center [837, 440] width 477 height 455
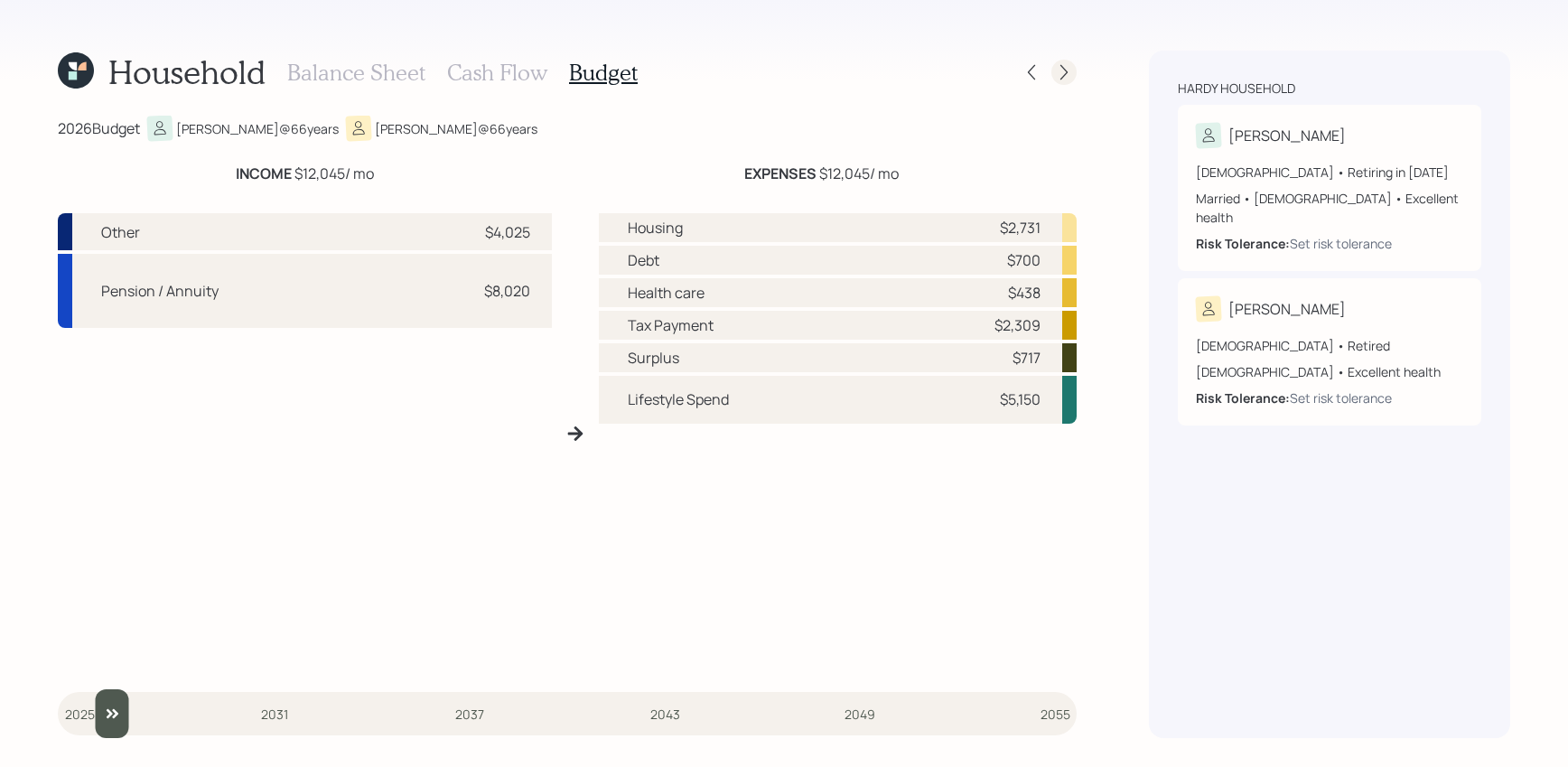
click at [1053, 70] on div at bounding box center [1064, 72] width 26 height 26
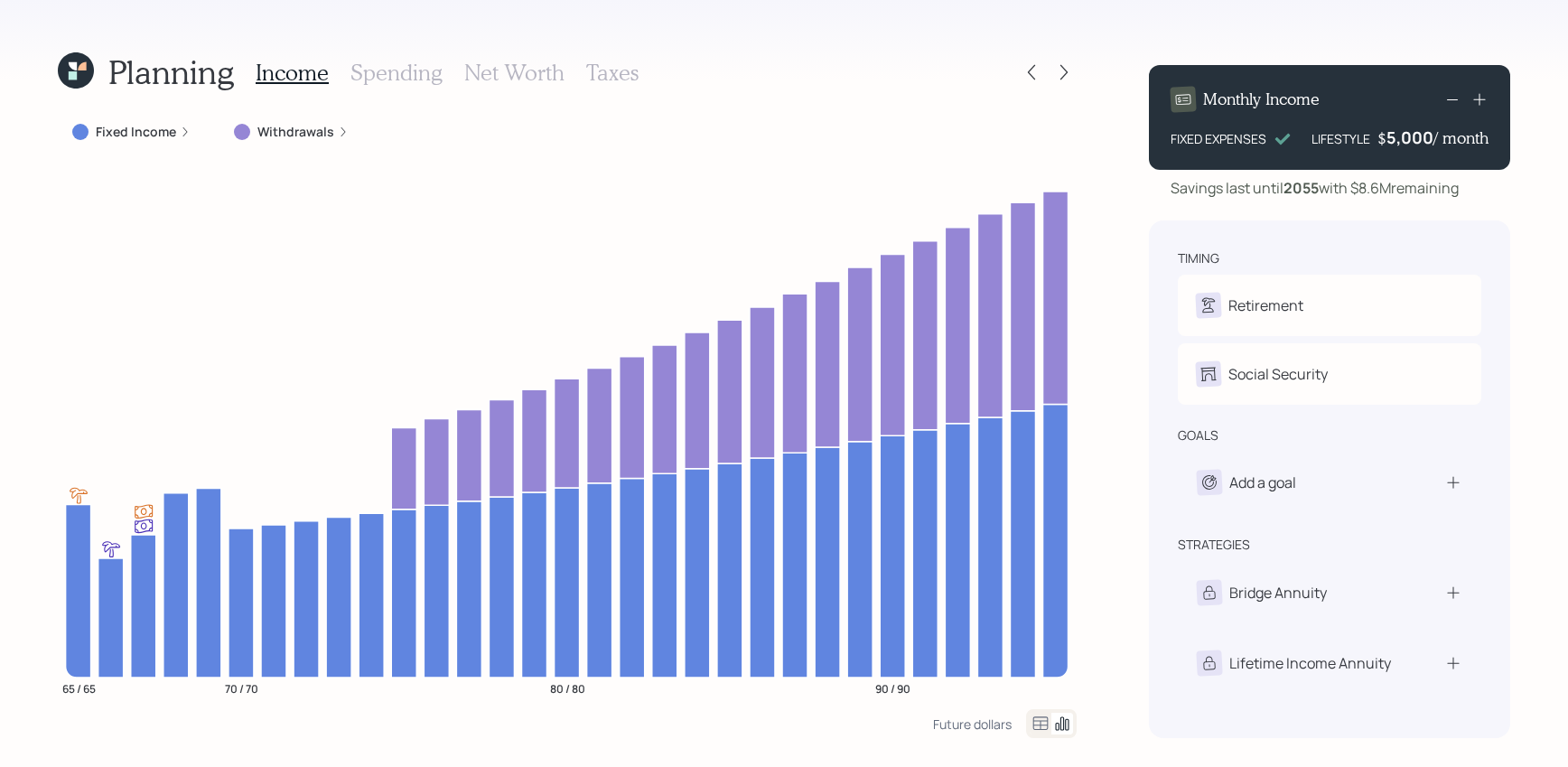
click at [133, 138] on label "Fixed Income" at bounding box center [136, 132] width 80 height 18
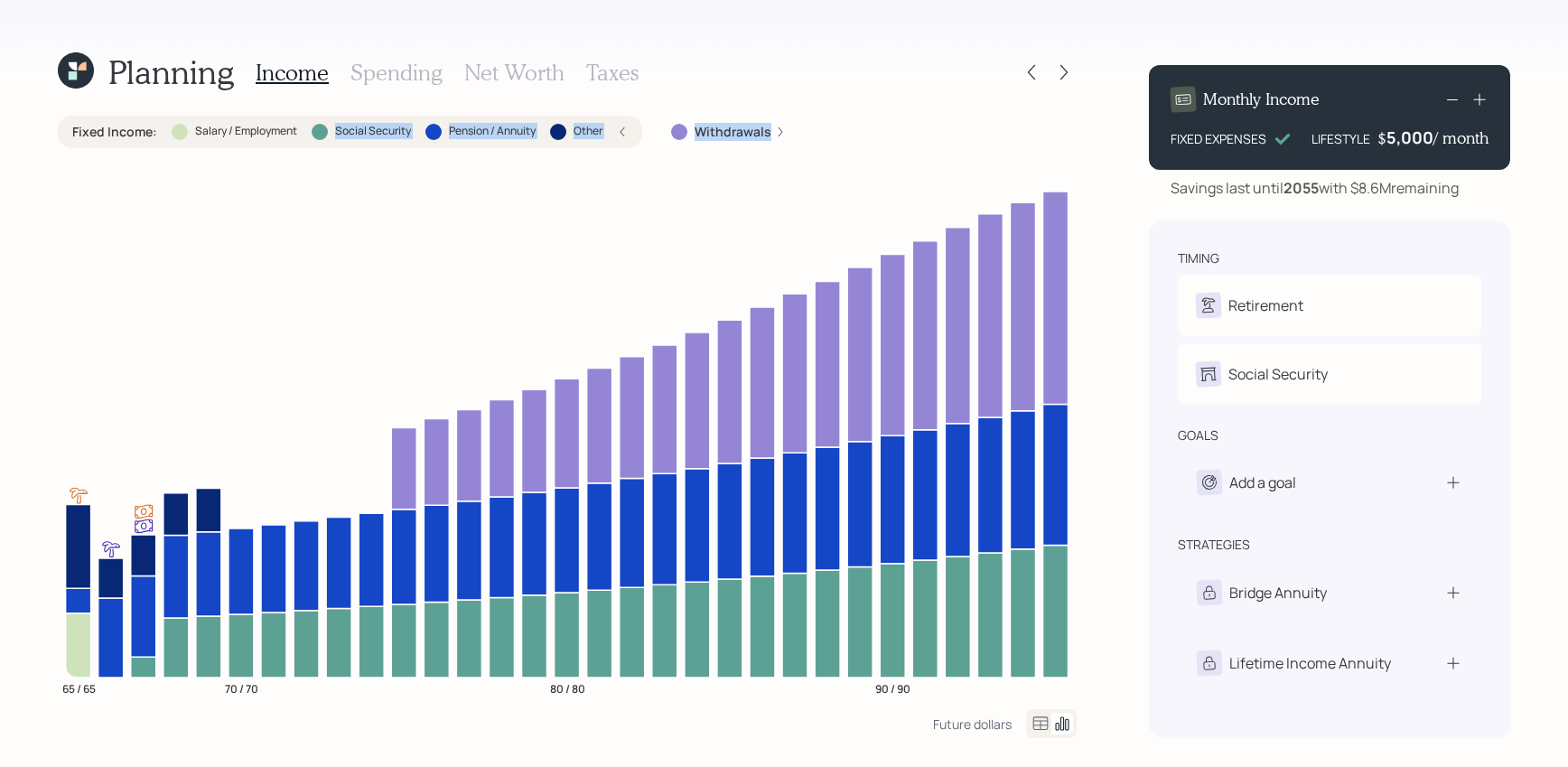
drag, startPoint x: 299, startPoint y: 138, endPoint x: 270, endPoint y: 156, distance: 34.1
click at [270, 156] on div "Fixed Income : Salary / Employment Social Security Pension / Annuity Other With…" at bounding box center [567, 412] width 1019 height 593
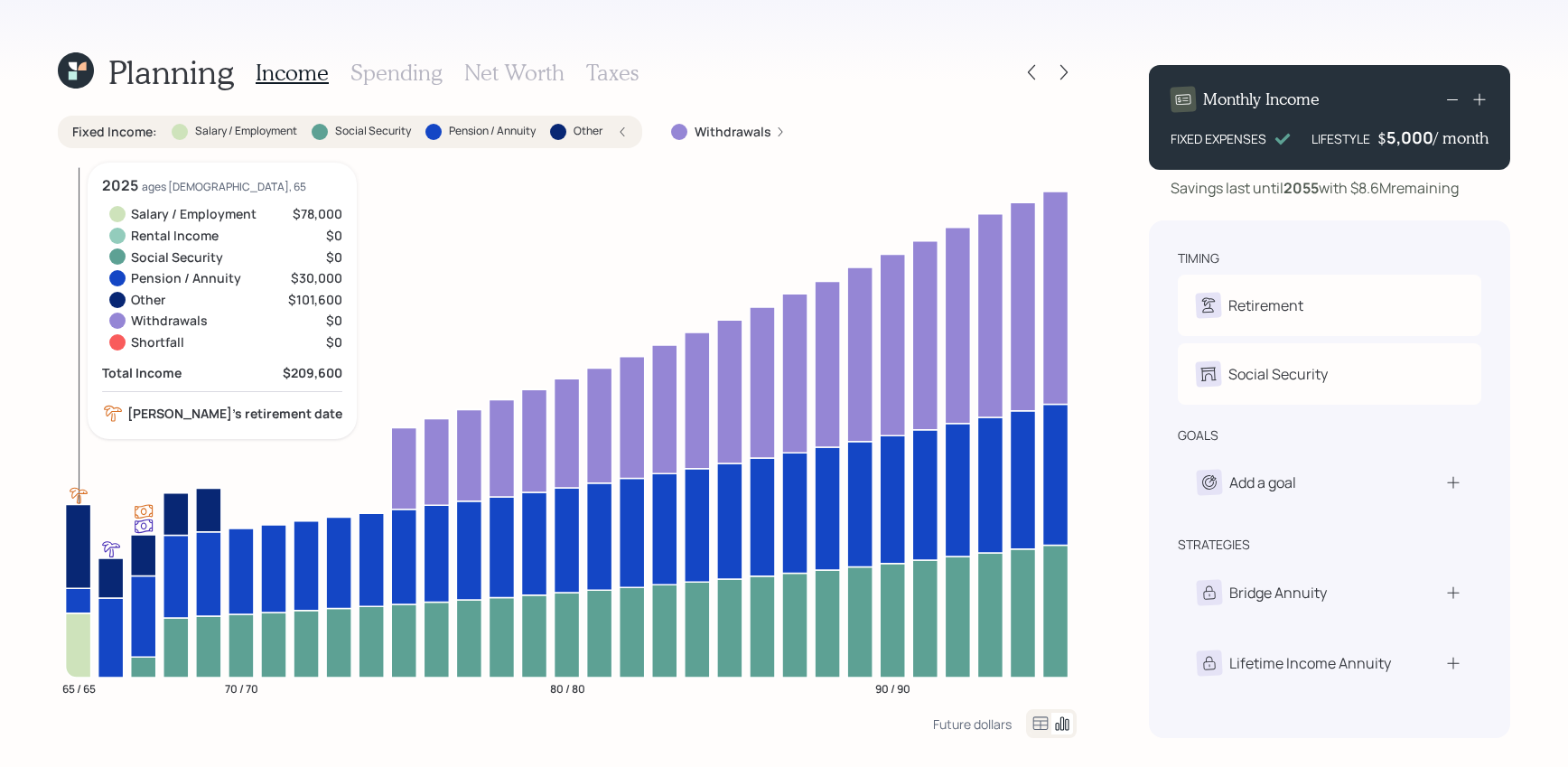
click at [90, 629] on icon at bounding box center [78, 644] width 26 height 64
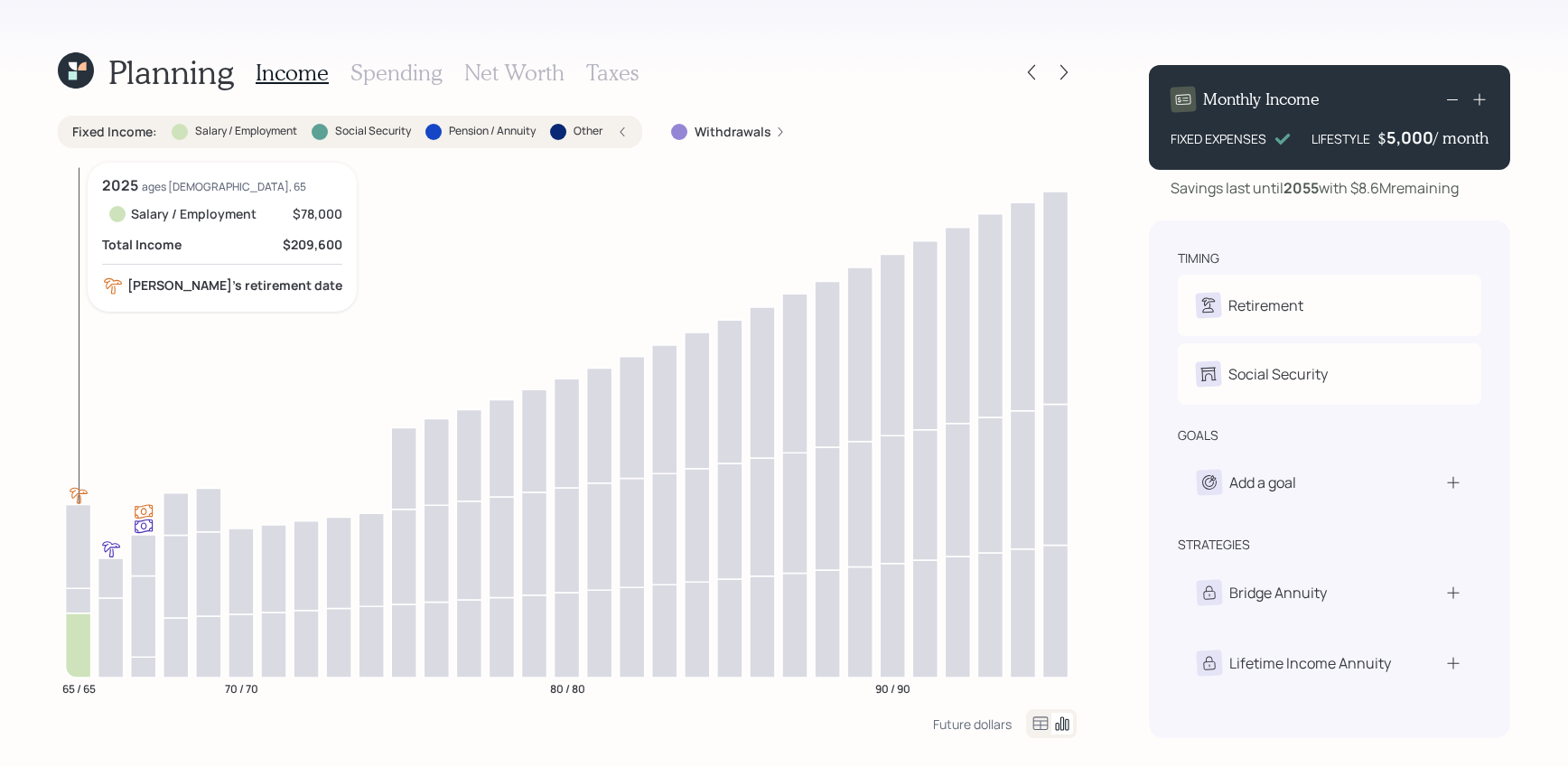
click at [75, 636] on icon at bounding box center [78, 644] width 26 height 64
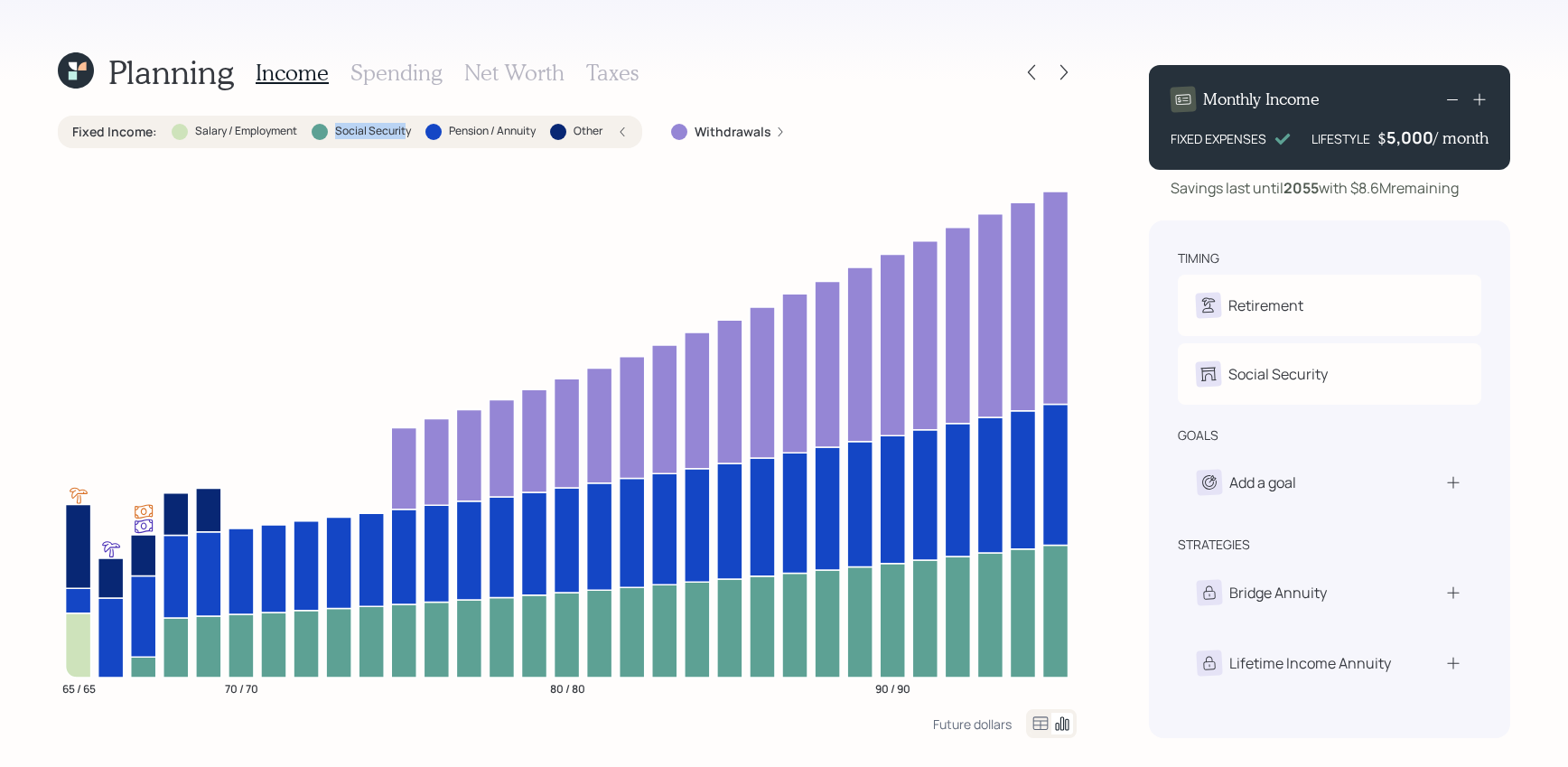
drag, startPoint x: 406, startPoint y: 128, endPoint x: 309, endPoint y: 130, distance: 97.0
click at [309, 129] on div "Fixed Income : Salary / Employment Social Security Pension / Annuity Other" at bounding box center [350, 132] width 556 height 18
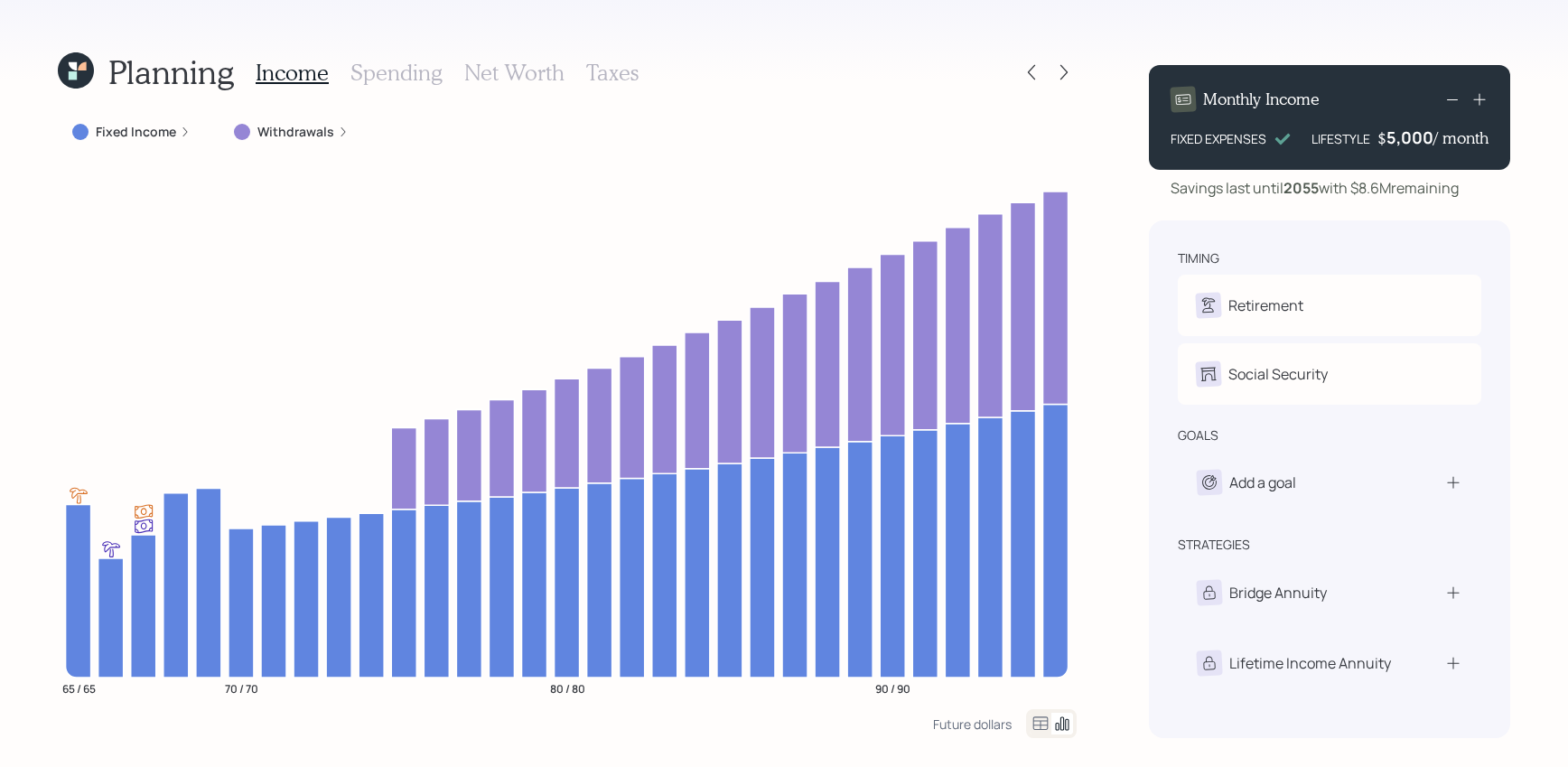
click at [141, 121] on div "Fixed Income" at bounding box center [131, 132] width 148 height 33
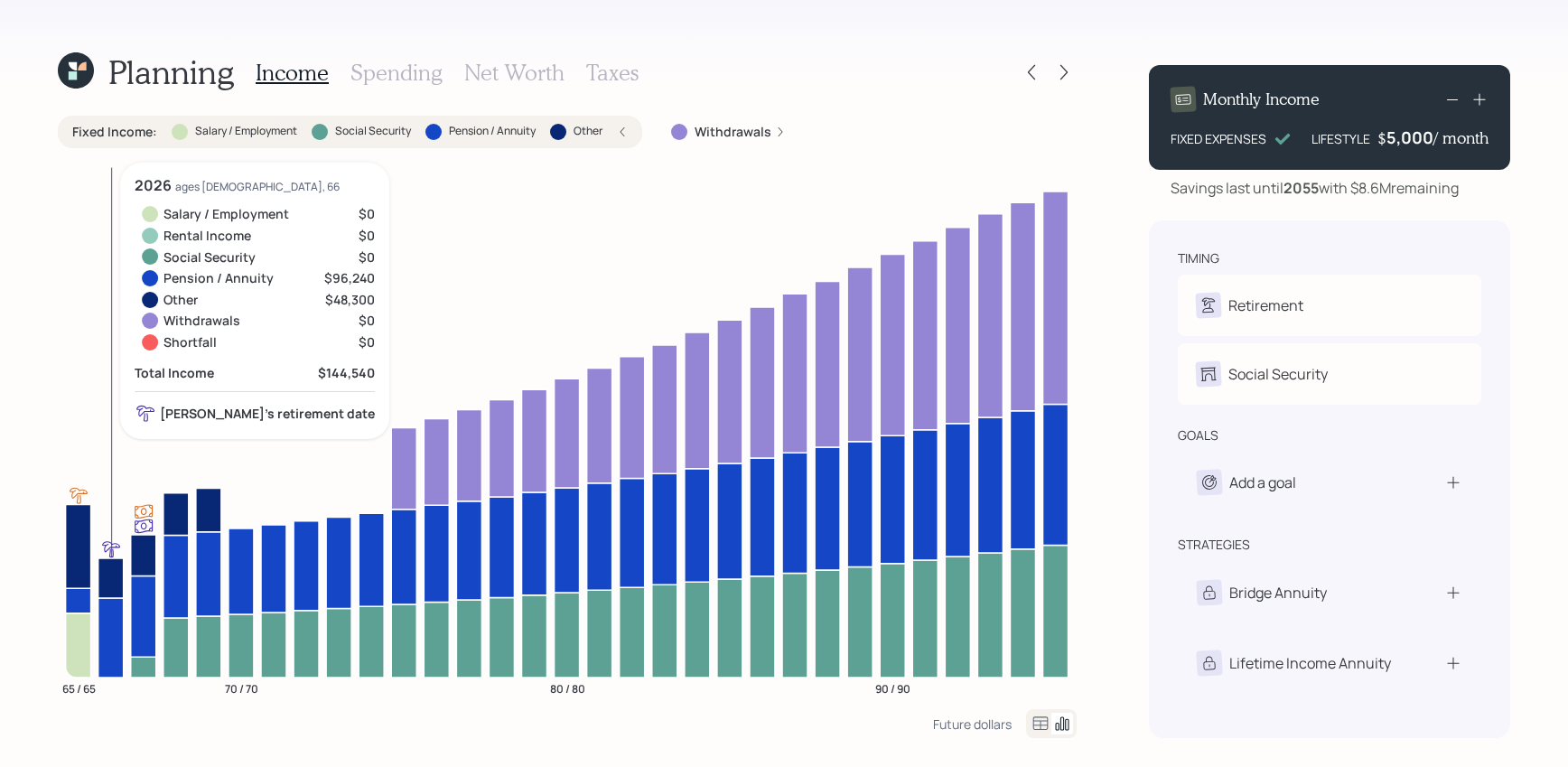
click at [102, 619] on icon at bounding box center [111, 637] width 26 height 79
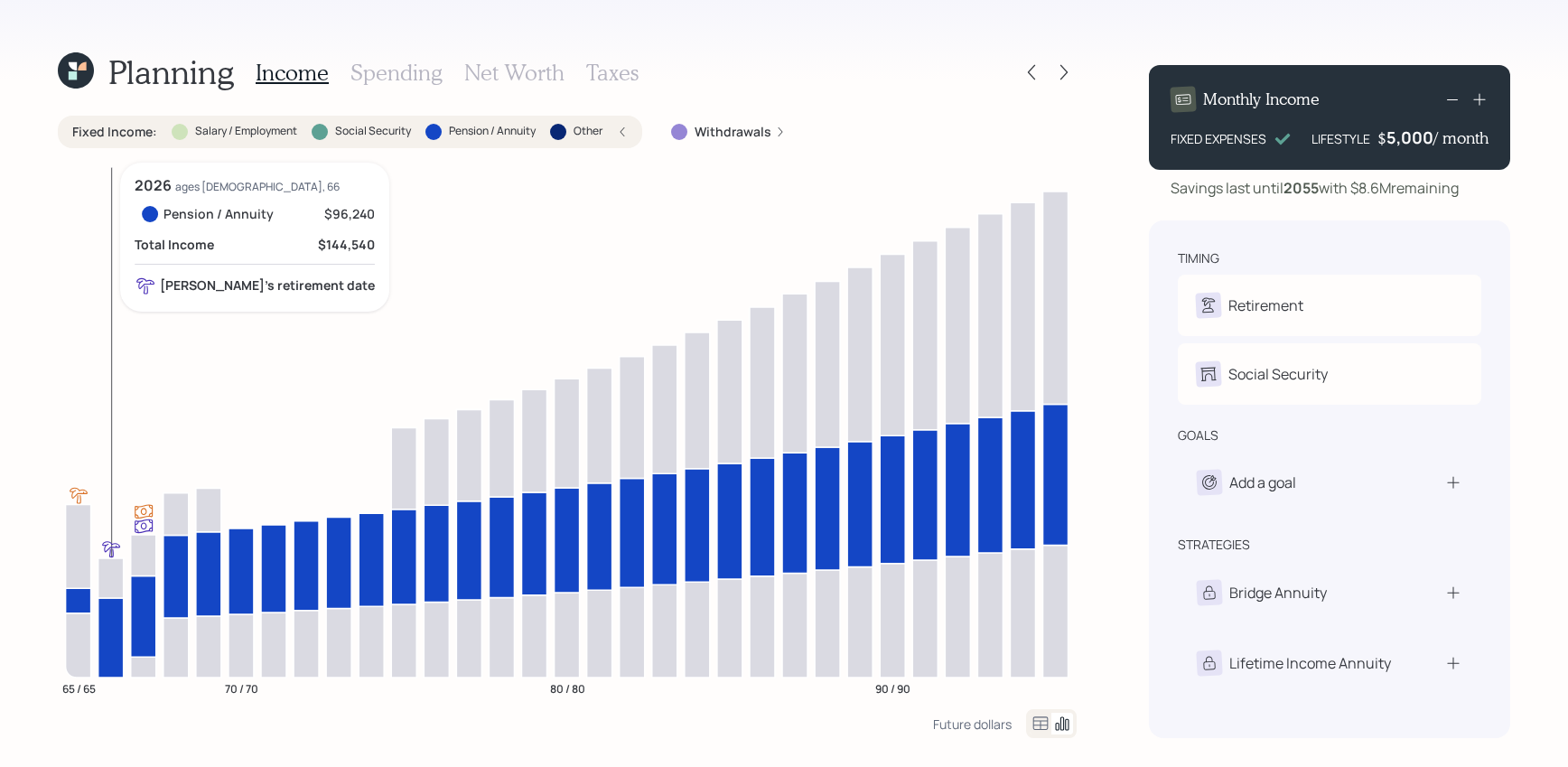
click at [108, 619] on icon at bounding box center [111, 637] width 26 height 79
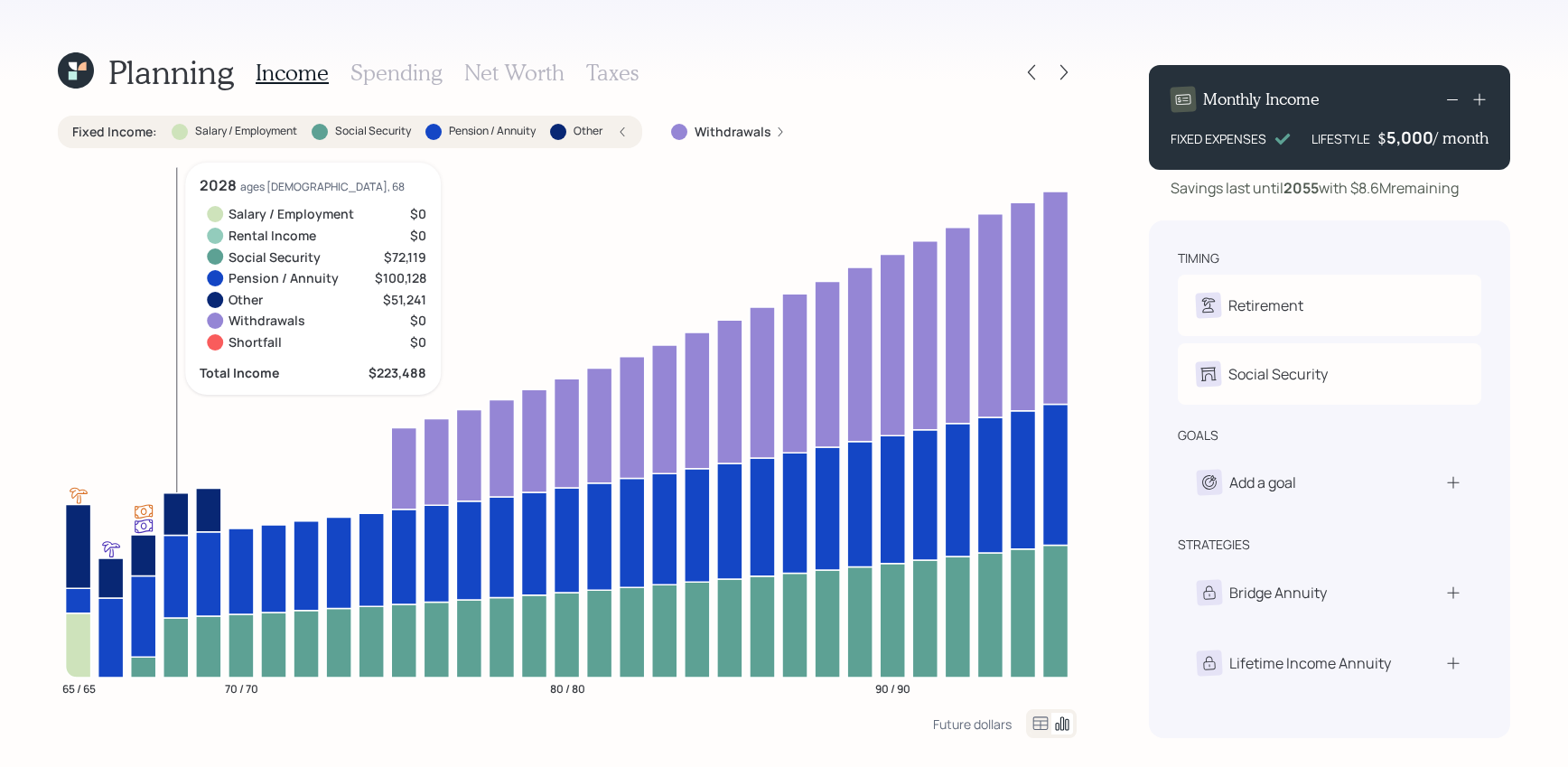
click at [180, 586] on icon at bounding box center [176, 576] width 26 height 82
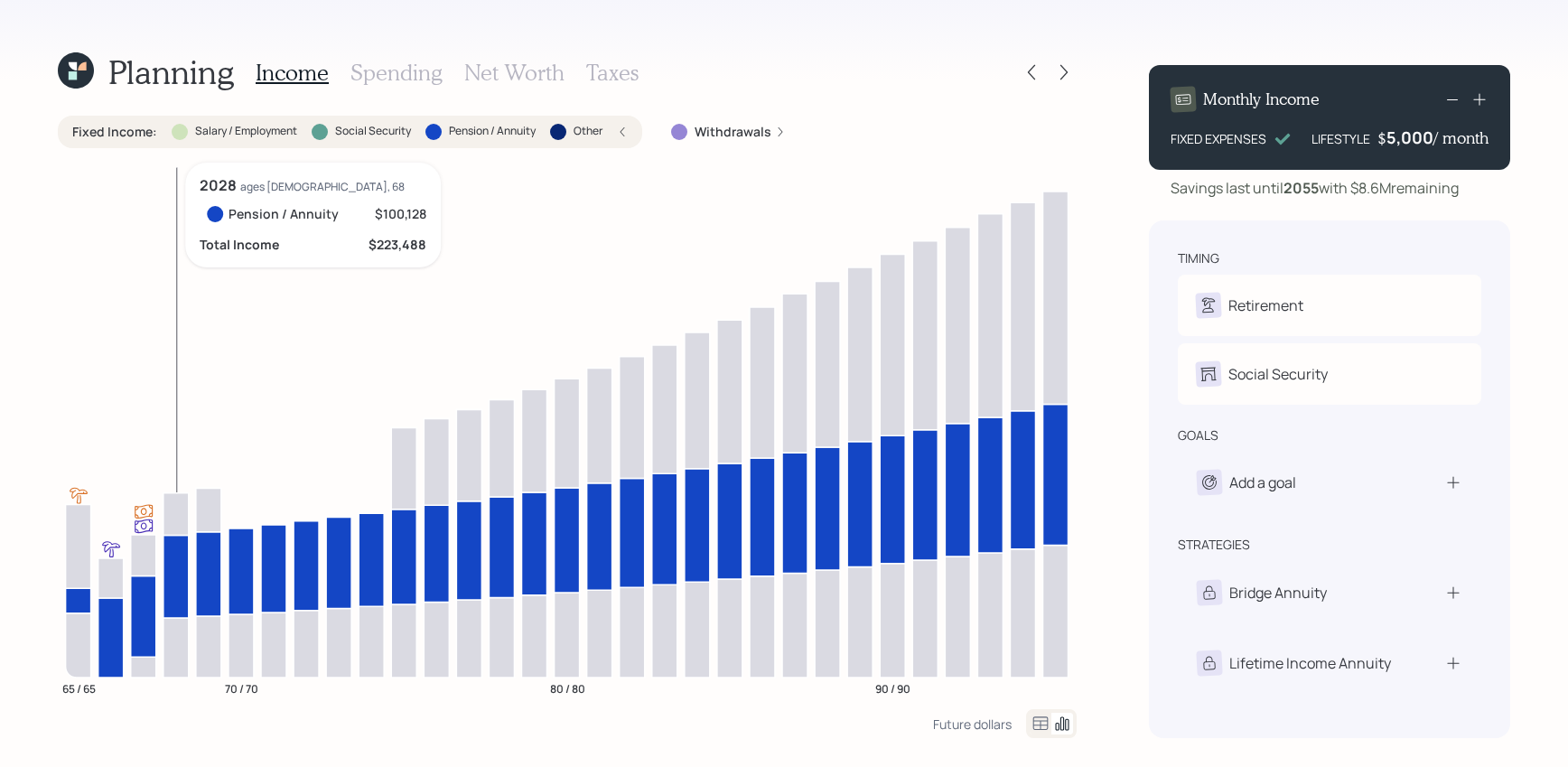
click at [177, 599] on icon at bounding box center [176, 576] width 26 height 82
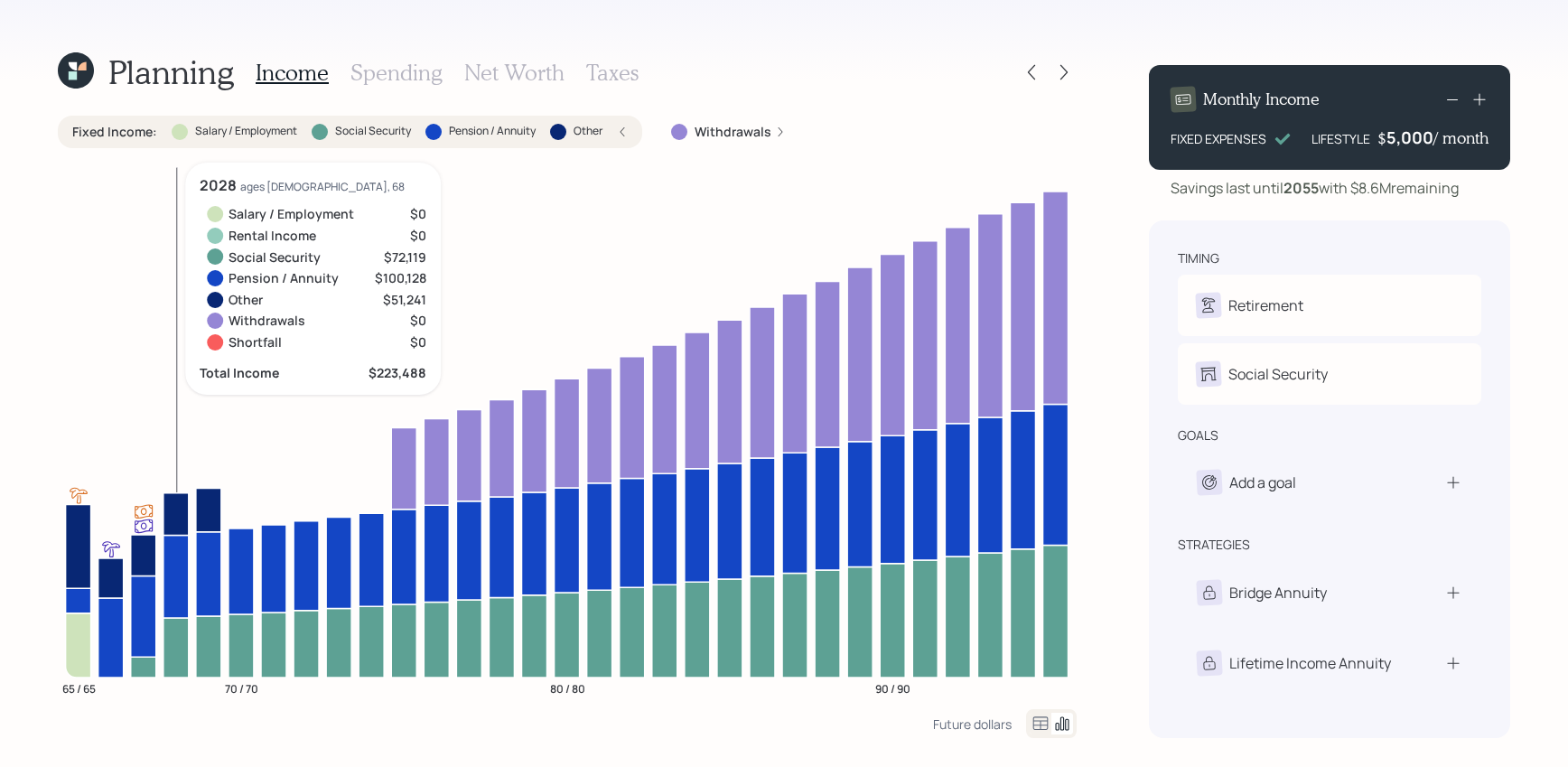
click at [175, 636] on icon at bounding box center [176, 647] width 26 height 59
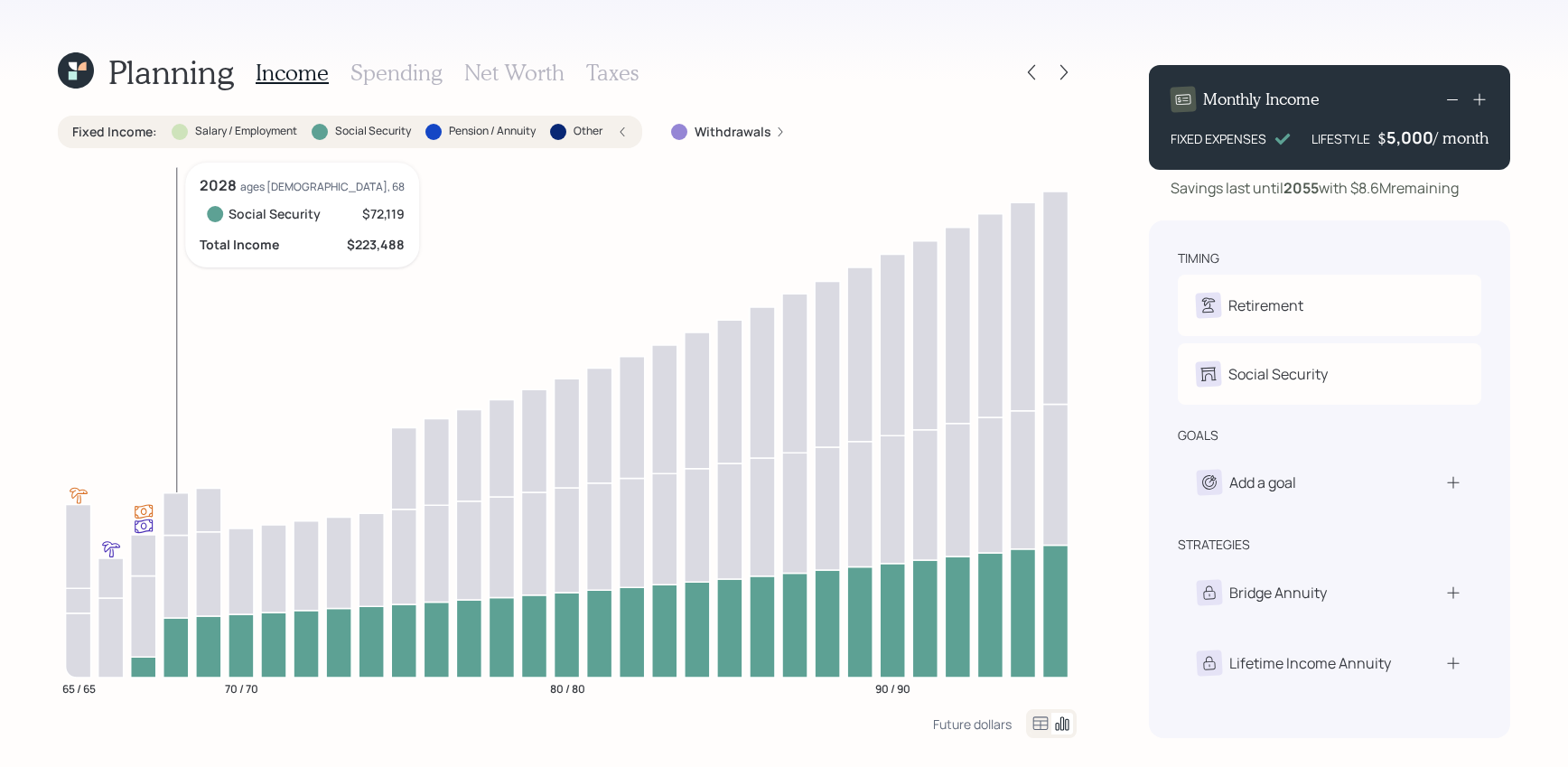
click at [175, 636] on icon at bounding box center [176, 647] width 26 height 59
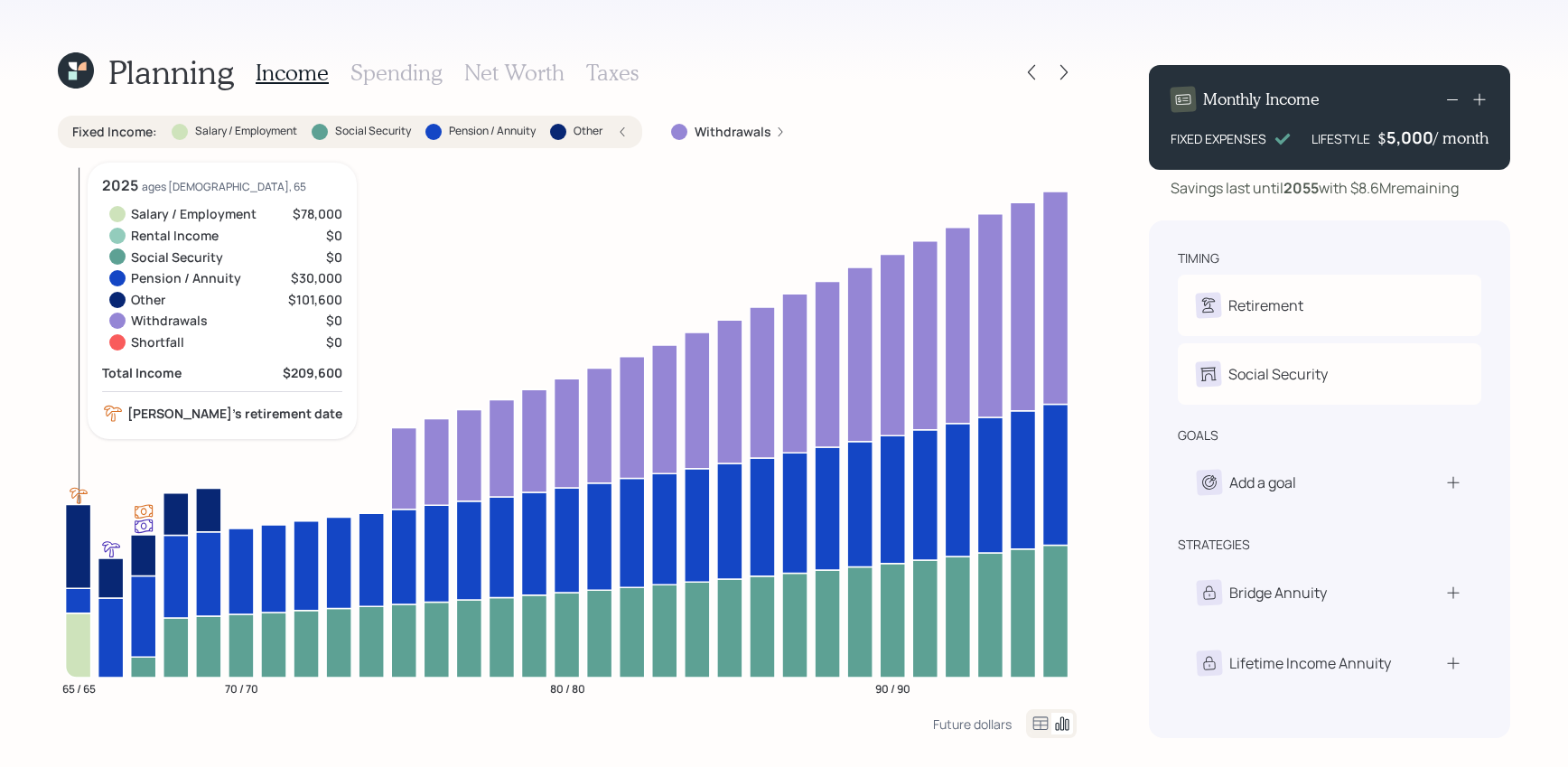
click at [86, 555] on icon at bounding box center [78, 546] width 26 height 84
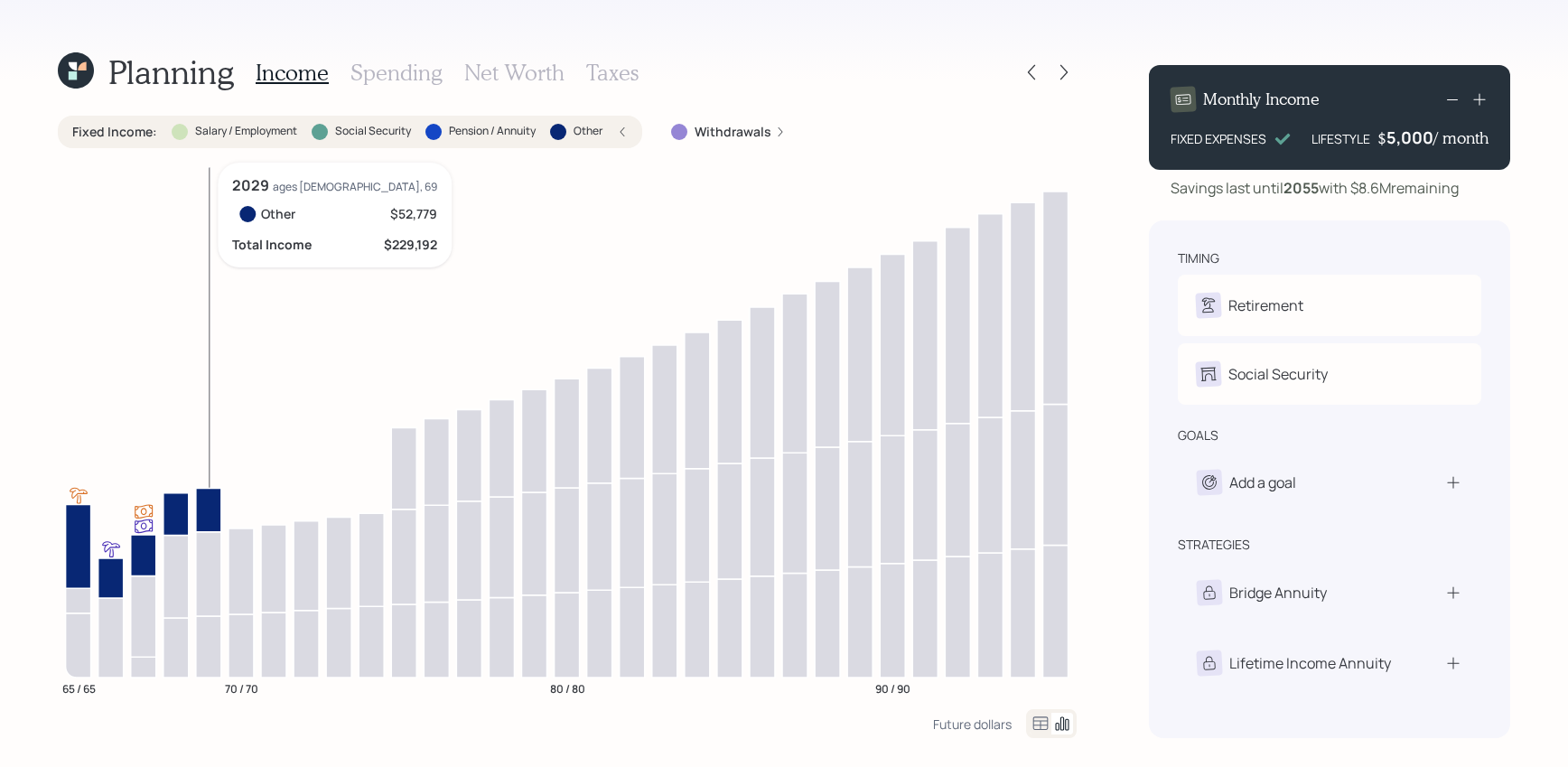
click at [218, 516] on icon at bounding box center [209, 509] width 26 height 44
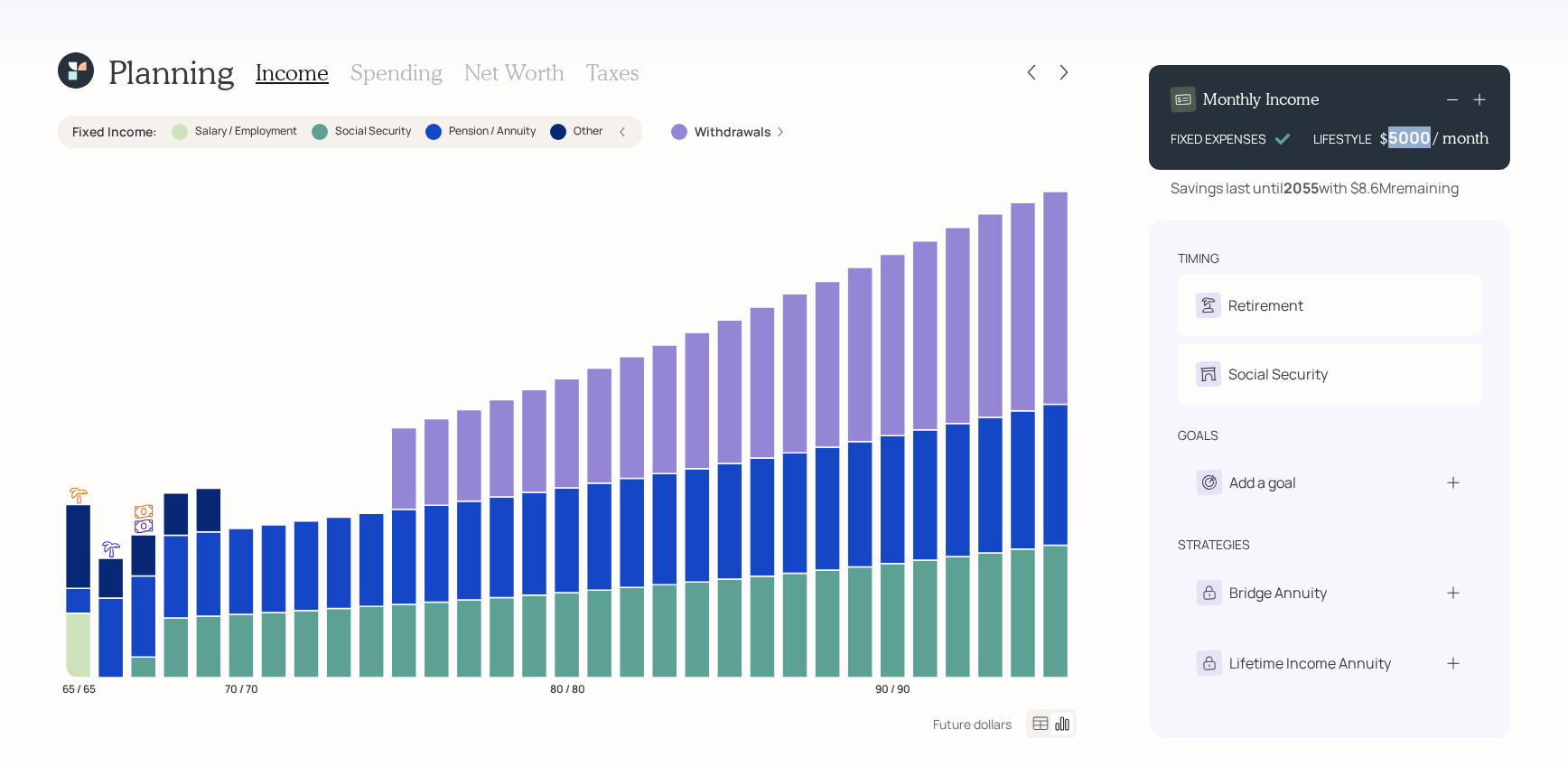
drag, startPoint x: 1387, startPoint y: 140, endPoint x: 1433, endPoint y: 138, distance: 46.0
click at [1433, 138] on div "$ 5000 / month" at bounding box center [1434, 138] width 109 height 22
click at [1389, 226] on div "timing Retirement D Retire at 65y 1m A Retired Social Security D Elect at 67y 5…" at bounding box center [1329, 479] width 362 height 517
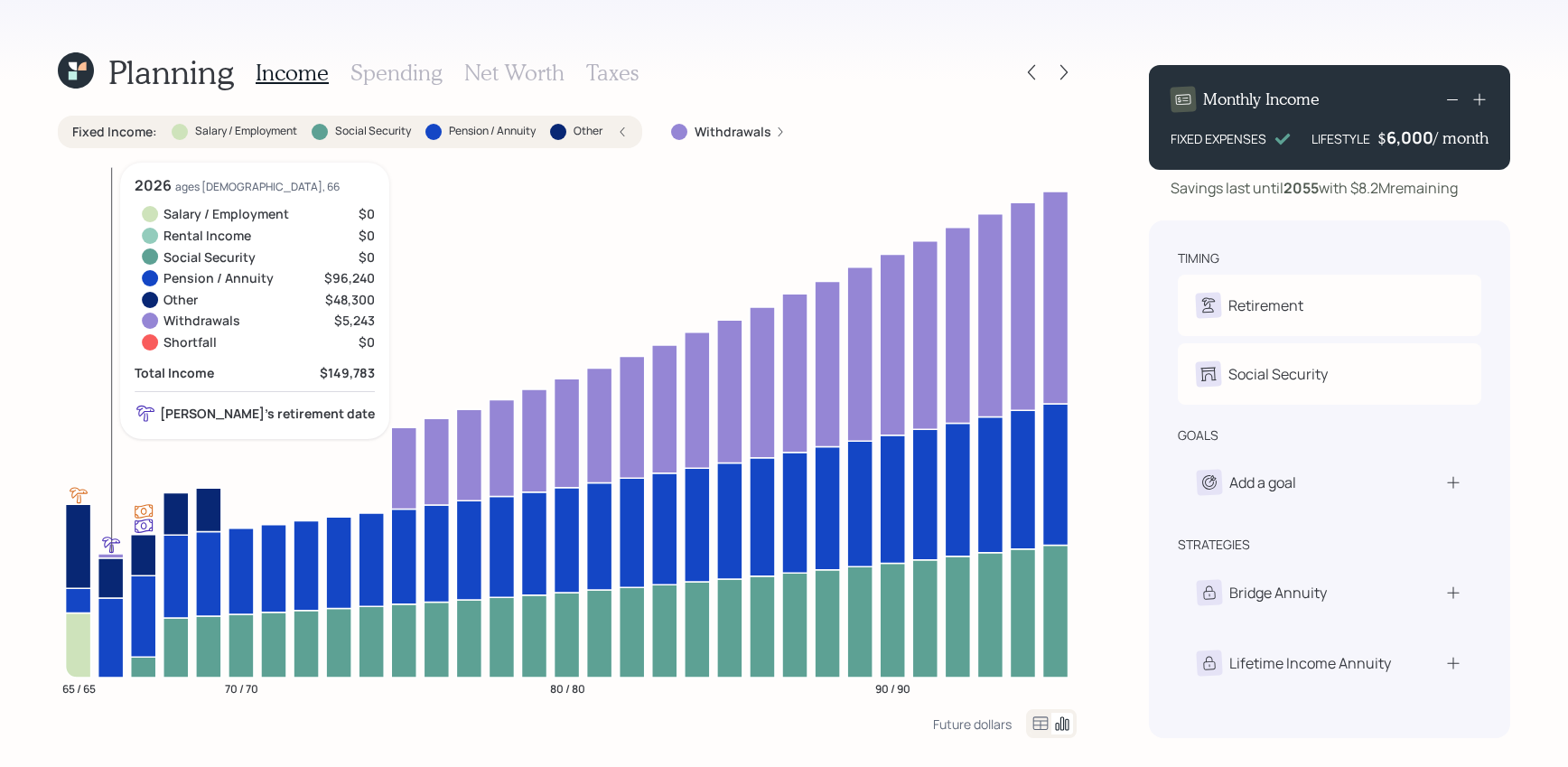
click at [117, 557] on icon at bounding box center [111, 556] width 26 height 5
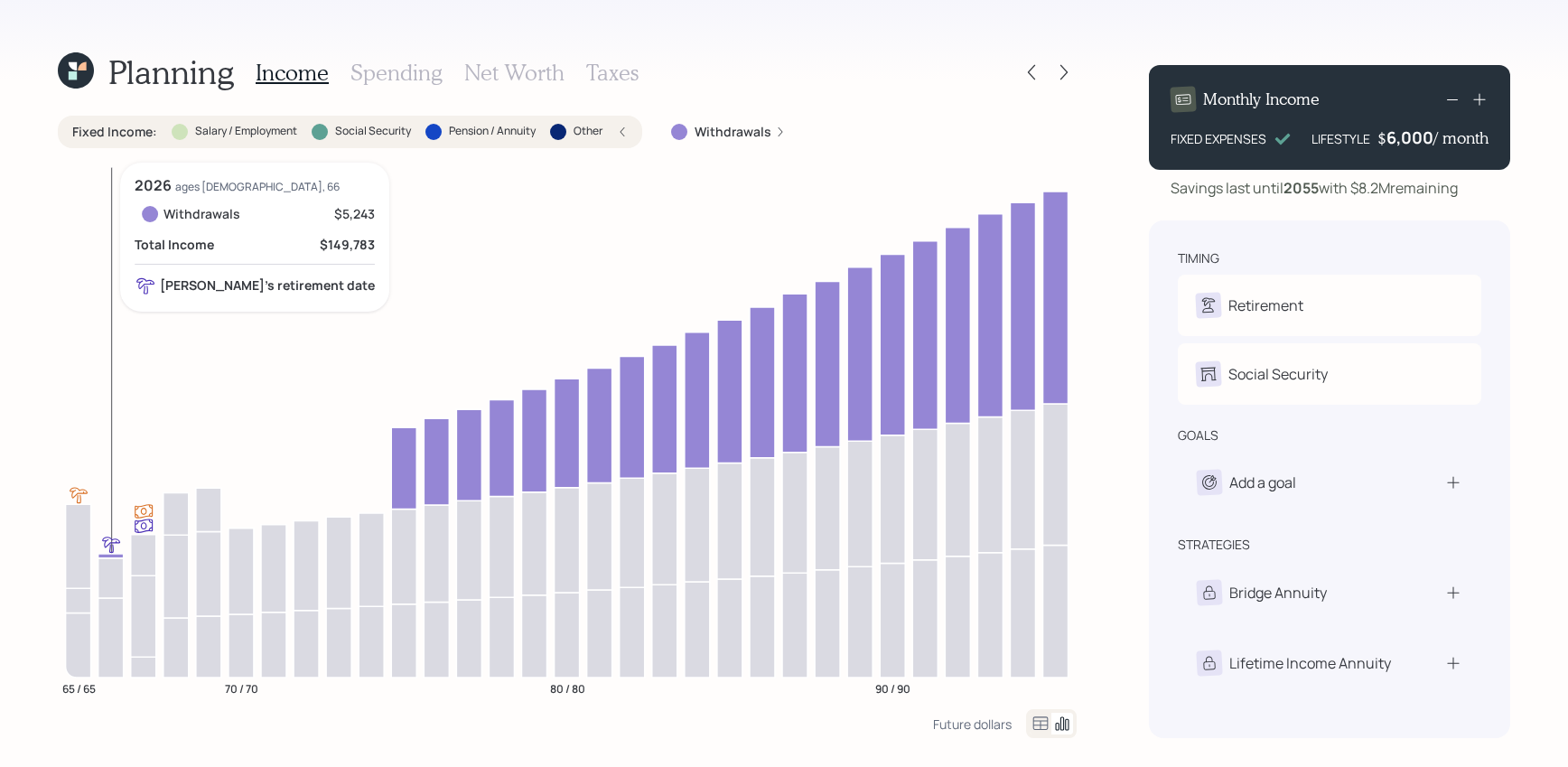
click at [117, 557] on icon at bounding box center [111, 556] width 26 height 5
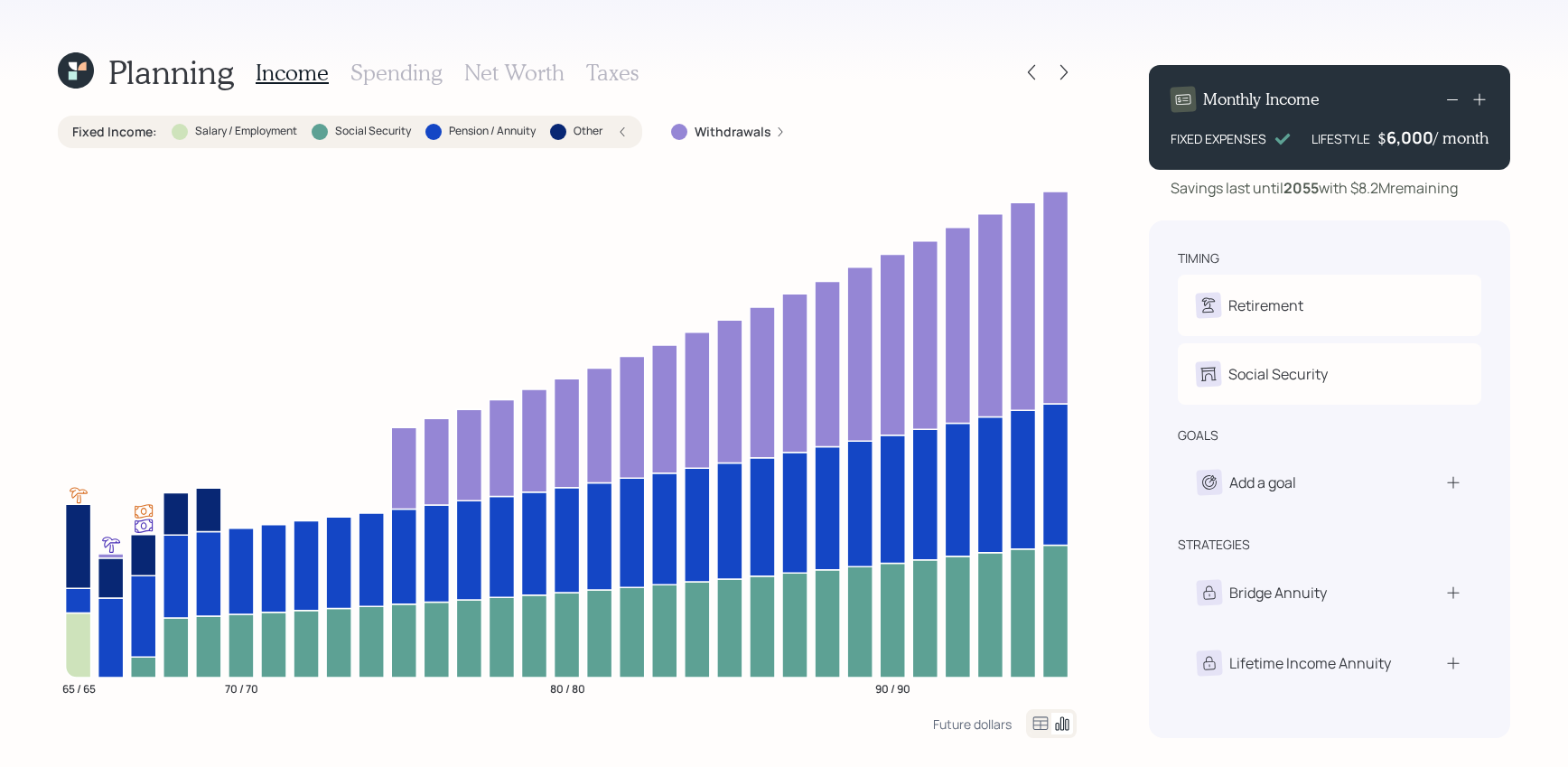
click at [1301, 403] on div "Social Security D Elect at 67y 5m A Elect at 67y 10m" at bounding box center [1329, 373] width 303 height 61
select select "5"
select select "10"
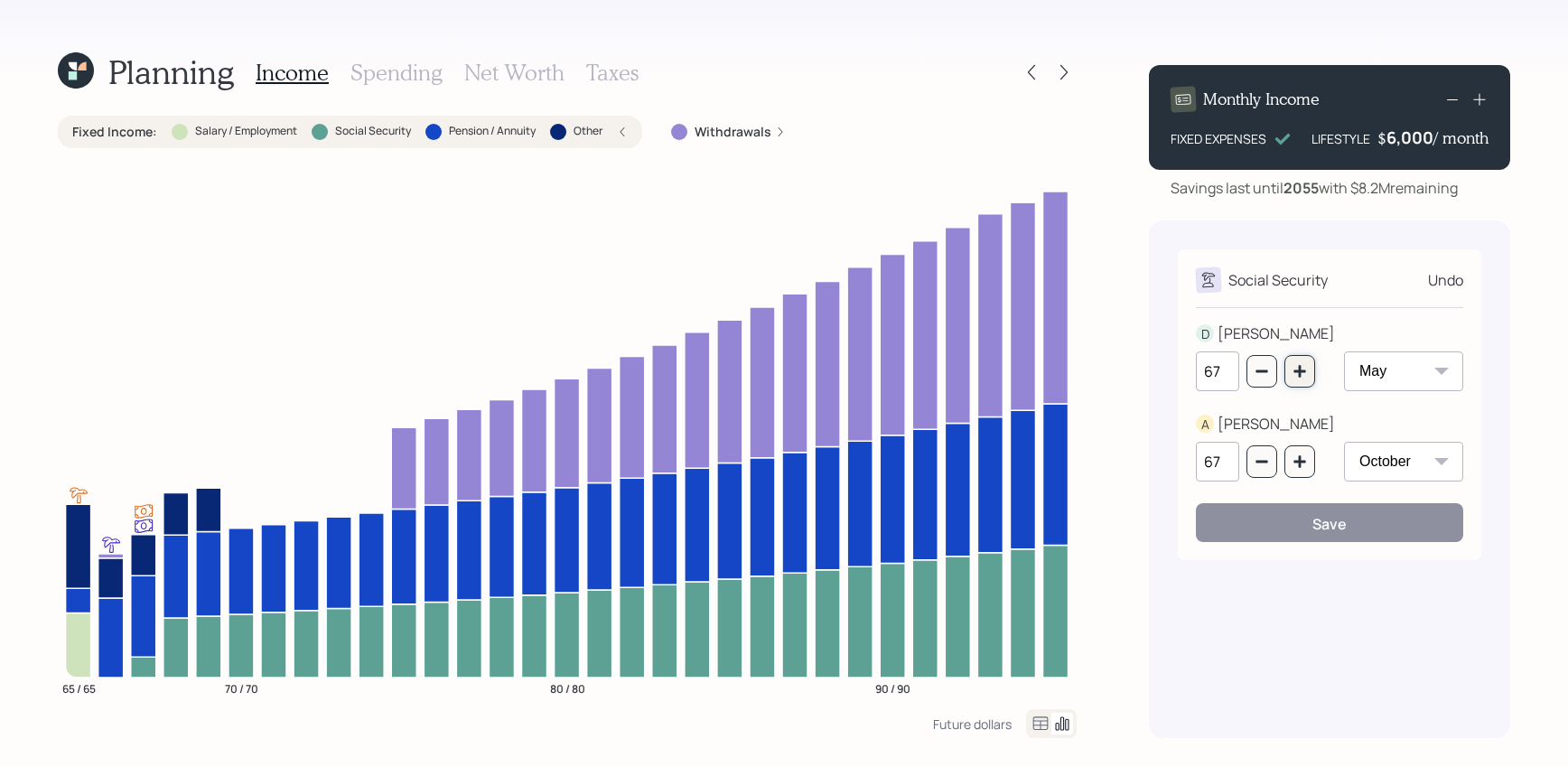
click at [1312, 379] on button "button" at bounding box center [1300, 372] width 31 height 33
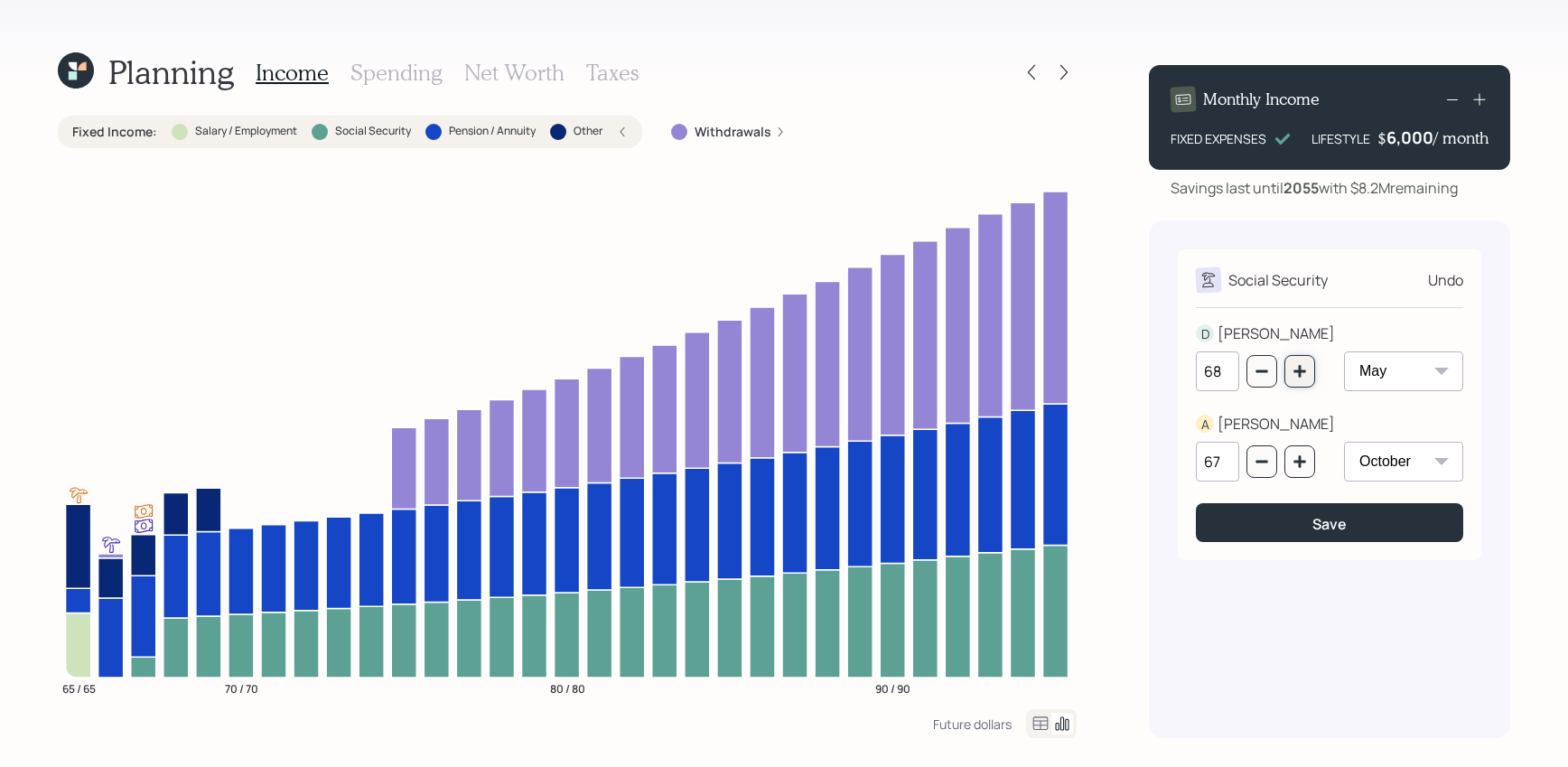
click at [1312, 379] on button "button" at bounding box center [1300, 372] width 31 height 33
type input "70"
click at [1298, 455] on icon "button" at bounding box center [1300, 462] width 15 height 15
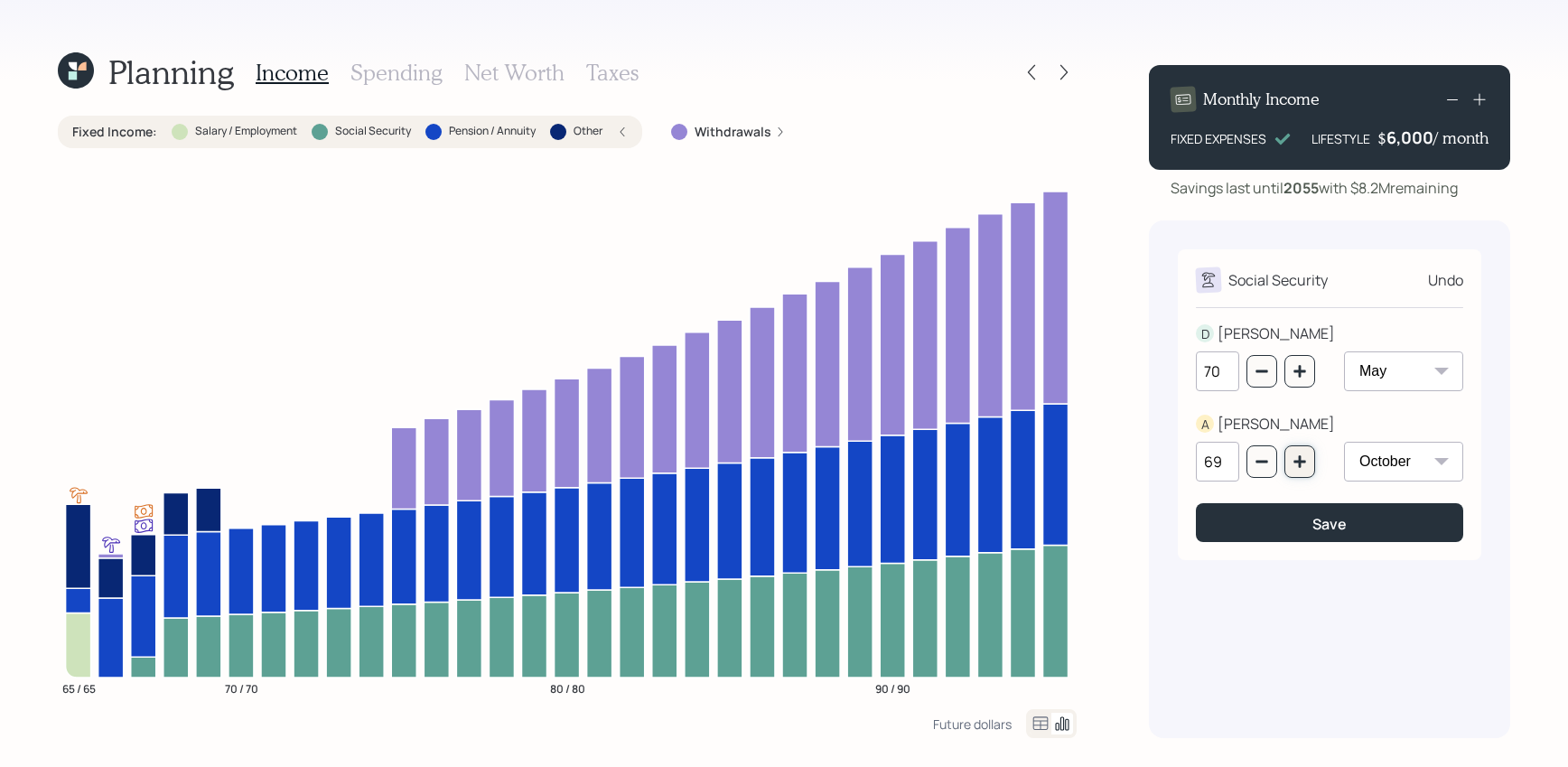
click at [1298, 455] on icon "button" at bounding box center [1300, 462] width 15 height 15
type input "70"
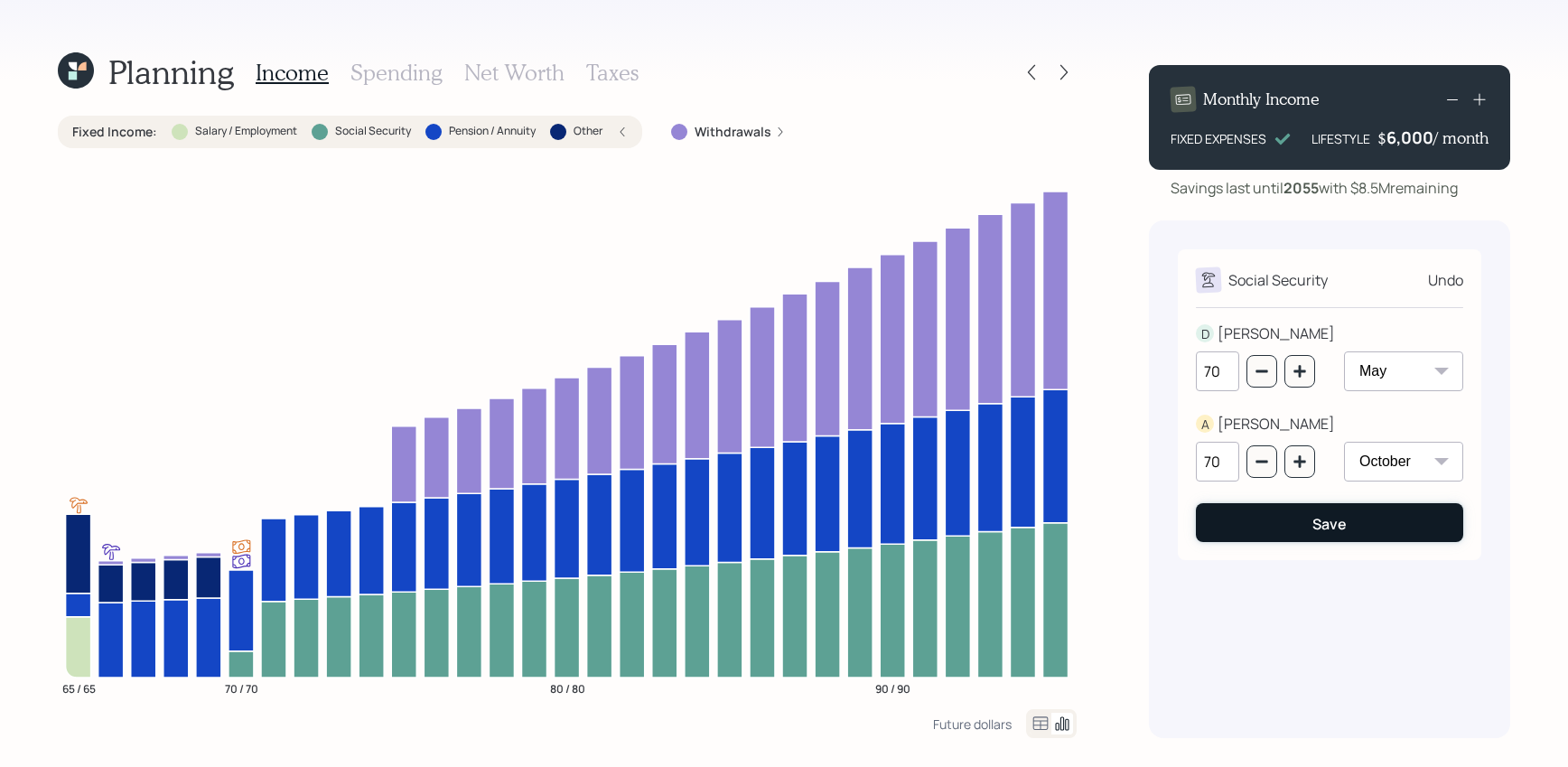
click at [1303, 518] on button "Save" at bounding box center [1328, 522] width 267 height 39
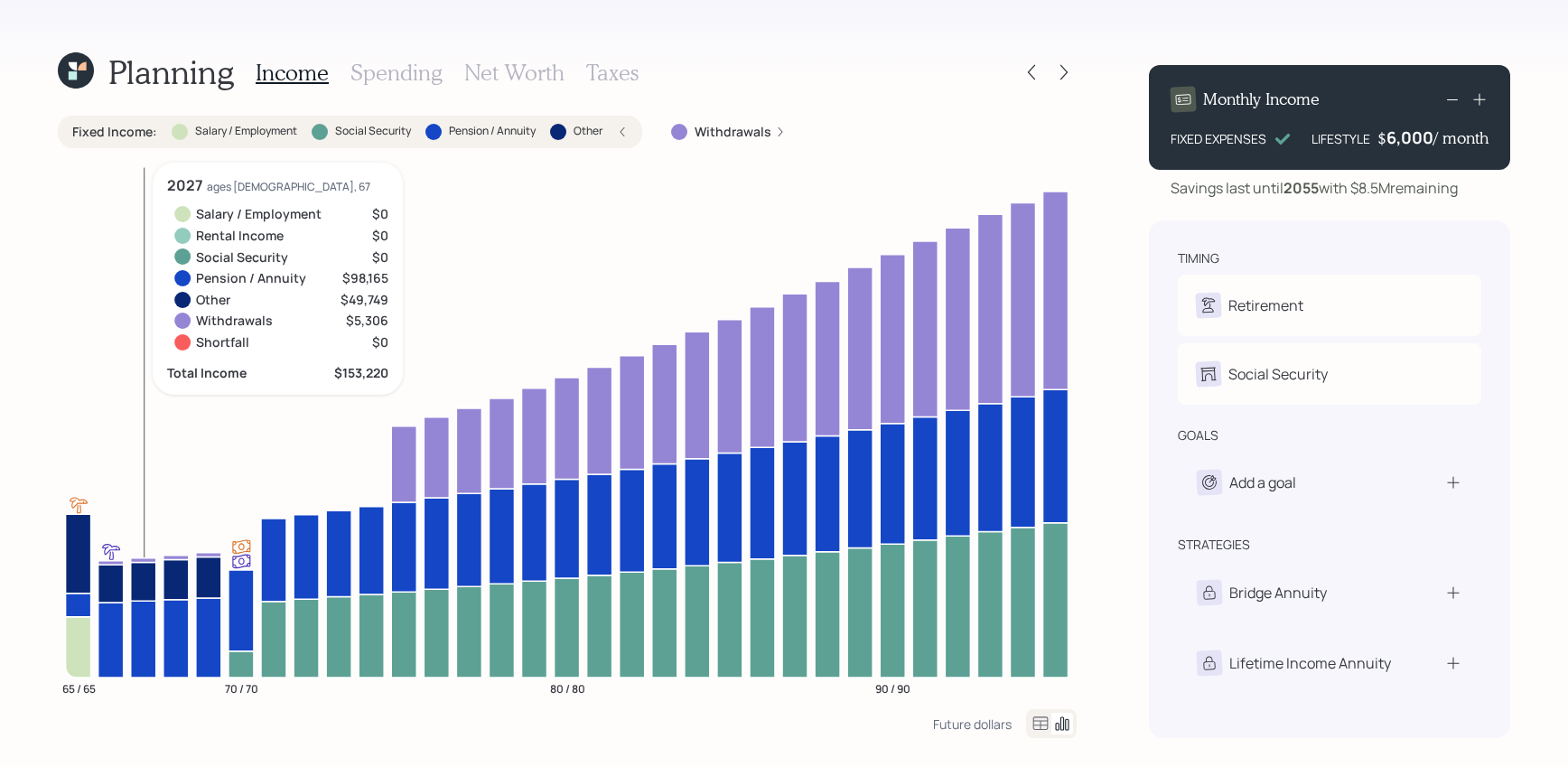
click at [144, 560] on icon at bounding box center [144, 559] width 26 height 5
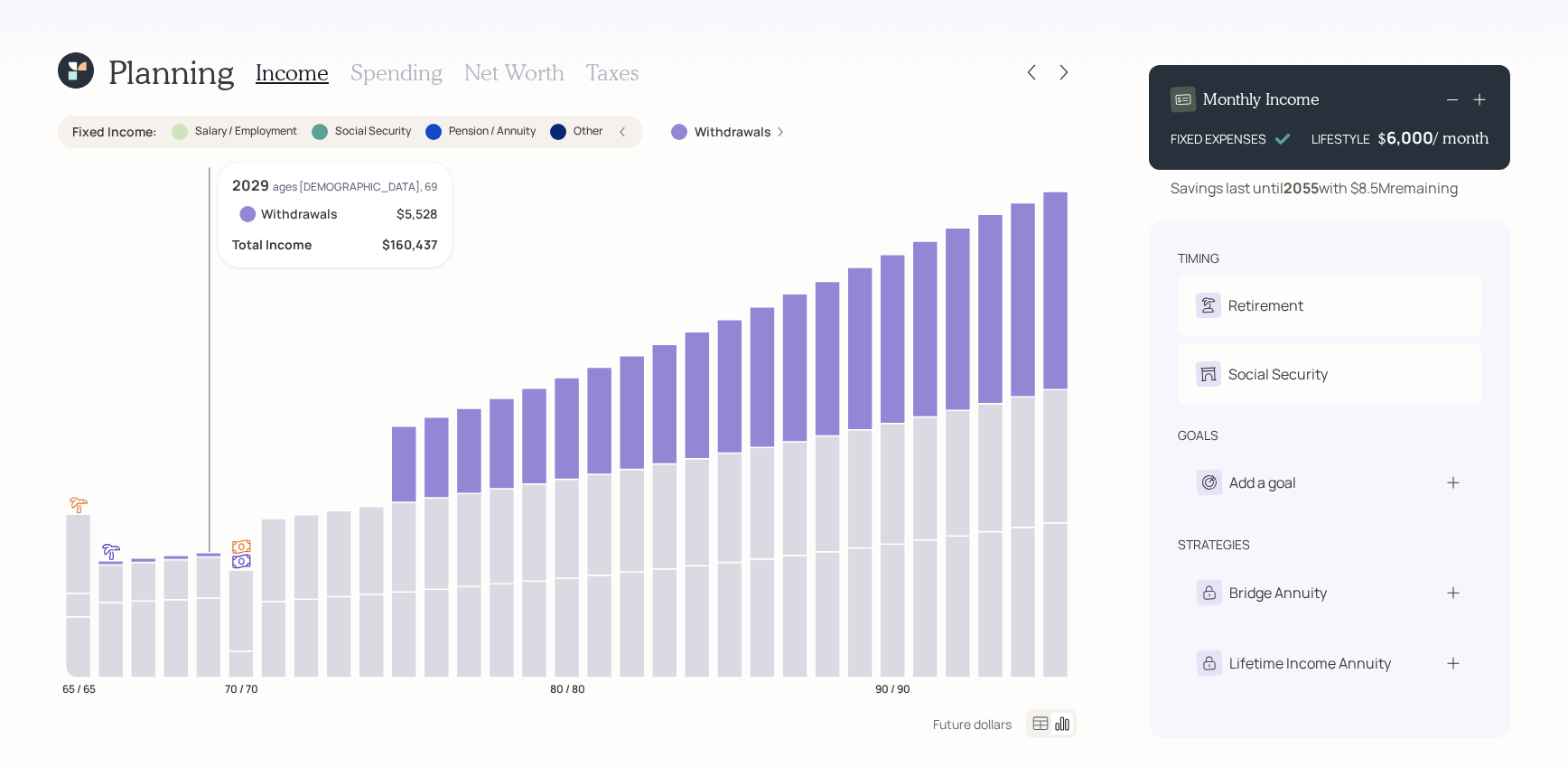
click at [200, 555] on icon at bounding box center [209, 554] width 26 height 5
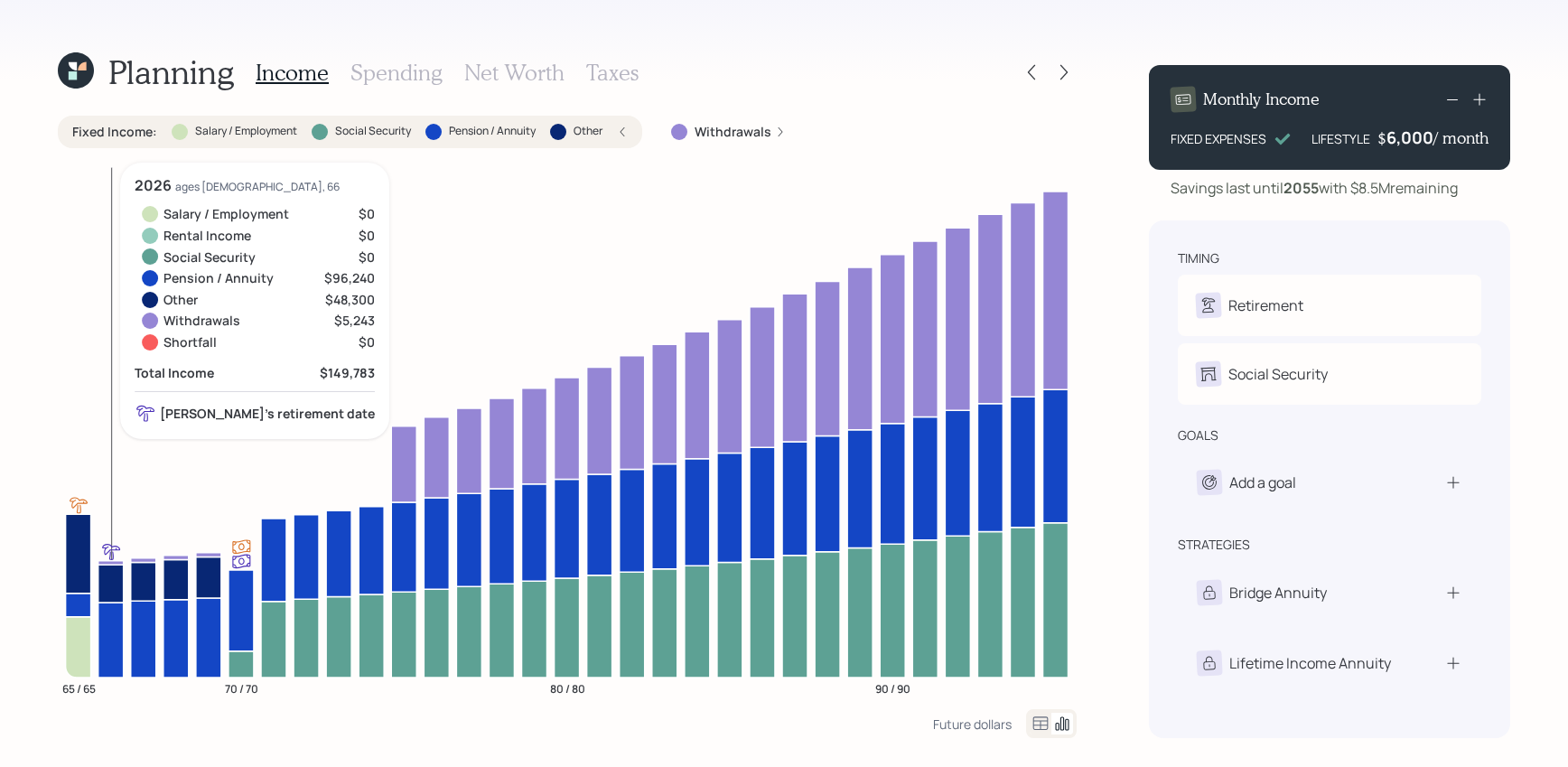
click at [110, 562] on icon at bounding box center [111, 562] width 26 height 5
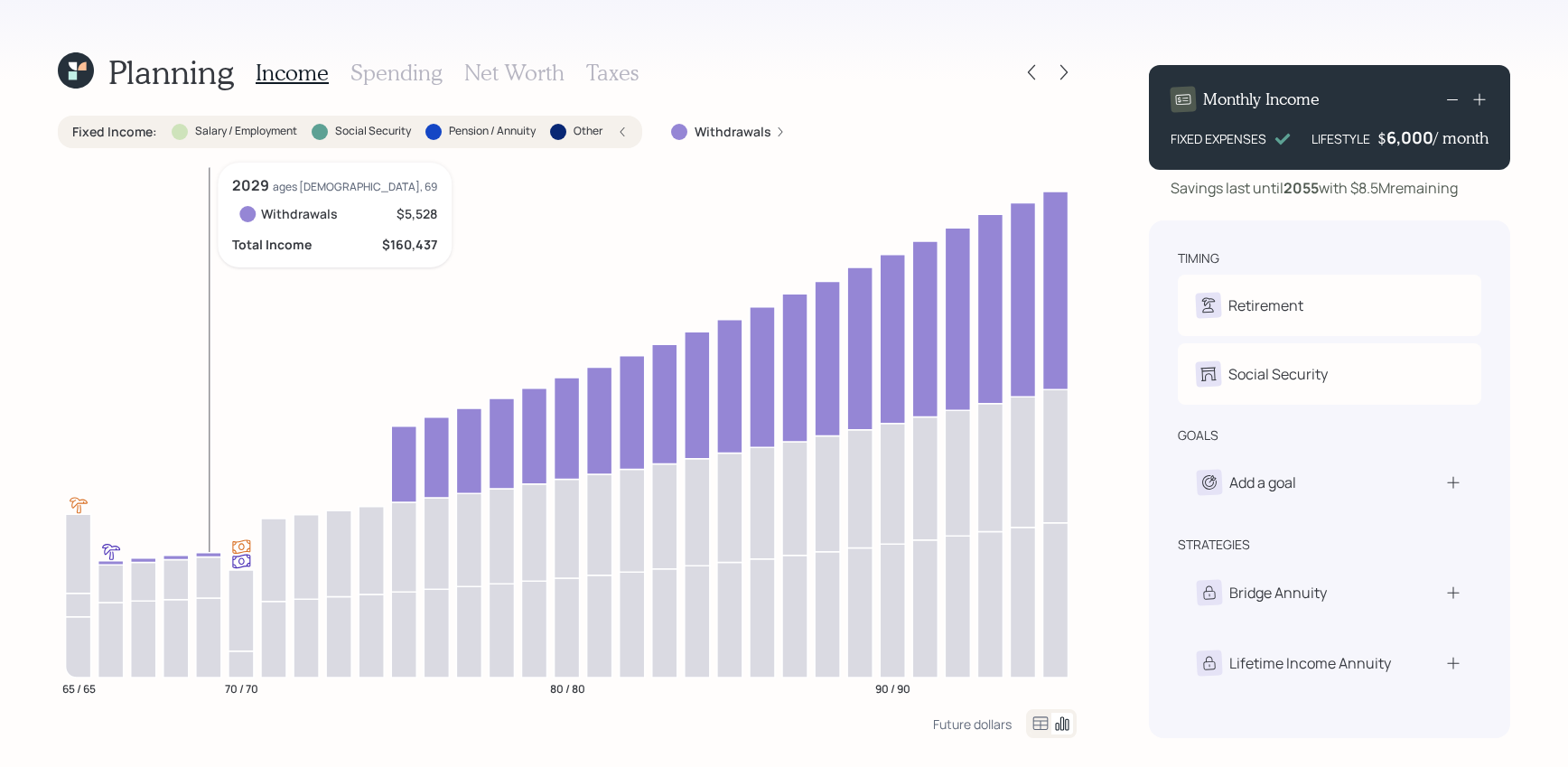
click at [214, 556] on icon at bounding box center [209, 554] width 26 height 5
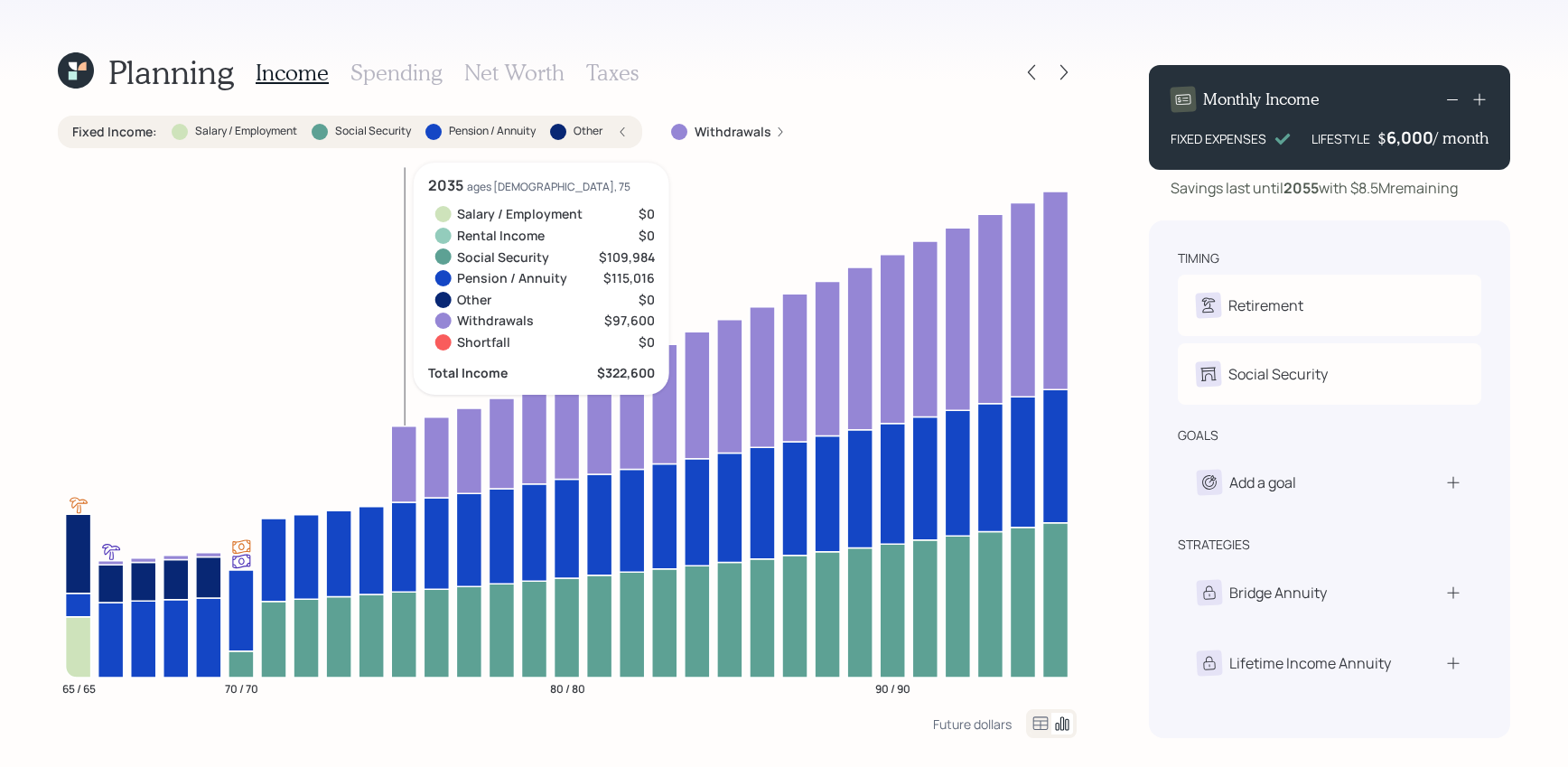
click at [410, 453] on icon at bounding box center [404, 463] width 26 height 76
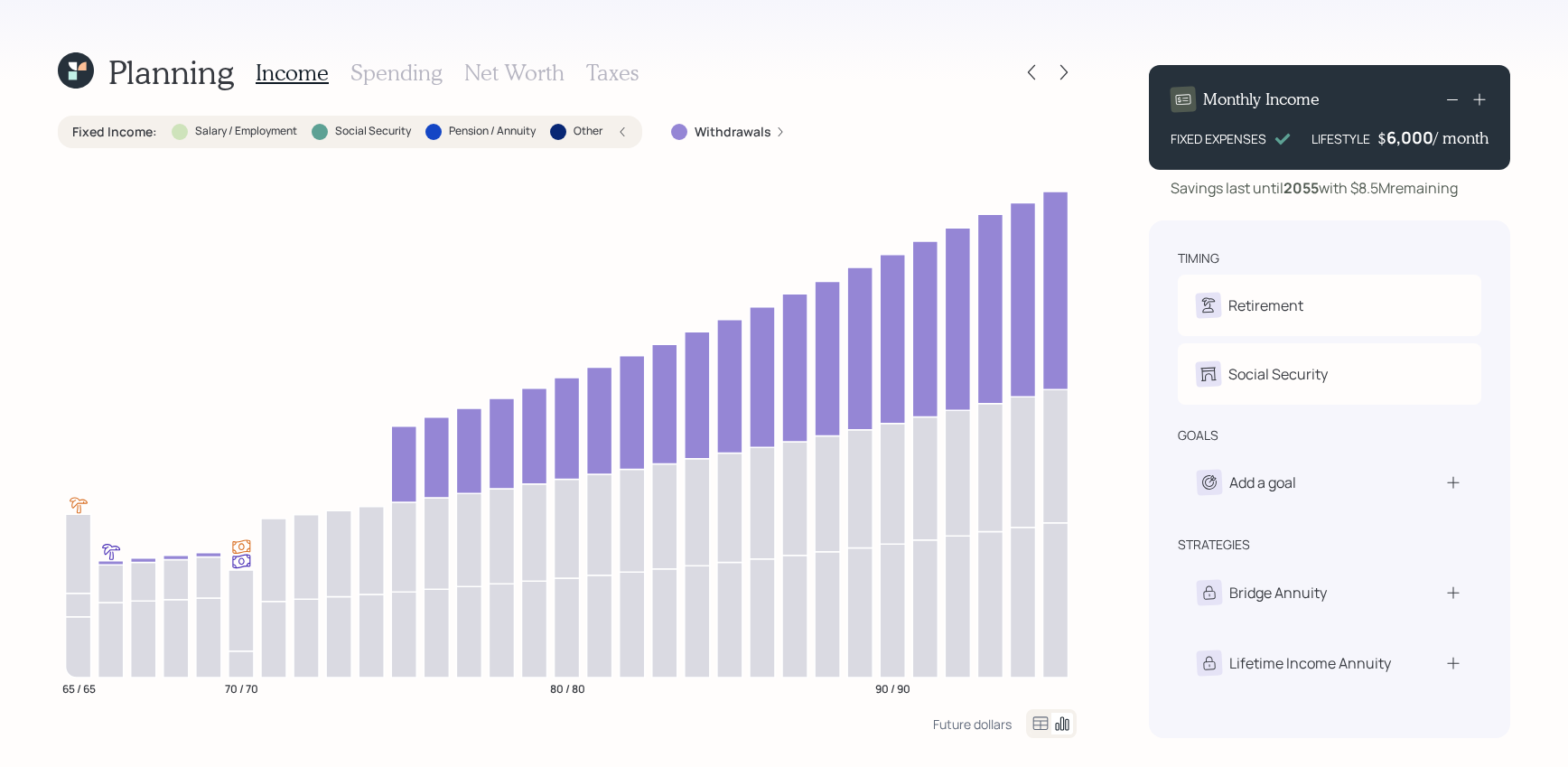
click at [586, 124] on label "Other" at bounding box center [588, 131] width 29 height 15
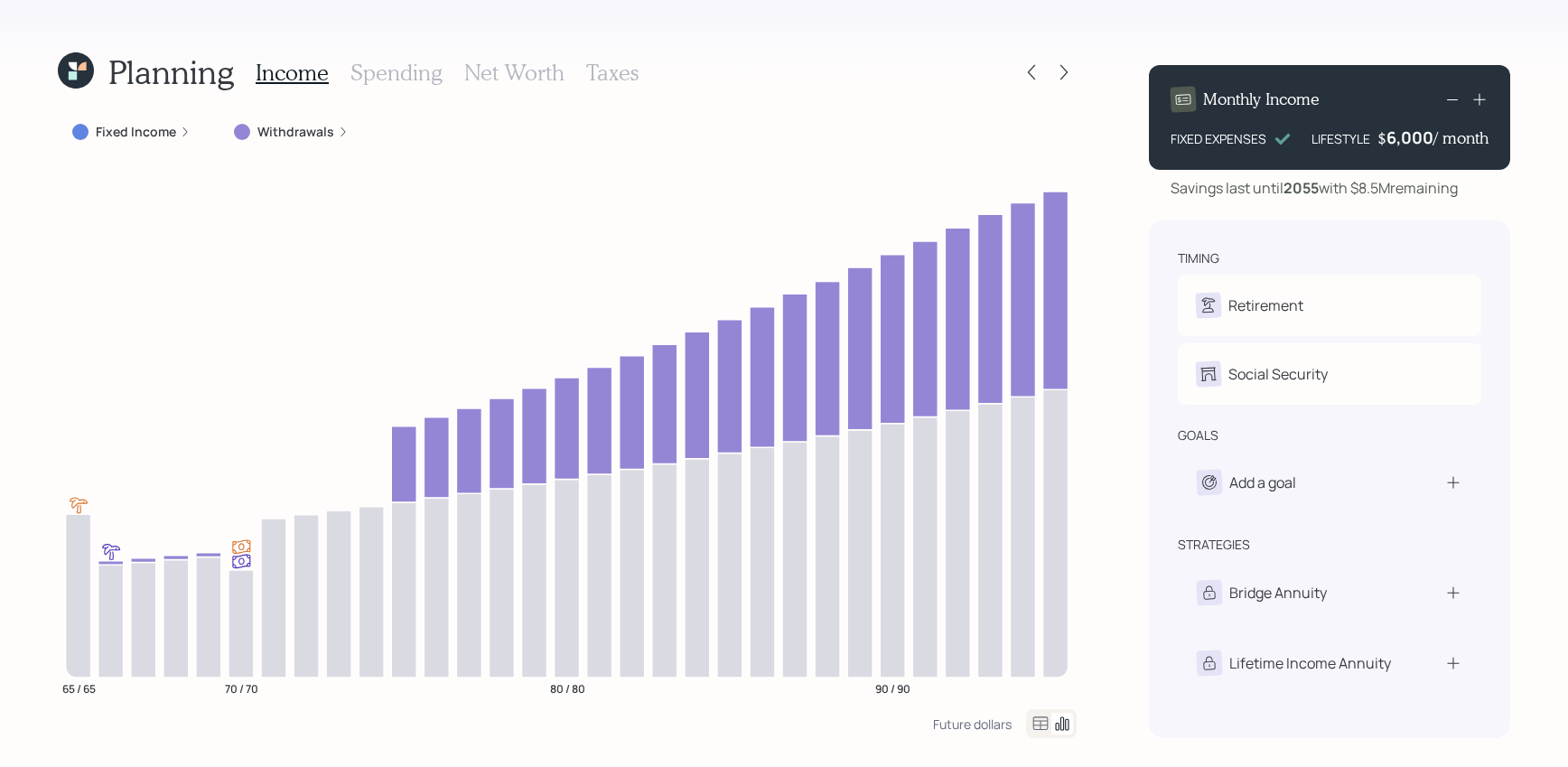
click at [340, 141] on div "Withdrawals" at bounding box center [292, 132] width 144 height 33
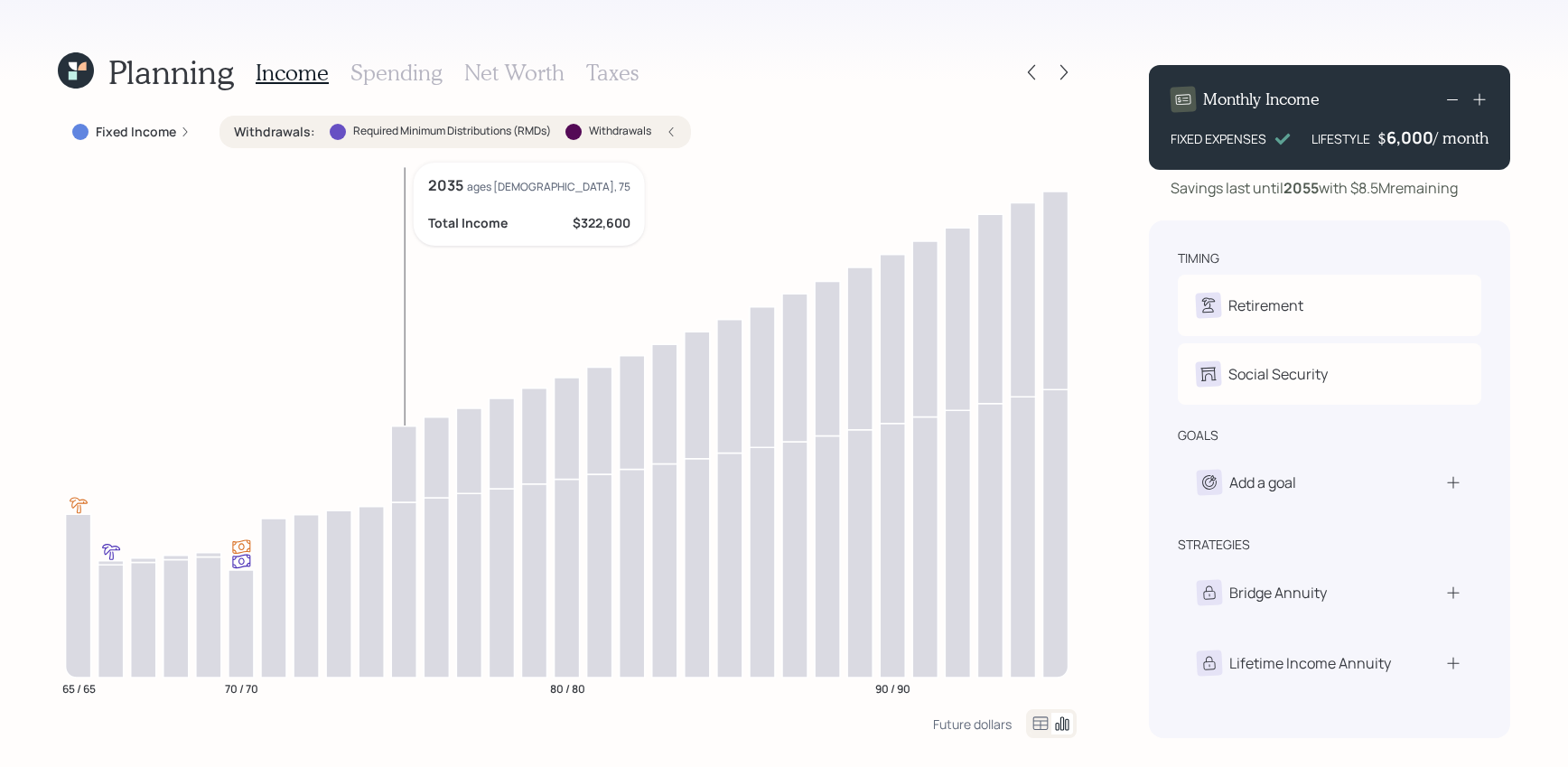
click at [396, 451] on icon at bounding box center [404, 463] width 26 height 76
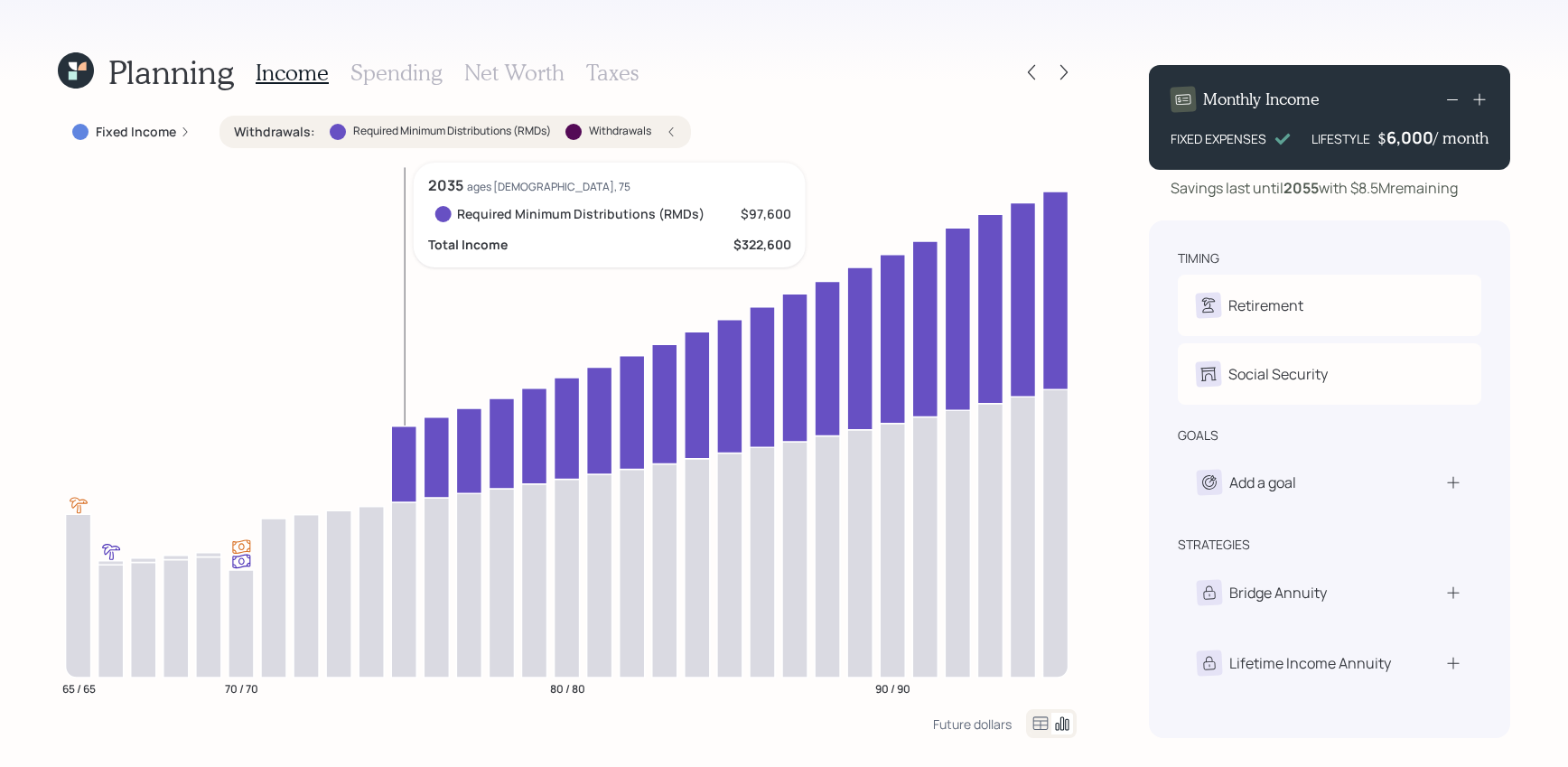
click at [396, 451] on icon at bounding box center [404, 463] width 26 height 76
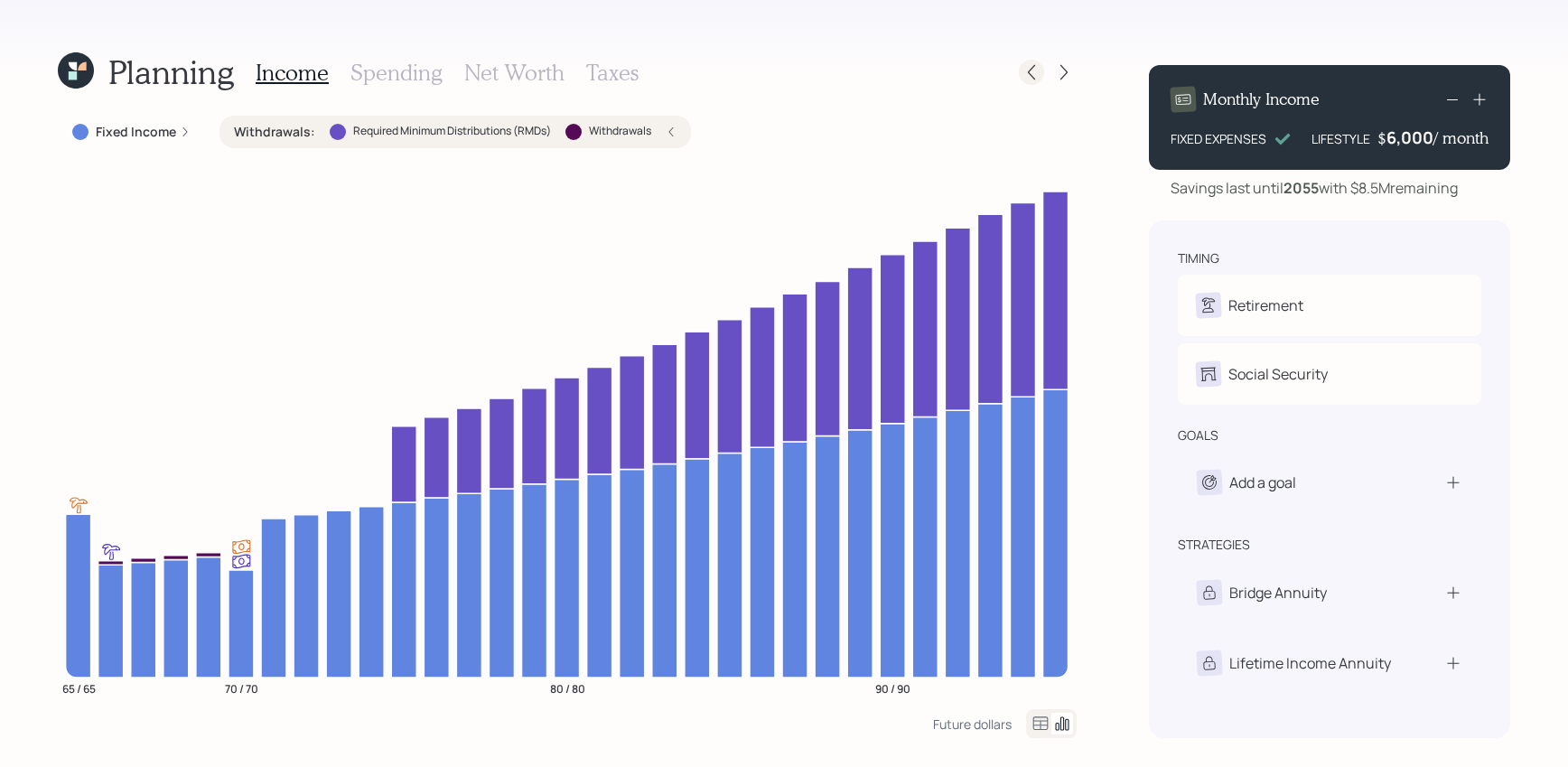
click at [1024, 76] on icon at bounding box center [1031, 72] width 18 height 18
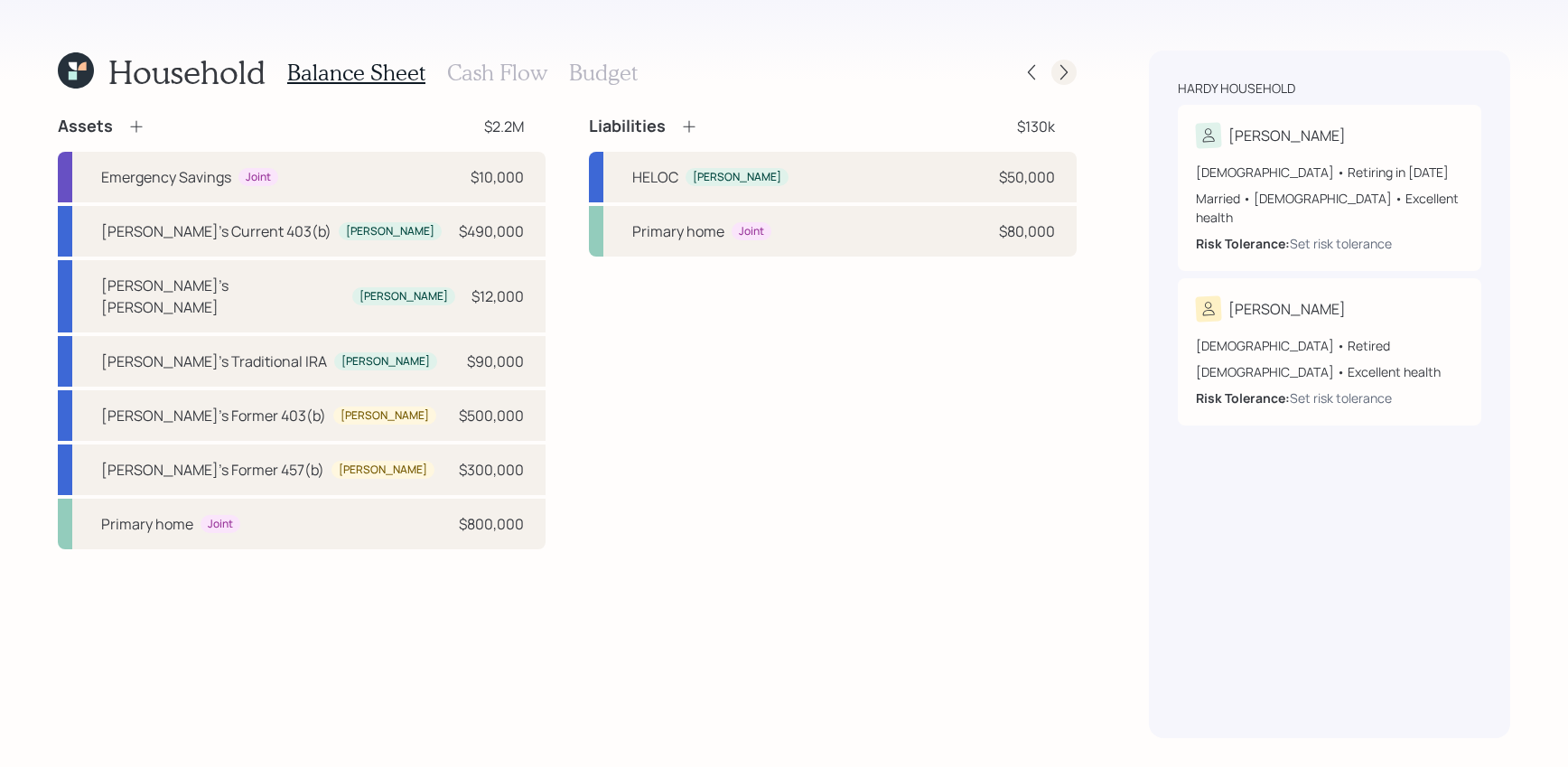
click at [1061, 66] on icon at bounding box center [1064, 72] width 18 height 18
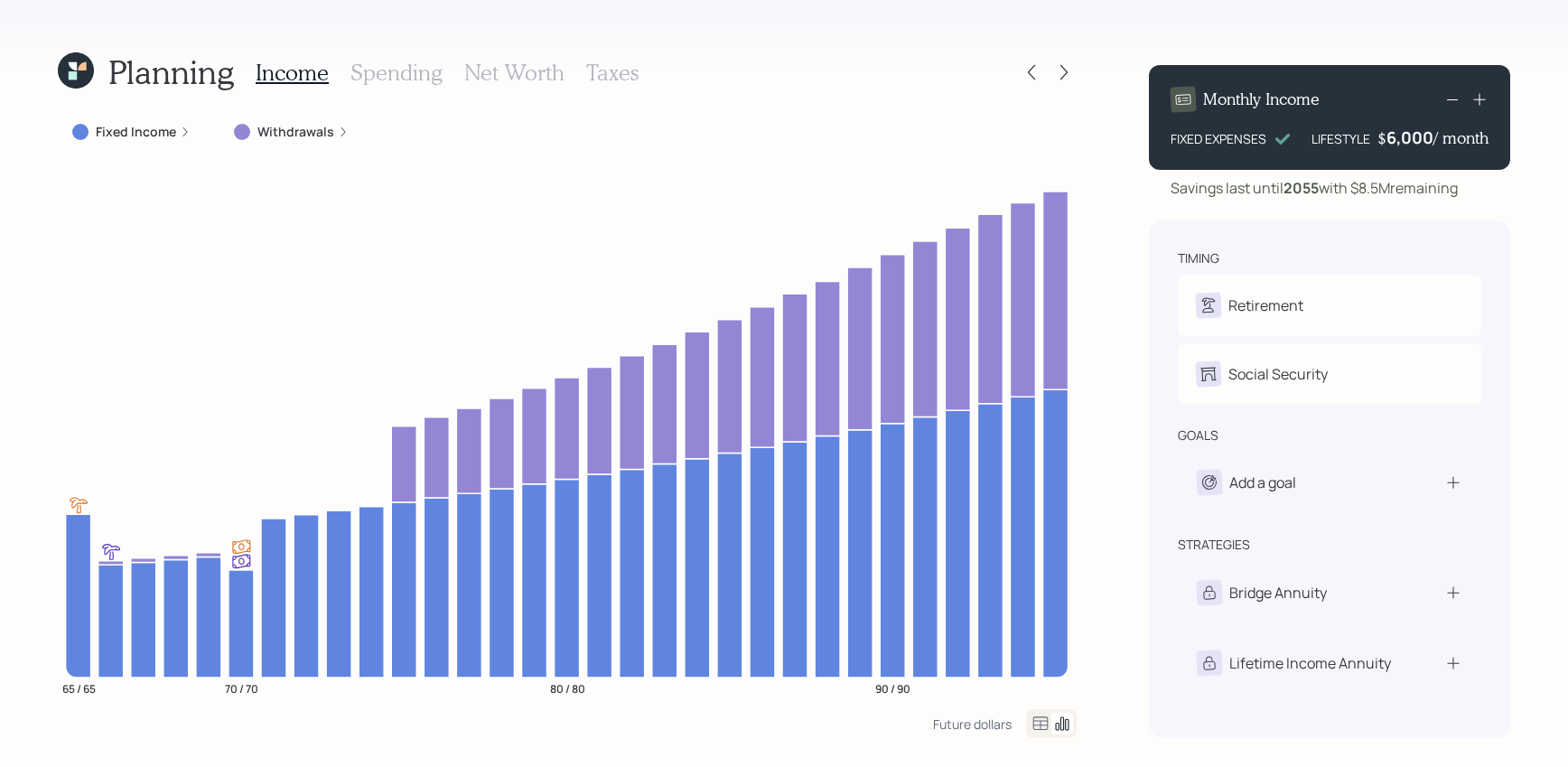
click at [546, 76] on h3 "Net Worth" at bounding box center [515, 72] width 100 height 26
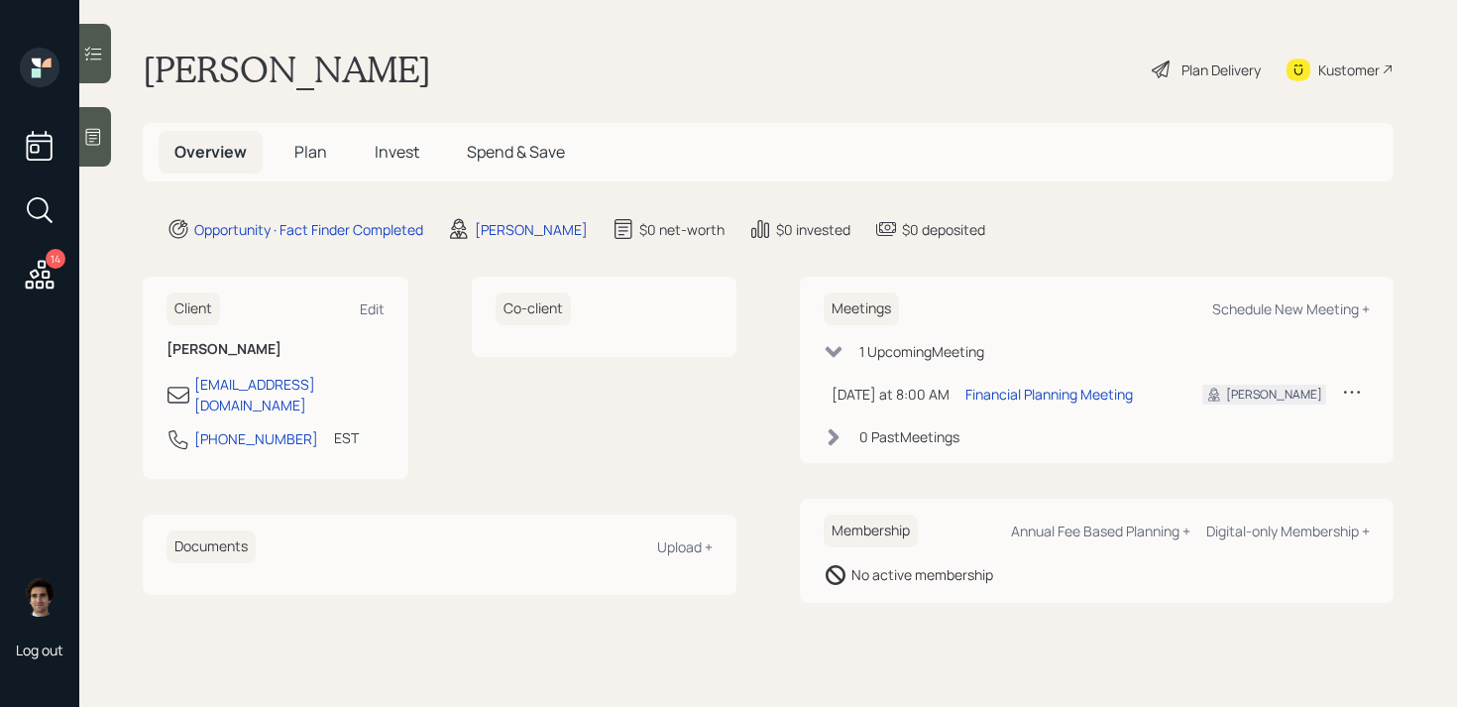
click at [100, 146] on icon at bounding box center [93, 137] width 20 height 20
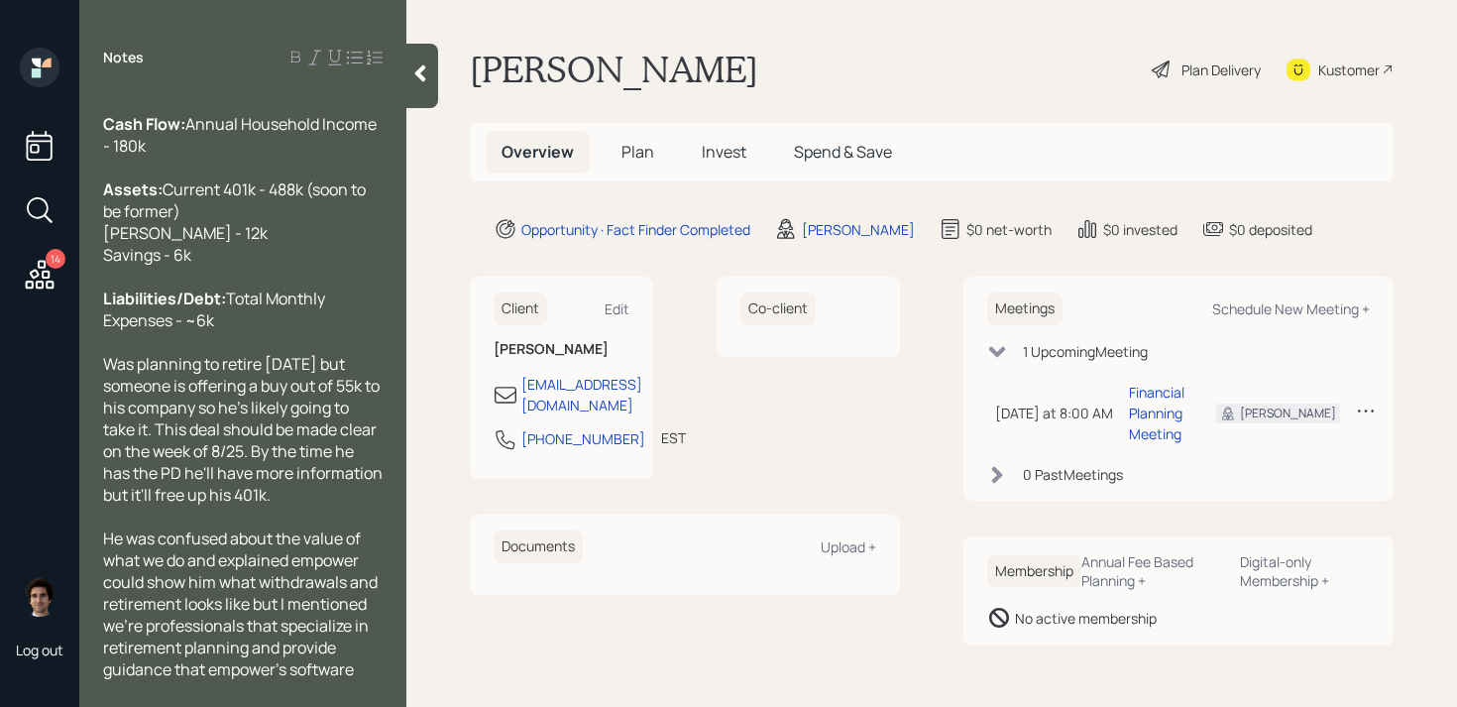
scroll to position [67, 0]
click at [408, 89] on div at bounding box center [422, 76] width 32 height 64
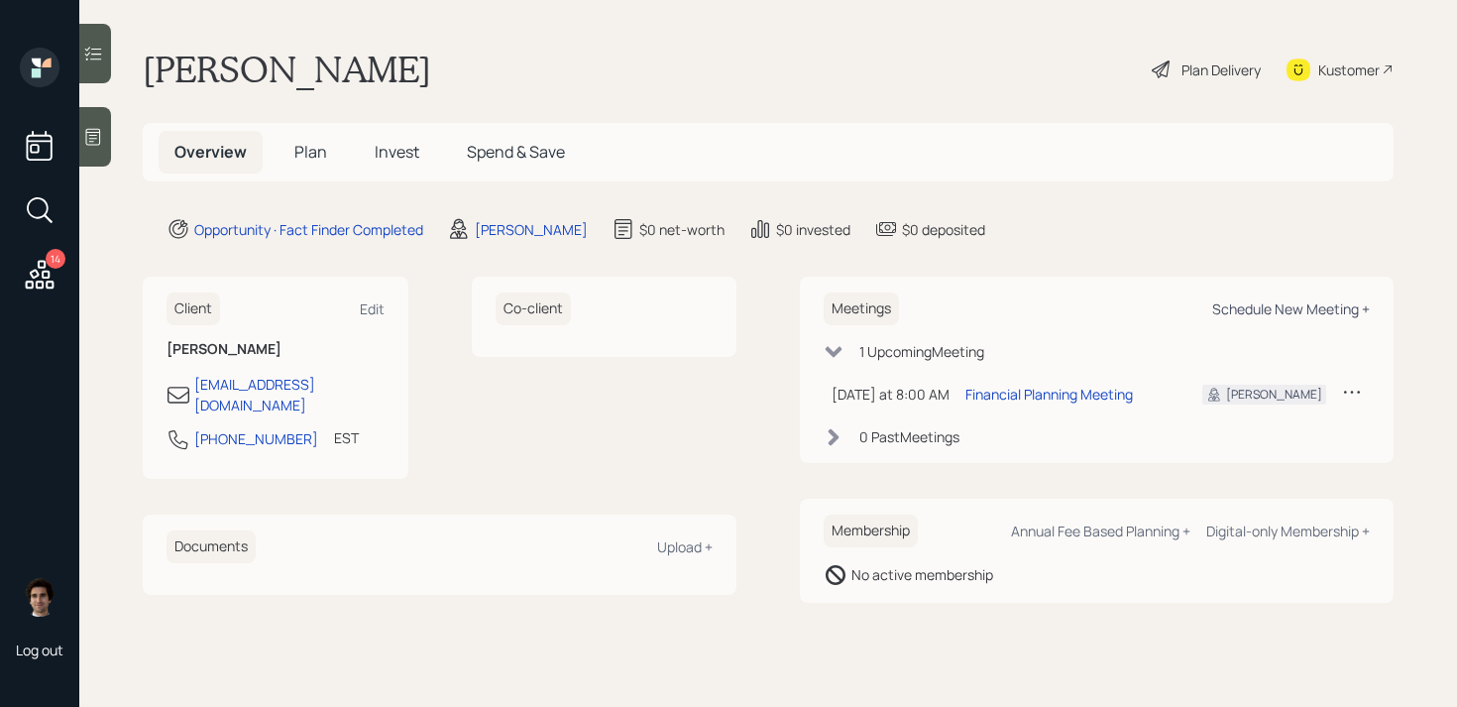
click at [1301, 309] on div "Schedule New Meeting +" at bounding box center [1291, 308] width 158 height 19
select select "59554aeb-d739-4552-90b9-0d27d70b4bf7"
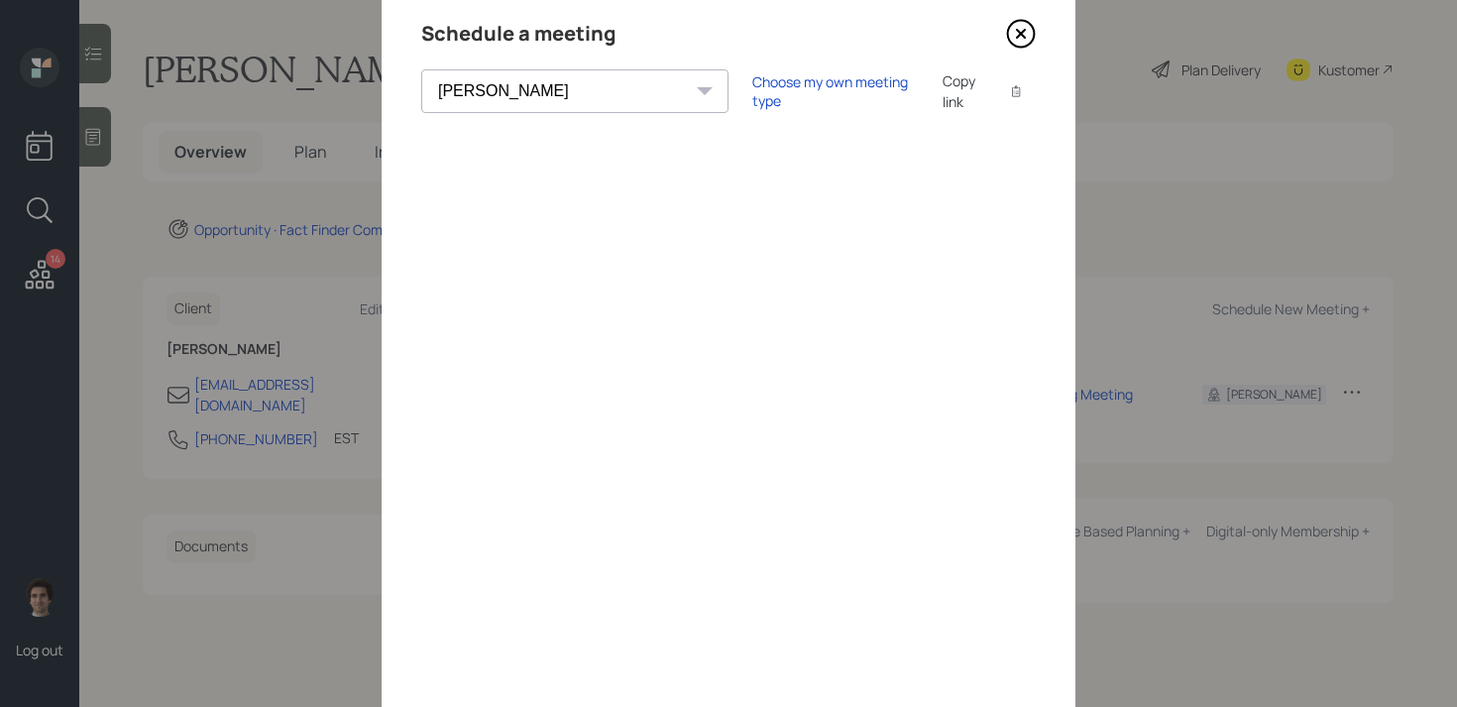
scroll to position [185, 0]
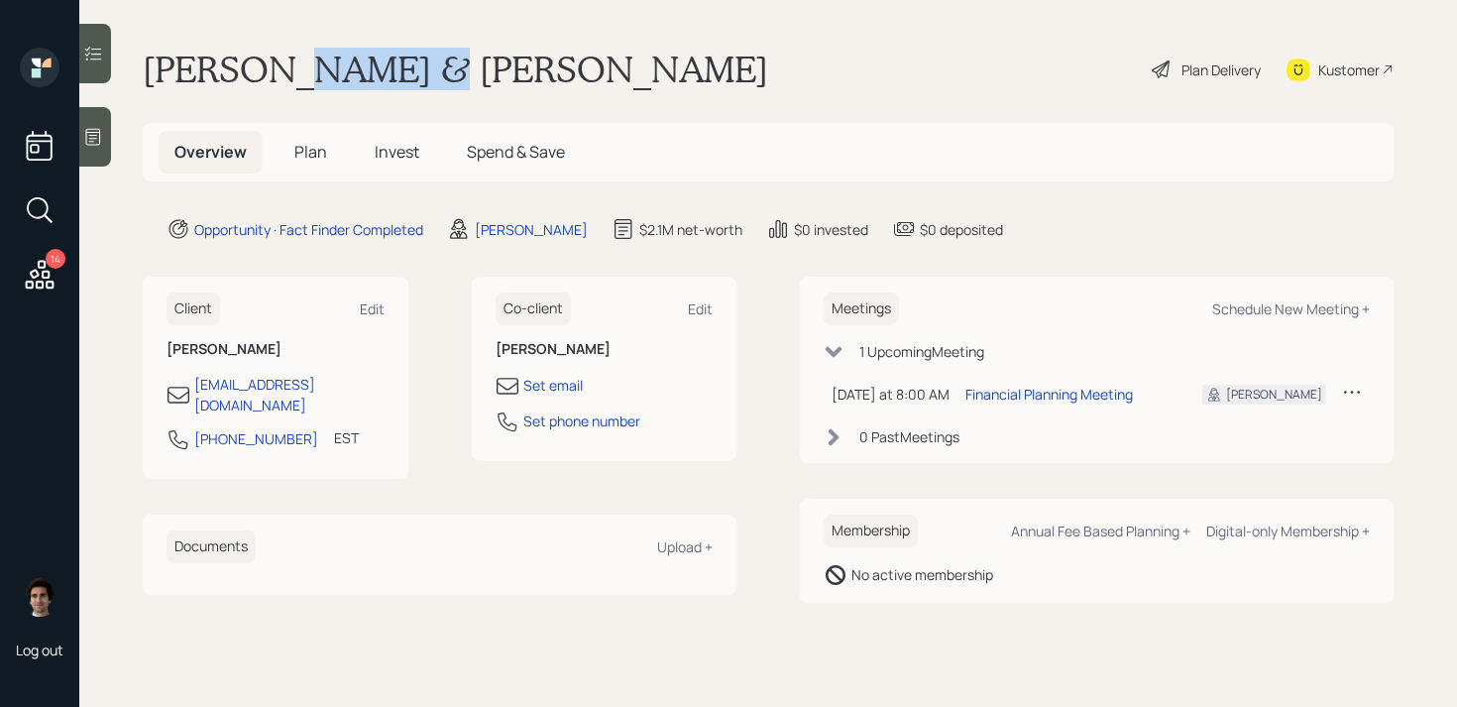
click at [339, 75] on h1 "David & Alethea Hardy" at bounding box center [456, 70] width 626 height 44
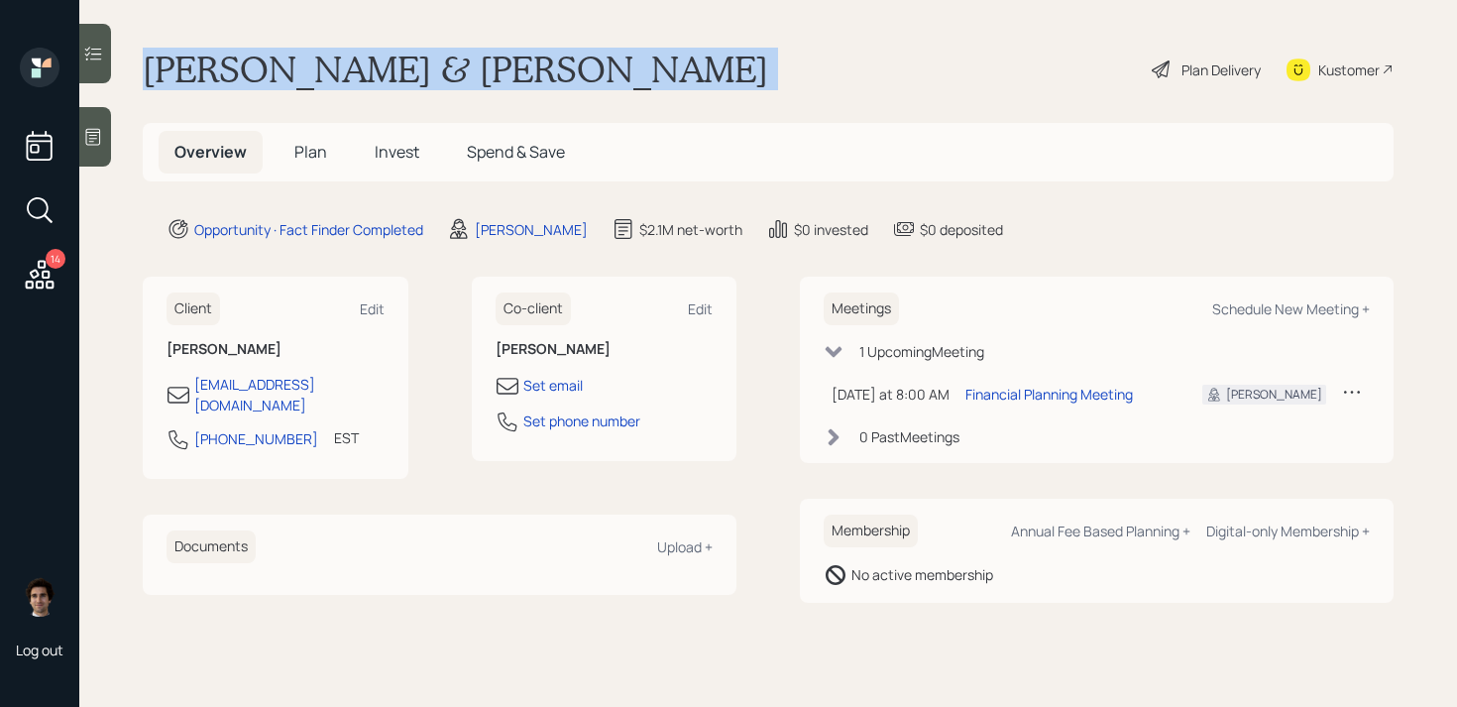
click at [339, 75] on h1 "David & Alethea Hardy" at bounding box center [456, 70] width 626 height 44
click at [358, 73] on h1 "David & Alethea Hardy" at bounding box center [456, 70] width 626 height 44
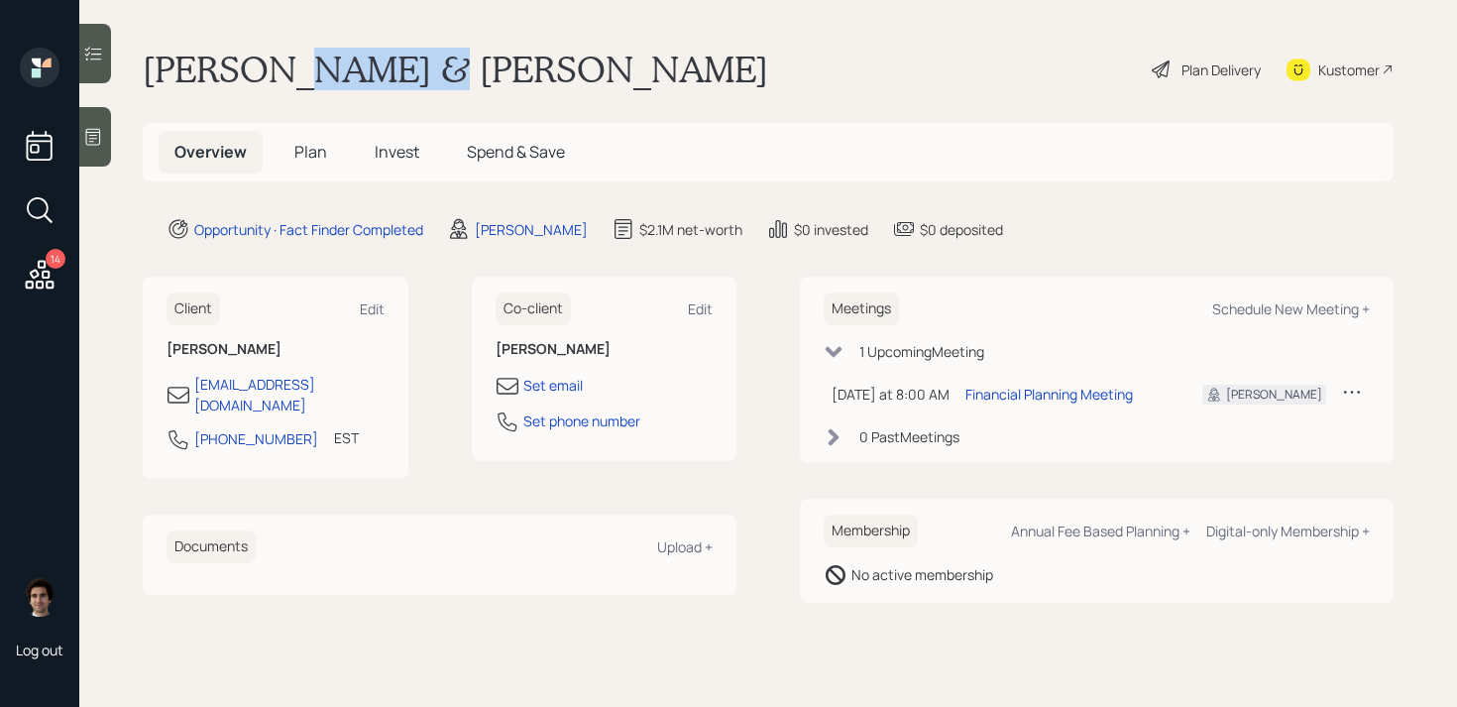
click at [358, 73] on h1 "David & Alethea Hardy" at bounding box center [456, 70] width 626 height 44
